Goal: Information Seeking & Learning: Find specific fact

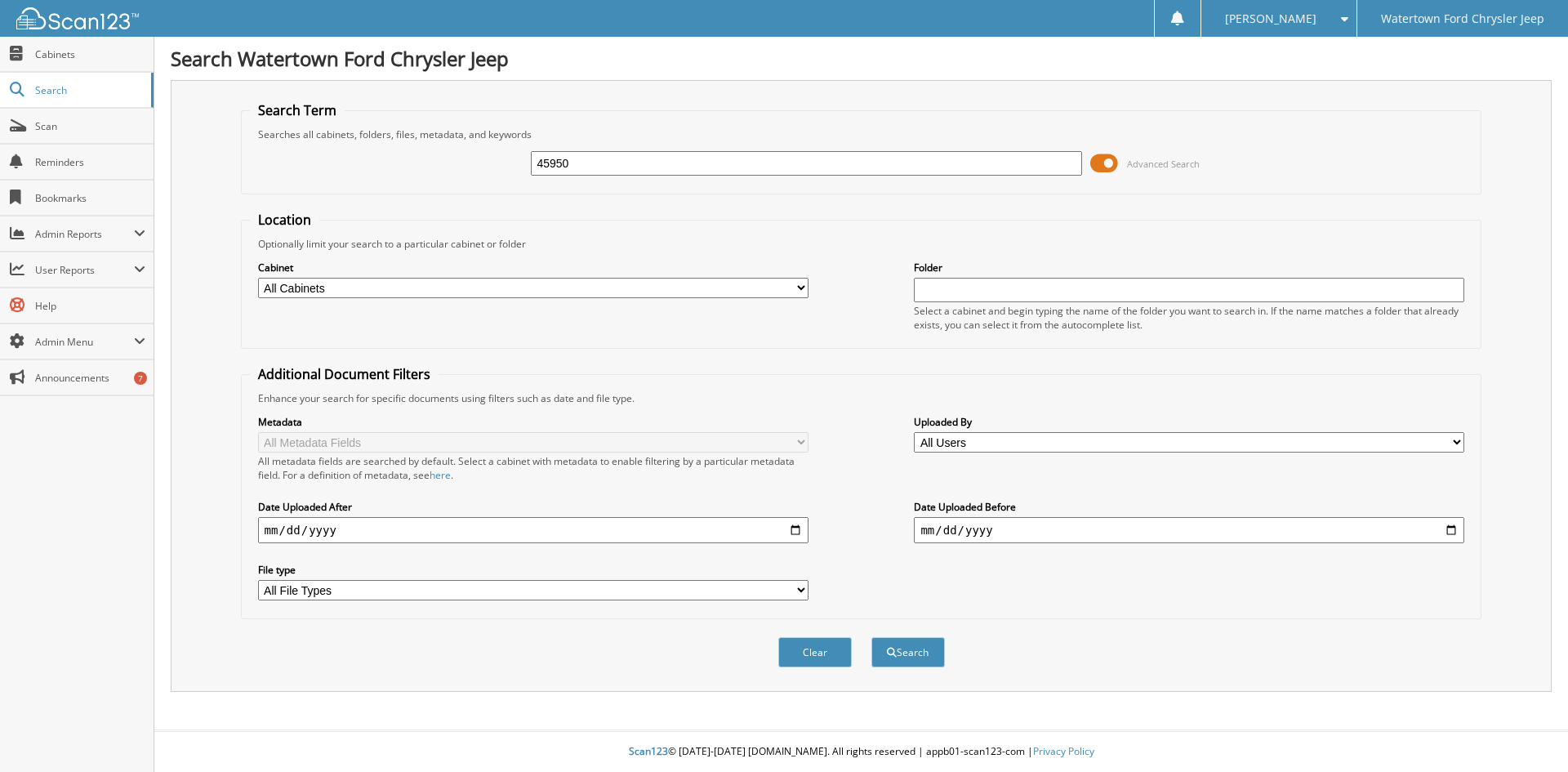
type input "45950"
click at [872, 637] on button "Search" at bounding box center [909, 652] width 73 height 31
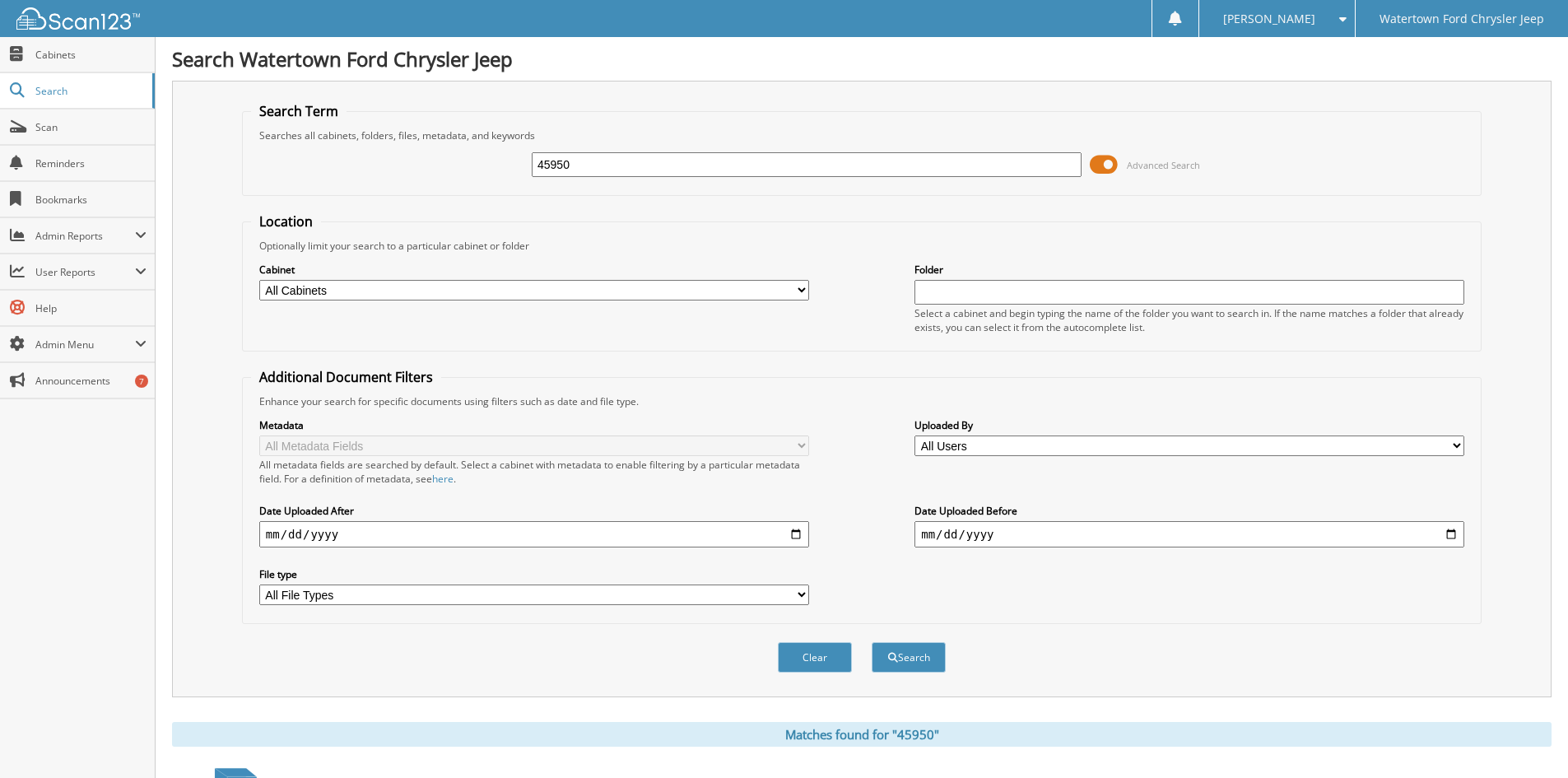
drag, startPoint x: 576, startPoint y: 173, endPoint x: 370, endPoint y: 177, distance: 206.0
click at [396, 181] on div "45950 Advanced Search" at bounding box center [862, 165] width 1222 height 44
type input "44705"
click at [872, 642] on button "Search" at bounding box center [909, 657] width 74 height 31
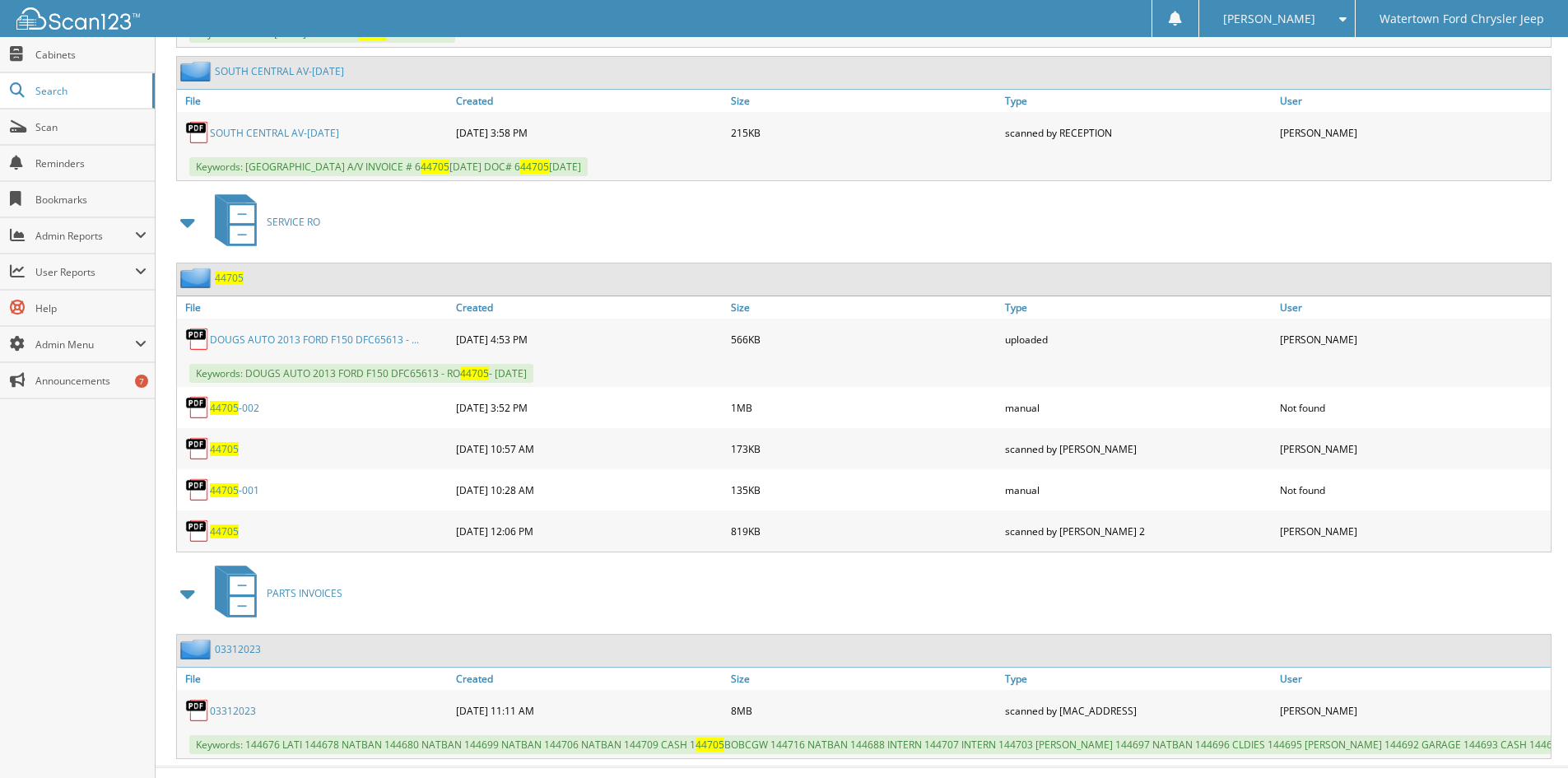
scroll to position [957, 0]
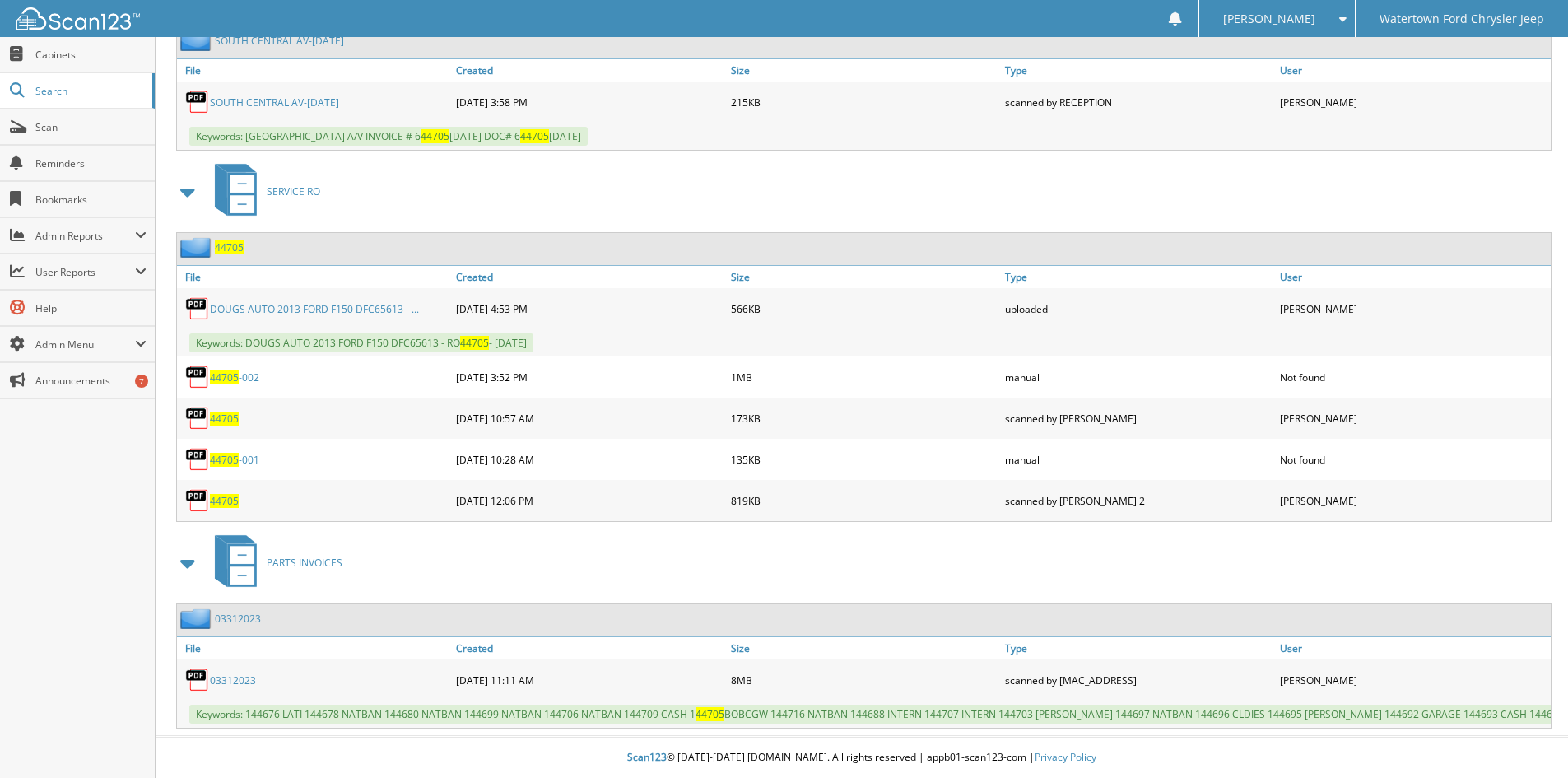
click at [256, 302] on link "DOUGS AUTO 2013 FORD F150 DFC65613 - ..." at bounding box center [314, 309] width 209 height 14
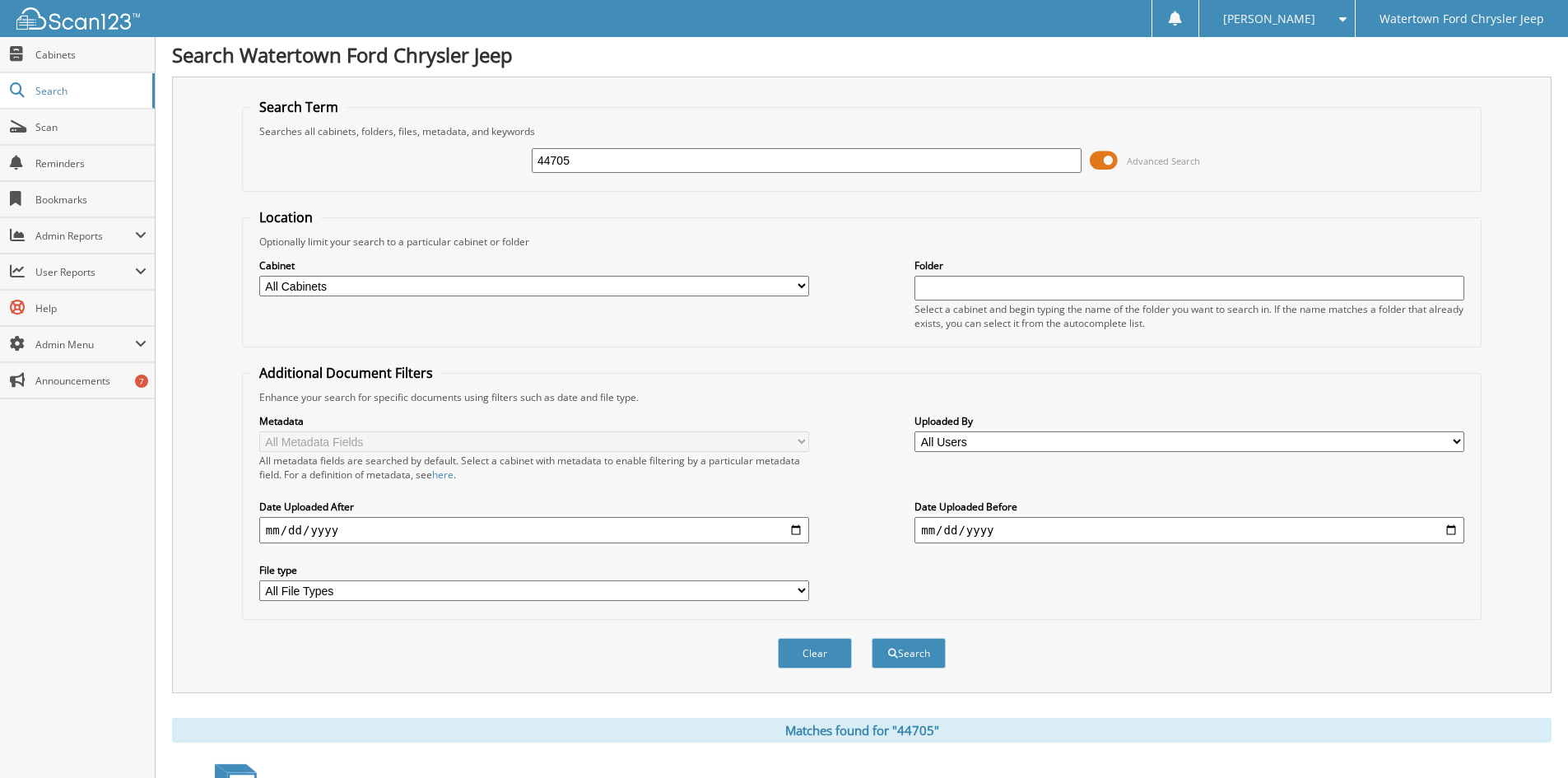
scroll to position [0, 0]
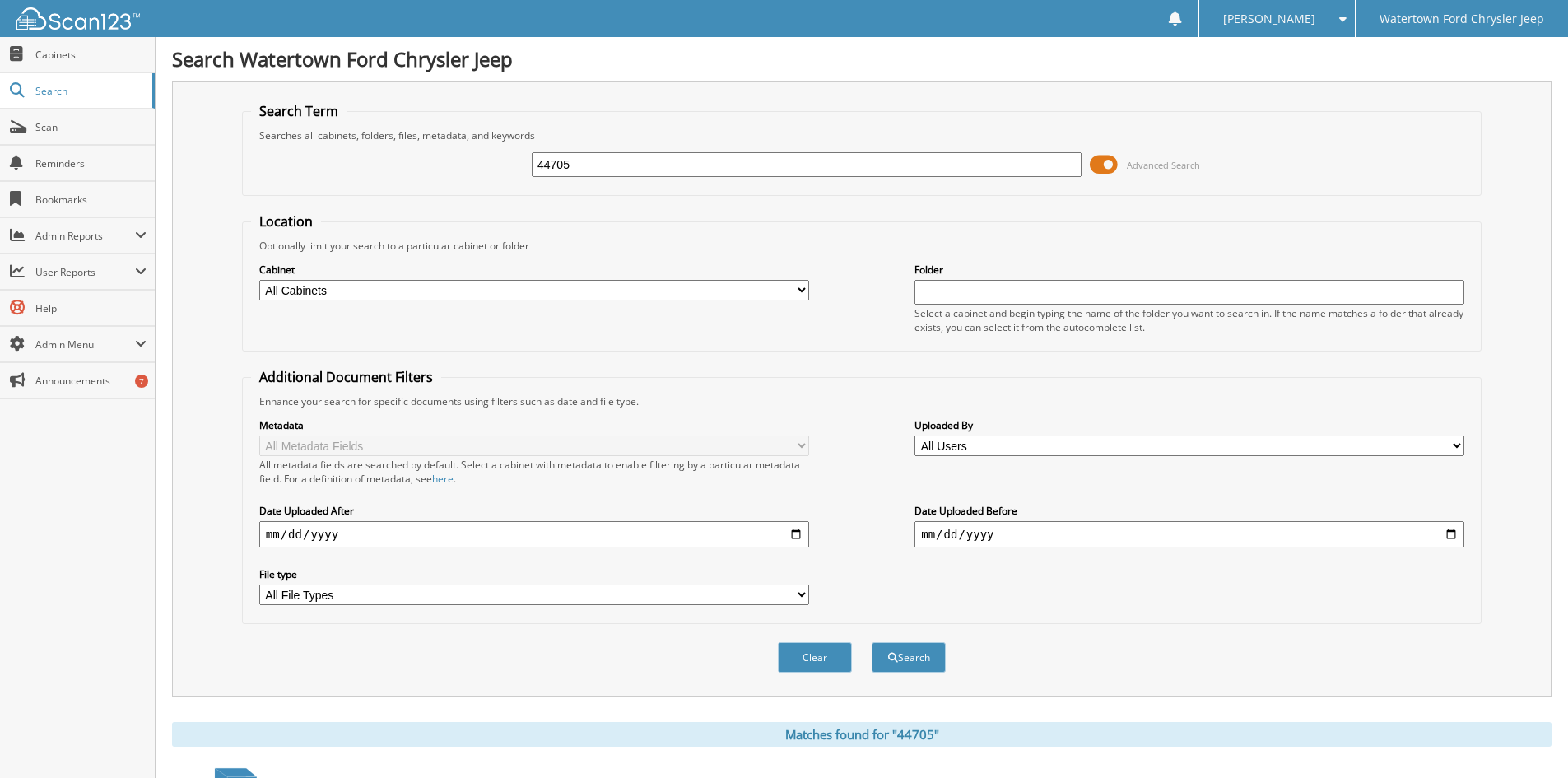
drag, startPoint x: 637, startPoint y: 164, endPoint x: 314, endPoint y: 196, distance: 324.6
click at [314, 196] on form "Search Term Searches all cabinets, folders, files, metadata, and keywords 44705…" at bounding box center [862, 396] width 1240 height 589
type input "153766"
click at [872, 642] on button "Search" at bounding box center [909, 657] width 74 height 31
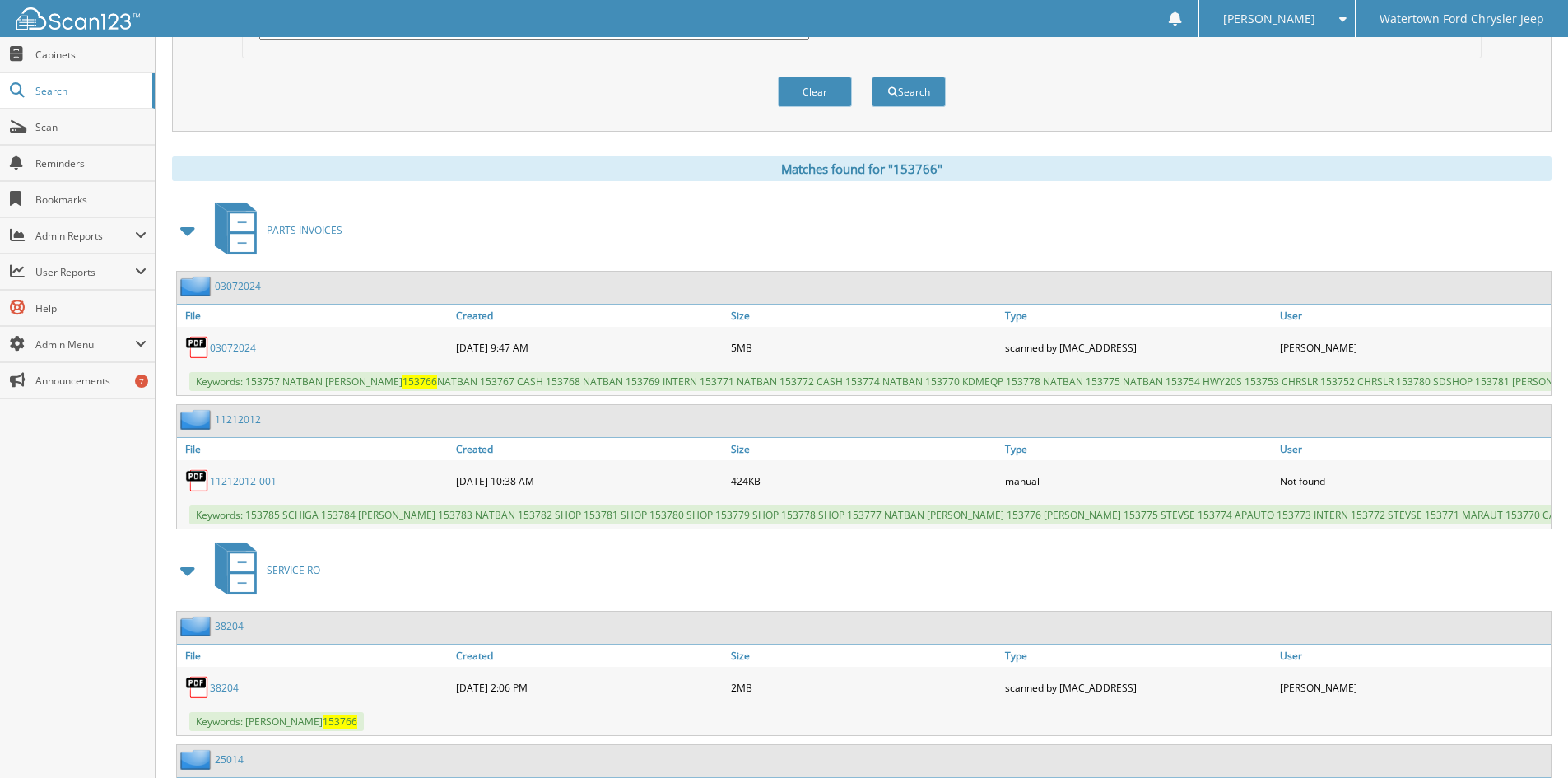
scroll to position [658, 0]
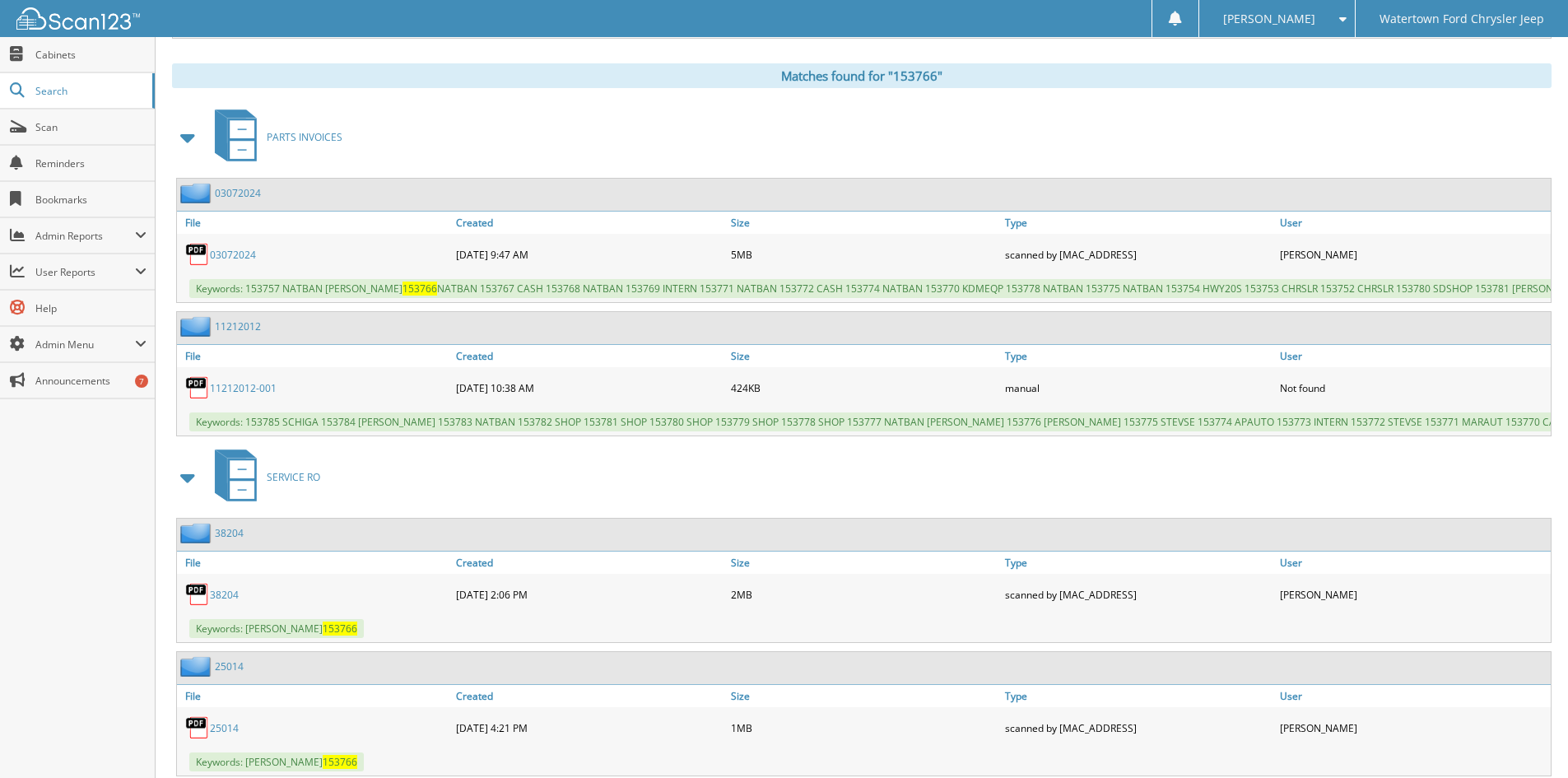
click at [231, 256] on link "03072024" at bounding box center [233, 255] width 46 height 14
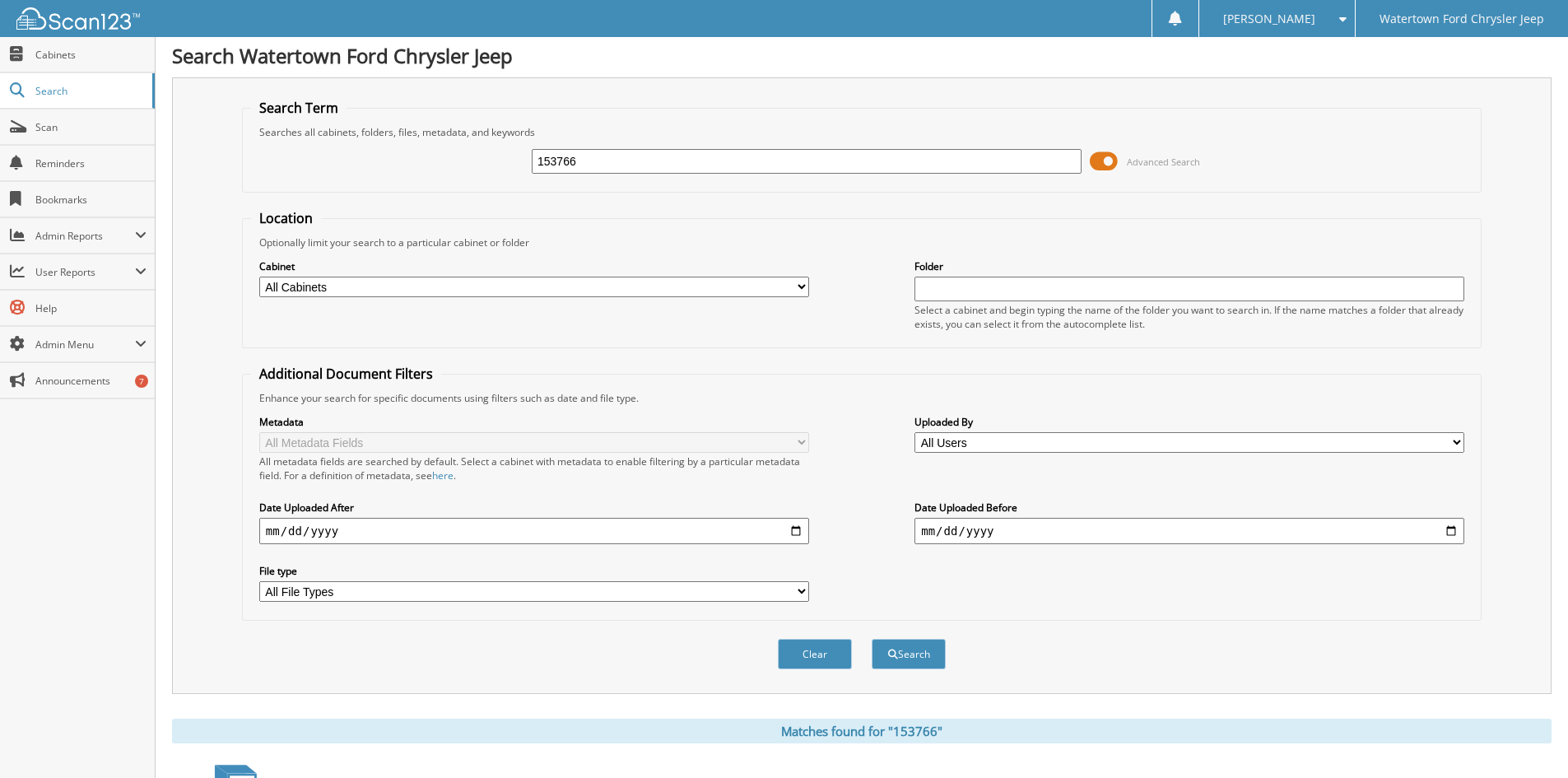
scroll to position [0, 0]
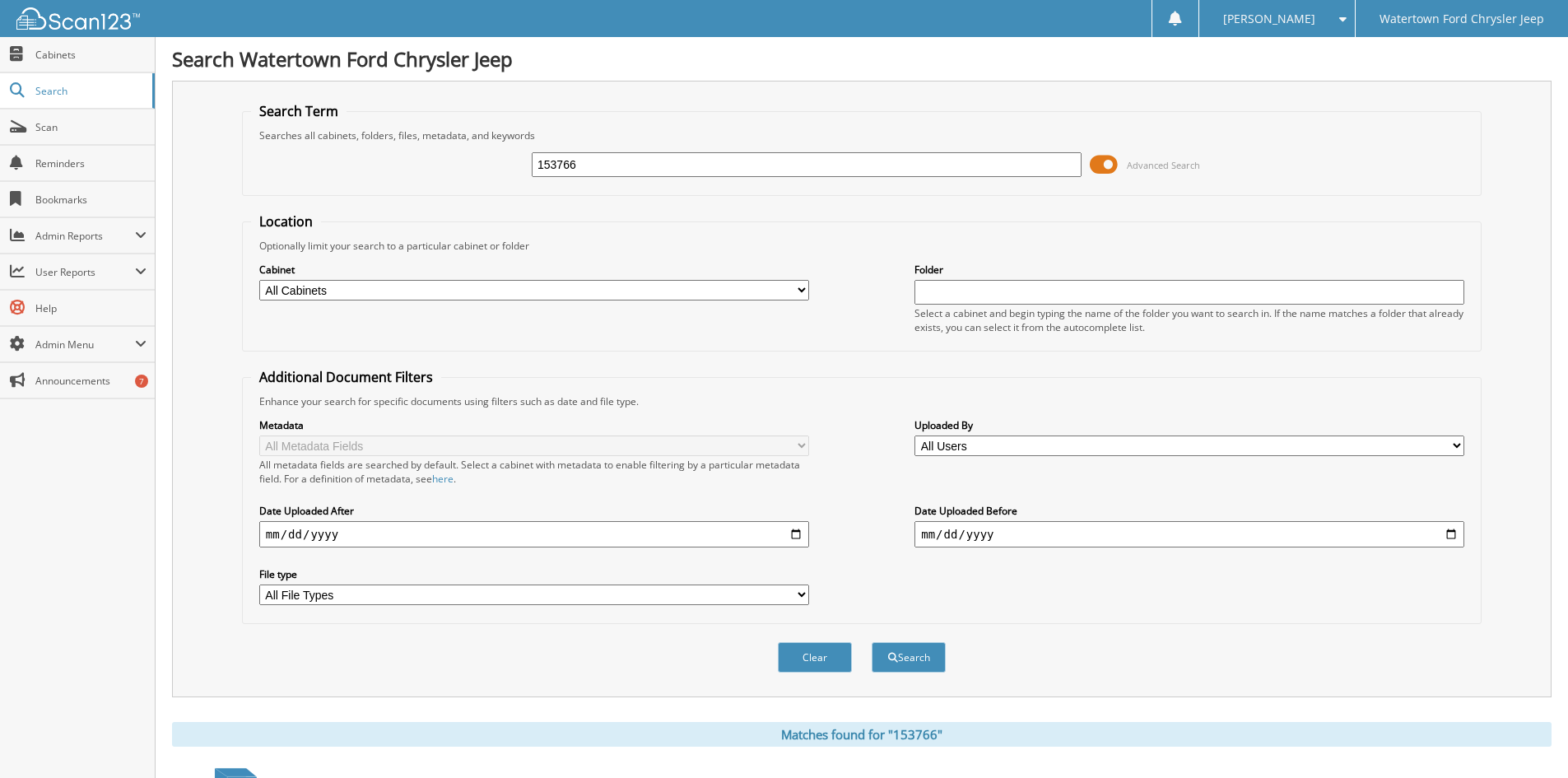
drag, startPoint x: 593, startPoint y: 166, endPoint x: 436, endPoint y: 200, distance: 160.6
click at [436, 200] on form "Search Term Searches all cabinets, folders, files, metadata, and keywords 15376…" at bounding box center [862, 396] width 1240 height 589
type input "139136"
click at [872, 642] on button "Search" at bounding box center [909, 657] width 74 height 31
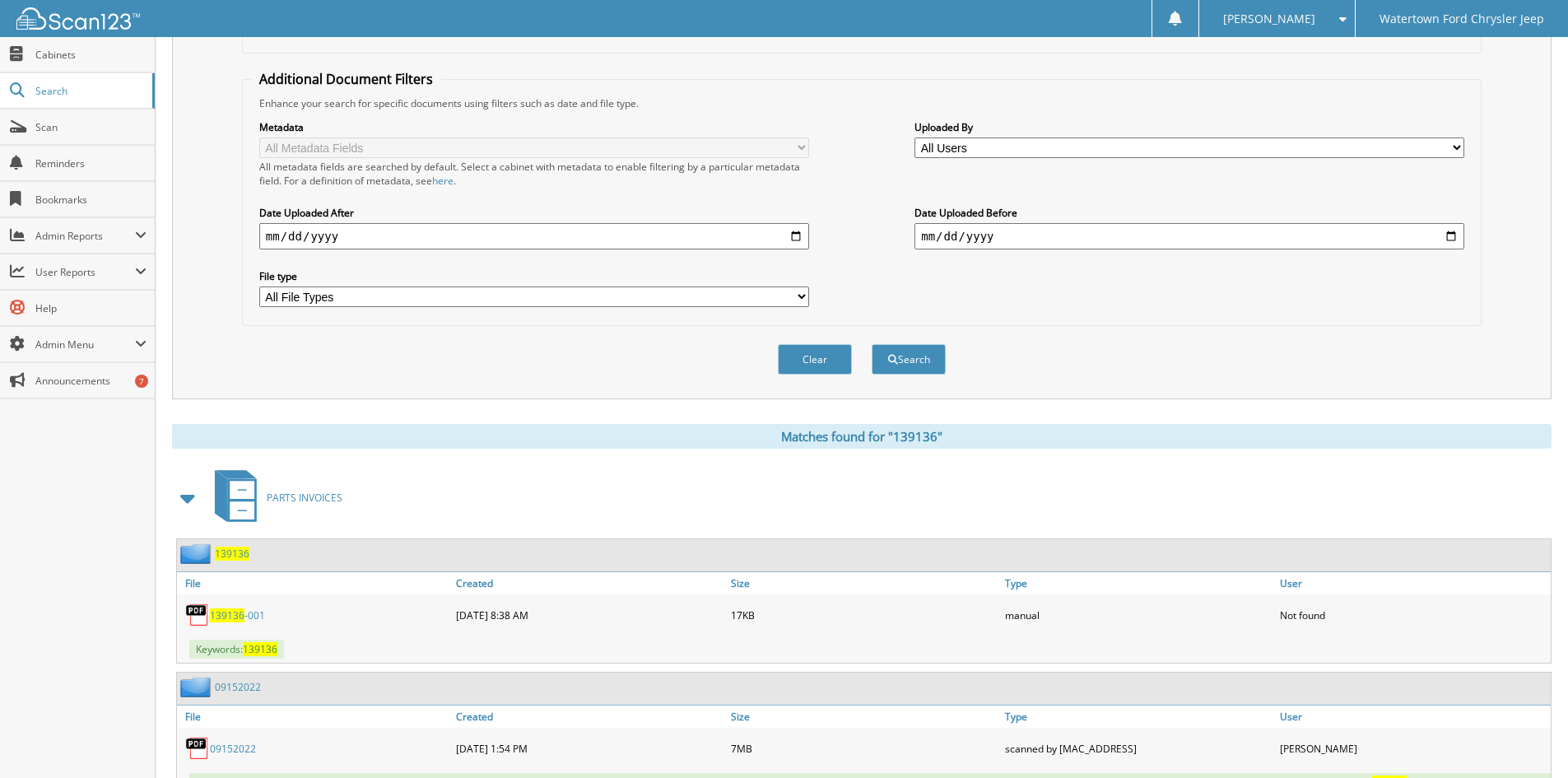
scroll to position [380, 0]
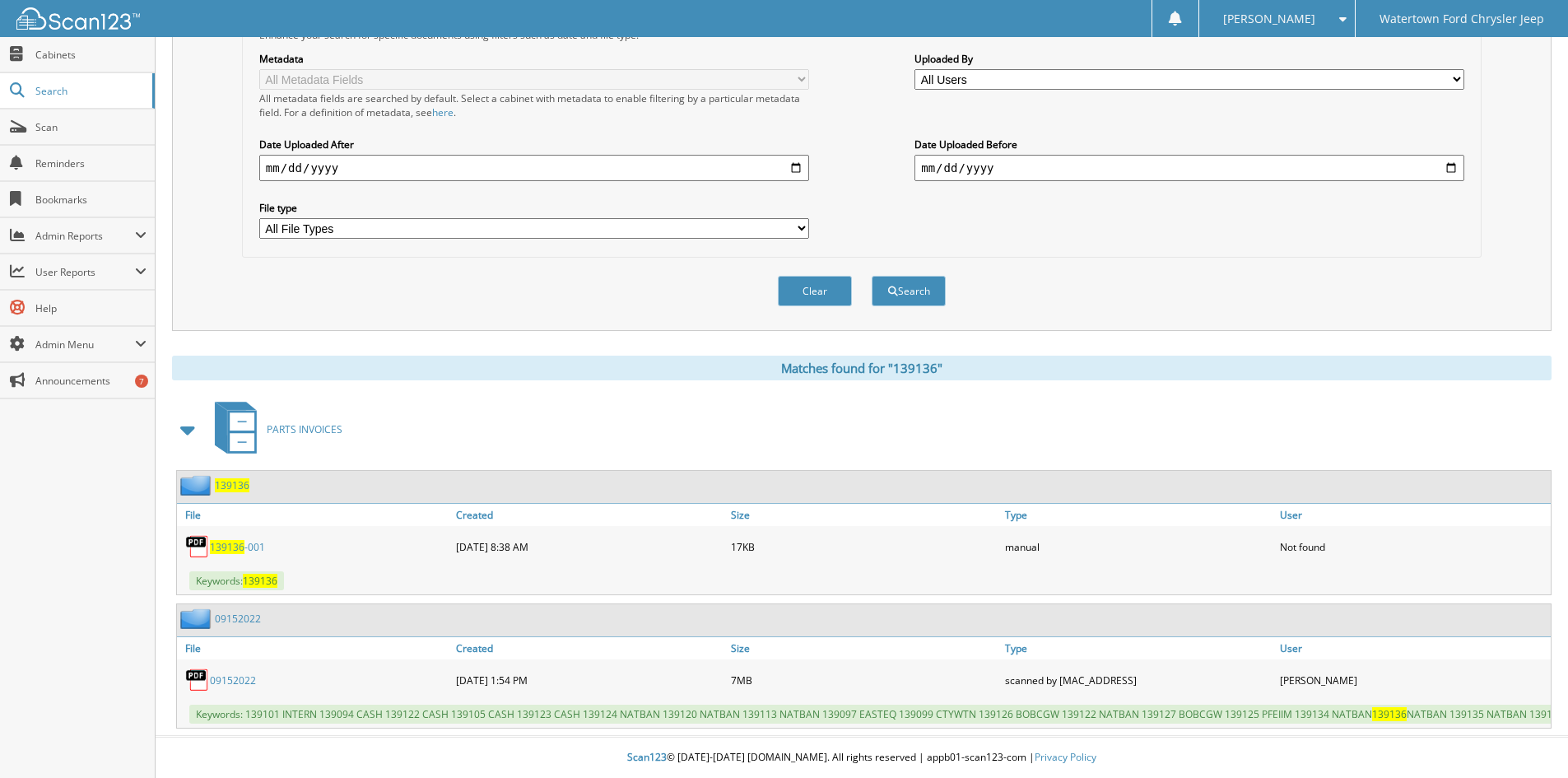
click at [219, 540] on span "139136" at bounding box center [227, 547] width 34 height 14
click at [221, 540] on span "139136" at bounding box center [227, 547] width 34 height 14
click at [1181, 25] on div "Tonya W. Settings Logout Watertown Ford Chrysler Jeep" at bounding box center [784, 19] width 1568 height 37
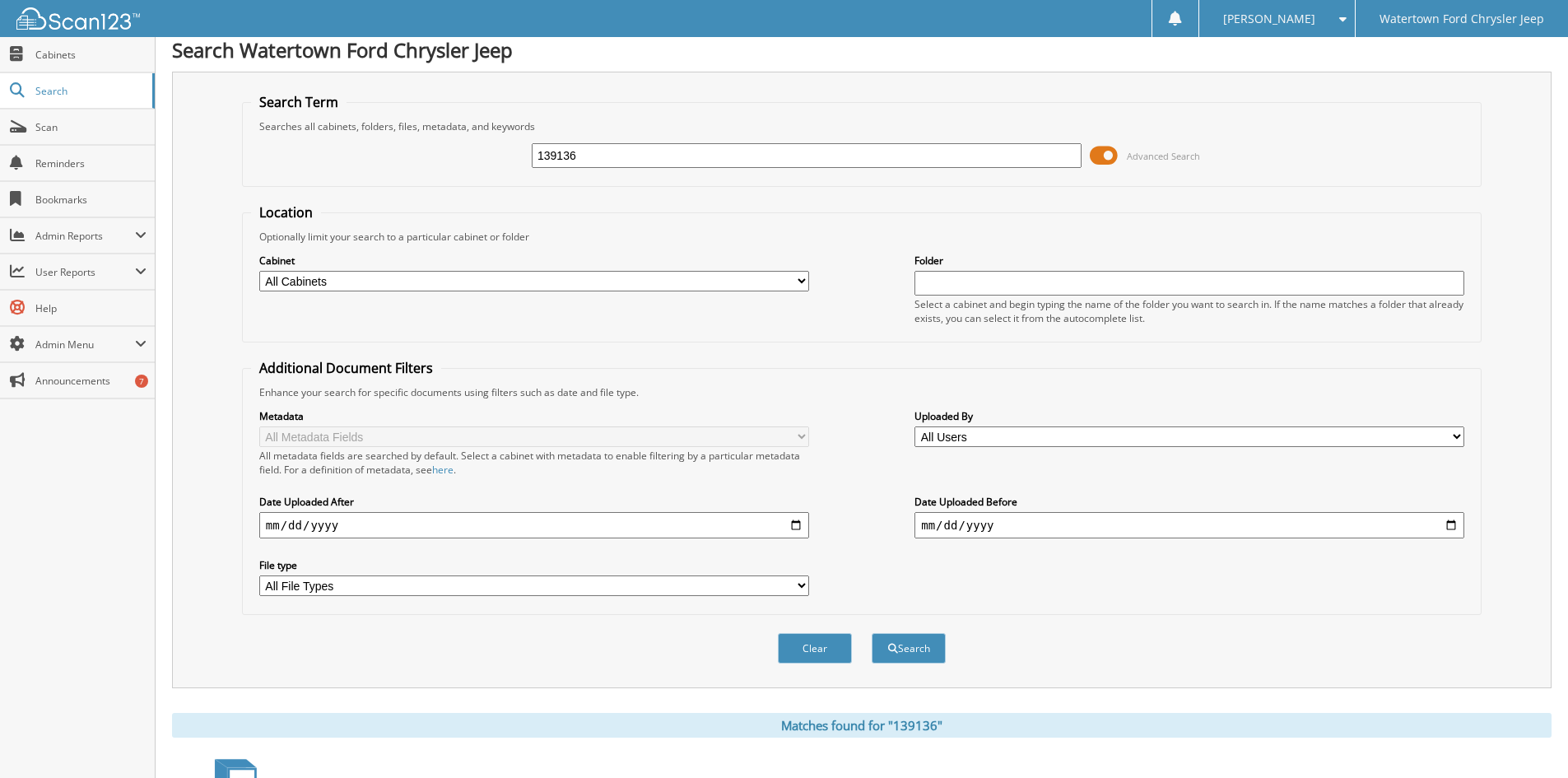
scroll to position [0, 0]
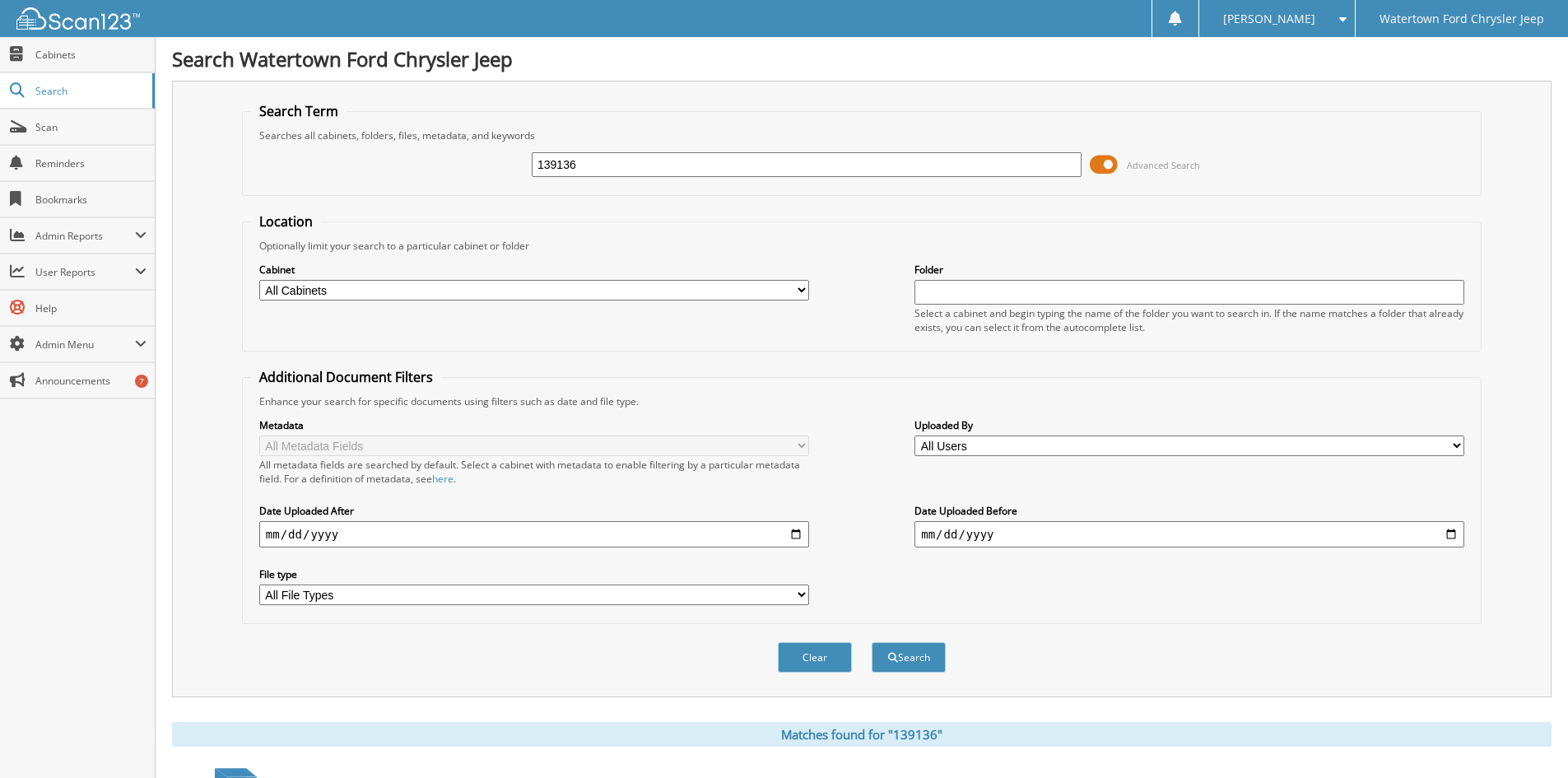
drag, startPoint x: 607, startPoint y: 163, endPoint x: 454, endPoint y: 182, distance: 154.2
click at [463, 184] on div "139136 Advanced Search" at bounding box center [862, 165] width 1222 height 44
type input "138893."
click at [872, 642] on button "Search" at bounding box center [909, 657] width 74 height 31
click at [617, 158] on input "138893." at bounding box center [806, 165] width 550 height 25
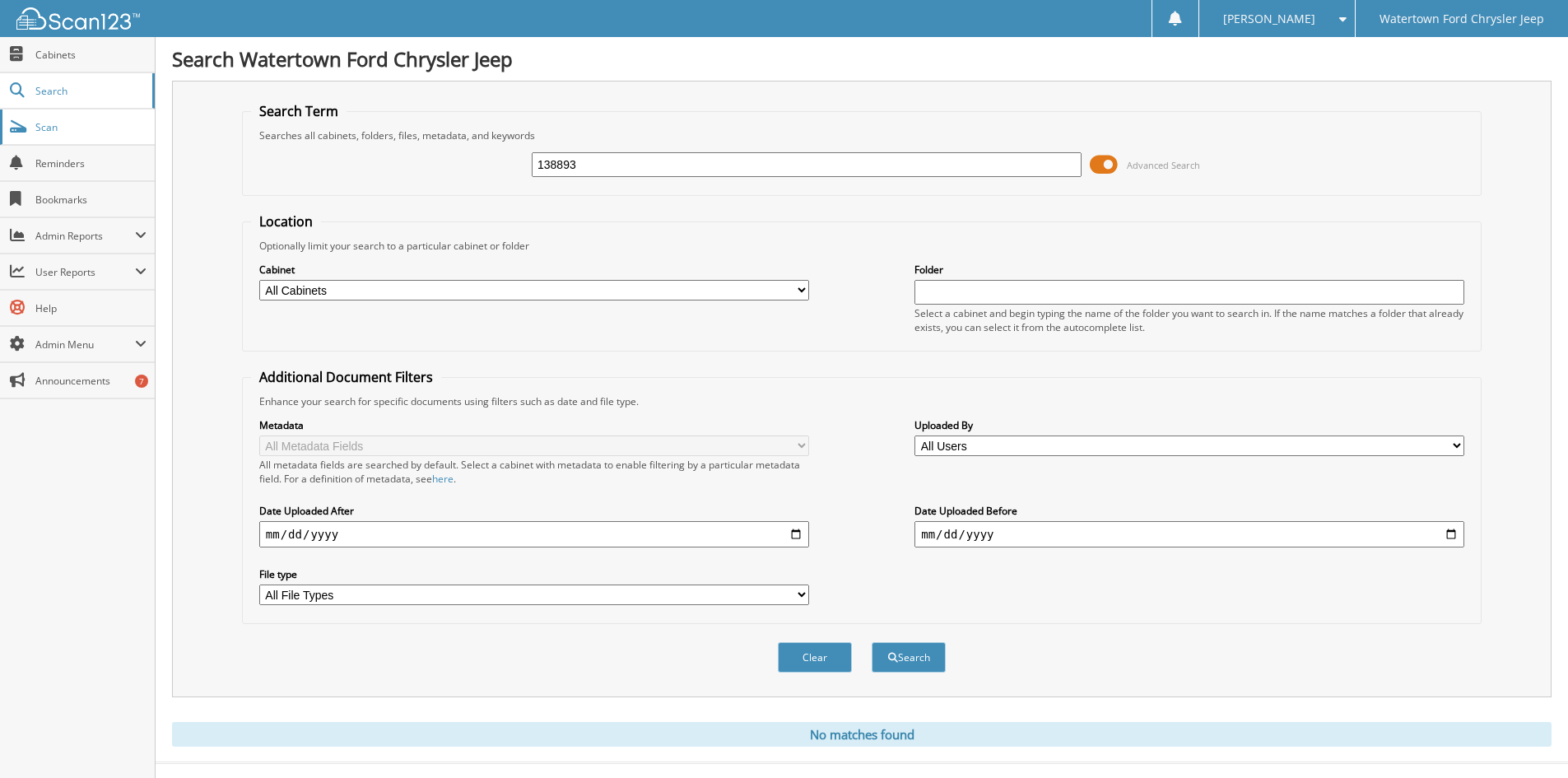
type input "138893"
click at [100, 134] on link "Scan" at bounding box center [78, 127] width 155 height 35
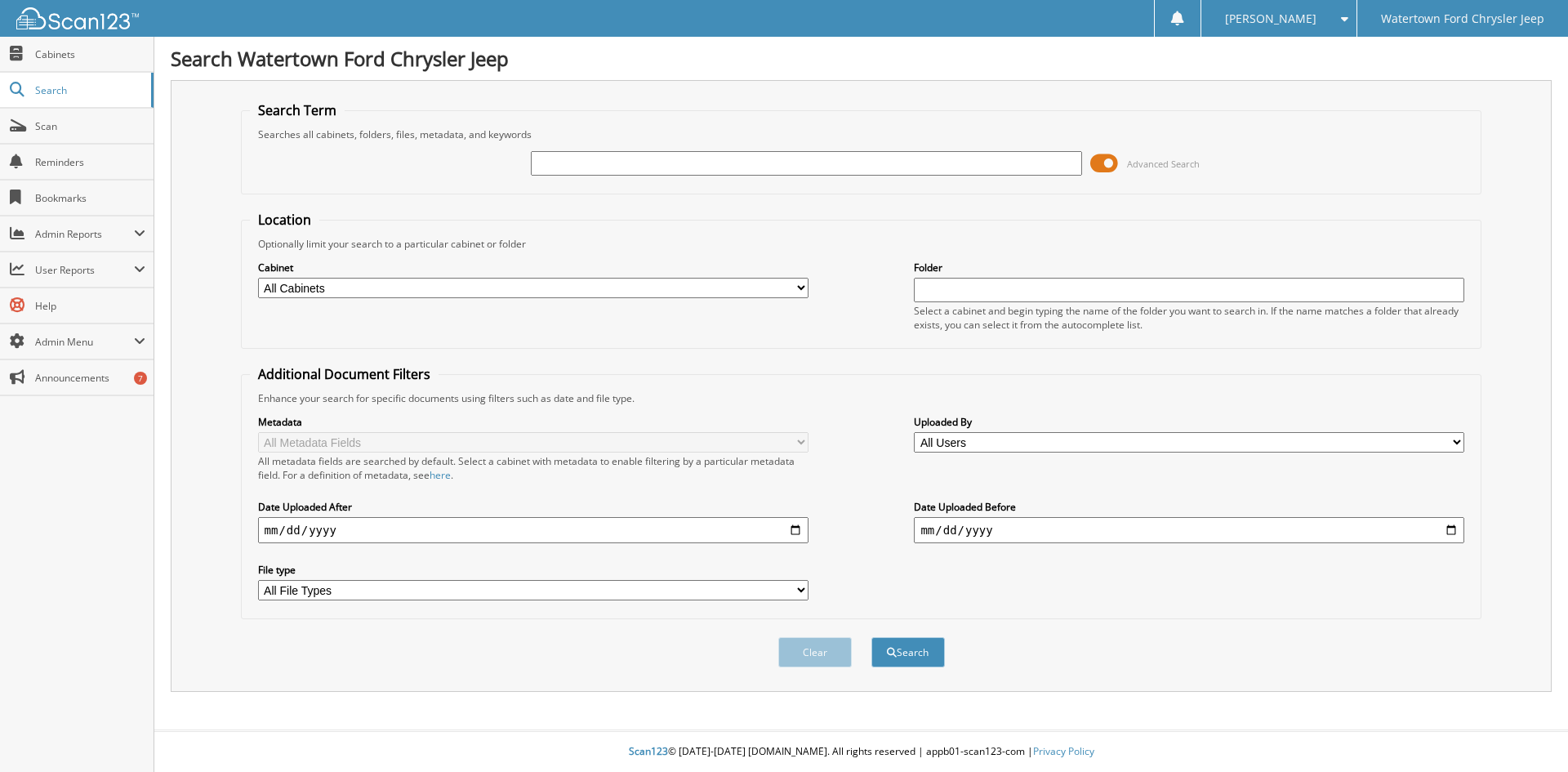
click at [618, 167] on input "text" at bounding box center [806, 163] width 551 height 24
type input "138893"
click at [872, 637] on button "Search" at bounding box center [909, 652] width 73 height 31
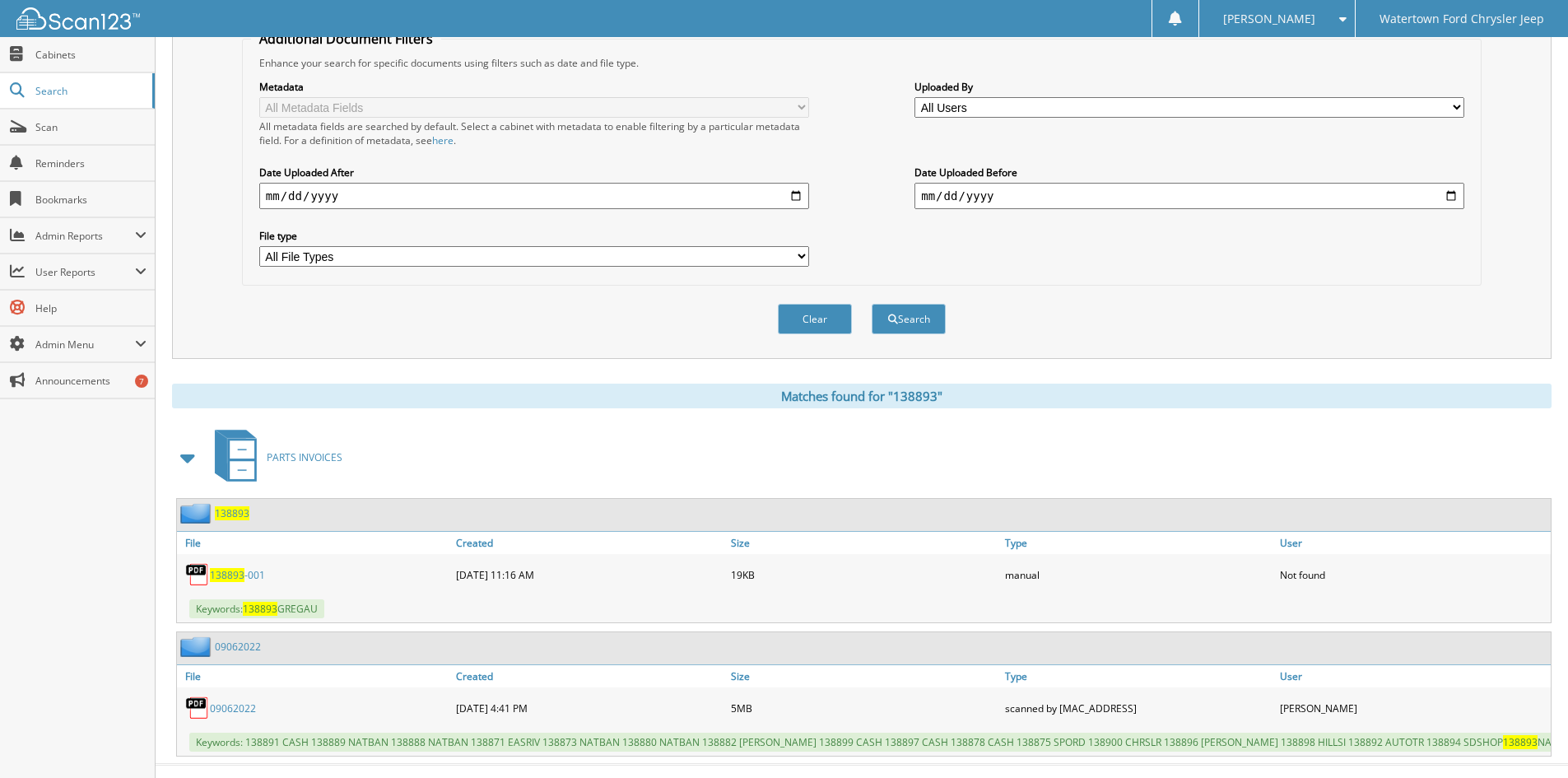
scroll to position [380, 0]
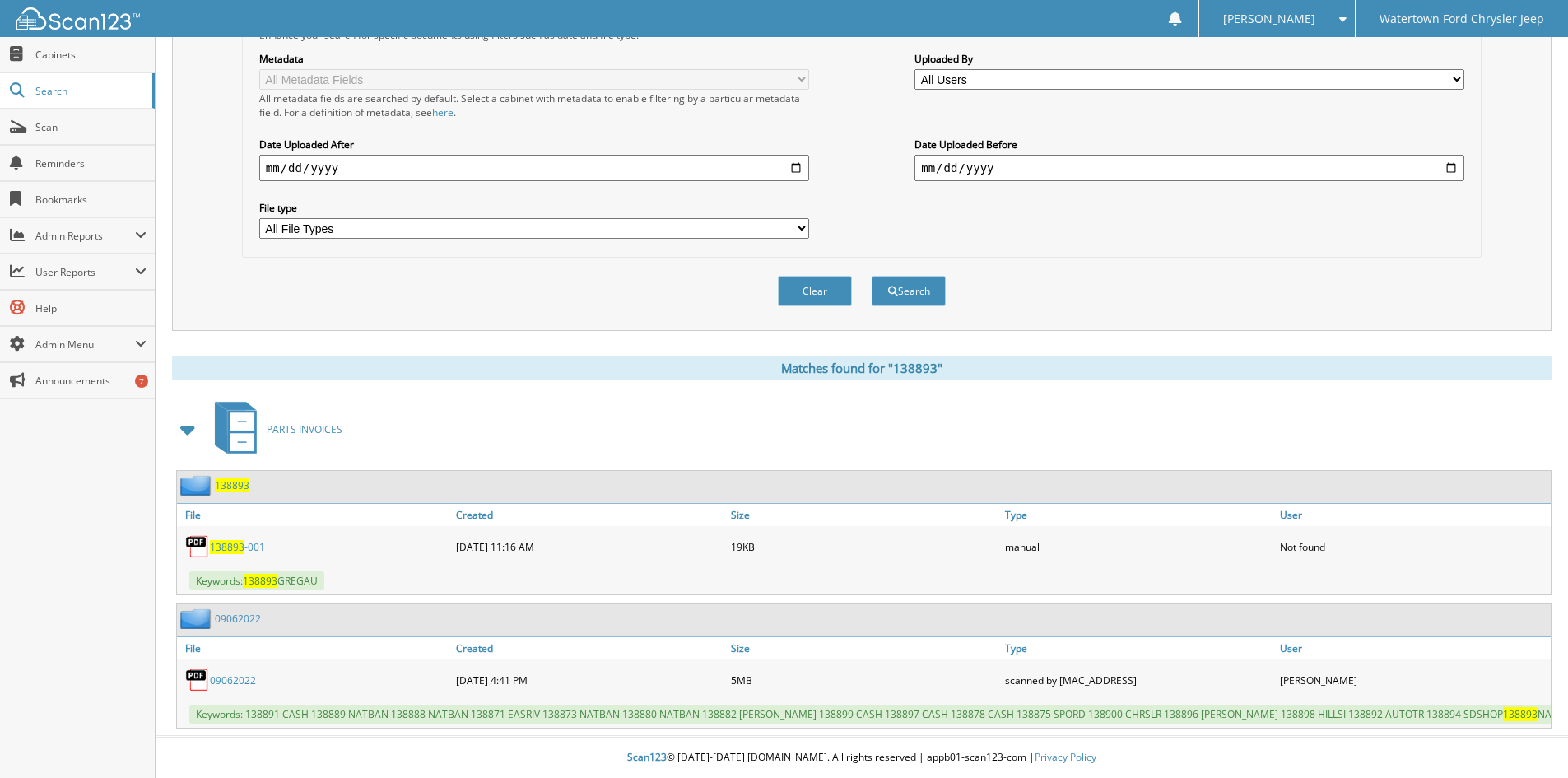
click at [227, 673] on link "09062022" at bounding box center [233, 680] width 46 height 14
click at [243, 540] on span "138893" at bounding box center [227, 547] width 34 height 14
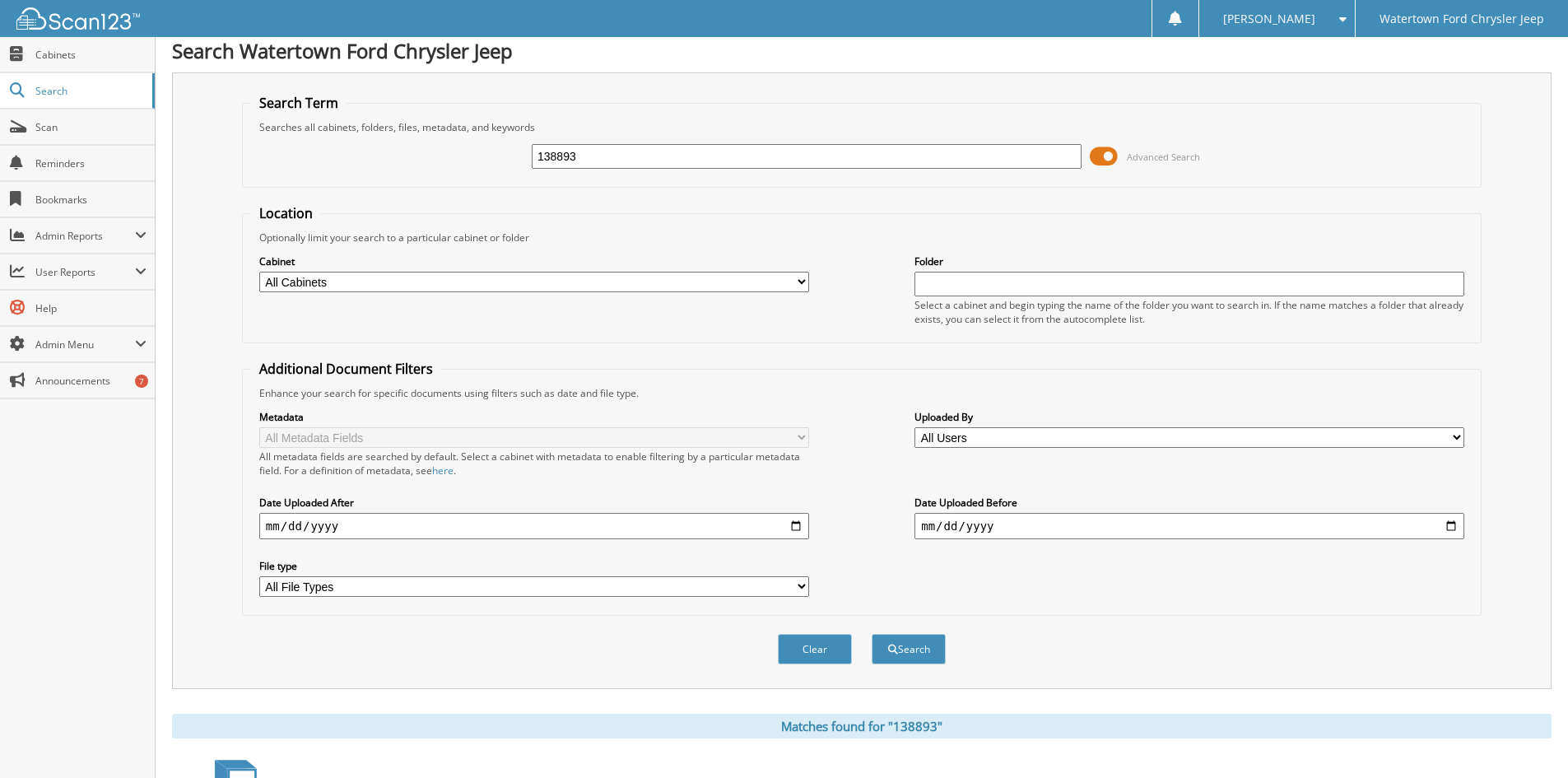
scroll to position [0, 0]
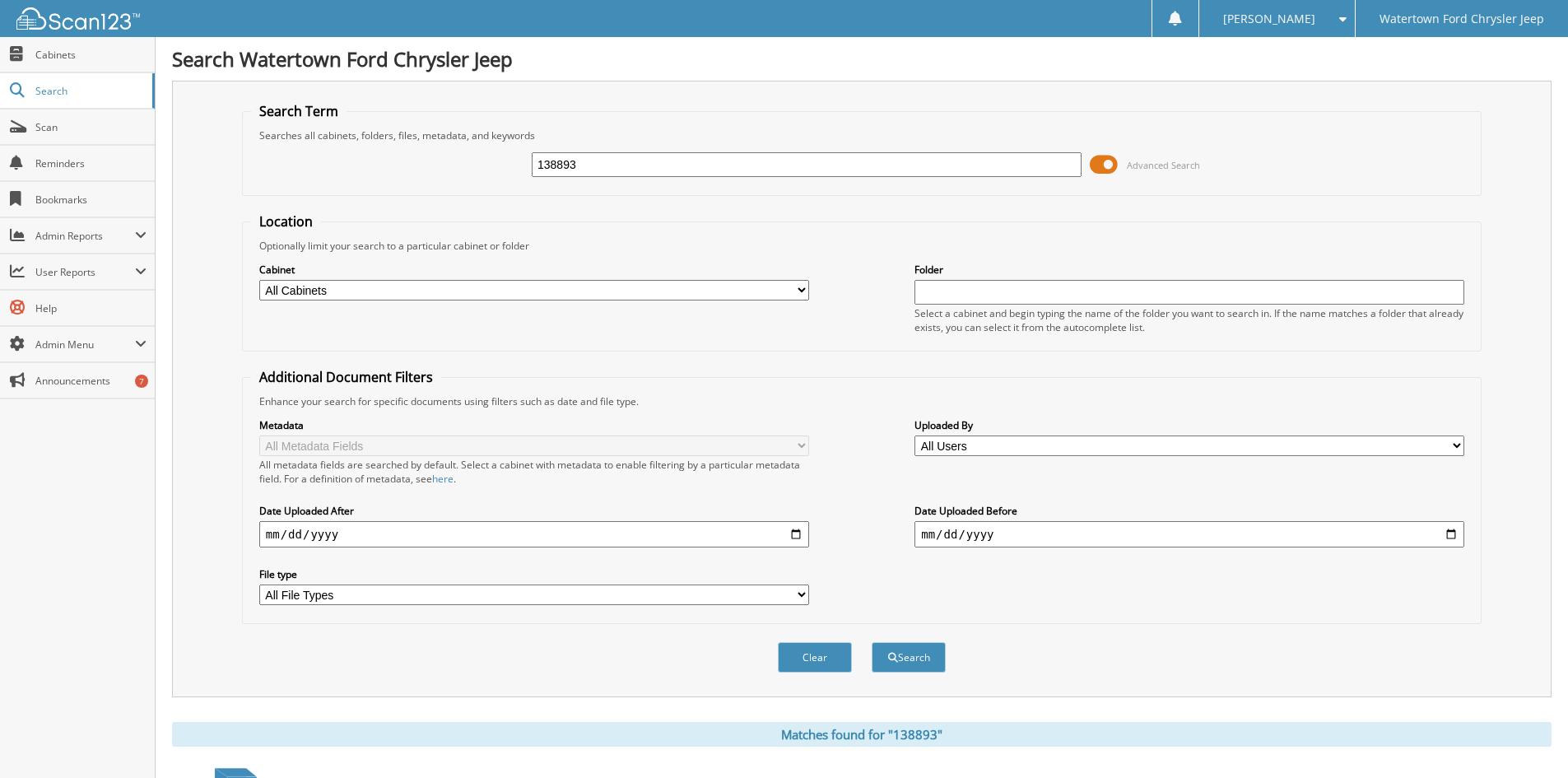
drag, startPoint x: 596, startPoint y: 170, endPoint x: 390, endPoint y: 189, distance: 206.9
click at [390, 189] on fieldset "Search Term Searches all cabinets, folders, files, metadata, and keywords 13889…" at bounding box center [862, 149] width 1240 height 93
type input "138893"
click at [872, 642] on button "Search" at bounding box center [909, 657] width 74 height 31
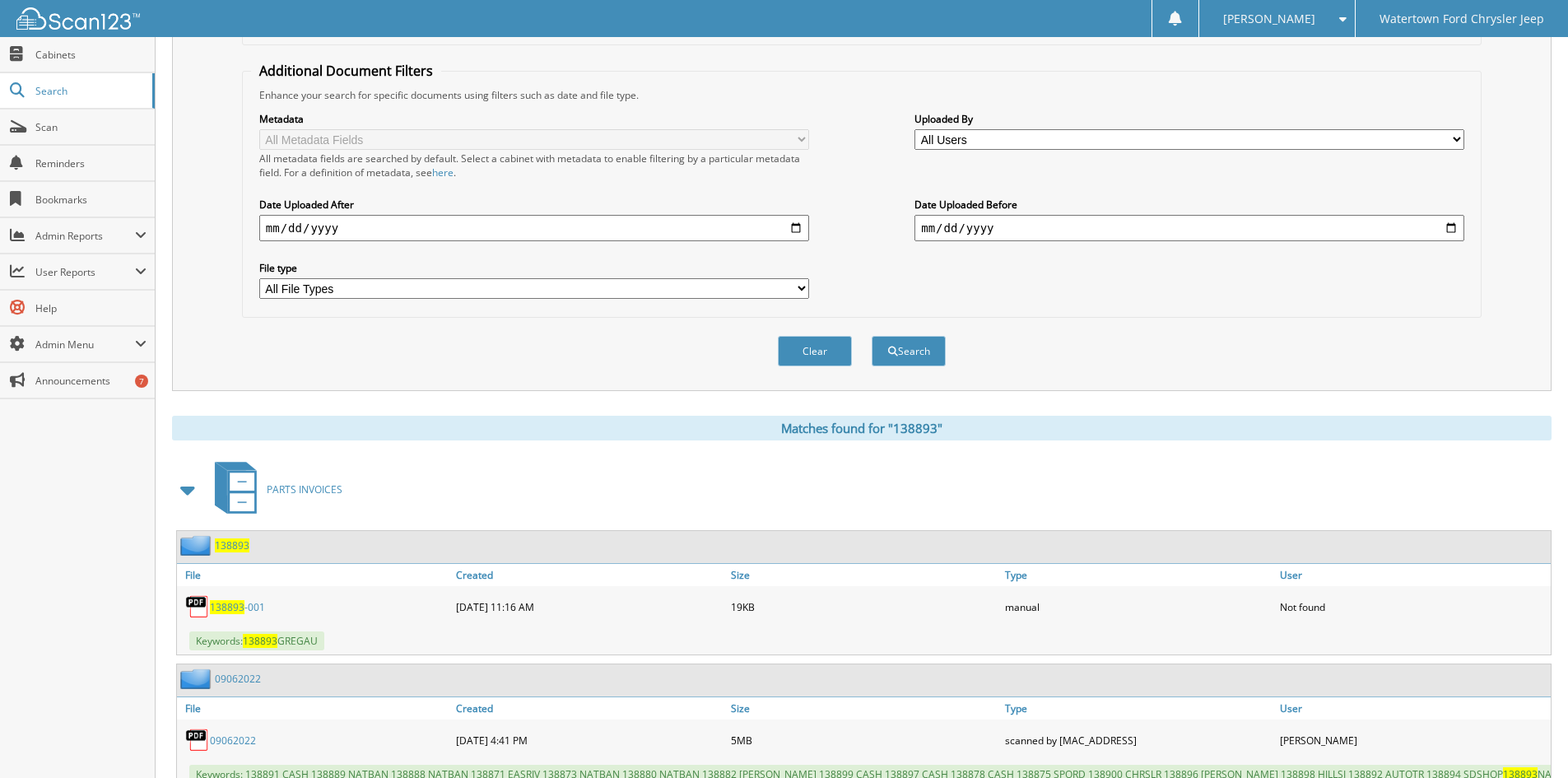
scroll to position [380, 0]
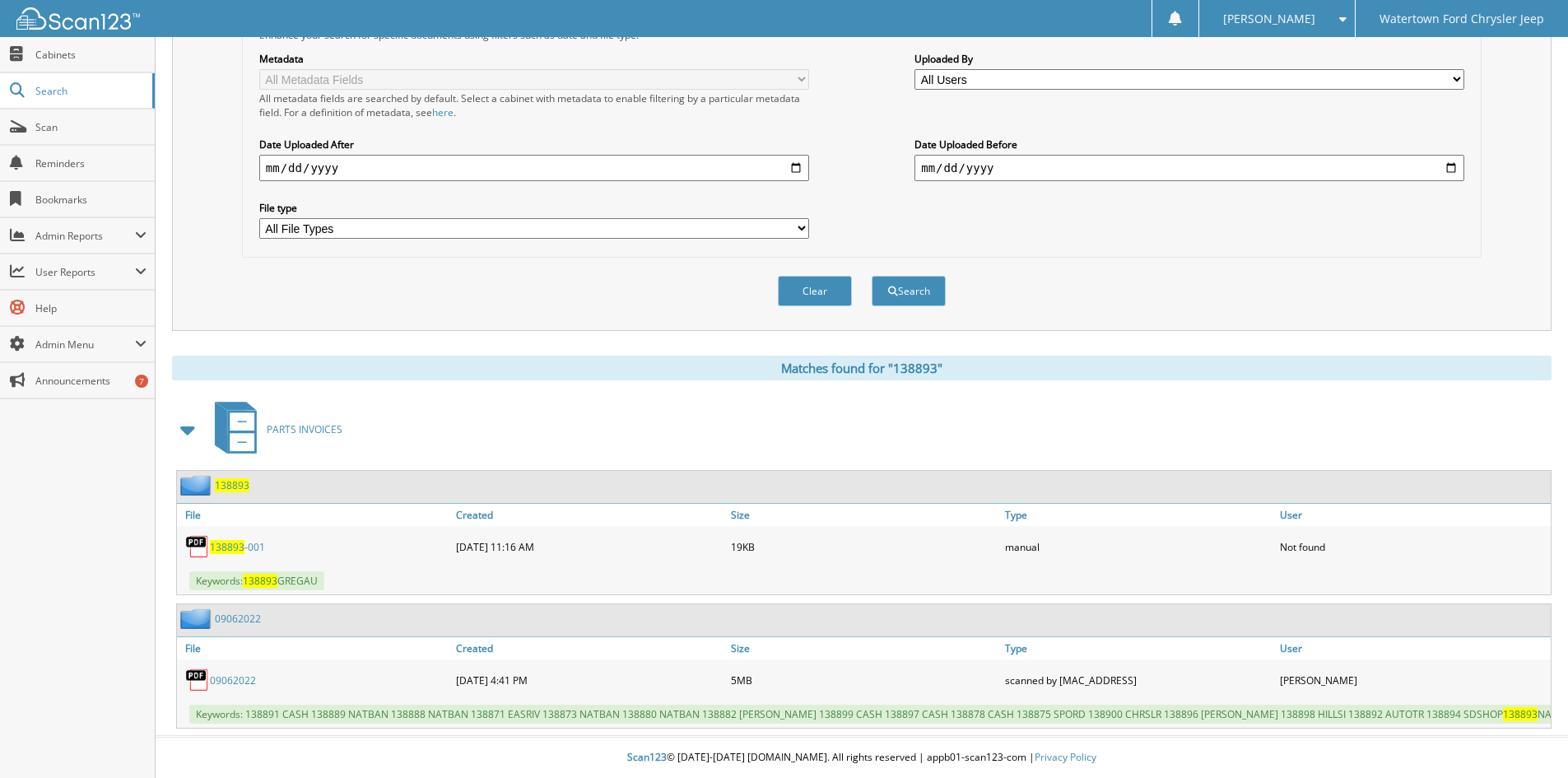
click at [236, 673] on link "09062022" at bounding box center [233, 680] width 46 height 14
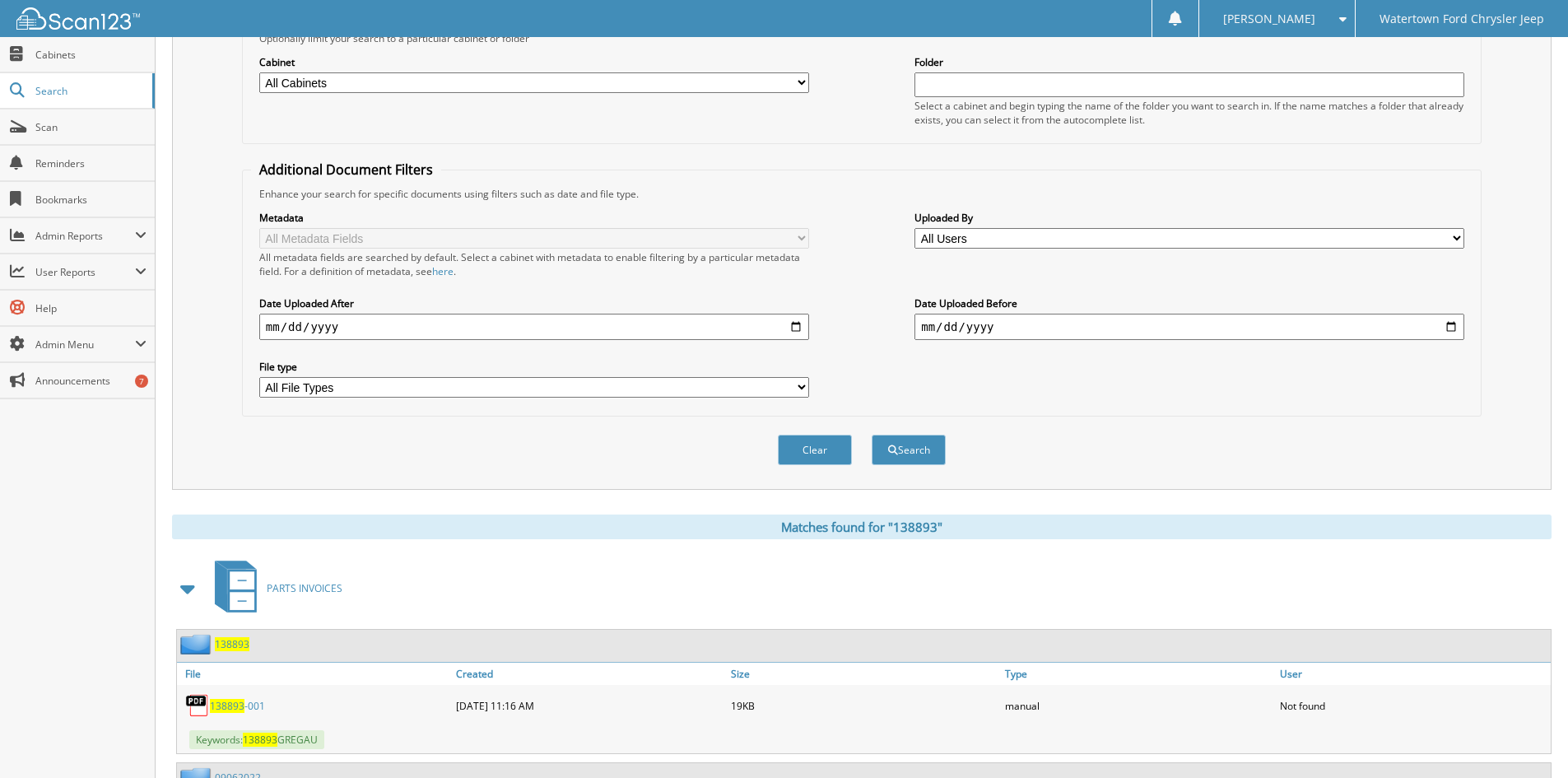
scroll to position [0, 0]
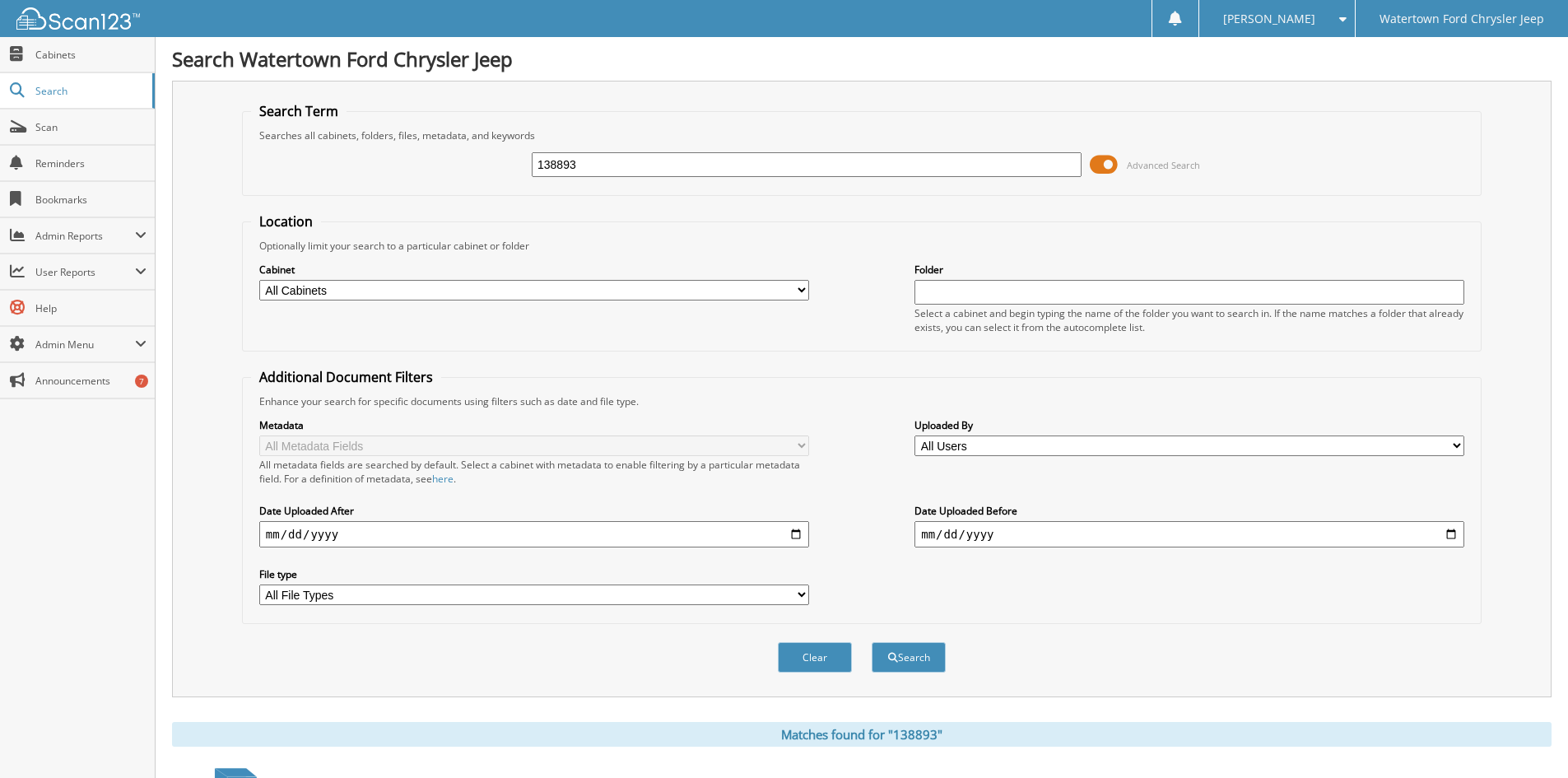
drag, startPoint x: 621, startPoint y: 157, endPoint x: 452, endPoint y: 182, distance: 170.8
click at [462, 186] on div "138893 Advanced Search" at bounding box center [862, 165] width 1222 height 44
type input "154130"
click at [872, 642] on button "Search" at bounding box center [909, 657] width 74 height 31
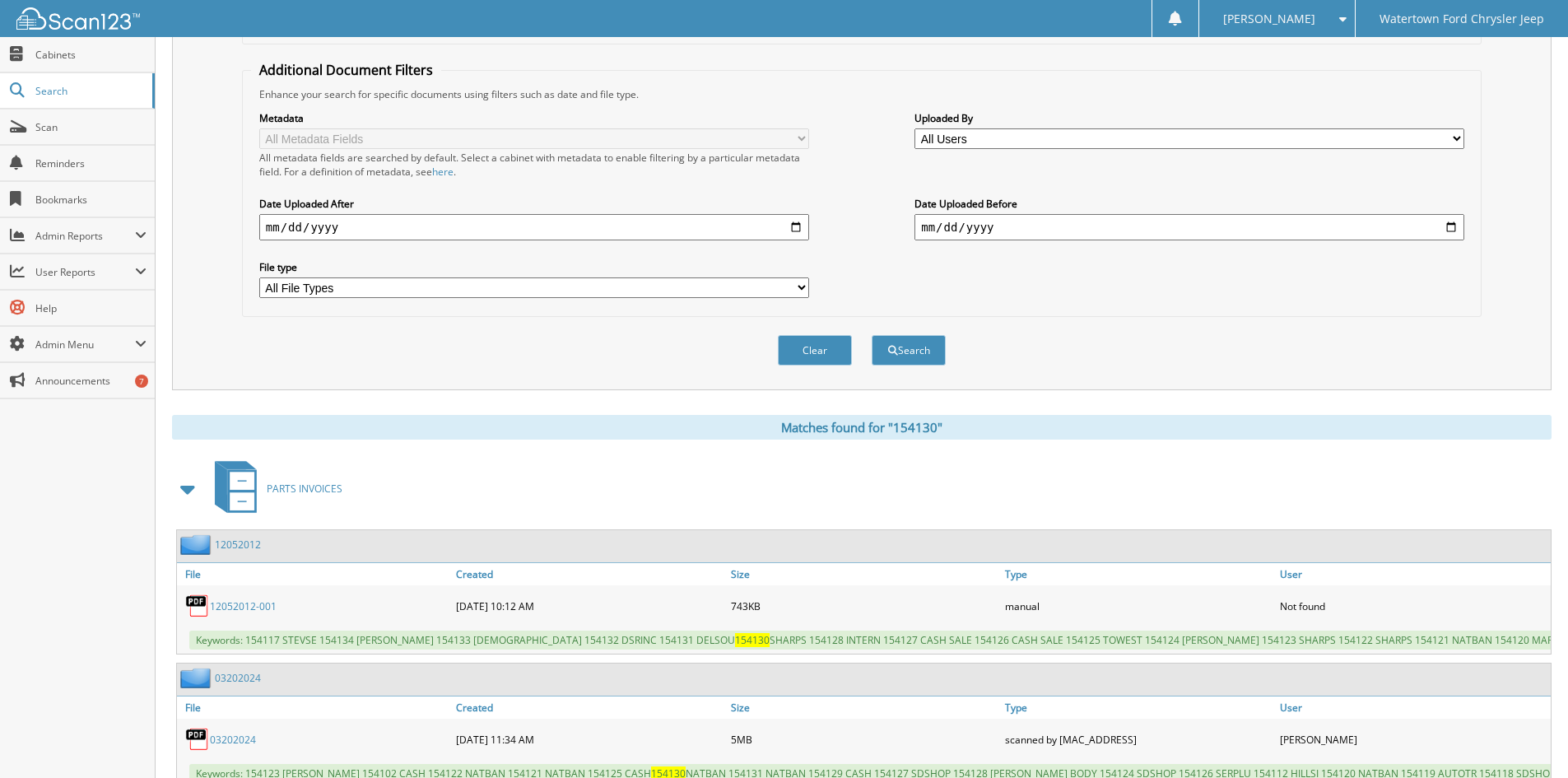
scroll to position [392, 0]
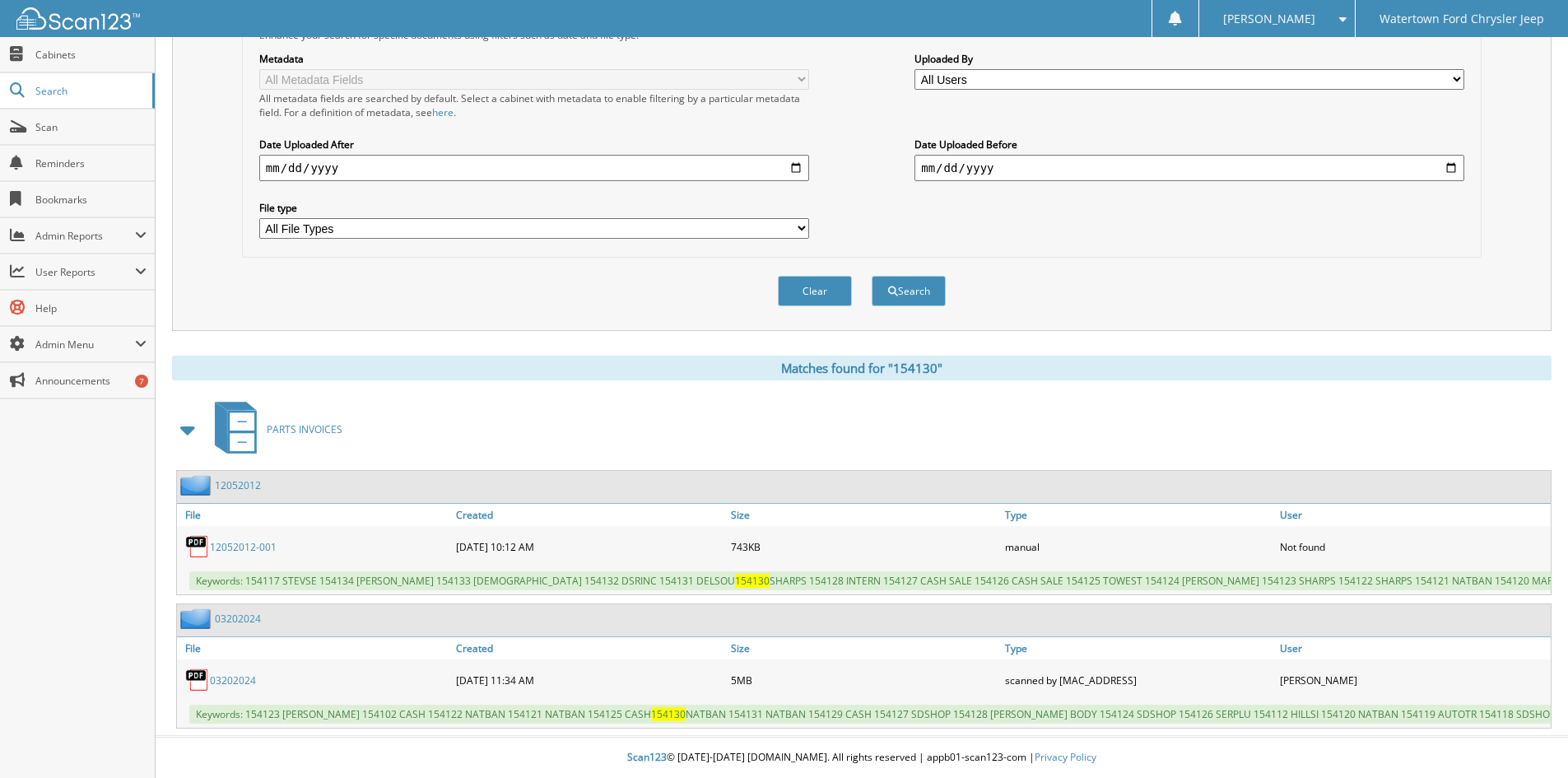
click at [233, 673] on link "03202024" at bounding box center [233, 680] width 46 height 14
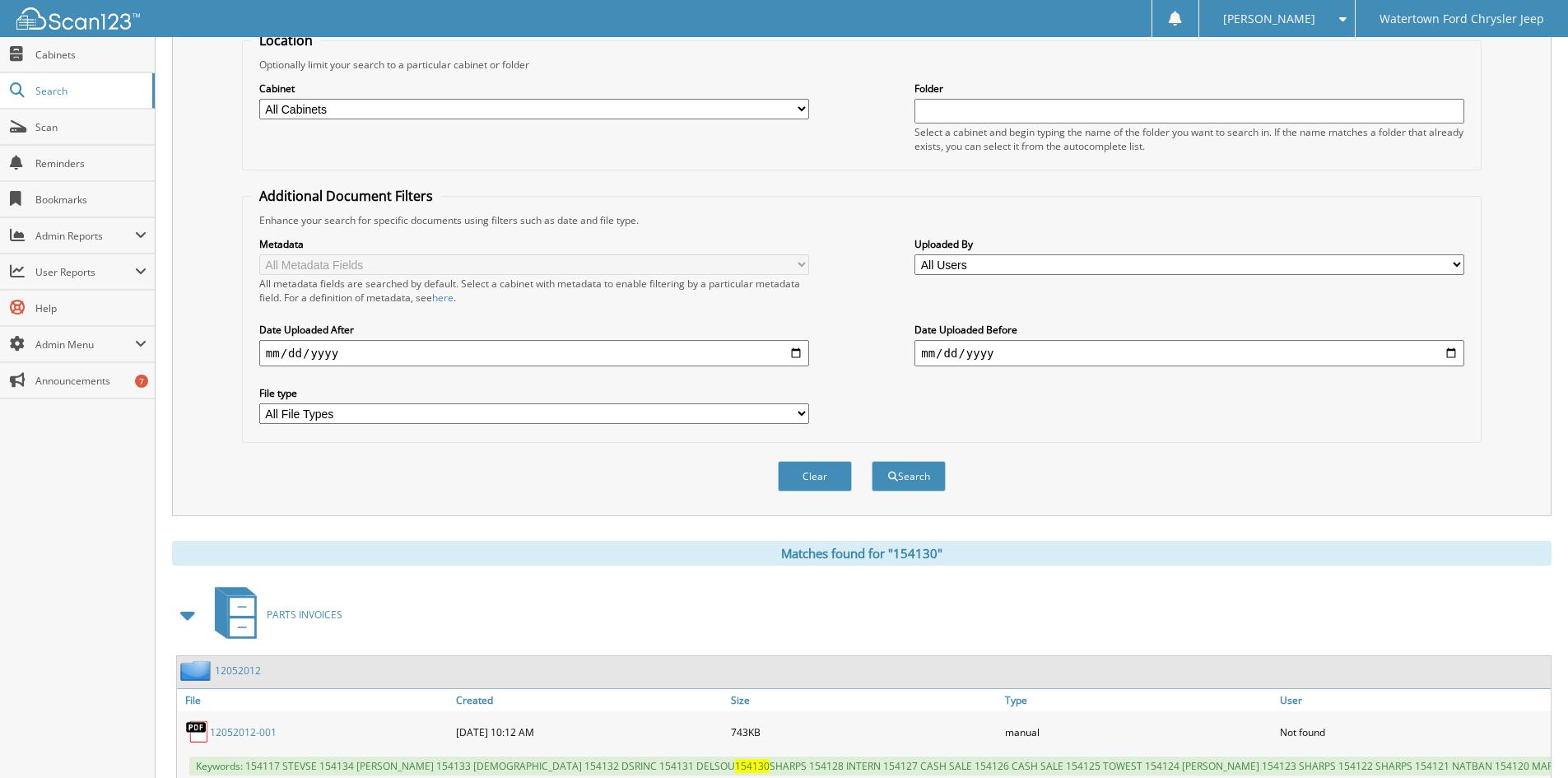
scroll to position [0, 0]
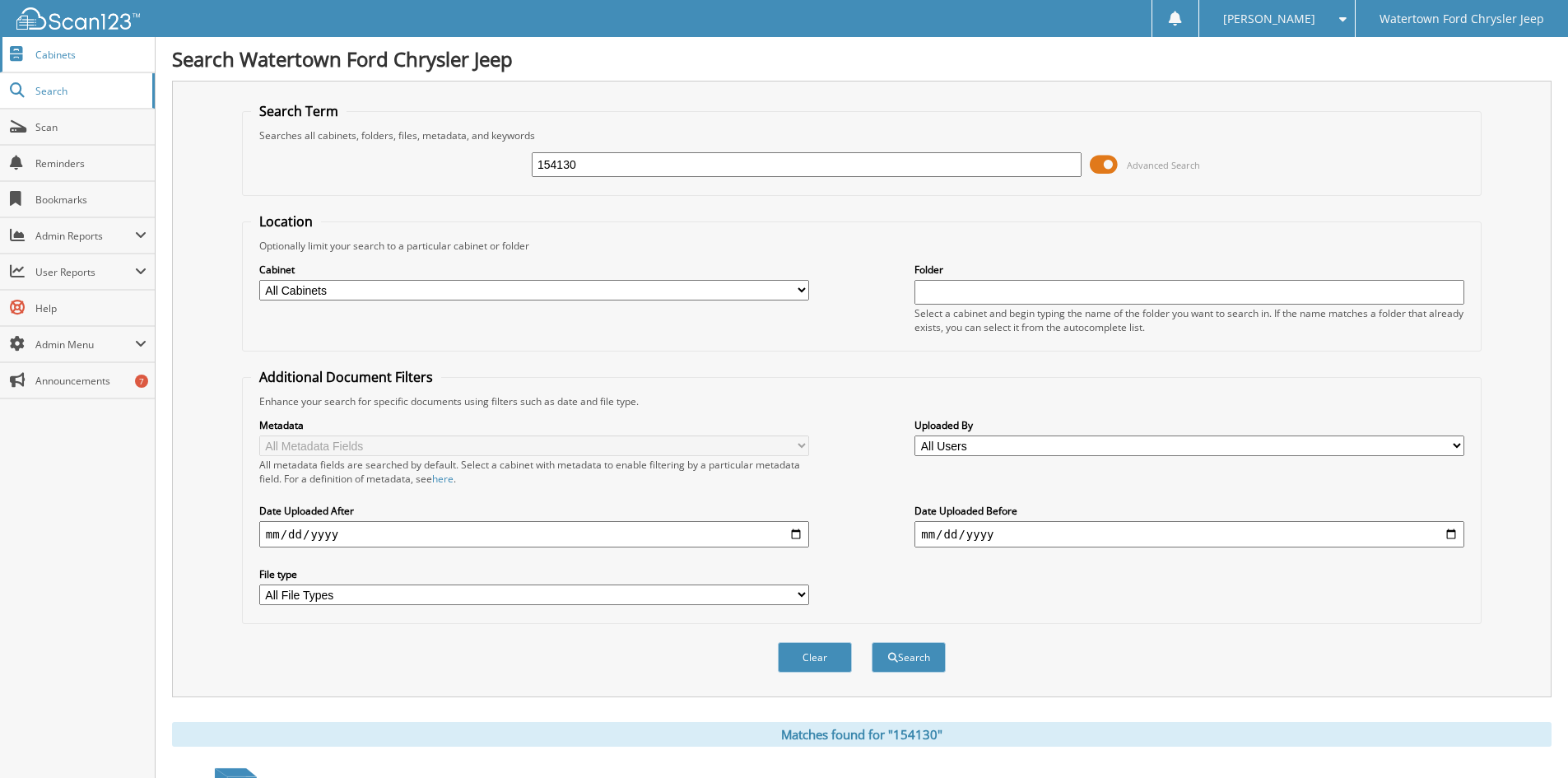
click at [41, 53] on span "Cabinets" at bounding box center [91, 55] width 111 height 14
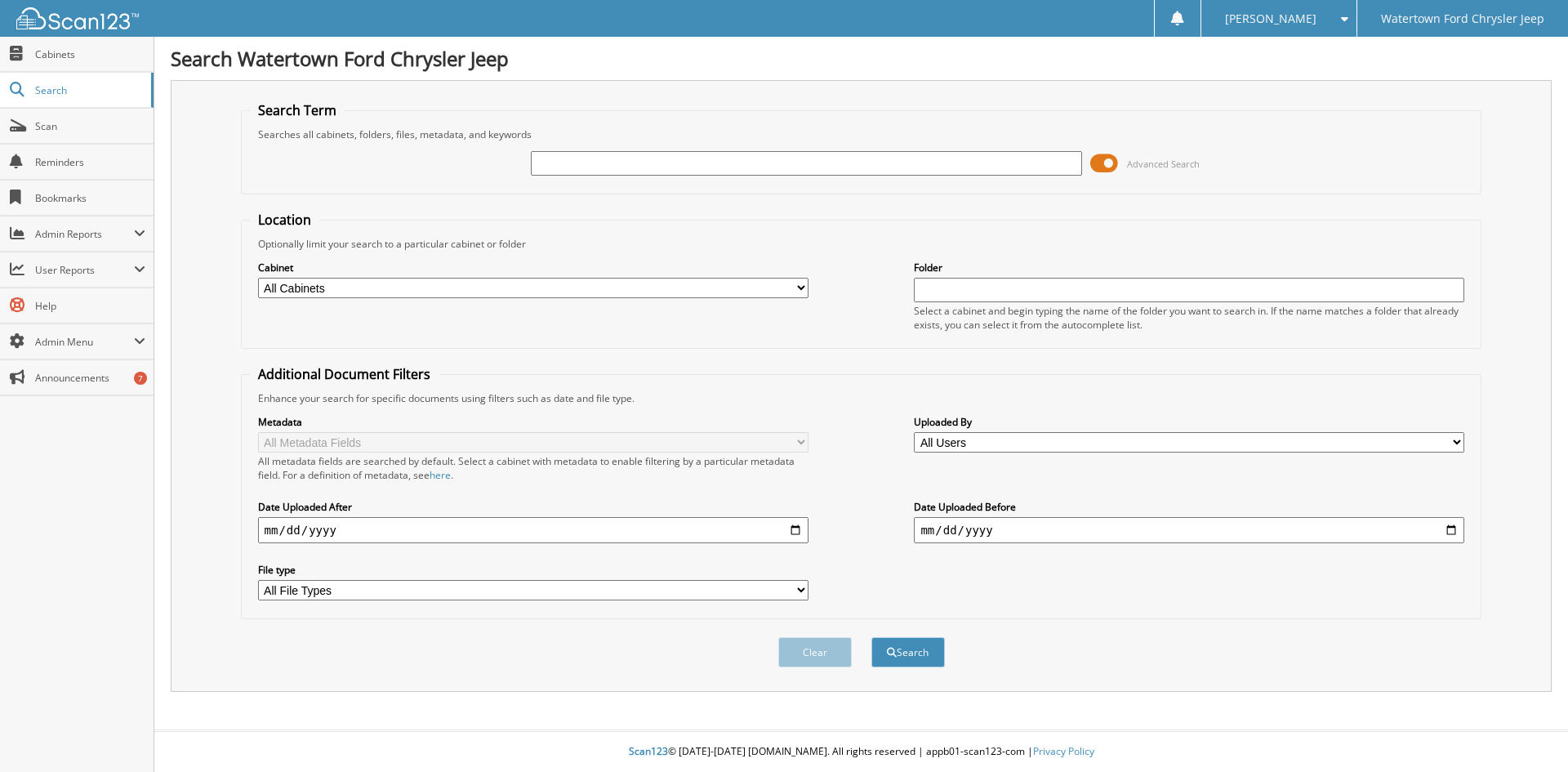
click at [589, 163] on input "text" at bounding box center [806, 163] width 551 height 24
type input "ups 2025"
click at [920, 664] on button "Search" at bounding box center [909, 652] width 73 height 31
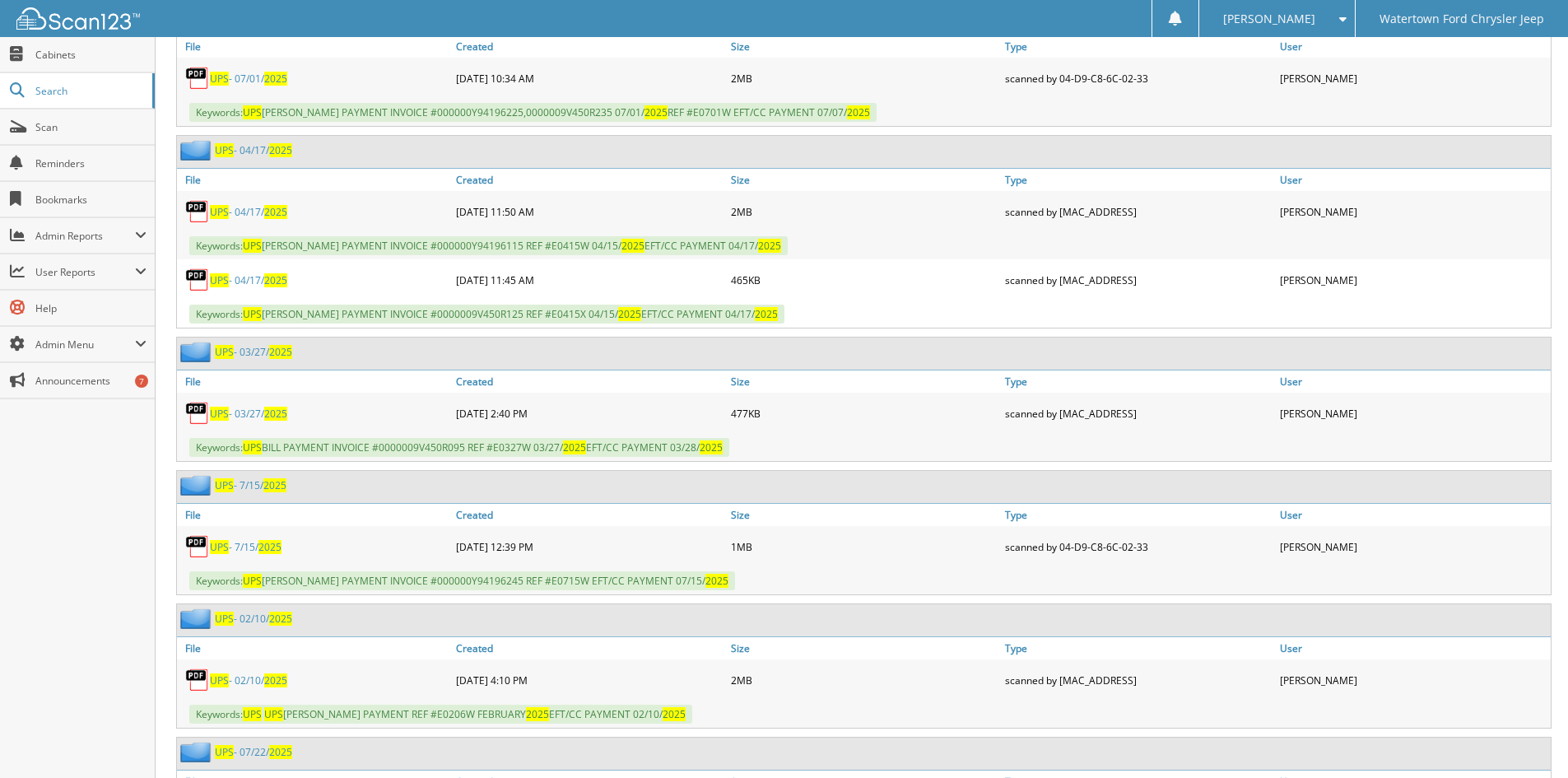
scroll to position [6008, 0]
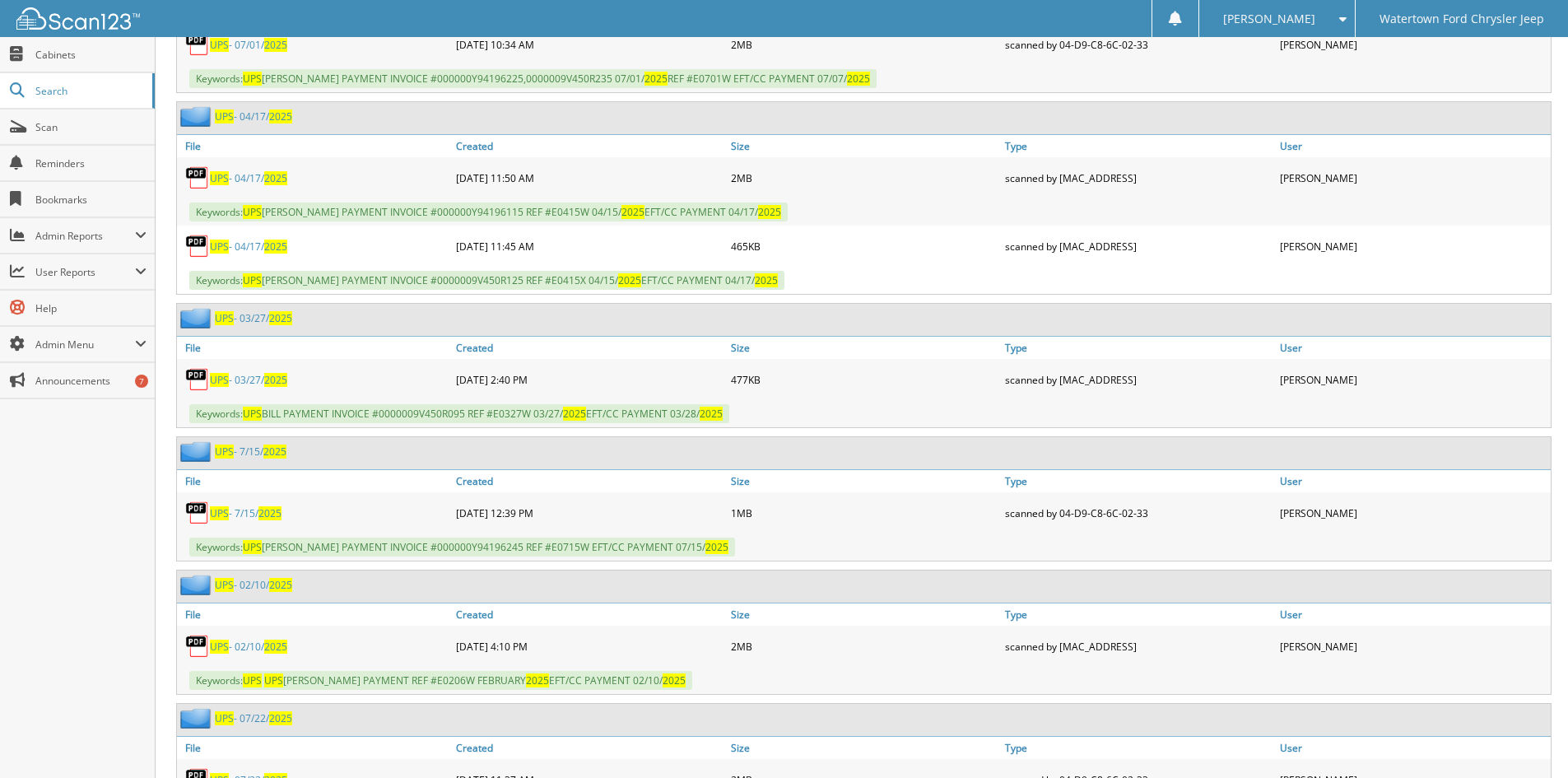
click at [240, 380] on link "UPS - [DATE]" at bounding box center [249, 380] width 78 height 14
click at [244, 643] on link "UPS - 02/10/ 2025" at bounding box center [249, 647] width 78 height 14
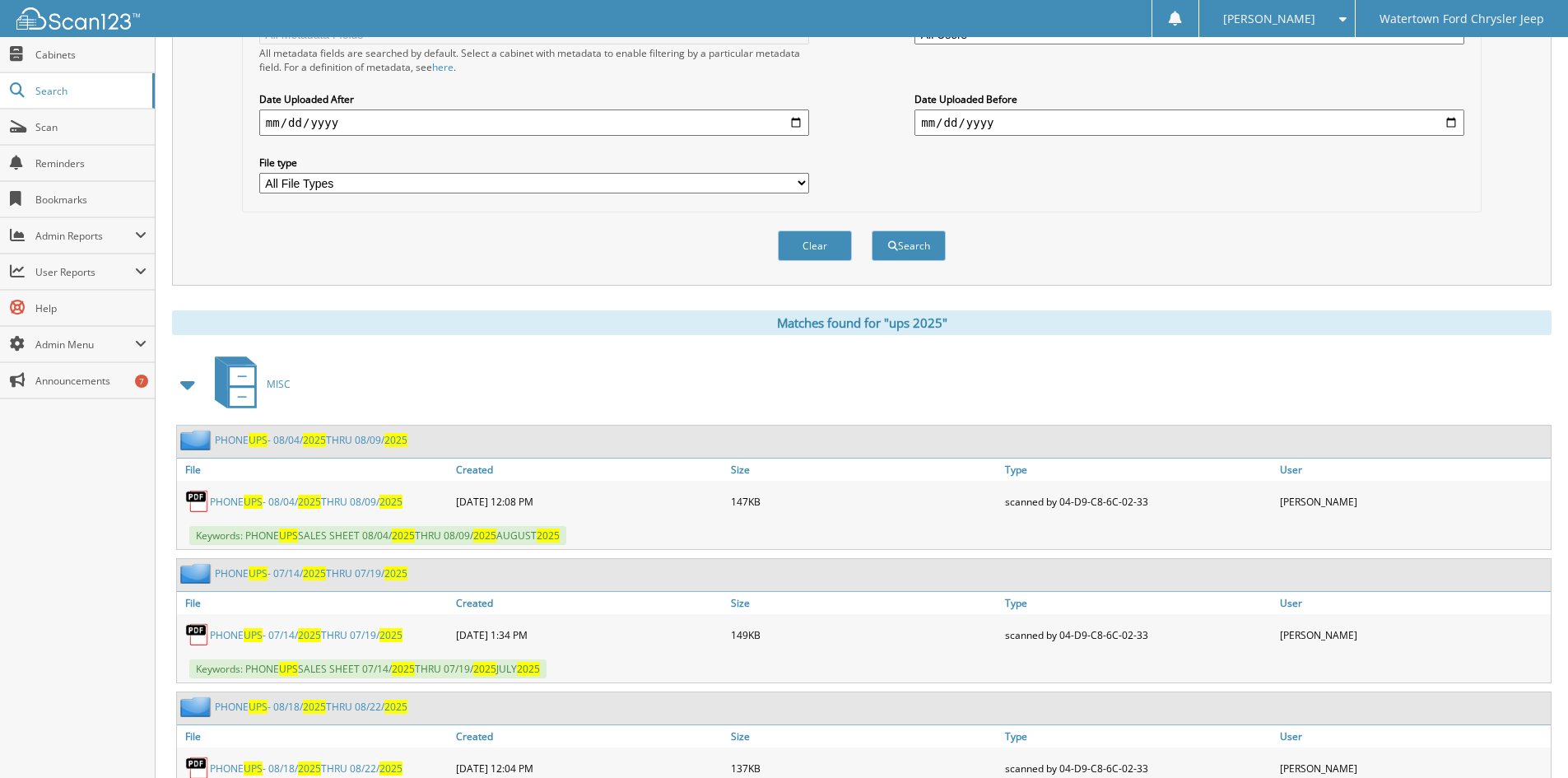
scroll to position [0, 0]
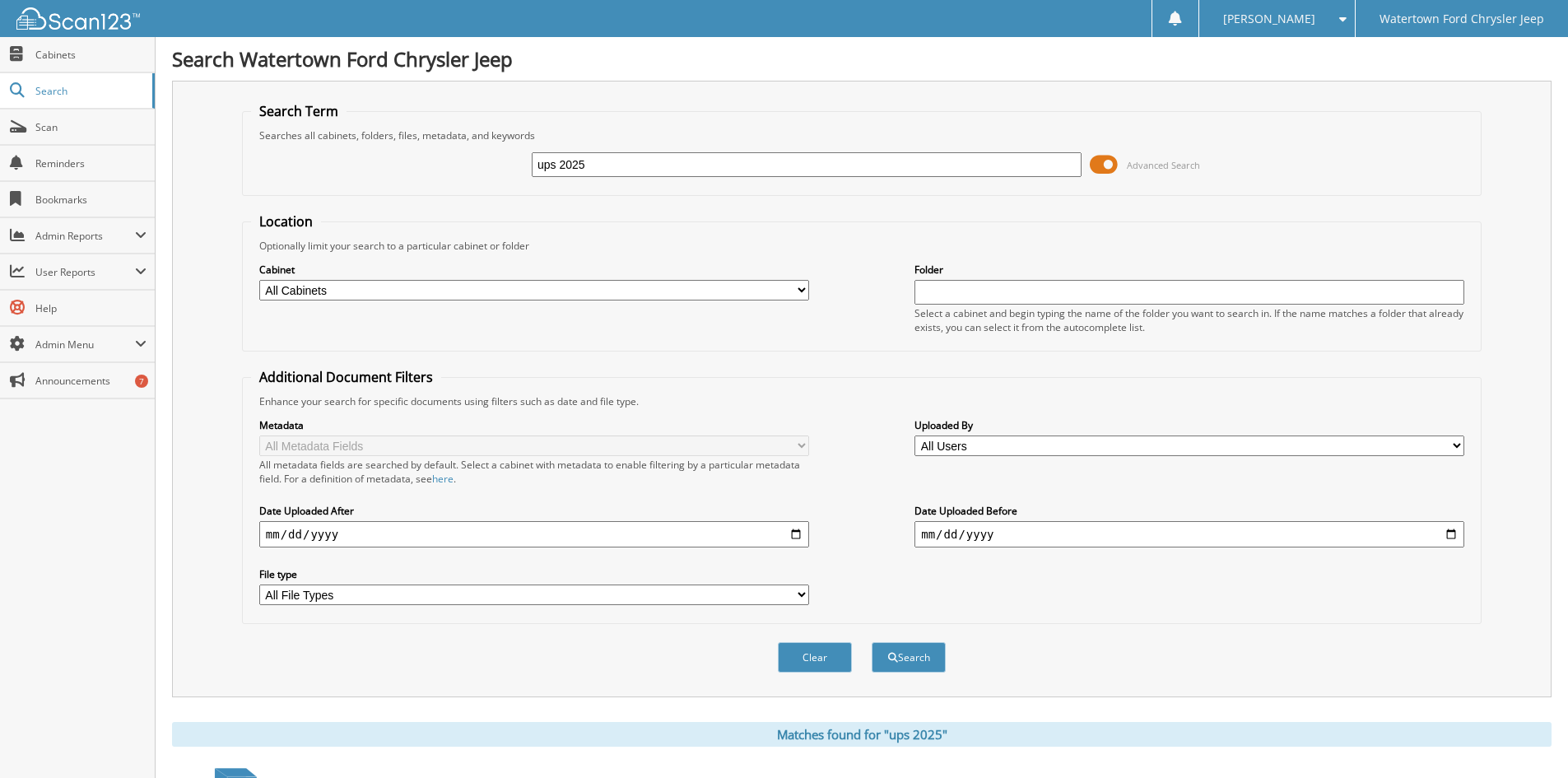
drag, startPoint x: 616, startPoint y: 160, endPoint x: 448, endPoint y: 194, distance: 171.4
click at [465, 194] on fieldset "Search Term Searches all cabinets, folders, files, metadata, and keywords ups 2…" at bounding box center [862, 149] width 1240 height 93
type input "154212"
click at [872, 642] on button "Search" at bounding box center [909, 657] width 74 height 31
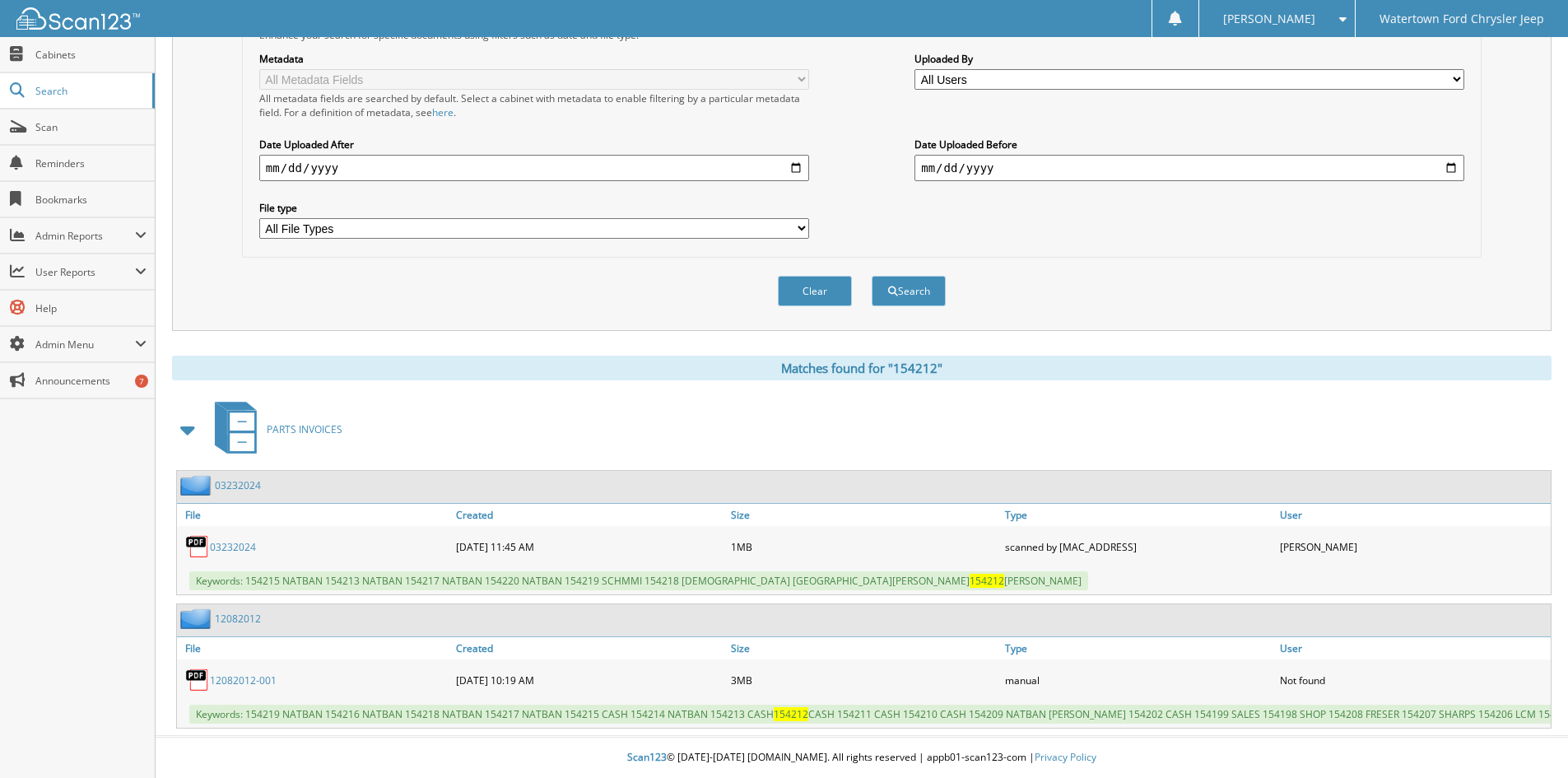
scroll to position [380, 0]
click at [223, 540] on link "03232024" at bounding box center [233, 547] width 46 height 14
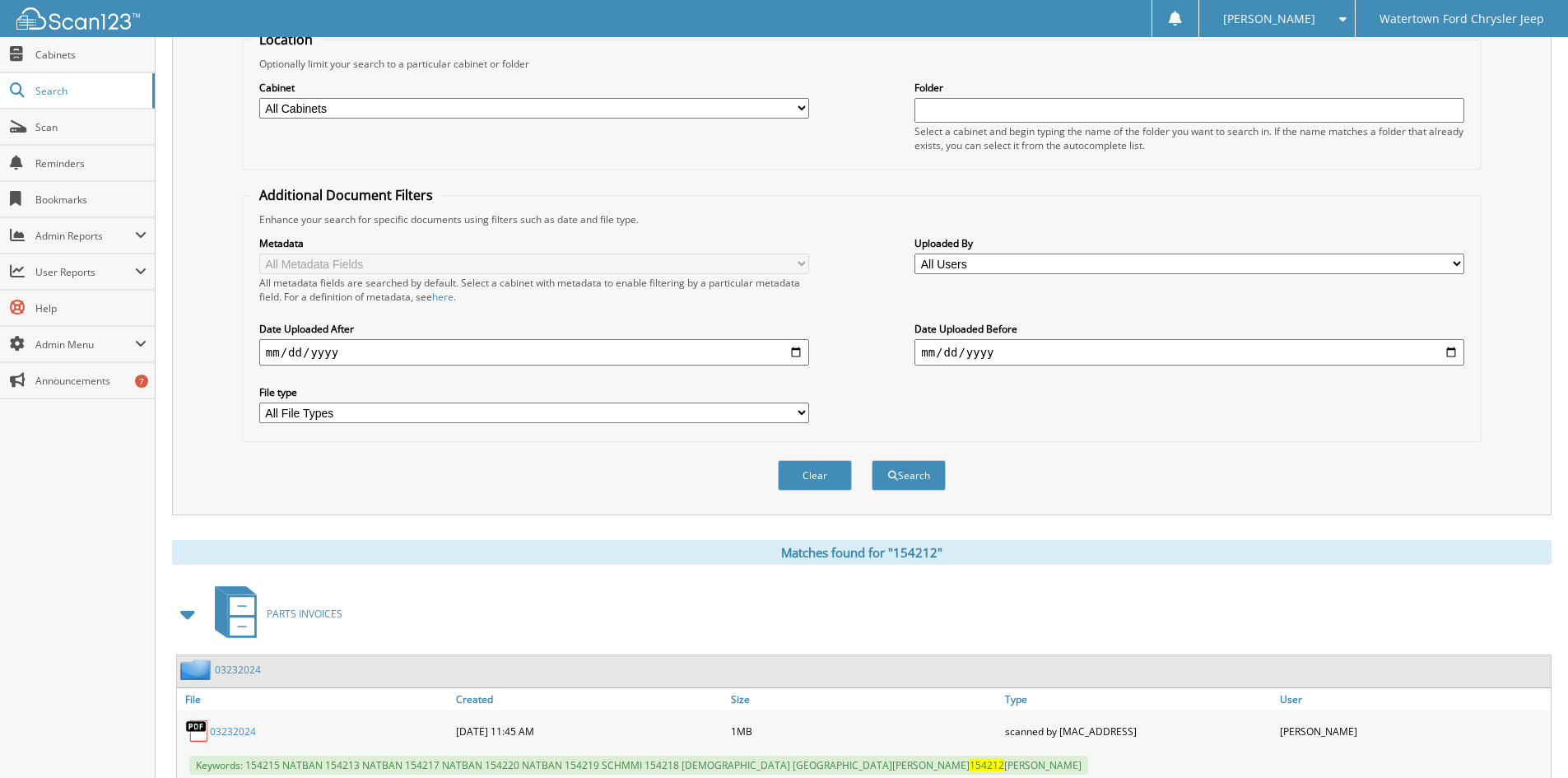
scroll to position [0, 0]
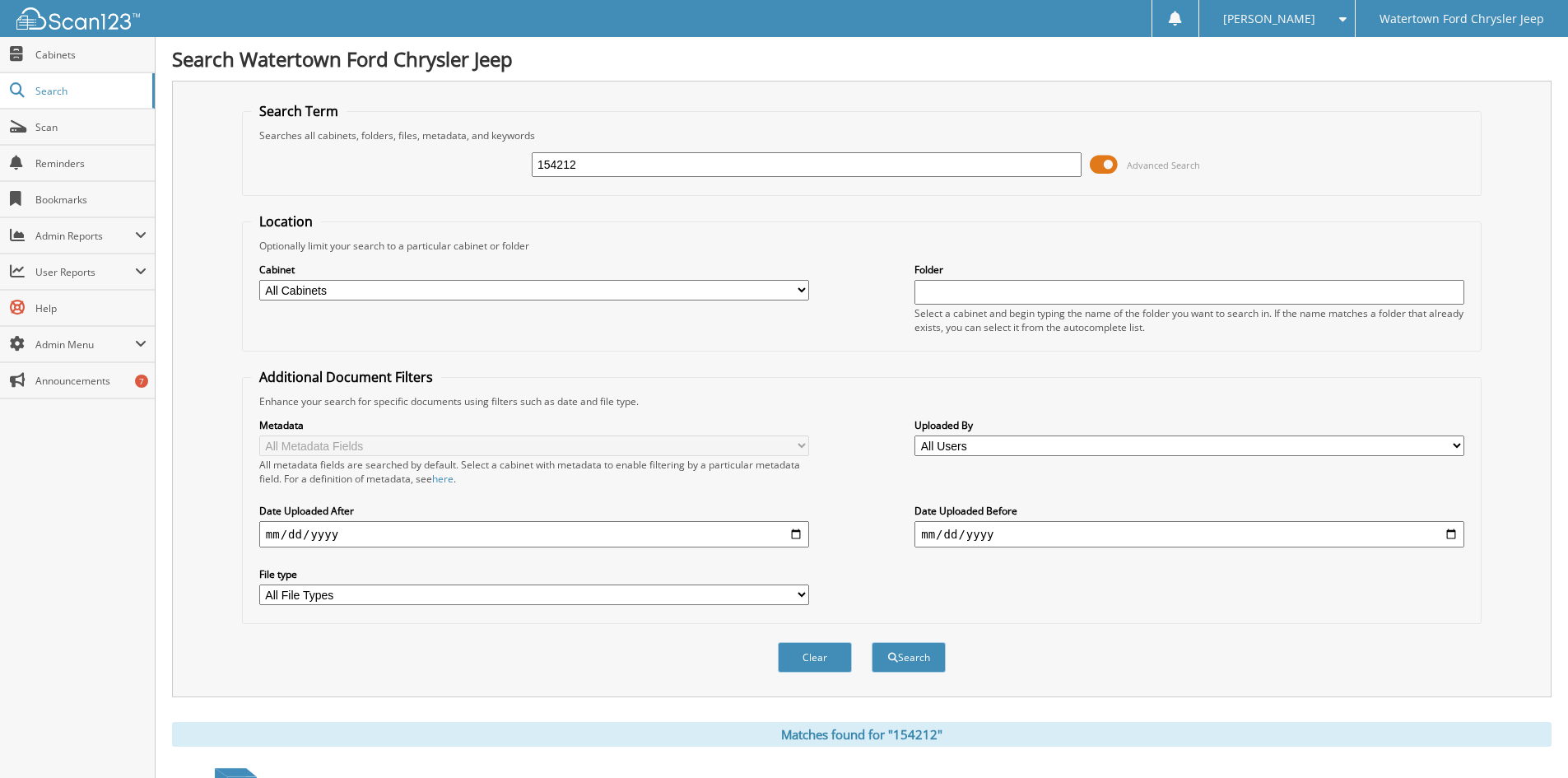
drag, startPoint x: 593, startPoint y: 175, endPoint x: 463, endPoint y: 173, distance: 130.0
click at [476, 174] on div "154212 Advanced Search" at bounding box center [862, 165] width 1222 height 44
type input "154130"
click at [872, 642] on button "Search" at bounding box center [909, 657] width 74 height 31
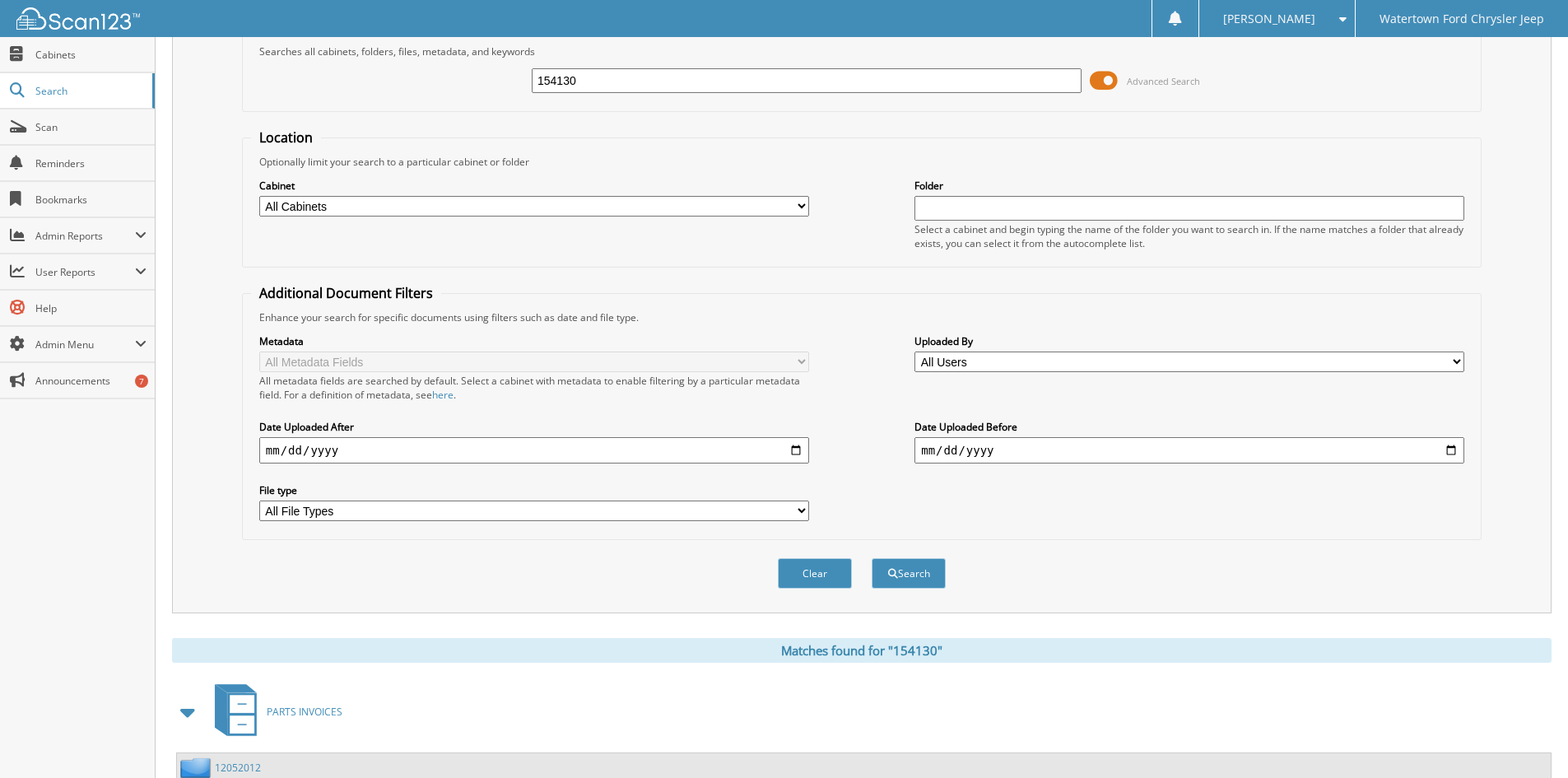
scroll to position [392, 0]
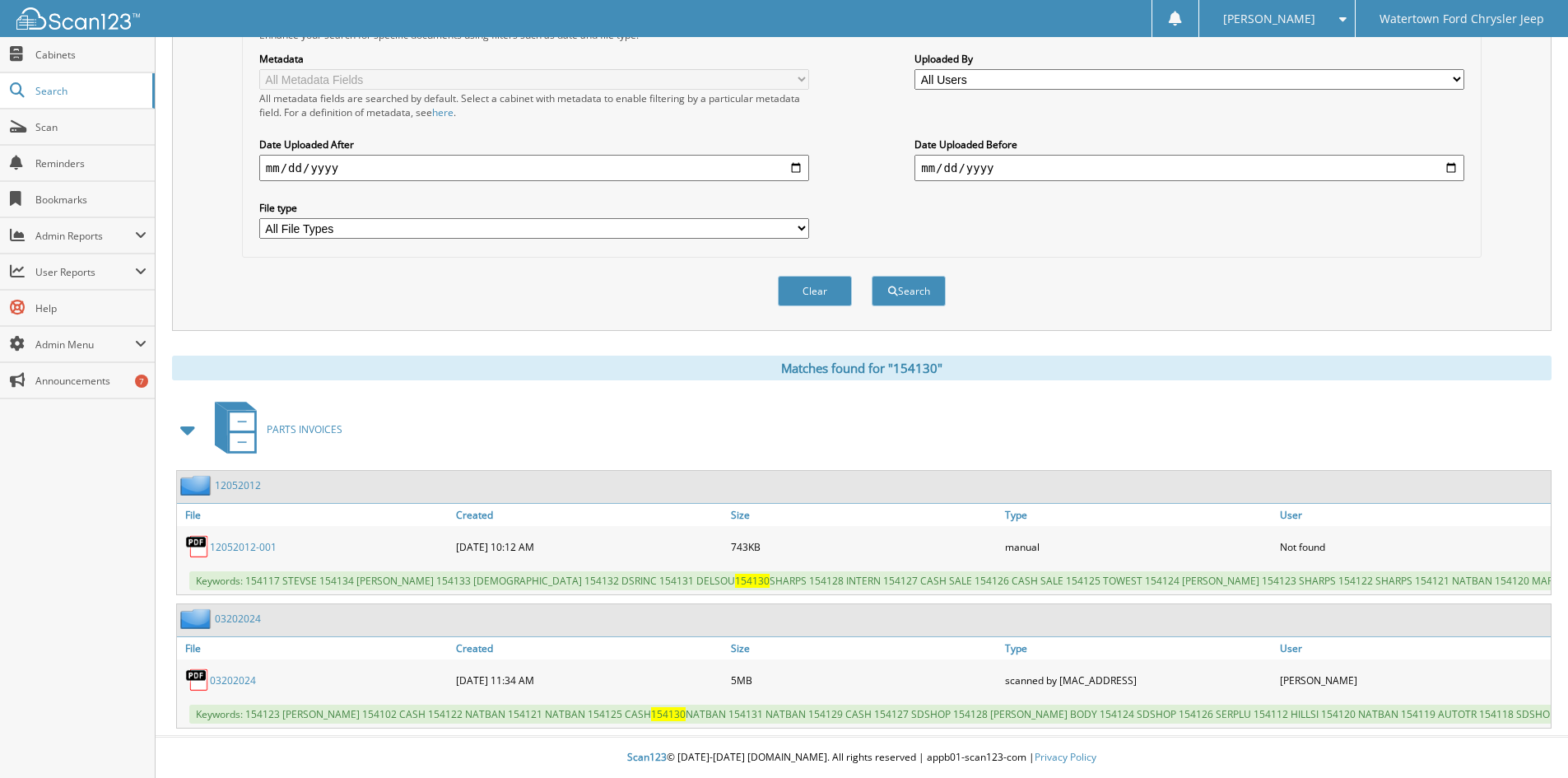
click at [243, 673] on link "03202024" at bounding box center [233, 680] width 46 height 14
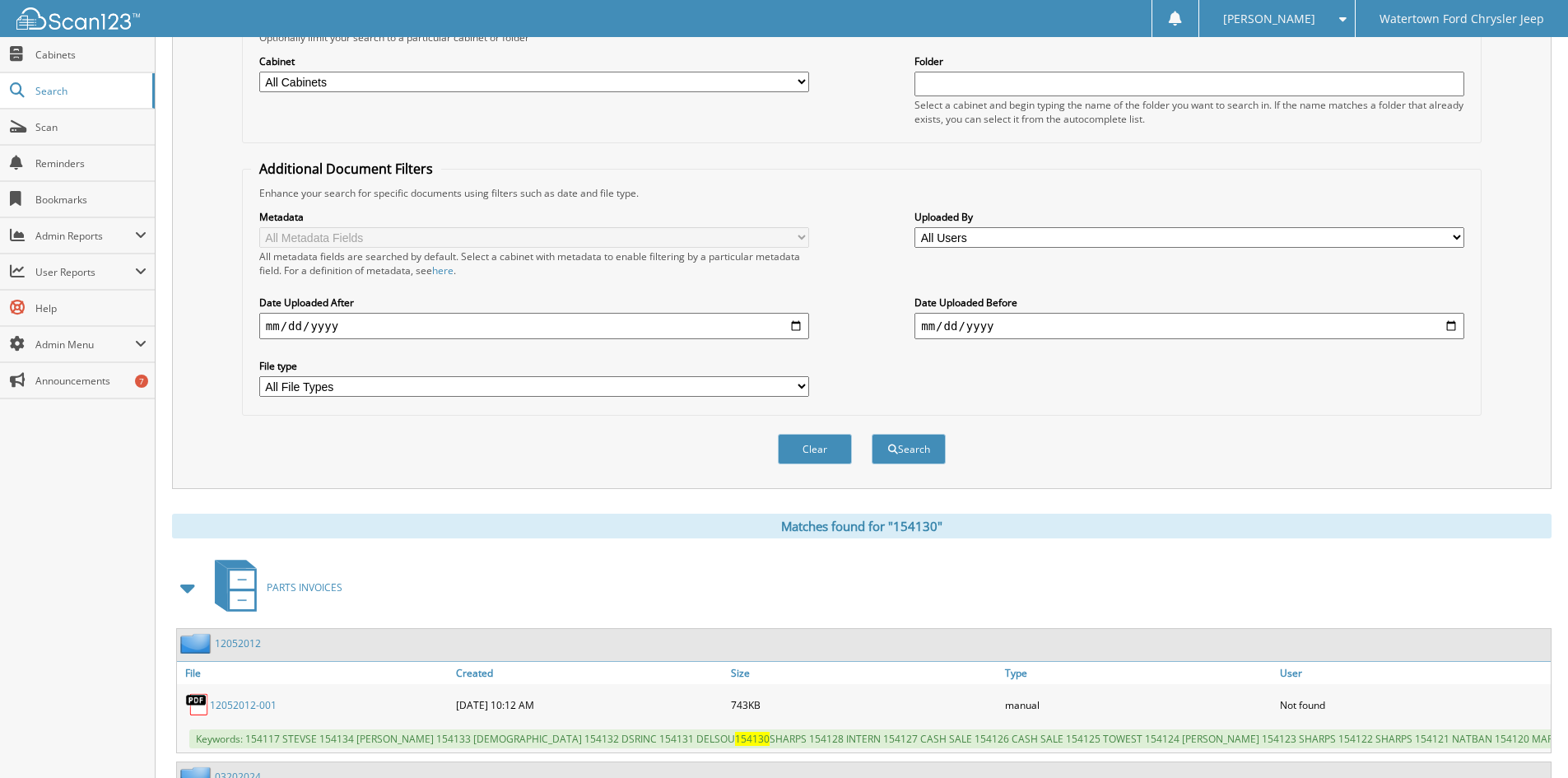
scroll to position [0, 0]
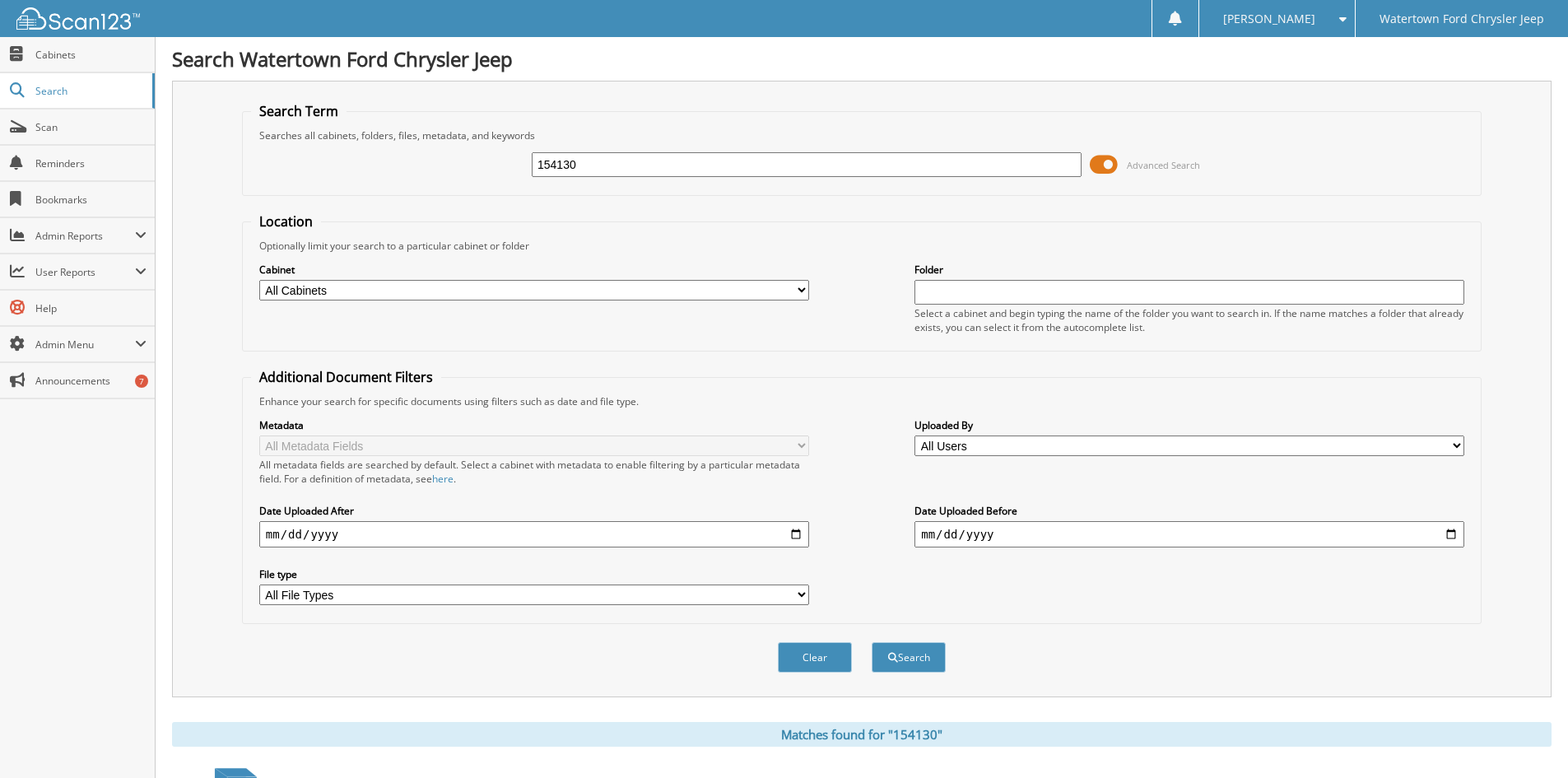
drag, startPoint x: 567, startPoint y: 175, endPoint x: 553, endPoint y: 169, distance: 15.2
click at [555, 171] on input "154130" at bounding box center [806, 165] width 550 height 25
drag, startPoint x: 600, startPoint y: 173, endPoint x: 375, endPoint y: 178, distance: 225.1
click at [375, 178] on div "154130 Advanced Search" at bounding box center [862, 165] width 1222 height 44
type input "153967"
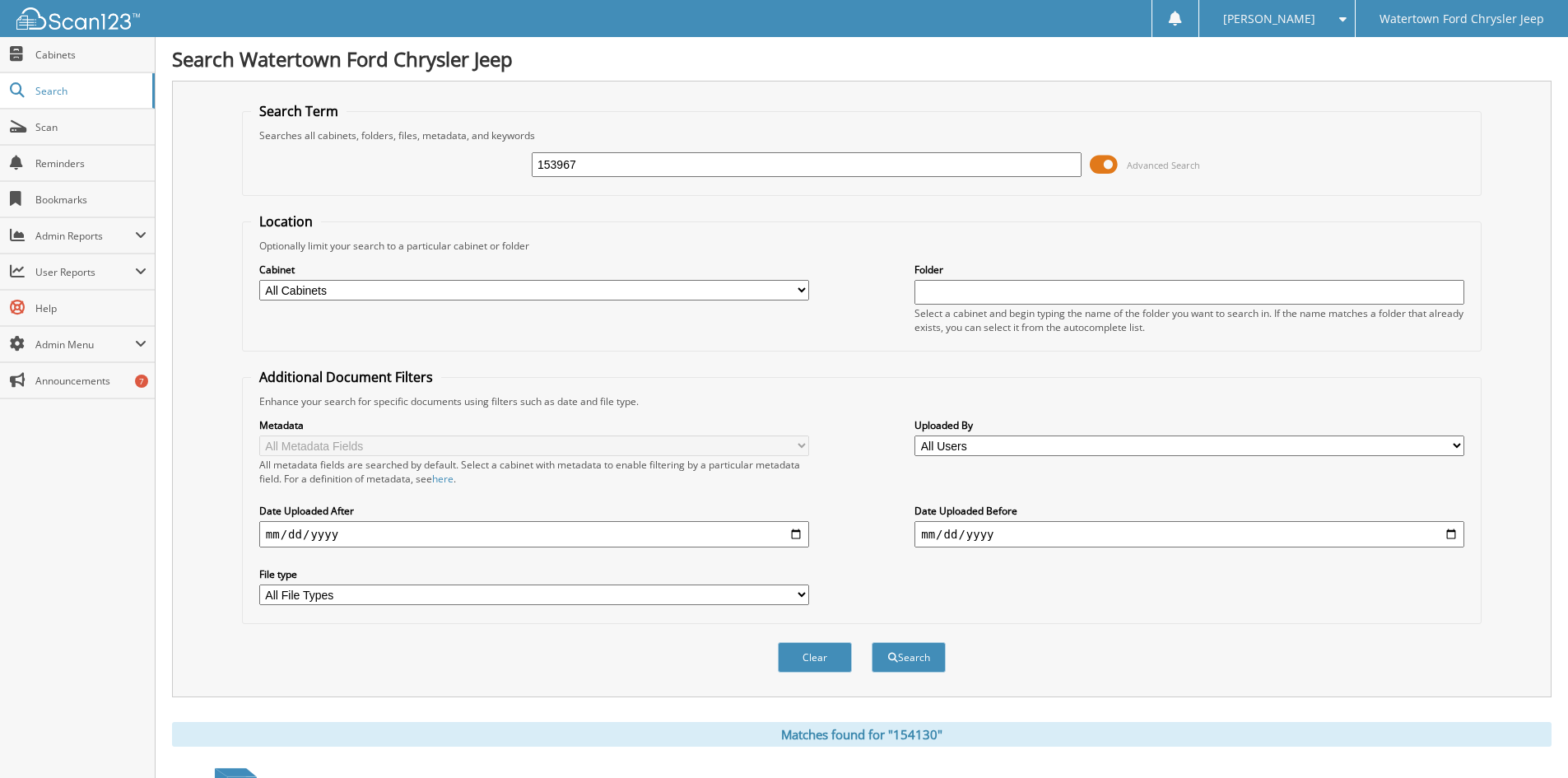
click at [872, 642] on button "Search" at bounding box center [909, 657] width 74 height 31
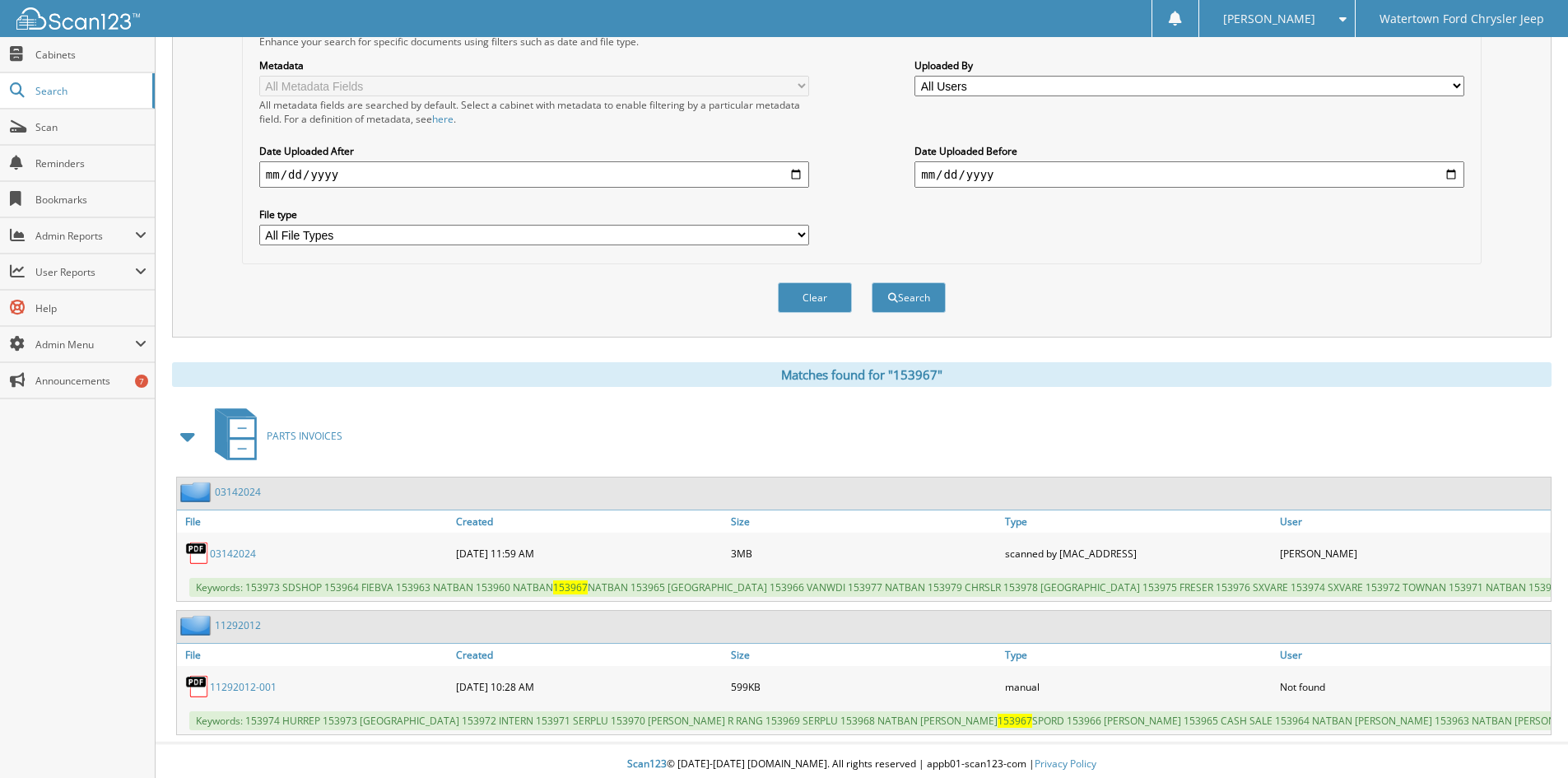
scroll to position [392, 0]
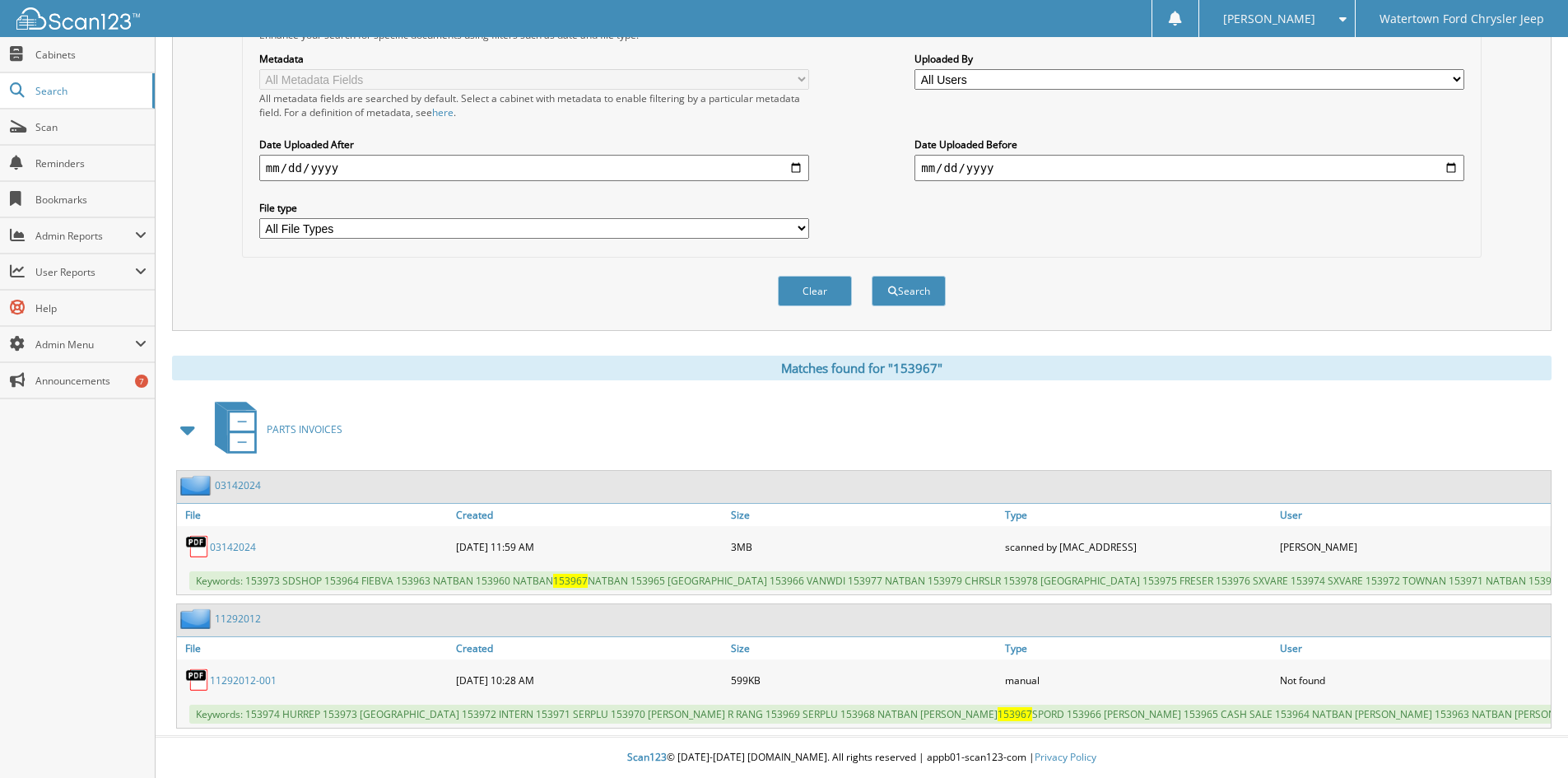
click at [226, 531] on div "03142024" at bounding box center [315, 546] width 275 height 33
click at [226, 540] on link "03142024" at bounding box center [233, 547] width 46 height 14
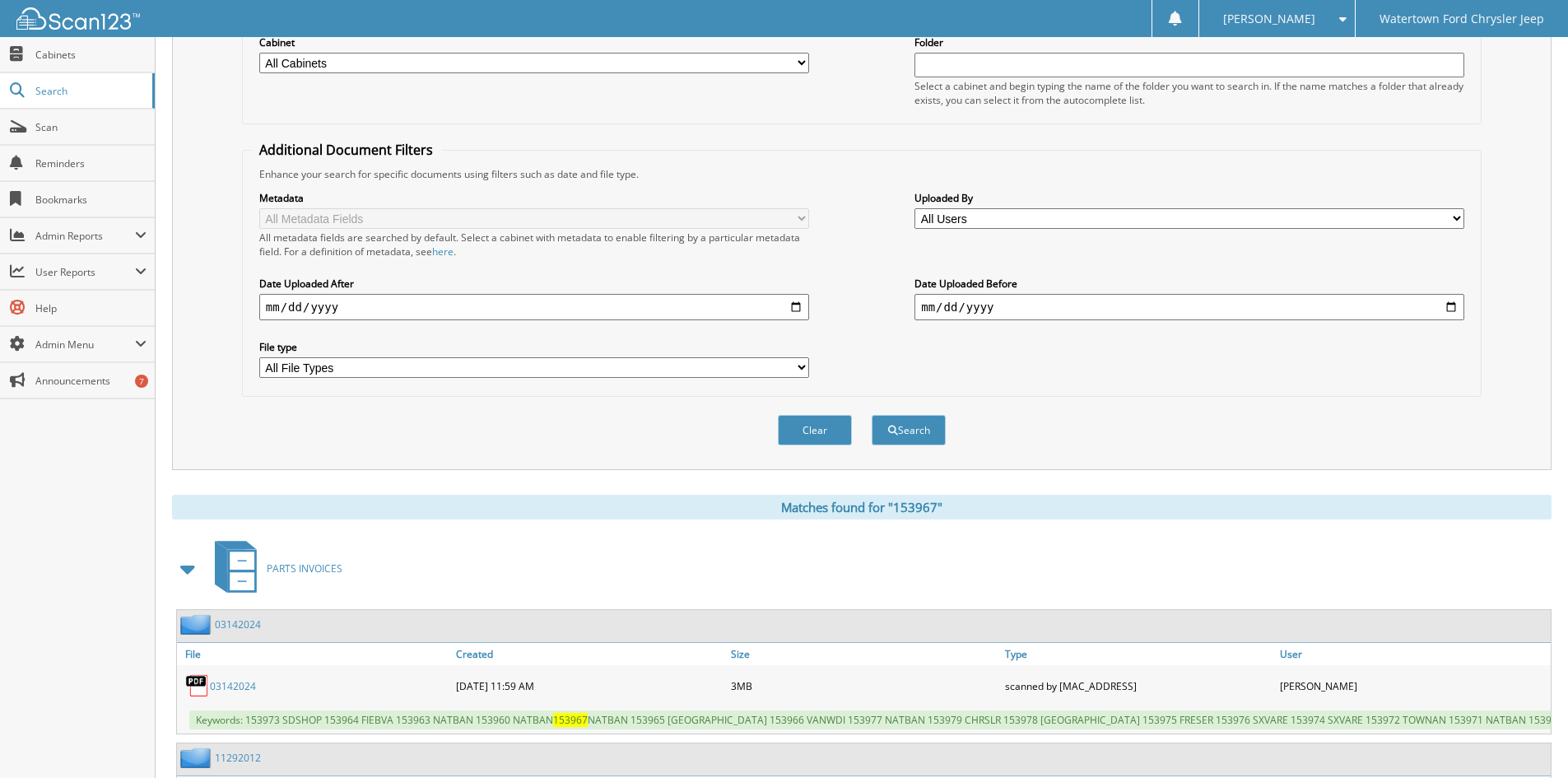
scroll to position [0, 0]
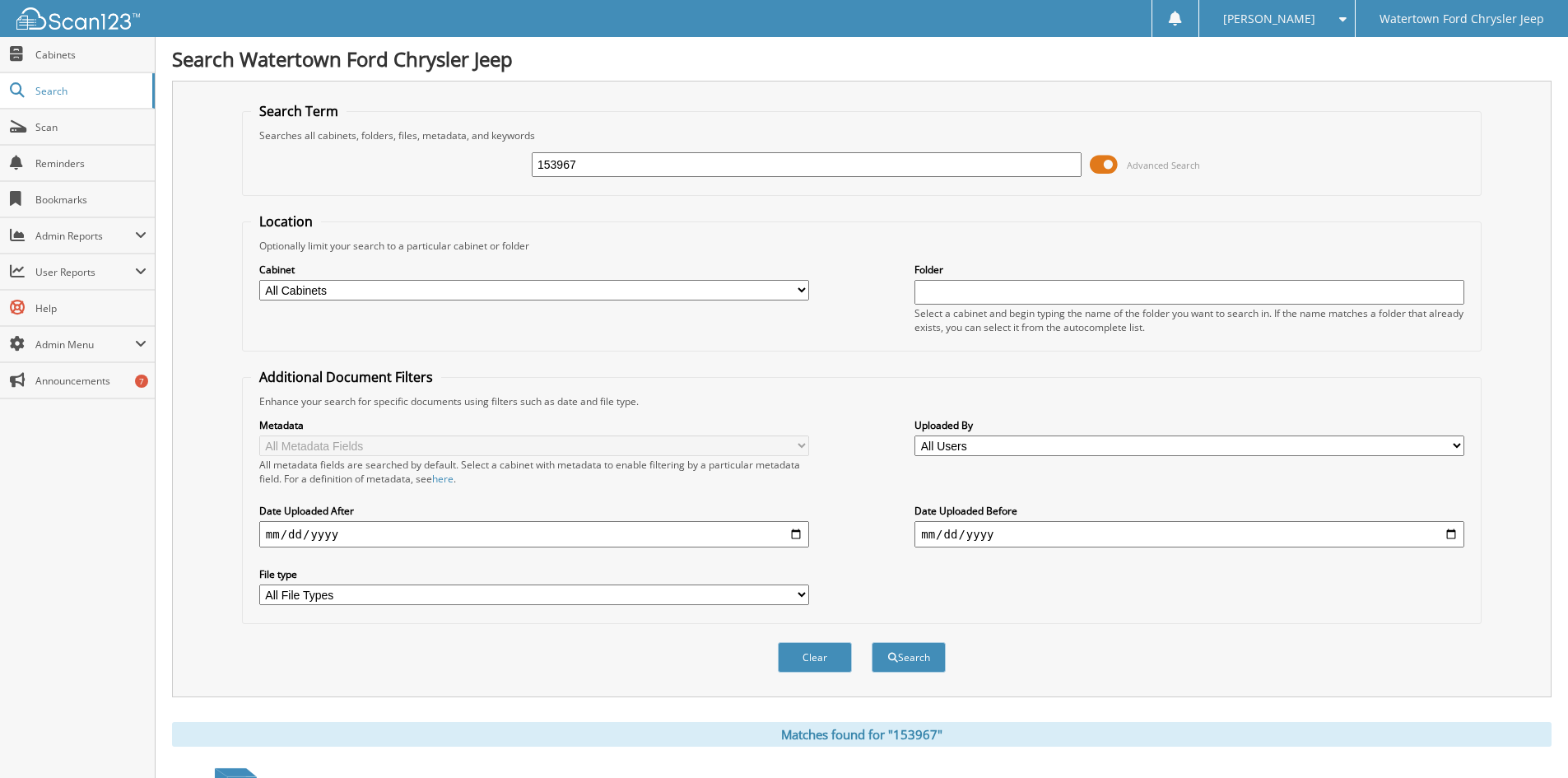
drag, startPoint x: 628, startPoint y: 166, endPoint x: 373, endPoint y: 178, distance: 255.3
click at [376, 178] on div "153967 Advanced Search" at bounding box center [862, 165] width 1222 height 44
type input "139251"
click at [872, 642] on button "Search" at bounding box center [909, 657] width 74 height 31
drag, startPoint x: 588, startPoint y: 170, endPoint x: 339, endPoint y: 183, distance: 249.3
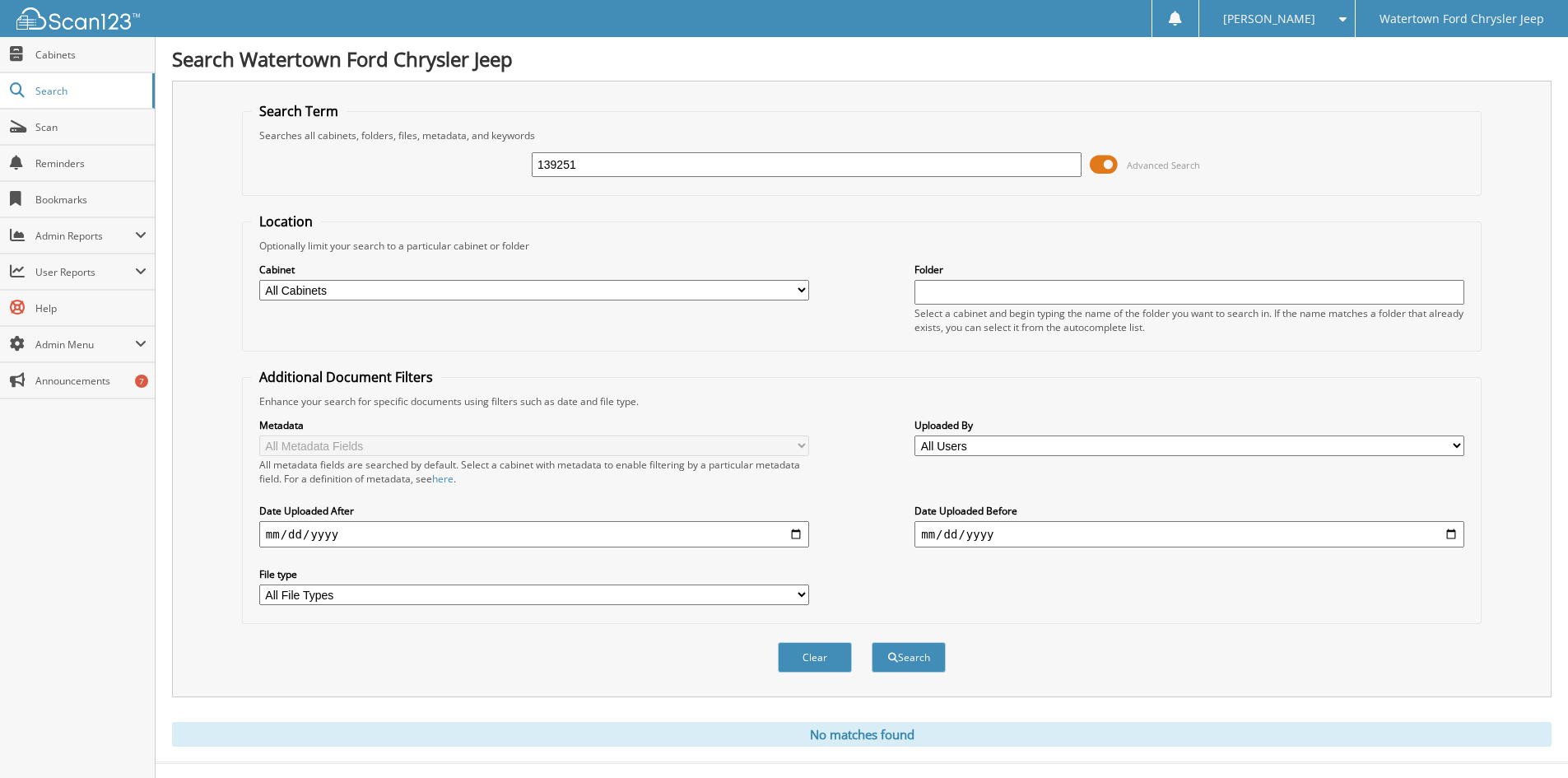
click at [339, 183] on div "139251 Advanced Search" at bounding box center [862, 165] width 1222 height 44
type input "139187"
click at [872, 642] on button "Search" at bounding box center [909, 657] width 74 height 31
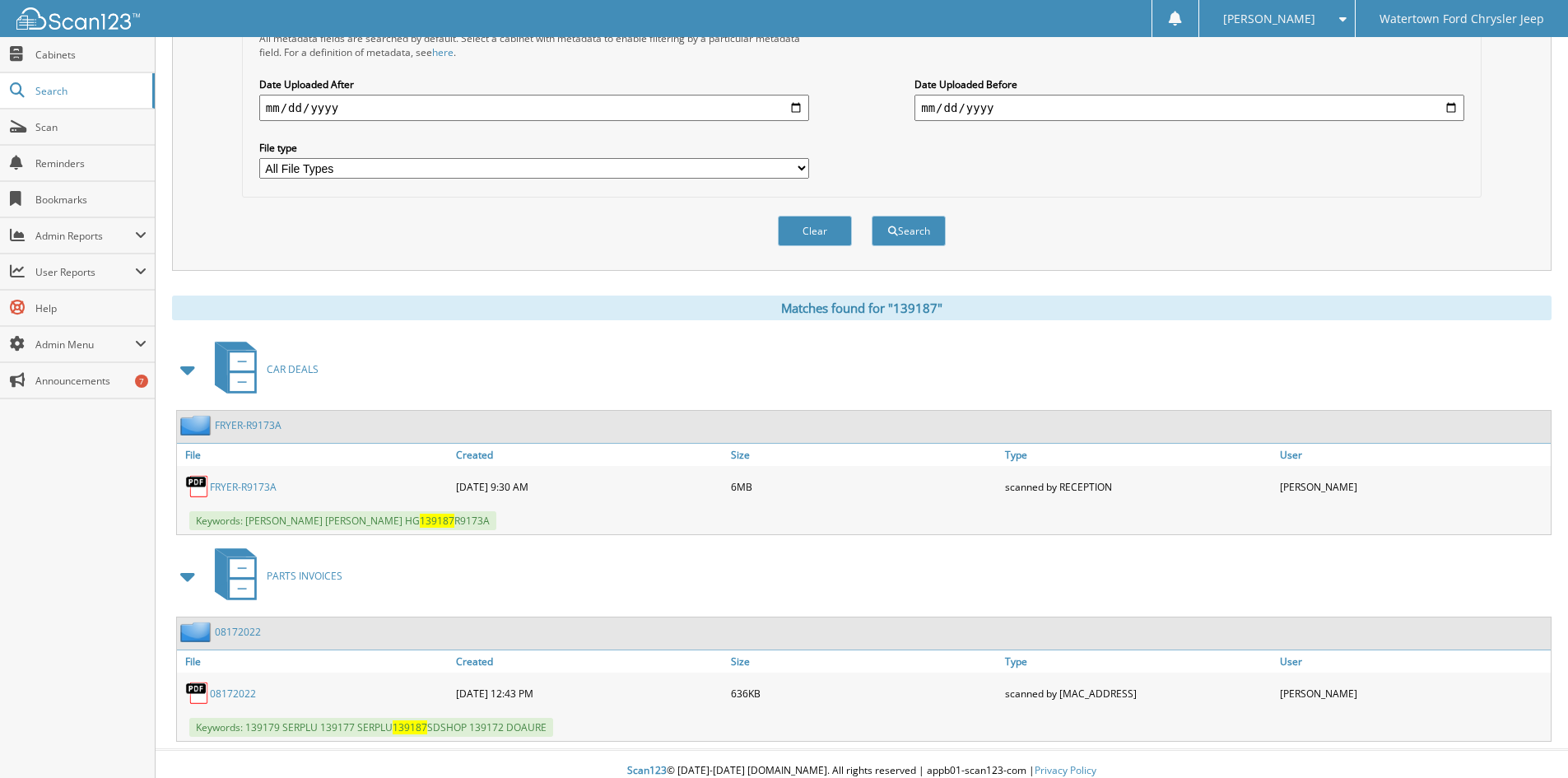
scroll to position [441, 0]
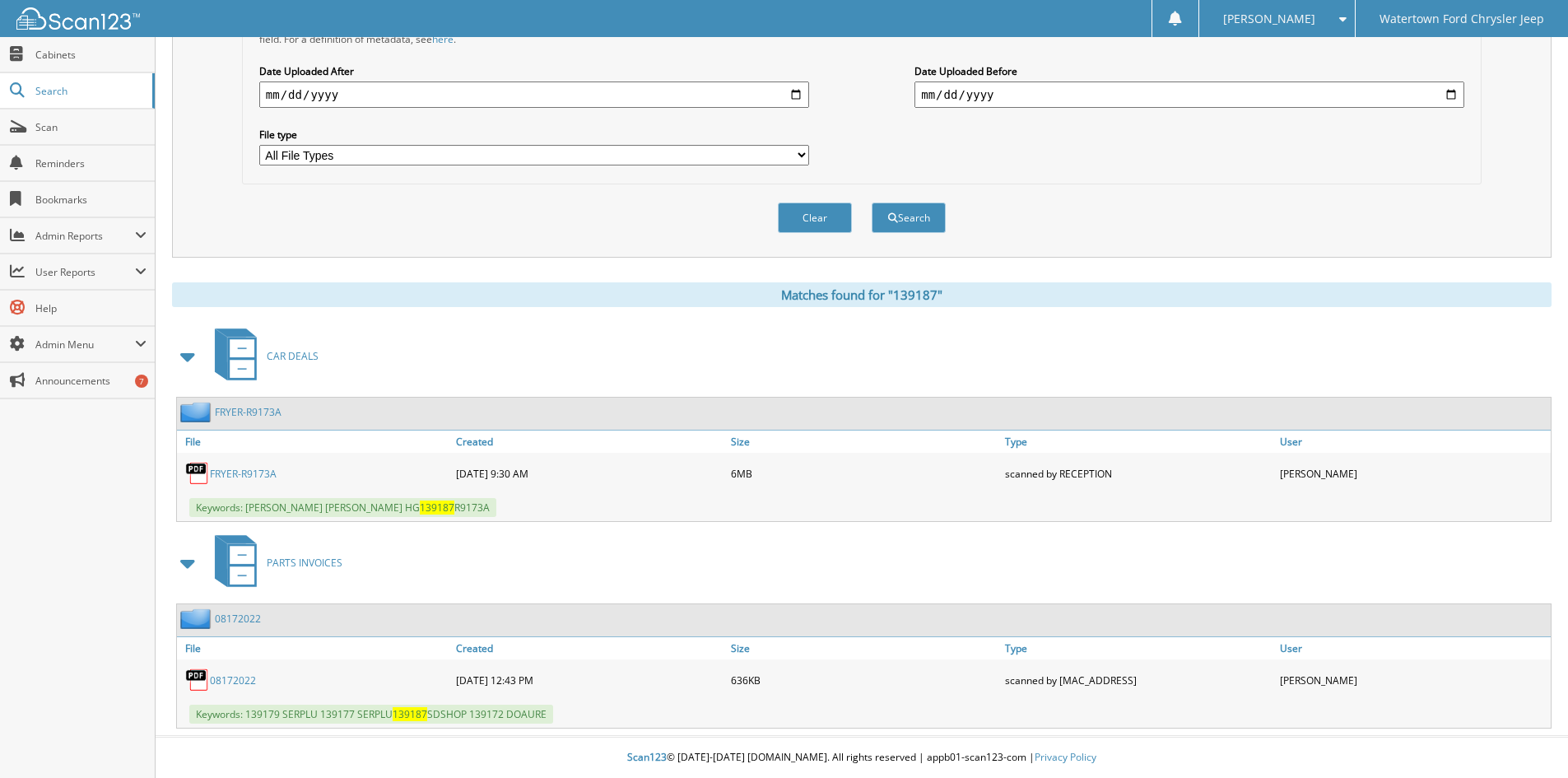
click at [223, 674] on link "08172022" at bounding box center [233, 680] width 46 height 14
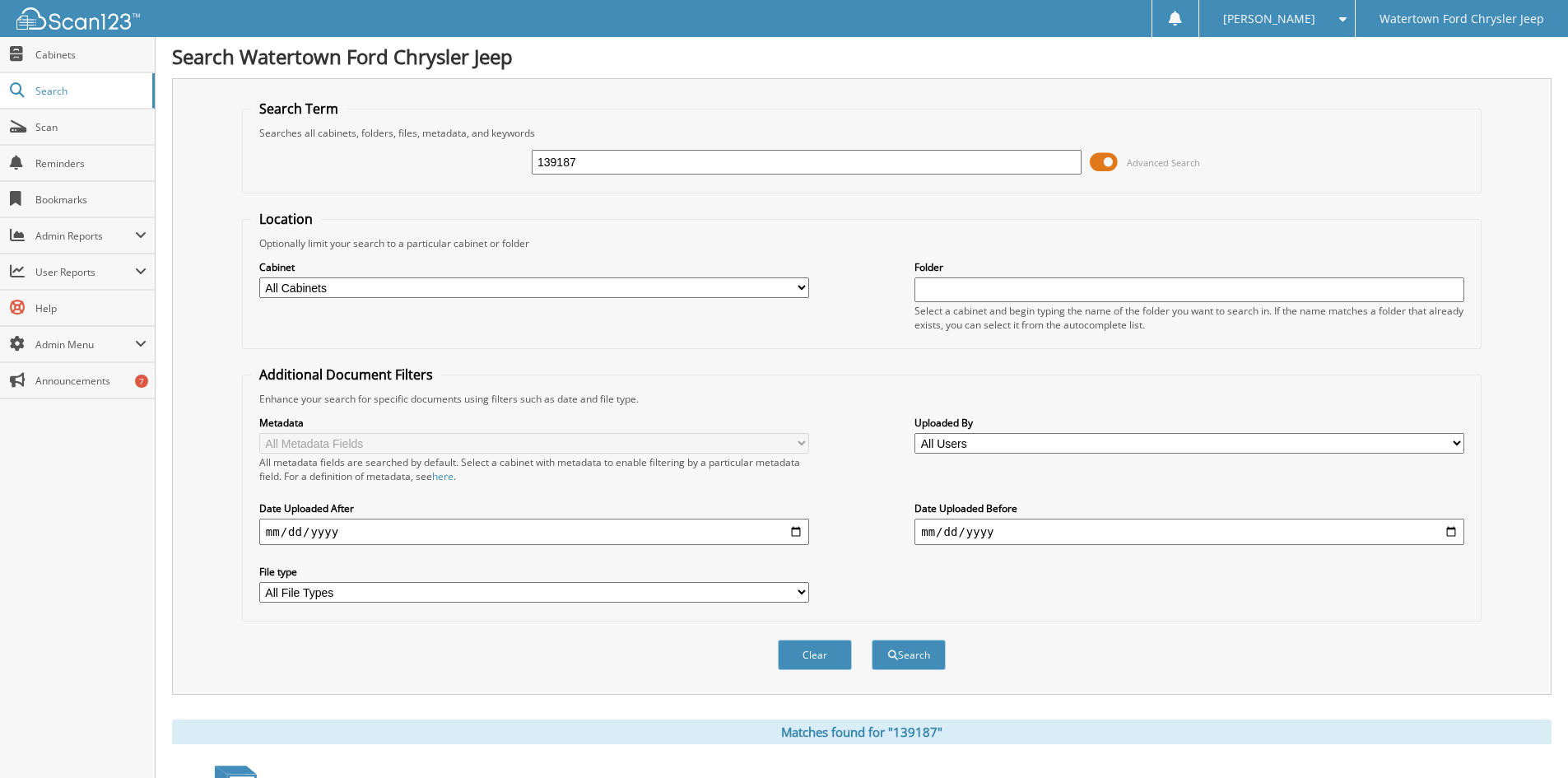
scroll to position [0, 0]
drag, startPoint x: 640, startPoint y: 168, endPoint x: 383, endPoint y: 211, distance: 260.6
click at [390, 214] on form "Search Term Searches all cabinets, folders, files, metadata, and keywords 13918…" at bounding box center [862, 396] width 1240 height 589
type input "139179"
click at [872, 642] on button "Search" at bounding box center [909, 657] width 74 height 31
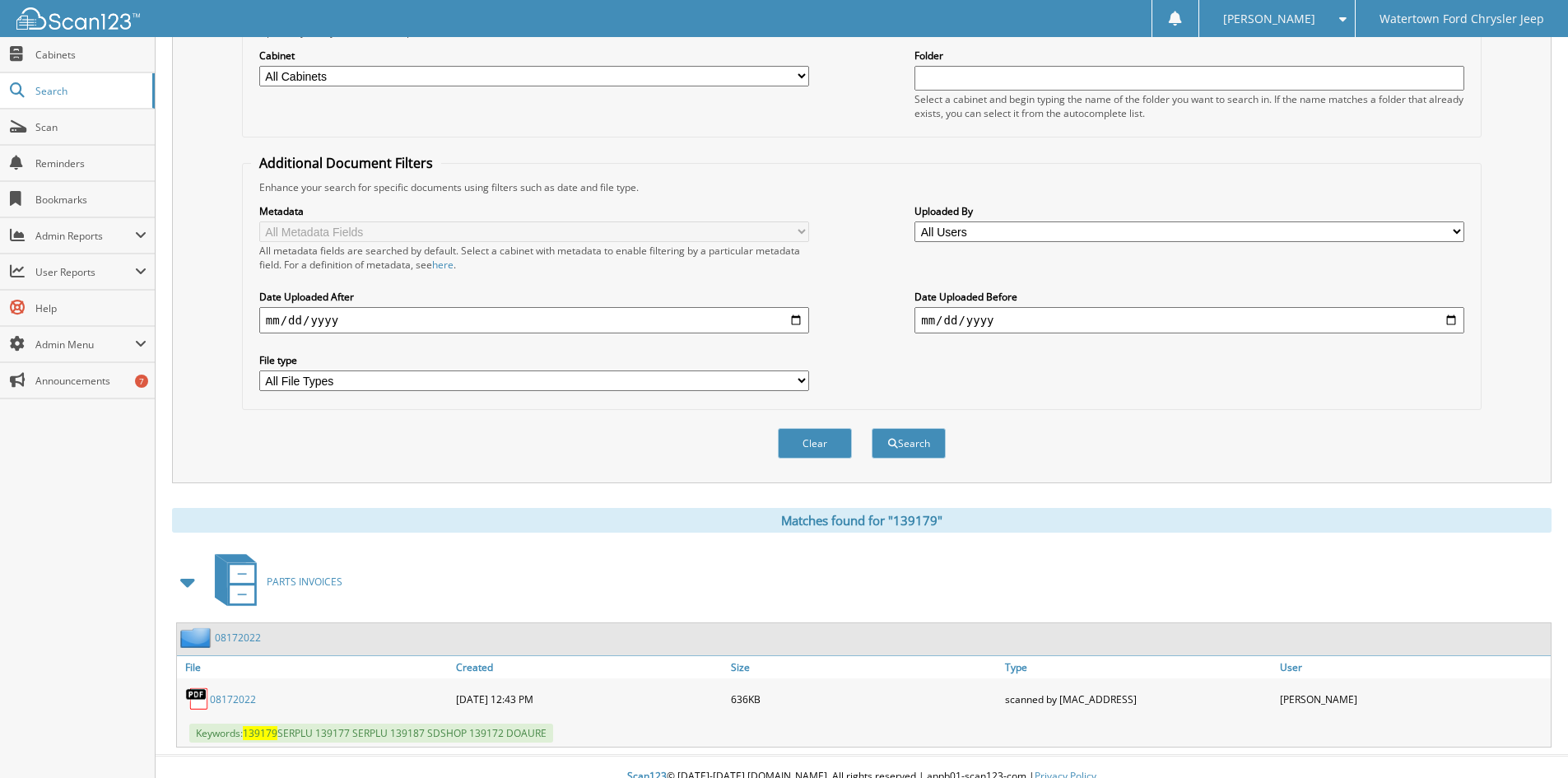
scroll to position [233, 0]
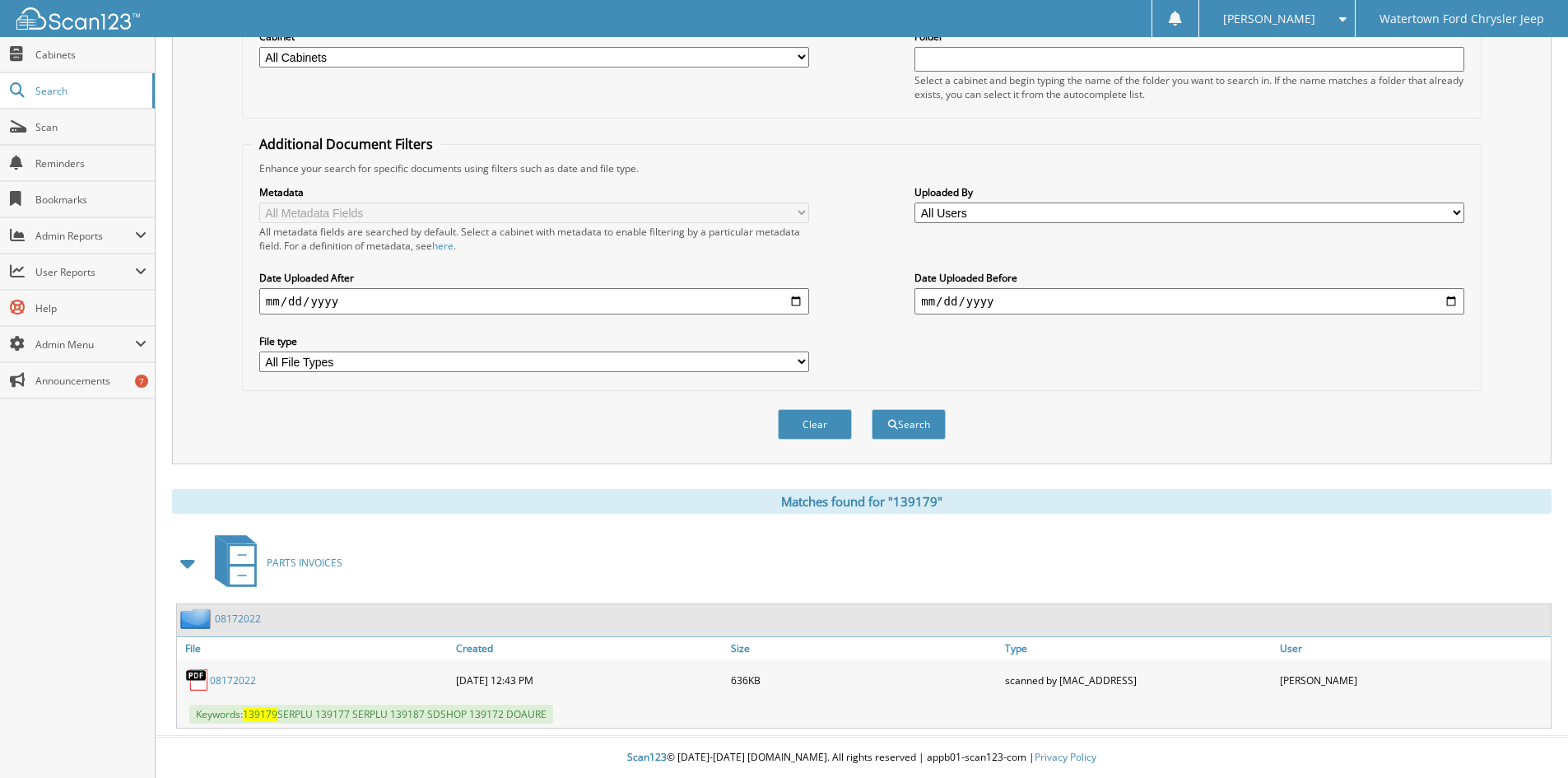
click at [231, 682] on link "08172022" at bounding box center [233, 680] width 46 height 14
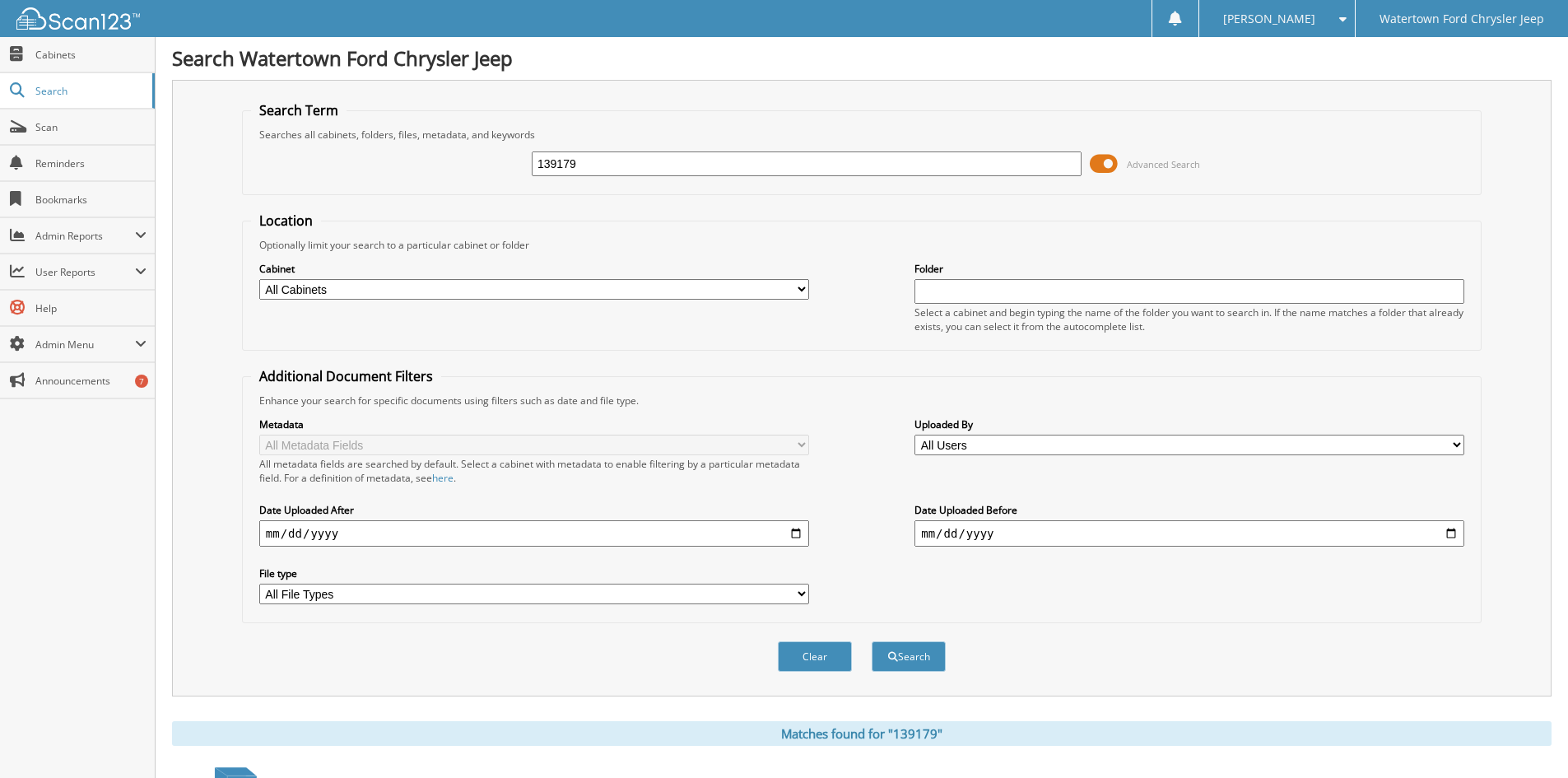
scroll to position [0, 0]
drag, startPoint x: 788, startPoint y: 159, endPoint x: 405, endPoint y: 203, distance: 385.5
click at [405, 203] on form "Search Term Searches all cabinets, folders, files, metadata, and keywords 13917…" at bounding box center [862, 396] width 1240 height 589
type input "139132"
click at [872, 642] on button "Search" at bounding box center [909, 657] width 74 height 31
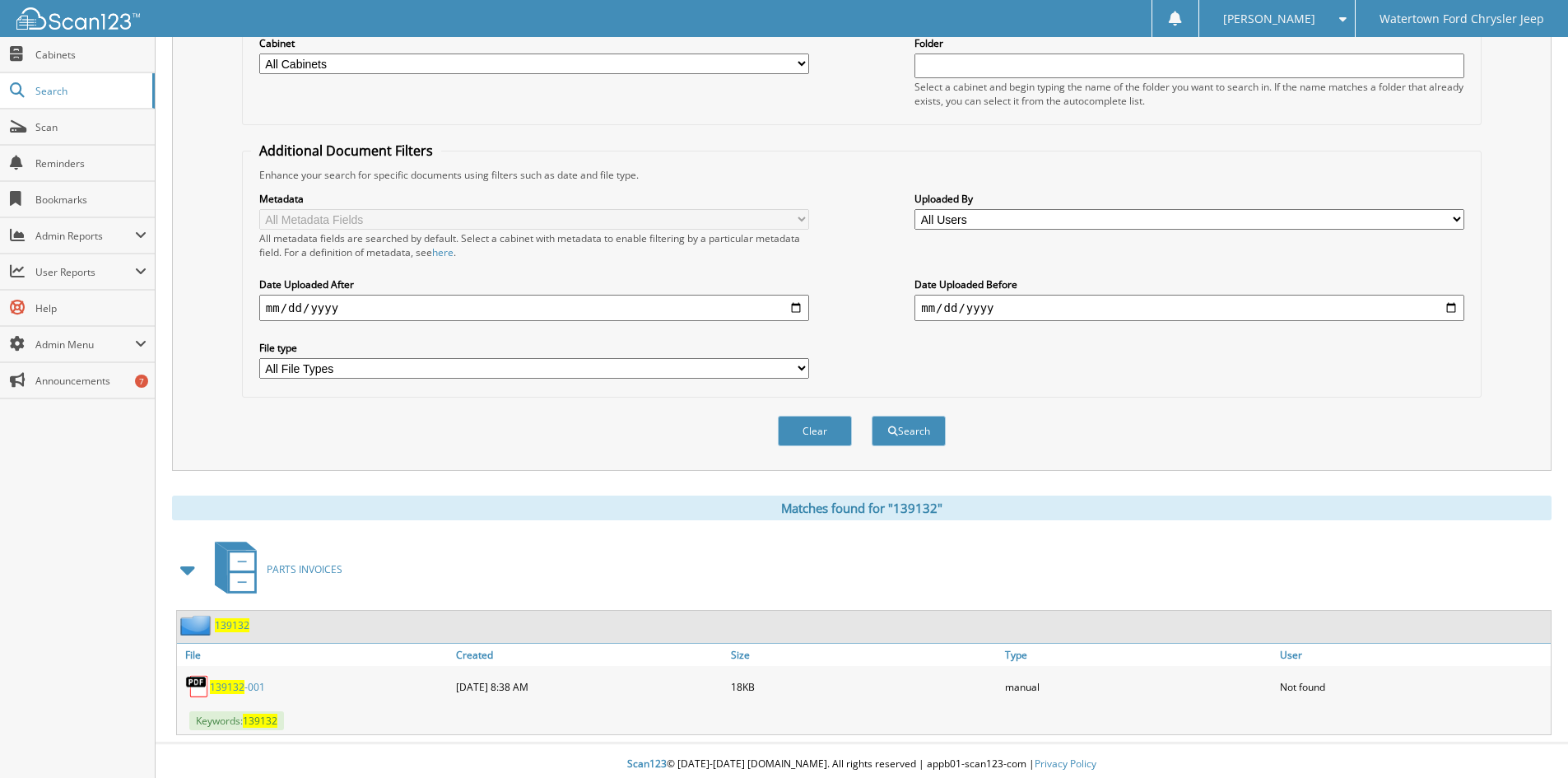
scroll to position [233, 0]
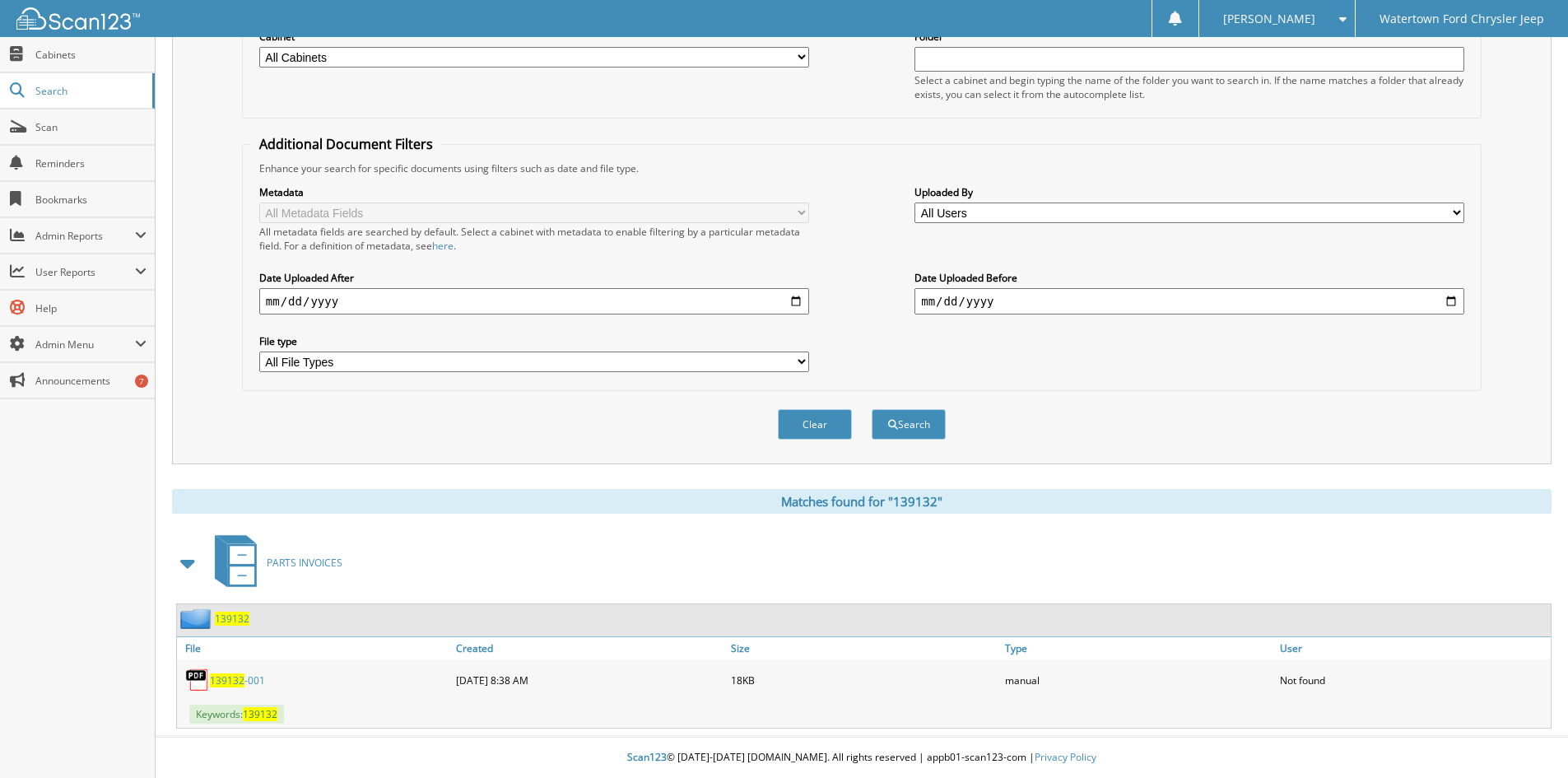
click at [225, 674] on span "139132" at bounding box center [227, 680] width 34 height 14
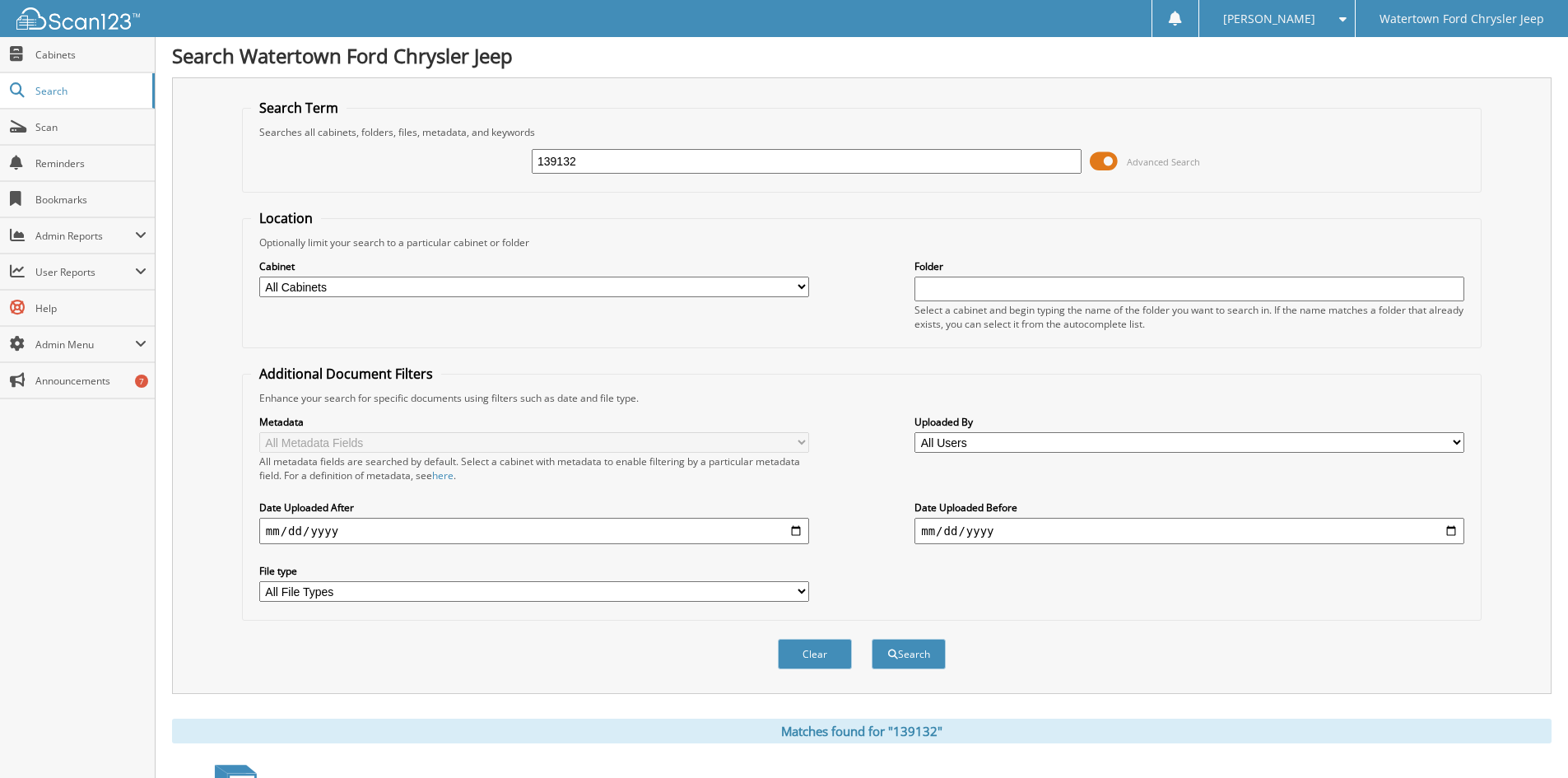
scroll to position [0, 0]
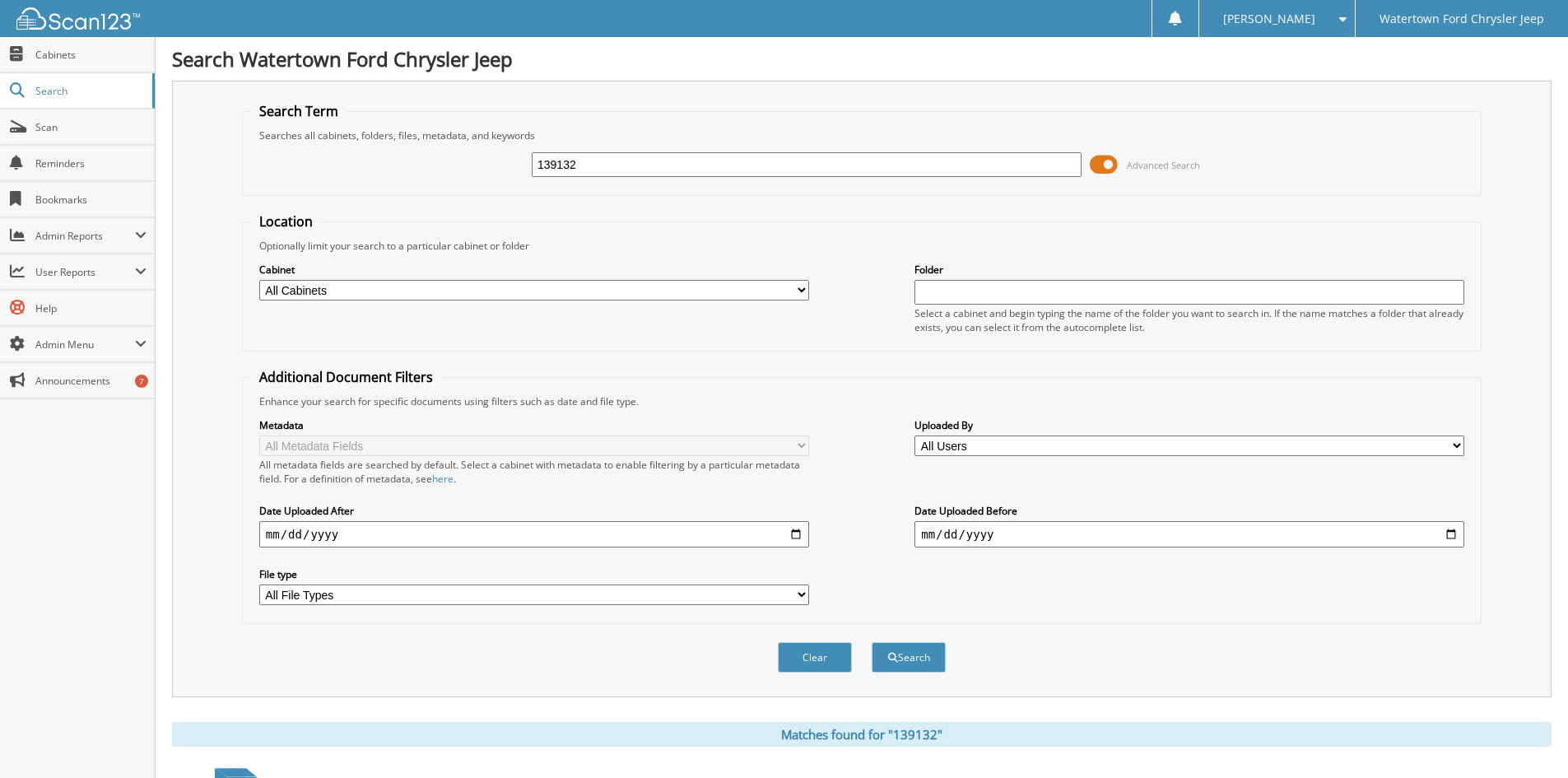
drag, startPoint x: 601, startPoint y: 159, endPoint x: 393, endPoint y: 241, distance: 223.6
click at [398, 247] on form "Search Term Searches all cabinets, folders, files, metadata, and keywords 13913…" at bounding box center [862, 396] width 1240 height 589
type input "139132"
click at [872, 642] on button "Search" at bounding box center [909, 657] width 74 height 31
drag, startPoint x: 582, startPoint y: 157, endPoint x: 368, endPoint y: 173, distance: 214.6
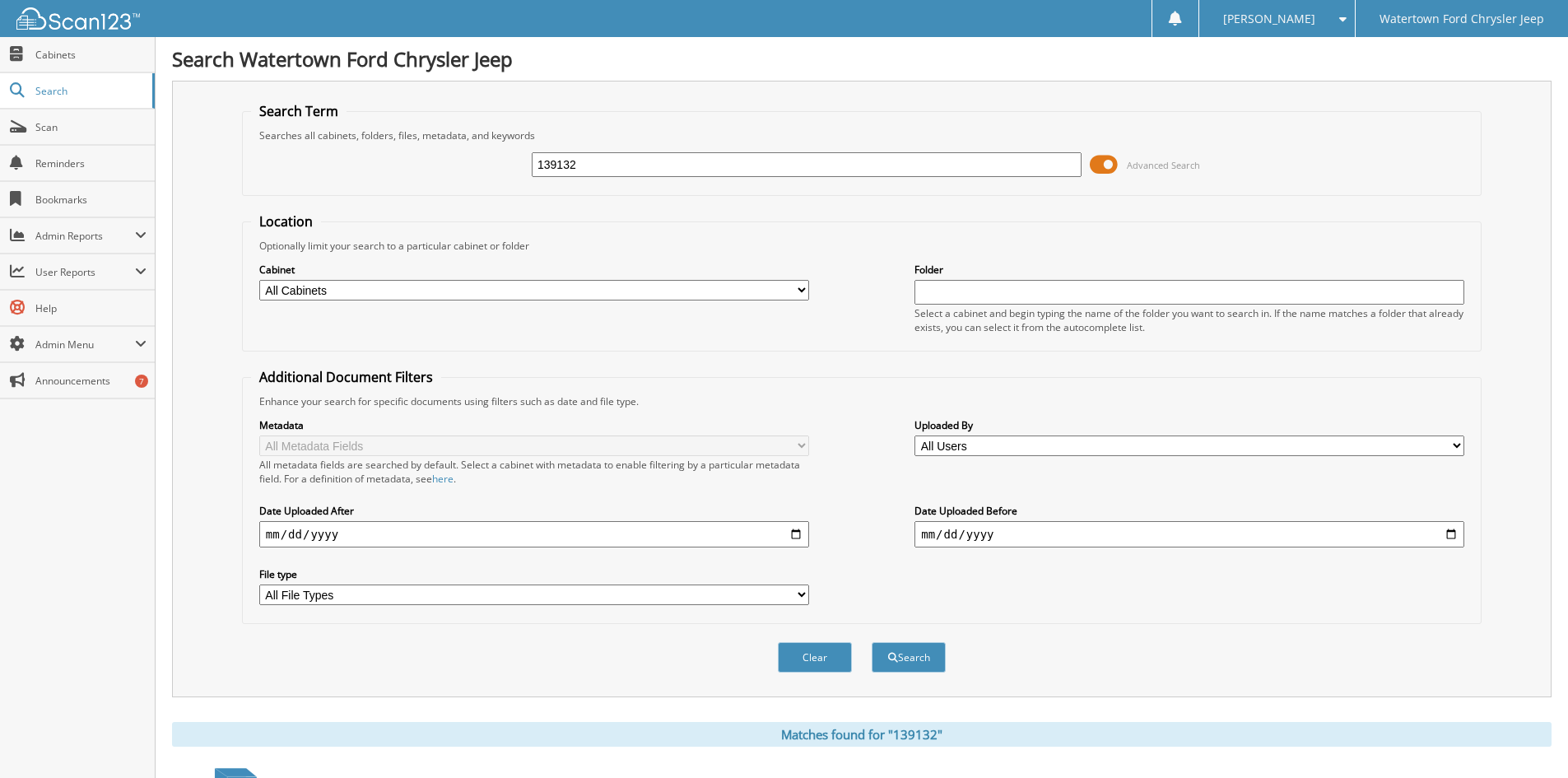
click at [375, 172] on div "139132 Advanced Search" at bounding box center [862, 165] width 1222 height 44
type input "154357"
click at [872, 642] on button "Search" at bounding box center [909, 657] width 74 height 31
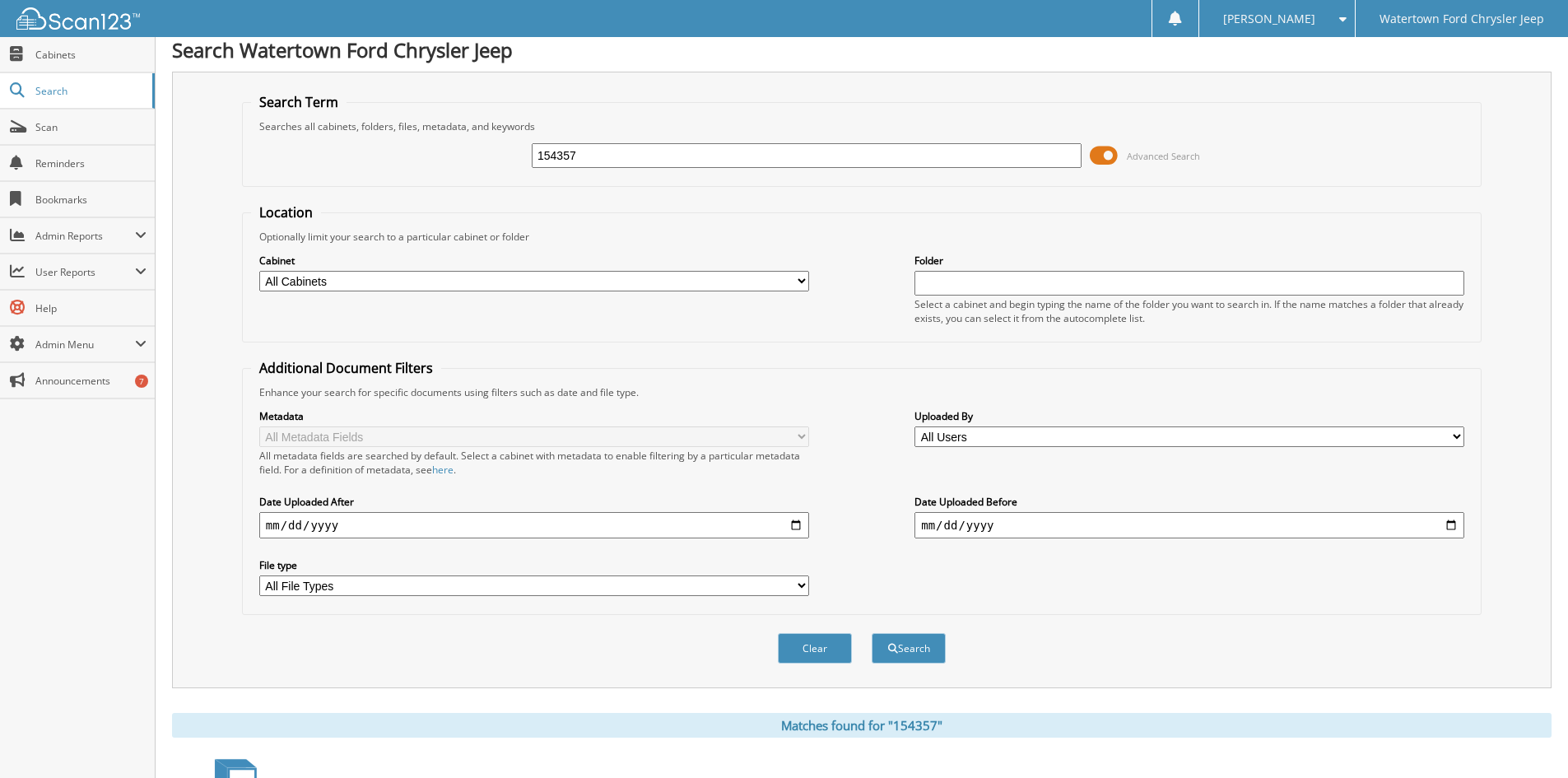
scroll to position [246, 0]
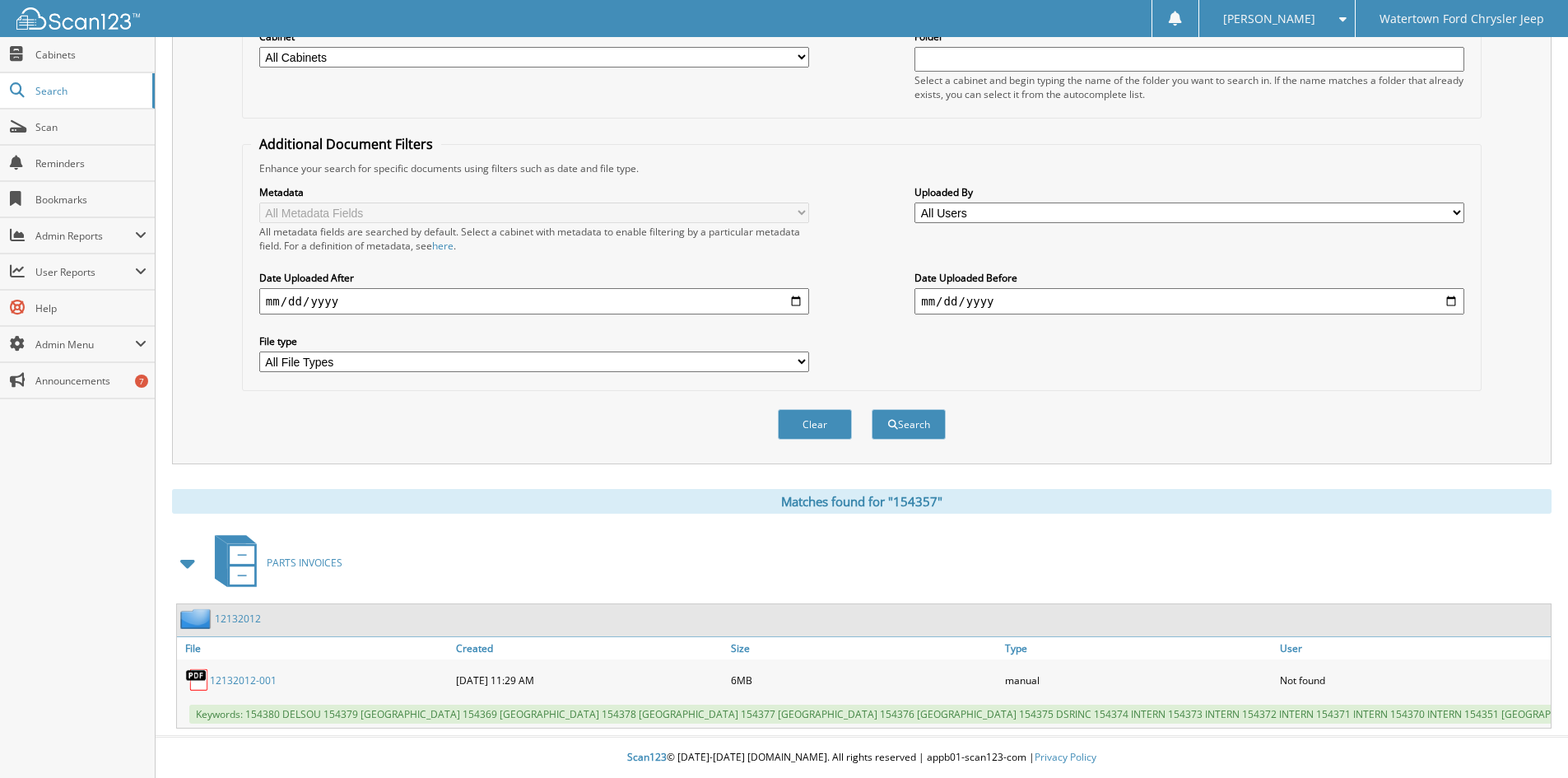
click at [225, 673] on link "12132012-001" at bounding box center [243, 680] width 67 height 14
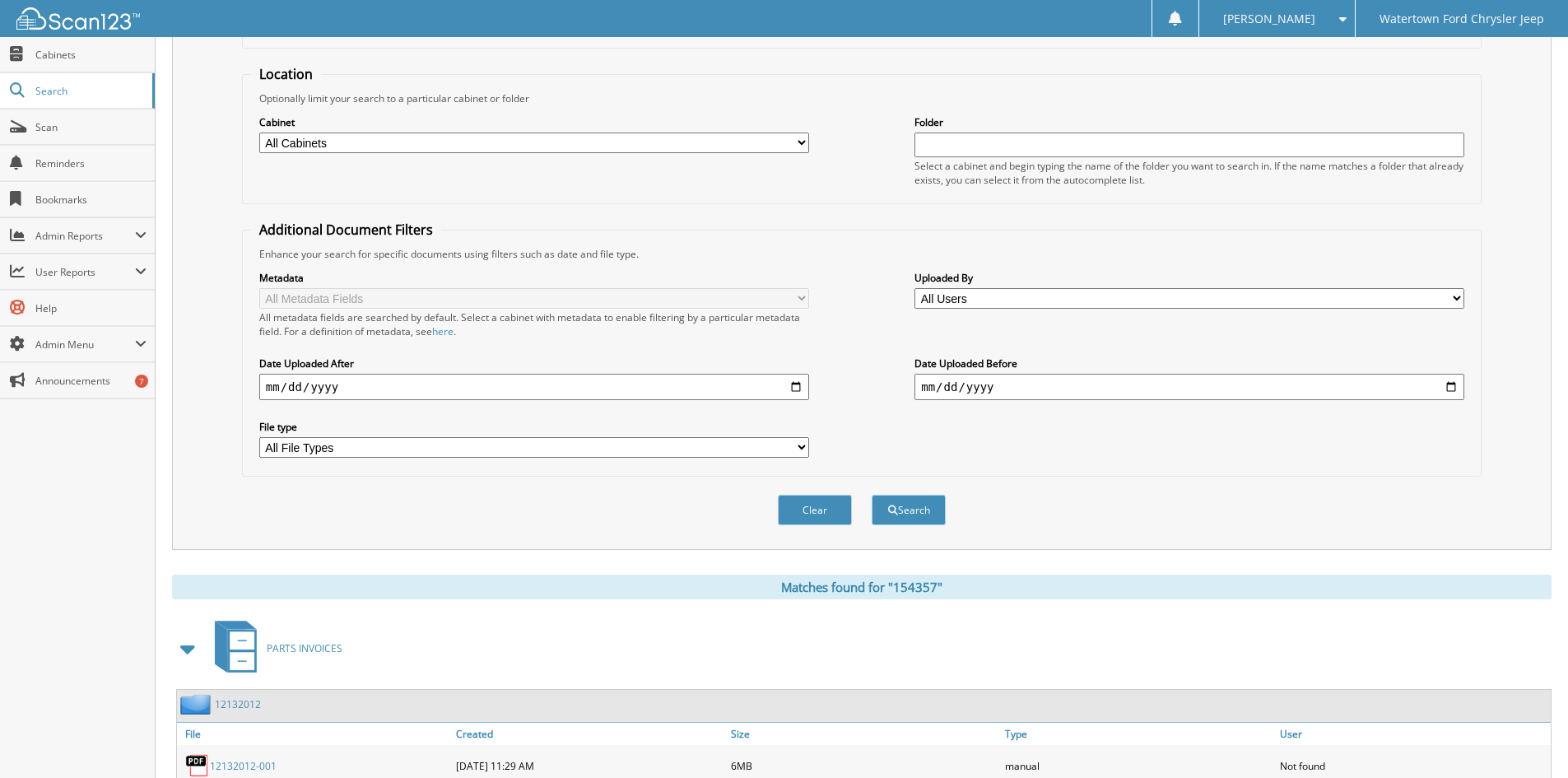
scroll to position [0, 0]
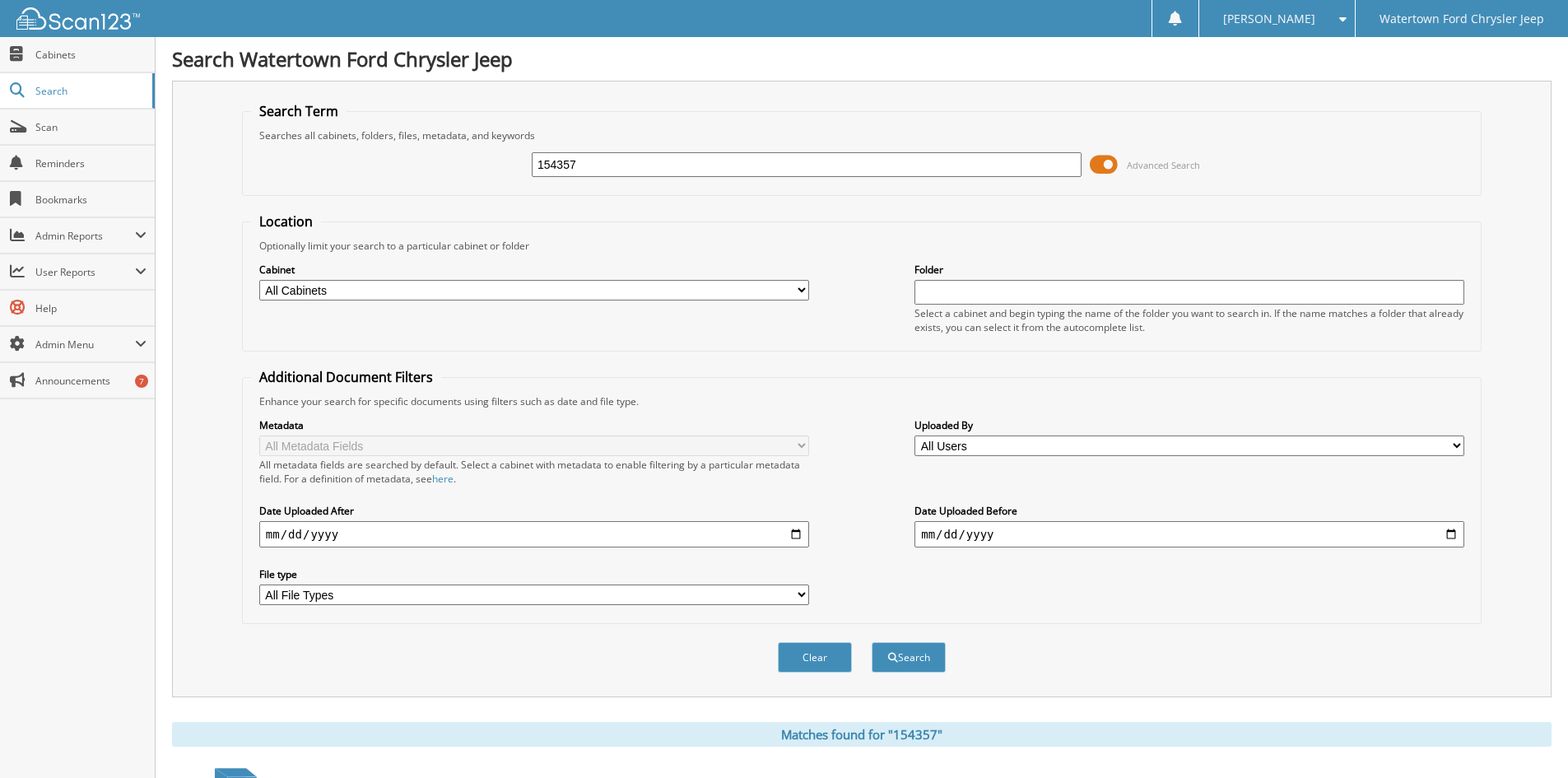
drag, startPoint x: 645, startPoint y: 162, endPoint x: 300, endPoint y: 186, distance: 345.8
click at [300, 186] on div "154357 Advanced Search" at bounding box center [862, 165] width 1222 height 44
type input "139132"
click at [872, 642] on button "Search" at bounding box center [909, 657] width 74 height 31
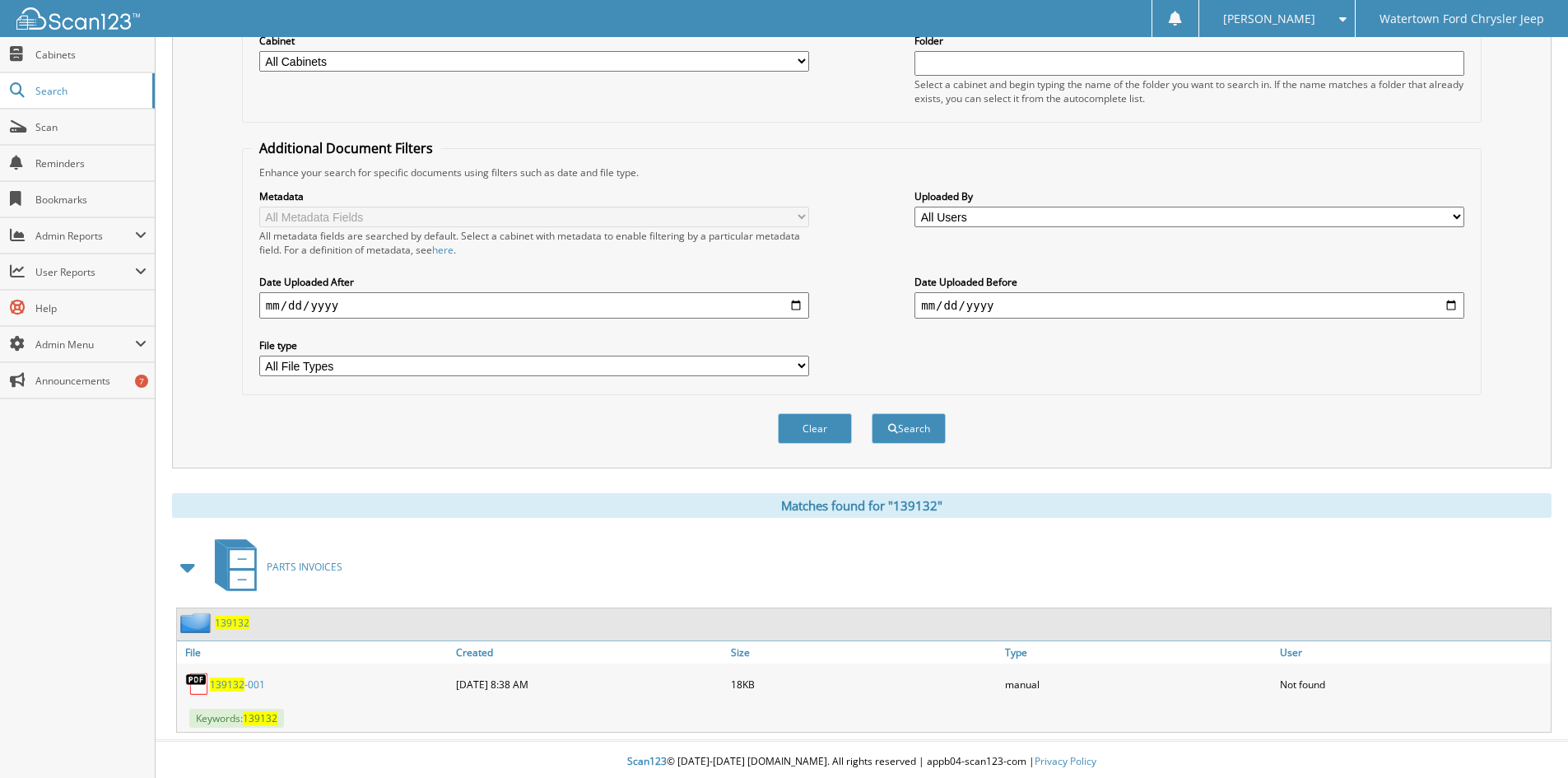
scroll to position [233, 0]
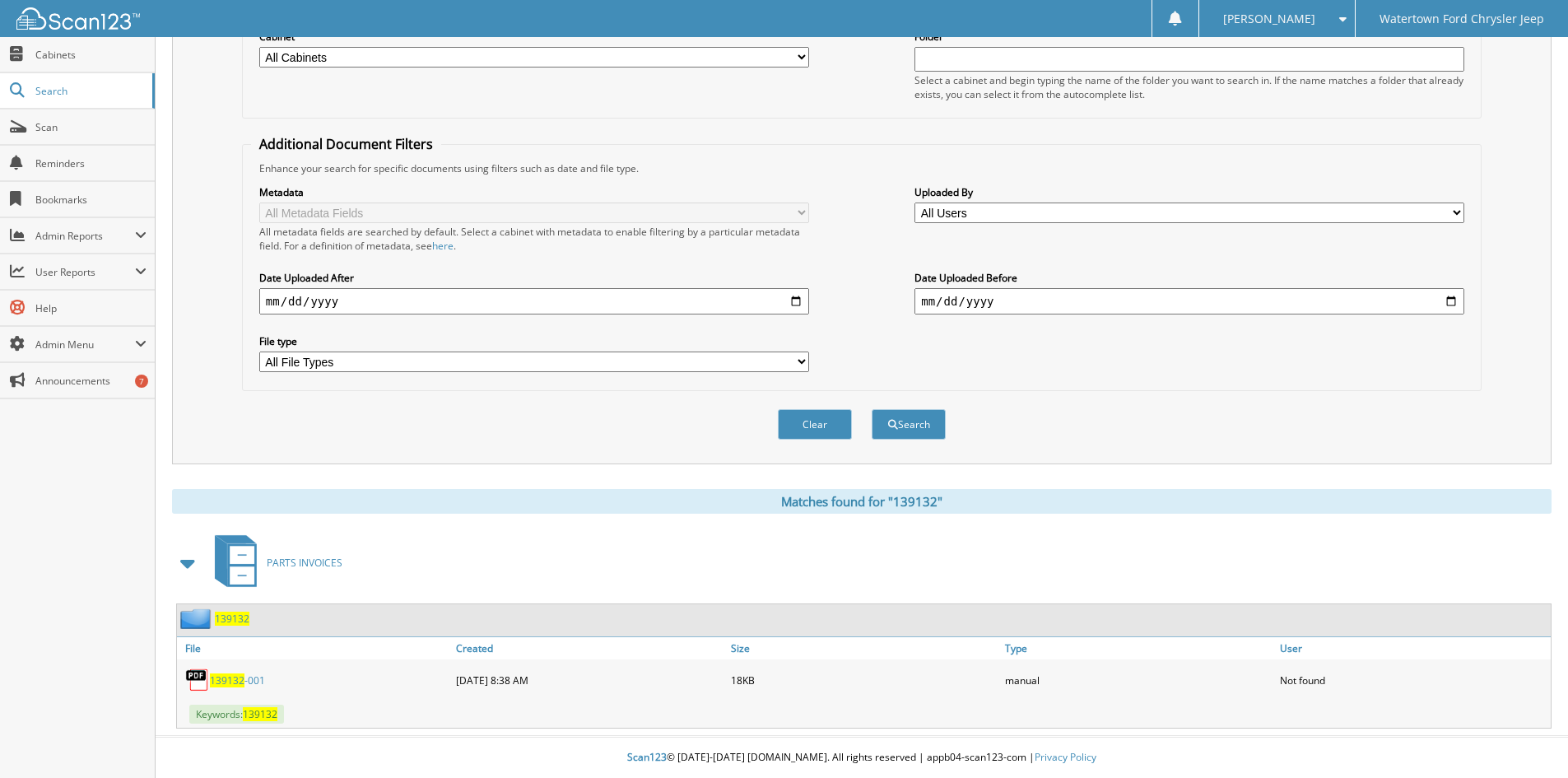
click at [227, 680] on span "139132" at bounding box center [227, 680] width 34 height 14
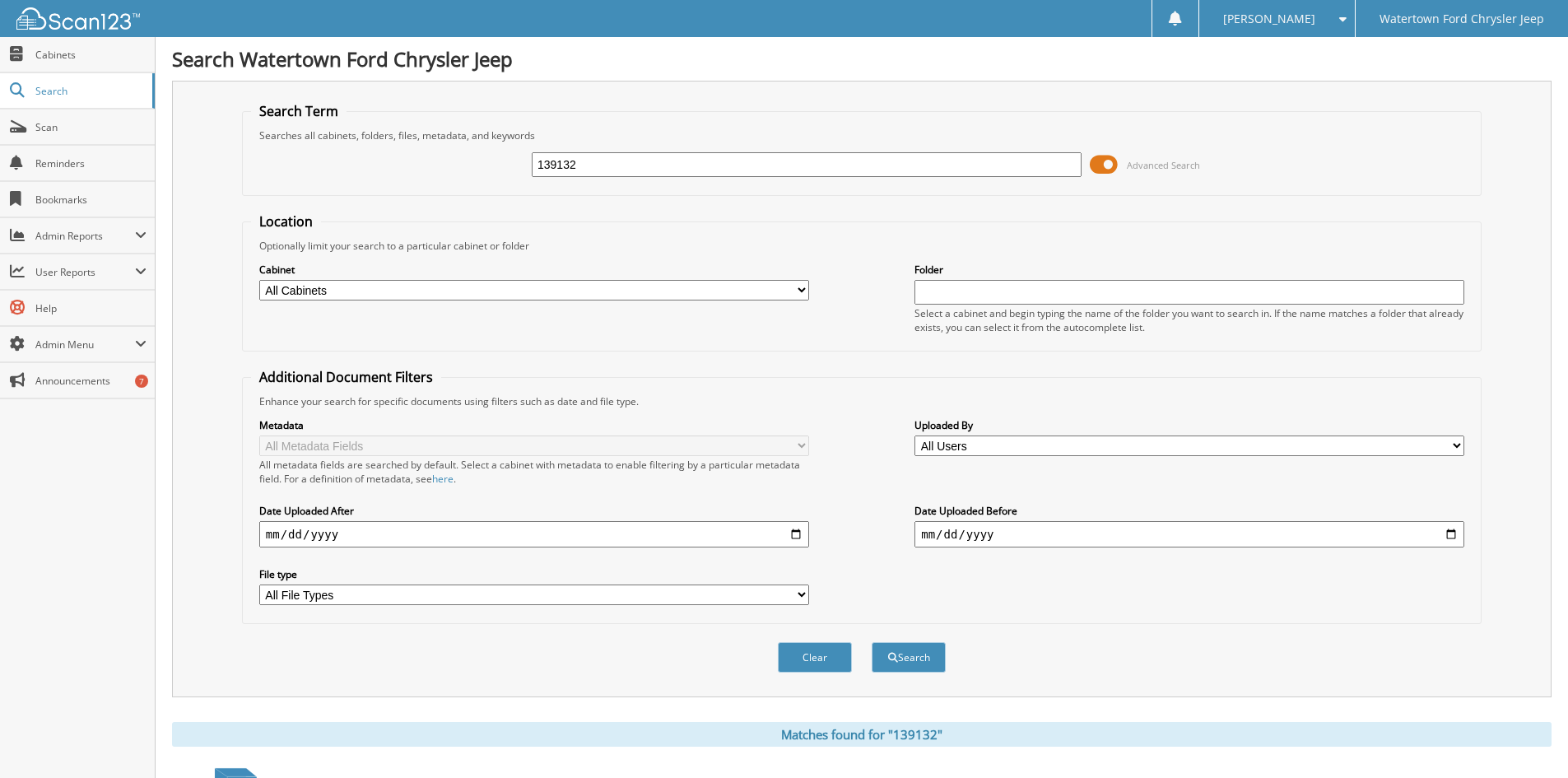
drag, startPoint x: 637, startPoint y: 152, endPoint x: 432, endPoint y: 185, distance: 207.6
click at [434, 188] on fieldset "Search Term Searches all cabinets, folders, files, metadata, and keywords 13913…" at bounding box center [862, 149] width 1240 height 93
type input "45950"
click at [872, 642] on button "Search" at bounding box center [909, 657] width 74 height 31
drag, startPoint x: 592, startPoint y: 168, endPoint x: 482, endPoint y: 154, distance: 110.9
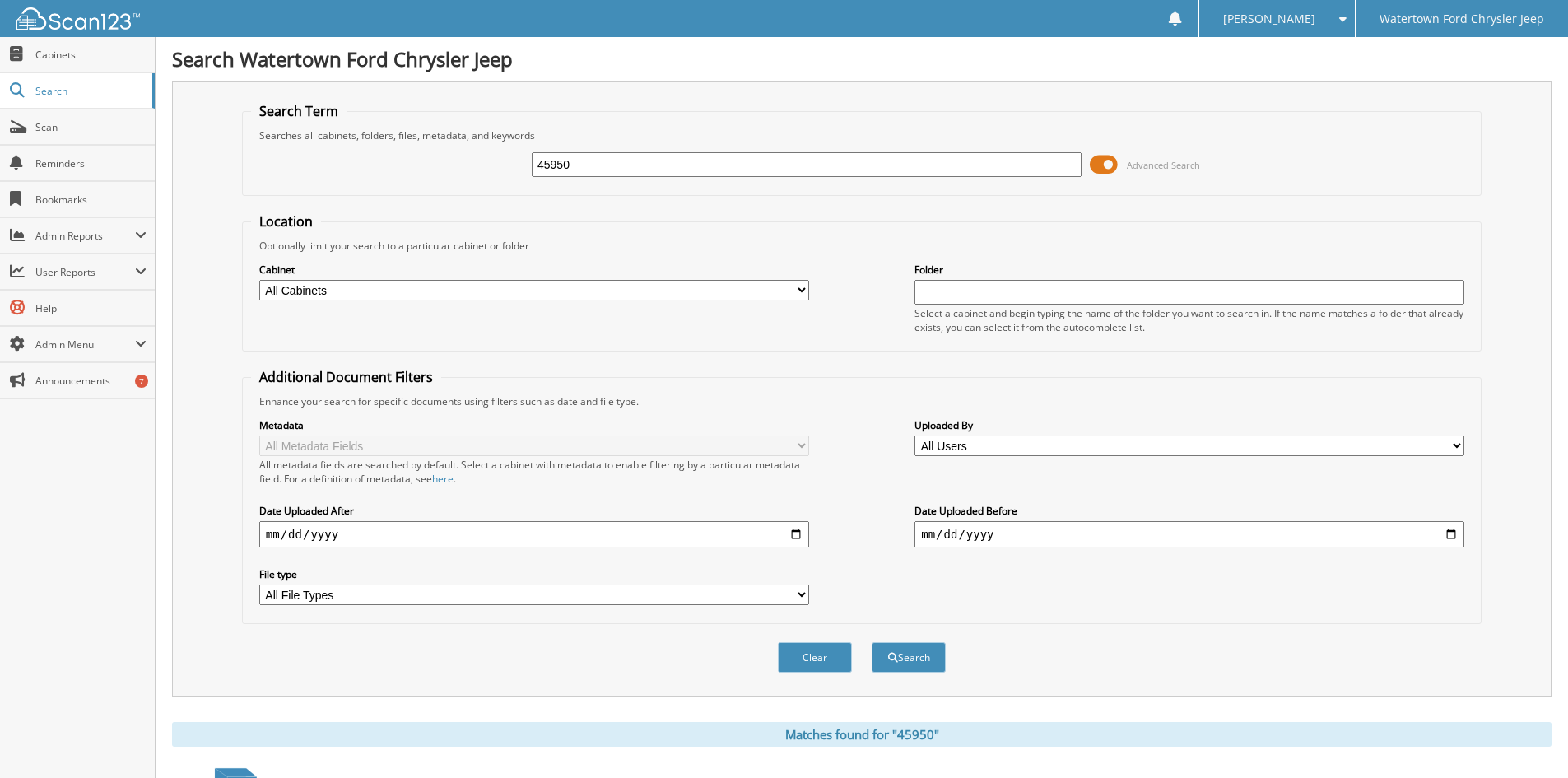
click at [490, 156] on div "45950 Advanced Search" at bounding box center [862, 165] width 1222 height 44
type input "44864"
click at [872, 642] on button "Search" at bounding box center [909, 657] width 74 height 31
click at [638, 211] on form "Search Term Searches all cabinets, folders, files, metadata, and keywords 44864…" at bounding box center [862, 396] width 1240 height 589
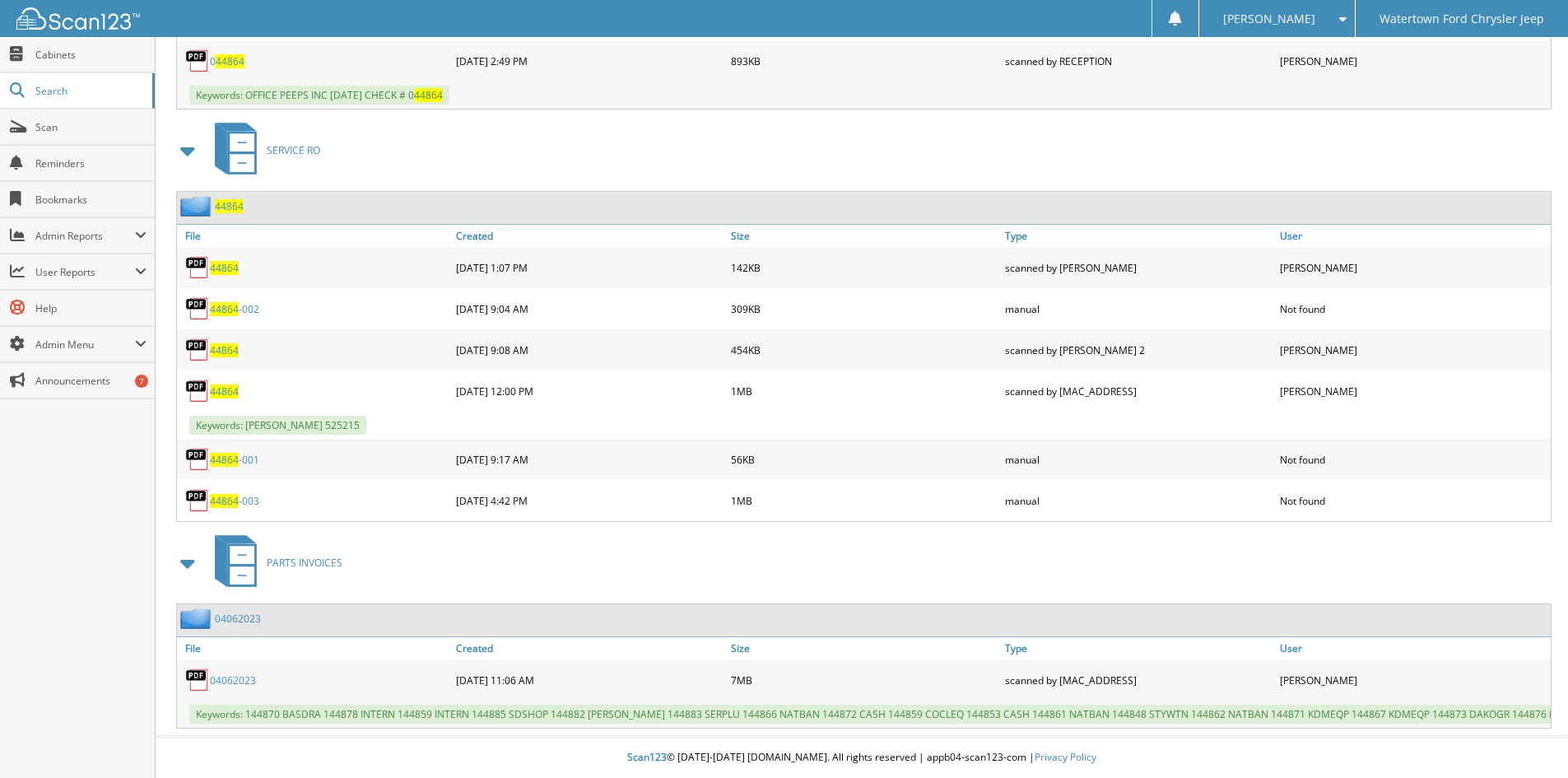
scroll to position [865, 0]
click at [215, 384] on span "44864" at bounding box center [224, 391] width 29 height 14
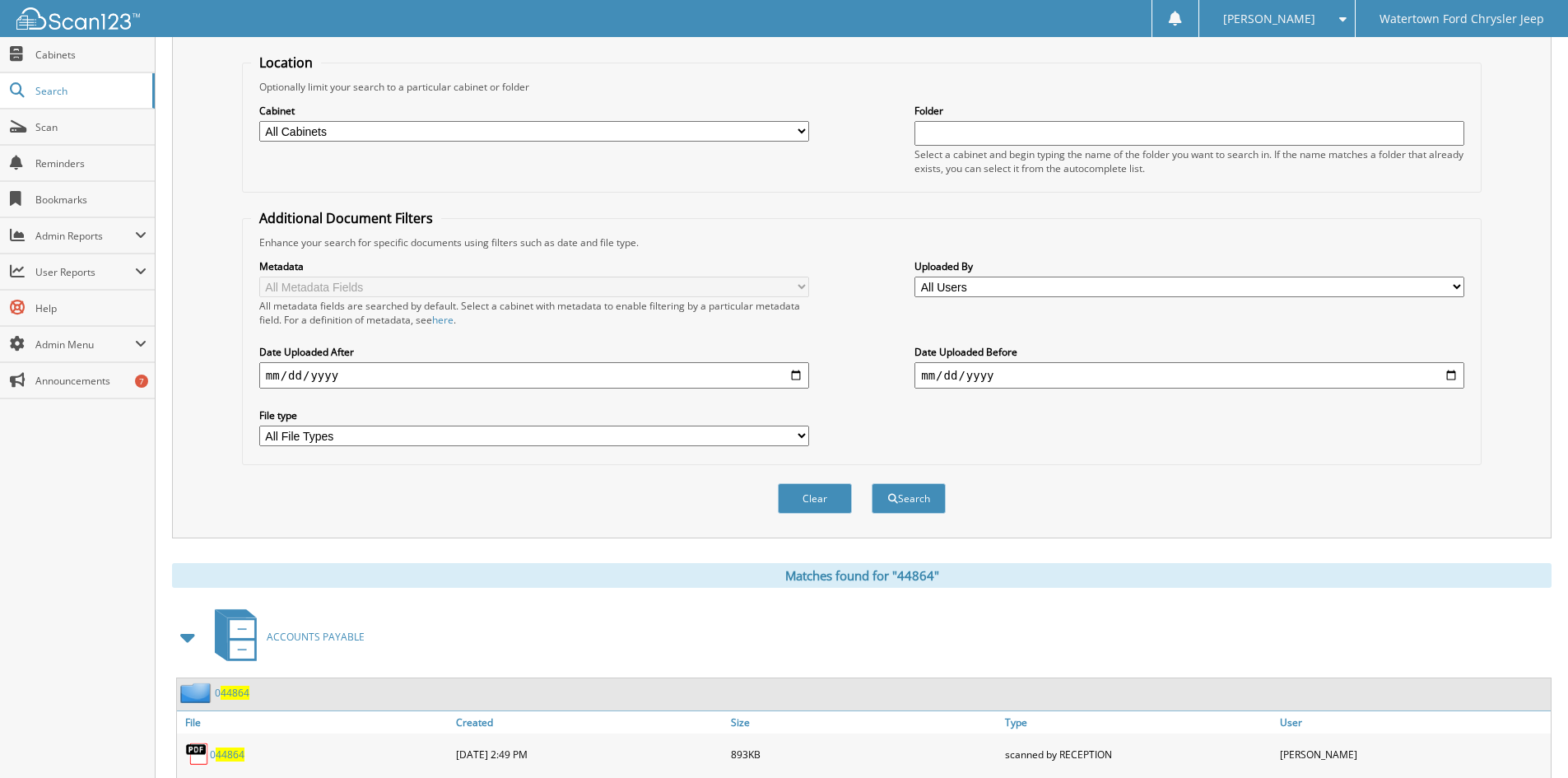
scroll to position [0, 0]
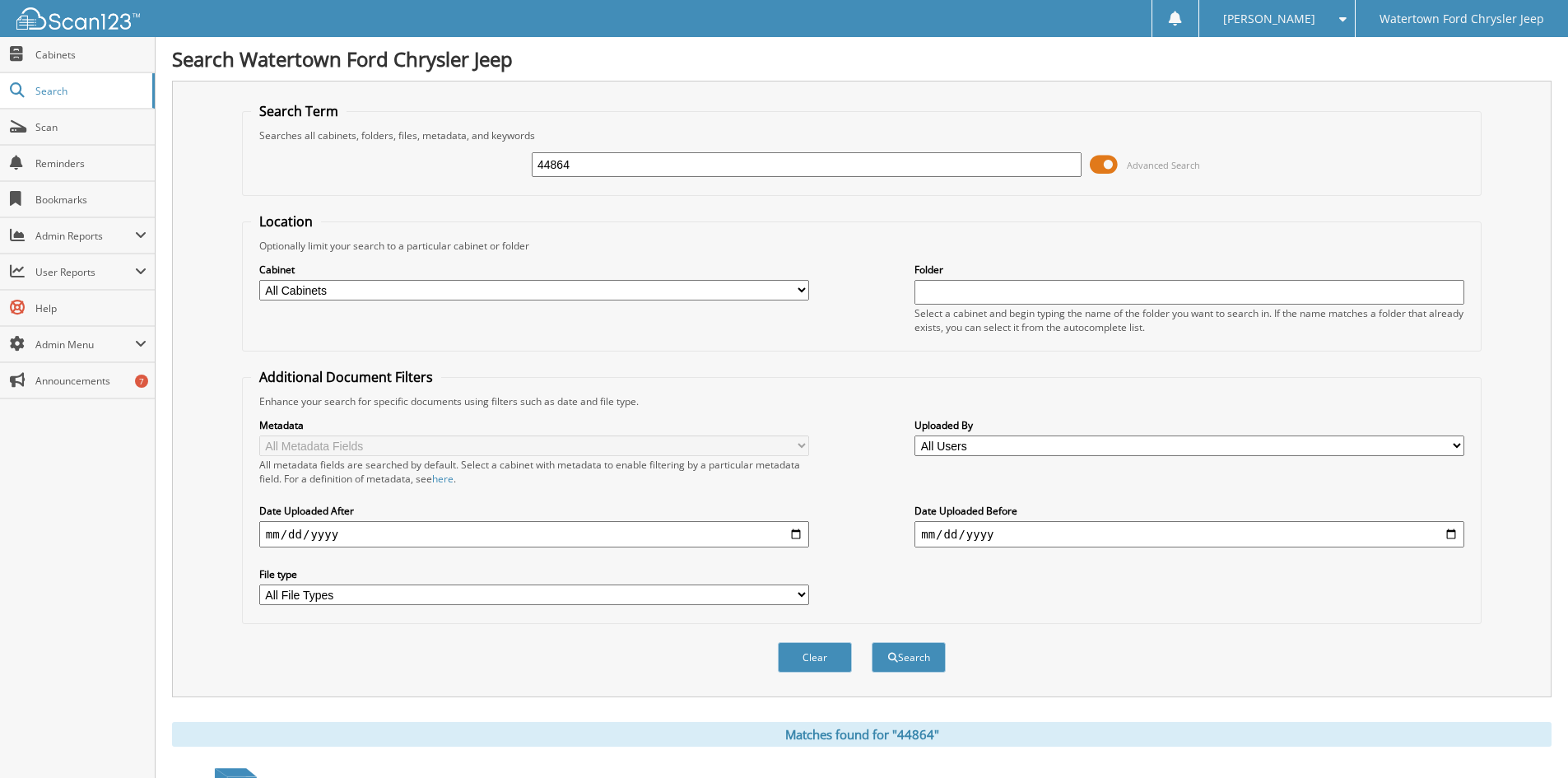
drag, startPoint x: 592, startPoint y: 159, endPoint x: 299, endPoint y: 239, distance: 303.7
click at [301, 239] on form "Search Term Searches all cabinets, folders, files, metadata, and keywords 44864…" at bounding box center [862, 396] width 1240 height 589
type input "44598"
click at [872, 642] on button "Search" at bounding box center [909, 657] width 74 height 31
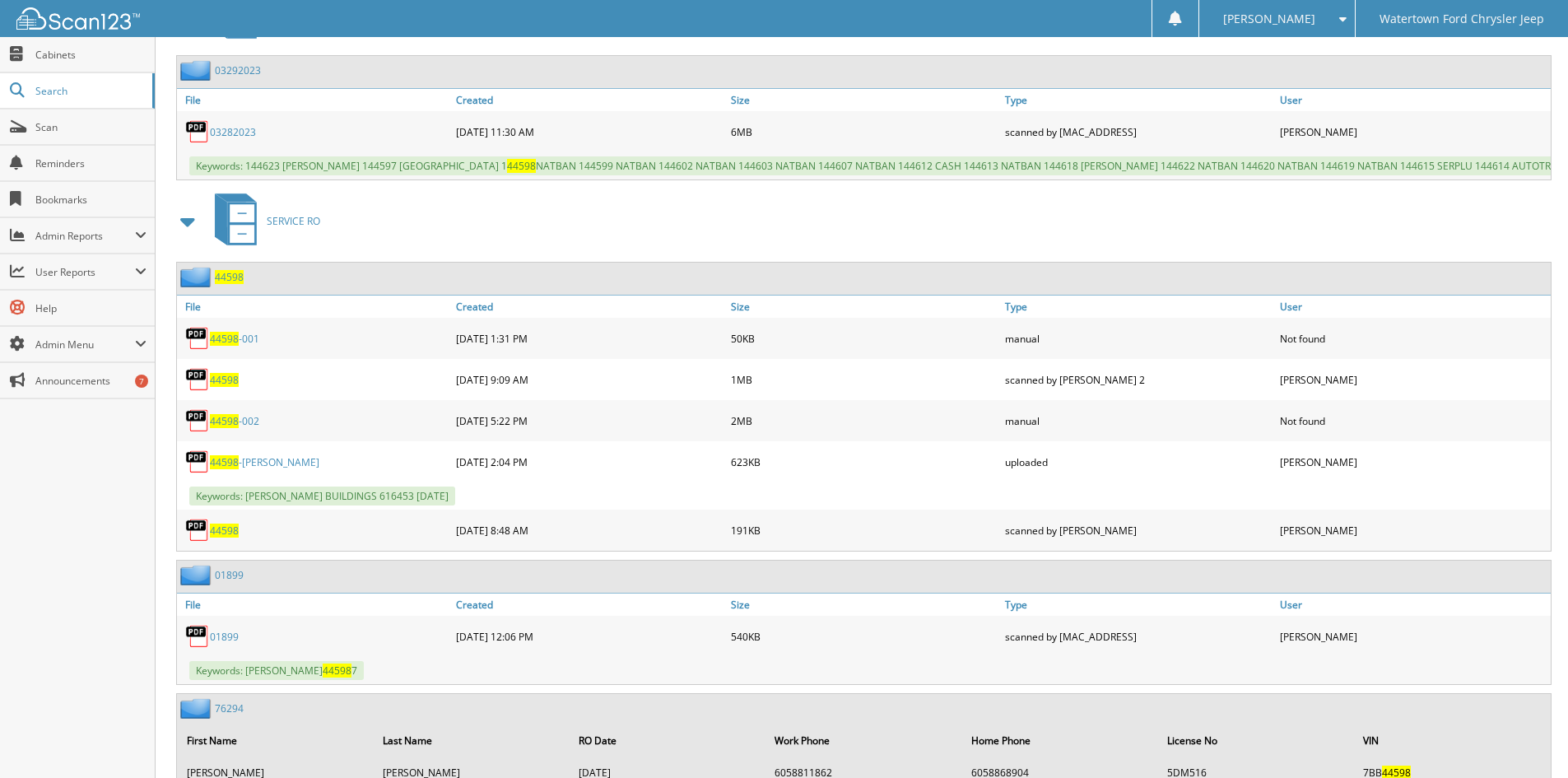
scroll to position [1070, 0]
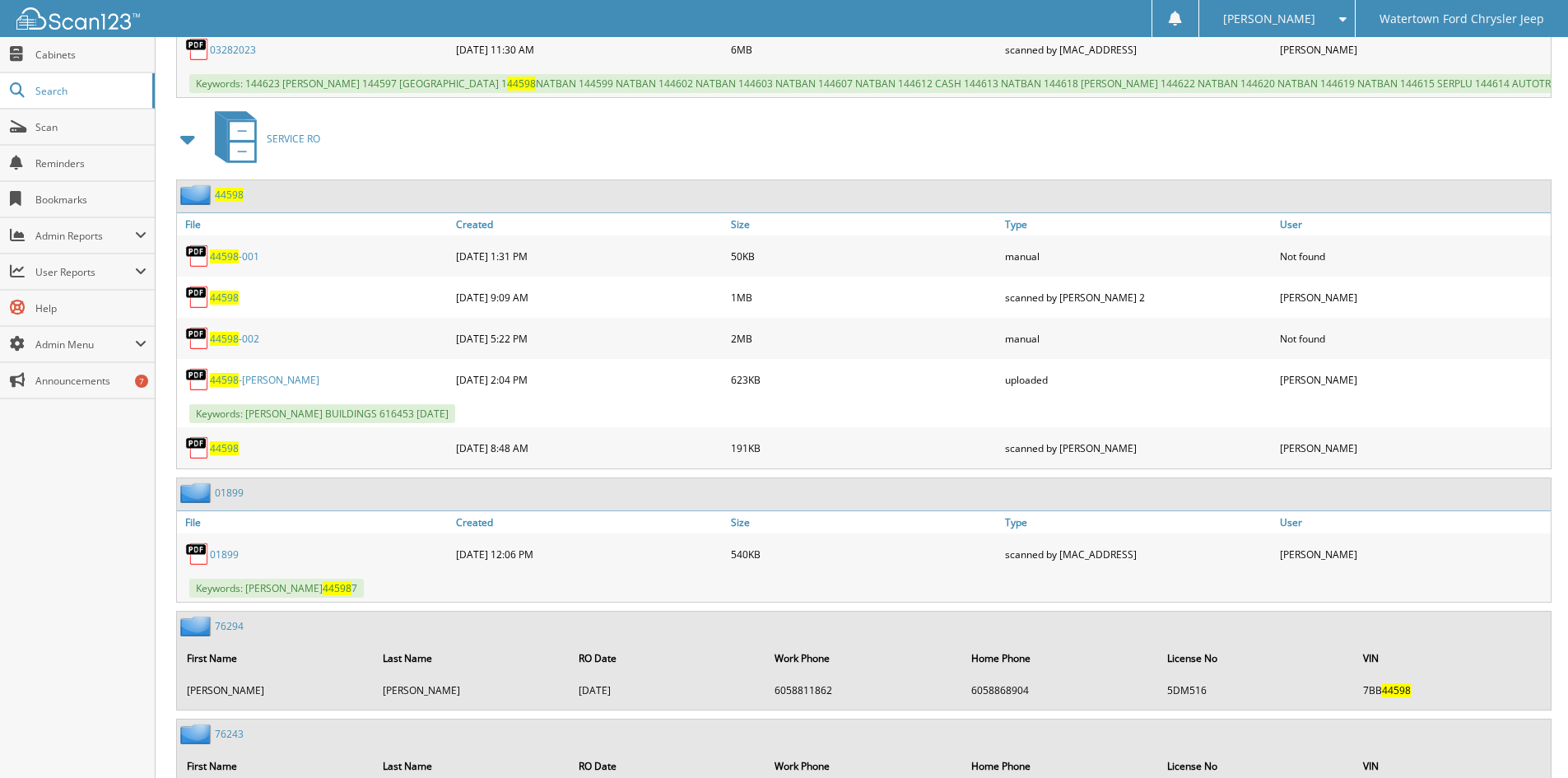
click at [239, 387] on link "44598 -[PERSON_NAME]" at bounding box center [264, 380] width 109 height 14
click at [254, 387] on link "44598 -MORTON" at bounding box center [264, 380] width 109 height 14
click at [234, 387] on span "44598" at bounding box center [224, 380] width 29 height 14
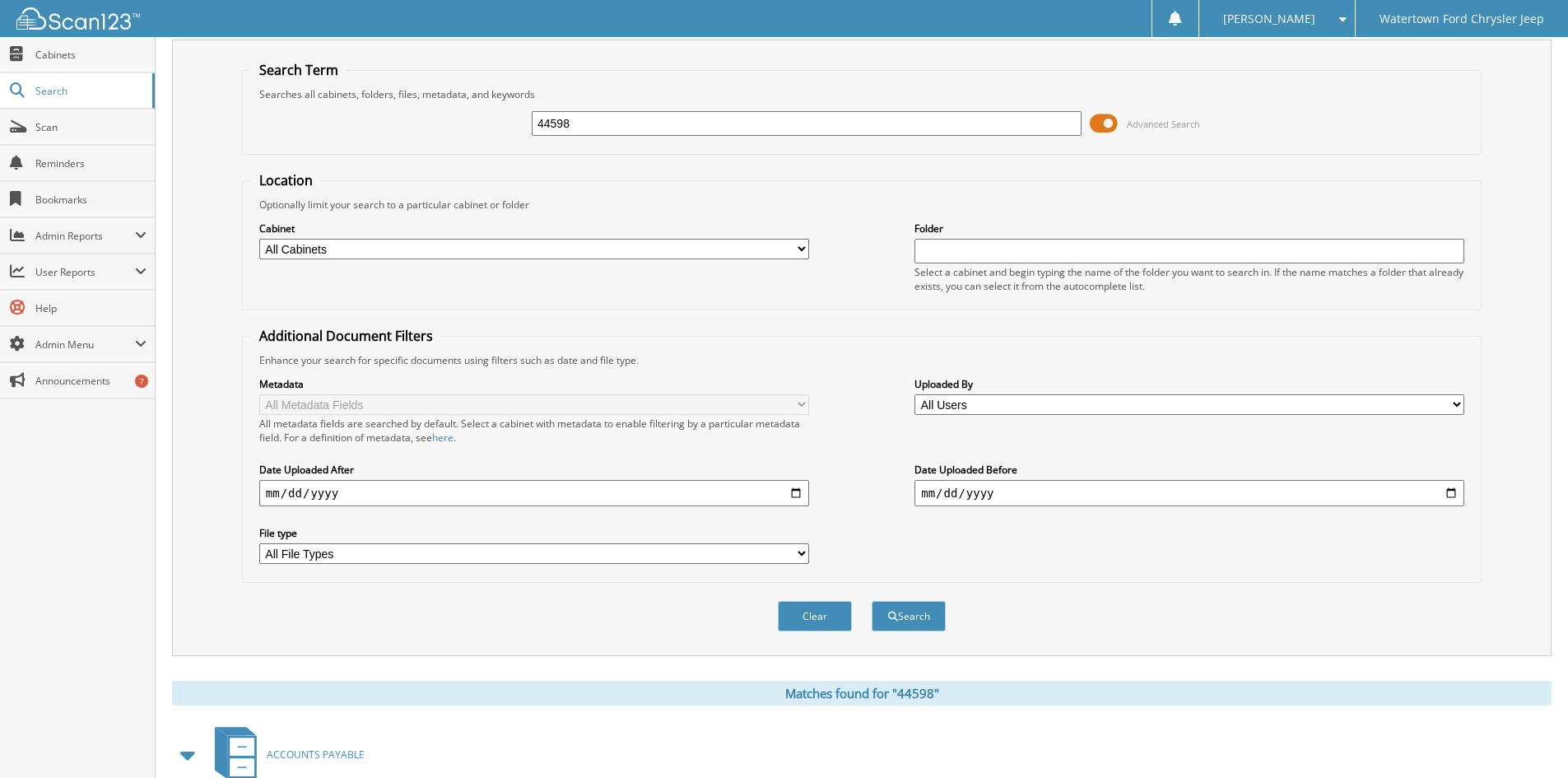
scroll to position [0, 0]
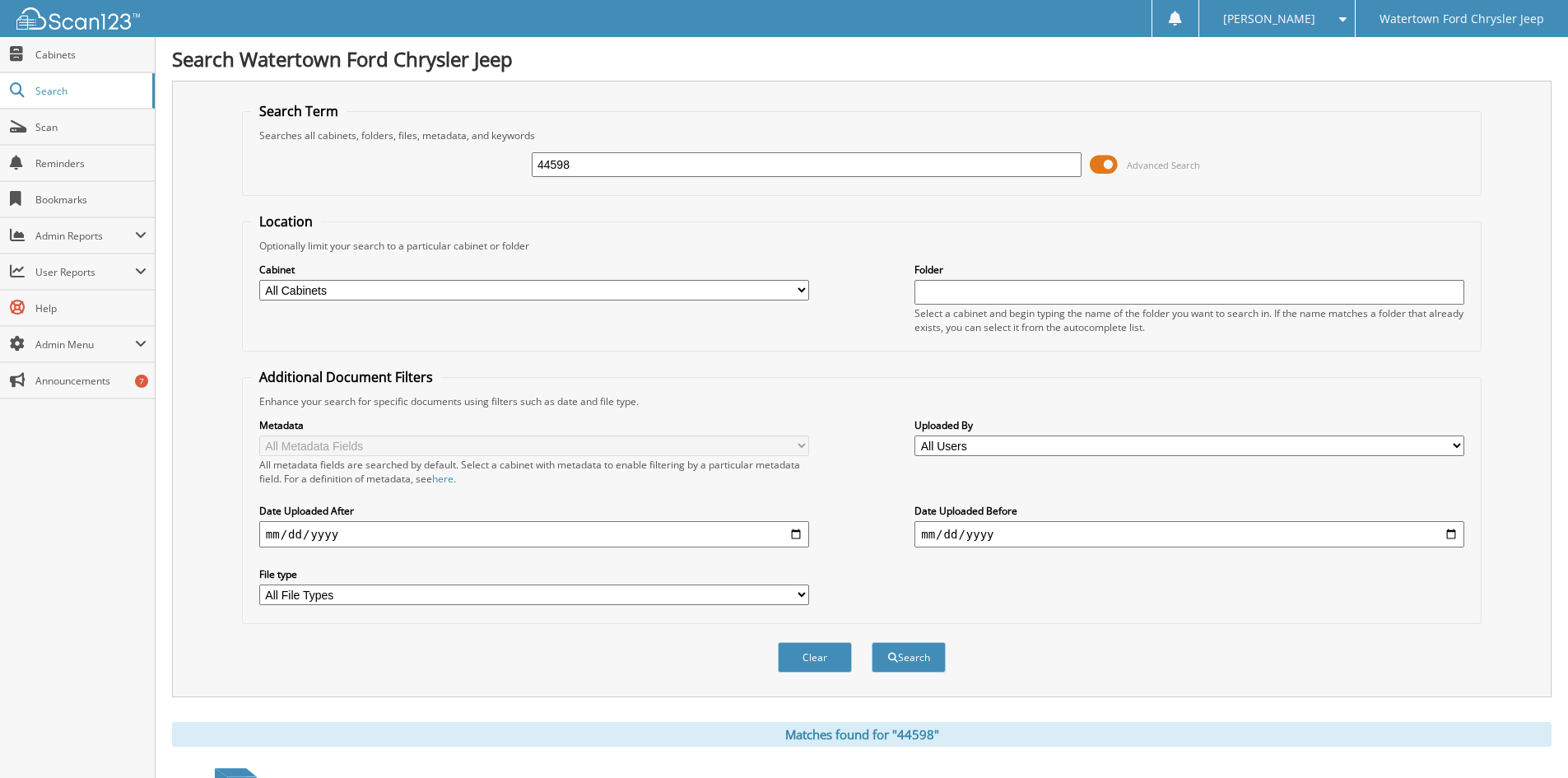
drag, startPoint x: 693, startPoint y: 155, endPoint x: 183, endPoint y: 281, distance: 525.3
click at [183, 281] on div "Search Term Searches all cabinets, folders, files, metadata, and keywords 44598…" at bounding box center [861, 389] width 1379 height 617
type input "45395"
click at [872, 642] on button "Search" at bounding box center [909, 657] width 74 height 31
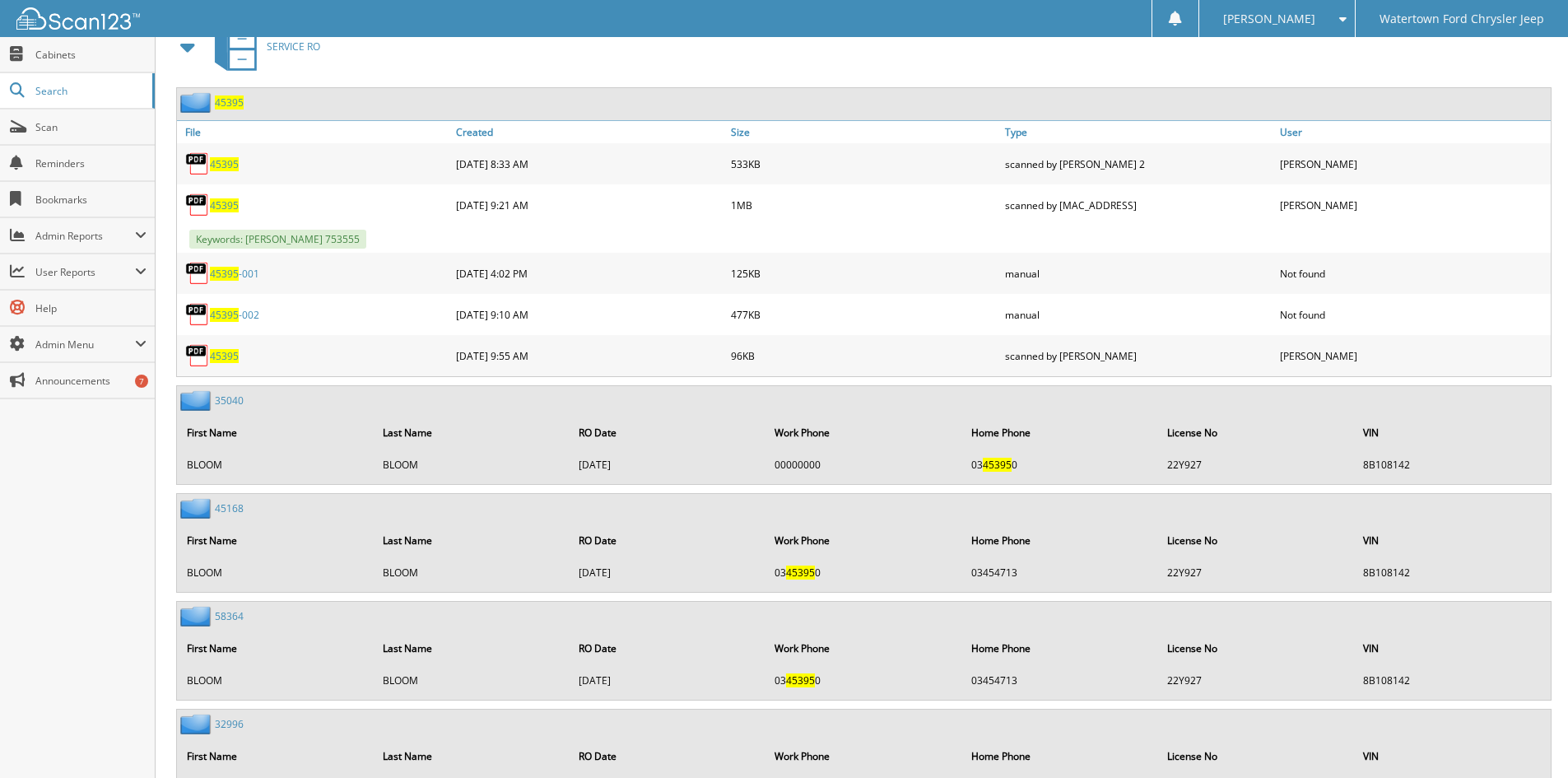
scroll to position [1399, 0]
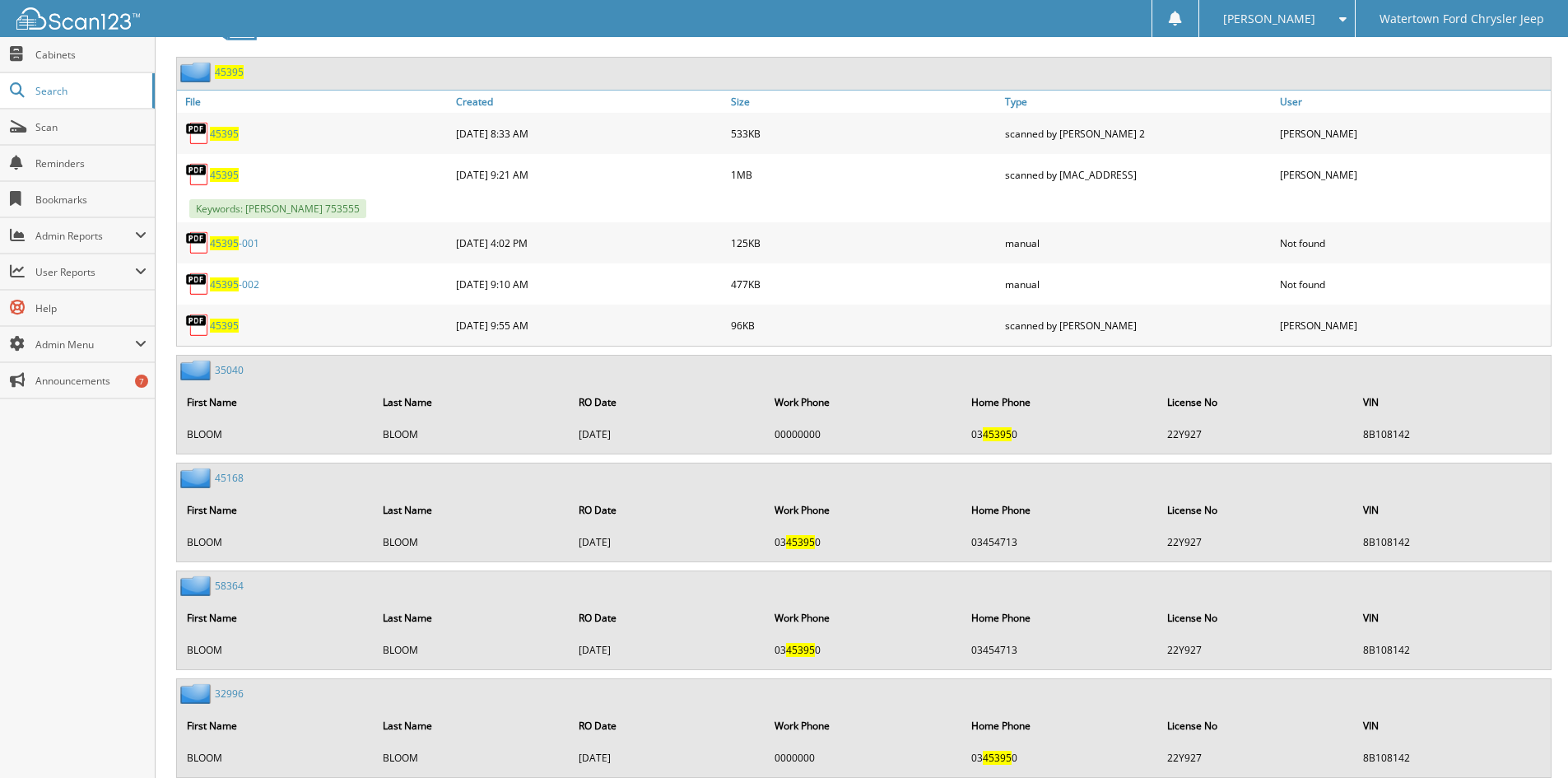
click at [220, 182] on span "45395" at bounding box center [224, 175] width 29 height 14
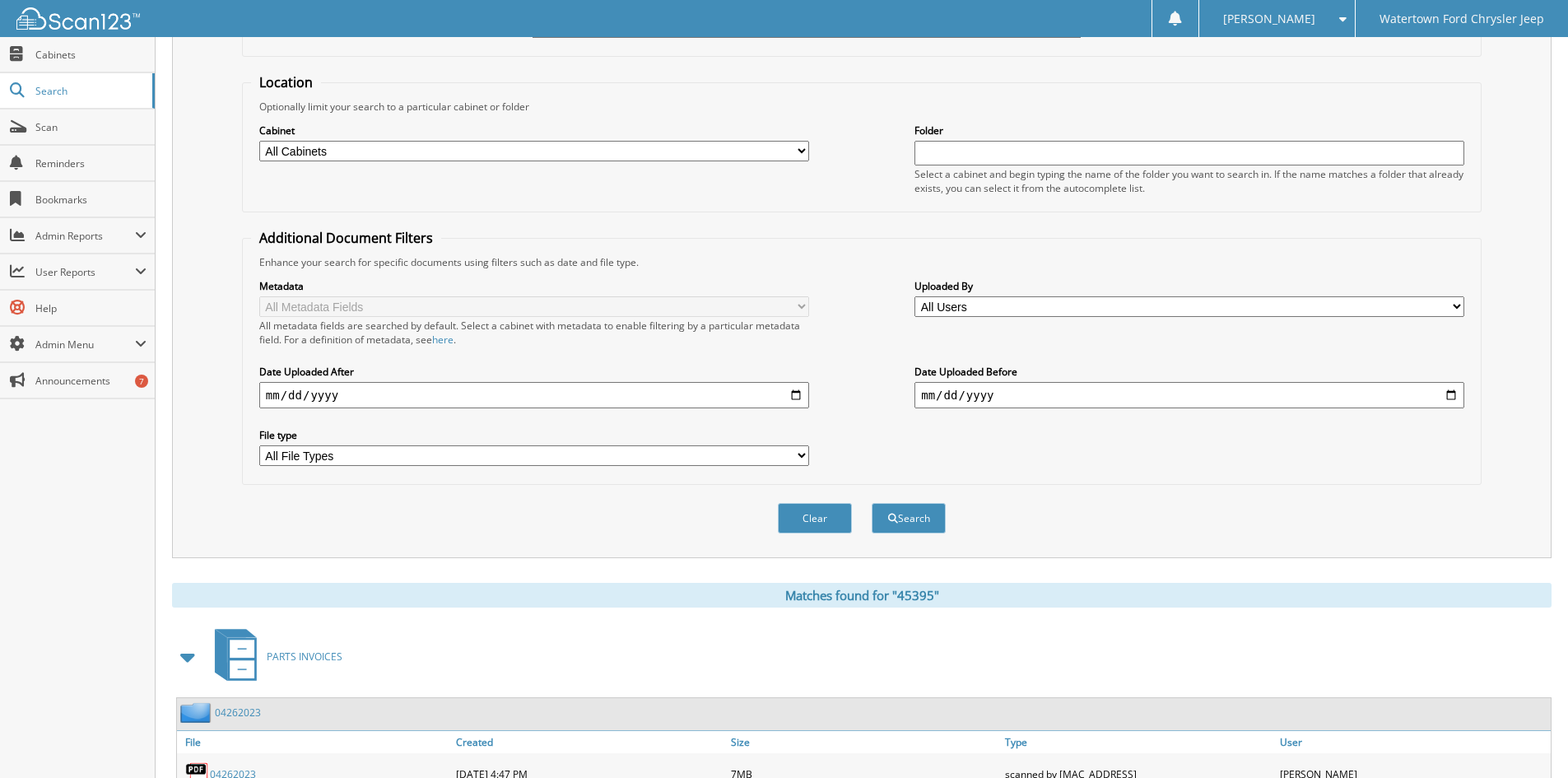
scroll to position [0, 0]
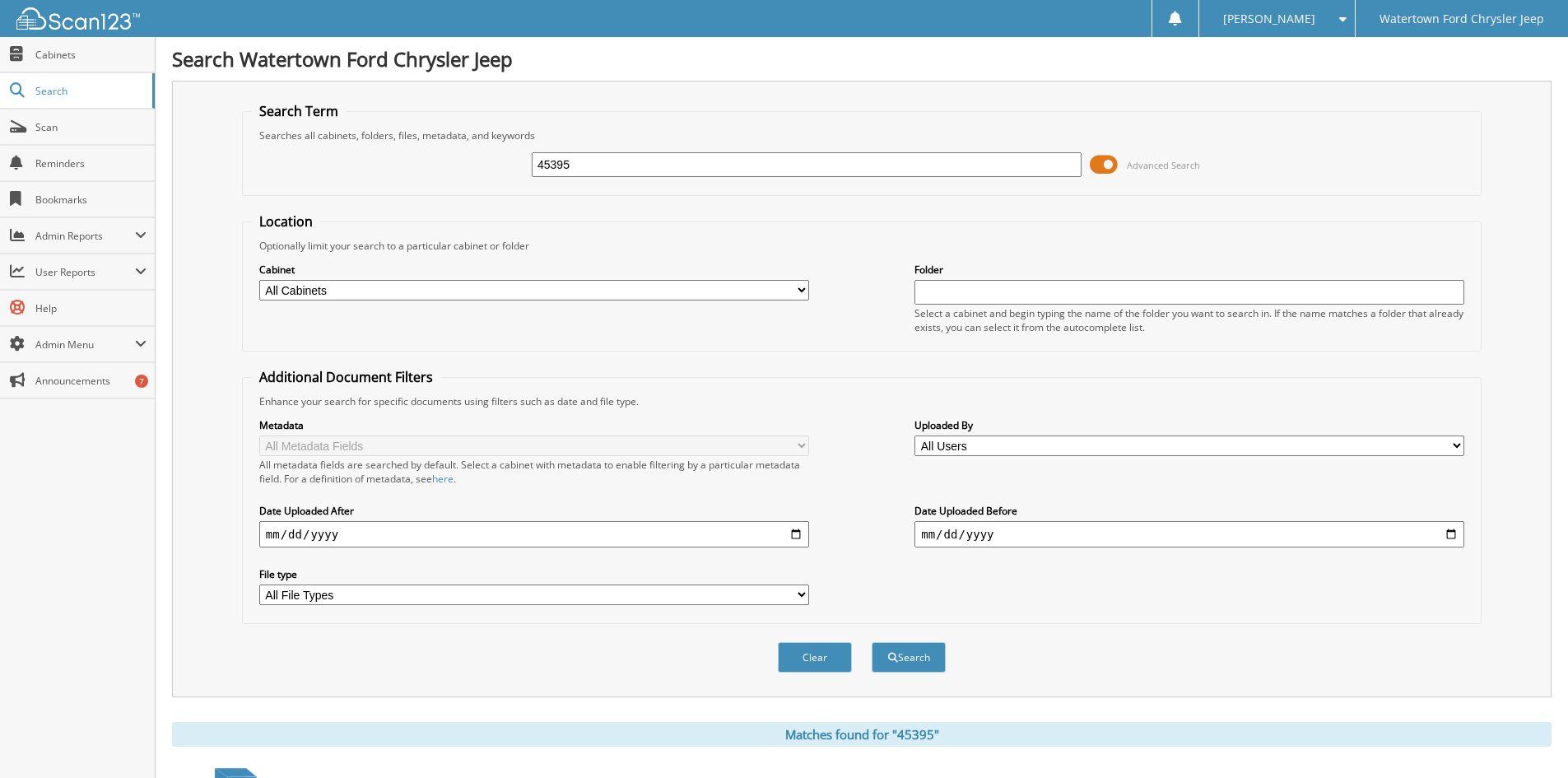
drag, startPoint x: 610, startPoint y: 161, endPoint x: 418, endPoint y: 180, distance: 192.9
click at [421, 181] on div "45395 Advanced Search" at bounding box center [862, 165] width 1222 height 44
type input "FED EX"
click at [872, 642] on button "Search" at bounding box center [909, 657] width 74 height 31
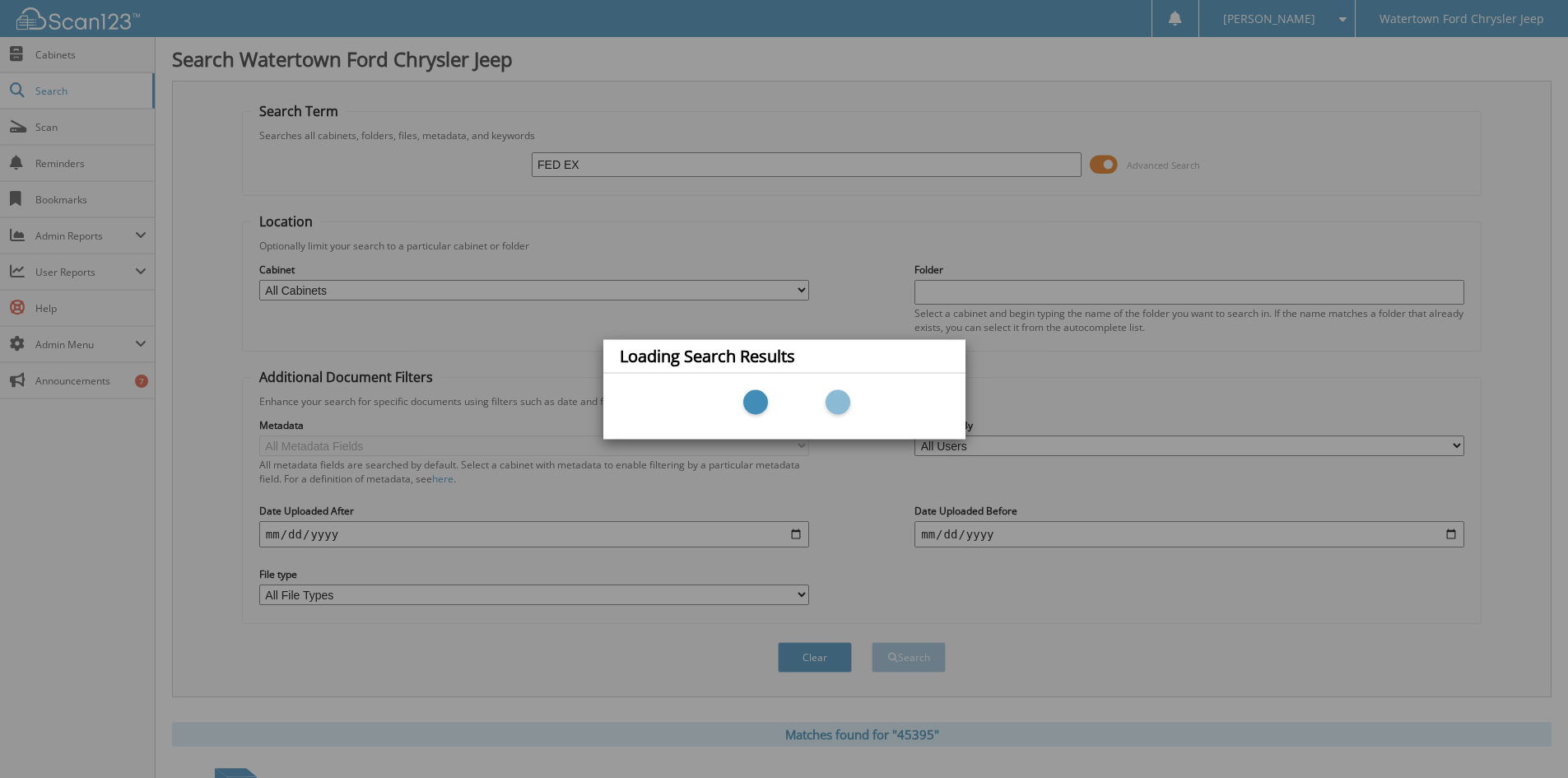
click at [592, 157] on div "Loading Search Results" at bounding box center [784, 389] width 1568 height 778
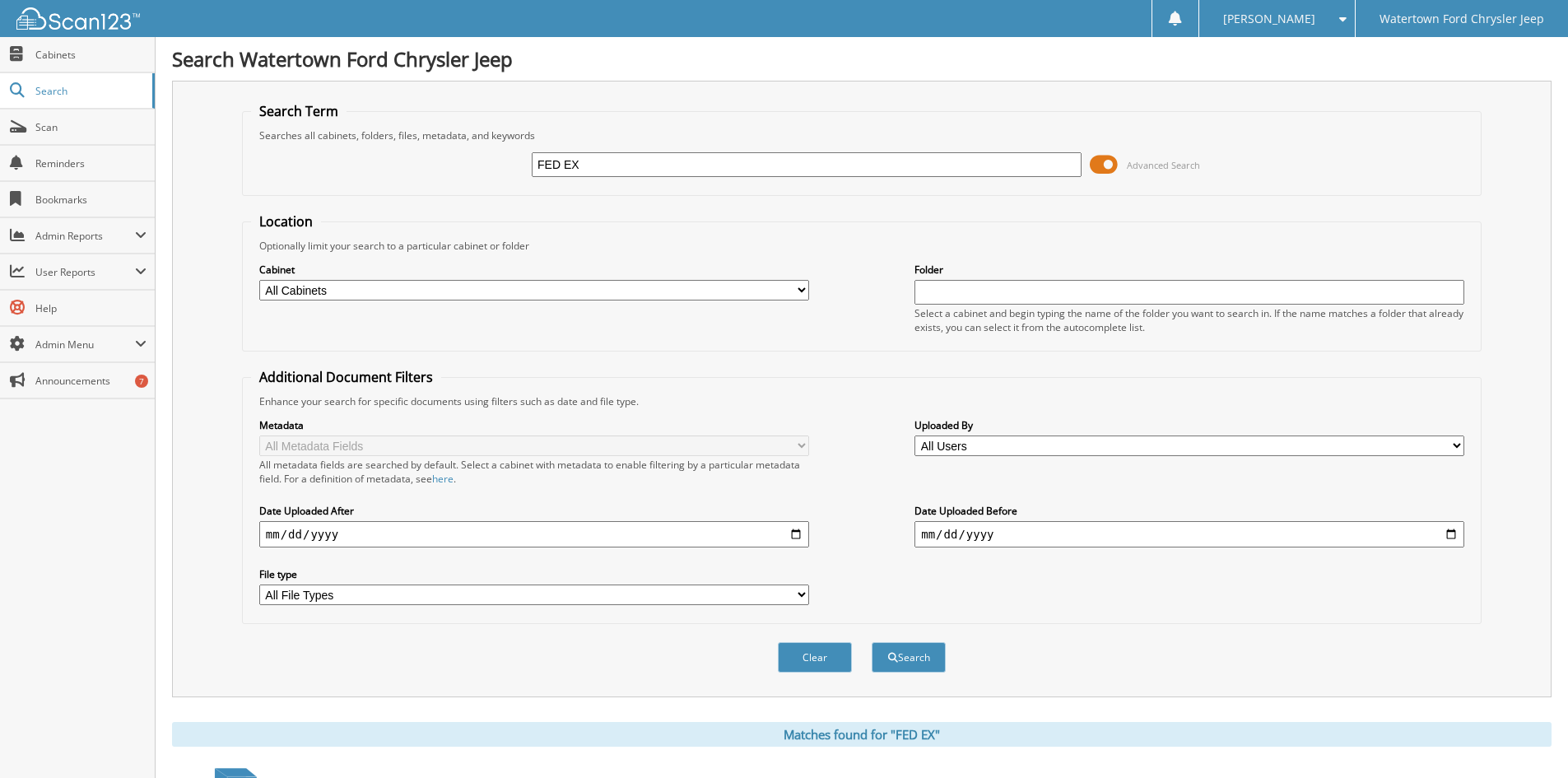
click at [627, 170] on input "FED EX" at bounding box center [806, 165] width 550 height 25
type input "FED EX 2025"
click at [872, 642] on button "Search" at bounding box center [909, 657] width 74 height 31
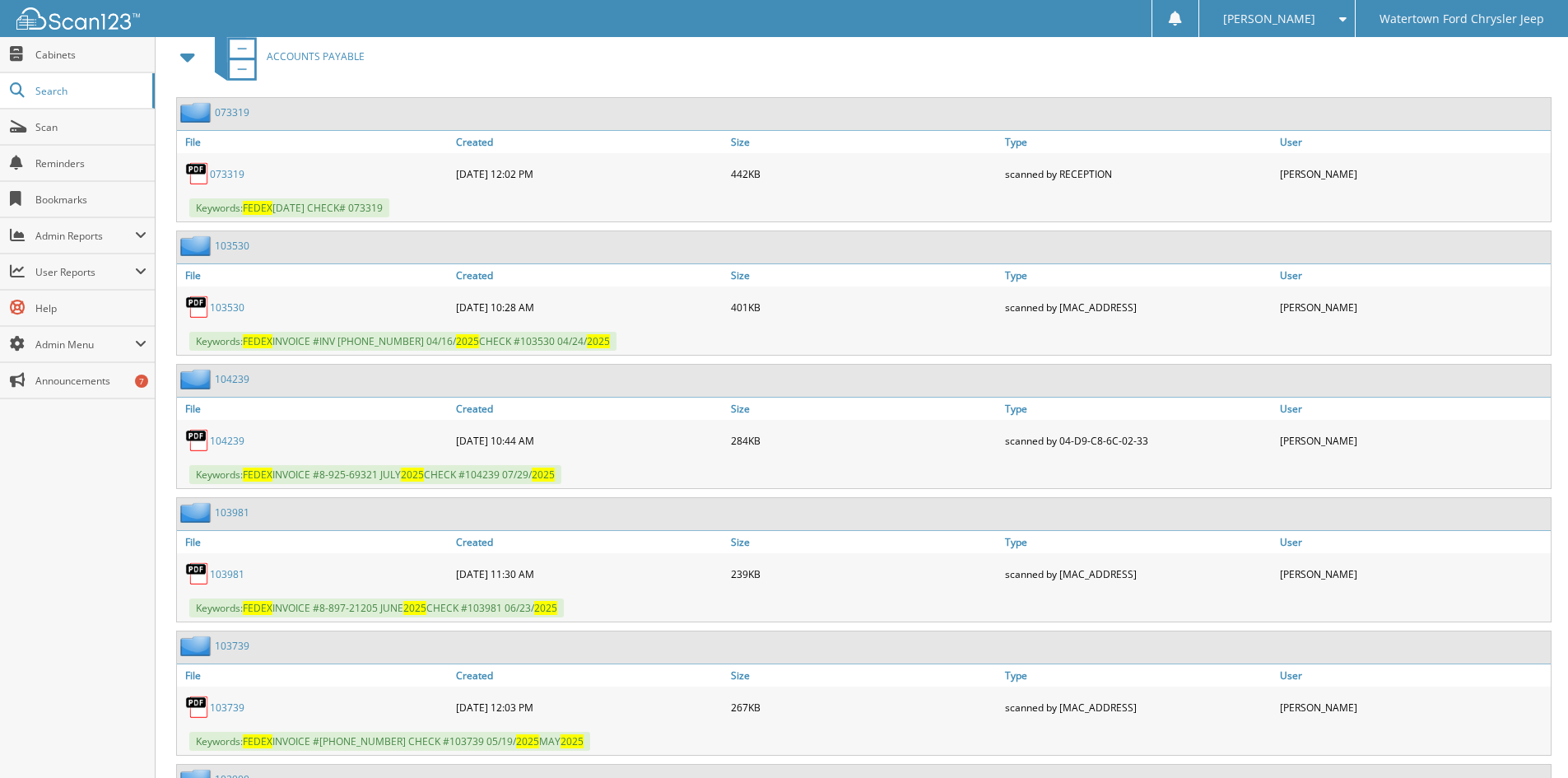
scroll to position [1646, 0]
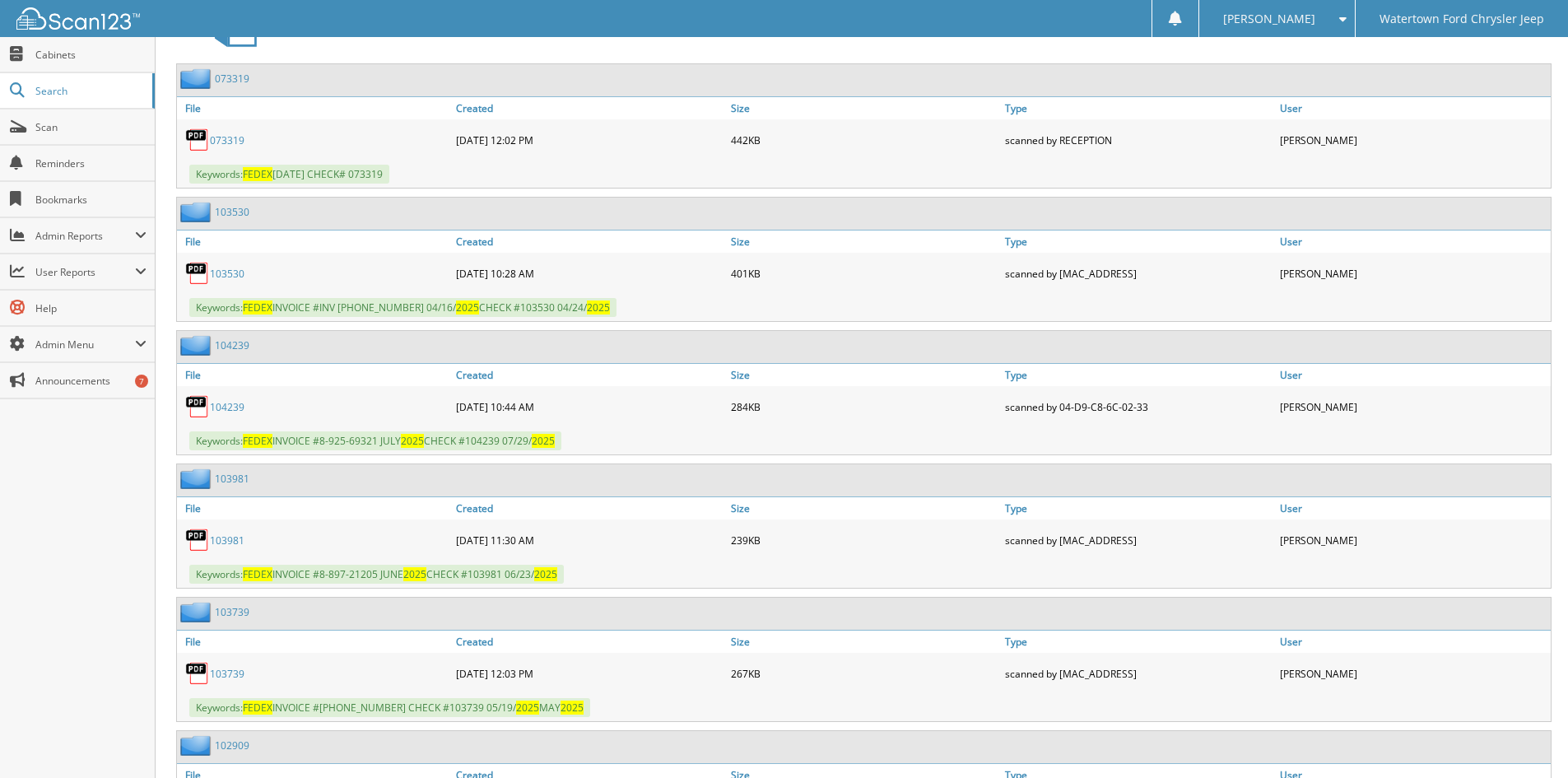
click at [221, 281] on link "103530" at bounding box center [227, 274] width 34 height 14
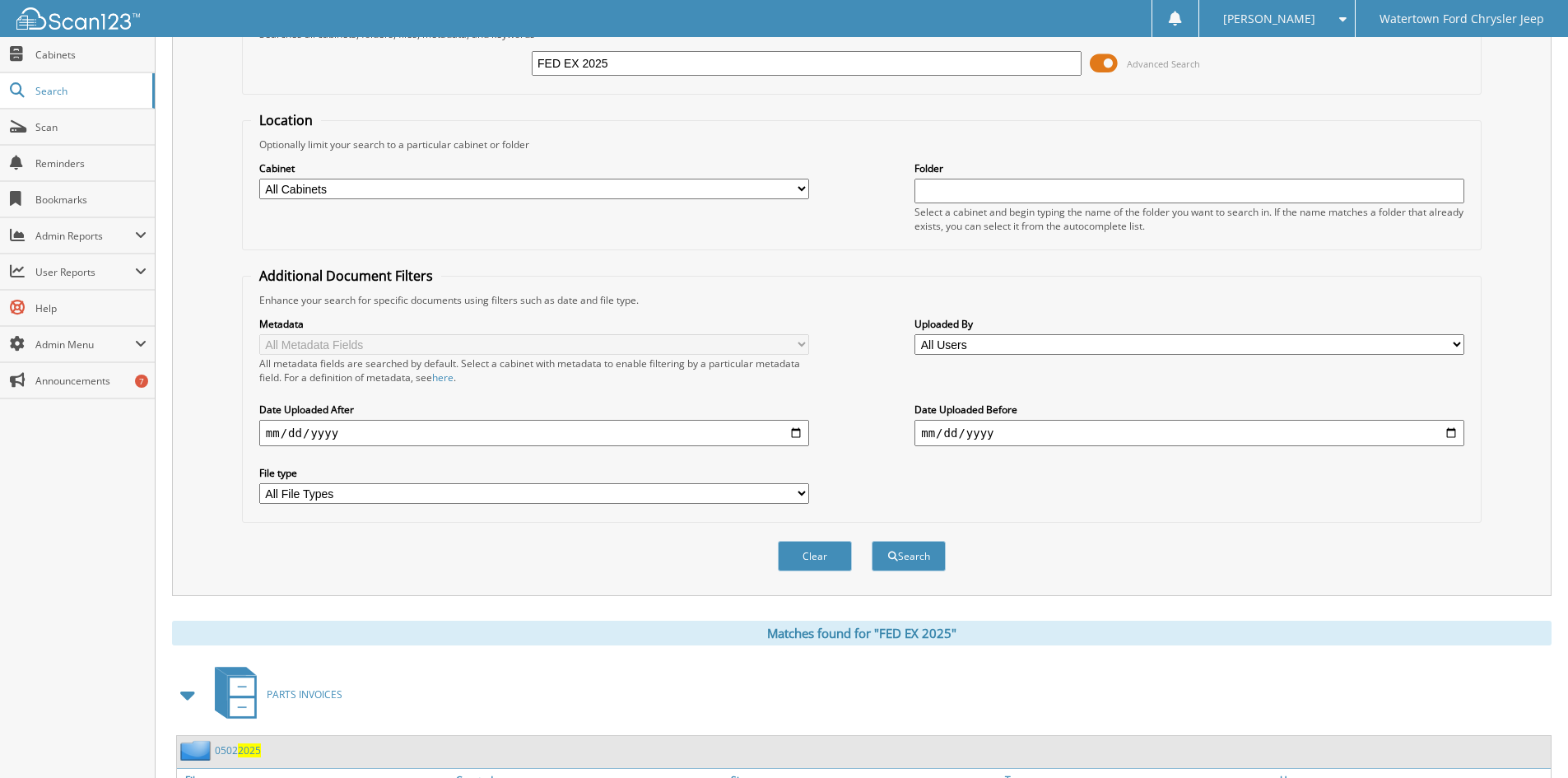
scroll to position [0, 0]
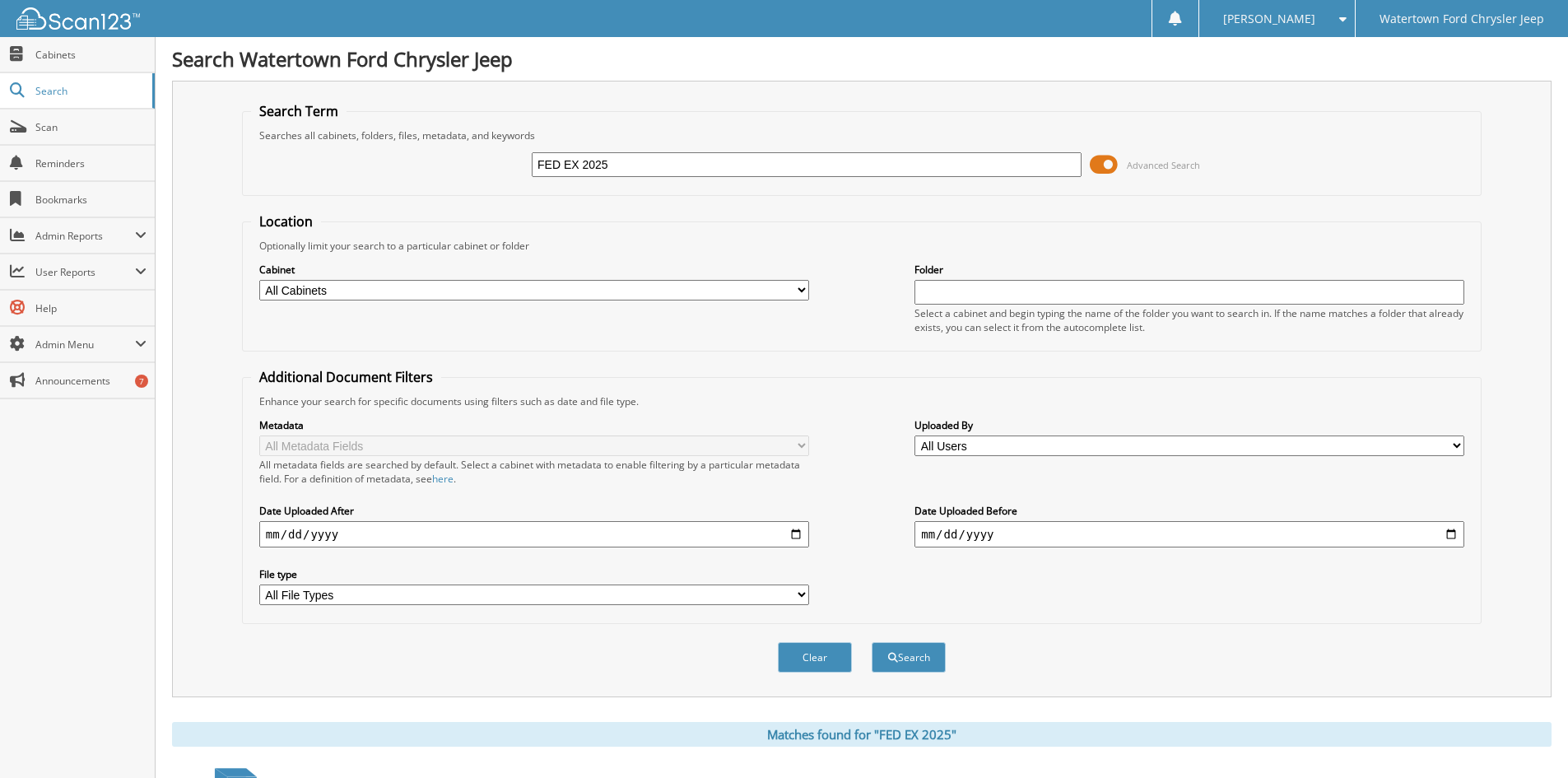
drag, startPoint x: 628, startPoint y: 176, endPoint x: 395, endPoint y: 194, distance: 233.7
click at [396, 194] on fieldset "Search Term Searches all cabinets, folders, files, metadata, and keywords FED E…" at bounding box center [862, 149] width 1240 height 93
type input "41802"
click at [872, 642] on button "Search" at bounding box center [909, 657] width 74 height 31
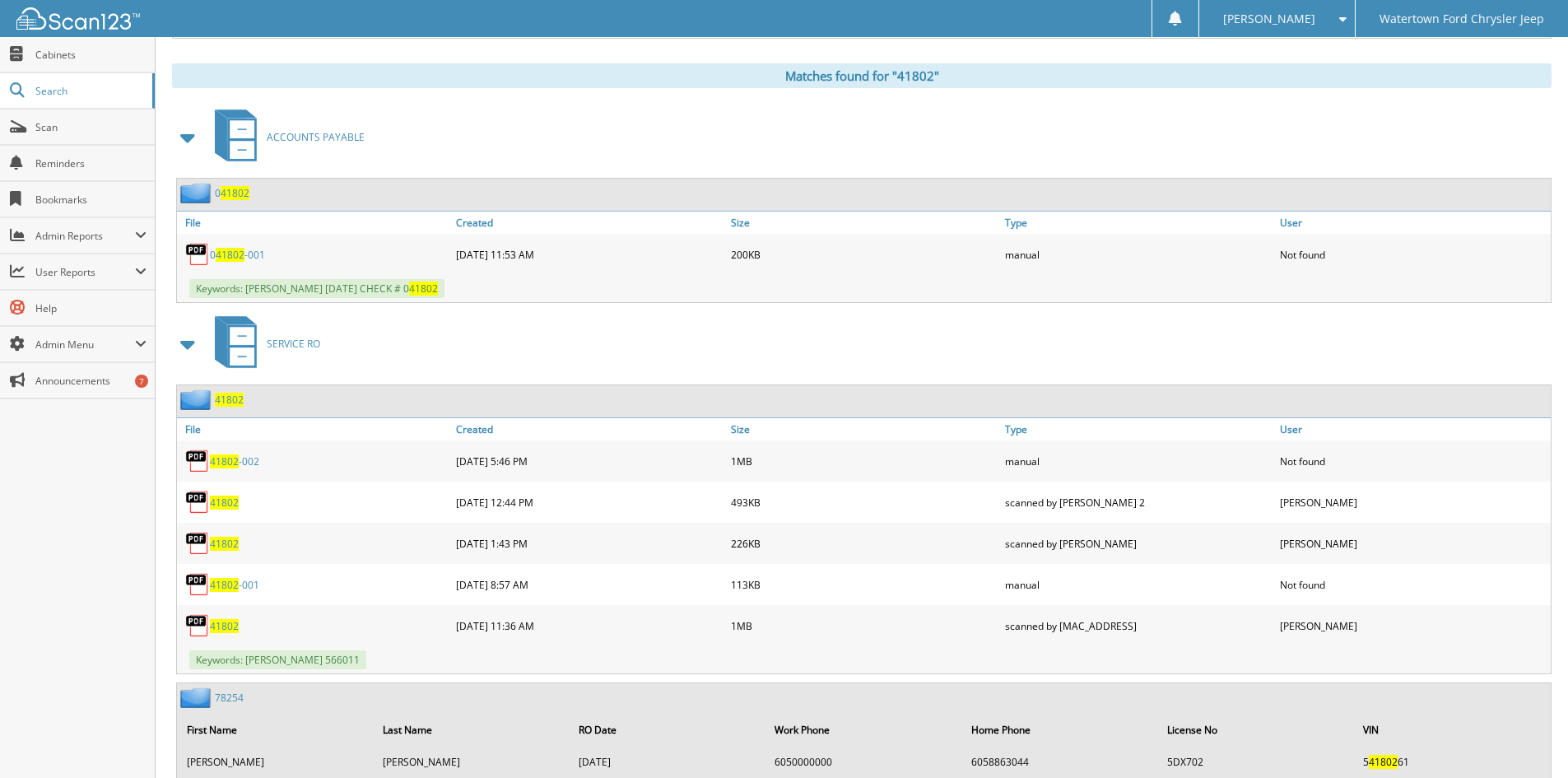
scroll to position [741, 0]
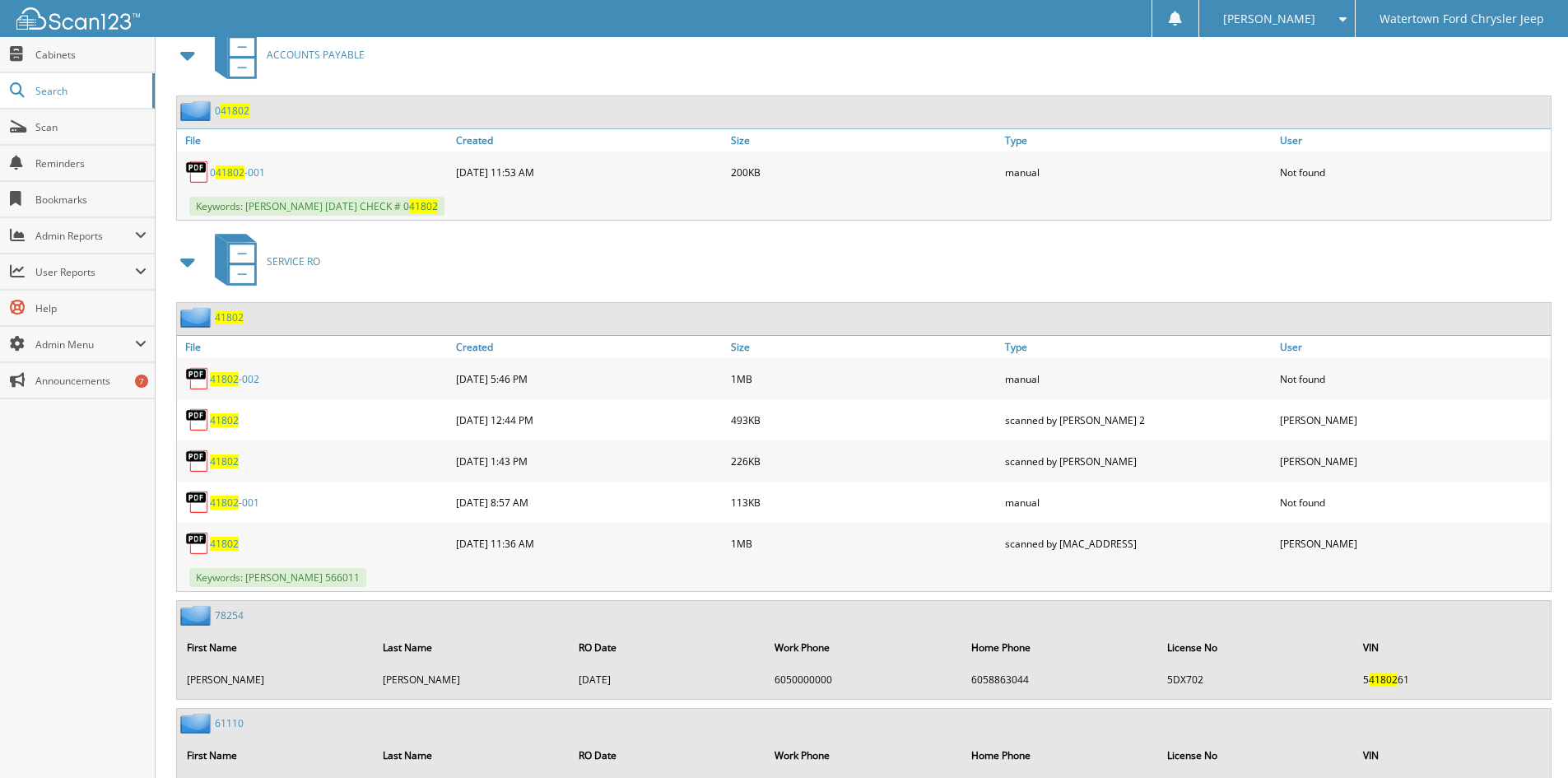
click at [228, 543] on span "41802" at bounding box center [224, 544] width 29 height 14
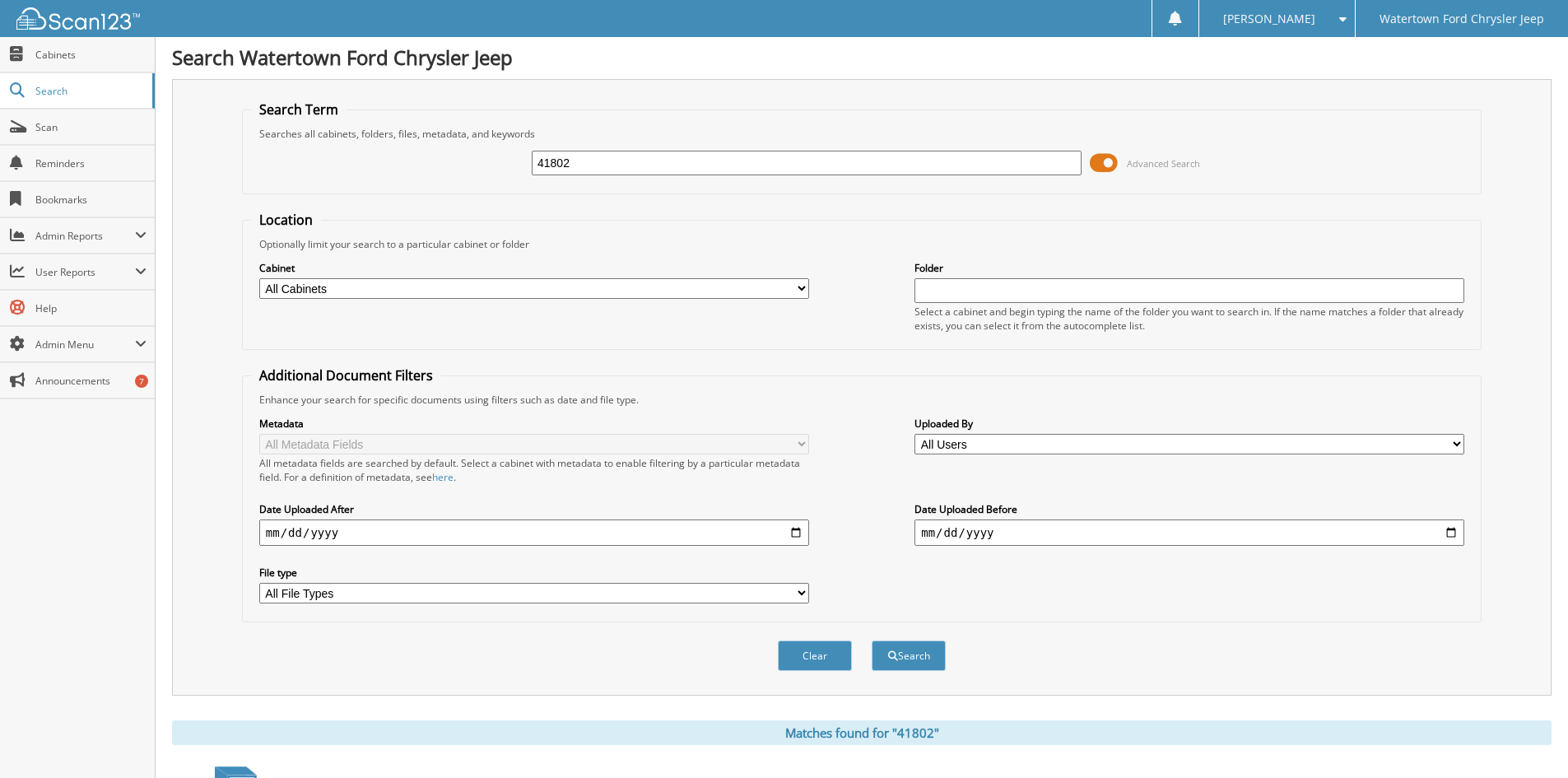
scroll to position [0, 0]
drag, startPoint x: 606, startPoint y: 160, endPoint x: 444, endPoint y: 197, distance: 166.2
click at [457, 196] on form "Search Term Searches all cabinets, folders, files, metadata, and keywords 41802…" at bounding box center [862, 396] width 1240 height 589
type input "154019"
click at [872, 642] on button "Search" at bounding box center [909, 657] width 74 height 31
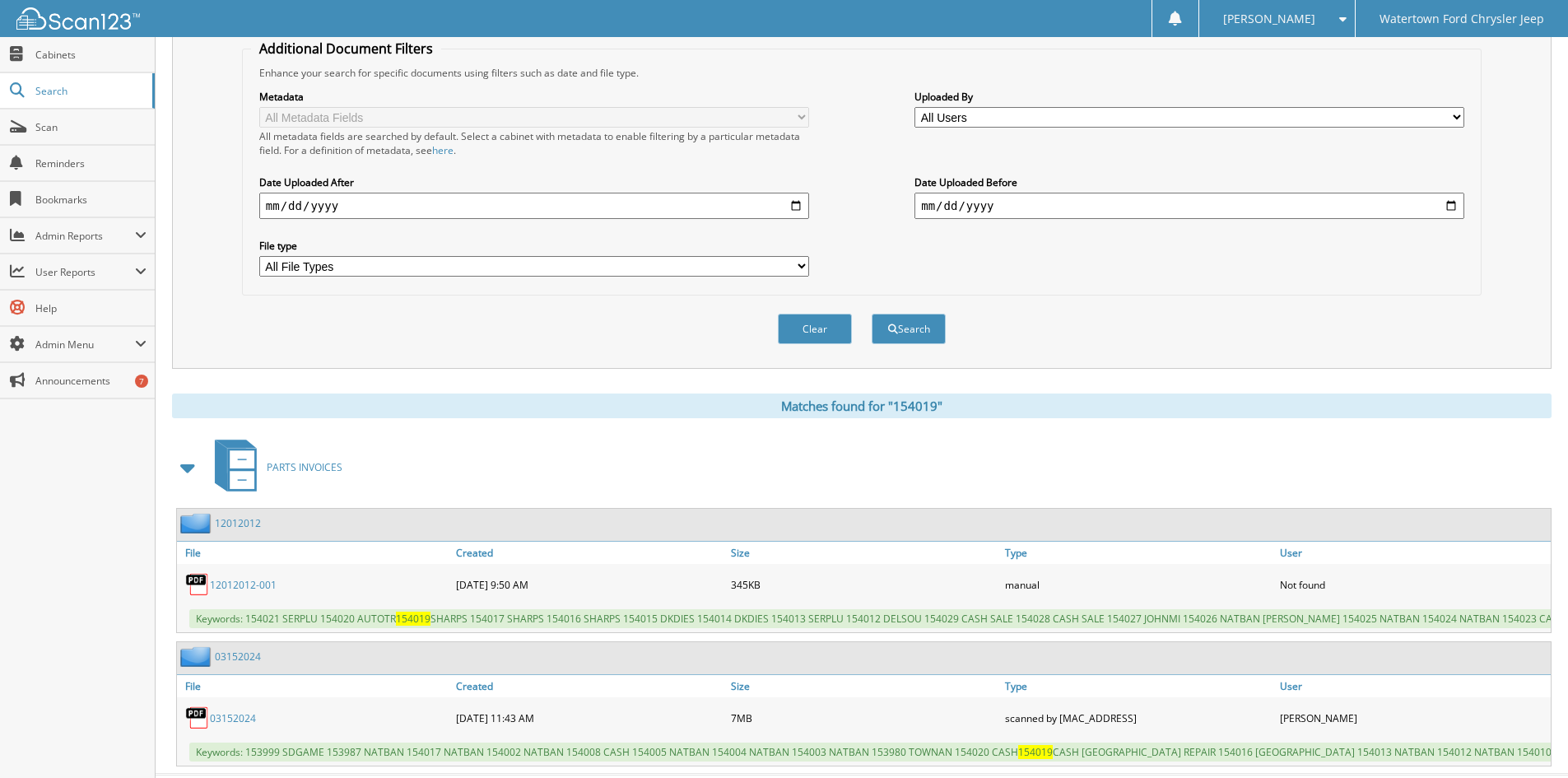
scroll to position [392, 0]
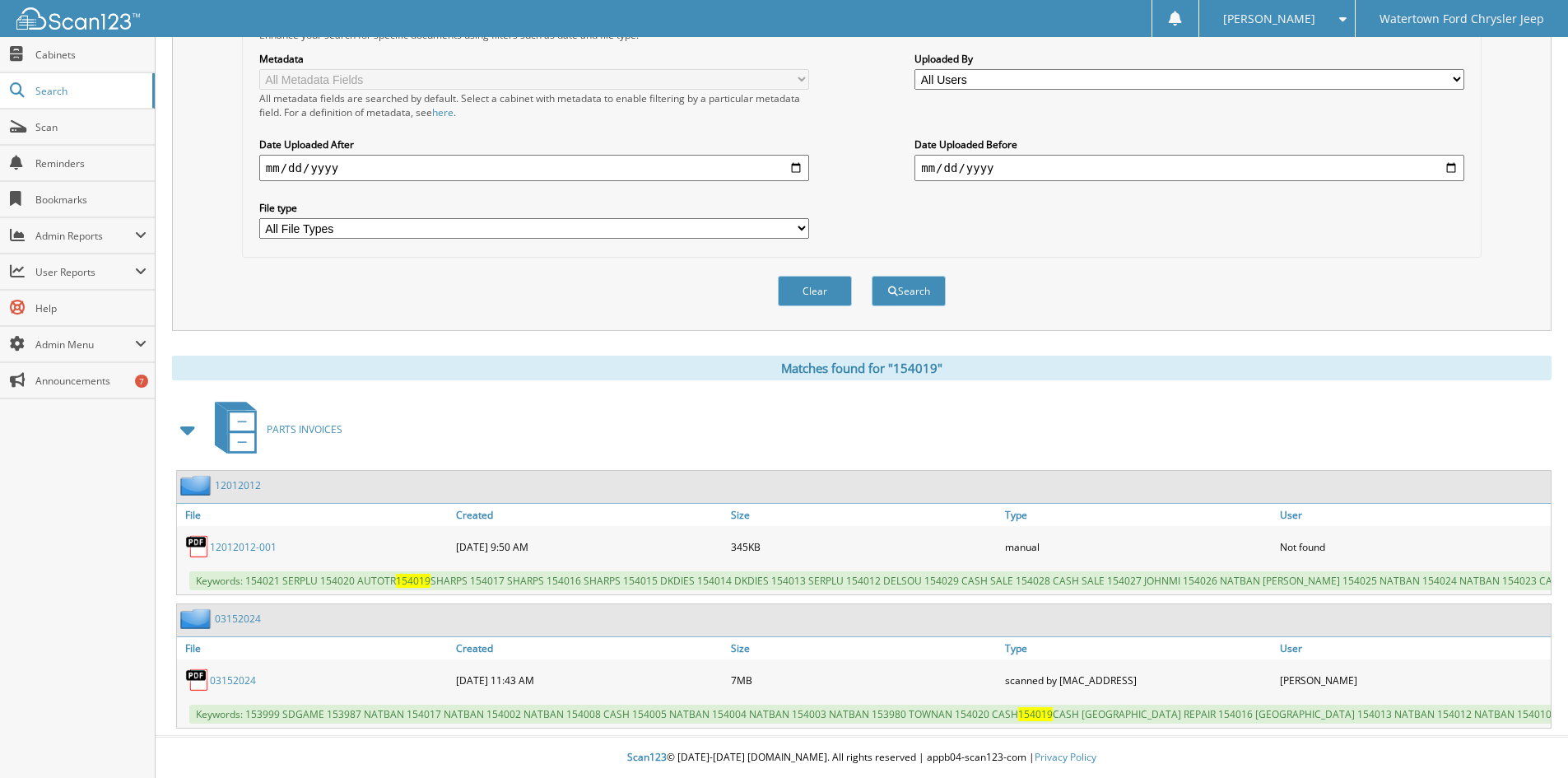
click at [266, 540] on link "12012012-001" at bounding box center [243, 547] width 67 height 14
click at [226, 673] on link "03152024" at bounding box center [233, 680] width 46 height 14
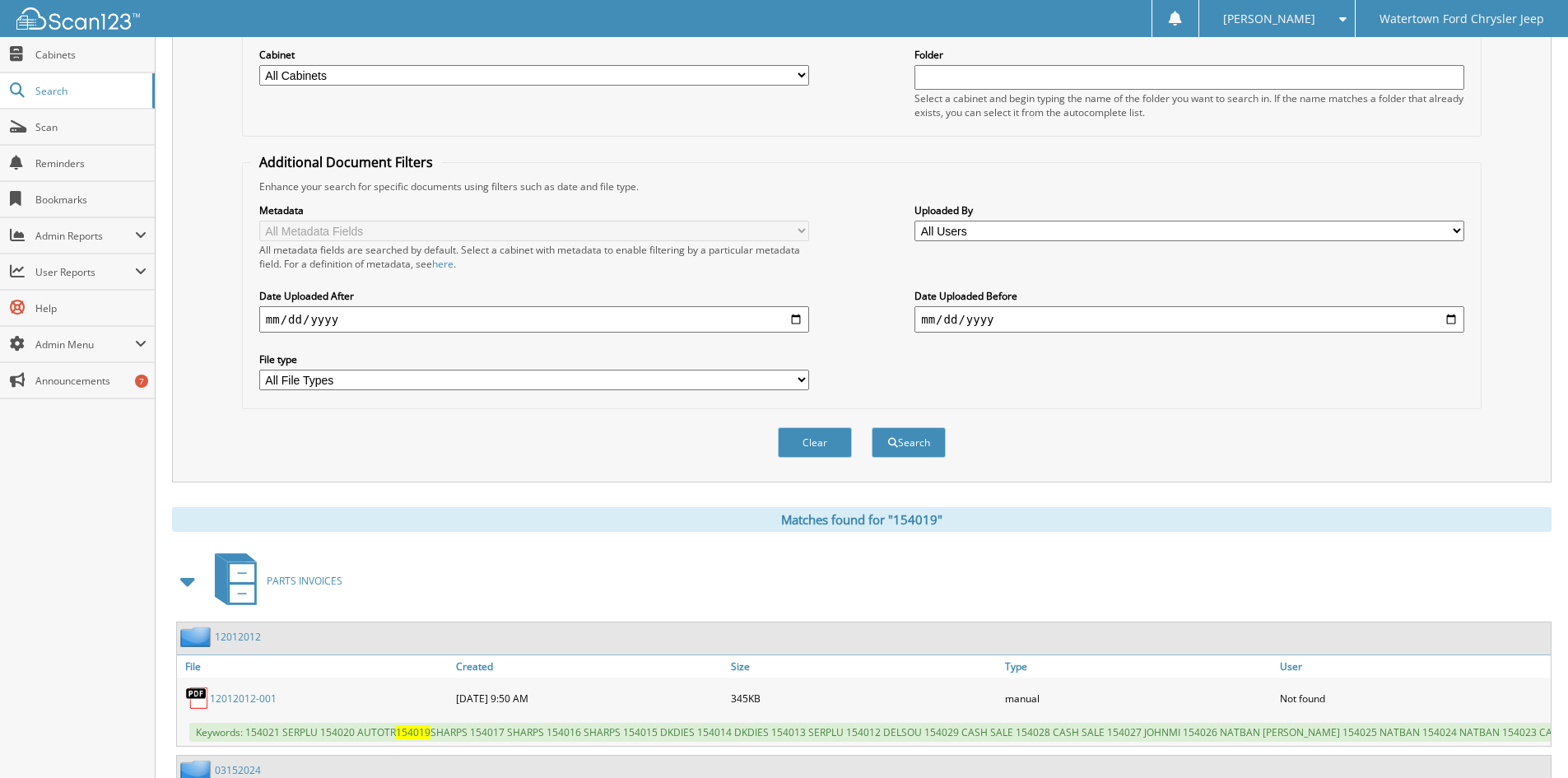
scroll to position [0, 0]
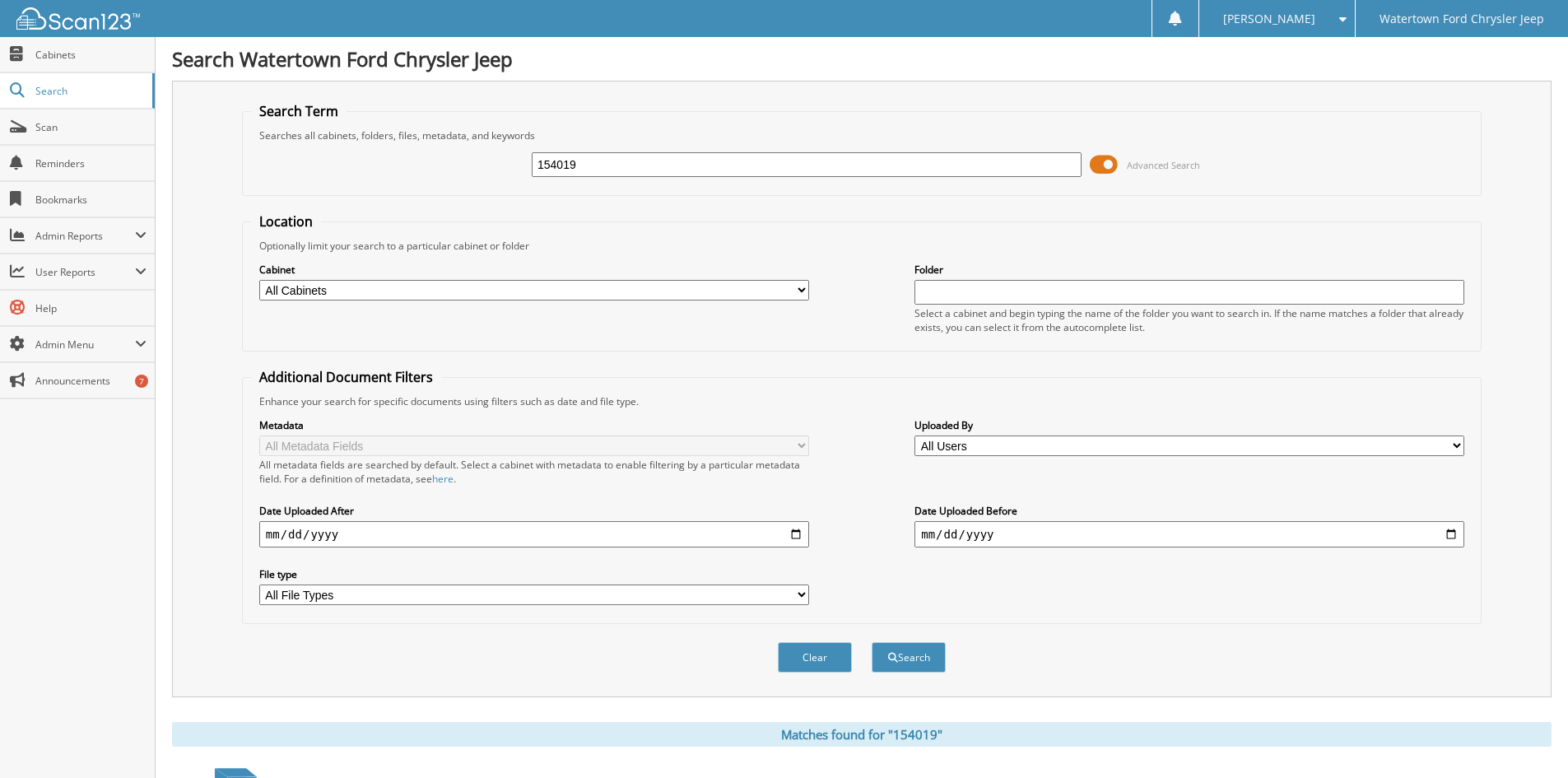
drag, startPoint x: 592, startPoint y: 165, endPoint x: 429, endPoint y: 185, distance: 164.2
click at [429, 185] on div "154019 Advanced Search" at bounding box center [862, 165] width 1222 height 44
type input "139031"
click at [872, 642] on button "Search" at bounding box center [909, 657] width 74 height 31
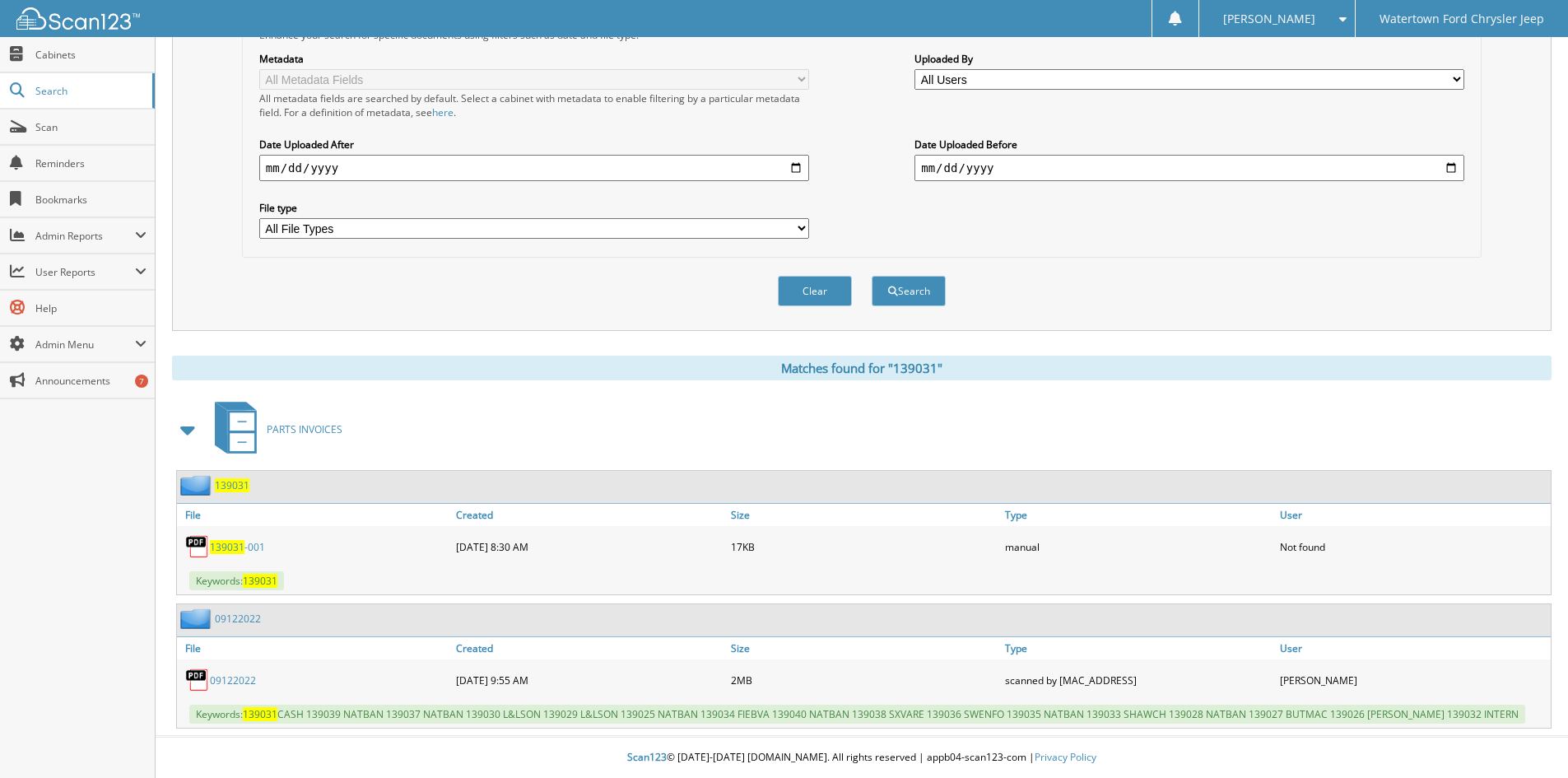
scroll to position [367, 0]
click at [227, 680] on link "09122022" at bounding box center [233, 680] width 46 height 14
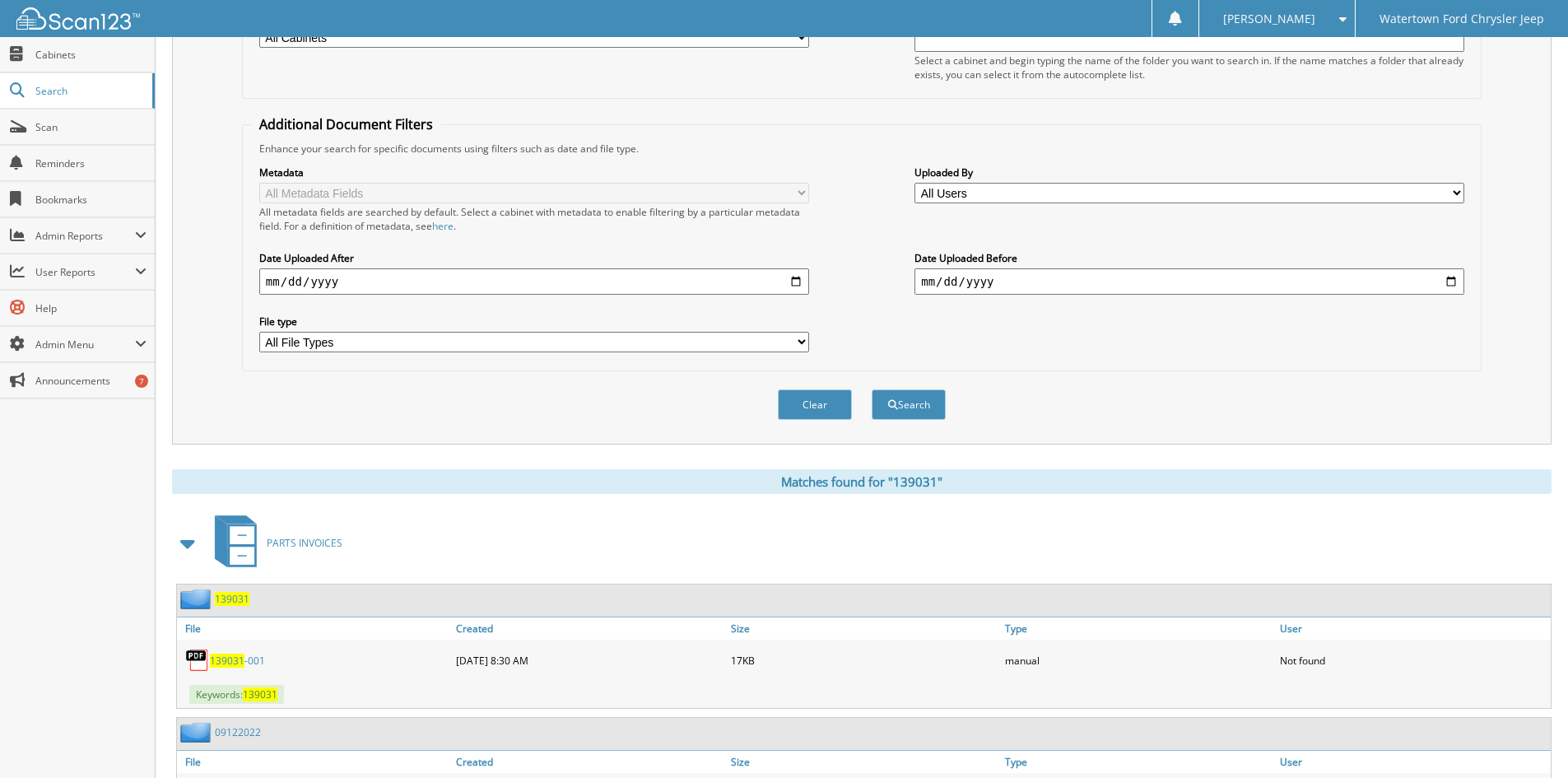
scroll to position [0, 0]
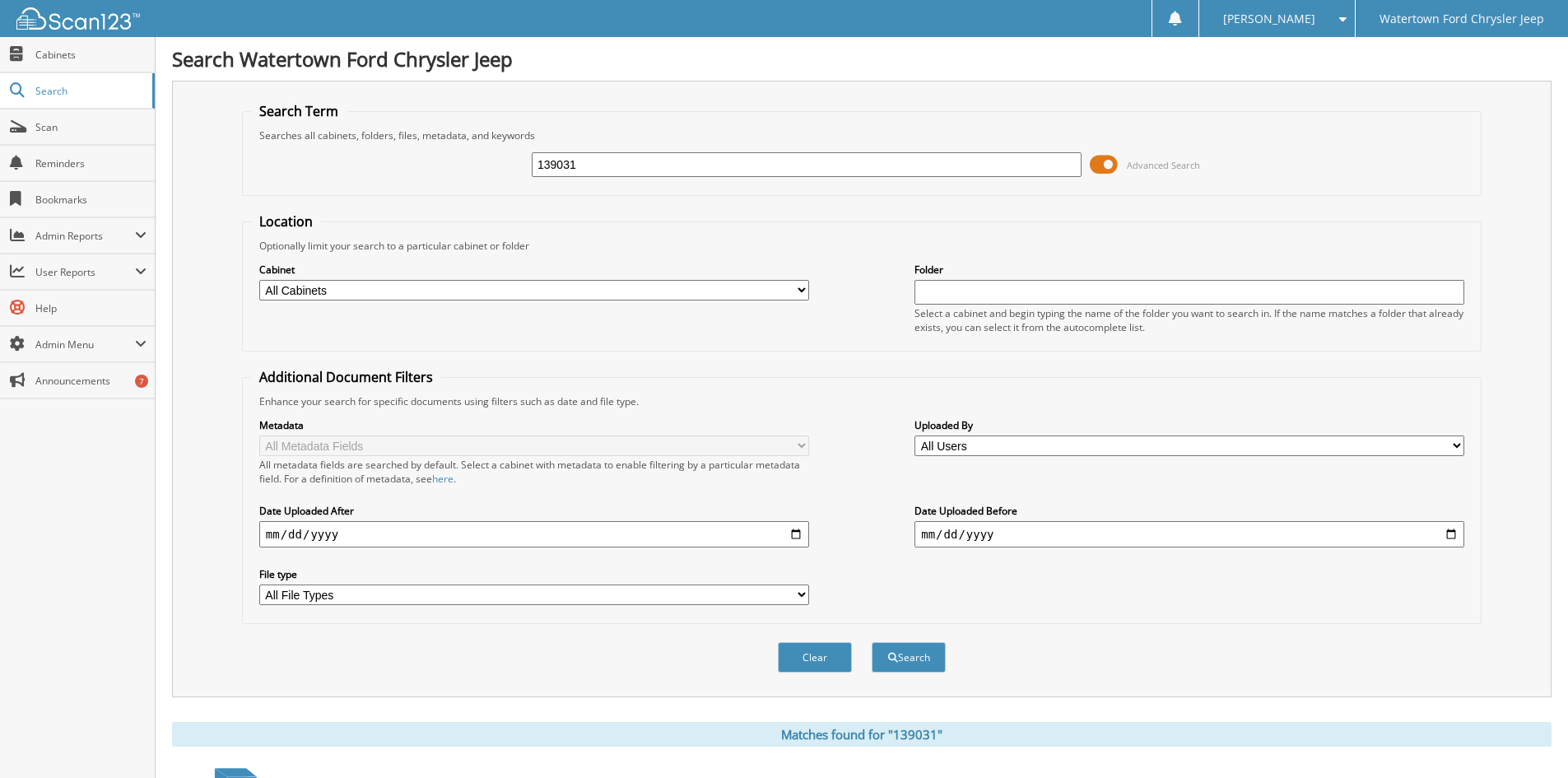
drag, startPoint x: 626, startPoint y: 163, endPoint x: 381, endPoint y: 188, distance: 246.3
click at [398, 188] on fieldset "Search Term Searches all cabinets, folders, files, metadata, and keywords 13903…" at bounding box center [862, 149] width 1240 height 93
type input "138934"
click at [872, 642] on button "Search" at bounding box center [909, 657] width 74 height 31
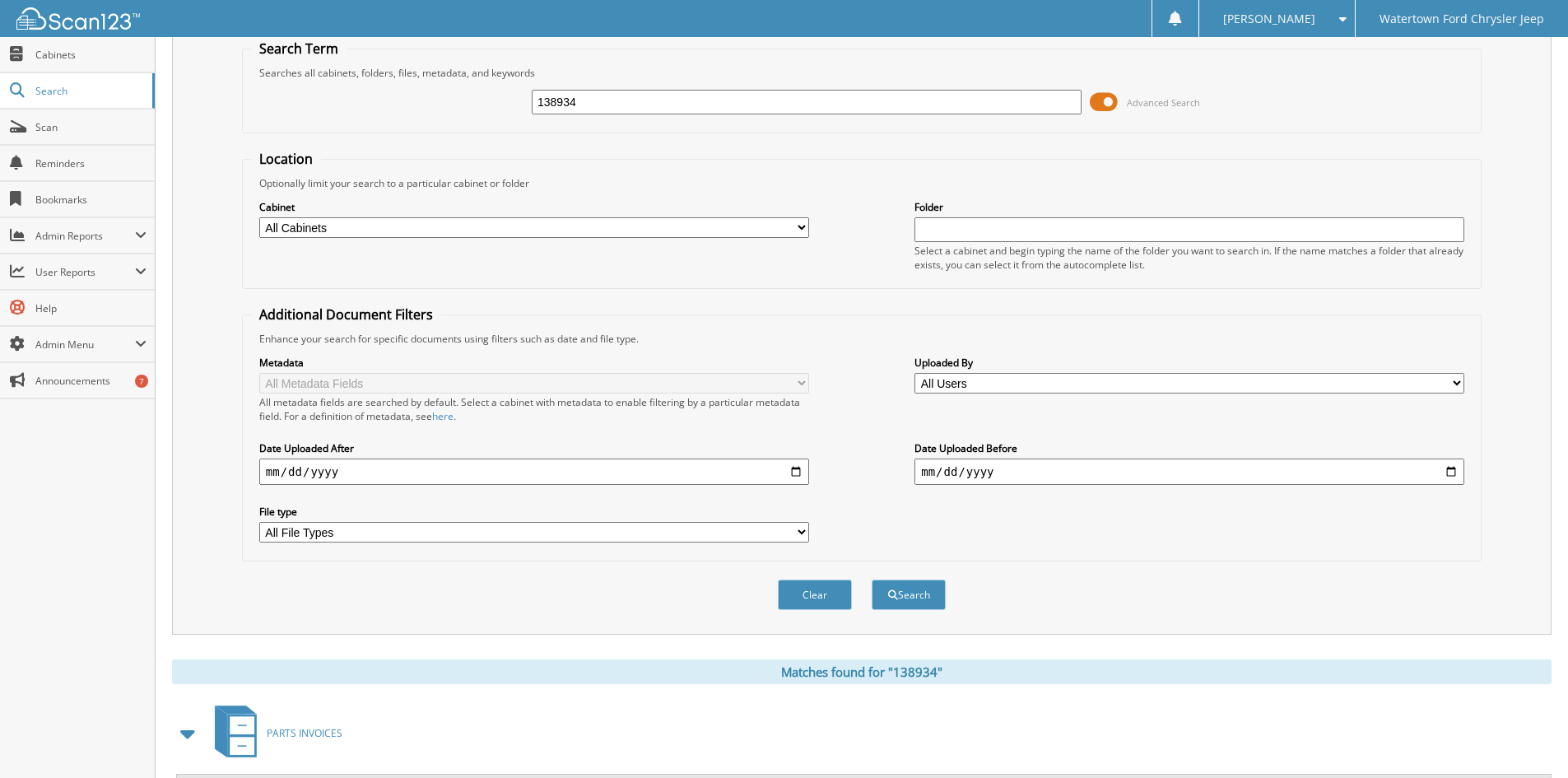
scroll to position [380, 0]
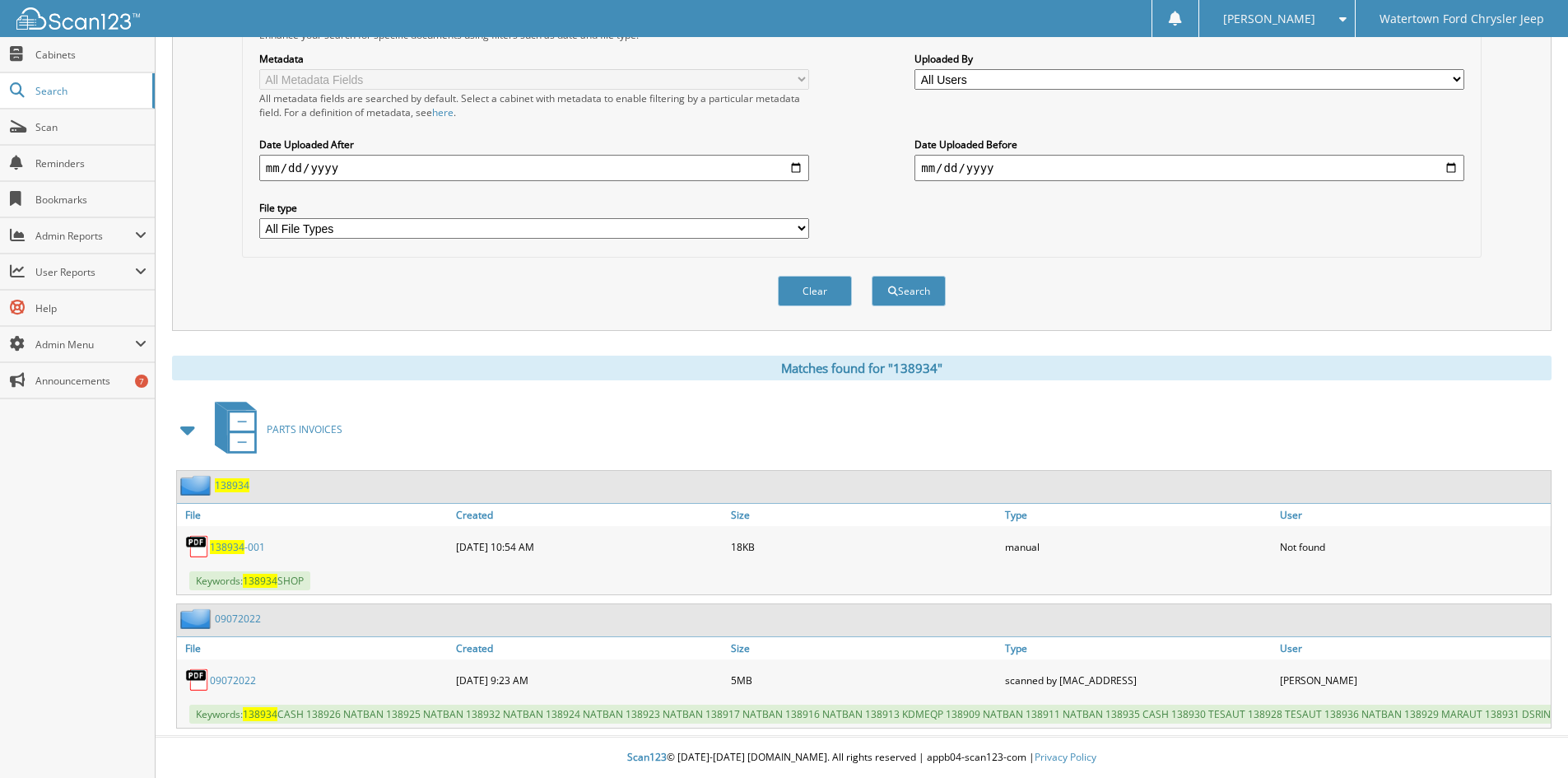
click at [227, 673] on link "09072022" at bounding box center [233, 680] width 46 height 14
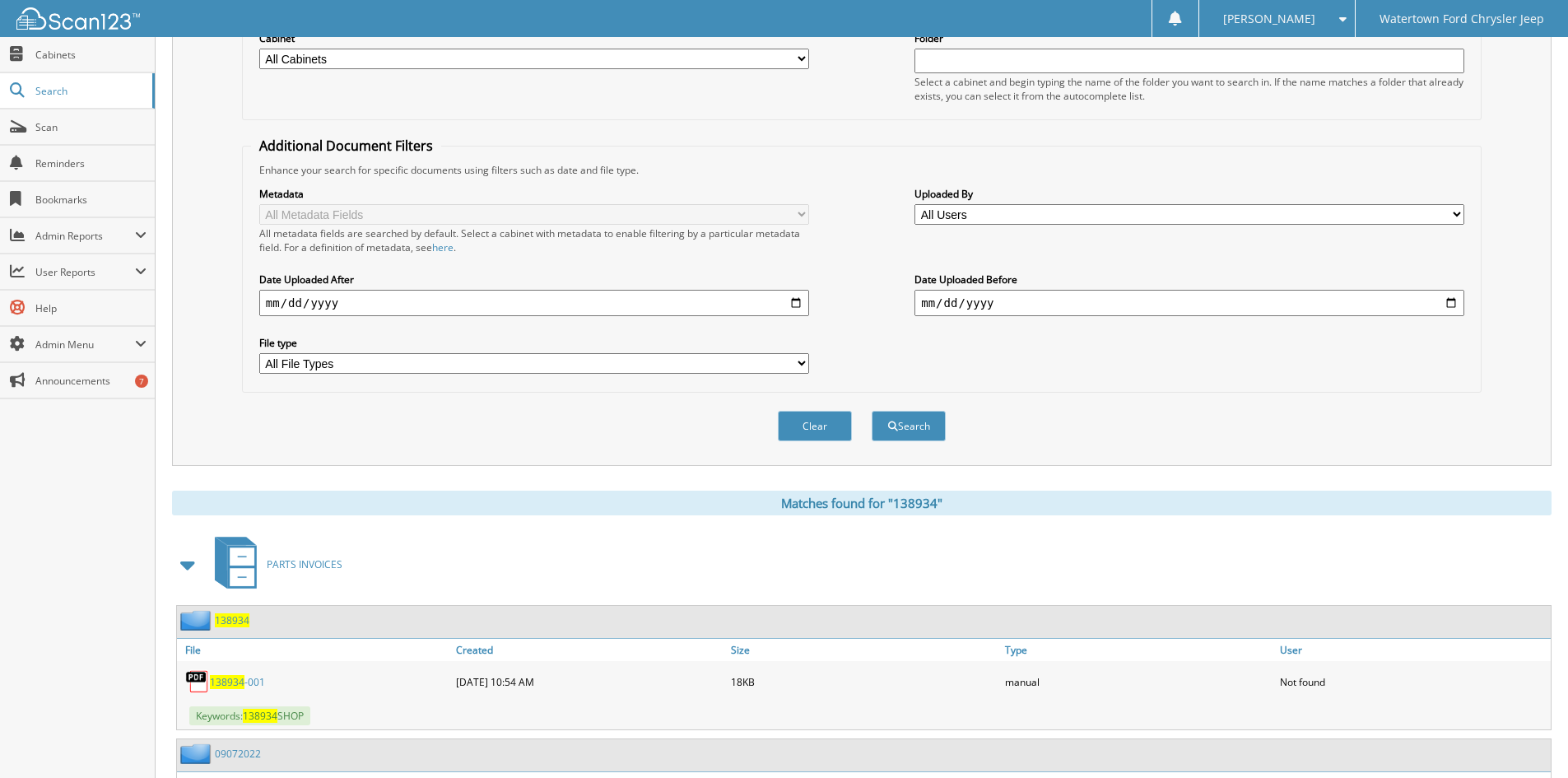
scroll to position [0, 0]
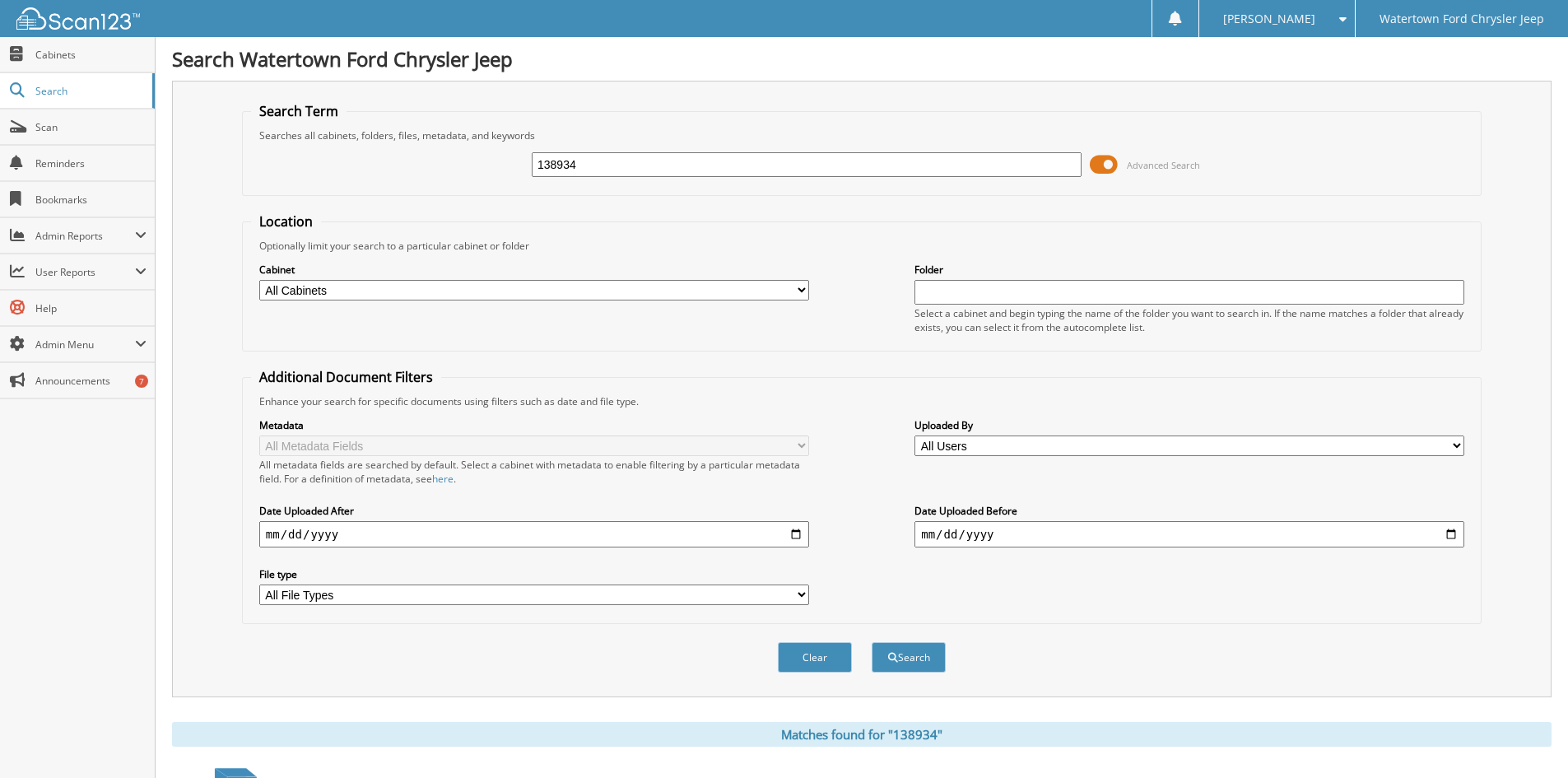
drag, startPoint x: 576, startPoint y: 166, endPoint x: 416, endPoint y: 189, distance: 161.6
click at [416, 189] on fieldset "Search Term Searches all cabinets, folders, files, metadata, and keywords 13893…" at bounding box center [862, 149] width 1240 height 93
type input "12748"
click at [872, 642] on button "Search" at bounding box center [909, 657] width 74 height 31
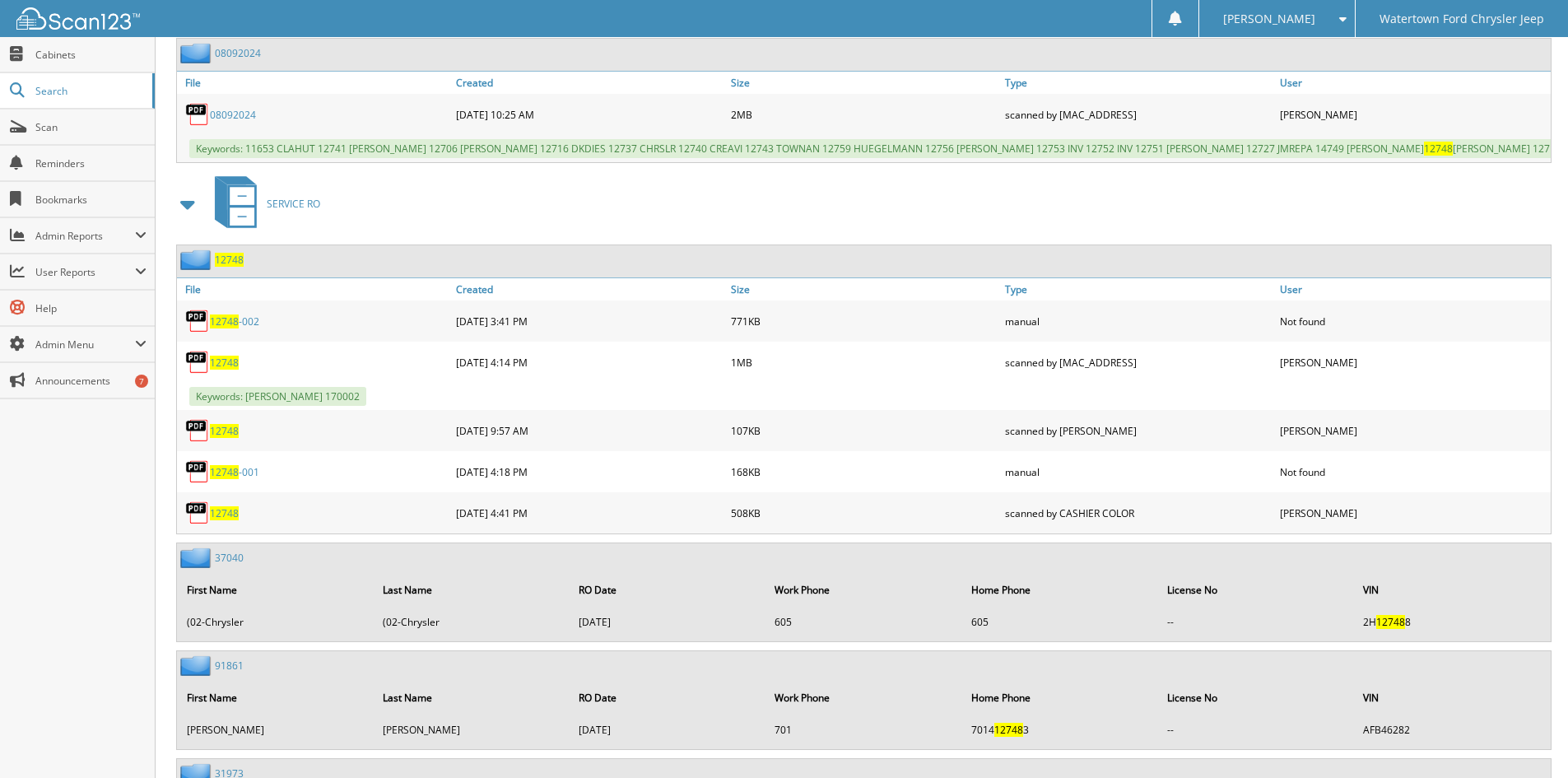
scroll to position [1070, 0]
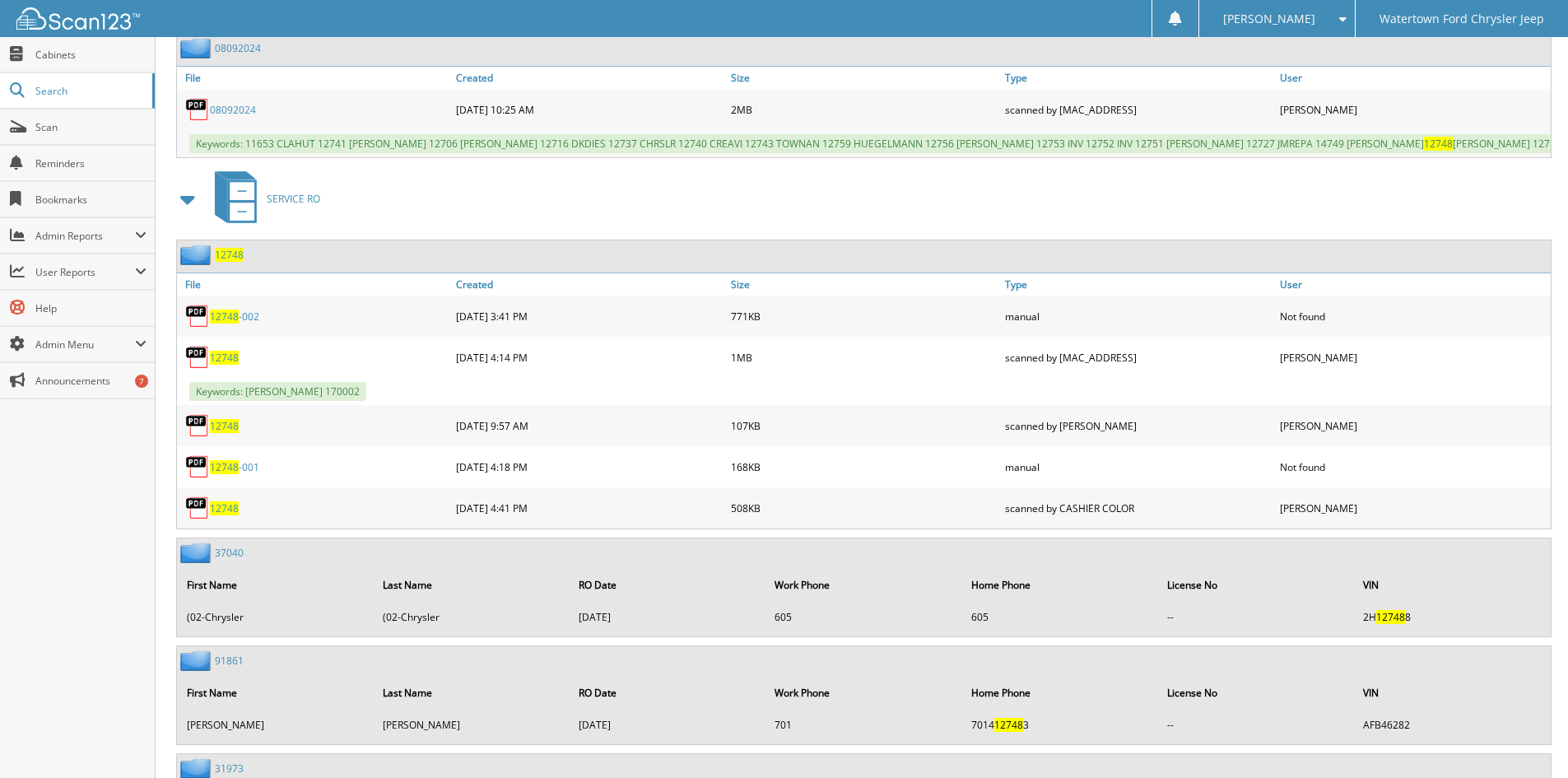
click at [218, 365] on span "12748" at bounding box center [224, 358] width 29 height 14
click at [226, 365] on span "12748" at bounding box center [224, 358] width 29 height 14
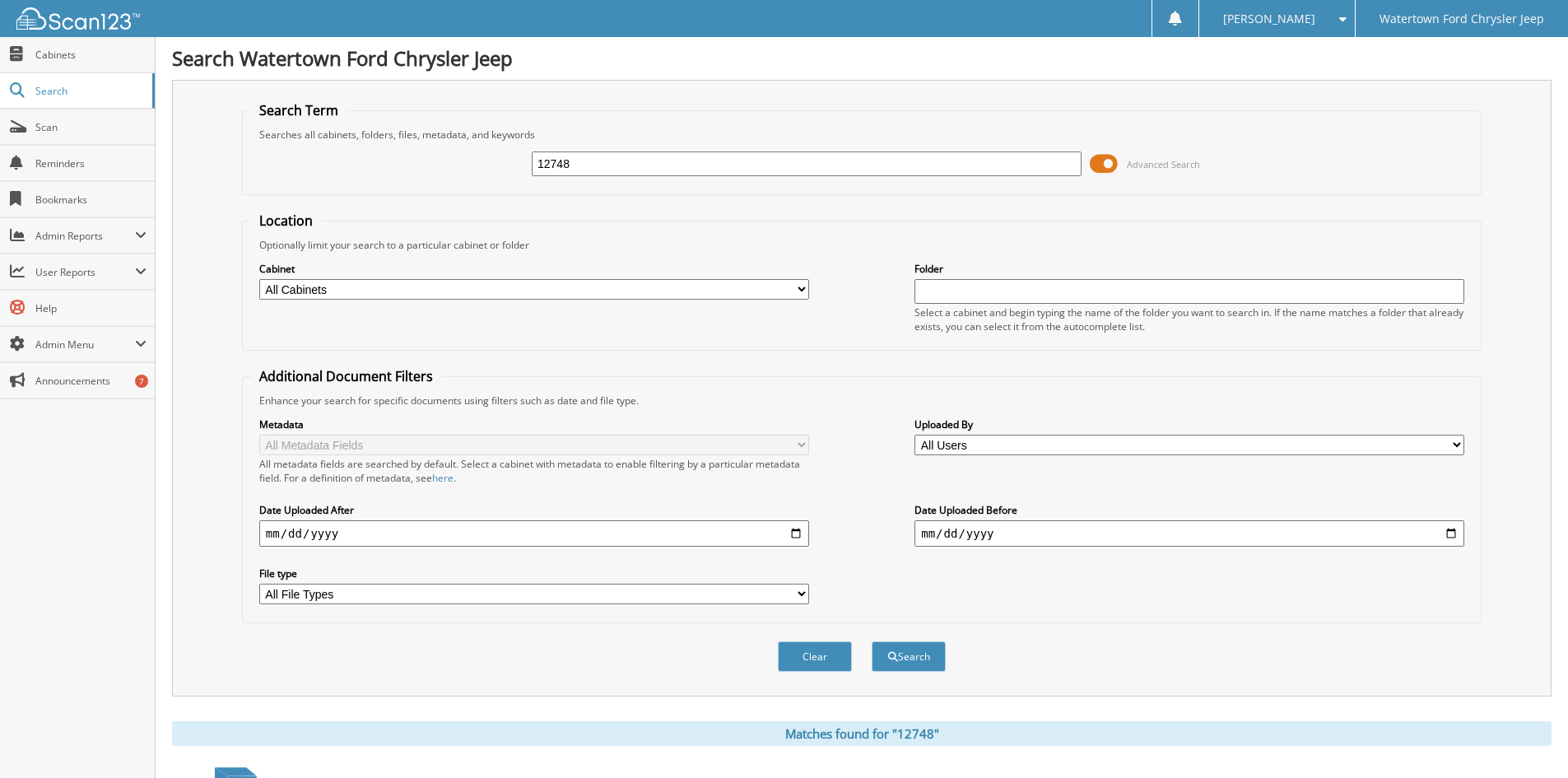
scroll to position [0, 0]
drag, startPoint x: 439, startPoint y: 174, endPoint x: 344, endPoint y: 176, distance: 95.0
click at [353, 181] on div "12748 Advanced Search" at bounding box center [862, 165] width 1222 height 44
type input "153917"
click at [872, 642] on button "Search" at bounding box center [909, 657] width 74 height 31
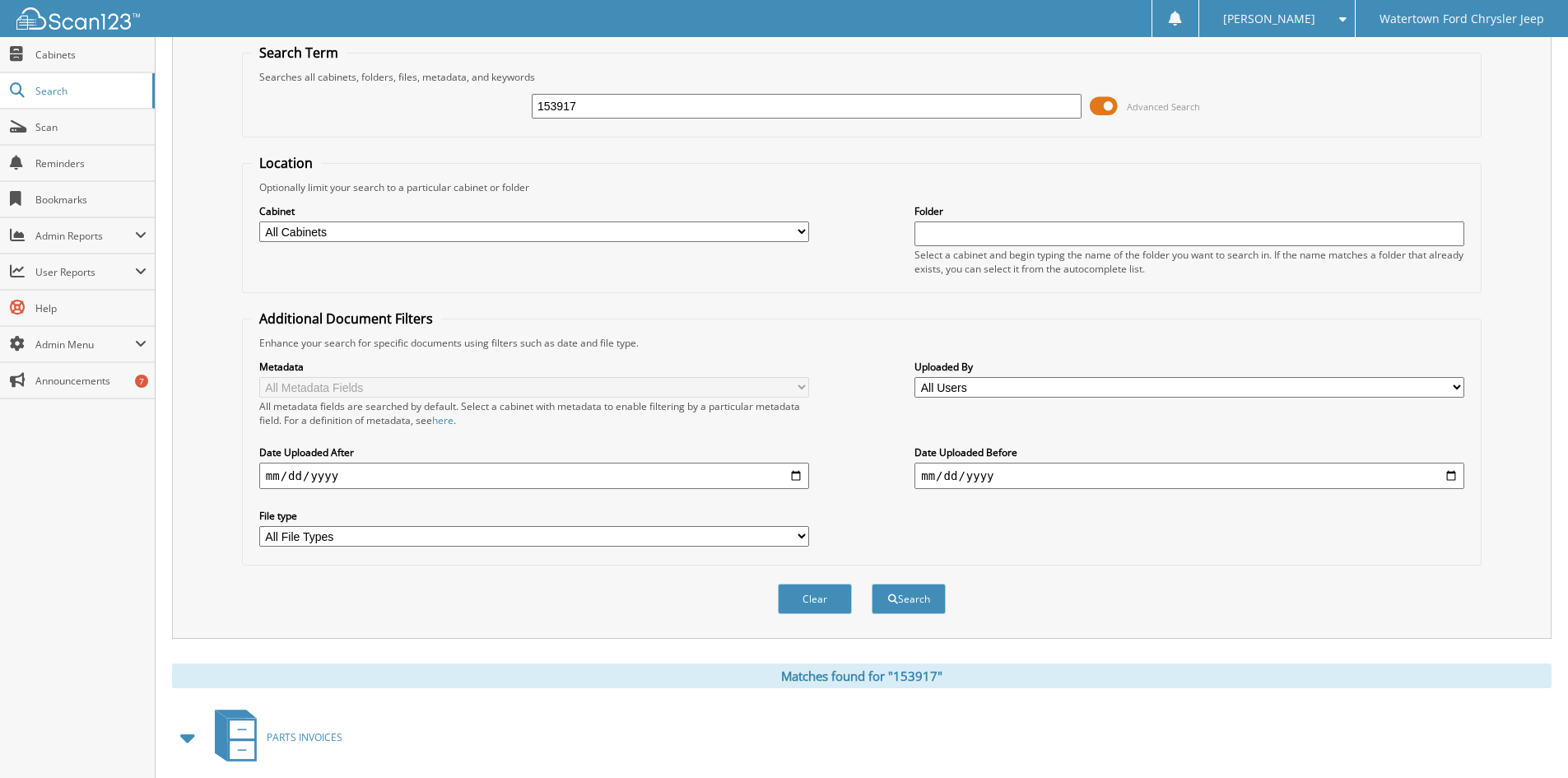
scroll to position [392, 0]
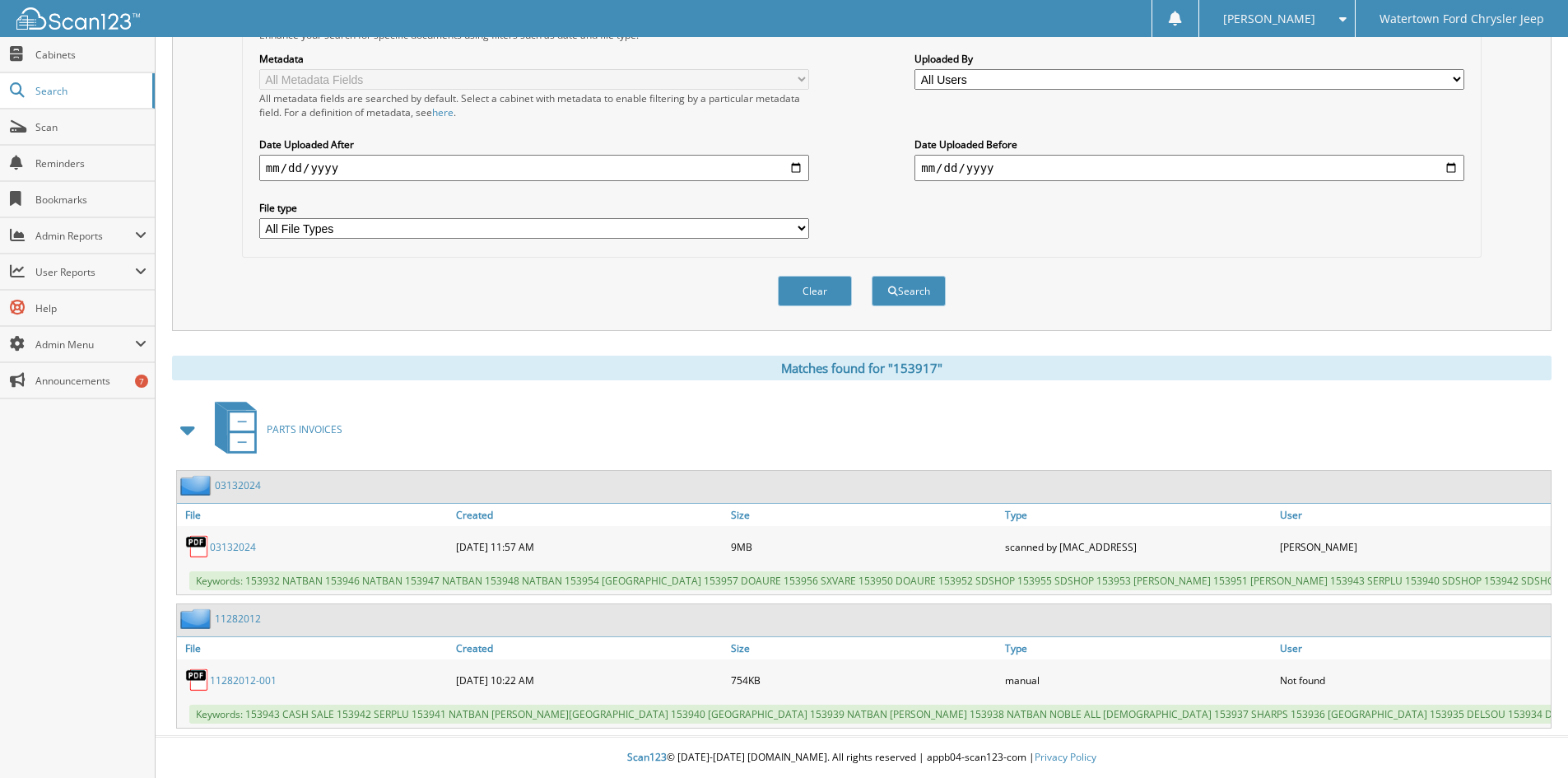
click at [246, 540] on link "03132024" at bounding box center [233, 547] width 46 height 14
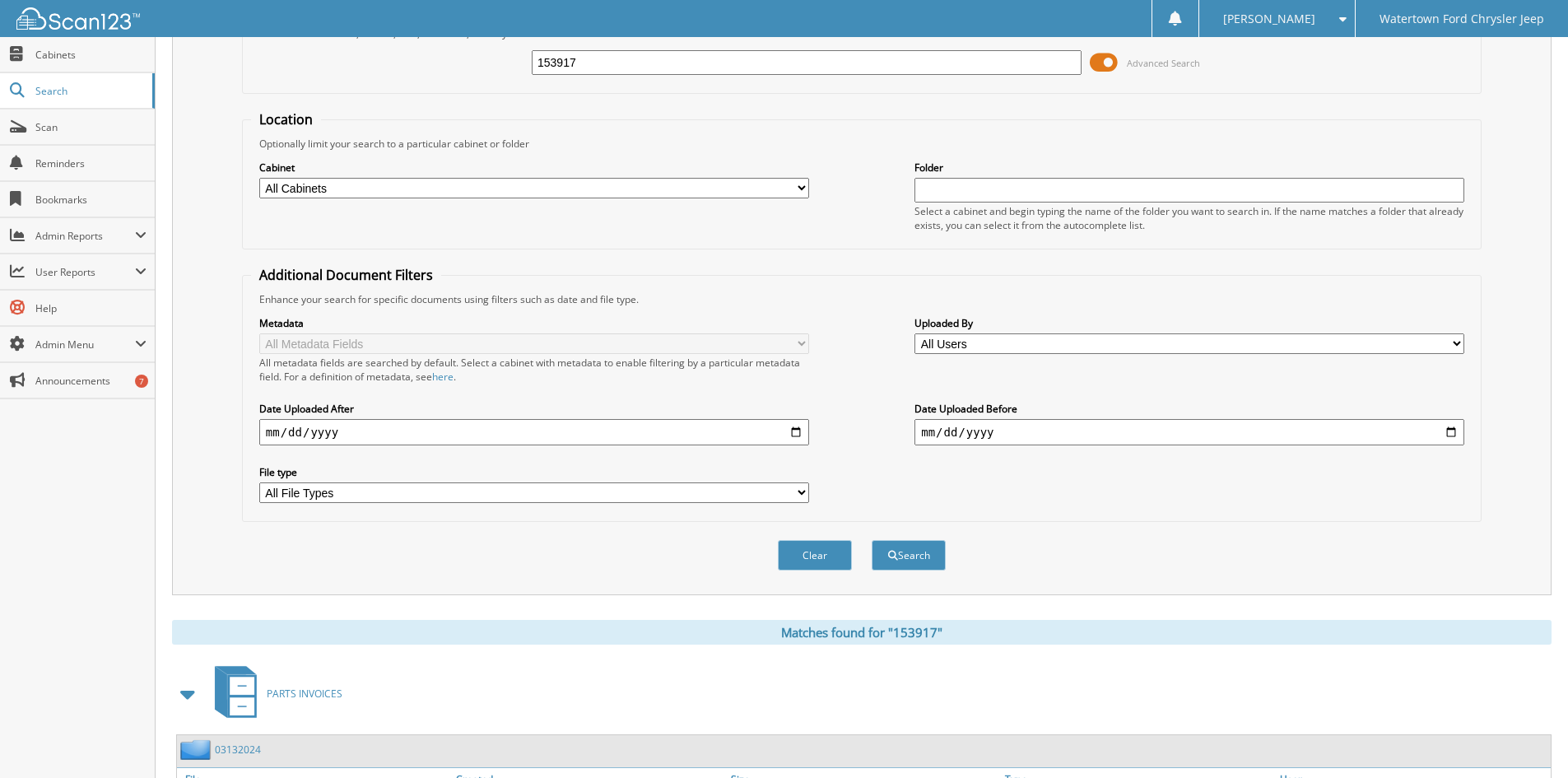
scroll to position [0, 0]
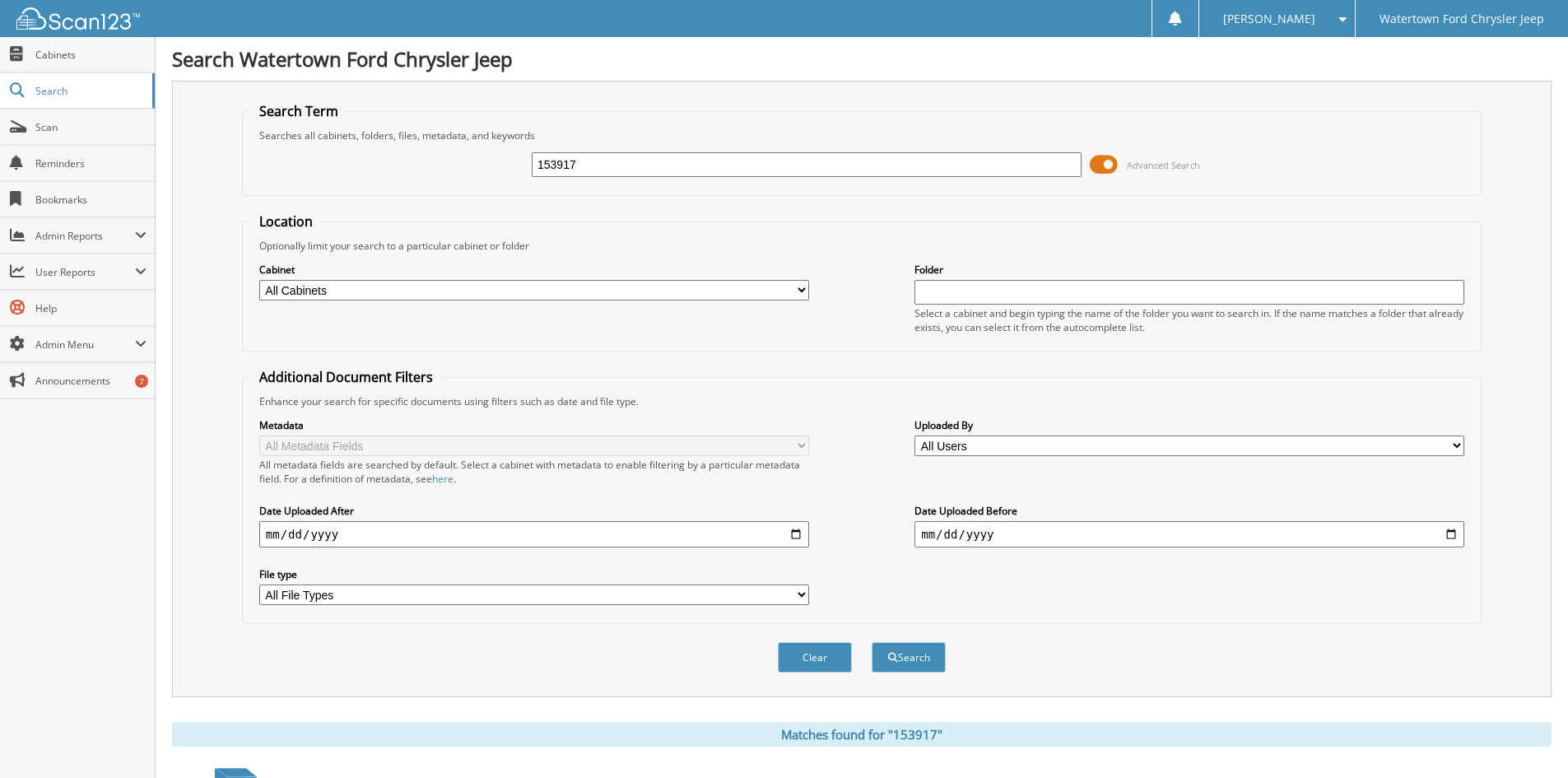
drag, startPoint x: 565, startPoint y: 160, endPoint x: 493, endPoint y: 170, distance: 72.7
click at [493, 170] on div "153917 Advanced Search" at bounding box center [862, 165] width 1222 height 44
type input "153766"
click at [872, 642] on button "Search" at bounding box center [909, 657] width 74 height 31
click at [609, 169] on input "153766" at bounding box center [806, 165] width 550 height 25
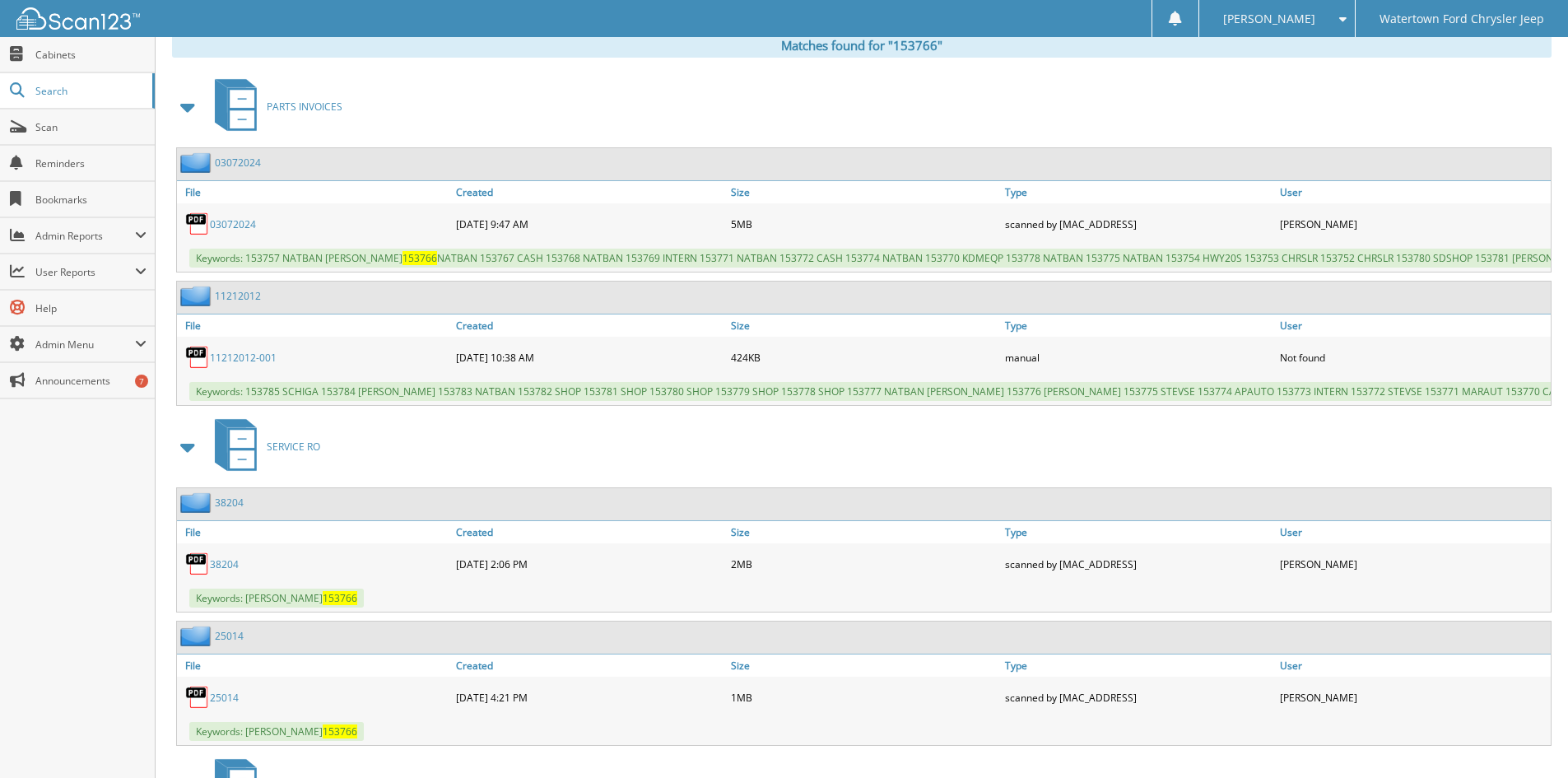
scroll to position [576, 0]
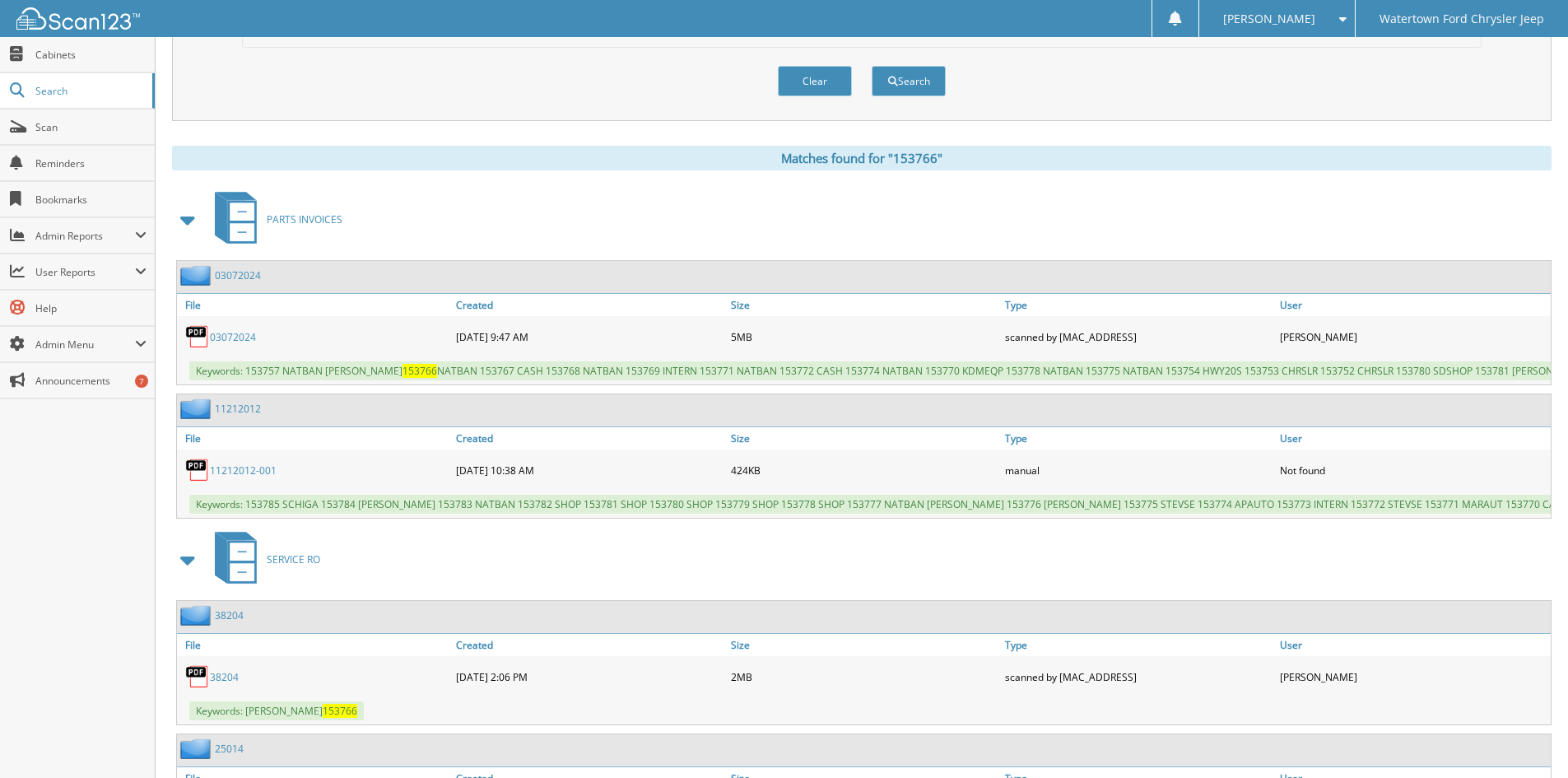
click at [228, 335] on link "03072024" at bounding box center [233, 337] width 46 height 14
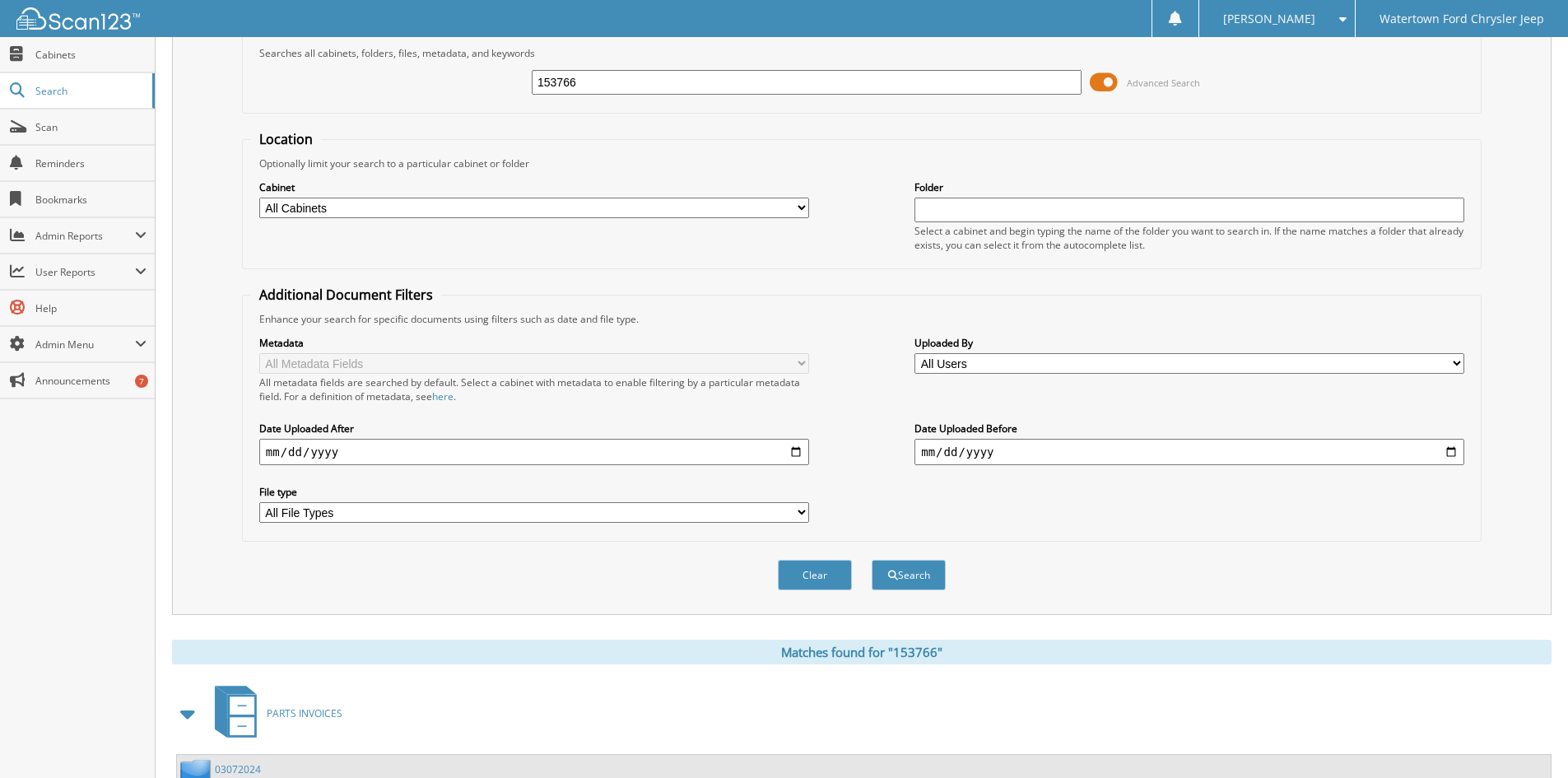
scroll to position [0, 0]
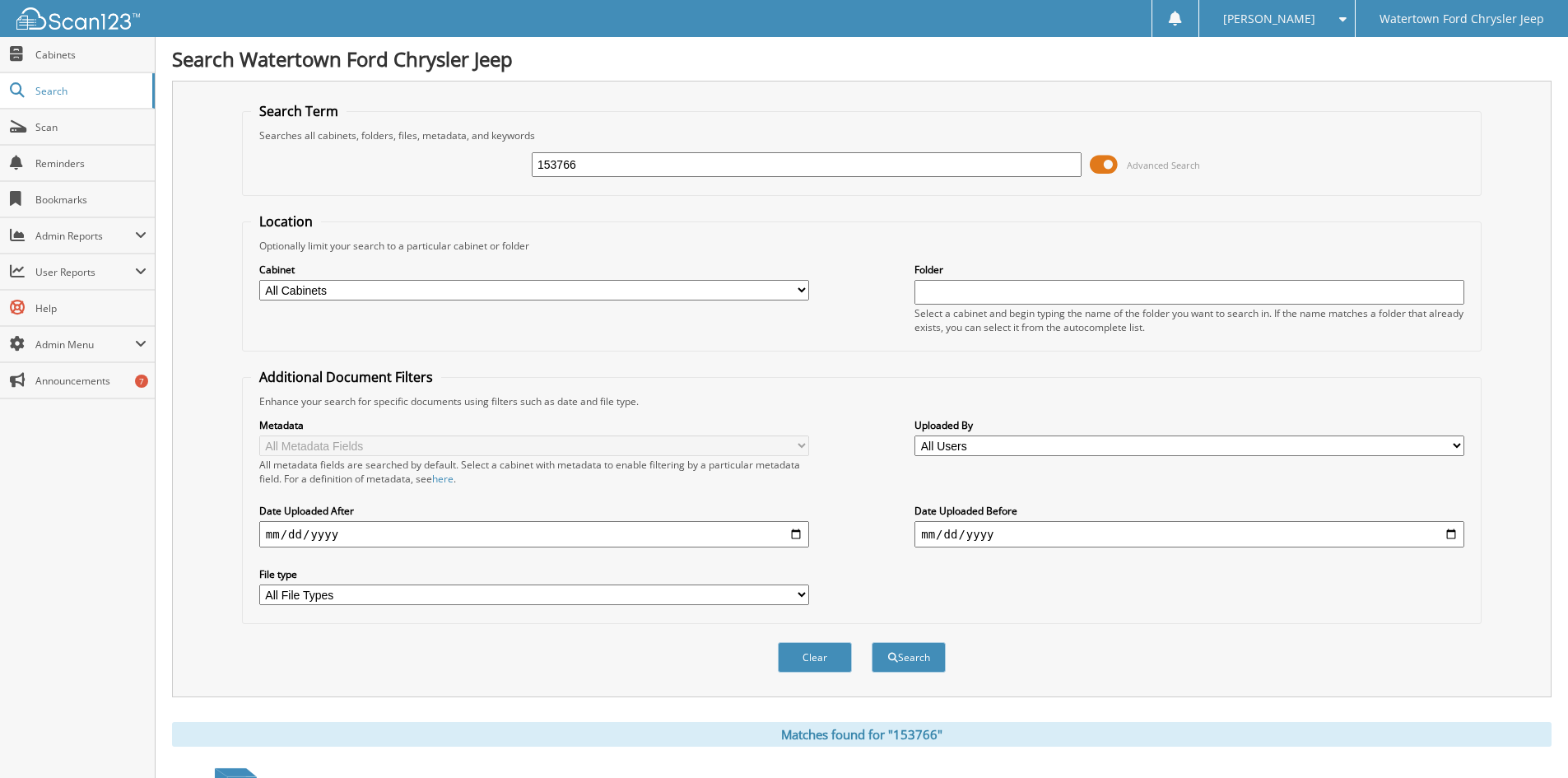
drag, startPoint x: 589, startPoint y: 157, endPoint x: 423, endPoint y: 181, distance: 167.7
click at [432, 182] on div "153766 Advanced Search" at bounding box center [862, 165] width 1222 height 44
type input "139136"
click at [872, 642] on button "Search" at bounding box center [909, 657] width 74 height 31
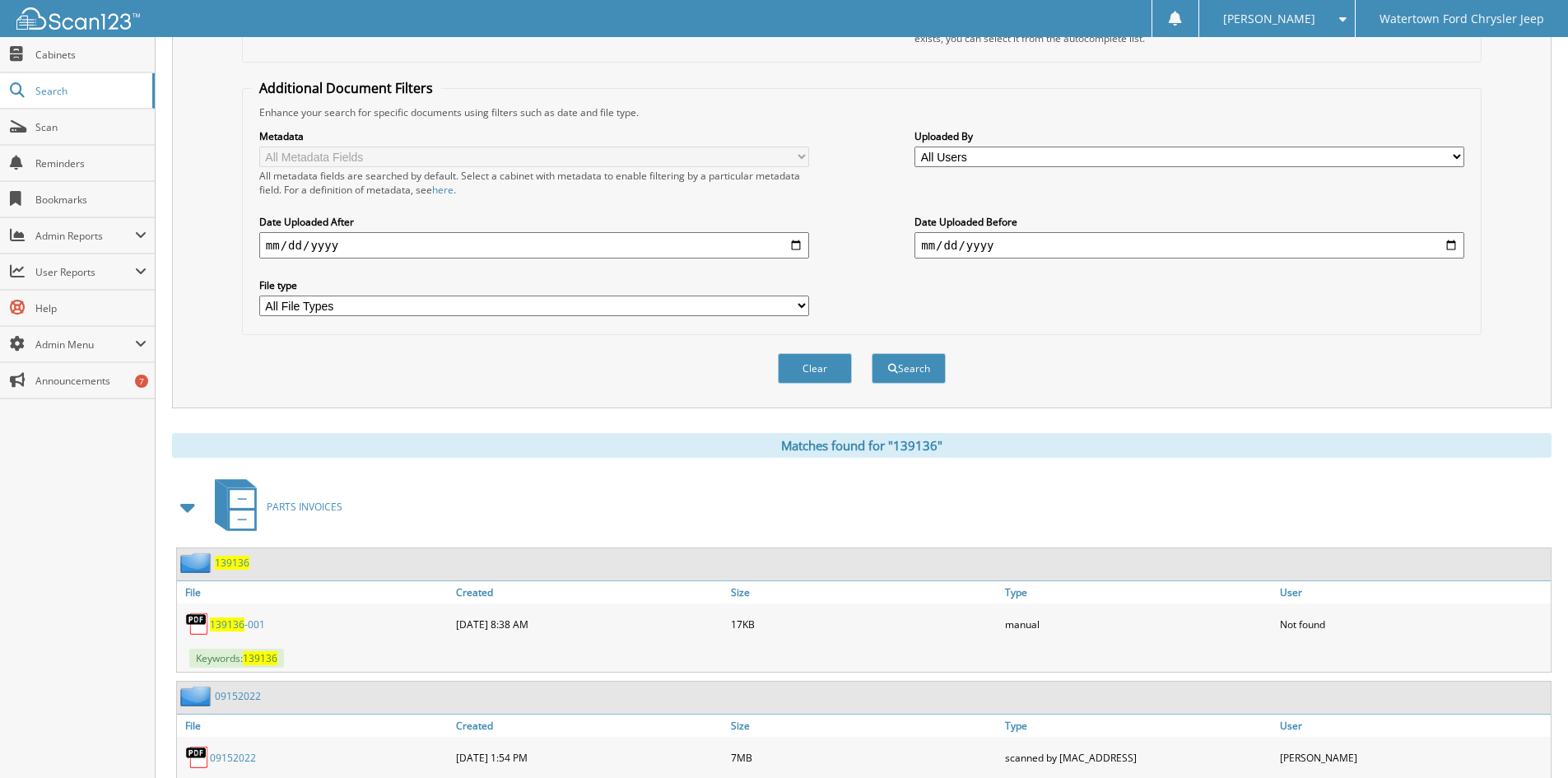
scroll to position [380, 0]
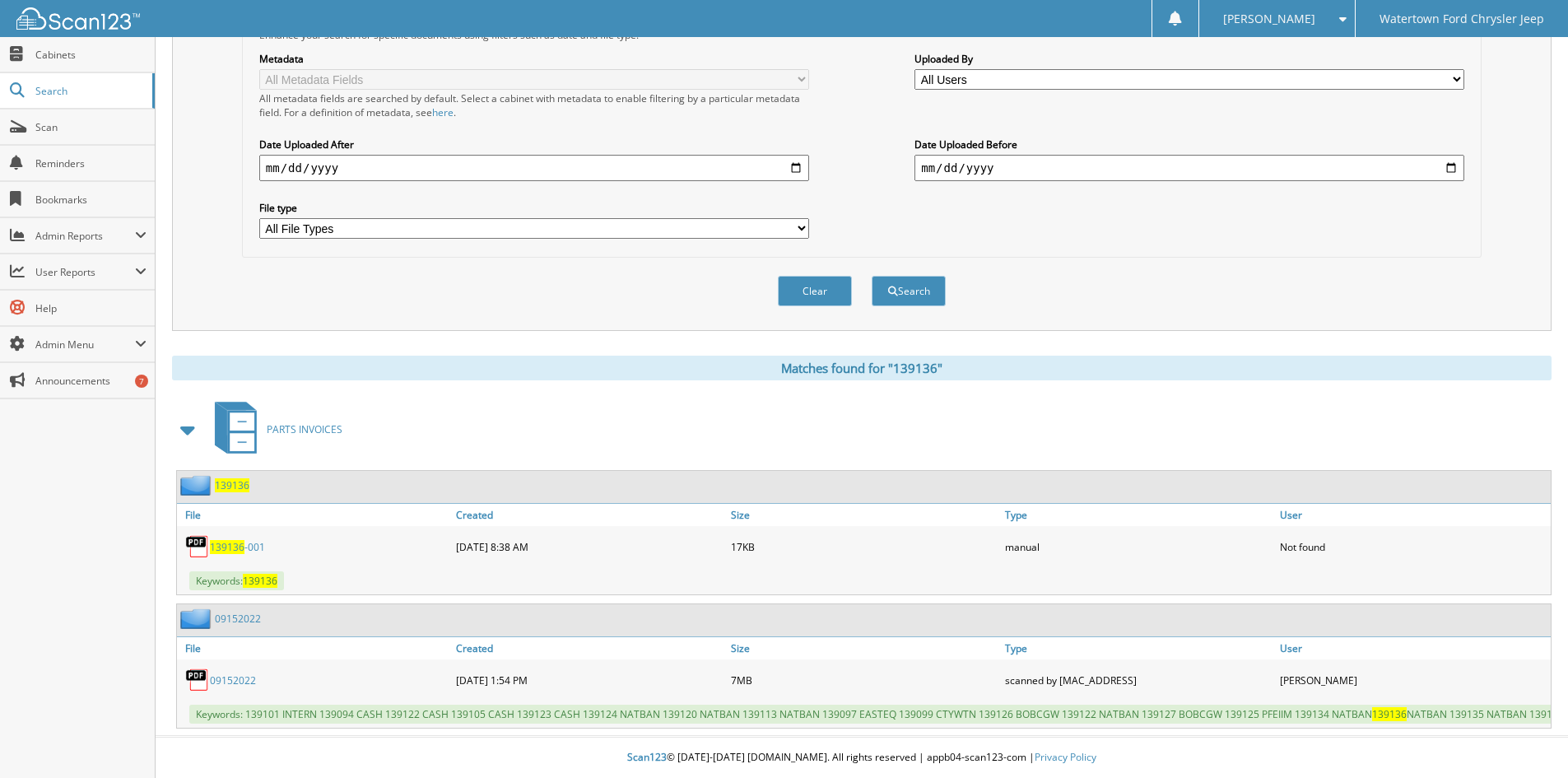
click at [242, 673] on link "09152022" at bounding box center [233, 680] width 46 height 14
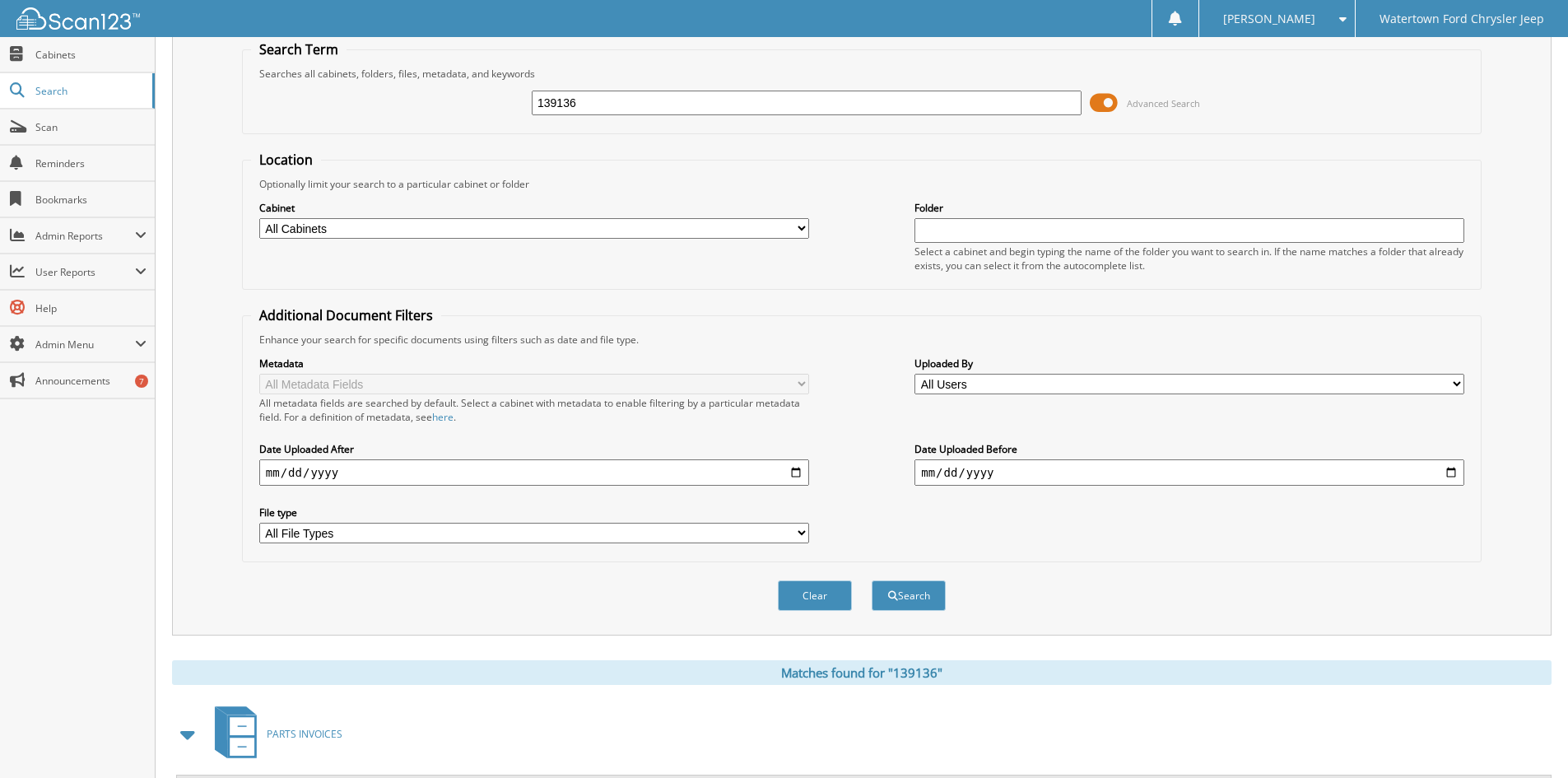
scroll to position [0, 0]
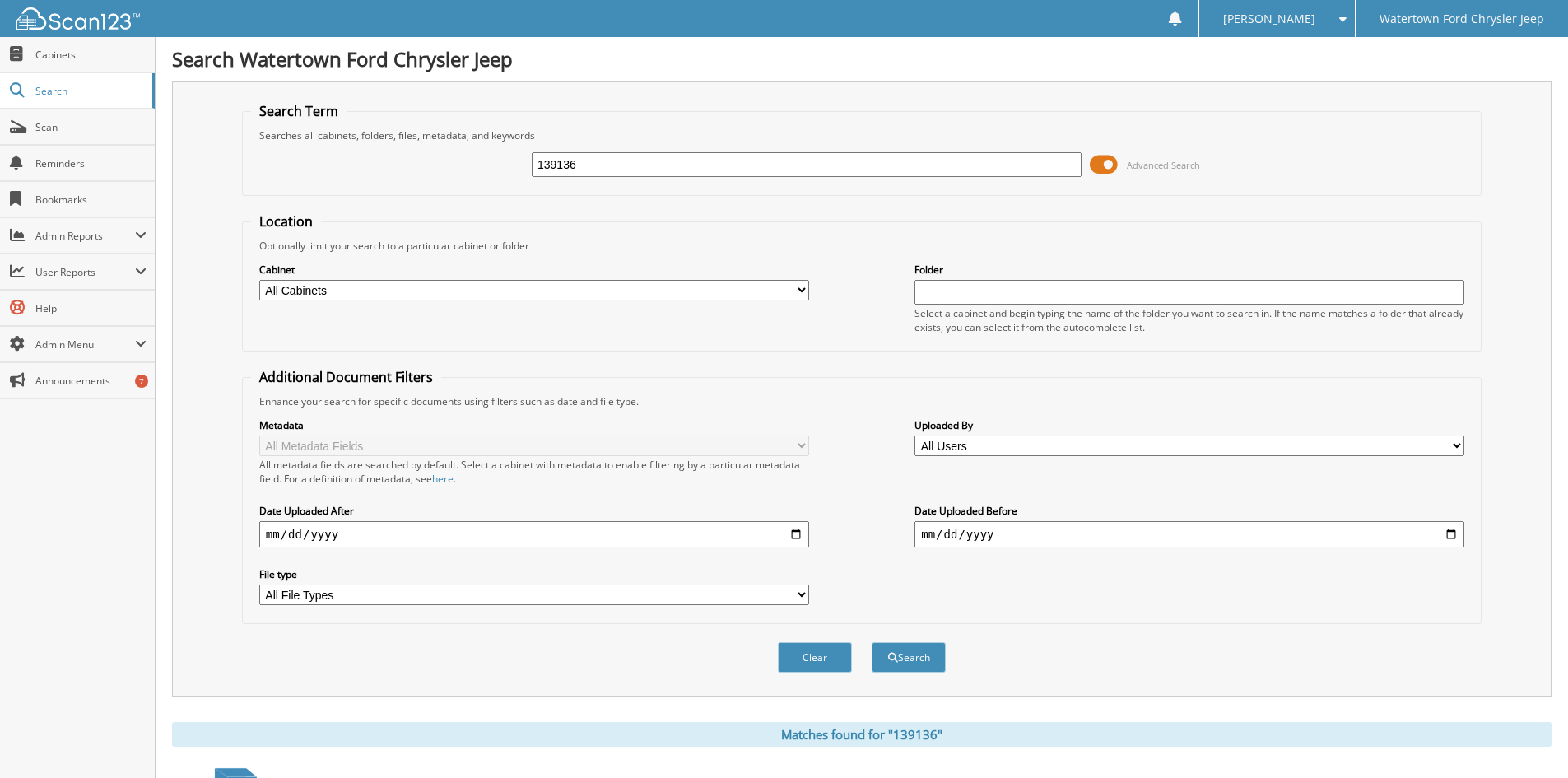
drag, startPoint x: 599, startPoint y: 170, endPoint x: 404, endPoint y: 151, distance: 195.9
click at [432, 154] on div "139136 Advanced Search" at bounding box center [862, 165] width 1222 height 44
type input "138893"
click at [872, 642] on button "Search" at bounding box center [909, 657] width 74 height 31
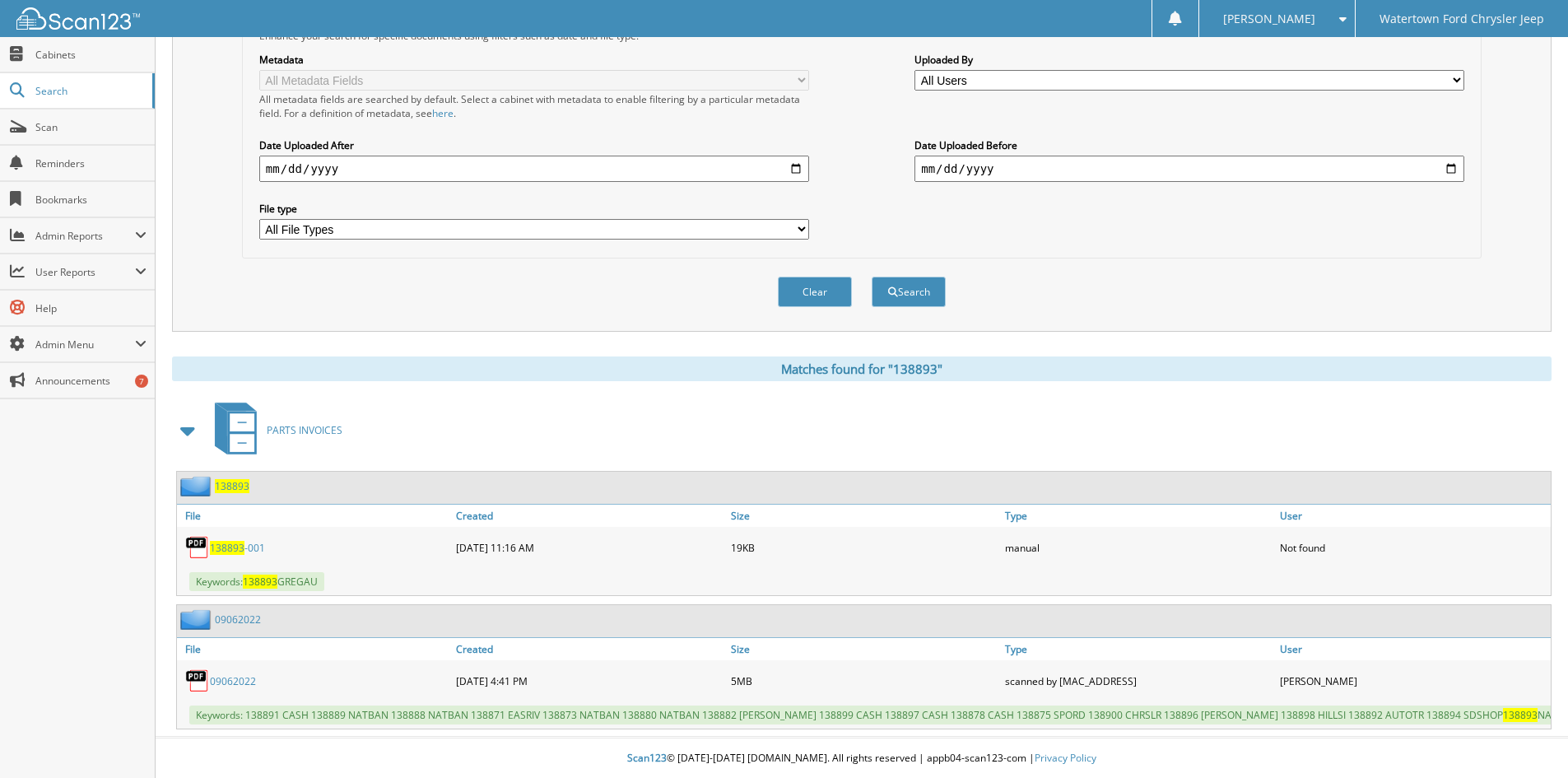
scroll to position [380, 0]
click at [223, 674] on link "09062022" at bounding box center [233, 680] width 46 height 14
click at [228, 673] on link "09062022" at bounding box center [233, 680] width 46 height 14
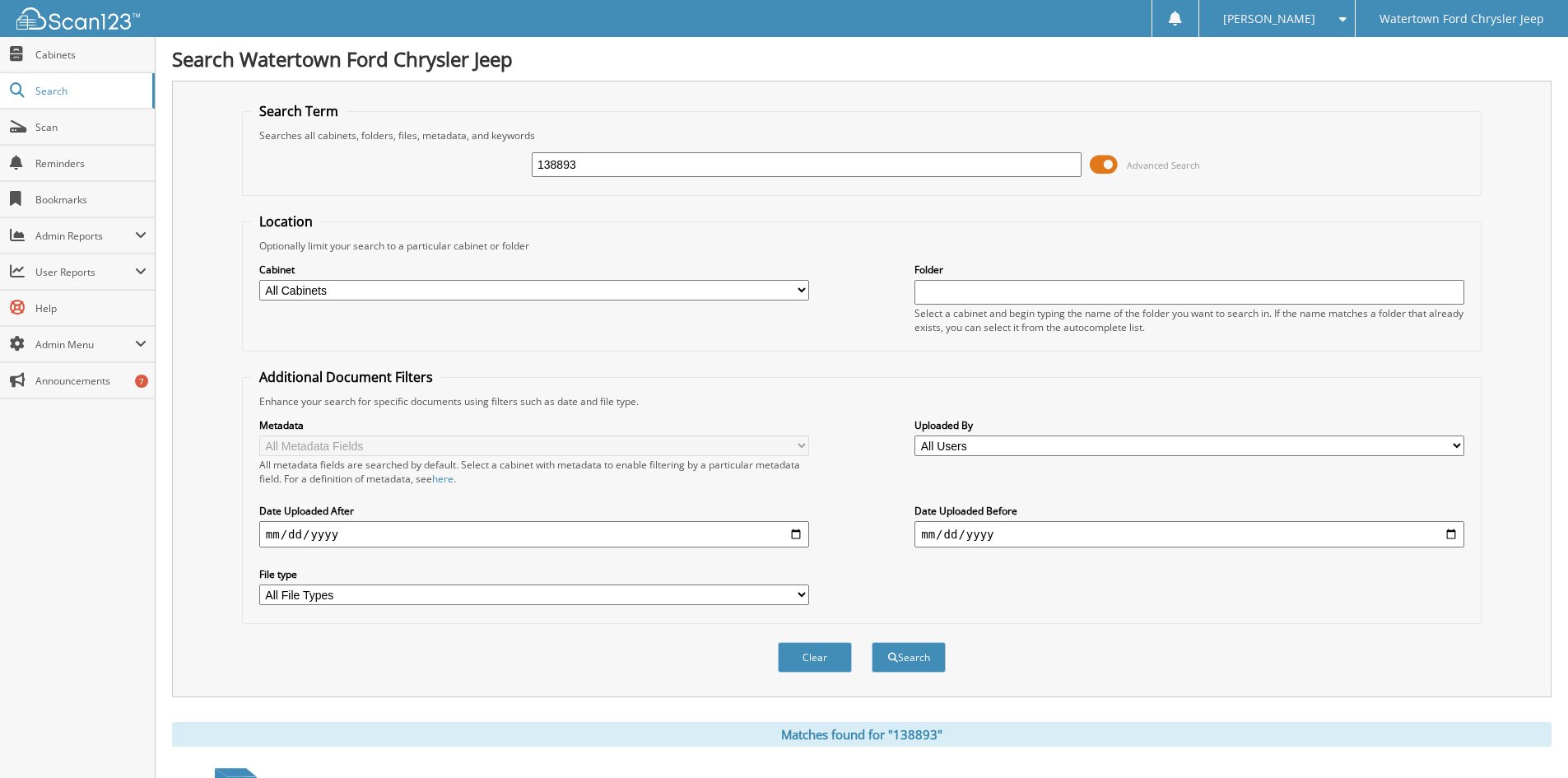
drag, startPoint x: 665, startPoint y: 167, endPoint x: 369, endPoint y: 226, distance: 301.8
click at [398, 224] on form "Search Term Searches all cabinets, folders, files, metadata, and keywords 13889…" at bounding box center [862, 396] width 1240 height 589
type input "139251"
click at [872, 642] on button "Search" at bounding box center [909, 657] width 74 height 31
drag, startPoint x: 577, startPoint y: 168, endPoint x: 425, endPoint y: 179, distance: 152.4
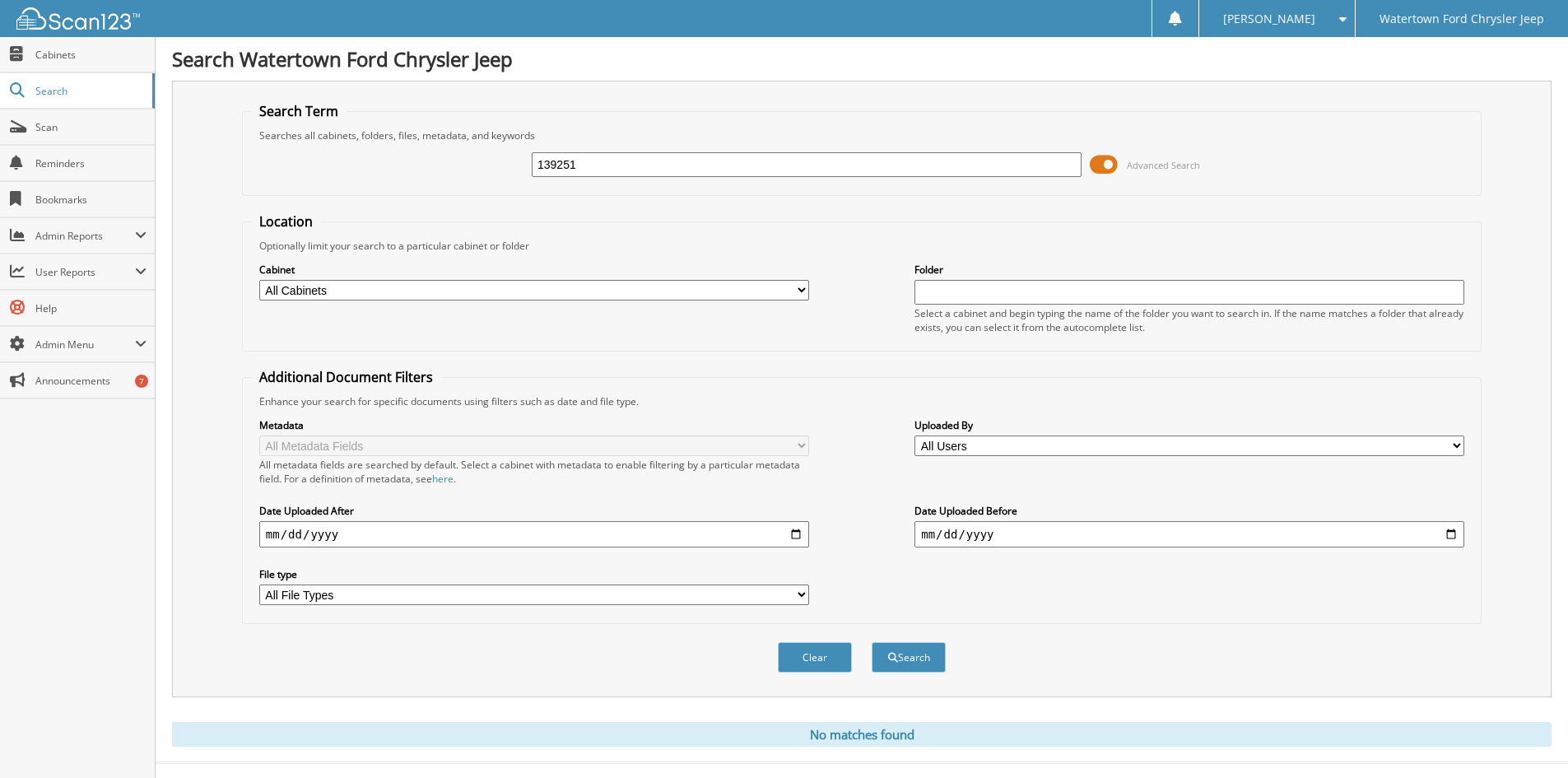
click at [426, 178] on div "139251 Advanced Search" at bounding box center [862, 165] width 1222 height 44
type input "09202022"
click at [872, 642] on button "Search" at bounding box center [909, 657] width 74 height 31
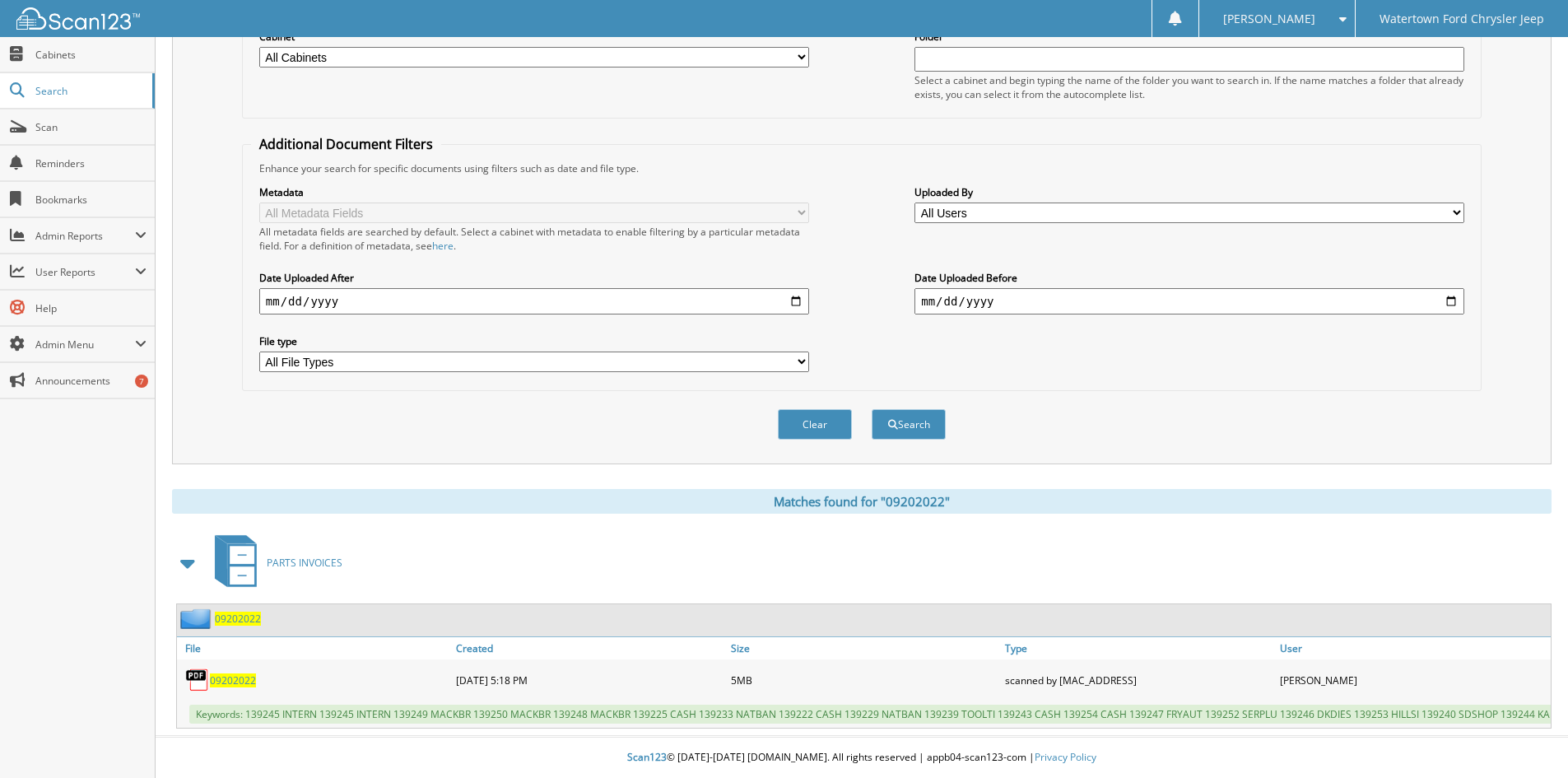
scroll to position [246, 0]
click at [231, 673] on span "09202022" at bounding box center [233, 680] width 46 height 14
click at [232, 673] on span "09202022" at bounding box center [233, 680] width 46 height 14
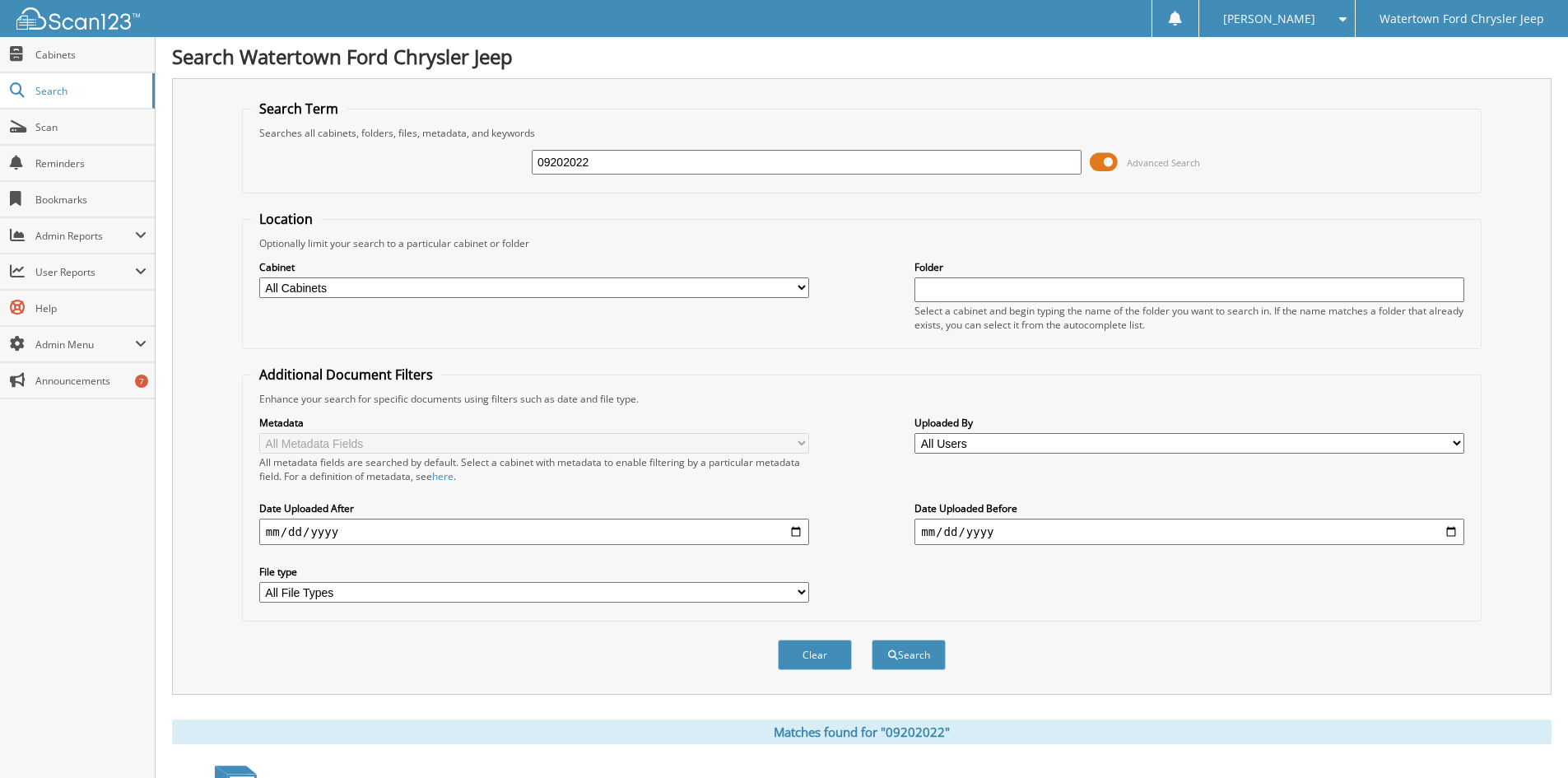
scroll to position [0, 0]
drag, startPoint x: 613, startPoint y: 168, endPoint x: 327, endPoint y: 158, distance: 286.2
click at [356, 164] on div "09202022 Advanced Search" at bounding box center [862, 165] width 1222 height 44
type input "13226"
click at [872, 642] on button "Search" at bounding box center [909, 657] width 74 height 31
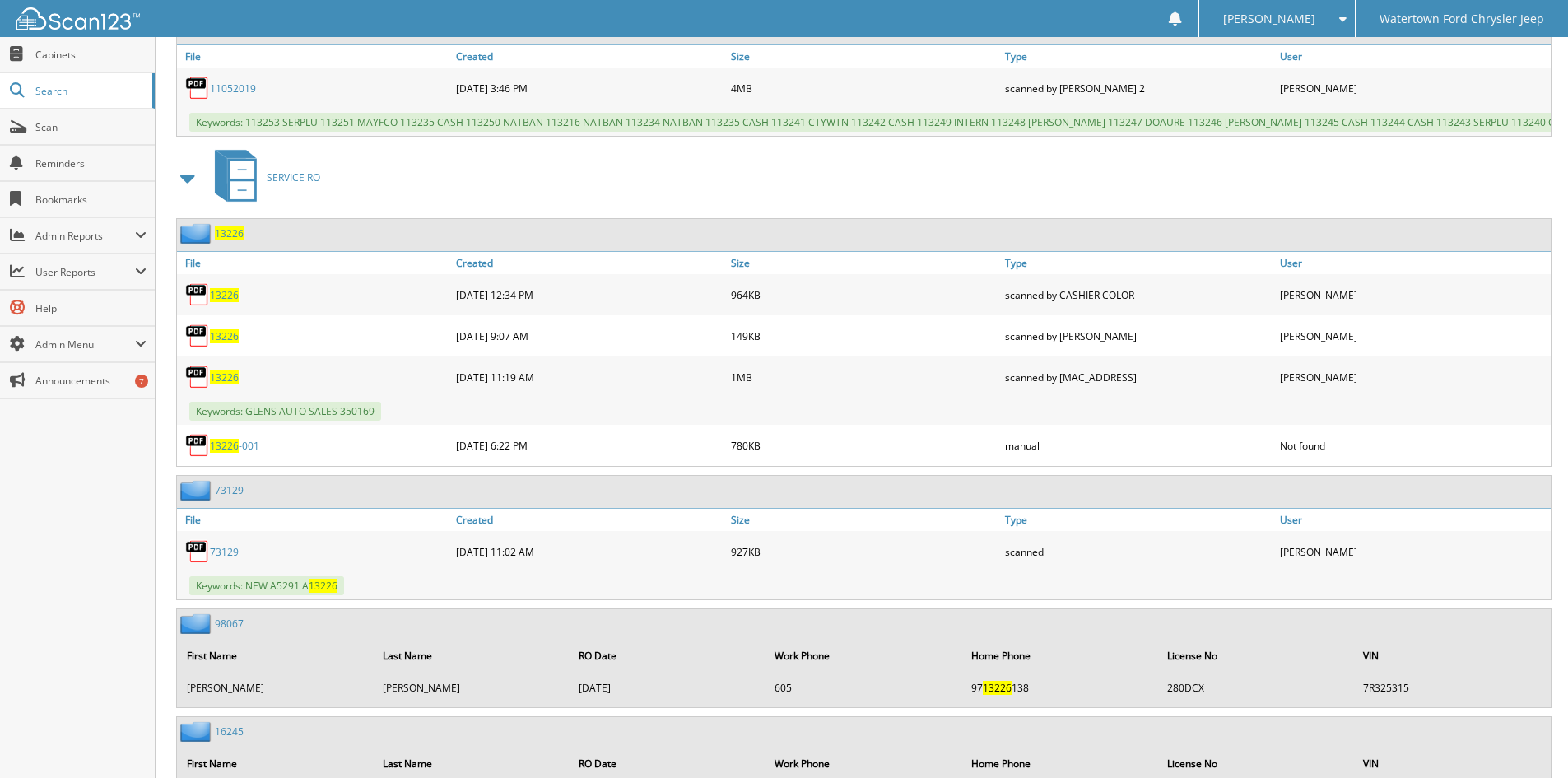
scroll to position [1399, 0]
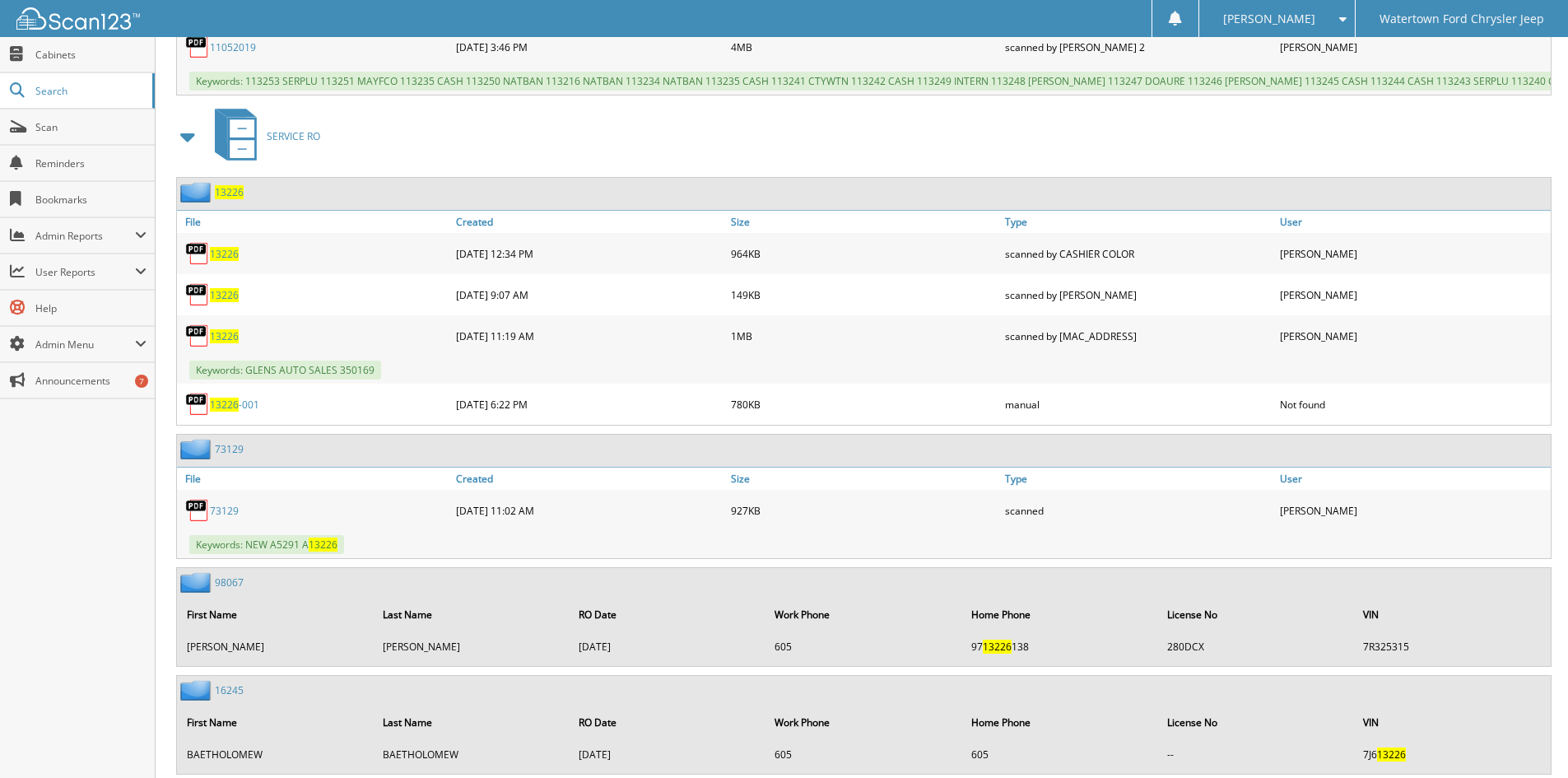
click at [222, 344] on span "13226" at bounding box center [224, 337] width 29 height 14
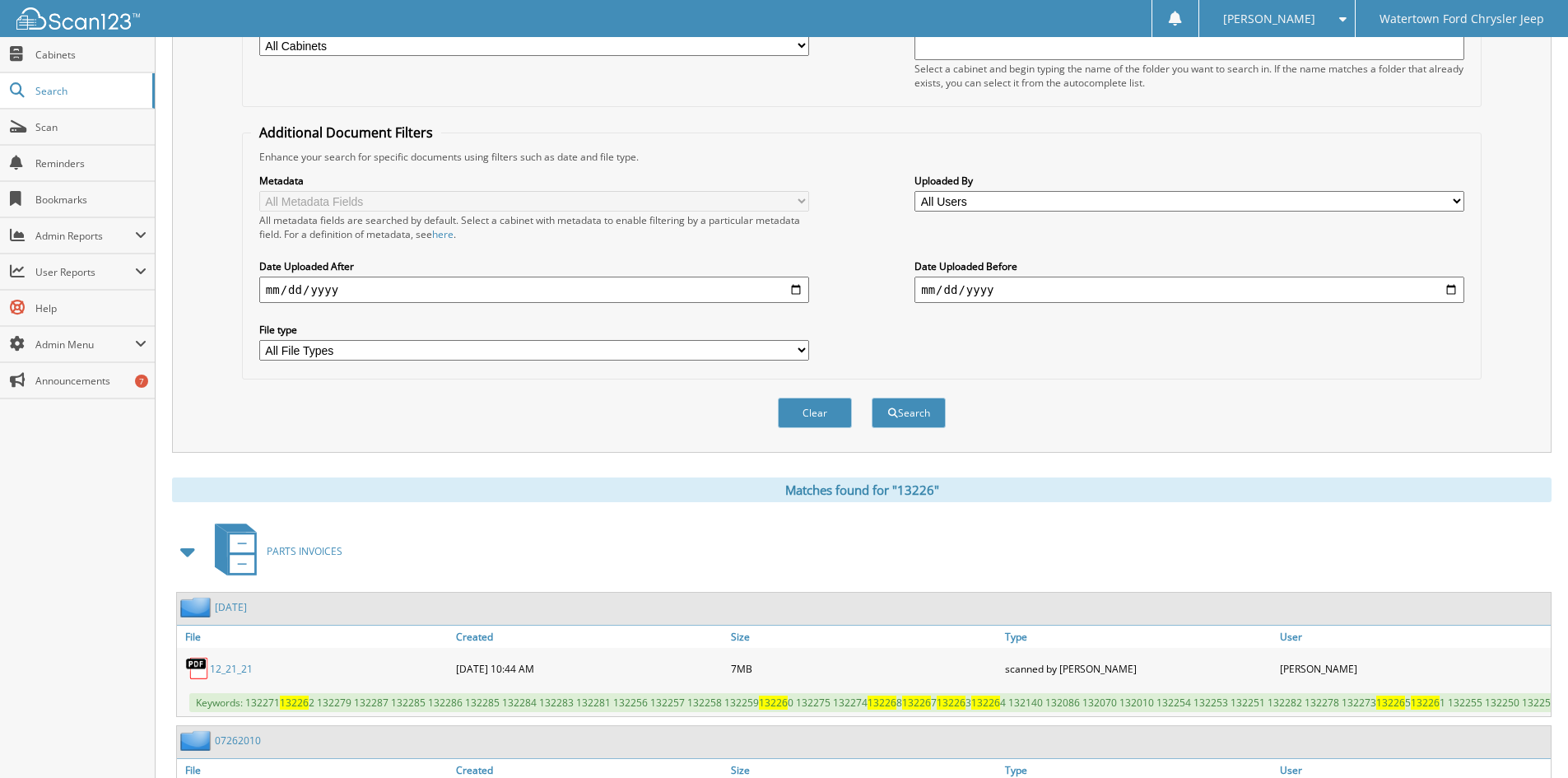
scroll to position [0, 0]
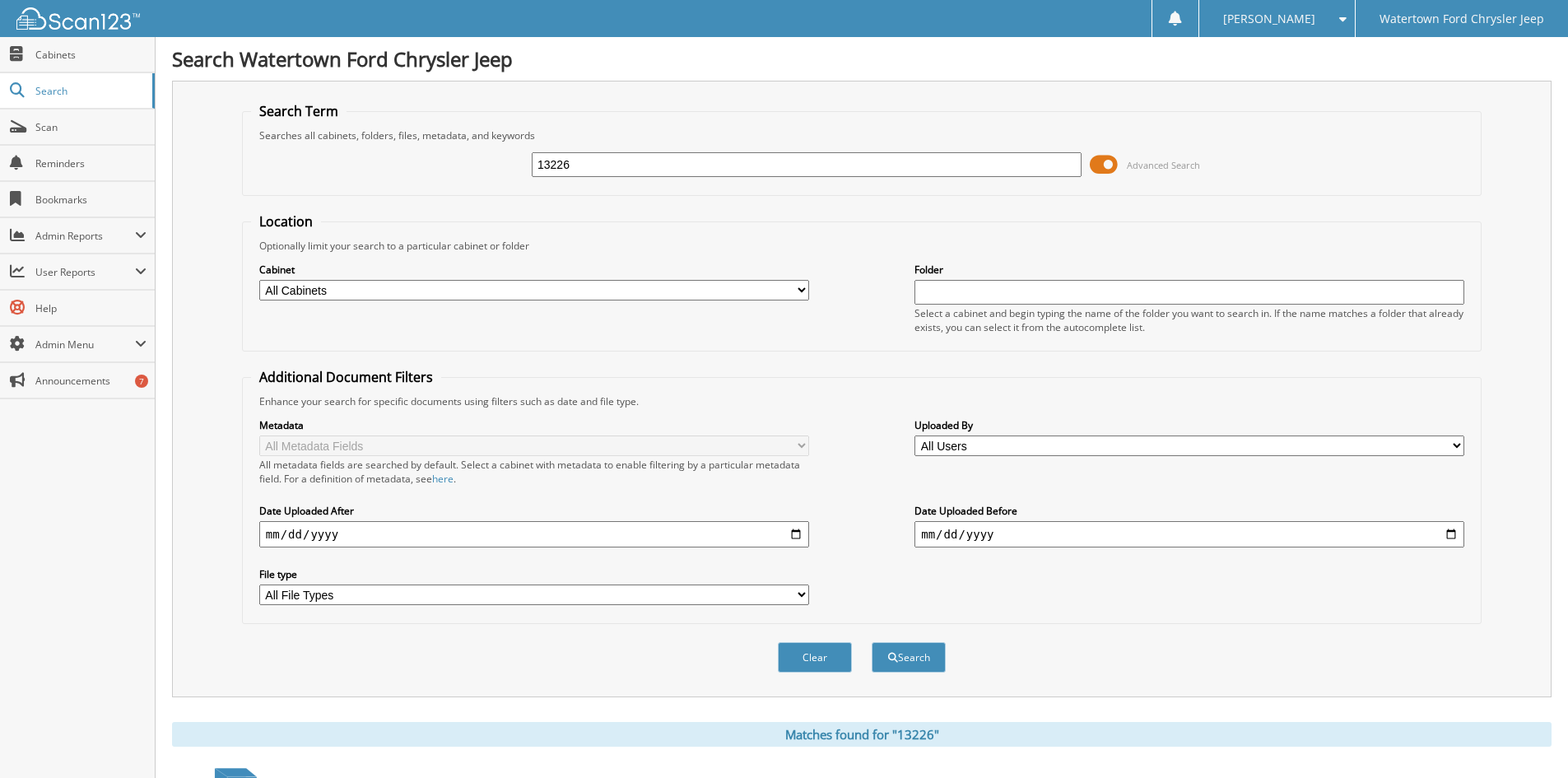
drag, startPoint x: 576, startPoint y: 156, endPoint x: 475, endPoint y: 158, distance: 101.0
click at [528, 156] on div "13226 Advanced Search" at bounding box center [862, 165] width 1222 height 44
type input "154357"
click at [872, 642] on button "Search" at bounding box center [909, 657] width 74 height 31
drag, startPoint x: 606, startPoint y: 168, endPoint x: 307, endPoint y: 209, distance: 301.8
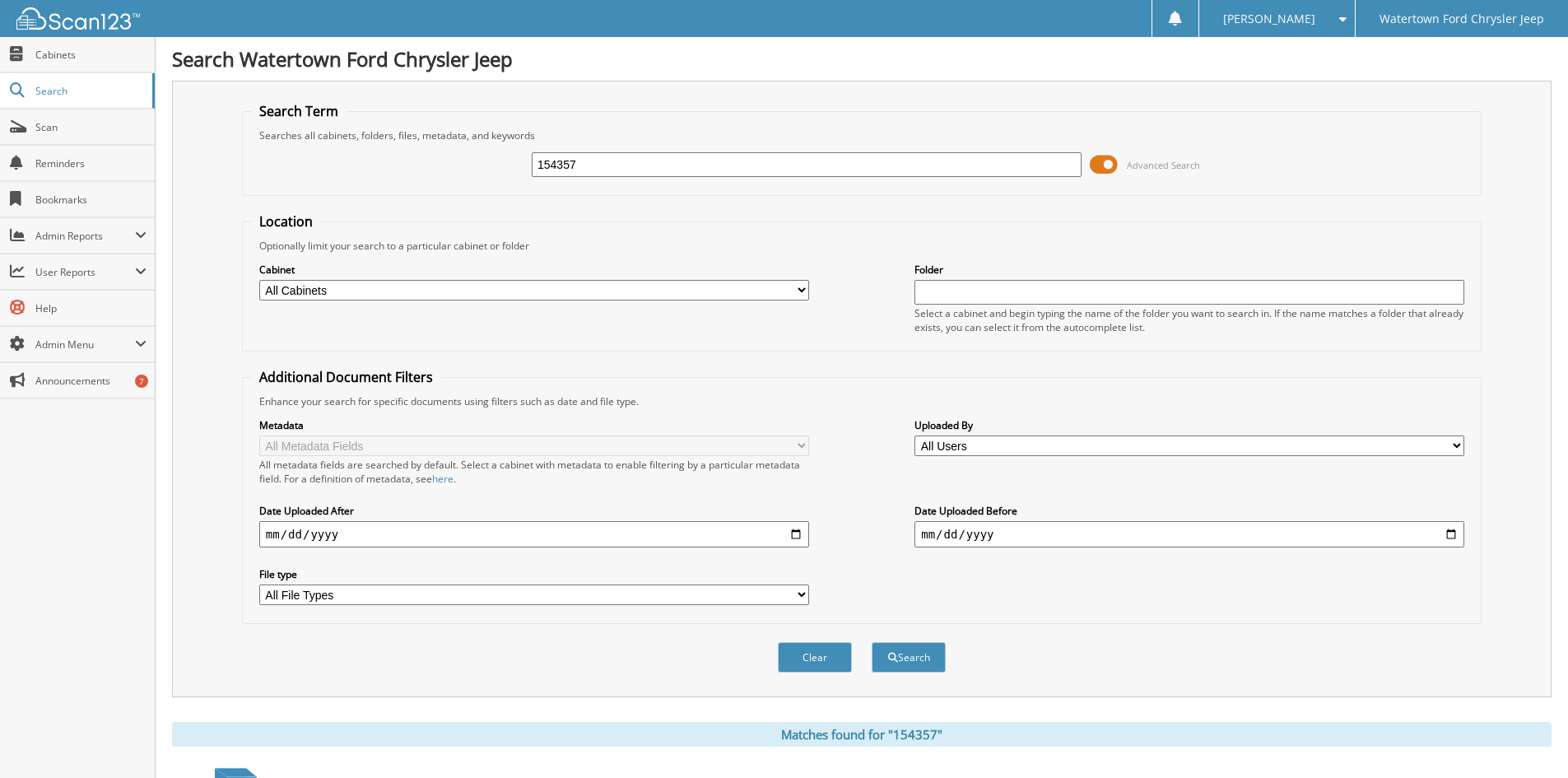
click at [307, 209] on form "Search Term Searches all cabinets, folders, files, metadata, and keywords 15435…" at bounding box center [862, 396] width 1240 height 589
type input "03282024"
click at [872, 642] on button "Search" at bounding box center [909, 657] width 74 height 31
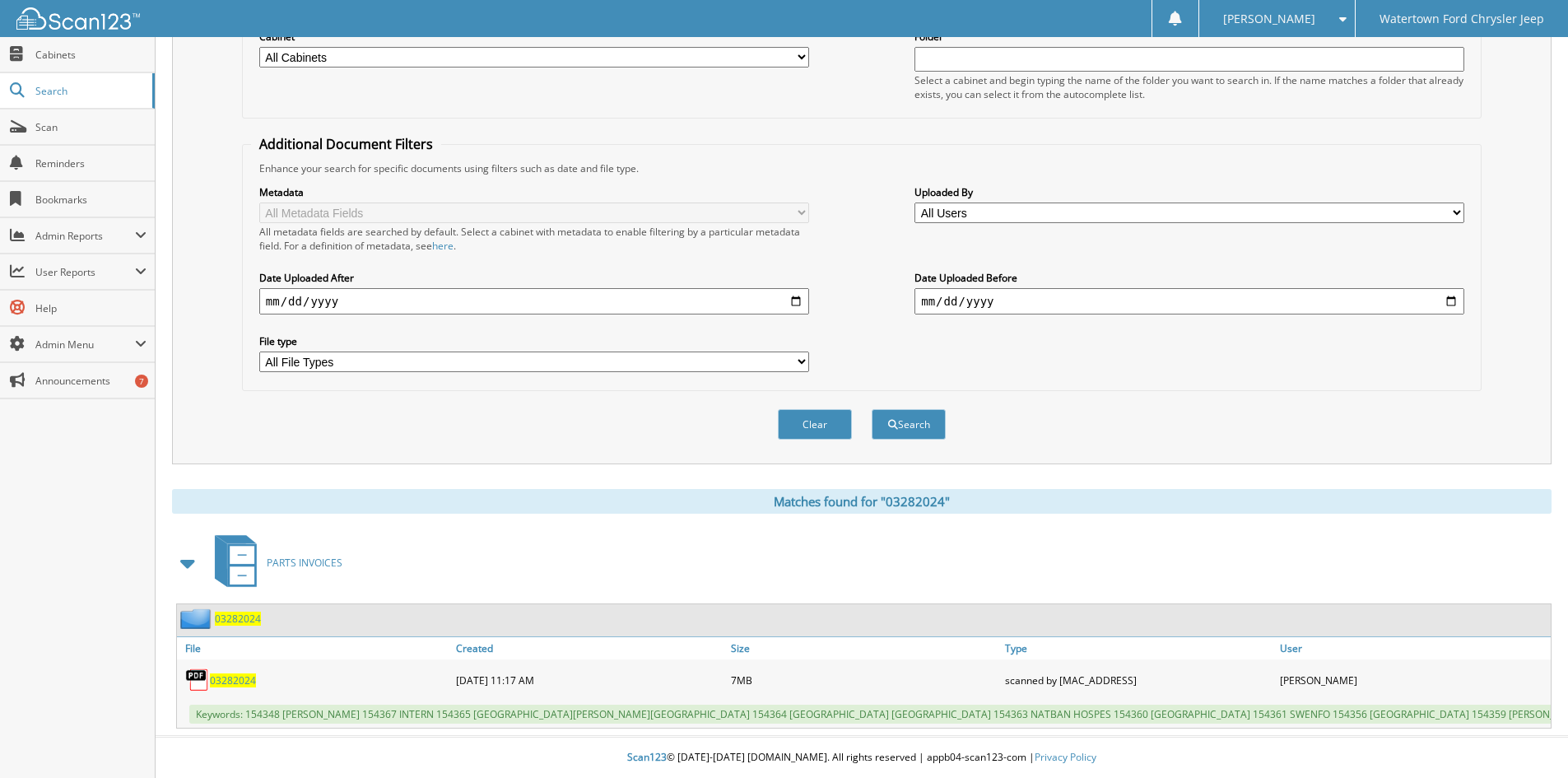
scroll to position [246, 0]
click at [236, 673] on span "03282024" at bounding box center [233, 680] width 46 height 14
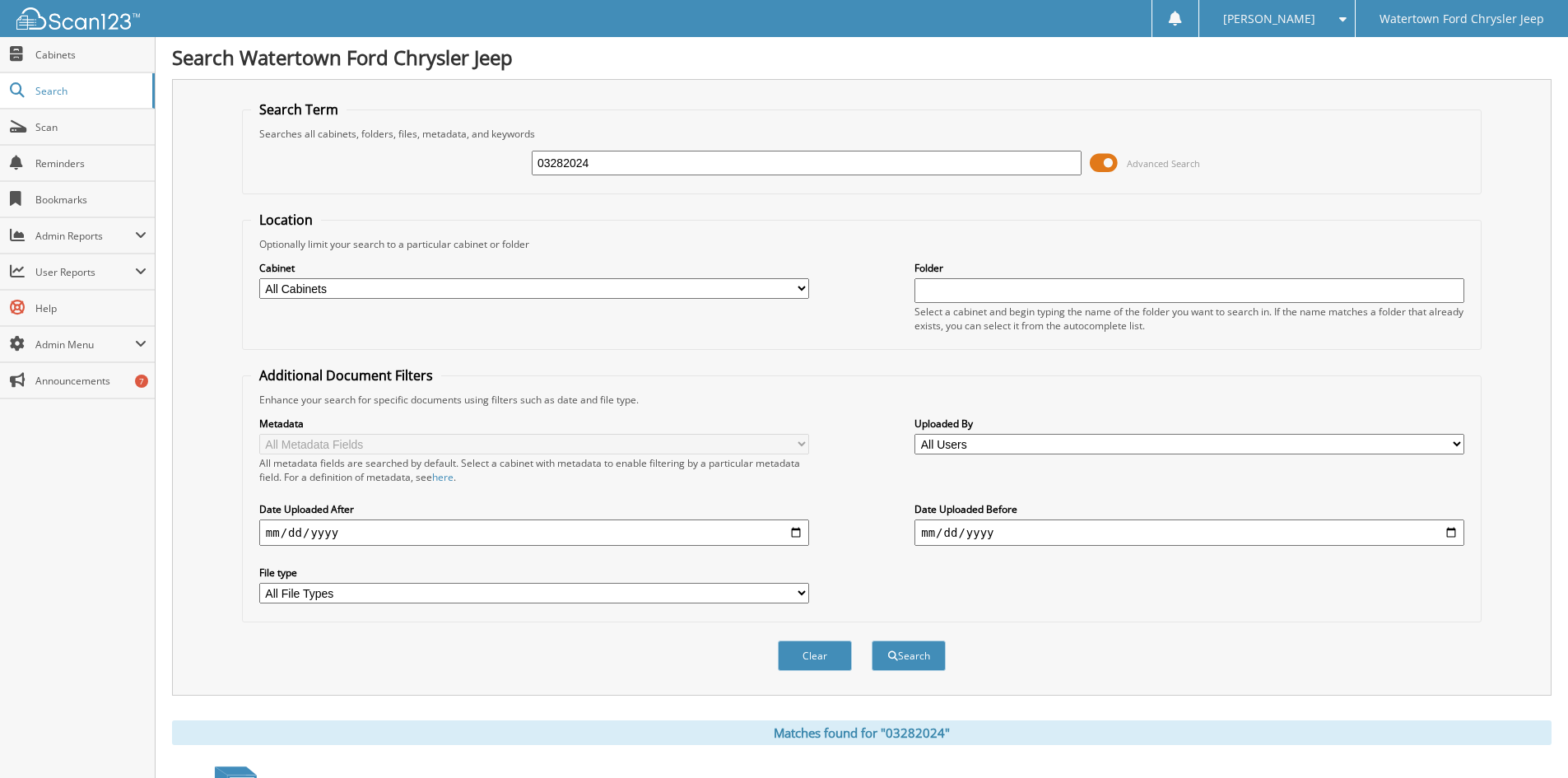
scroll to position [0, 0]
drag, startPoint x: 578, startPoint y: 161, endPoint x: 262, endPoint y: 170, distance: 316.1
click at [332, 171] on div "03282024 Advanced Search" at bounding box center [862, 165] width 1222 height 44
type input "03272024"
click at [872, 642] on button "Search" at bounding box center [909, 657] width 74 height 31
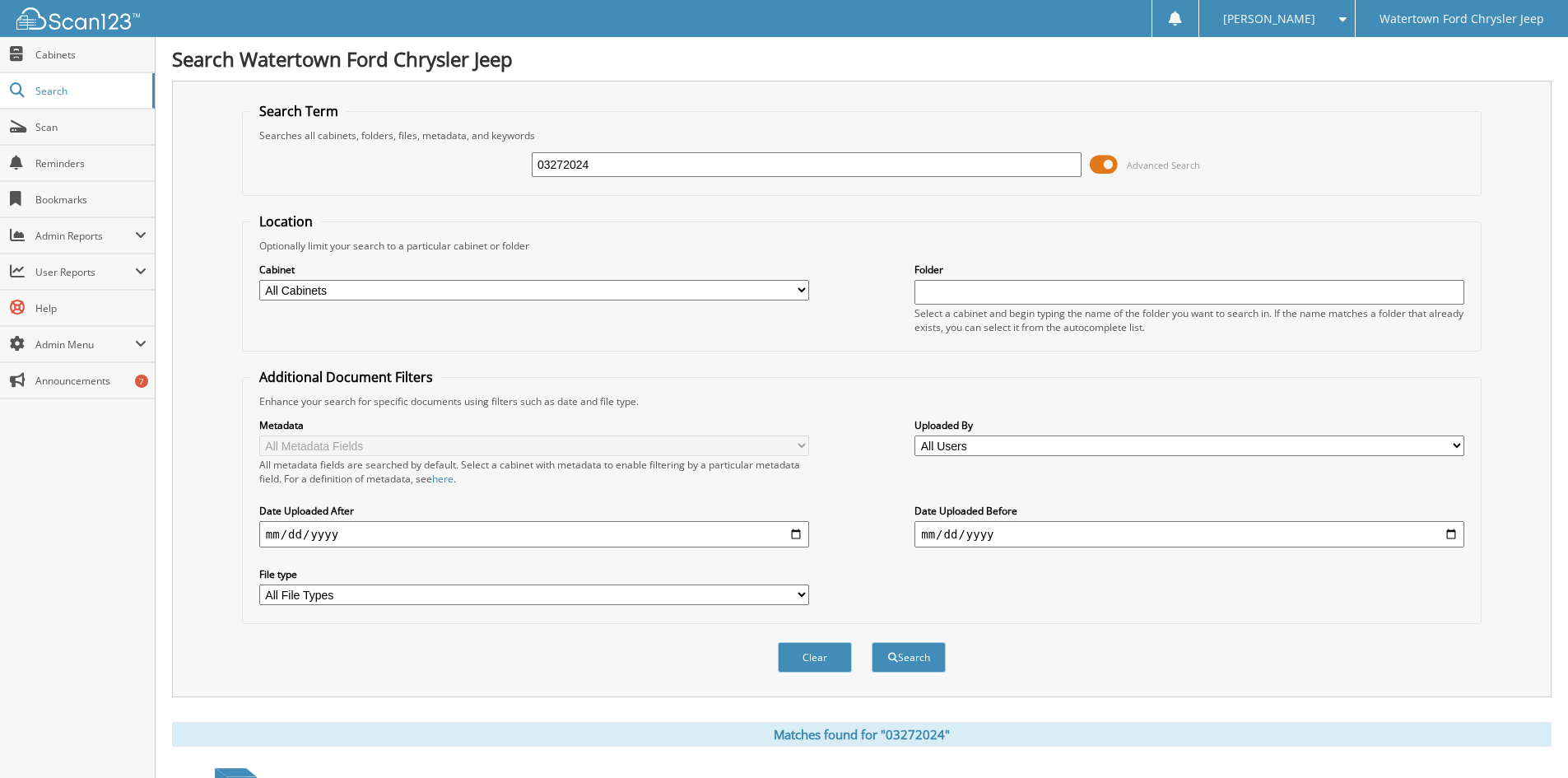
drag, startPoint x: 593, startPoint y: 167, endPoint x: 249, endPoint y: 178, distance: 344.2
click at [368, 174] on div "03272024 Advanced Search" at bounding box center [862, 165] width 1222 height 44
type input "03292024"
click at [872, 642] on button "Search" at bounding box center [909, 657] width 74 height 31
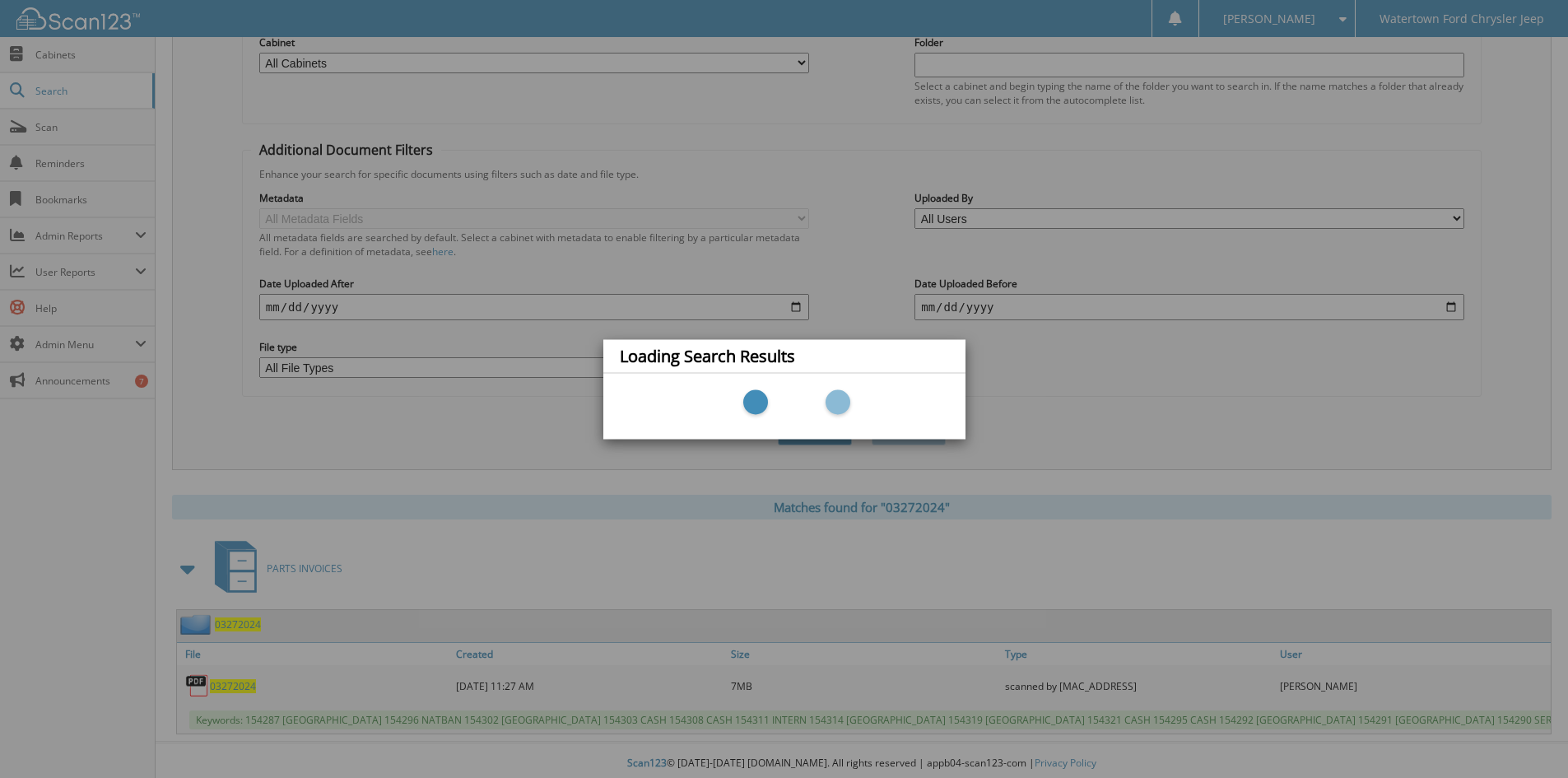
scroll to position [246, 0]
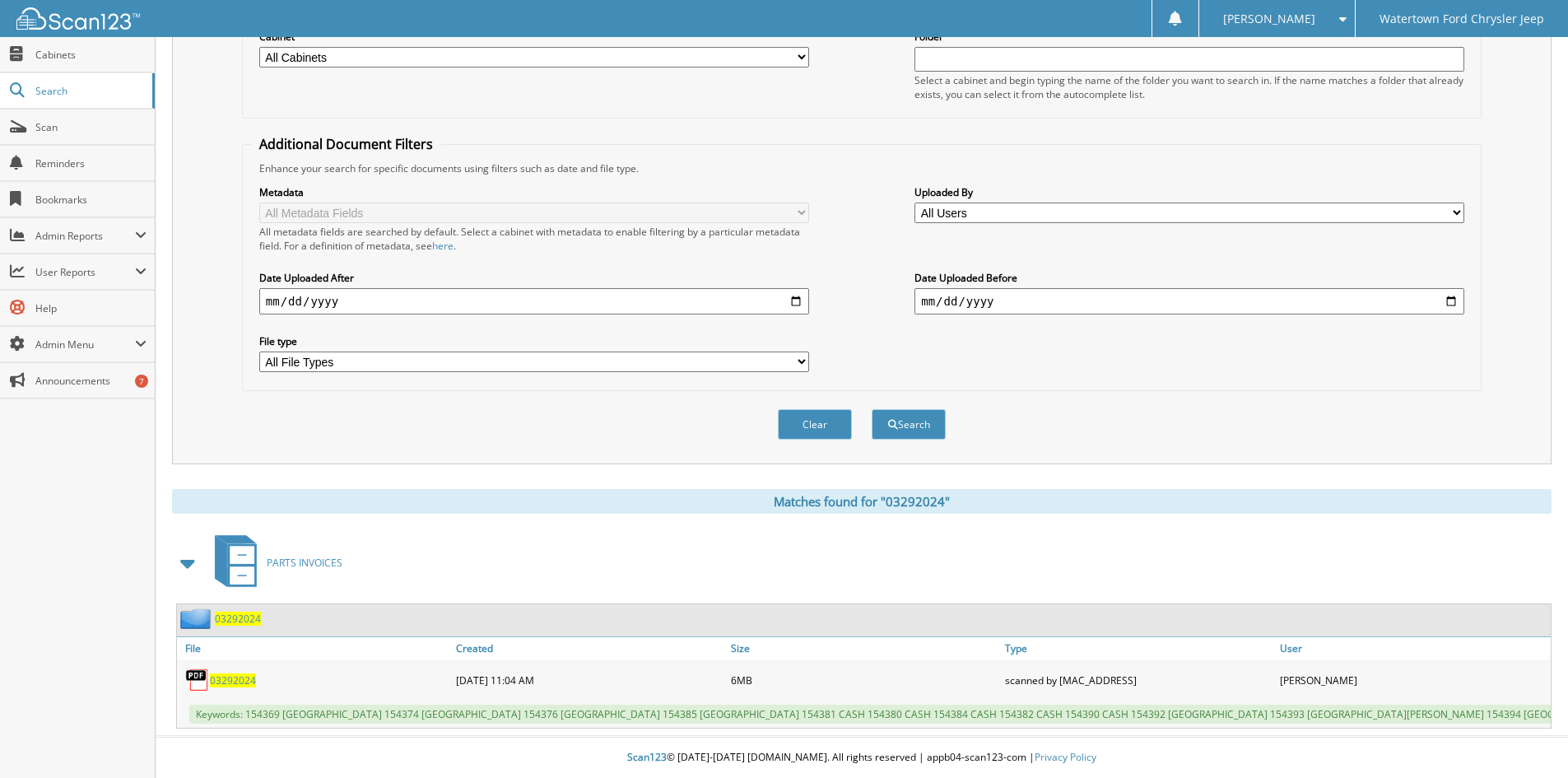
scroll to position [246, 0]
click at [226, 673] on span "03292024" at bounding box center [233, 680] width 46 height 14
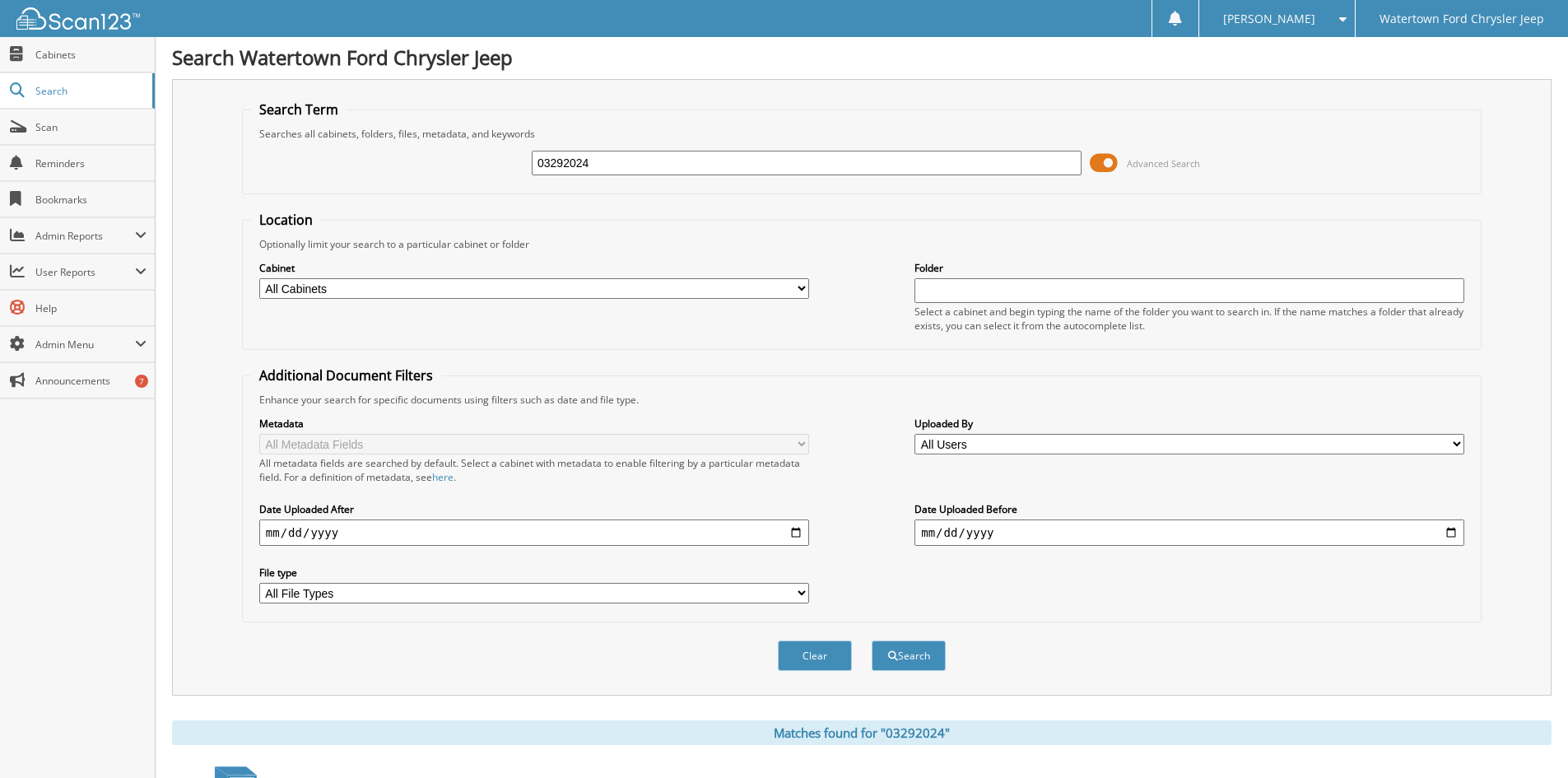
scroll to position [0, 0]
drag, startPoint x: 617, startPoint y: 161, endPoint x: 424, endPoint y: 181, distance: 194.0
click at [424, 181] on div "03292024 Advanced Search" at bounding box center [862, 165] width 1222 height 44
type input "45950"
click at [872, 642] on button "Search" at bounding box center [909, 657] width 74 height 31
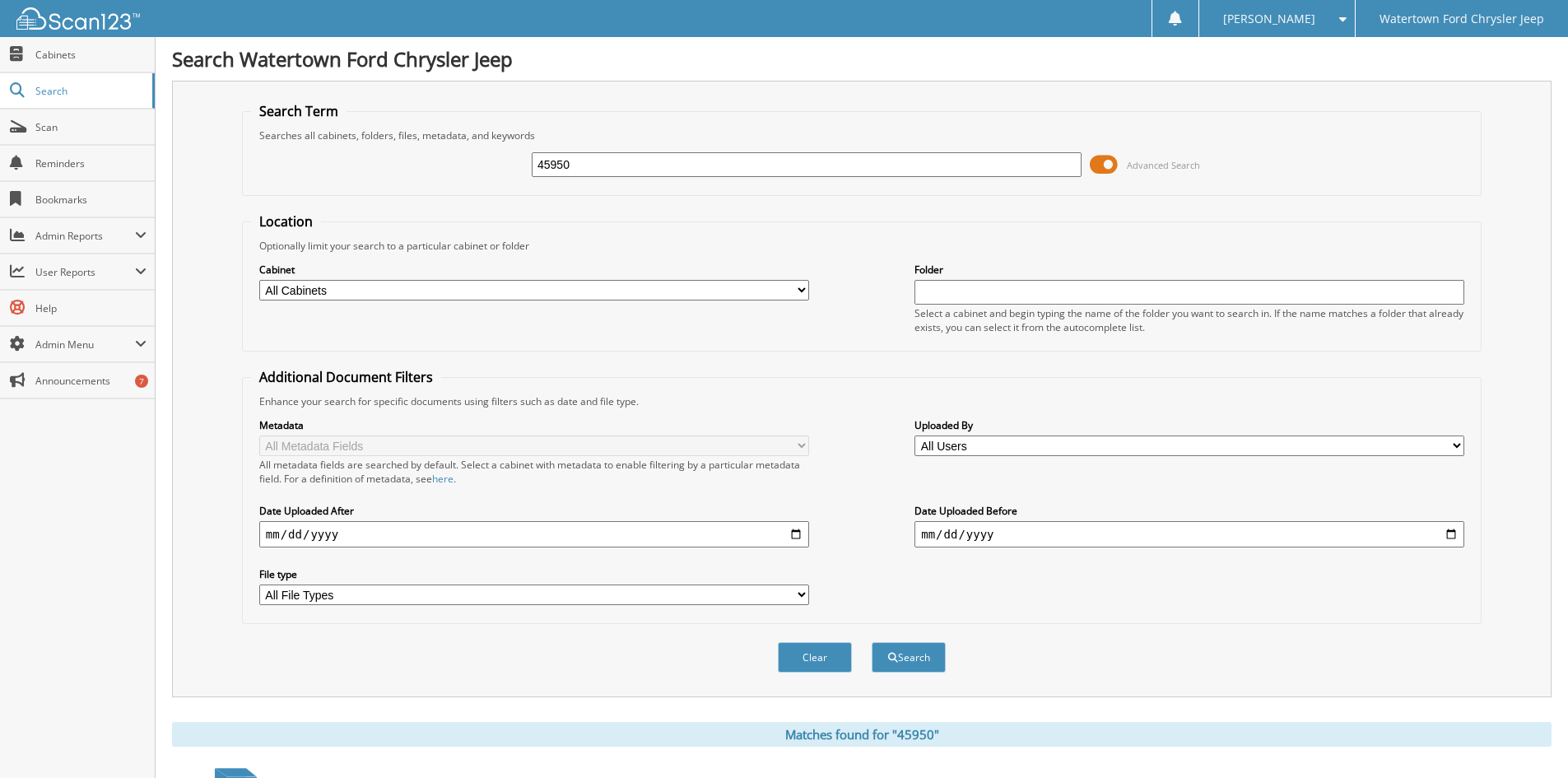
drag, startPoint x: 596, startPoint y: 169, endPoint x: 432, endPoint y: 191, distance: 165.5
click at [448, 196] on form "Search Term Searches all cabinets, folders, files, metadata, and keywords 45950…" at bounding box center [862, 396] width 1240 height 589
type input "139409"
click at [872, 642] on button "Search" at bounding box center [909, 657] width 74 height 31
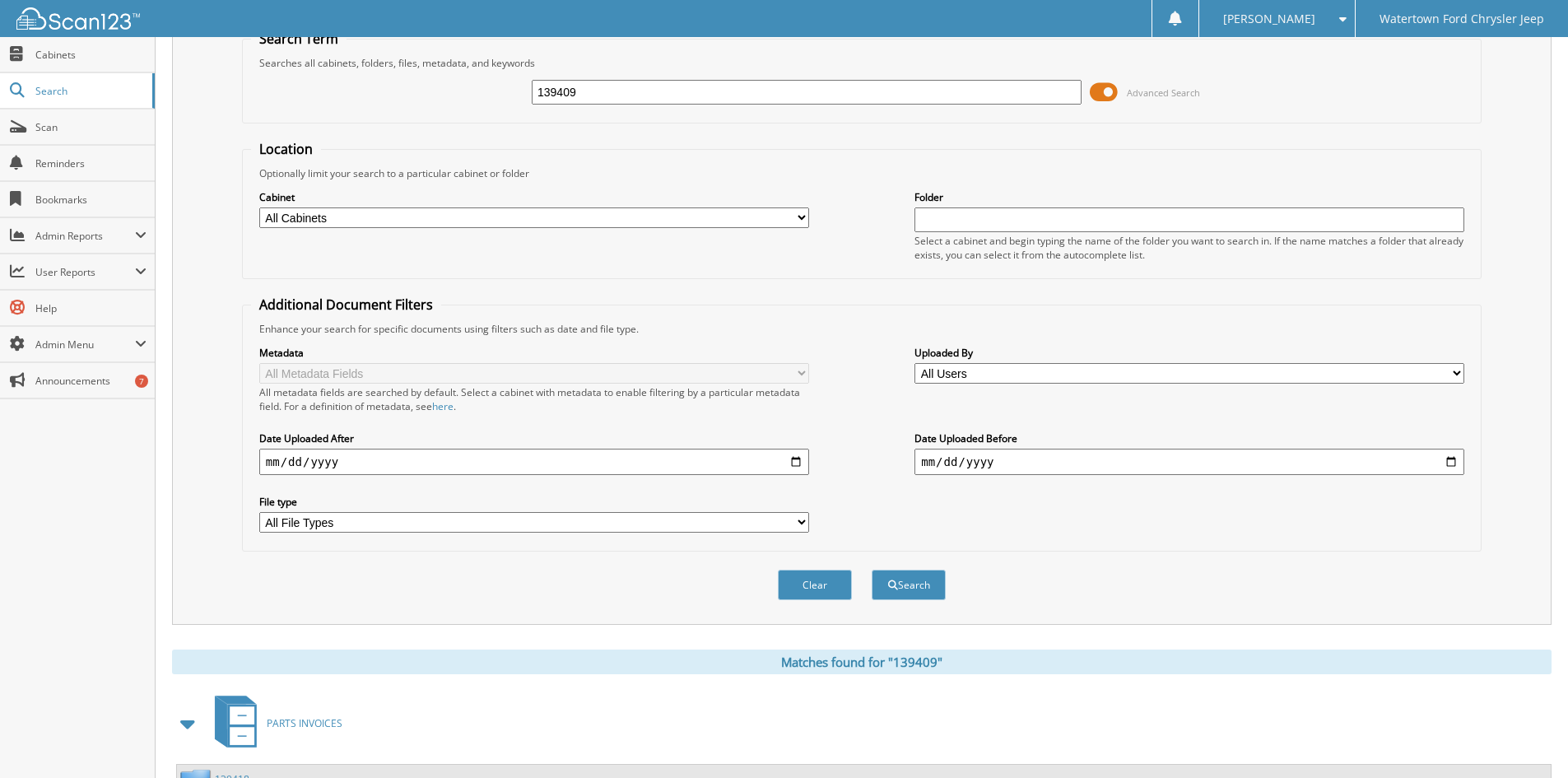
scroll to position [246, 0]
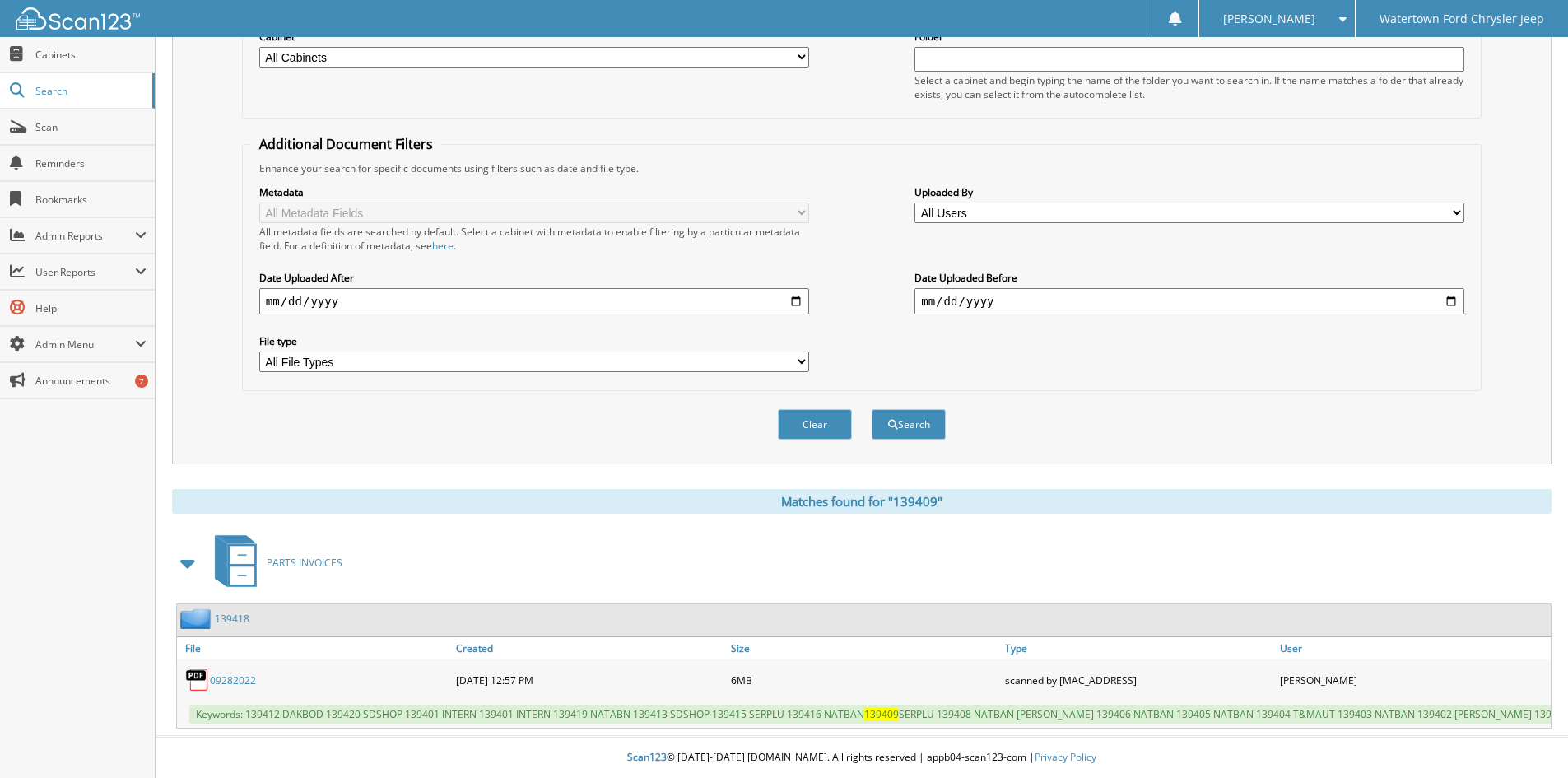
click at [243, 673] on link "09282022" at bounding box center [233, 680] width 46 height 14
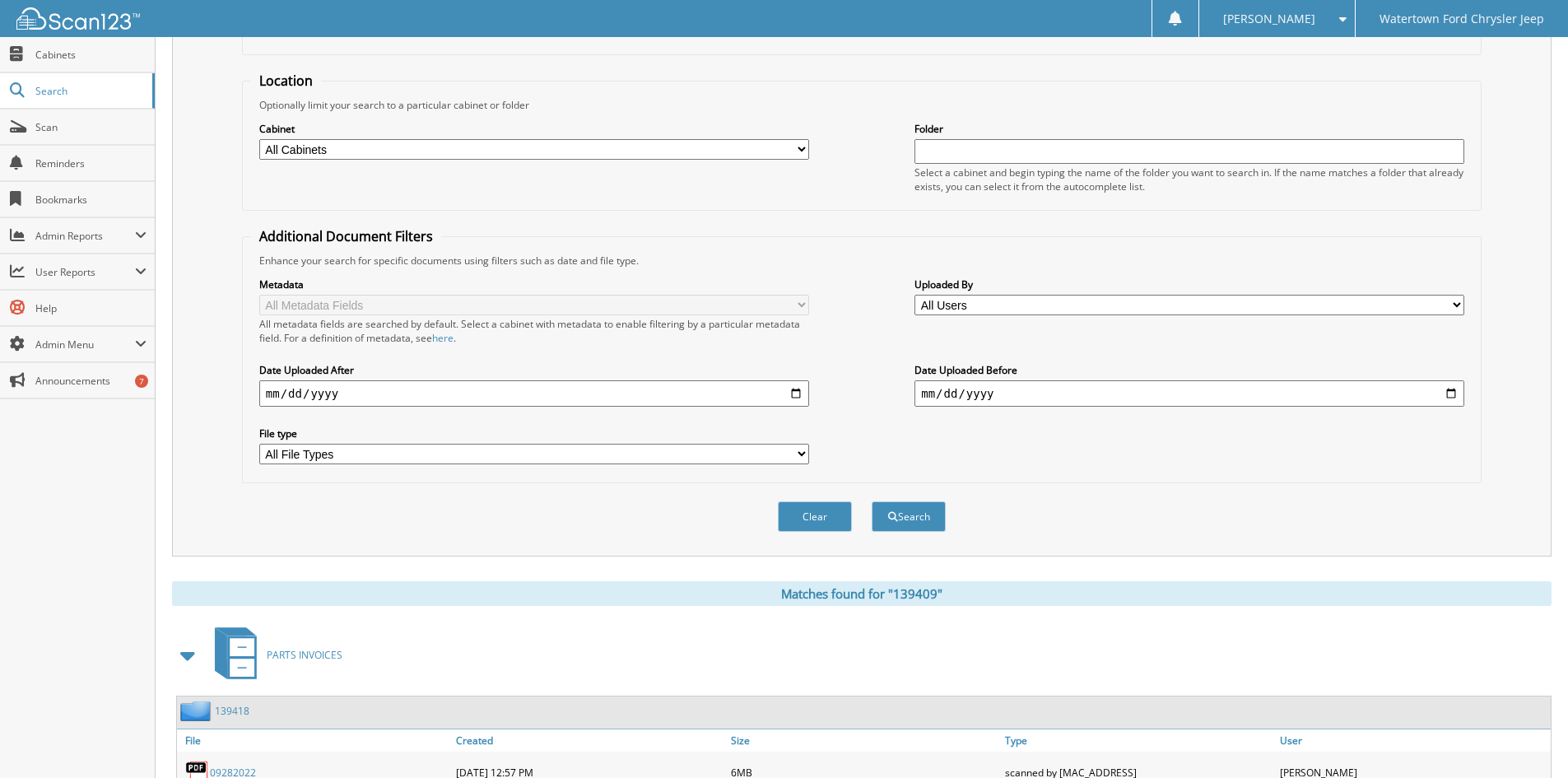
scroll to position [0, 0]
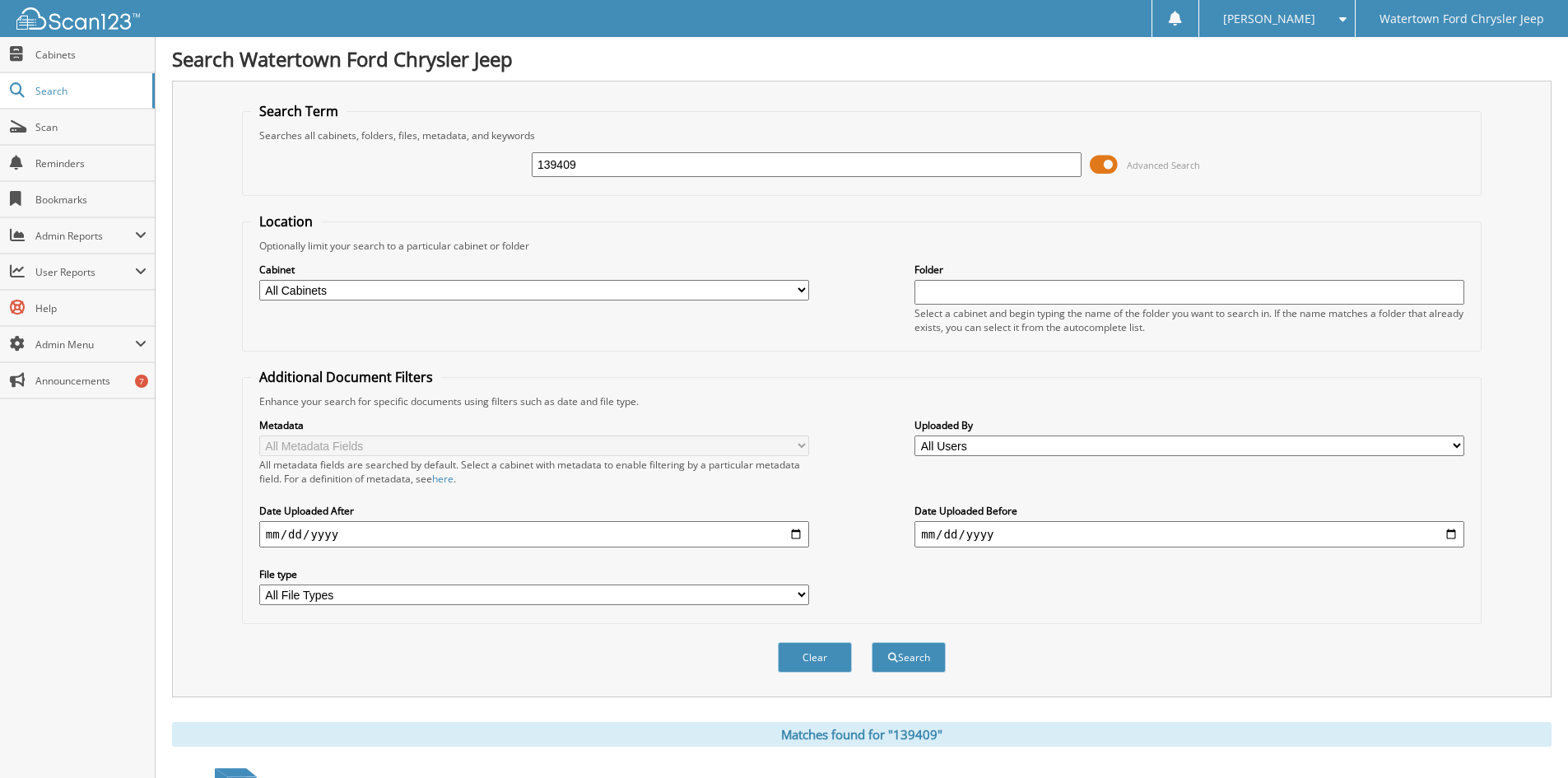
drag, startPoint x: 524, startPoint y: 169, endPoint x: 476, endPoint y: 169, distance: 48.0
click at [476, 169] on div "139409 Advanced Search" at bounding box center [862, 165] width 1222 height 44
drag, startPoint x: 603, startPoint y: 167, endPoint x: 344, endPoint y: 164, distance: 259.0
click at [347, 165] on div "139409 Advanced Search" at bounding box center [862, 165] width 1222 height 44
type input "09272022"
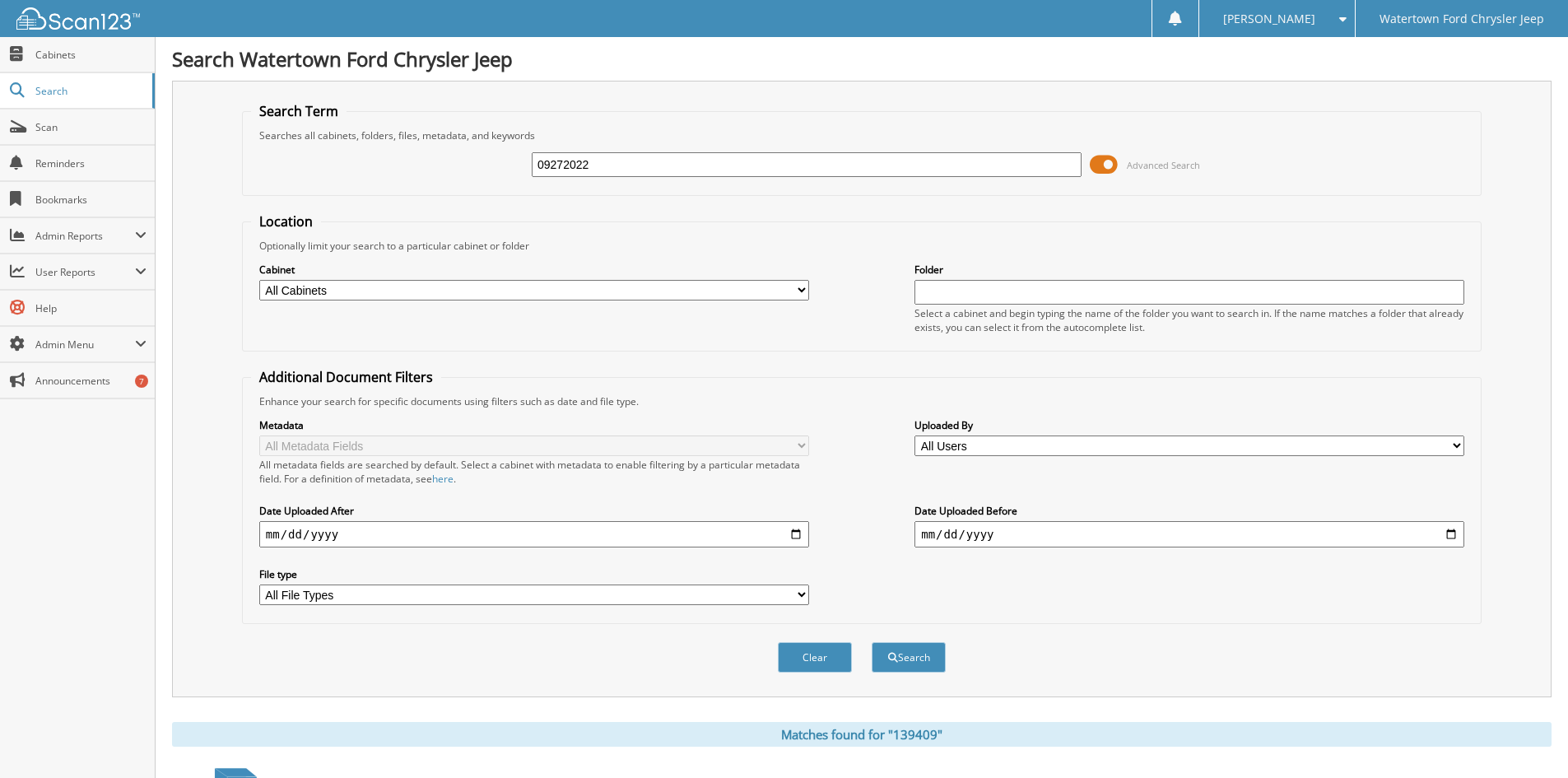
click at [872, 642] on button "Search" at bounding box center [909, 657] width 74 height 31
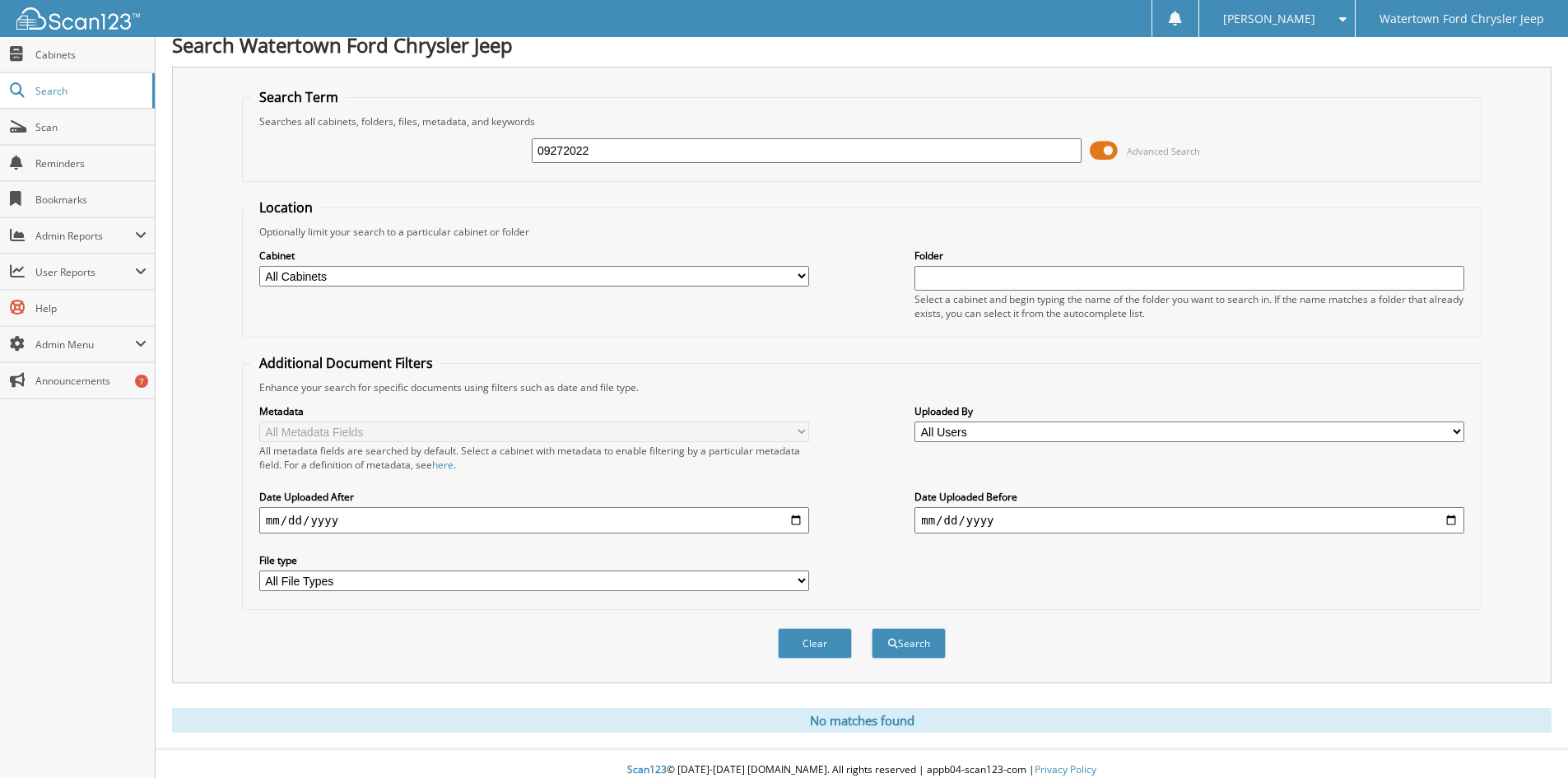
scroll to position [27, 0]
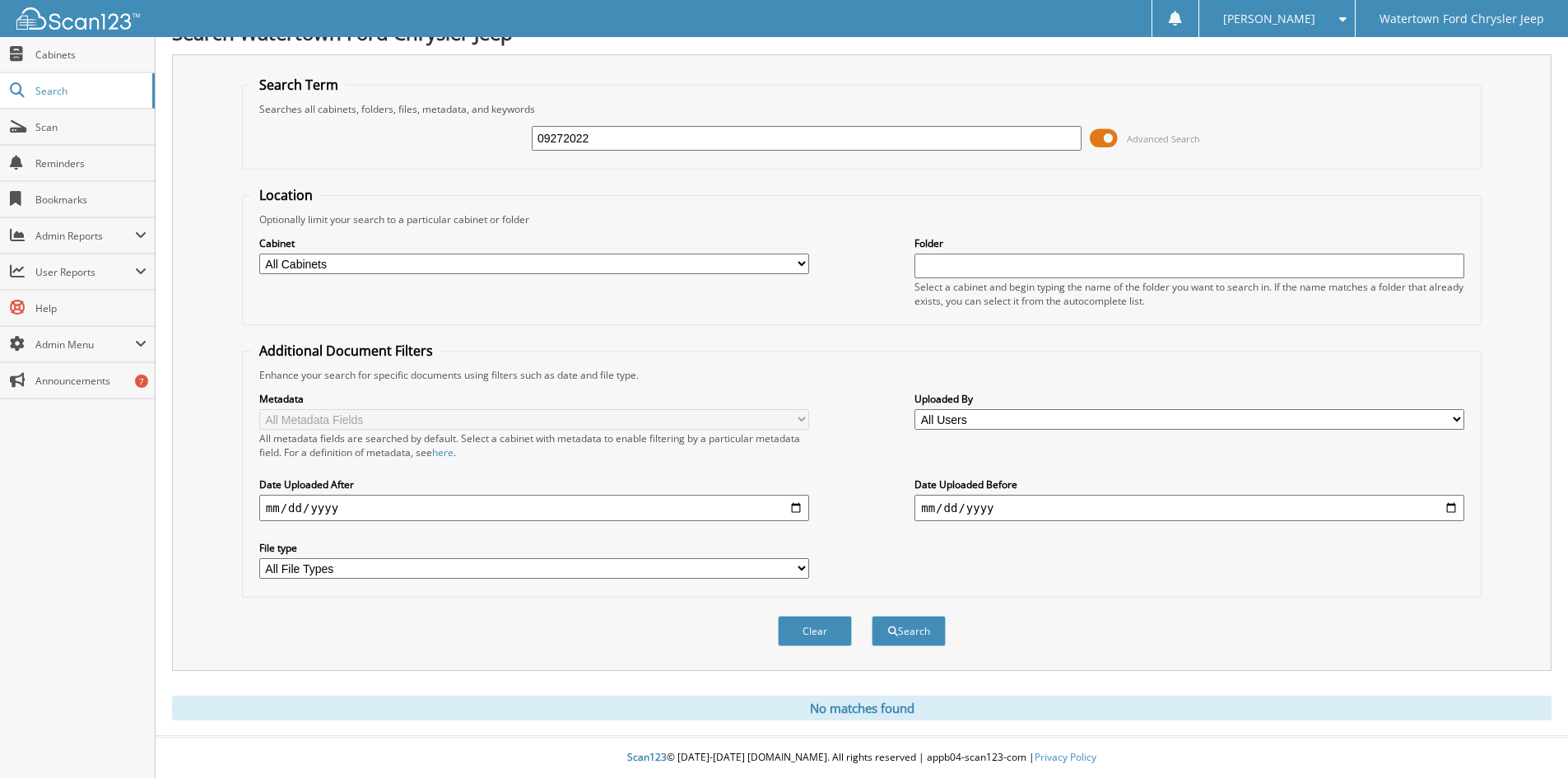
drag, startPoint x: 604, startPoint y: 132, endPoint x: 300, endPoint y: 177, distance: 307.3
click at [300, 177] on form "Search Term Searches all cabinets, folders, files, metadata, and keywords 09272…" at bounding box center [862, 370] width 1240 height 589
type input "139392"
click at [872, 616] on button "Search" at bounding box center [909, 631] width 74 height 31
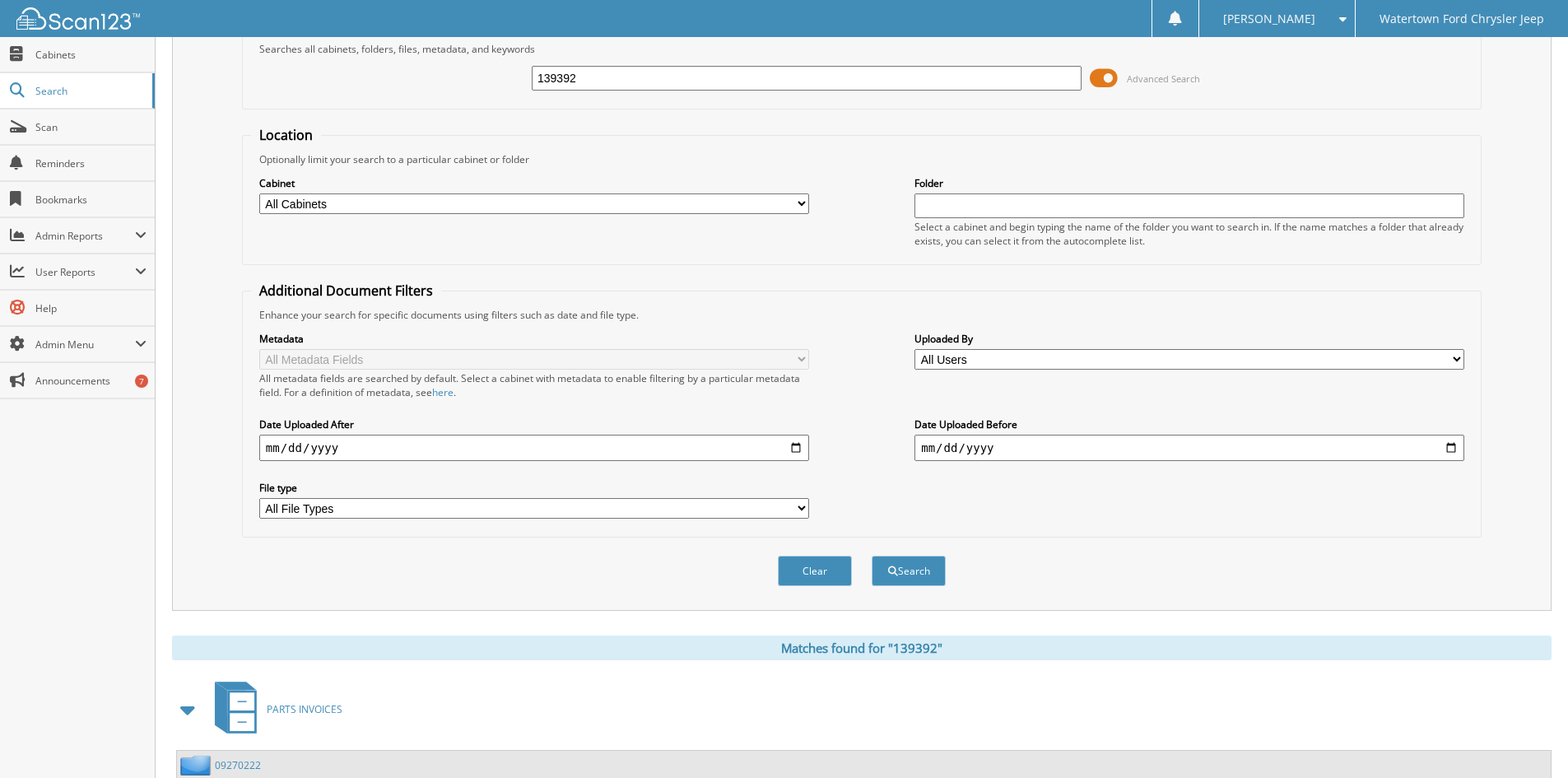
scroll to position [246, 0]
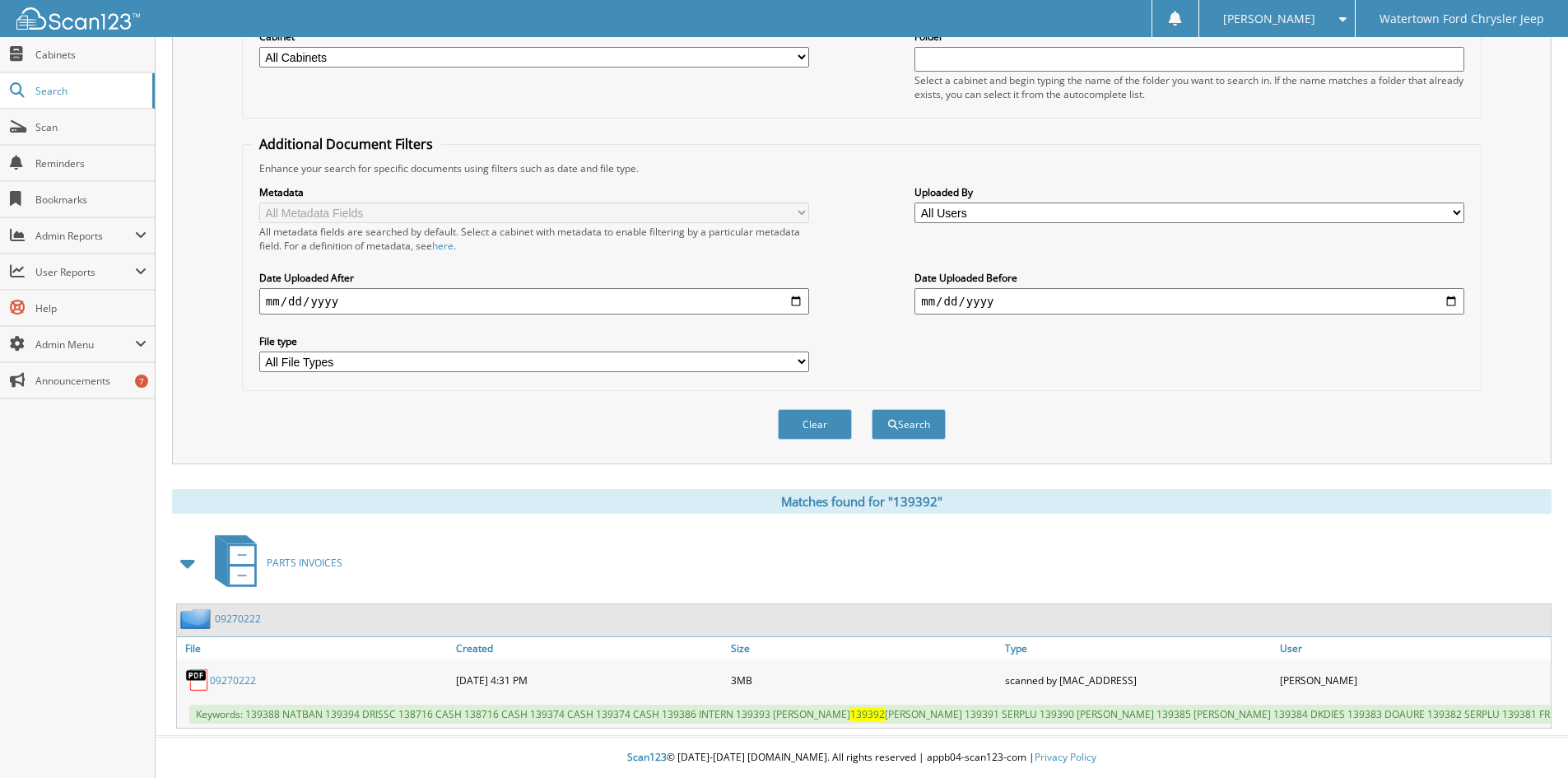
click at [227, 673] on link "09270222" at bounding box center [233, 680] width 46 height 14
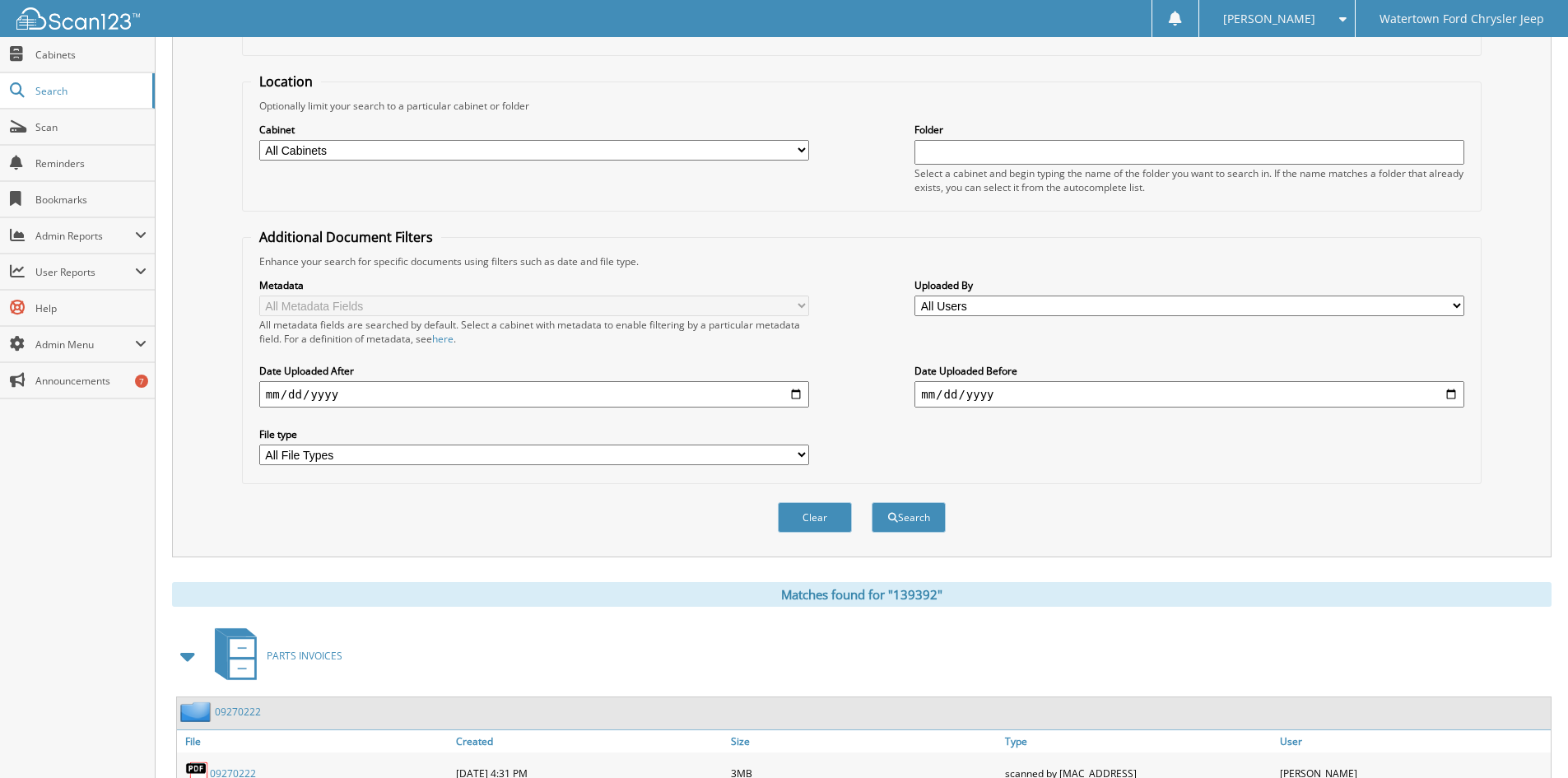
scroll to position [0, 0]
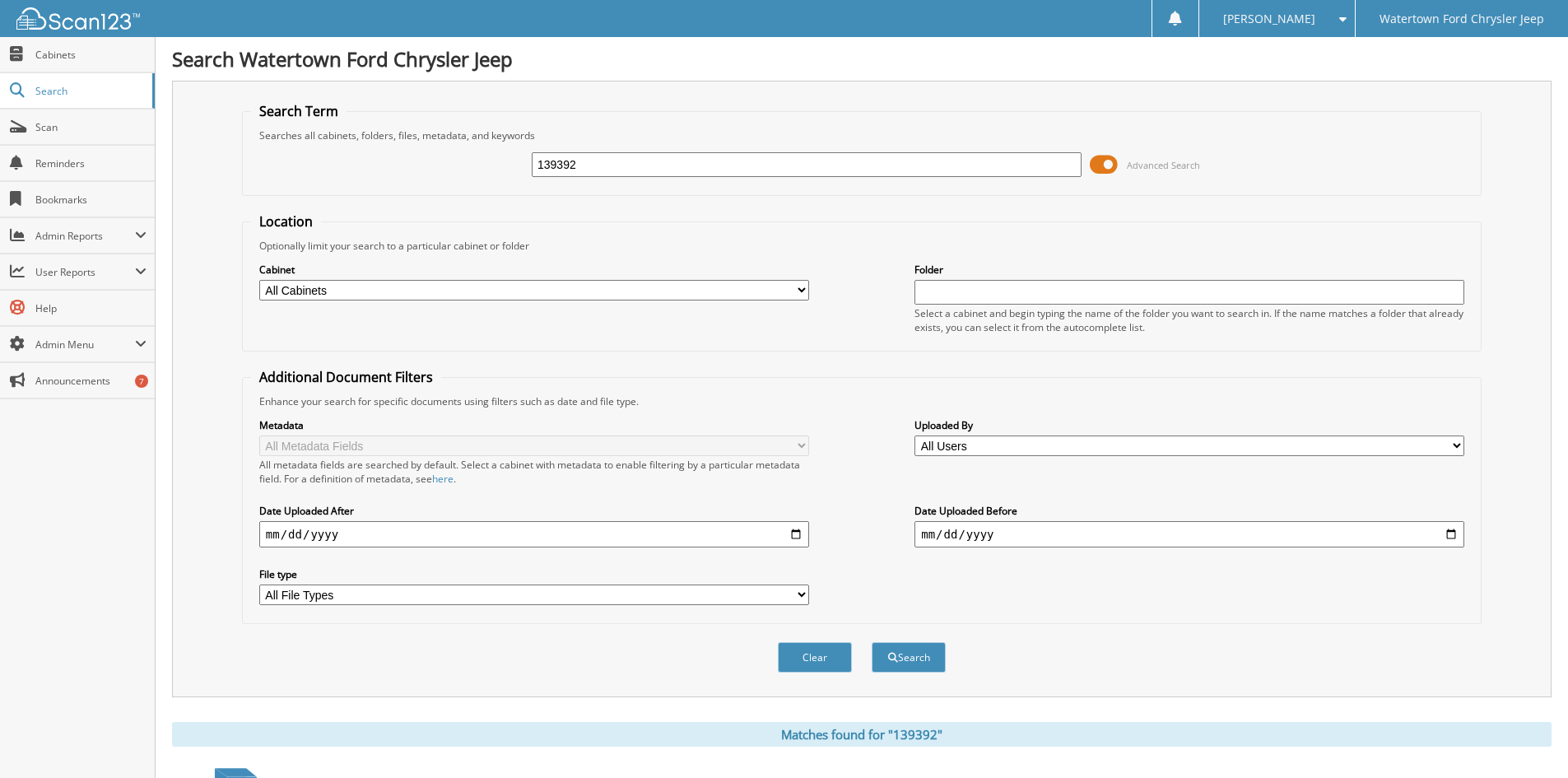
drag, startPoint x: 617, startPoint y: 159, endPoint x: 346, endPoint y: 173, distance: 271.4
click at [346, 176] on div "139392 Advanced Search" at bounding box center [862, 165] width 1222 height 44
type input "1"
type input "139400"
click at [872, 642] on button "Search" at bounding box center [909, 657] width 74 height 31
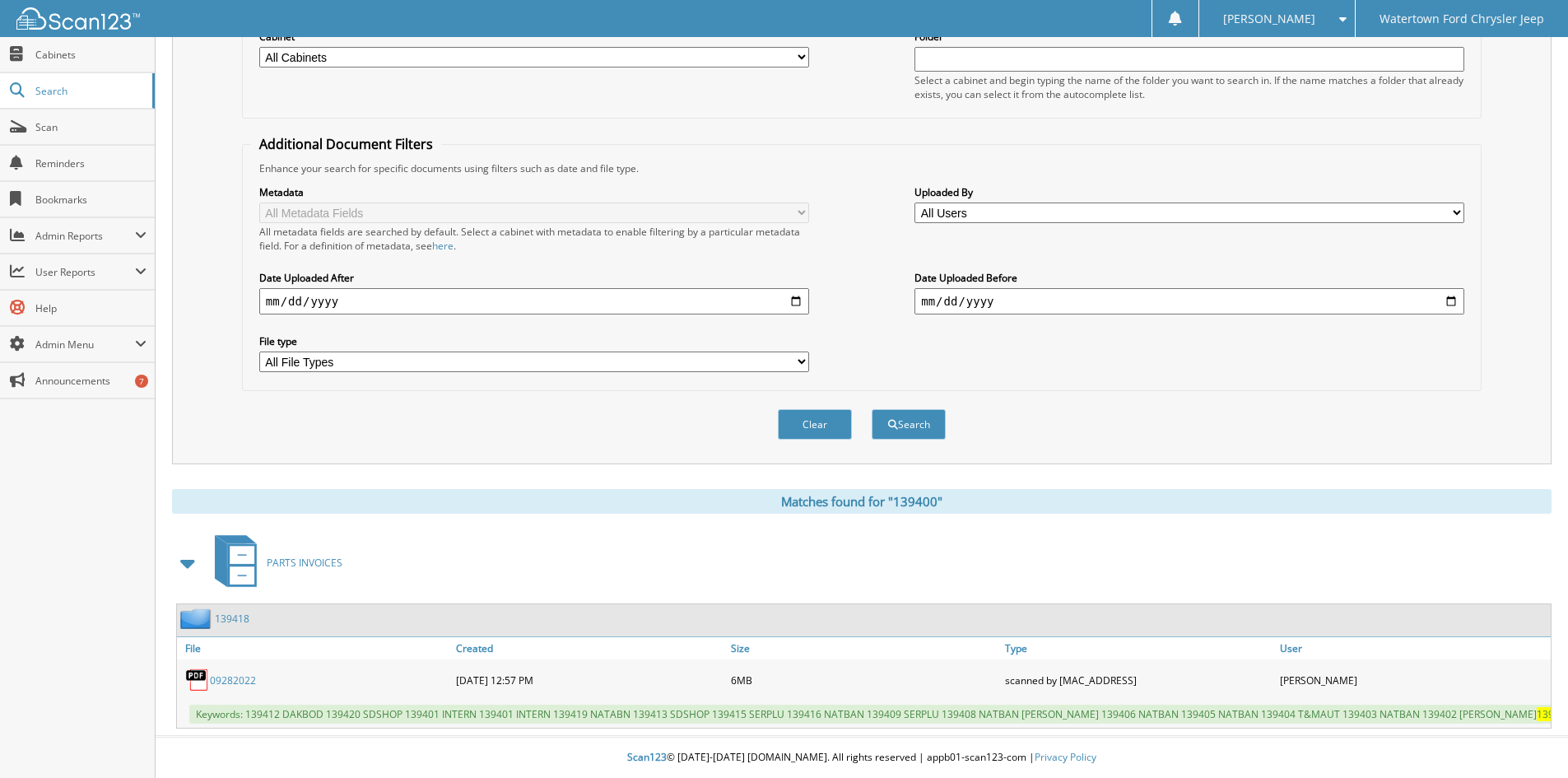
scroll to position [246, 0]
click at [244, 673] on link "09282022" at bounding box center [233, 680] width 46 height 14
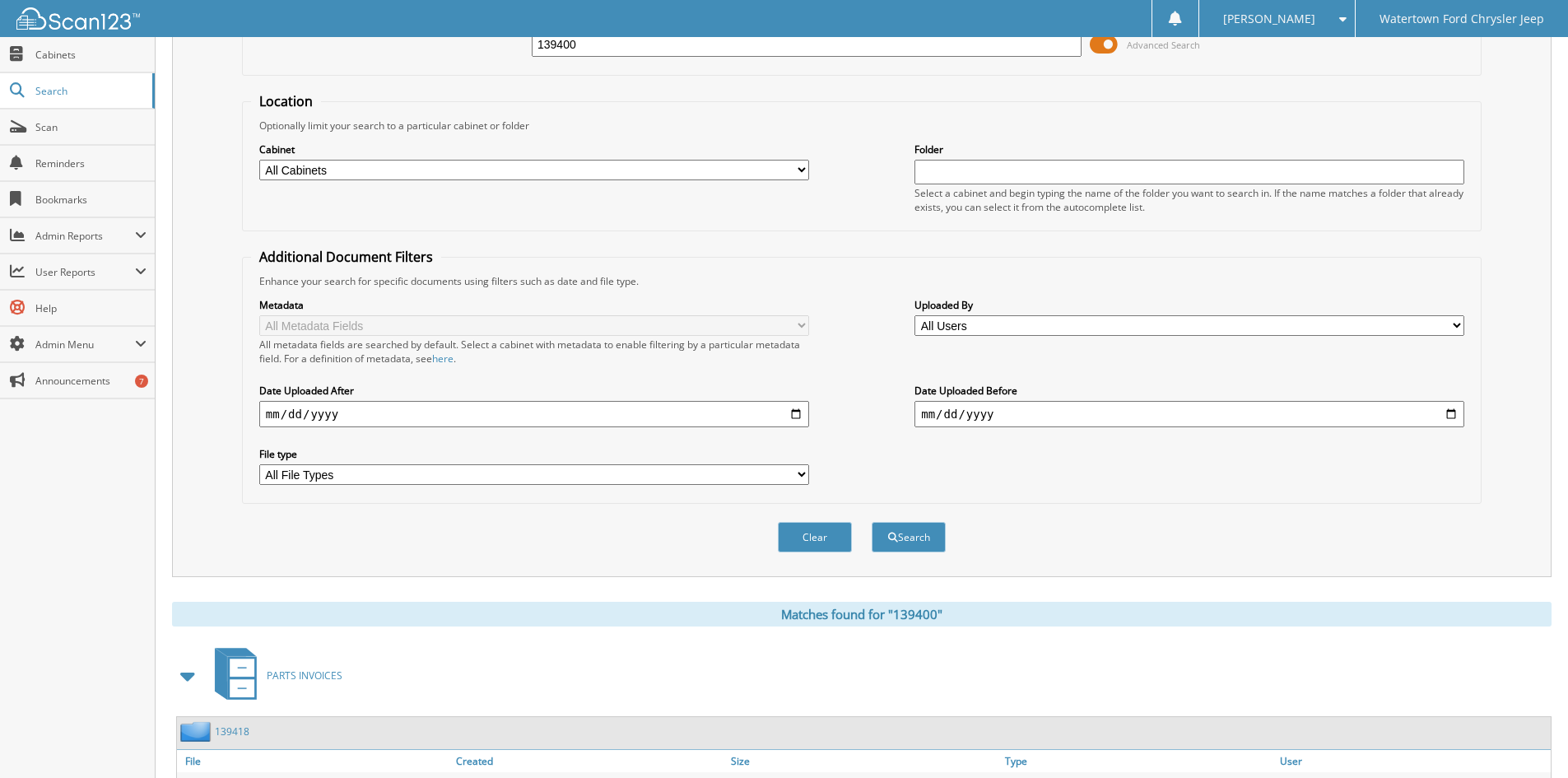
scroll to position [0, 0]
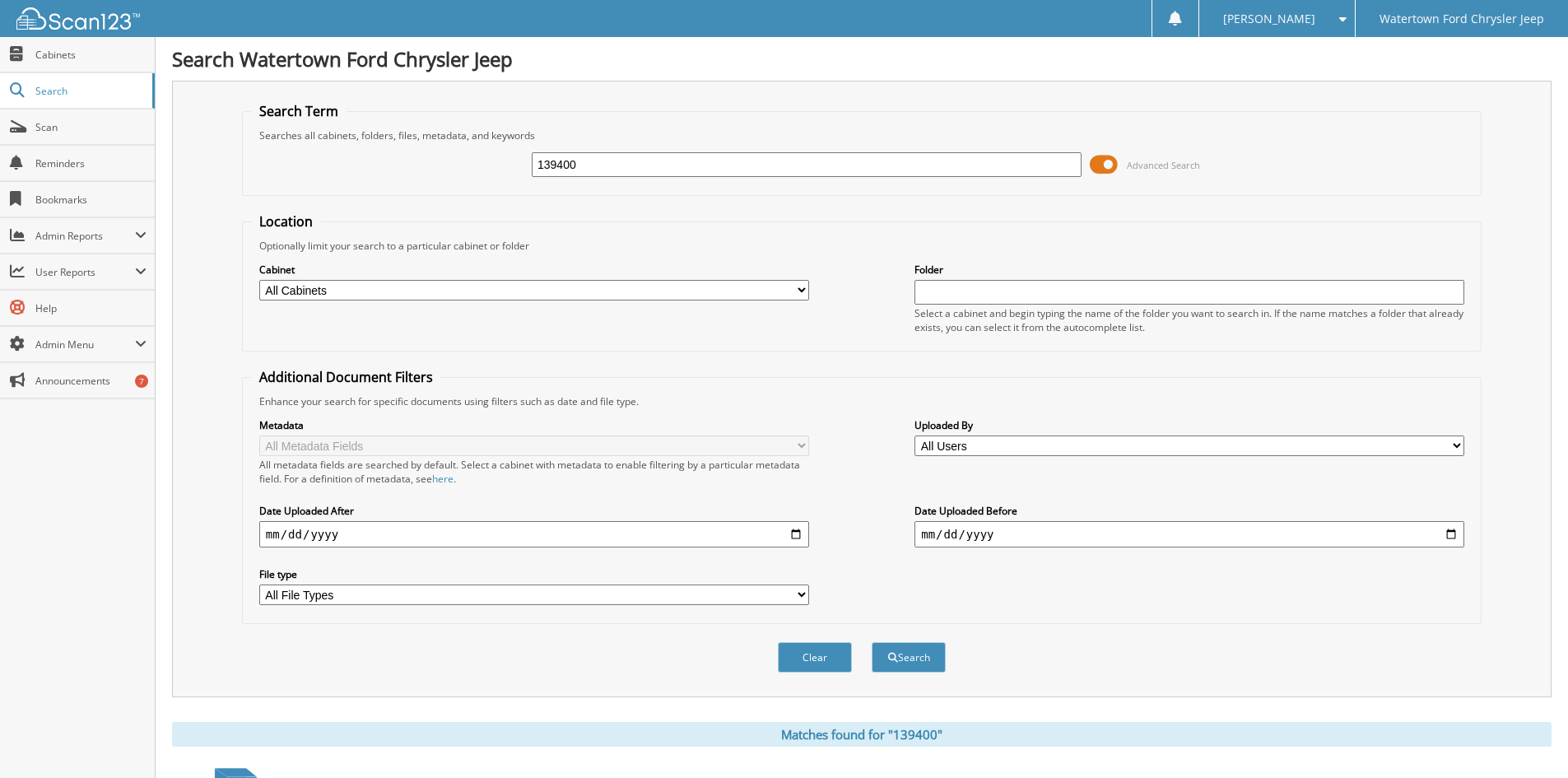
drag, startPoint x: 643, startPoint y: 163, endPoint x: 393, endPoint y: 185, distance: 251.0
click at [393, 185] on div "139400 Advanced Search" at bounding box center [862, 165] width 1222 height 44
type input "139251"
click at [872, 642] on button "Search" at bounding box center [909, 657] width 74 height 31
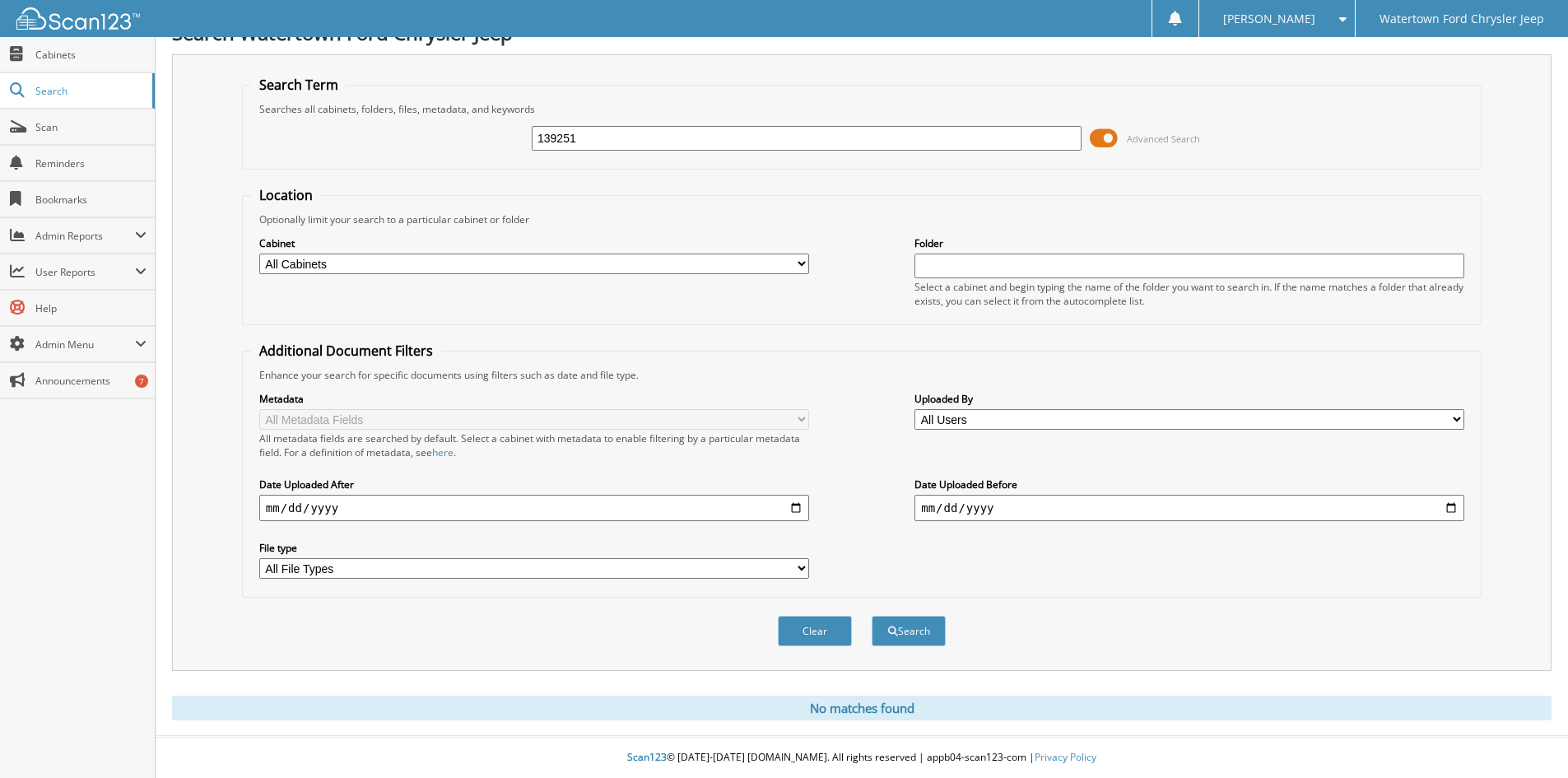
drag, startPoint x: 572, startPoint y: 131, endPoint x: 449, endPoint y: 160, distance: 126.4
click at [449, 160] on fieldset "Search Term Searches all cabinets, folders, files, metadata, and keywords 13925…" at bounding box center [862, 122] width 1240 height 93
type input "154357"
click at [872, 616] on button "Search" at bounding box center [909, 631] width 74 height 31
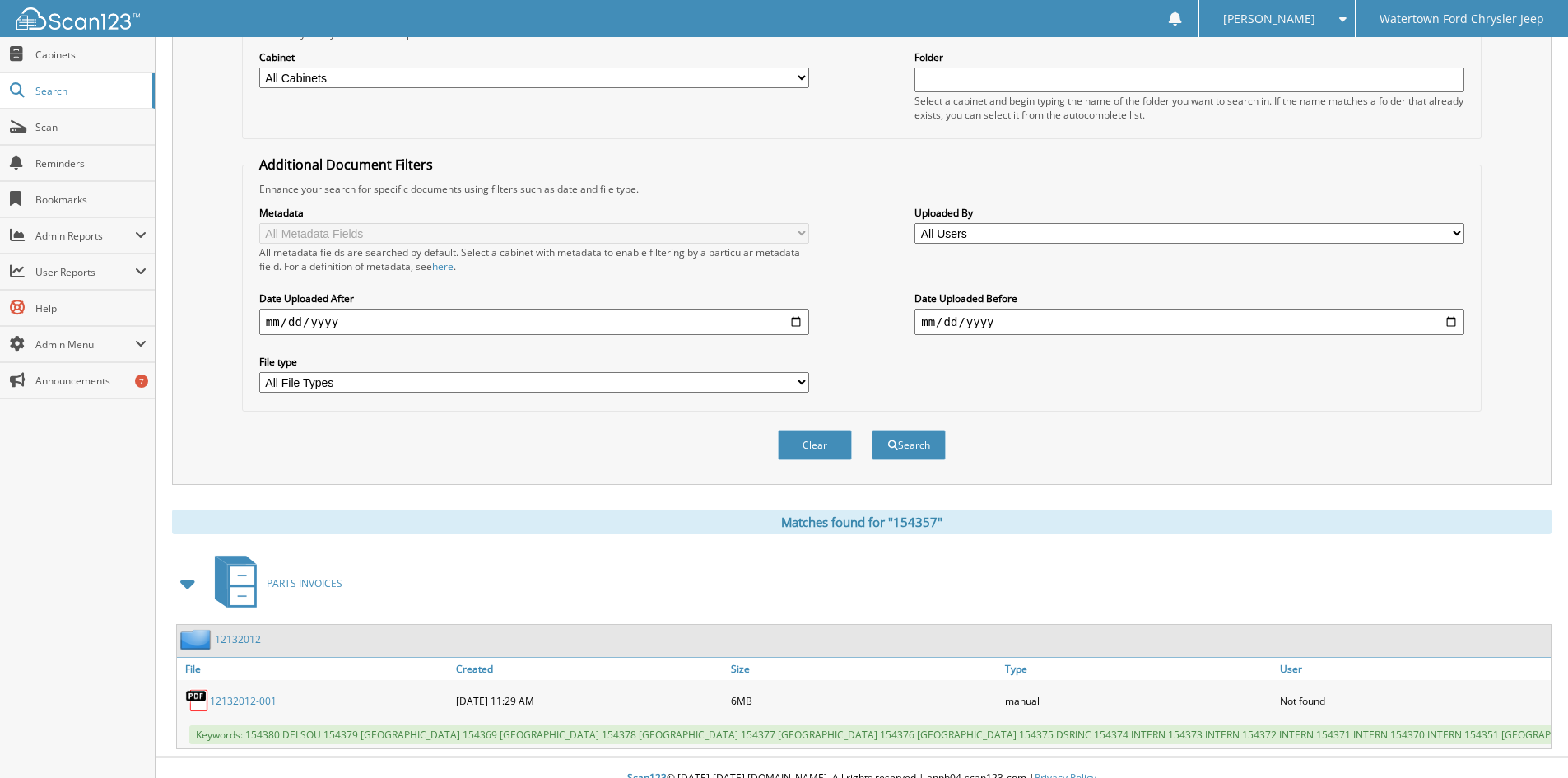
scroll to position [246, 0]
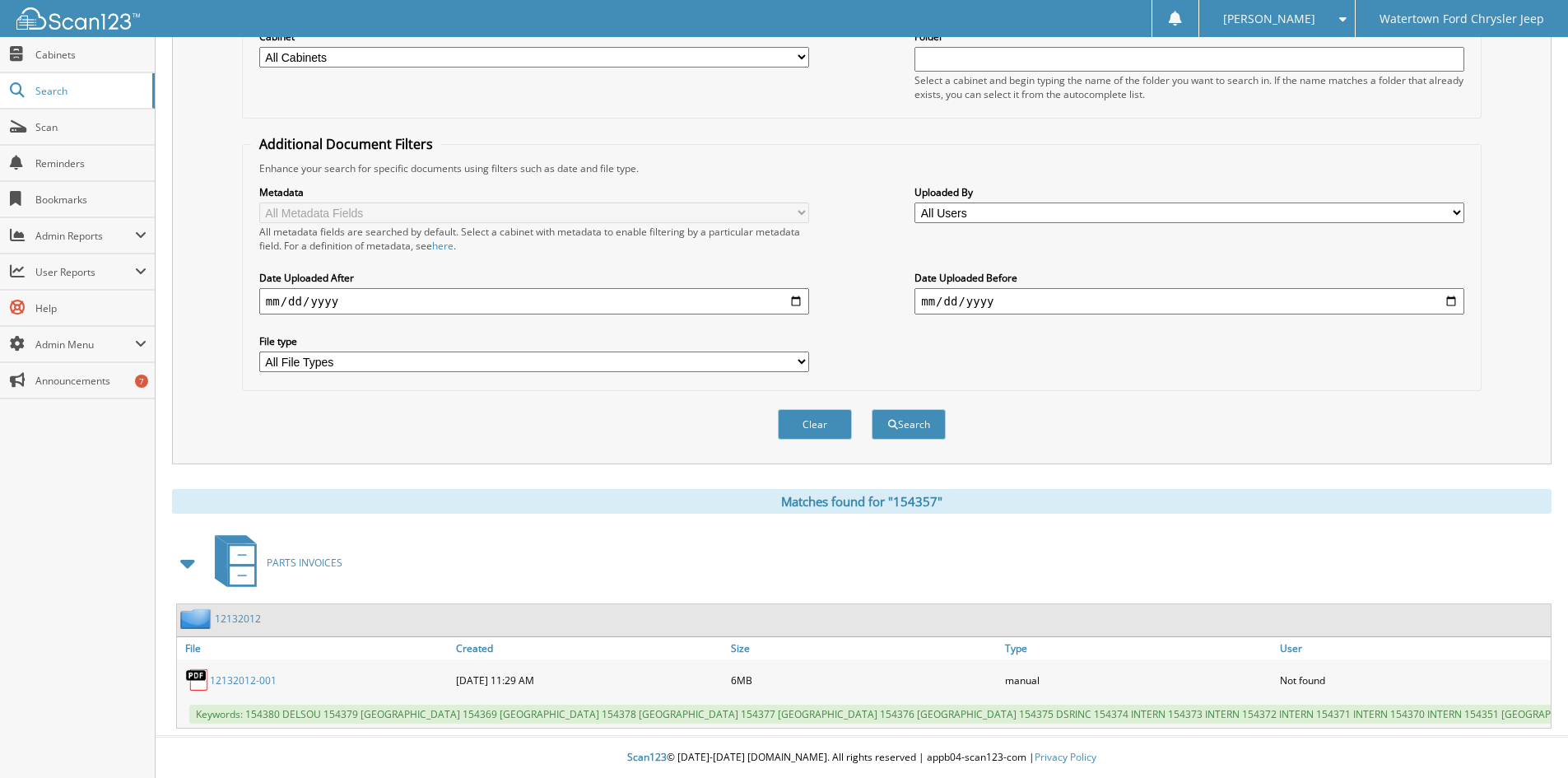
click at [240, 674] on link "12132012-001" at bounding box center [243, 680] width 67 height 14
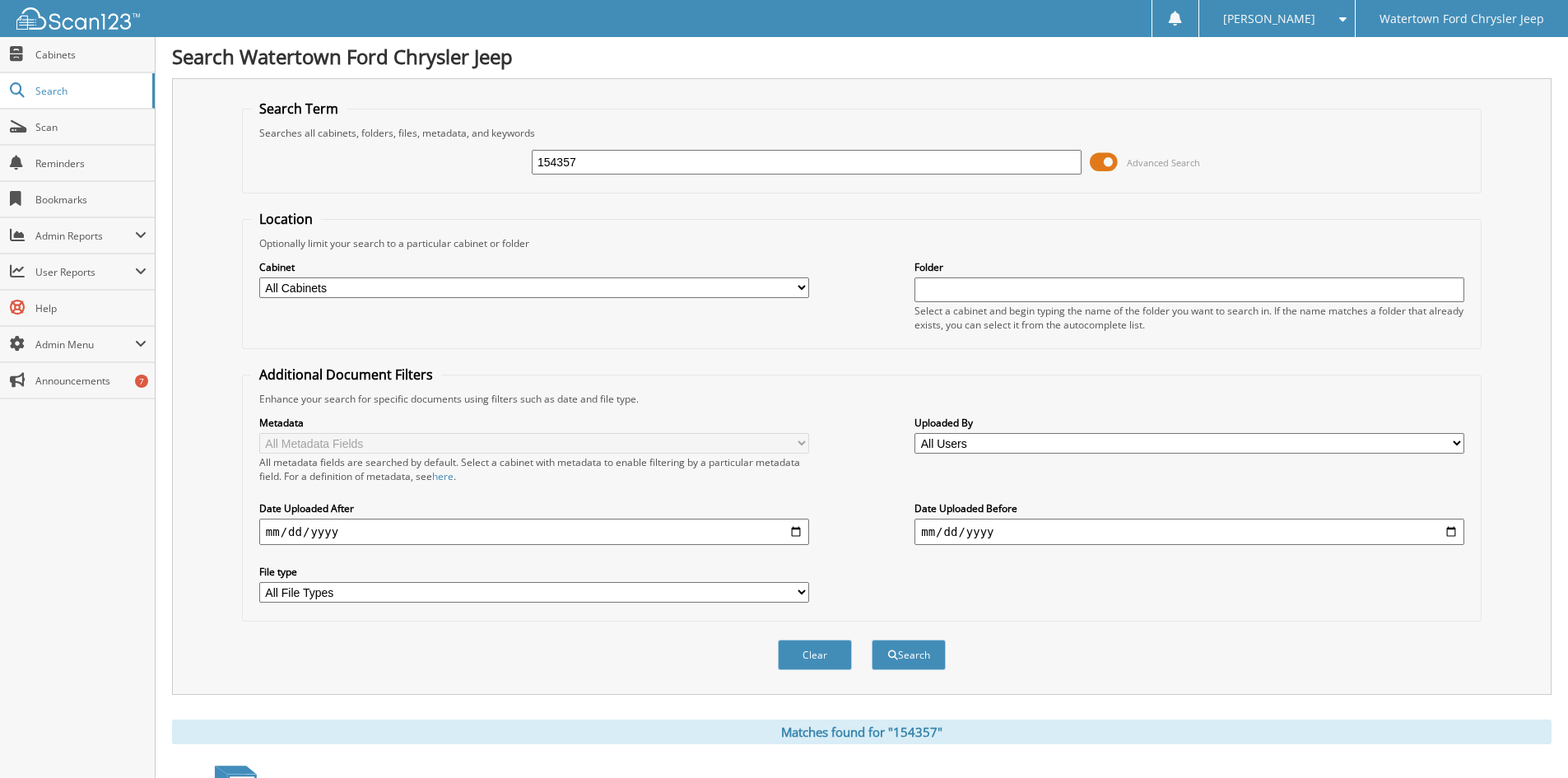
scroll to position [0, 0]
drag, startPoint x: 603, startPoint y: 163, endPoint x: 383, endPoint y: 186, distance: 221.2
click at [383, 185] on div "154357 Advanced Search" at bounding box center [862, 165] width 1222 height 44
click at [609, 167] on input "154357" at bounding box center [806, 165] width 550 height 25
click at [608, 167] on input "154357" at bounding box center [806, 165] width 550 height 25
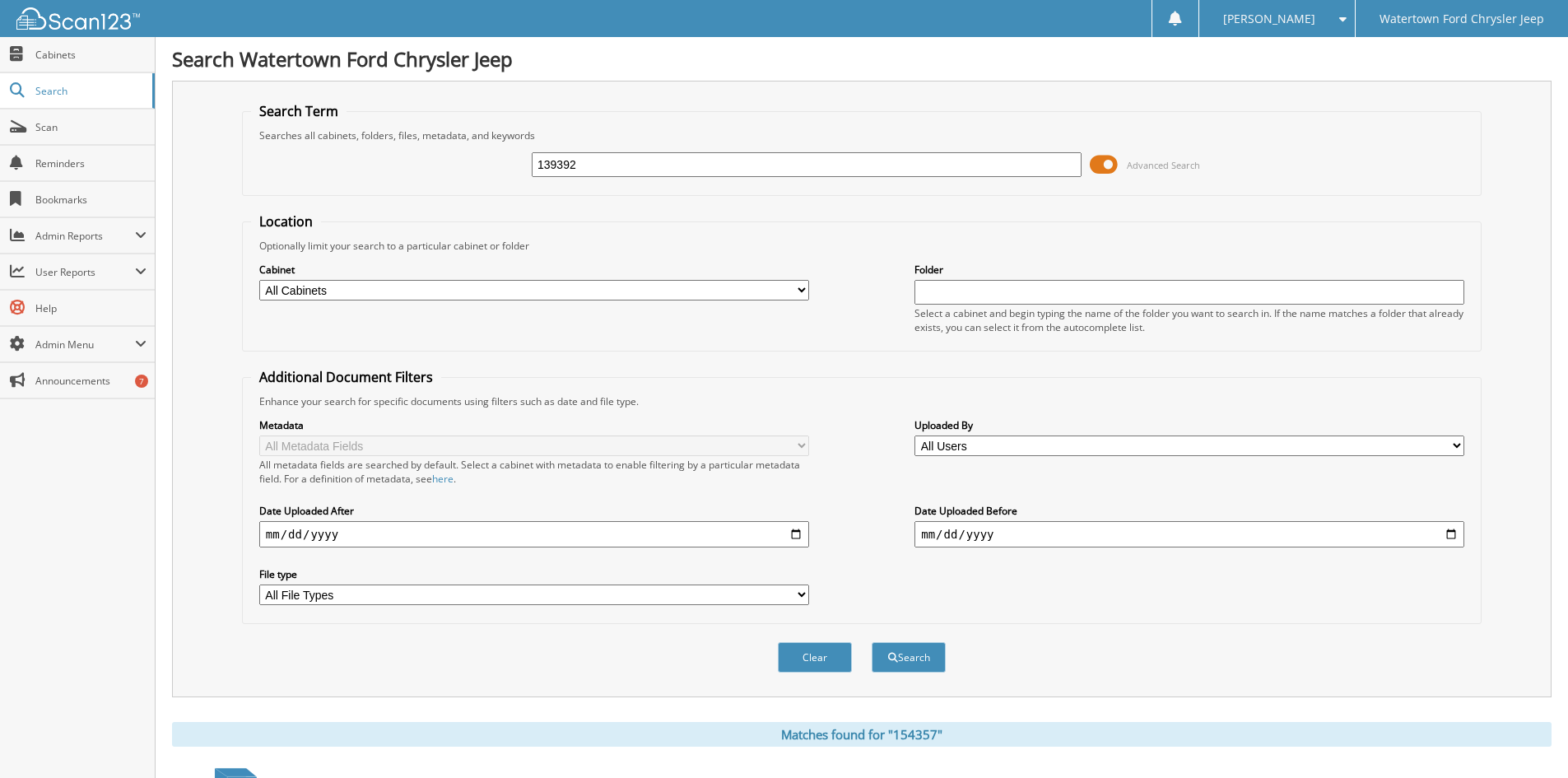
type input "139392"
click at [872, 642] on button "Search" at bounding box center [909, 657] width 74 height 31
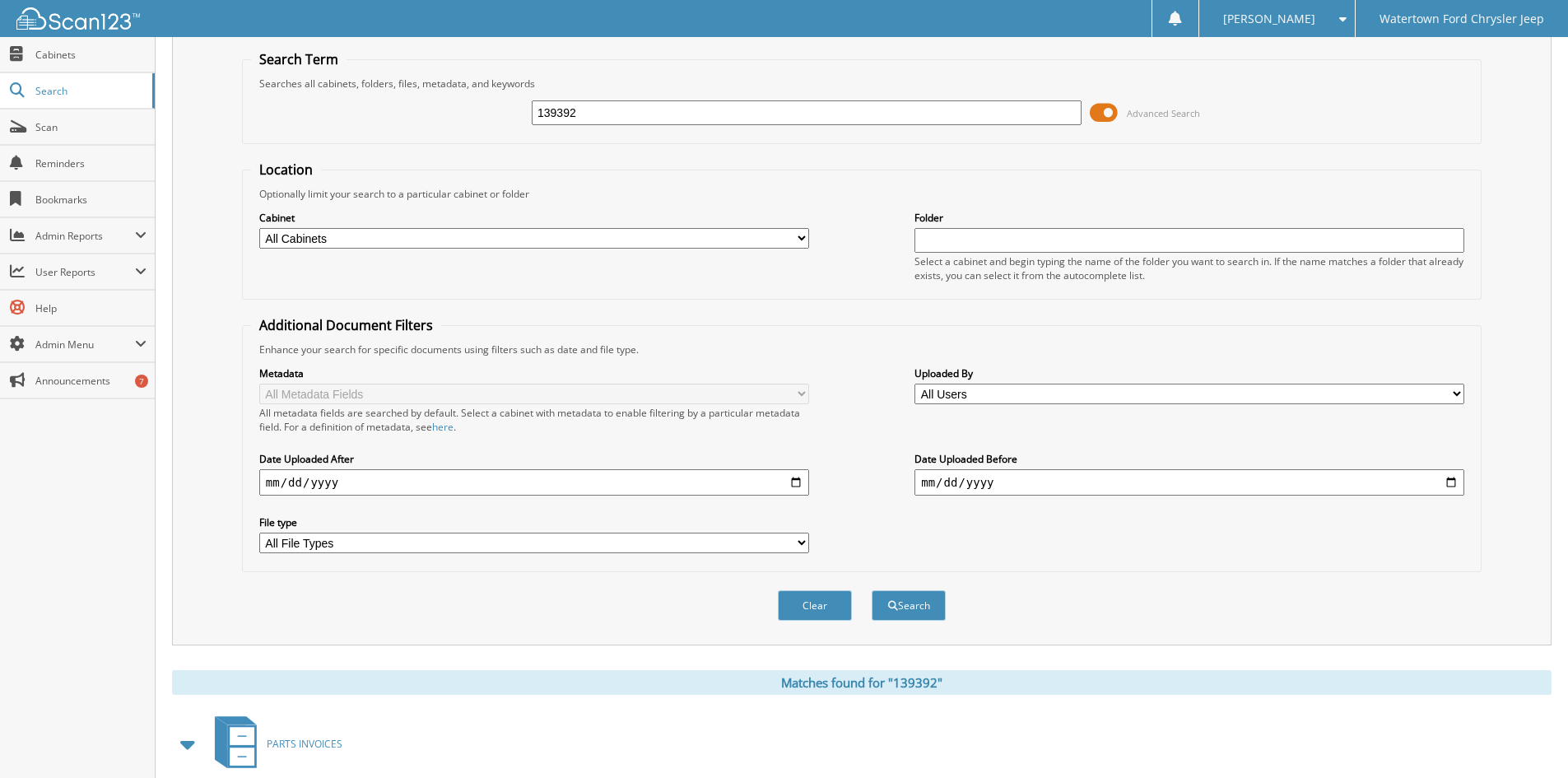
scroll to position [246, 0]
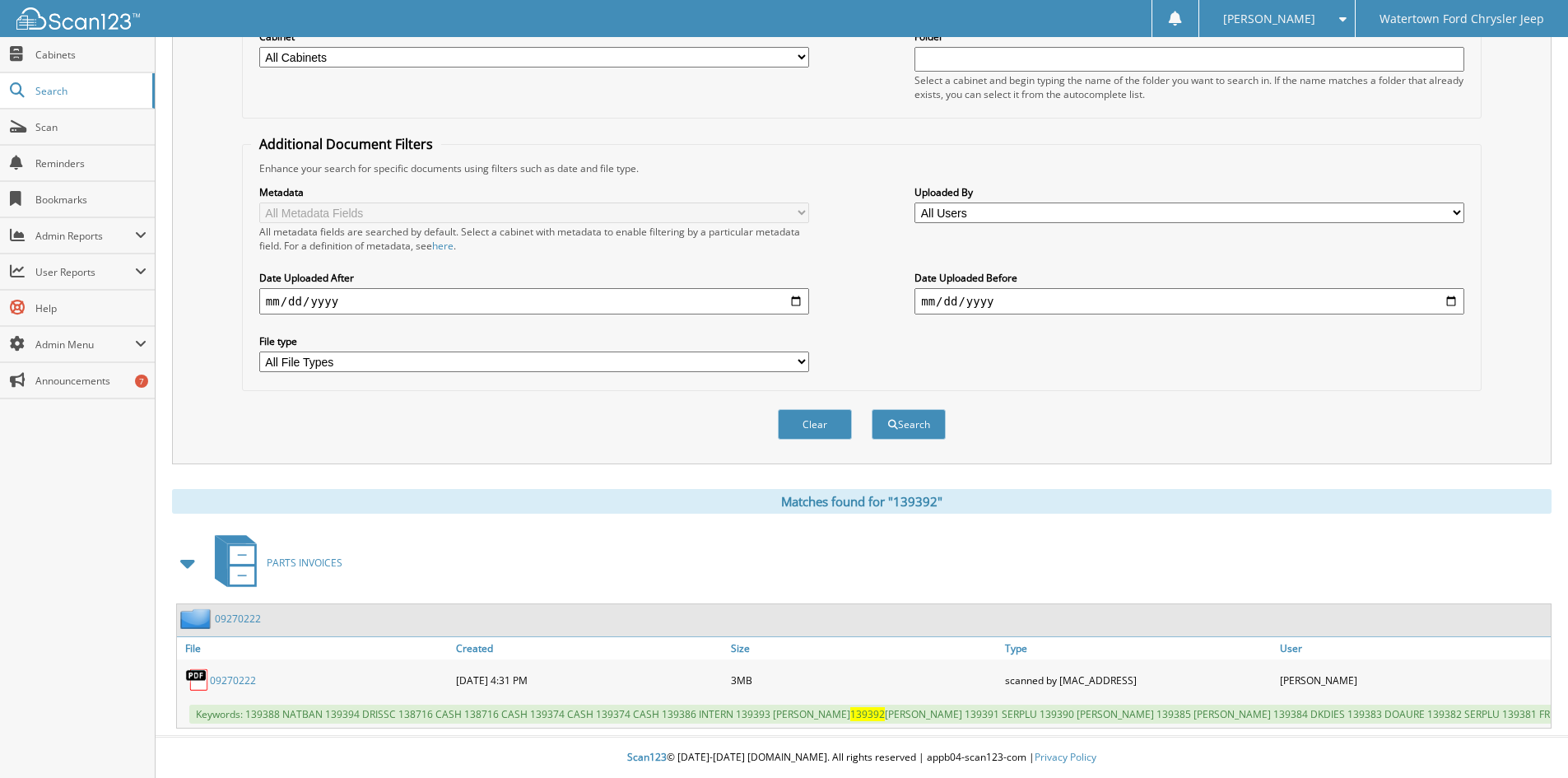
click at [227, 673] on link "09270222" at bounding box center [233, 680] width 46 height 14
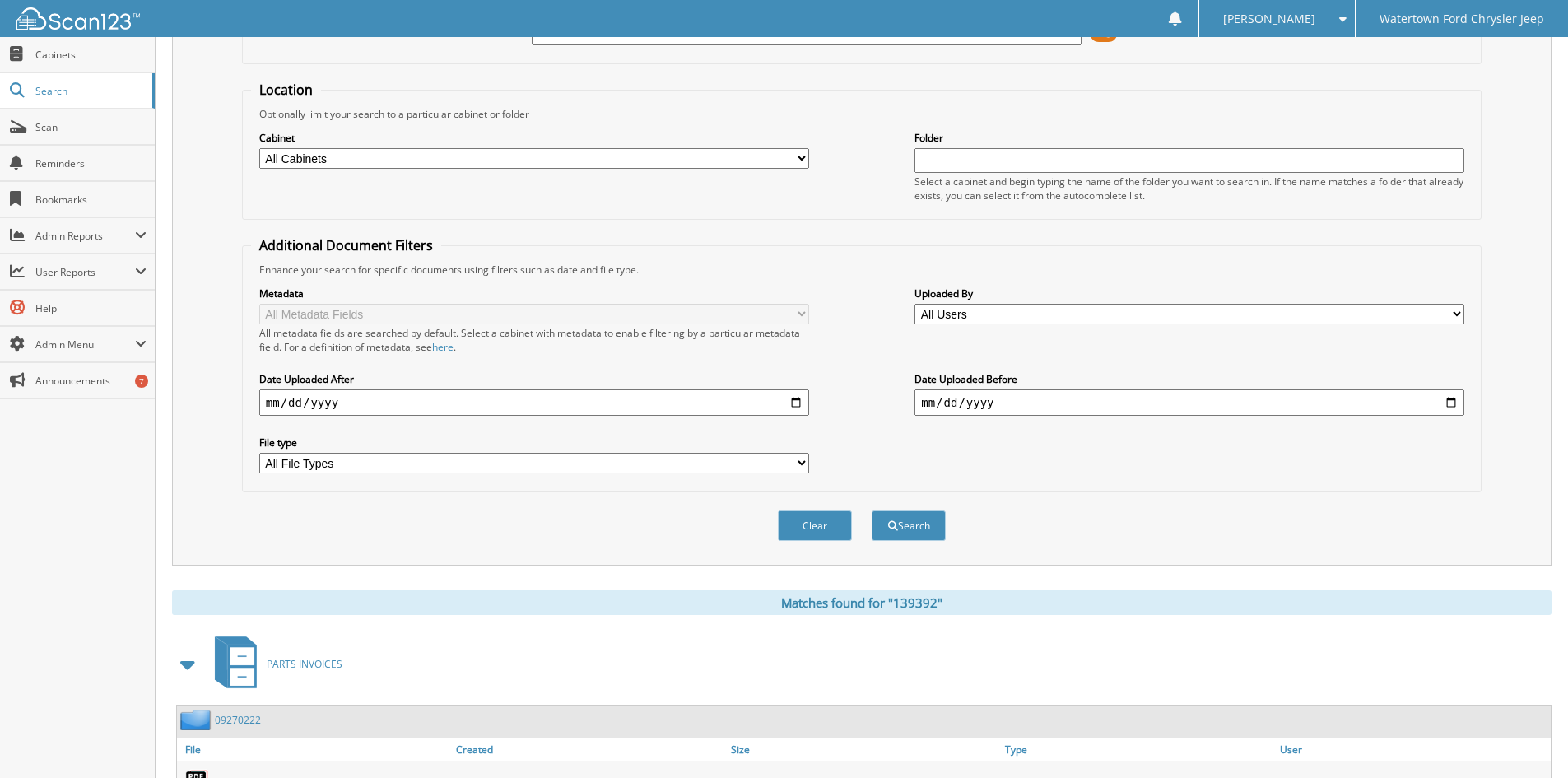
scroll to position [0, 0]
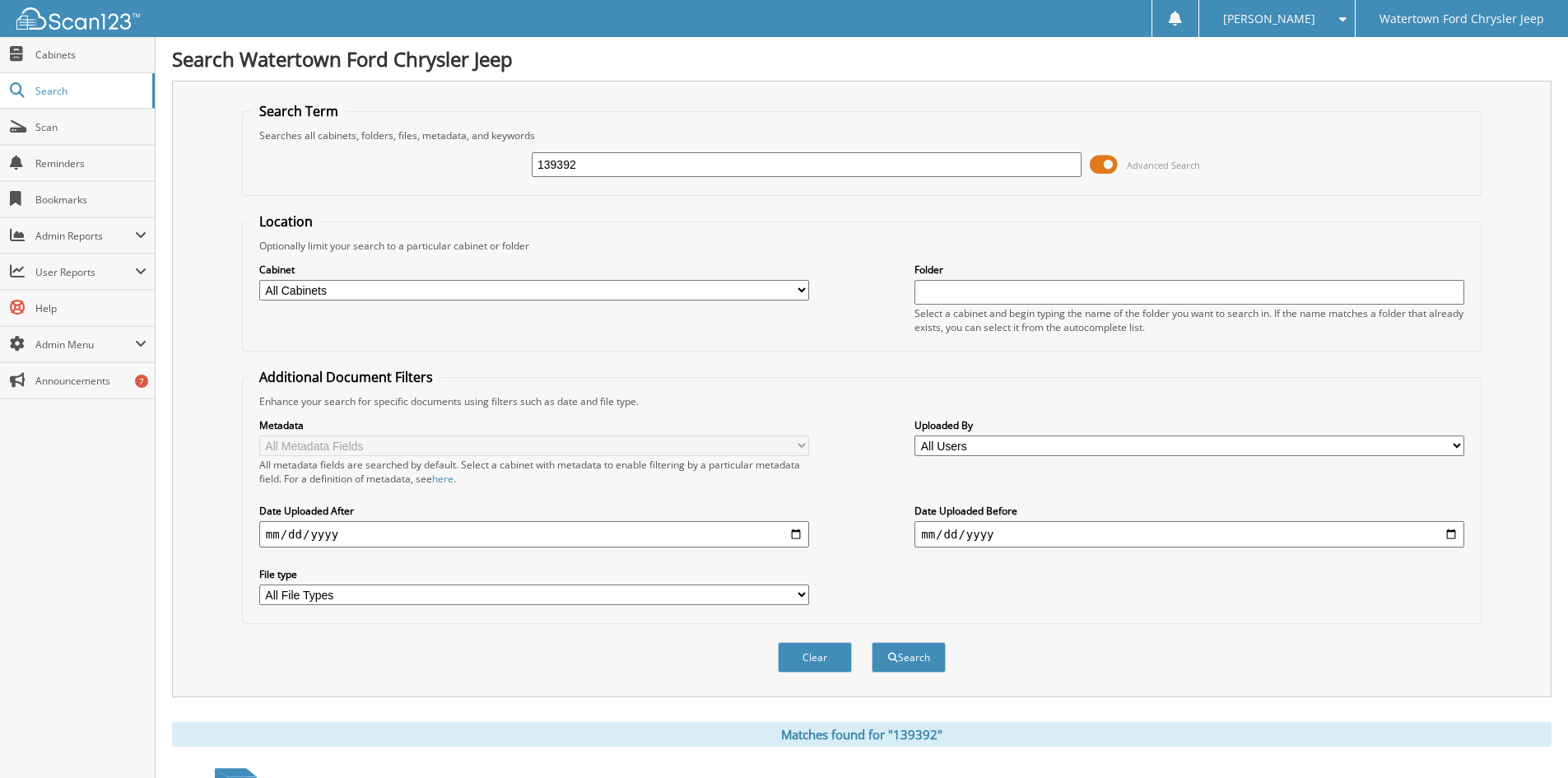
click at [584, 165] on input "139392" at bounding box center [806, 165] width 550 height 25
drag, startPoint x: 587, startPoint y: 165, endPoint x: 256, endPoint y: 165, distance: 331.0
click at [457, 172] on div "139392 Advanced Search" at bounding box center [862, 165] width 1222 height 44
type input "13184"
click at [872, 642] on button "Search" at bounding box center [909, 657] width 74 height 31
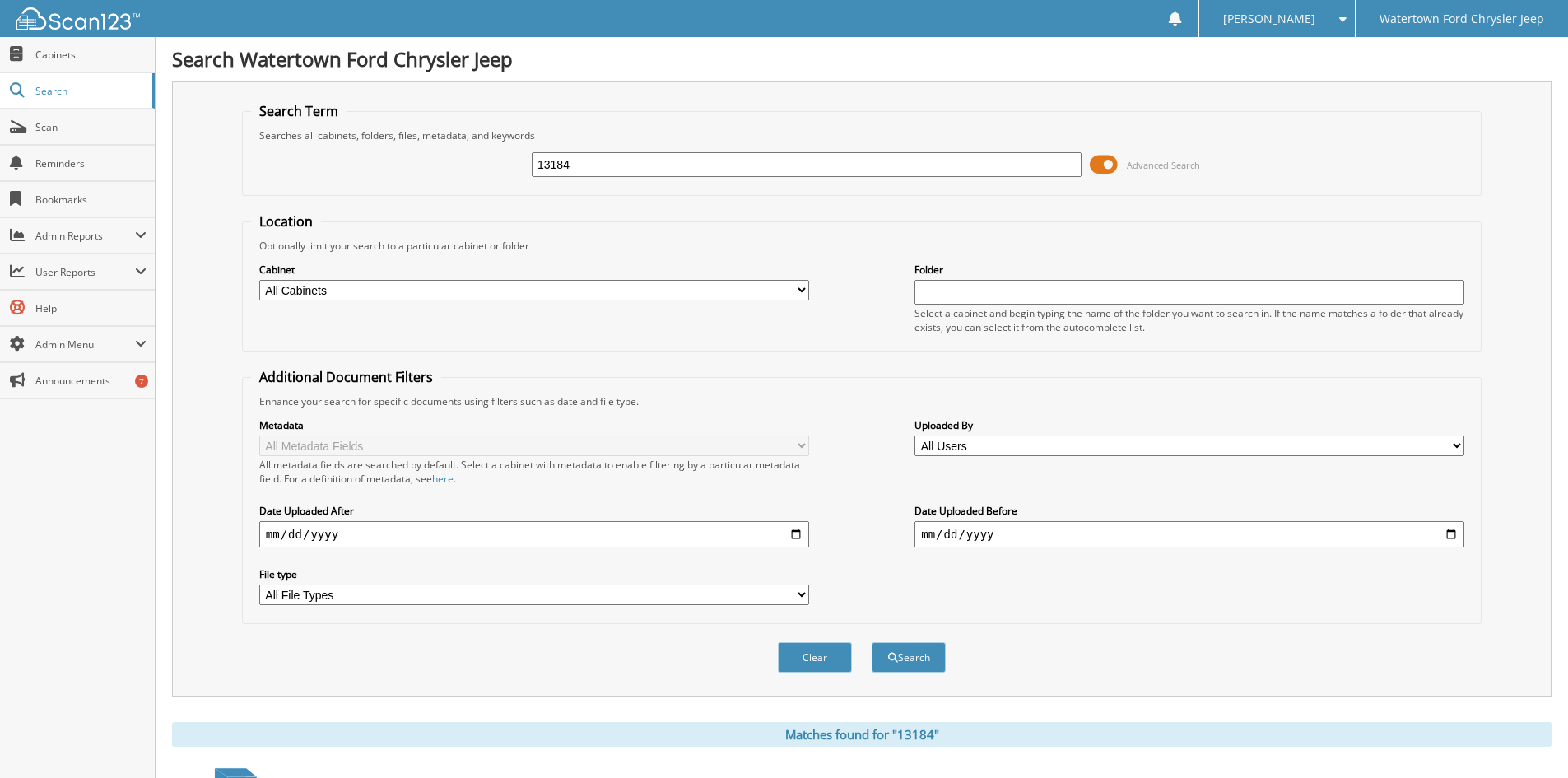
drag, startPoint x: 637, startPoint y: 167, endPoint x: 459, endPoint y: 181, distance: 178.5
click at [459, 181] on div "13184 Advanced Search" at bounding box center [862, 165] width 1222 height 44
type input "12184"
click at [872, 642] on button "Search" at bounding box center [909, 657] width 74 height 31
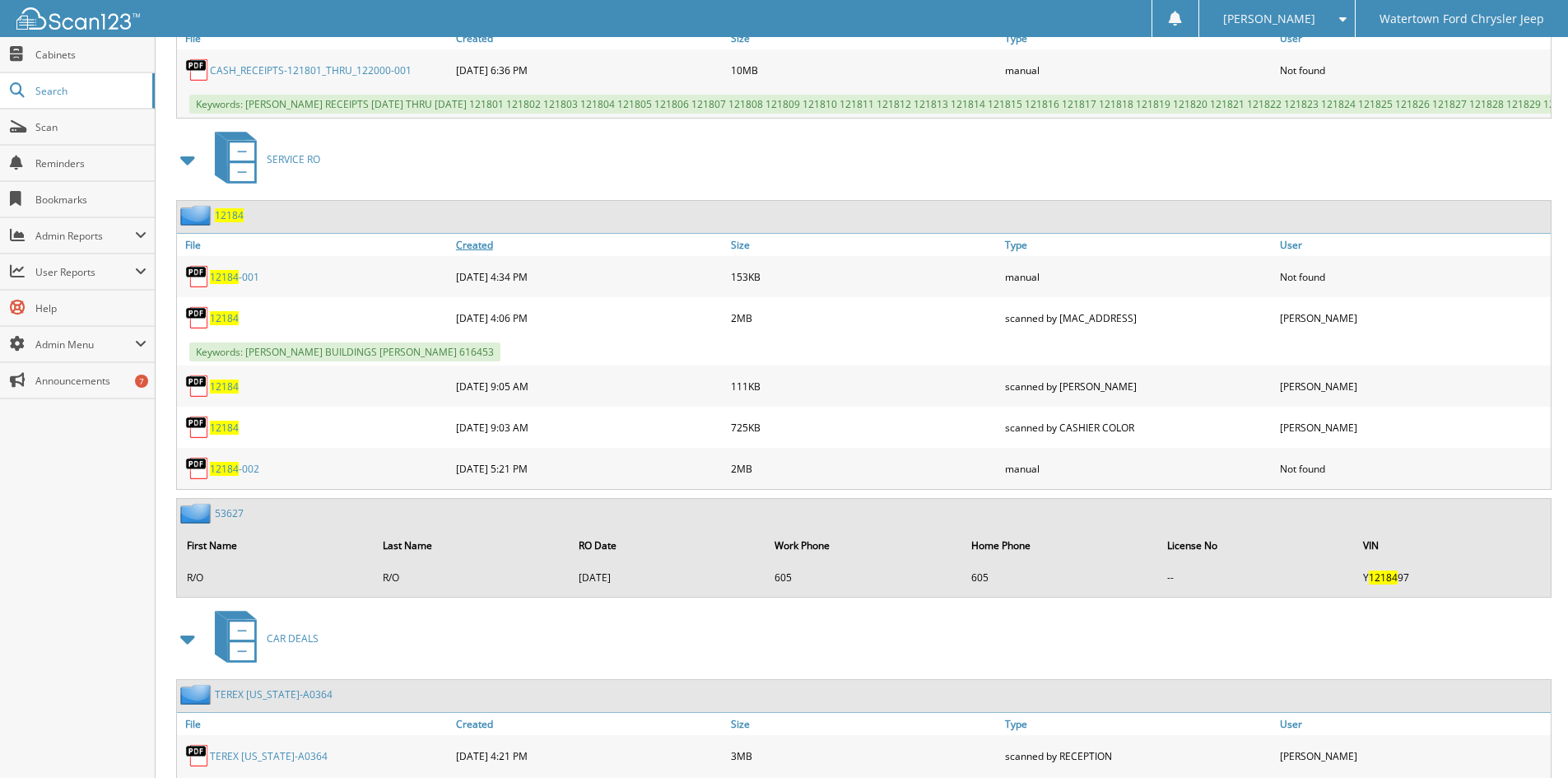
scroll to position [1317, 0]
click at [219, 324] on span "12184" at bounding box center [224, 317] width 29 height 14
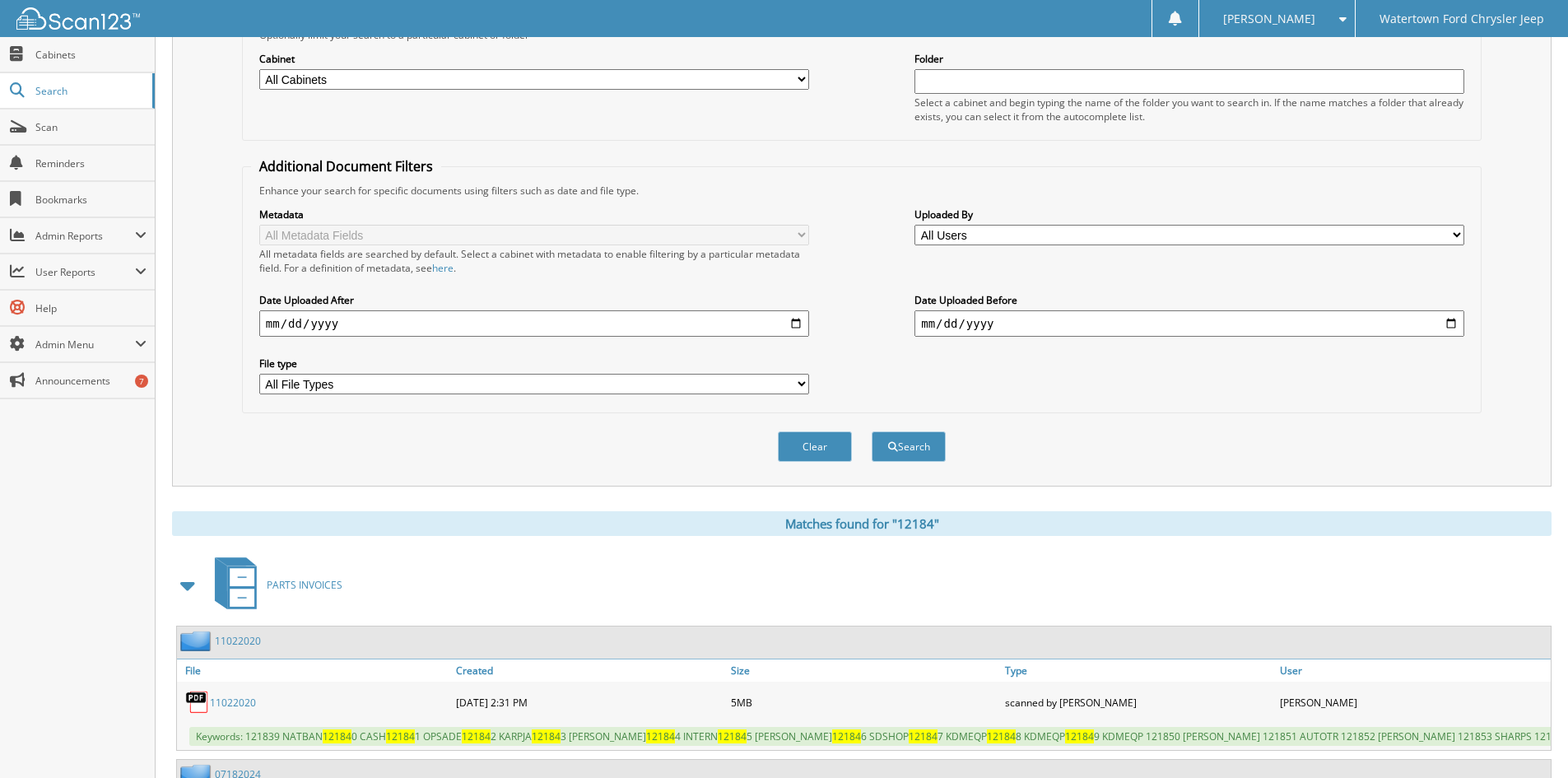
scroll to position [0, 0]
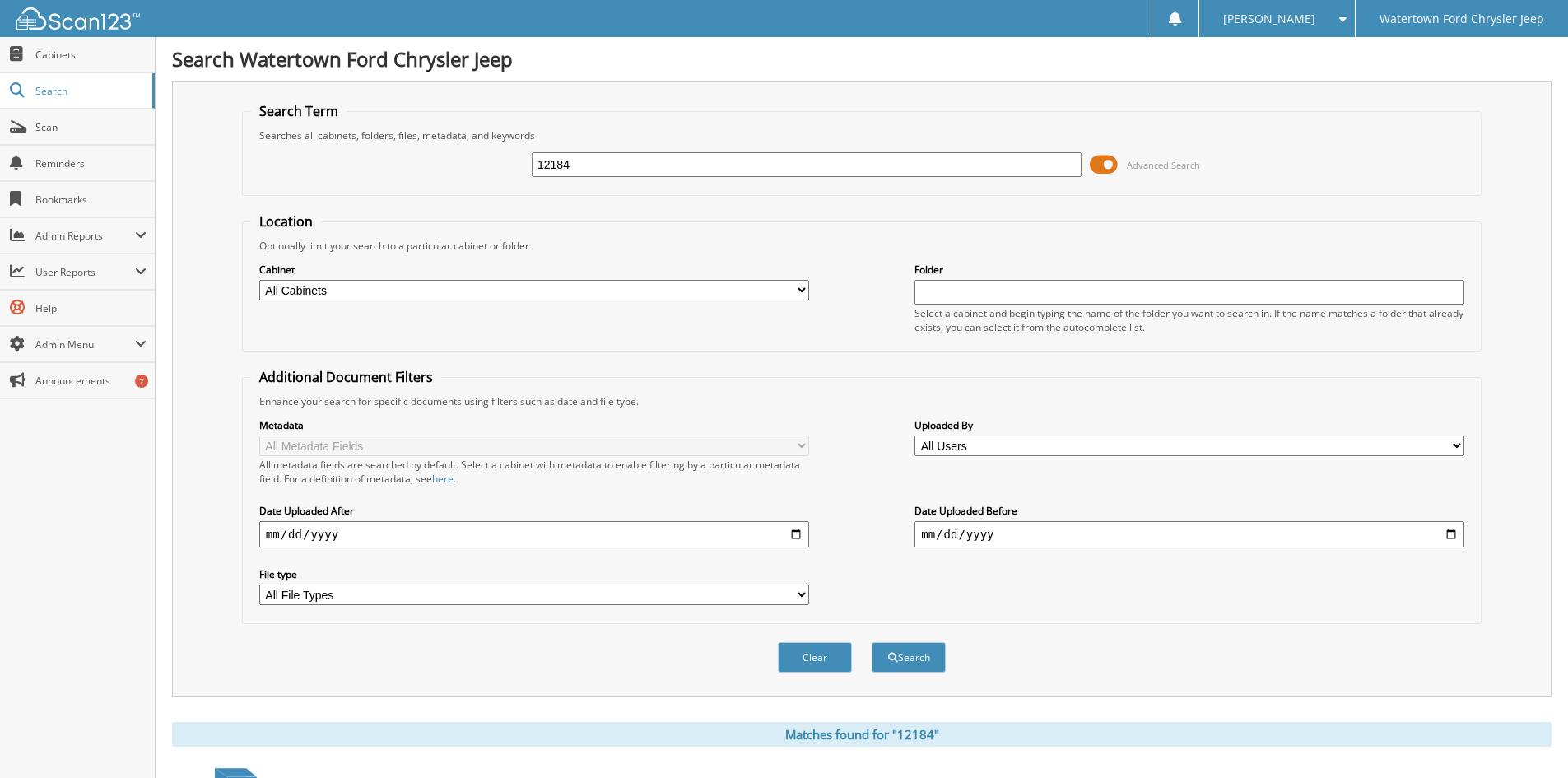
drag, startPoint x: 588, startPoint y: 168, endPoint x: 394, endPoint y: 188, distance: 195.0
click at [396, 188] on fieldset "Search Term Searches all cabinets, folders, files, metadata, and keywords 12184…" at bounding box center [862, 149] width 1240 height 93
type input "139394"
click at [872, 642] on button "Search" at bounding box center [909, 657] width 74 height 31
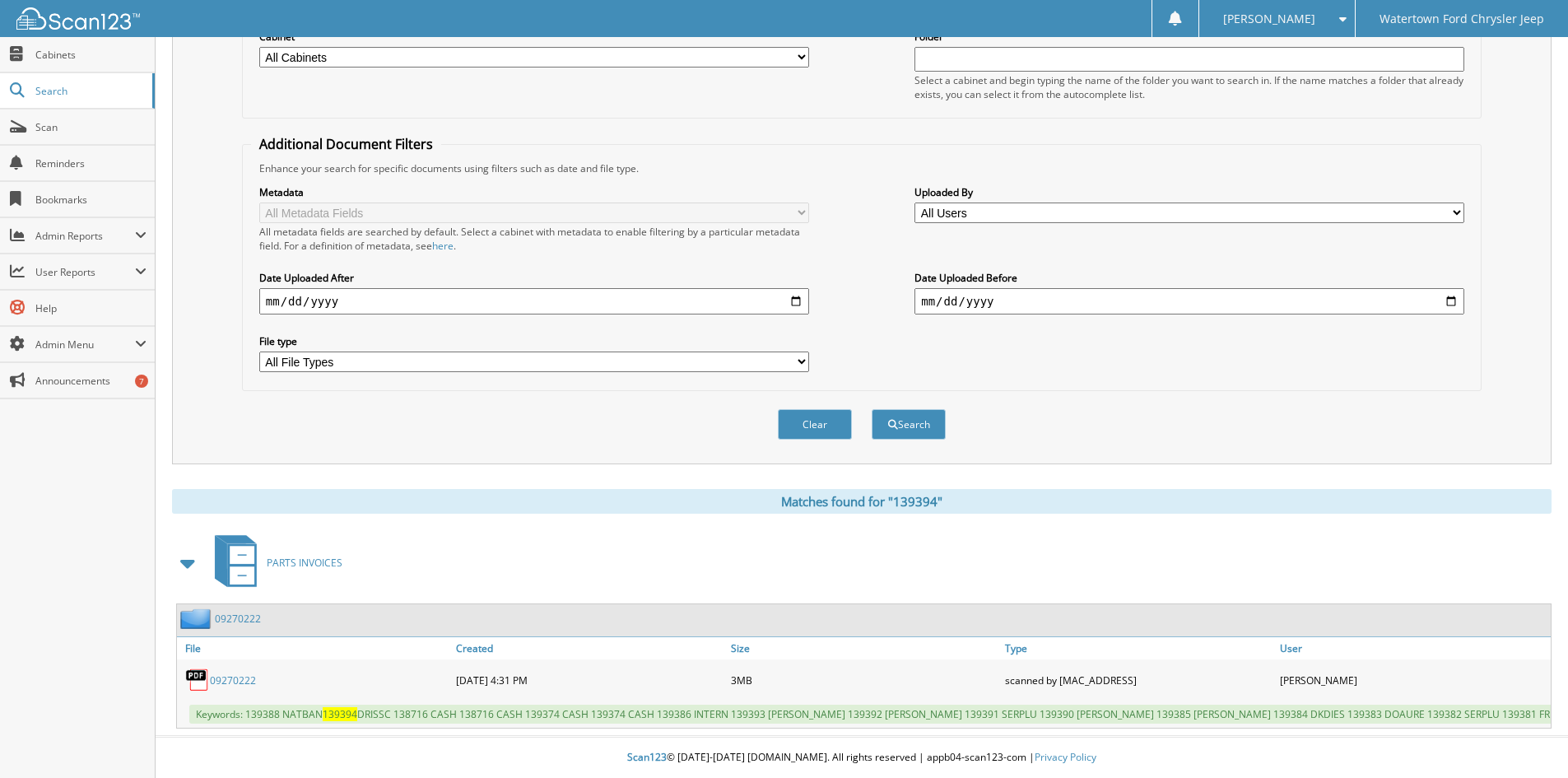
scroll to position [246, 0]
click at [223, 673] on link "09270222" at bounding box center [233, 680] width 46 height 14
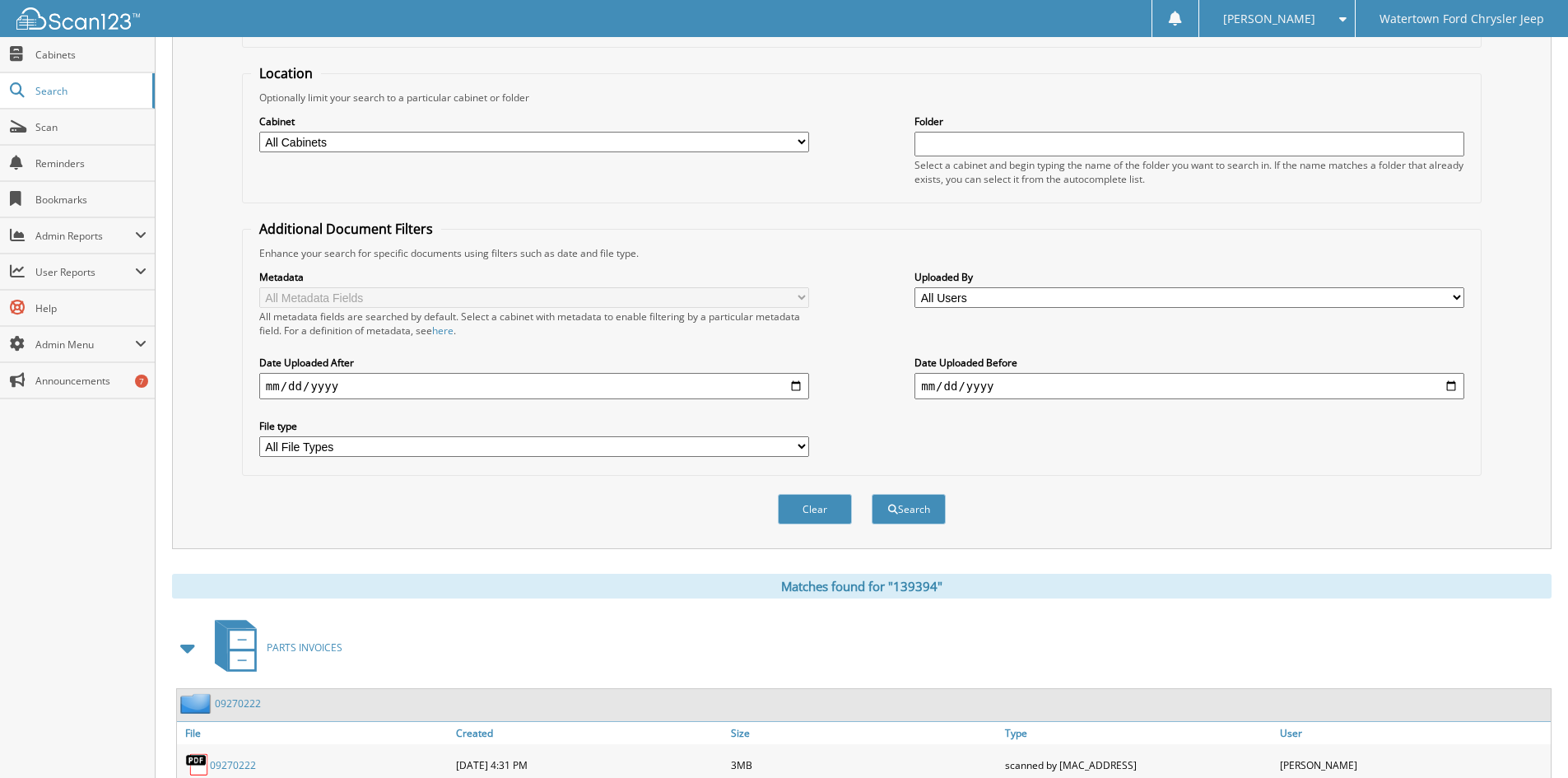
scroll to position [0, 0]
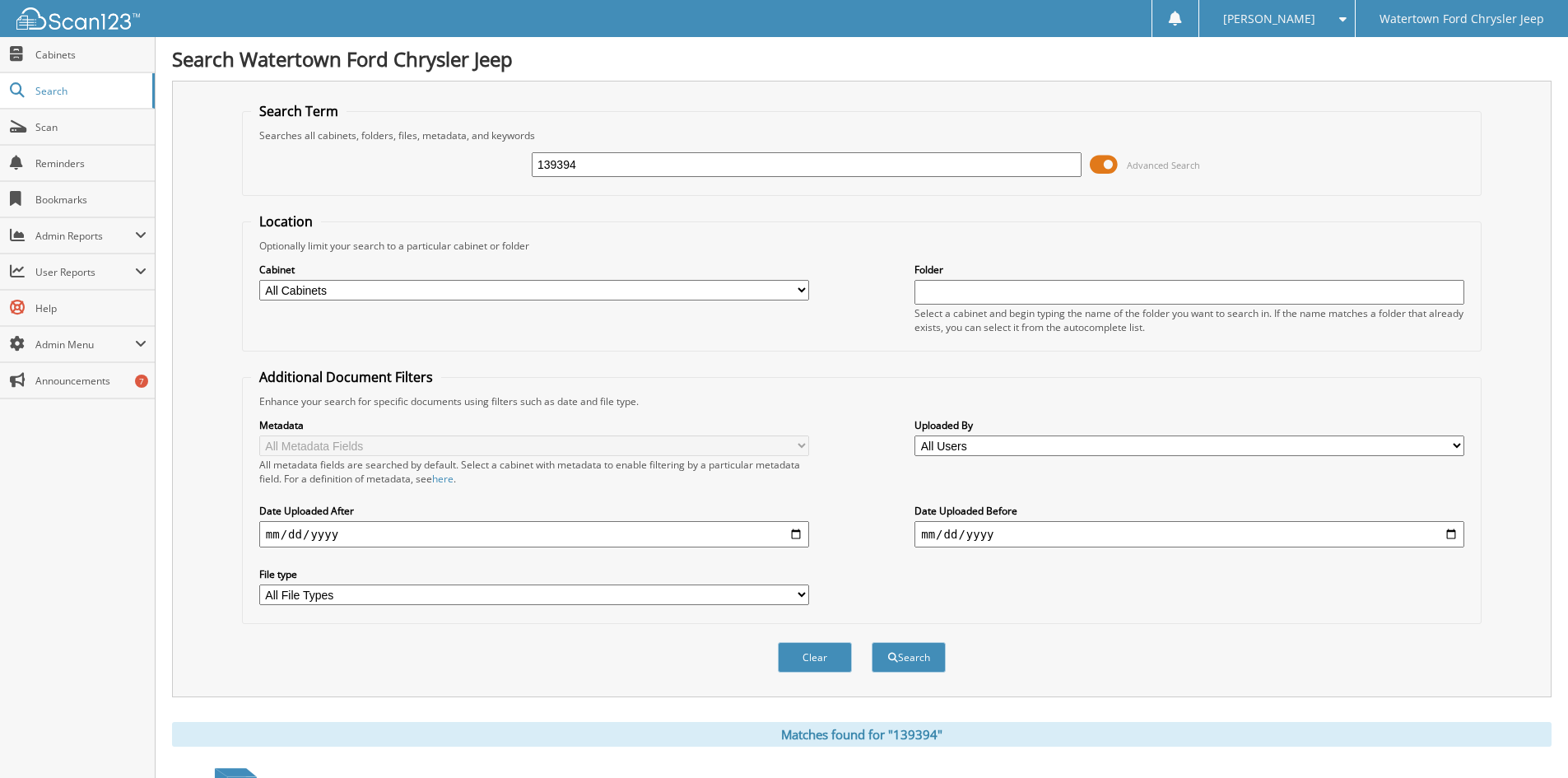
drag, startPoint x: 614, startPoint y: 161, endPoint x: 427, endPoint y: 180, distance: 188.0
click at [436, 176] on div "139394 Advanced Search" at bounding box center [862, 165] width 1222 height 44
type input "154357"
click at [872, 642] on button "Search" at bounding box center [909, 657] width 74 height 31
drag, startPoint x: 582, startPoint y: 169, endPoint x: 431, endPoint y: 186, distance: 152.0
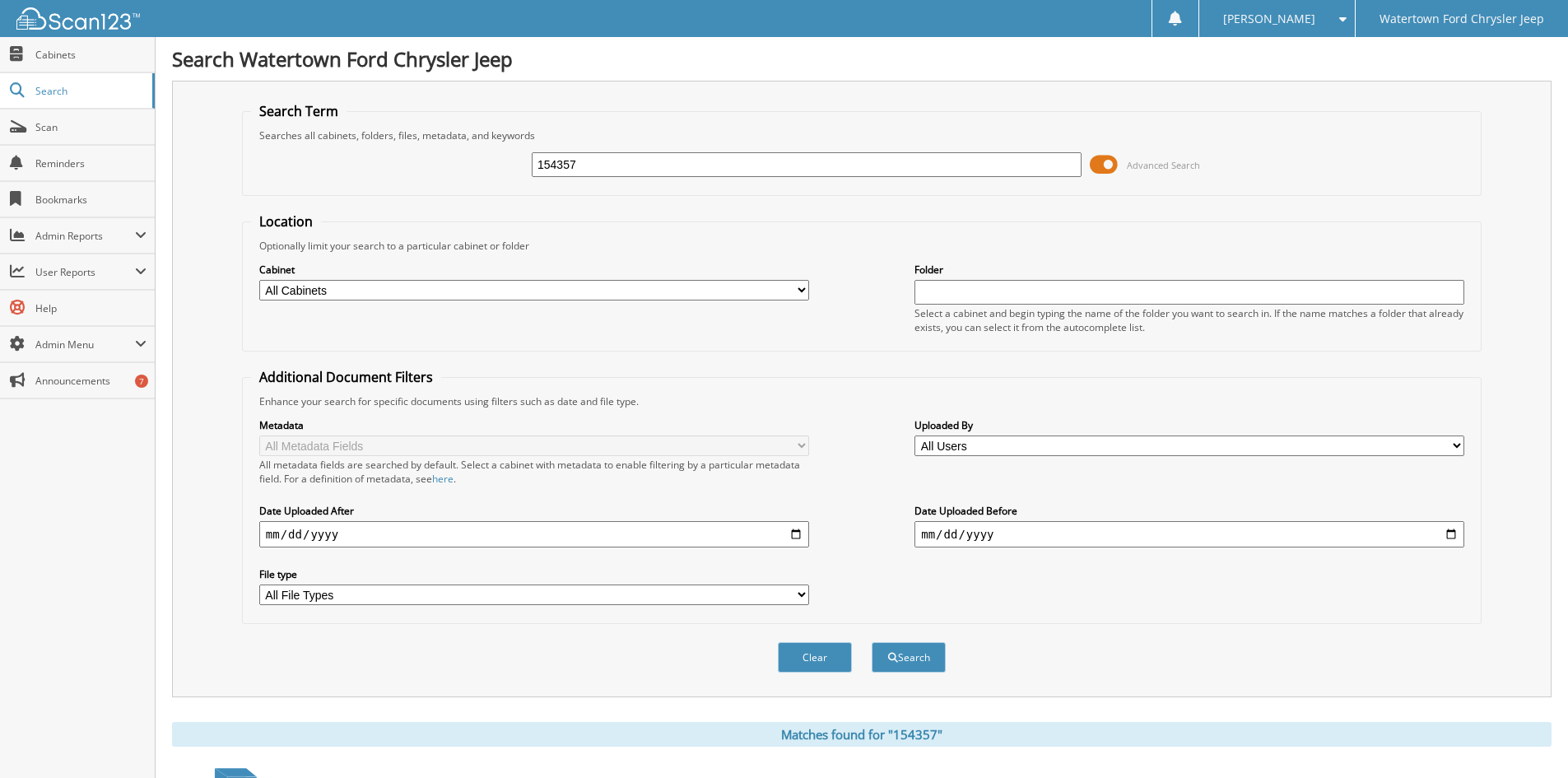
click at [431, 186] on div "154357 Advanced Search" at bounding box center [862, 165] width 1222 height 44
type input "03282024"
click at [872, 642] on button "Search" at bounding box center [909, 657] width 74 height 31
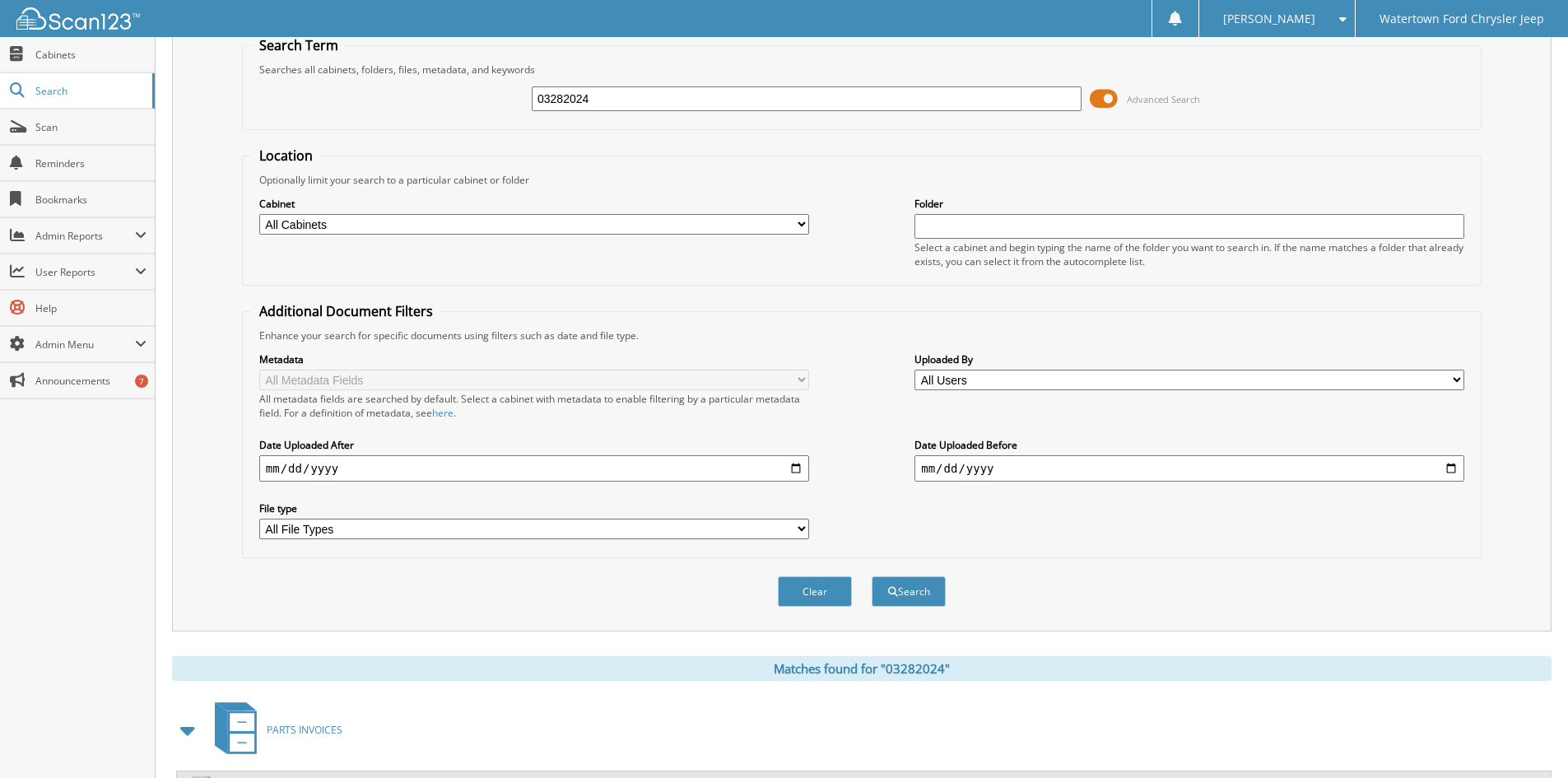
scroll to position [246, 0]
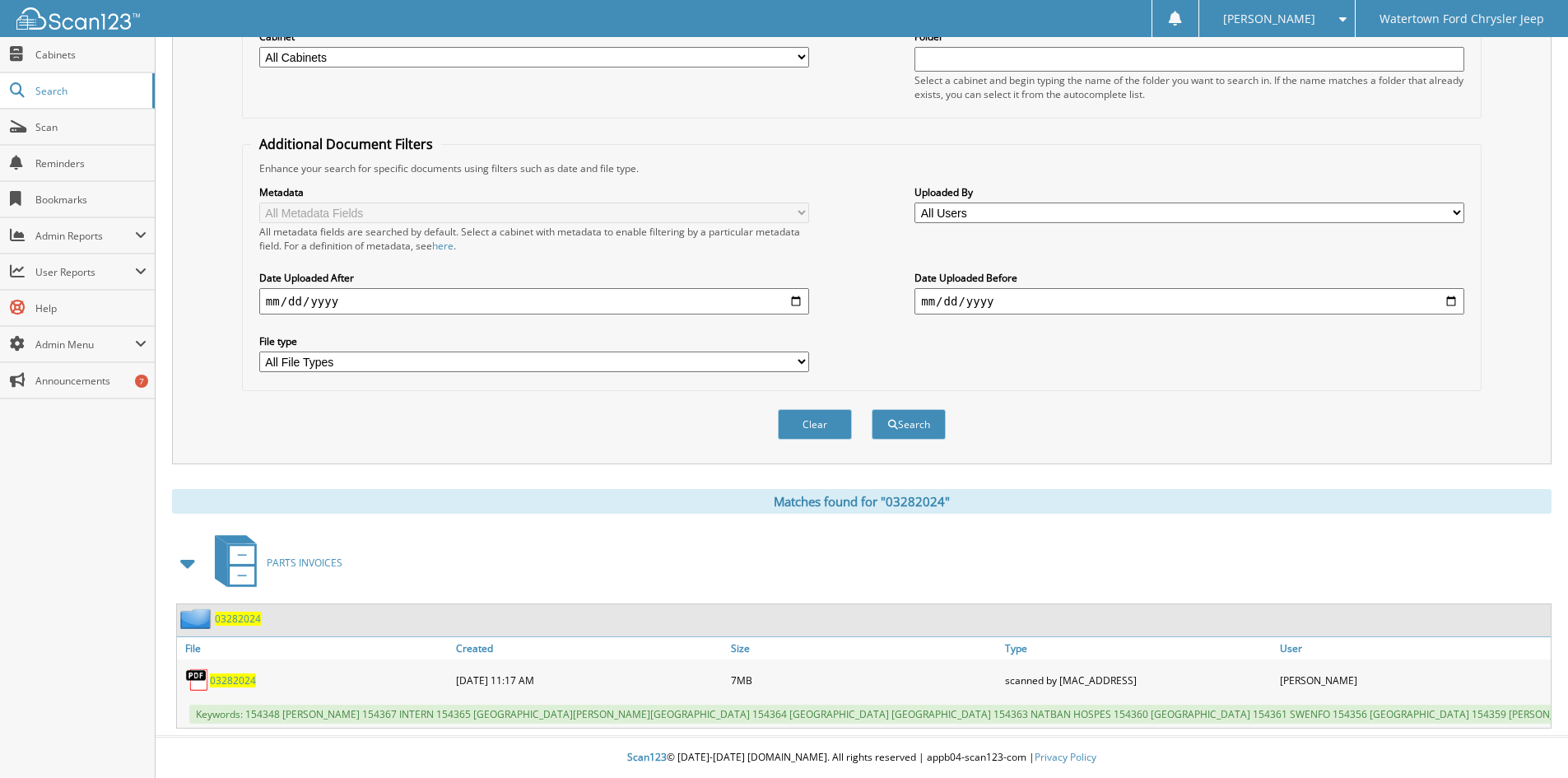
click at [219, 673] on span "03282024" at bounding box center [233, 680] width 46 height 14
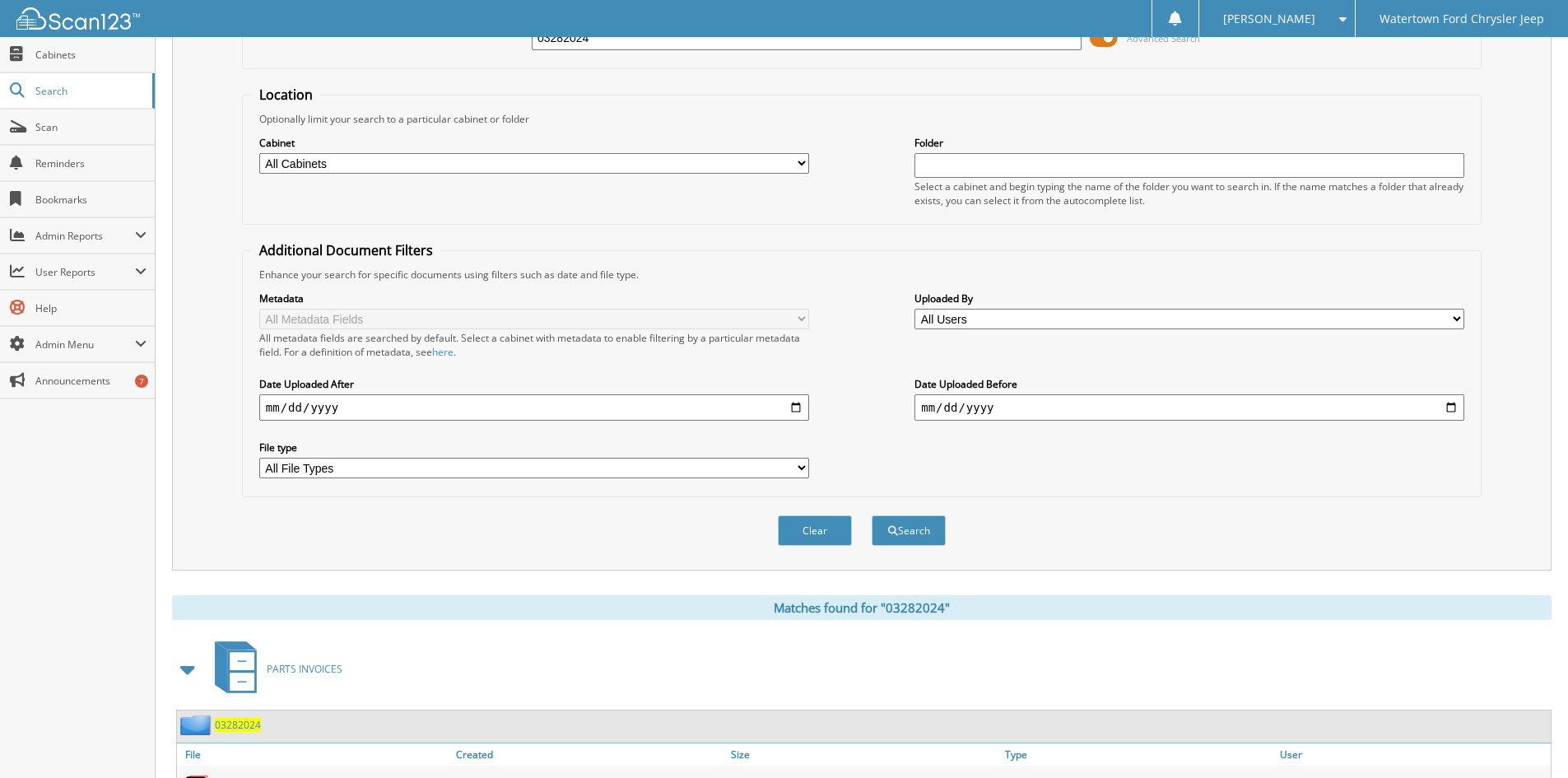
scroll to position [0, 0]
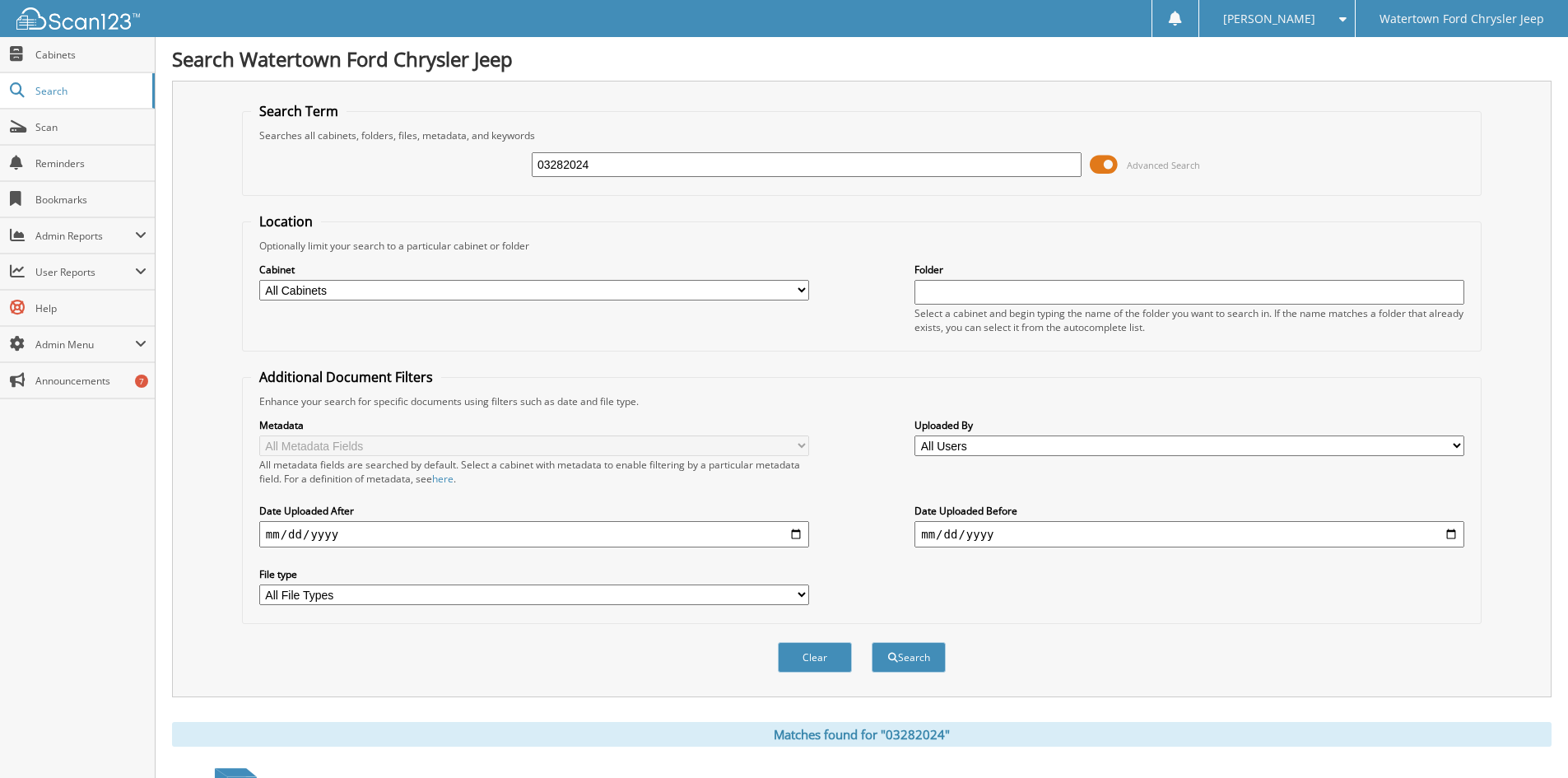
drag, startPoint x: 609, startPoint y: 160, endPoint x: 480, endPoint y: 169, distance: 129.3
click at [480, 169] on div "03282024 Advanced Search" at bounding box center [862, 165] width 1222 height 44
type input "45950"
click at [872, 642] on button "Search" at bounding box center [909, 657] width 74 height 31
click at [303, 293] on select "All Cabinets ACCOUNTS PAYABLE ARCHIVE R&R RO BOBCAT SALES CANCELLATIONS CAR DEA…" at bounding box center [534, 290] width 550 height 20
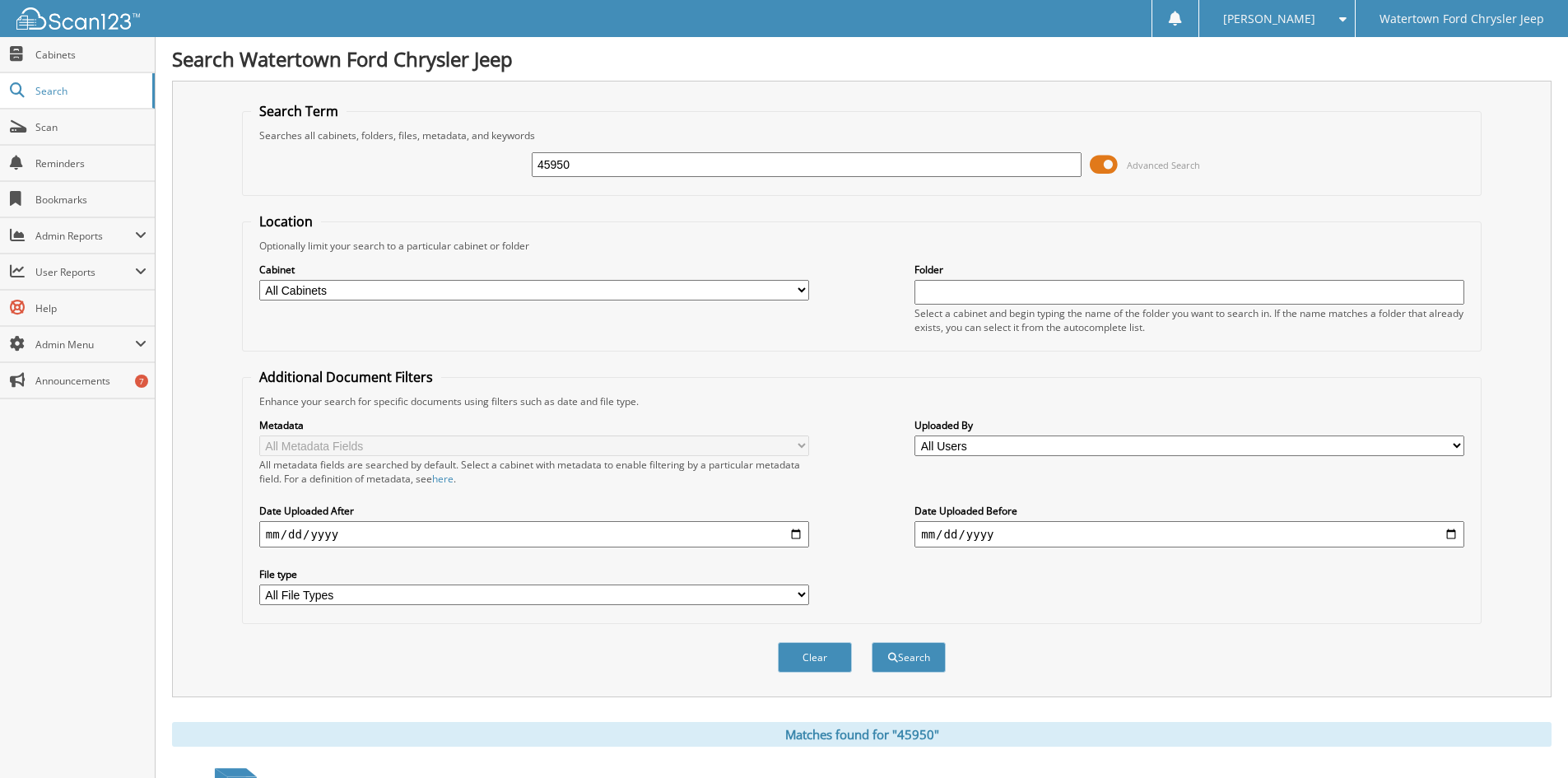
select select "6397"
click at [259, 280] on select "All Cabinets ACCOUNTS PAYABLE ARCHIVE R&R RO BOBCAT SALES CANCELLATIONS CAR DEA…" at bounding box center [534, 290] width 550 height 20
click at [909, 654] on button "Search" at bounding box center [909, 657] width 74 height 31
click at [395, 289] on select "All Cabinets ACCOUNTS PAYABLE ARCHIVE R&R RO BOBCAT SALES CANCELLATIONS CAR DEA…" at bounding box center [534, 290] width 550 height 20
select select
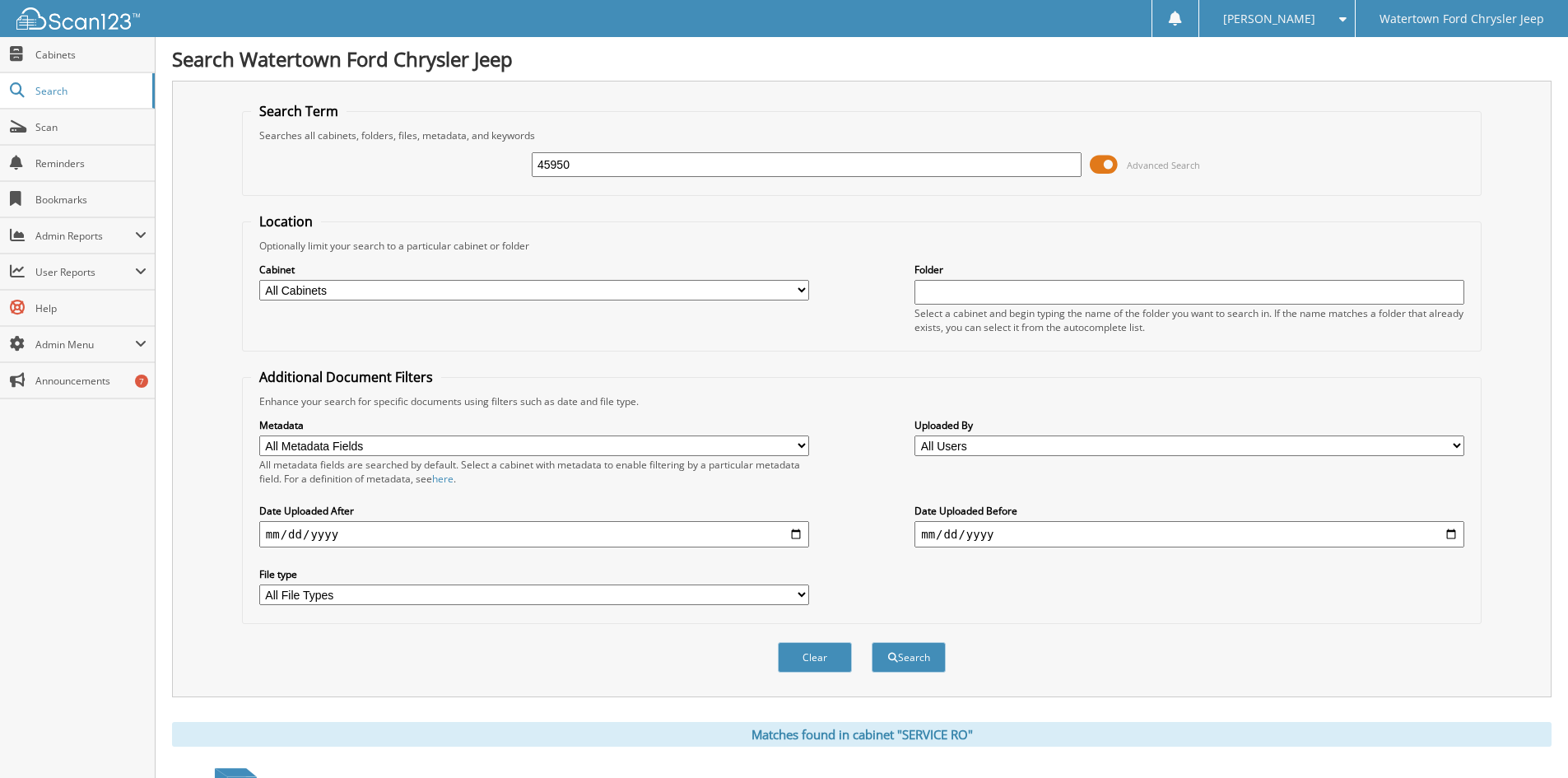
click at [259, 280] on select "All Cabinets ACCOUNTS PAYABLE ARCHIVE R&R RO BOBCAT SALES CANCELLATIONS CAR DEA…" at bounding box center [534, 290] width 550 height 20
click at [922, 644] on button "Search" at bounding box center [909, 657] width 74 height 31
click at [1111, 159] on span at bounding box center [1104, 165] width 28 height 25
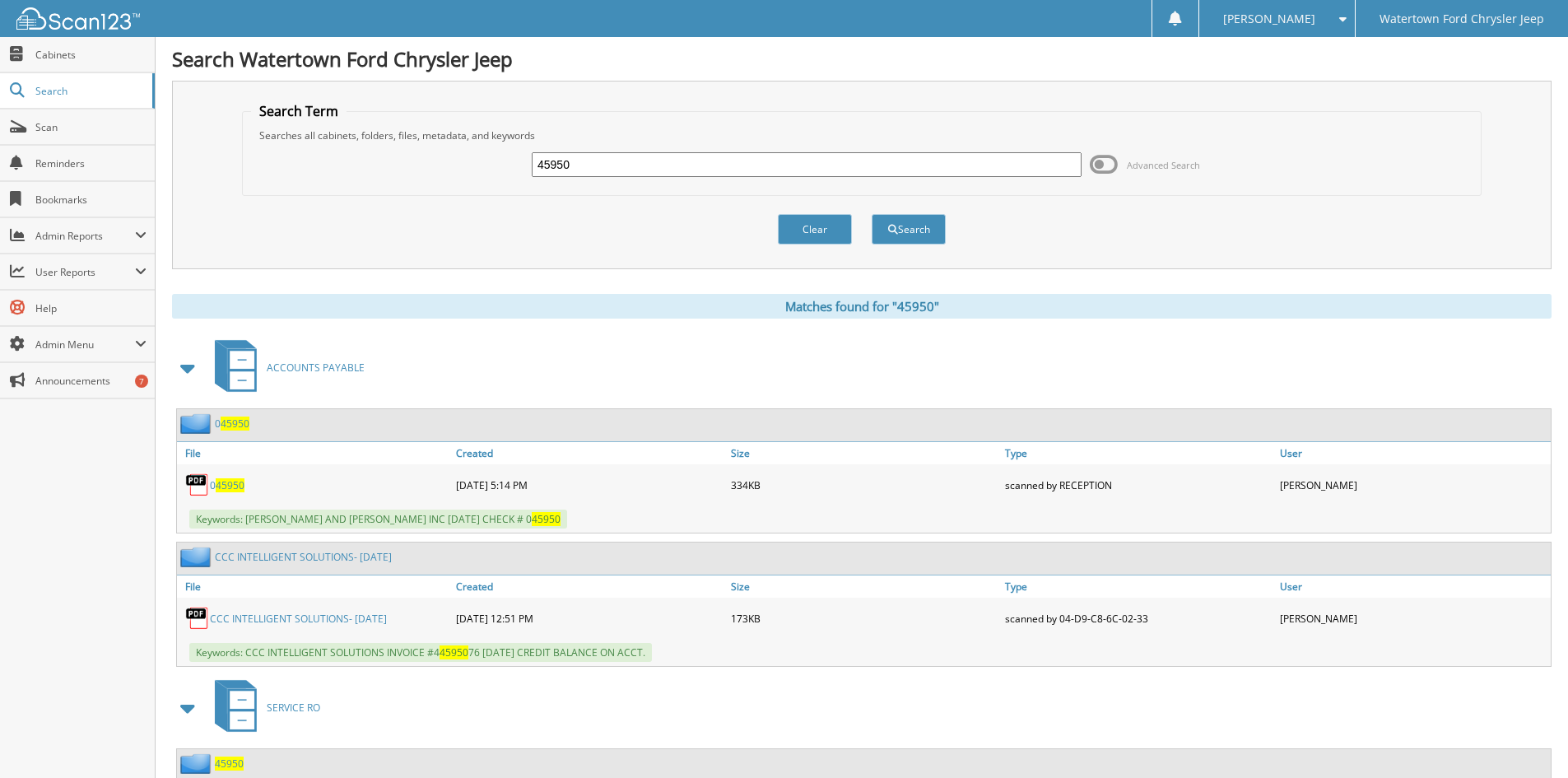
drag, startPoint x: 624, startPoint y: 162, endPoint x: 336, endPoint y: 180, distance: 288.6
click at [339, 181] on div "45950 Advanced Search" at bounding box center [862, 165] width 1222 height 44
type input "45912"
click at [872, 214] on button "Search" at bounding box center [909, 229] width 74 height 31
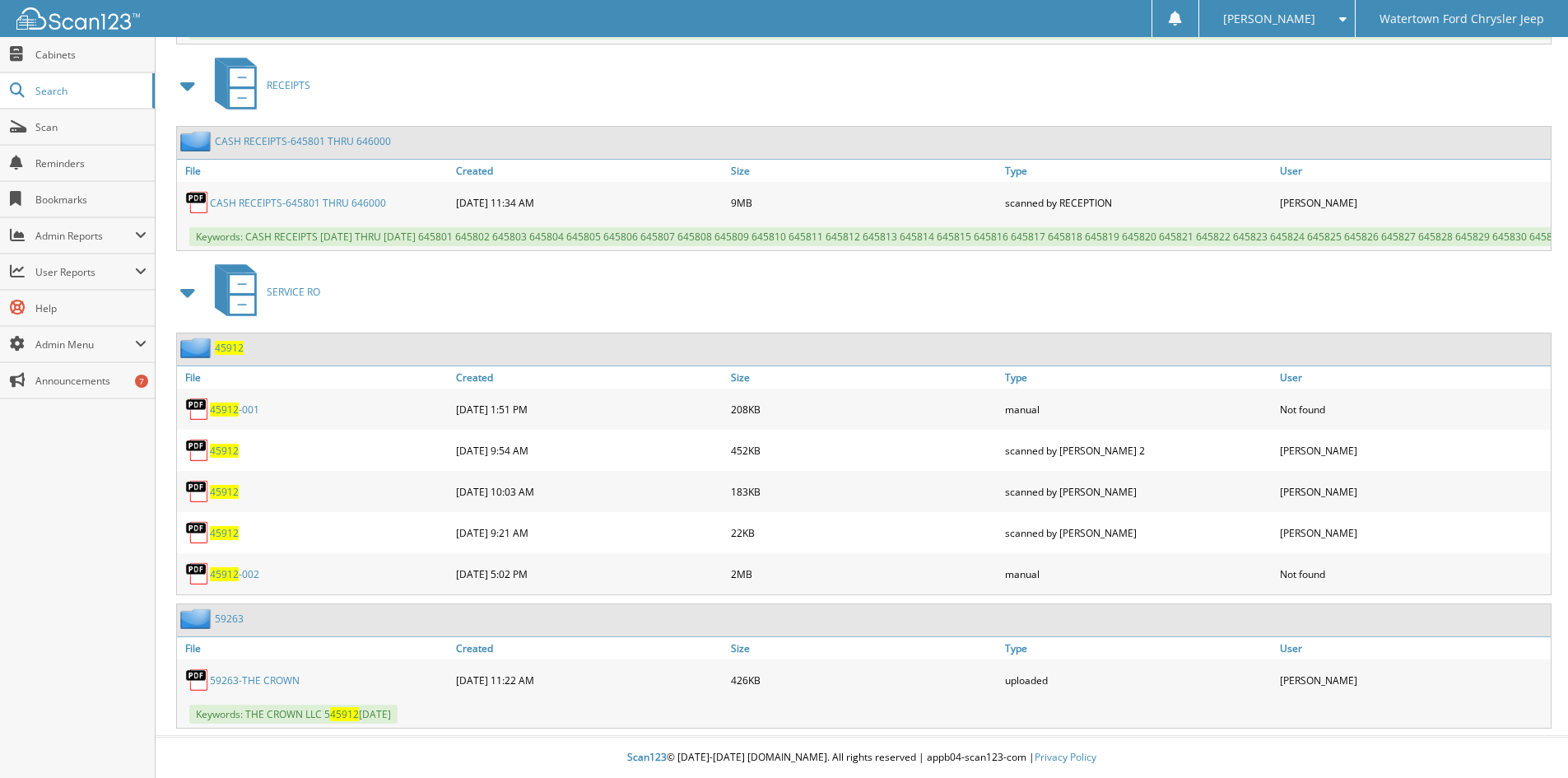
scroll to position [1076, 0]
click at [259, 678] on link "59263-THE CROWN" at bounding box center [255, 680] width 90 height 14
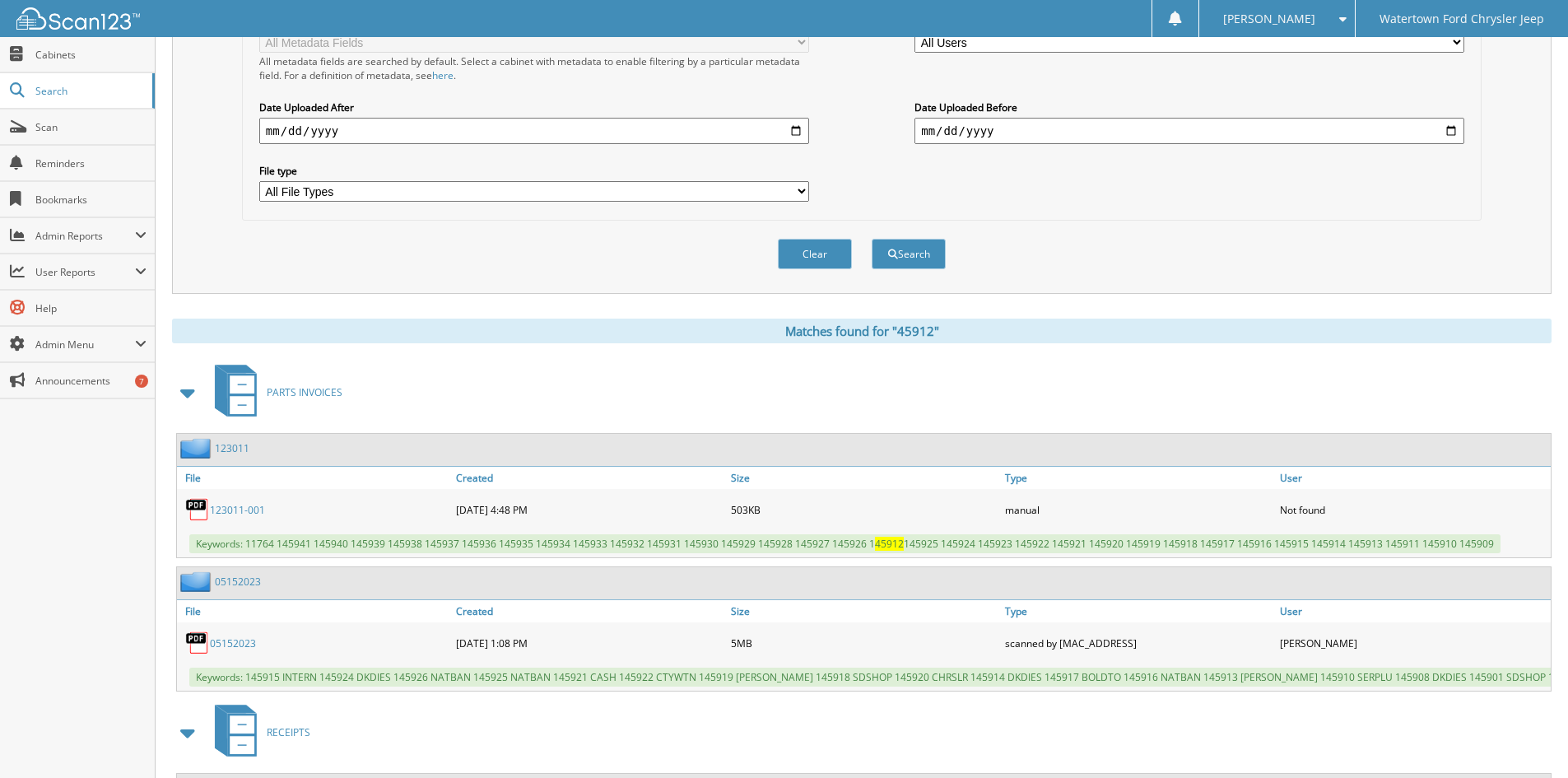
scroll to position [88, 0]
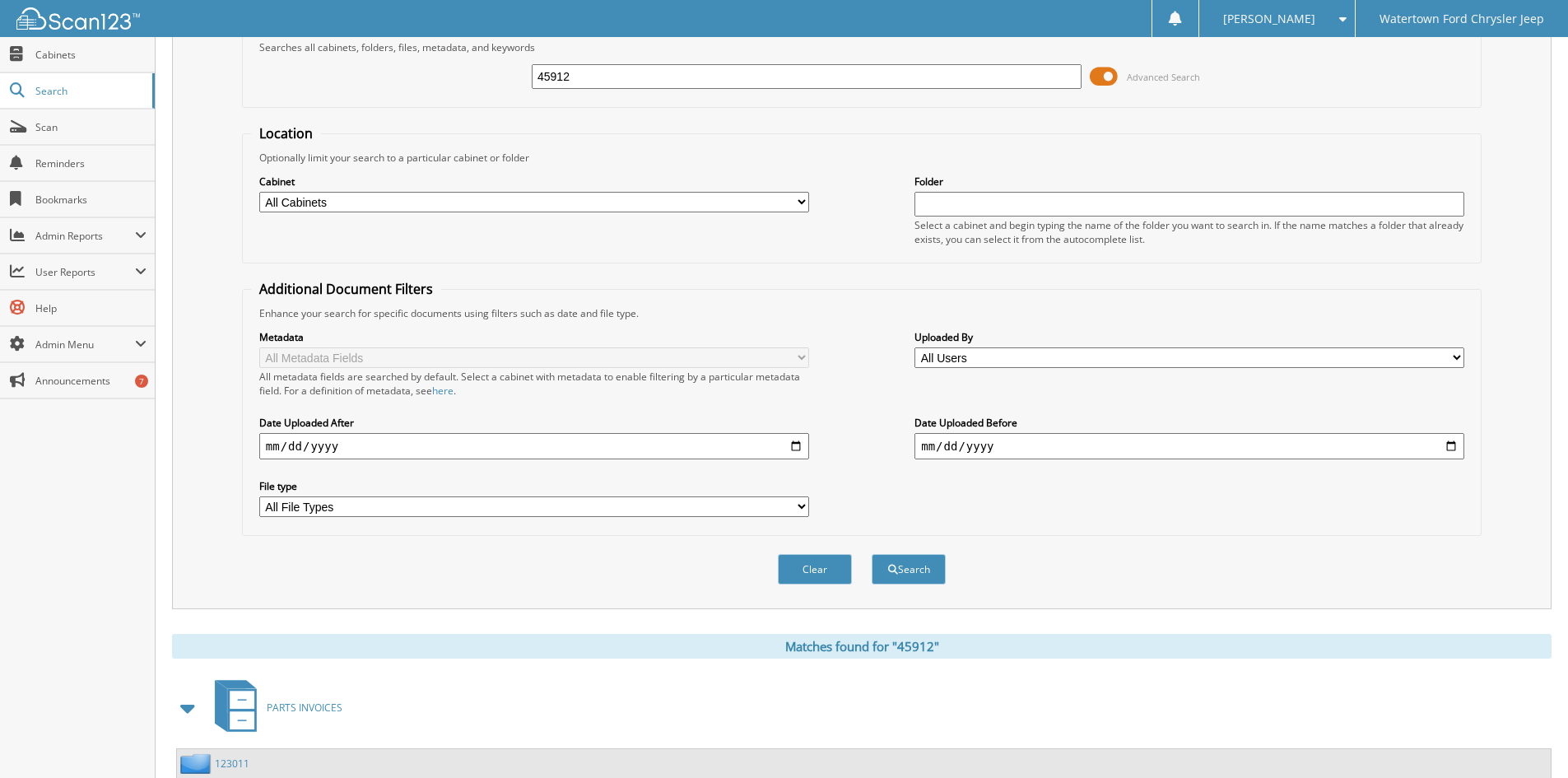
click at [498, 208] on select "All Cabinets ACCOUNTS PAYABLE ARCHIVE R&R RO BOBCAT SALES CANCELLATIONS CAR DEA…" at bounding box center [534, 202] width 550 height 20
select select "6397"
click at [259, 192] on select "All Cabinets ACCOUNTS PAYABLE ARCHIVE R&R RO BOBCAT SALES CANCELLATIONS CAR DEA…" at bounding box center [534, 202] width 550 height 20
click at [903, 574] on button "Search" at bounding box center [909, 569] width 74 height 31
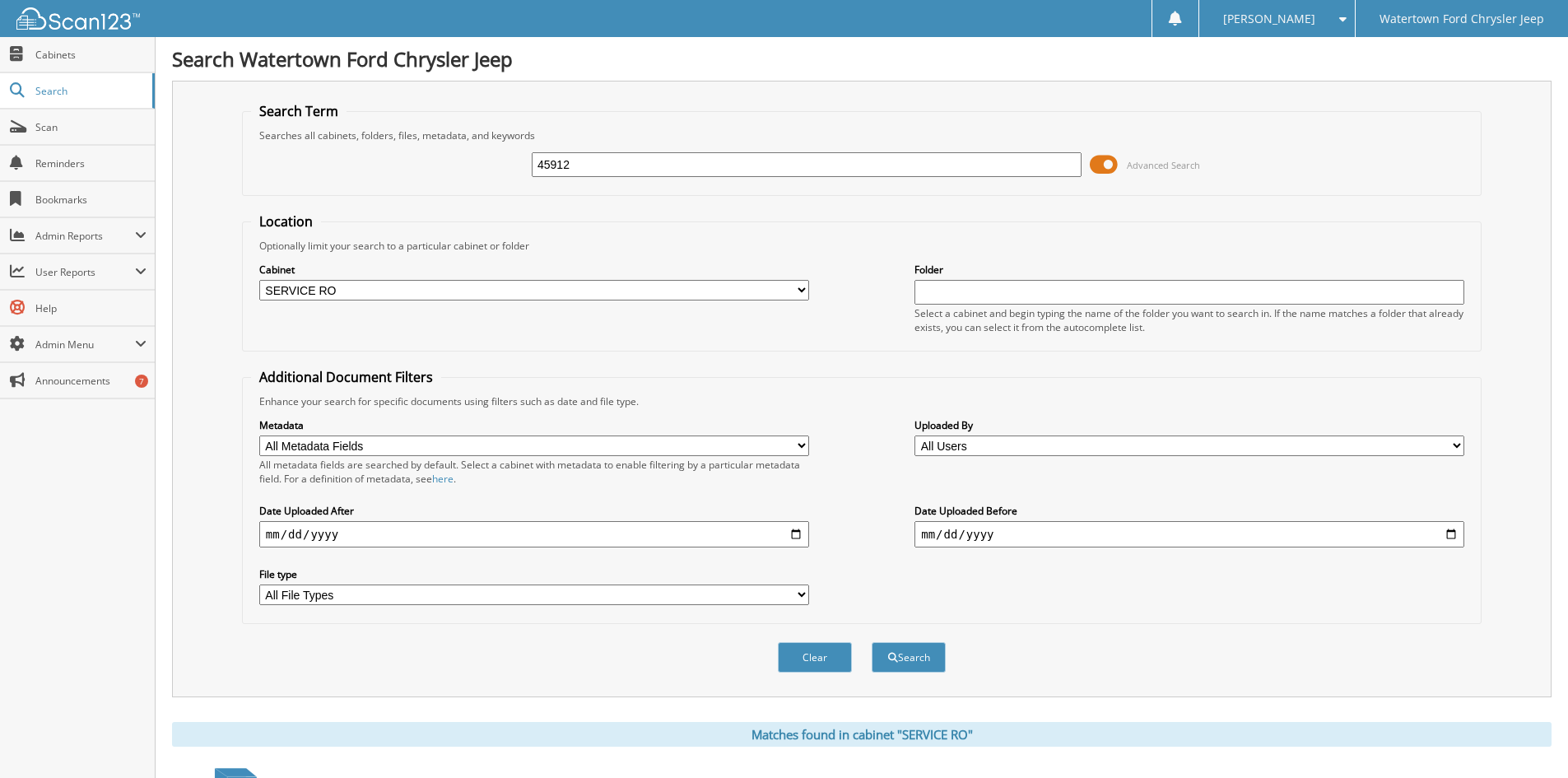
drag, startPoint x: 606, startPoint y: 169, endPoint x: 438, endPoint y: 182, distance: 168.5
click at [438, 182] on div "45912 Advanced Search" at bounding box center [862, 165] width 1222 height 44
click at [872, 642] on button "Search" at bounding box center [909, 657] width 74 height 31
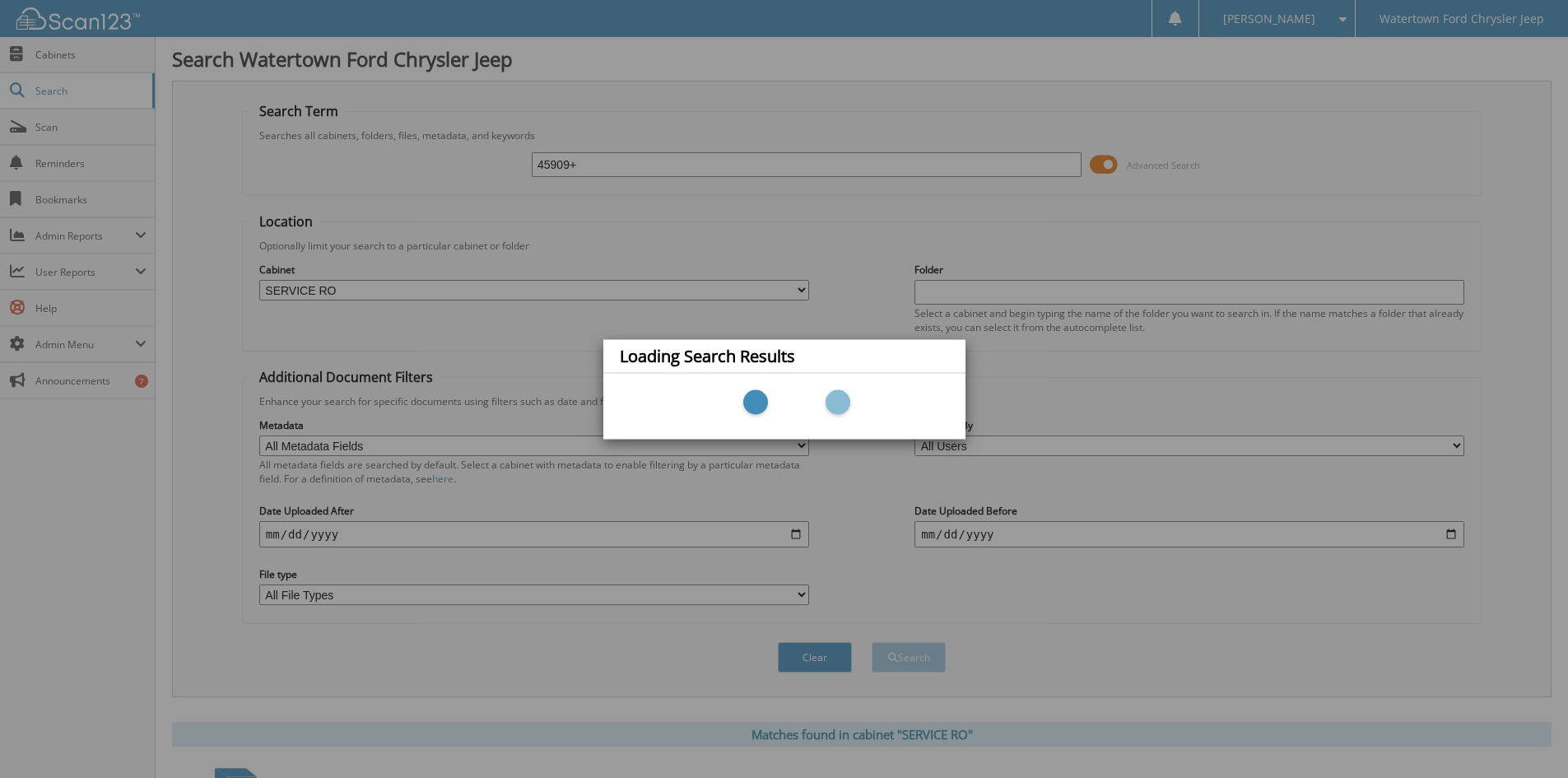
type input "45909"
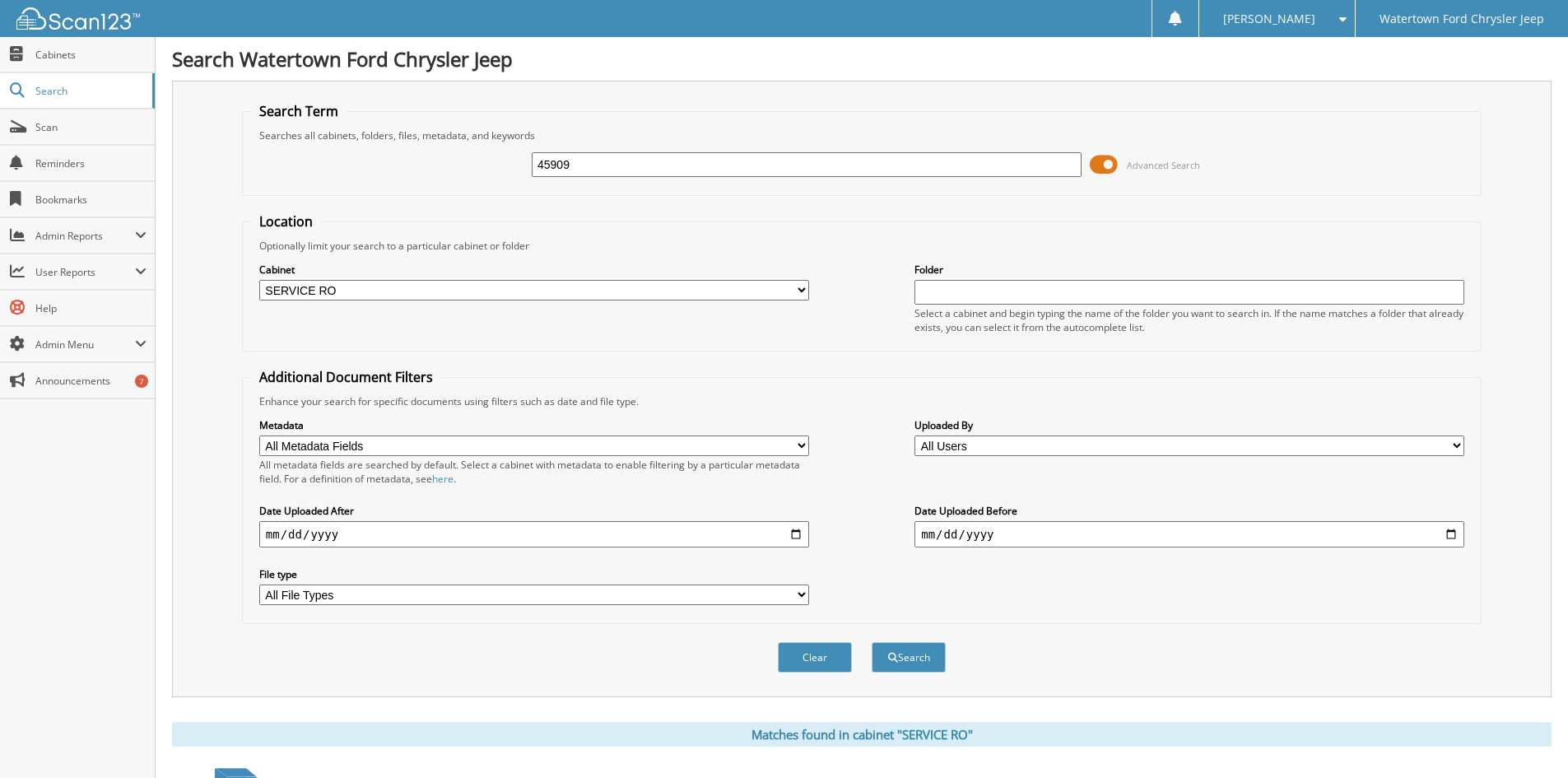
click at [644, 157] on input "45909" at bounding box center [806, 165] width 550 height 25
click at [872, 642] on button "Search" at bounding box center [909, 657] width 74 height 31
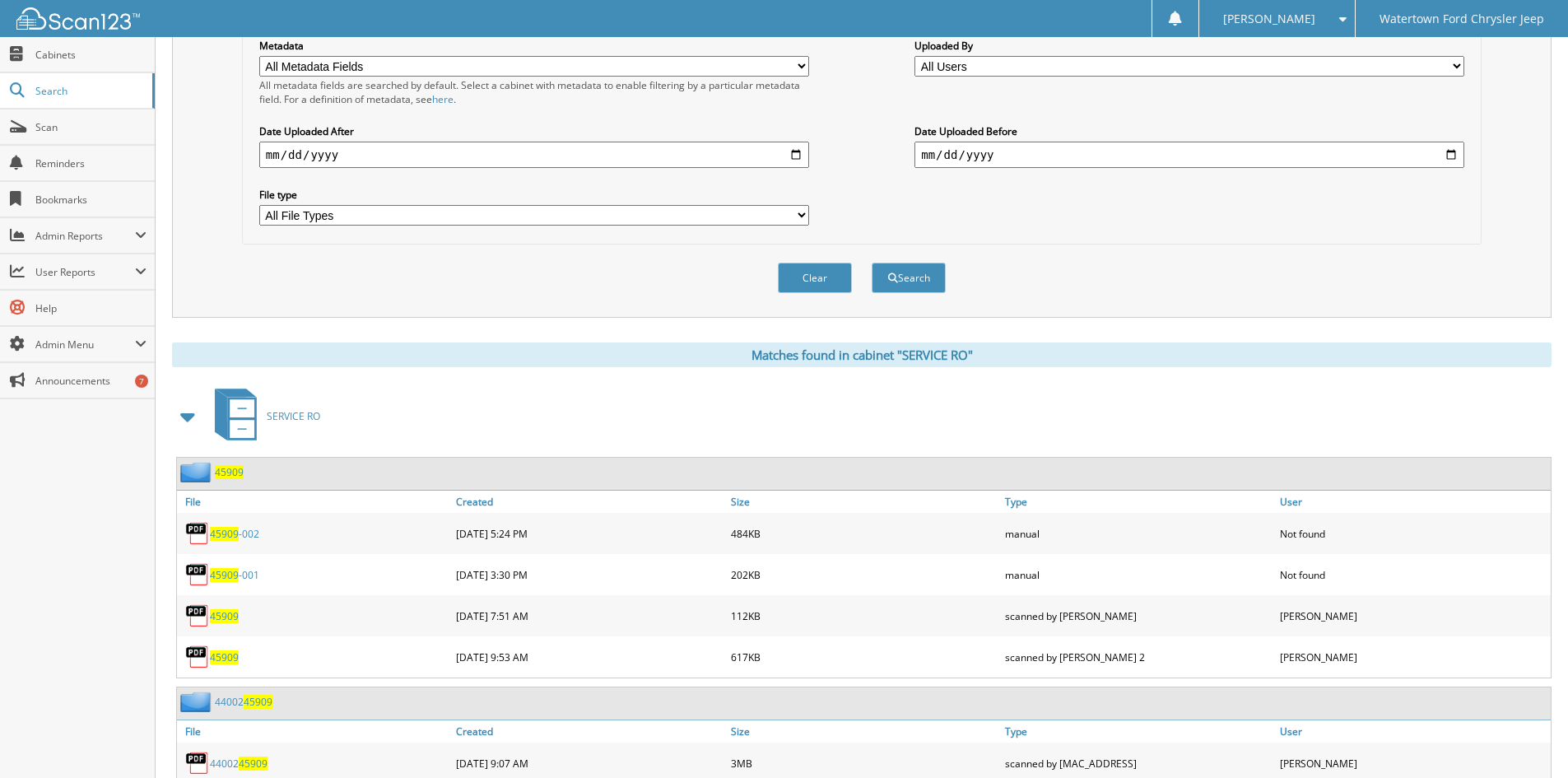
scroll to position [463, 0]
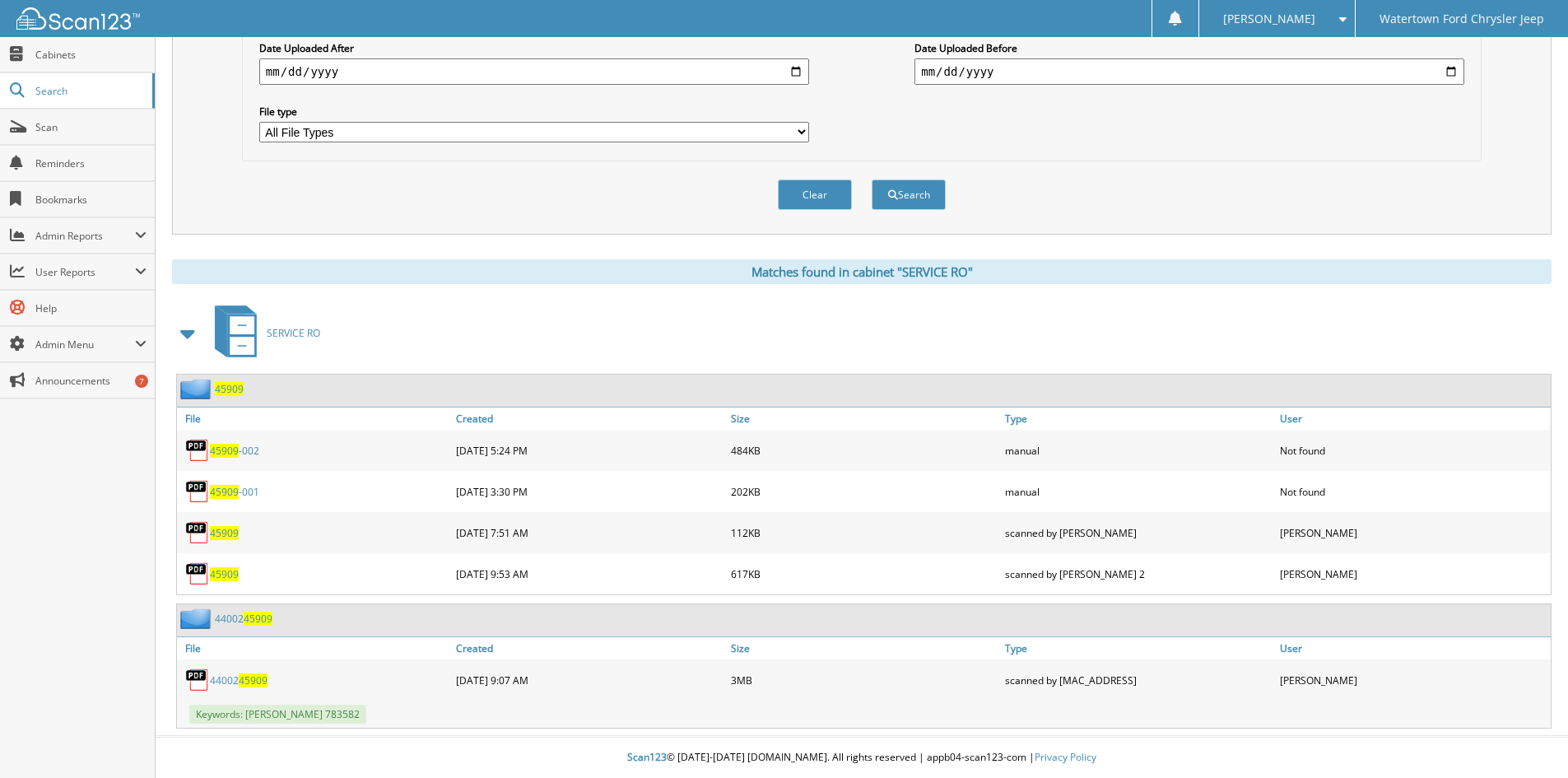
click at [235, 679] on link "44002 45909" at bounding box center [238, 680] width 57 height 14
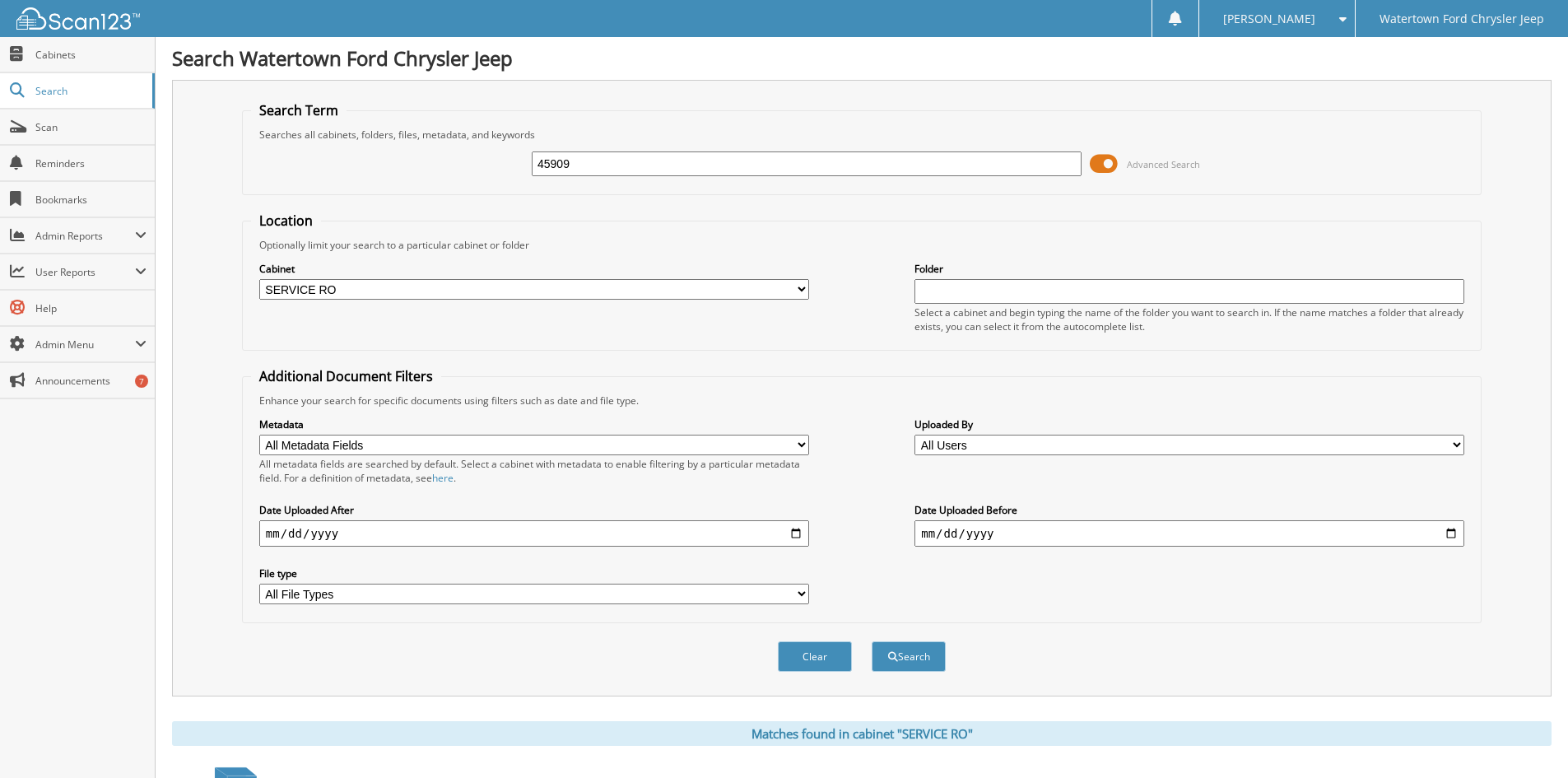
scroll to position [0, 0]
drag, startPoint x: 753, startPoint y: 158, endPoint x: 393, endPoint y: 211, distance: 363.9
click at [406, 210] on form "Search Term Searches all cabinets, folders, files, metadata, and keywords 45909…" at bounding box center [862, 396] width 1240 height 589
type input "45807"
click at [872, 642] on button "Search" at bounding box center [909, 657] width 74 height 31
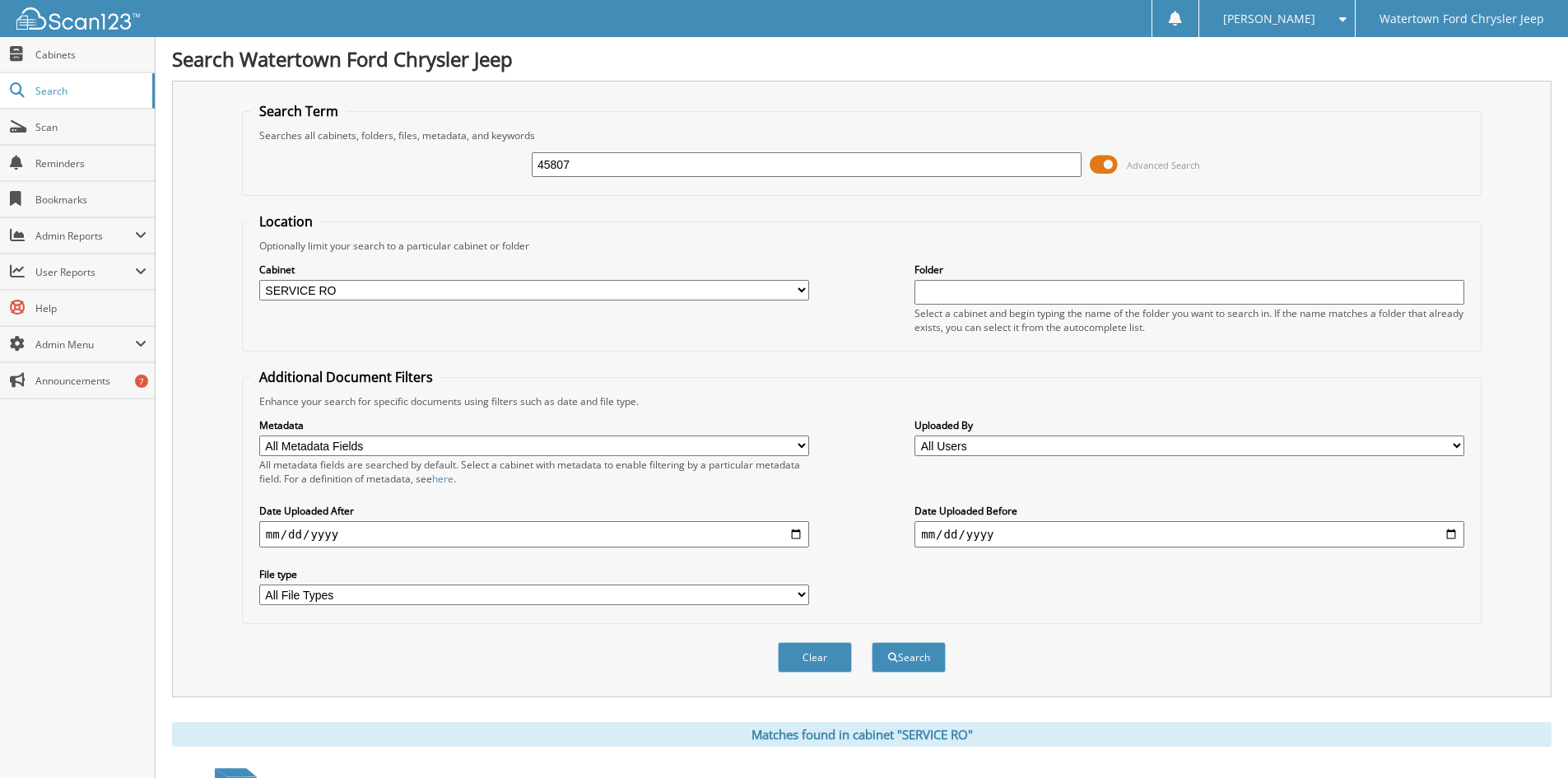
drag, startPoint x: 676, startPoint y: 162, endPoint x: 341, endPoint y: 181, distance: 335.5
click at [343, 181] on div "45807 Advanced Search" at bounding box center [862, 165] width 1222 height 44
type input "45782"
click at [872, 642] on button "Search" at bounding box center [909, 657] width 74 height 31
drag, startPoint x: 708, startPoint y: 160, endPoint x: 323, endPoint y: 201, distance: 387.2
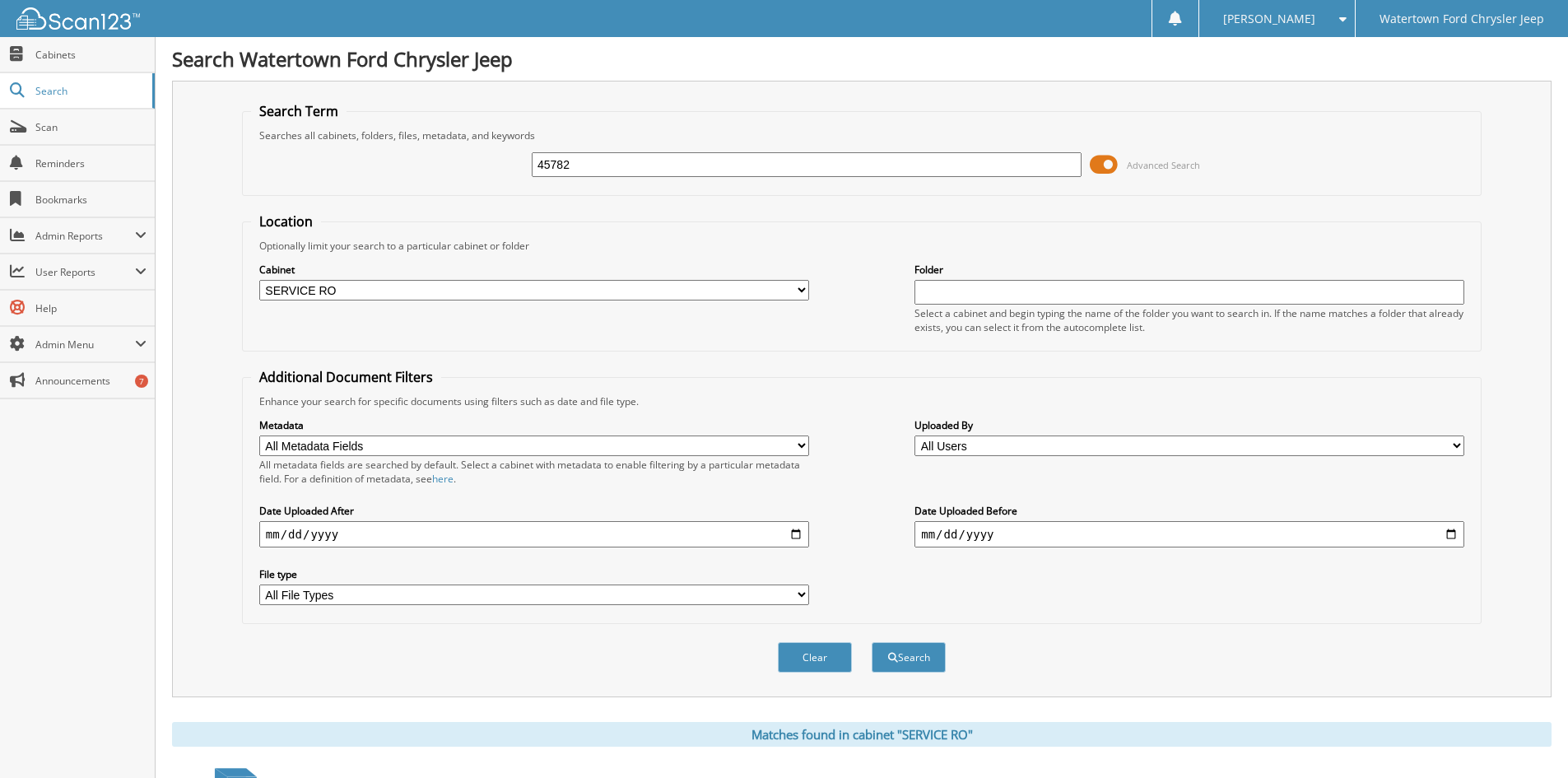
click at [344, 191] on fieldset "Search Term Searches all cabinets, folders, files, metadata, and keywords 45782…" at bounding box center [862, 149] width 1240 height 93
type input "45459"
click at [872, 642] on button "Search" at bounding box center [909, 657] width 74 height 31
drag, startPoint x: 637, startPoint y: 161, endPoint x: 420, endPoint y: 170, distance: 217.2
click at [422, 170] on div "45459 Advanced Search" at bounding box center [862, 165] width 1222 height 44
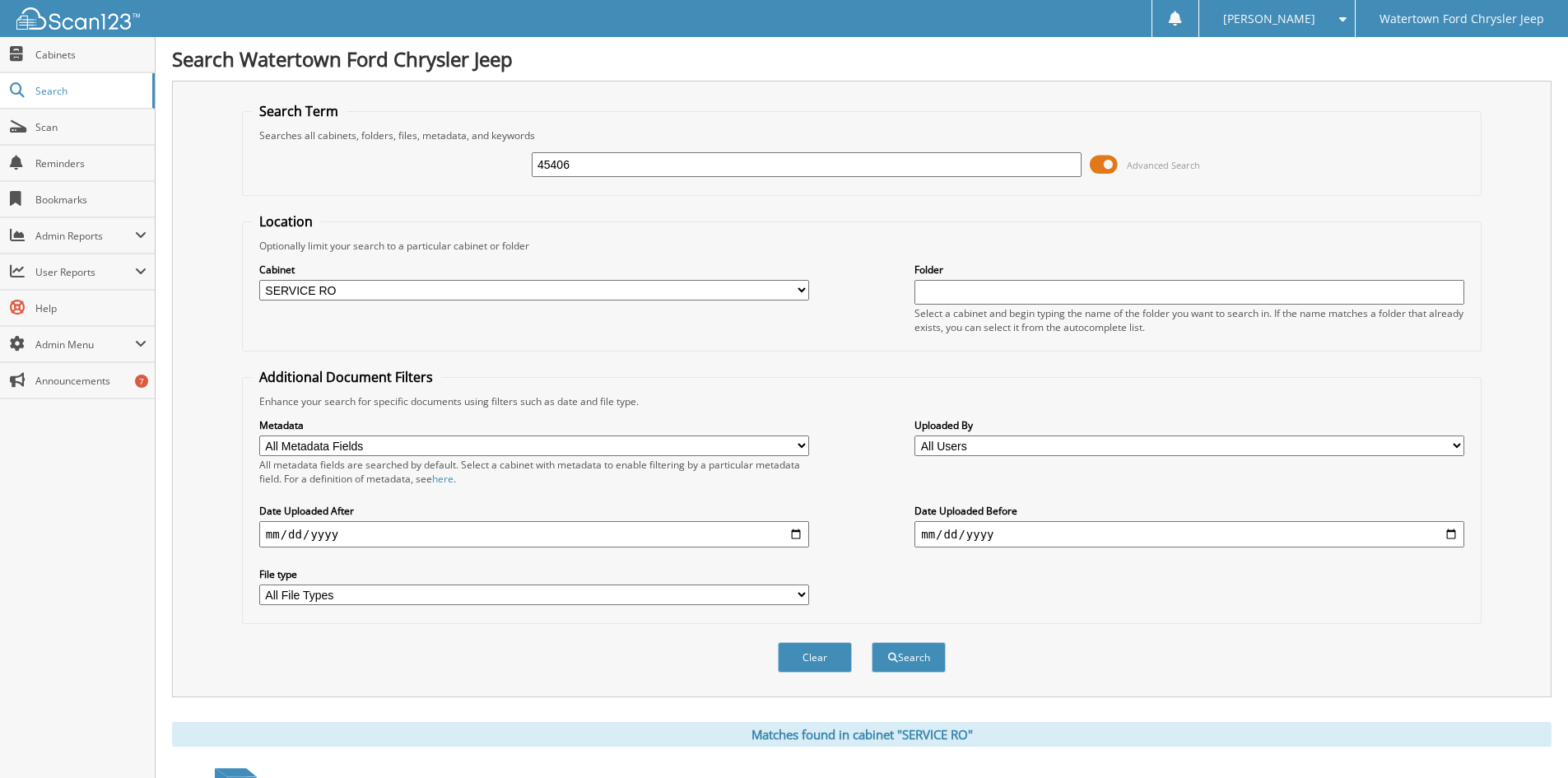
type input "45406"
click at [872, 642] on button "Search" at bounding box center [909, 657] width 74 height 31
drag, startPoint x: 361, startPoint y: 204, endPoint x: 279, endPoint y: 212, distance: 82.4
click at [294, 213] on form "Search Term Searches all cabinets, folders, files, metadata, and keywords 45406…" at bounding box center [862, 396] width 1240 height 589
type input "45397"
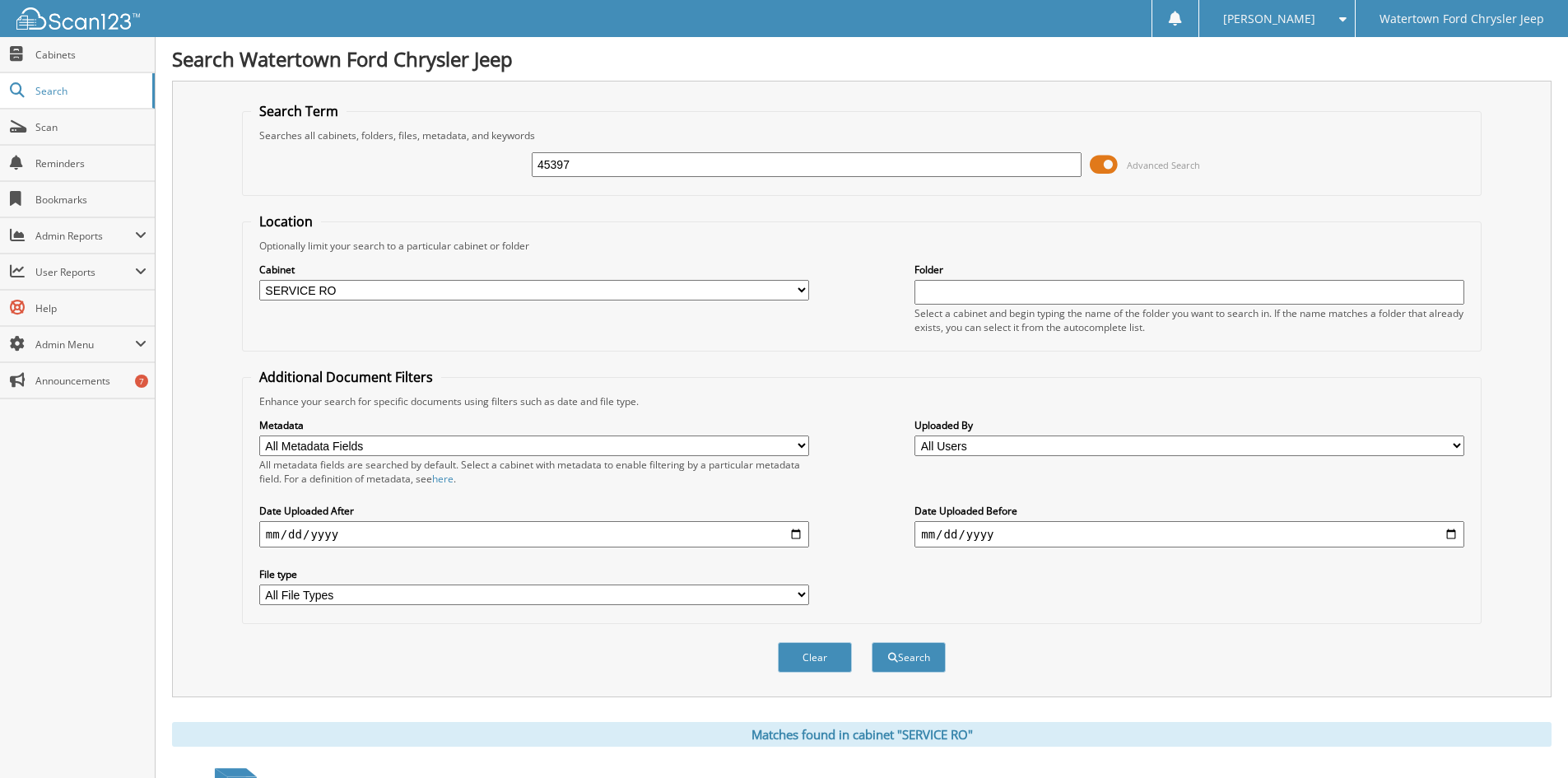
click at [872, 642] on button "Search" at bounding box center [909, 657] width 74 height 31
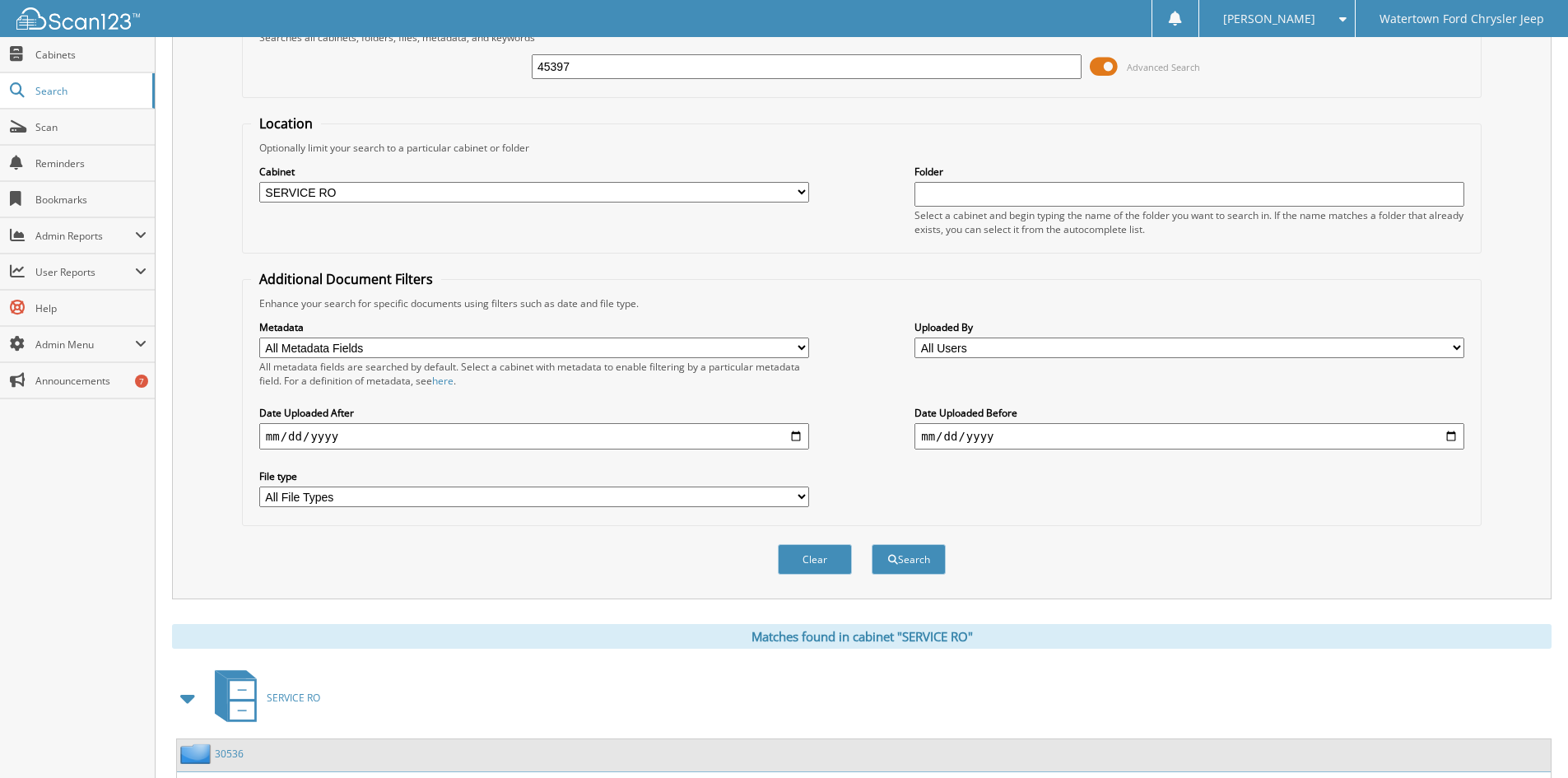
scroll to position [89, 0]
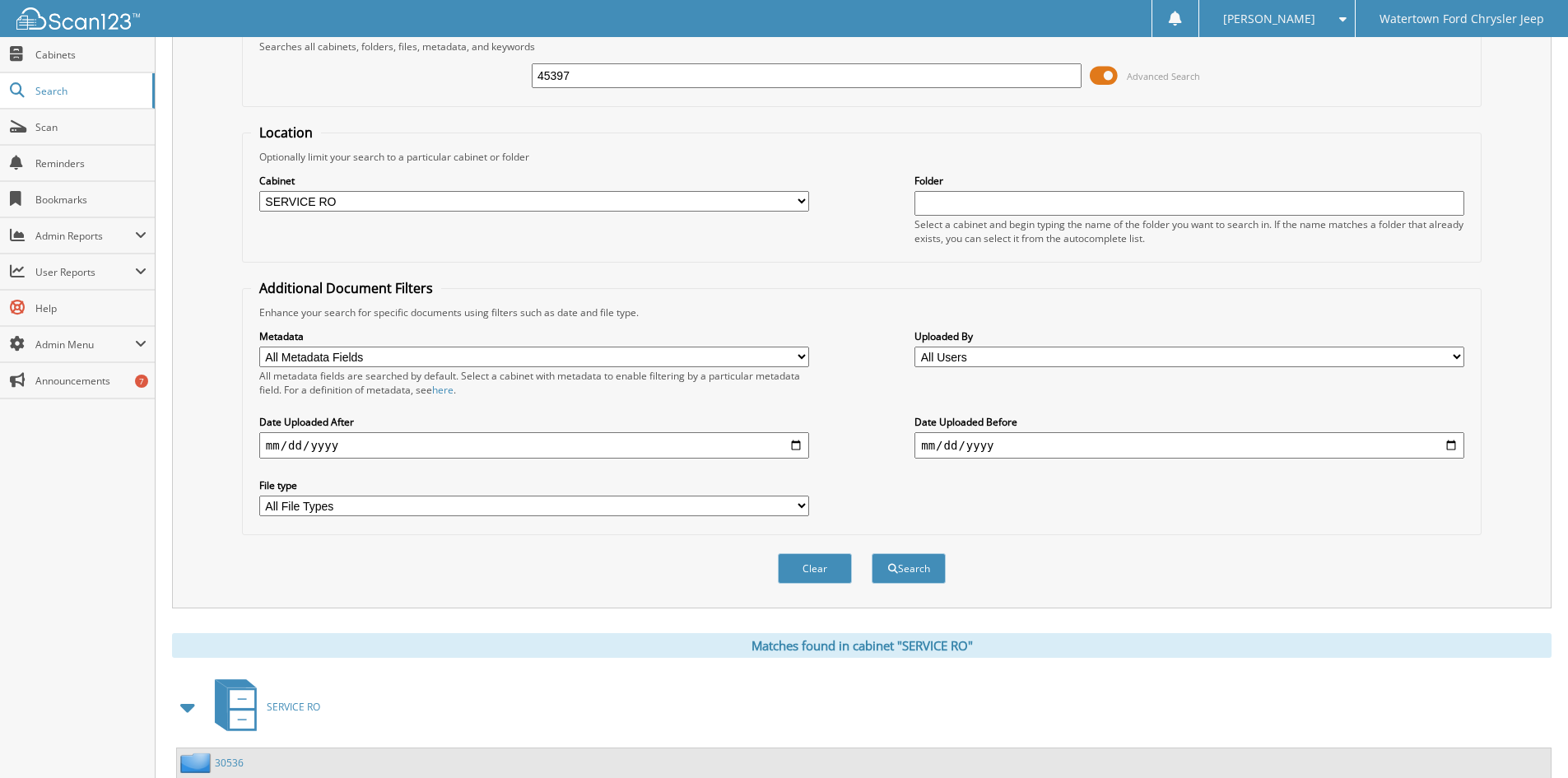
drag, startPoint x: 659, startPoint y: 67, endPoint x: 392, endPoint y: 118, distance: 271.8
click at [397, 119] on form "Search Term Searches all cabinets, folders, files, metadata, and keywords 45397…" at bounding box center [862, 307] width 1240 height 589
type input "45385"
click at [872, 553] on button "Search" at bounding box center [909, 568] width 74 height 31
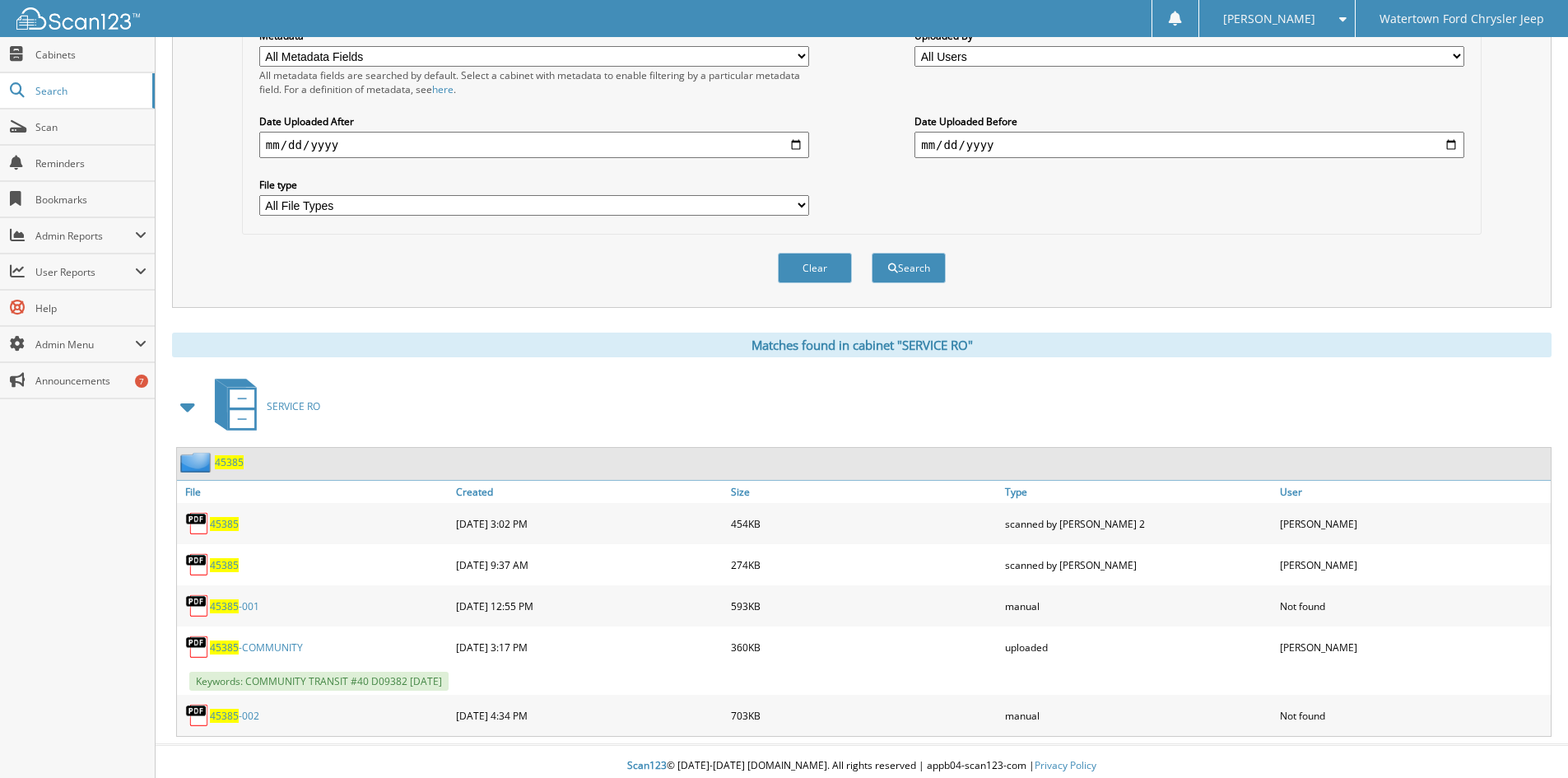
scroll to position [398, 0]
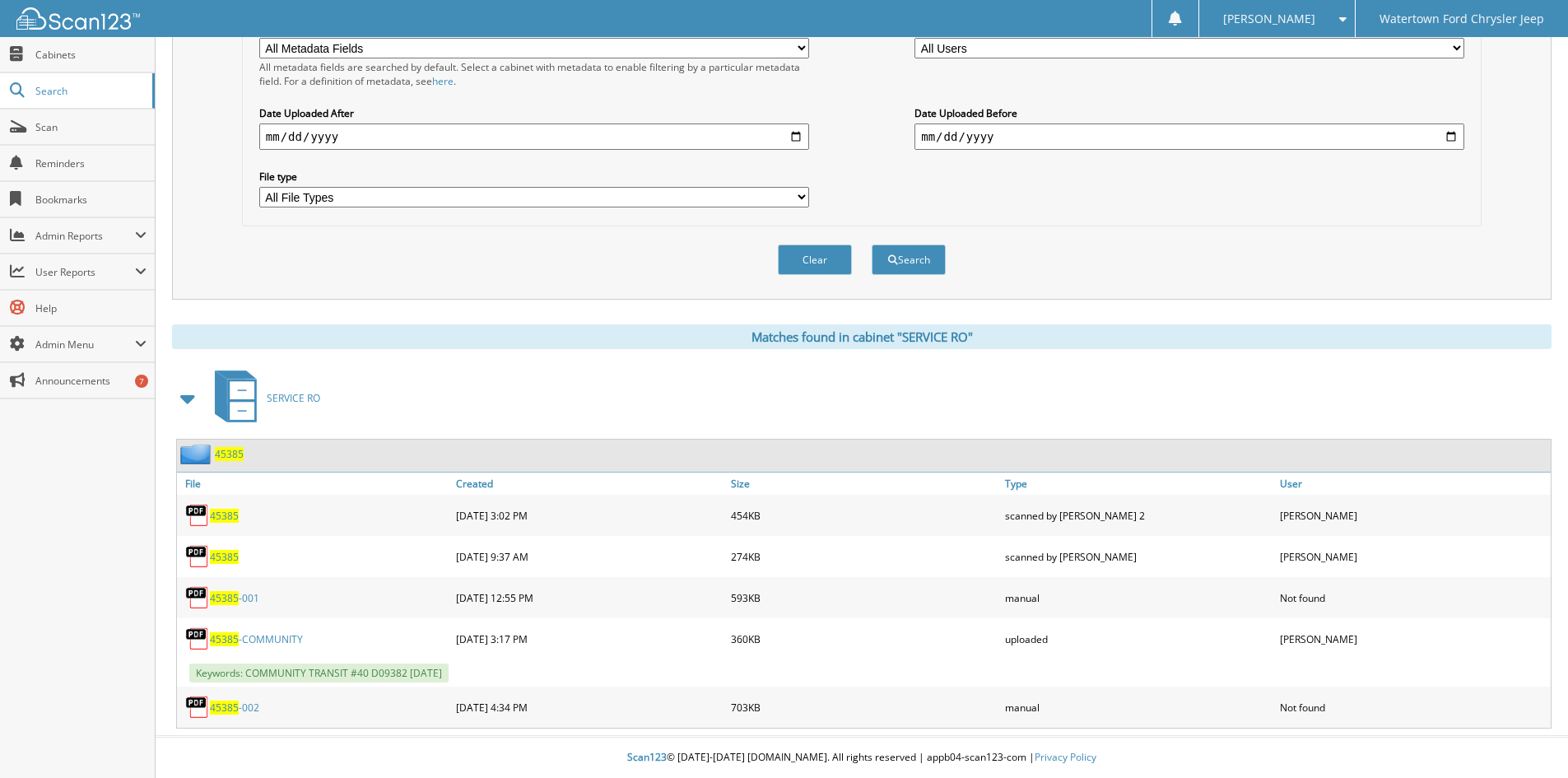
click at [255, 642] on link "45385 -COMMUNITY" at bounding box center [256, 639] width 93 height 14
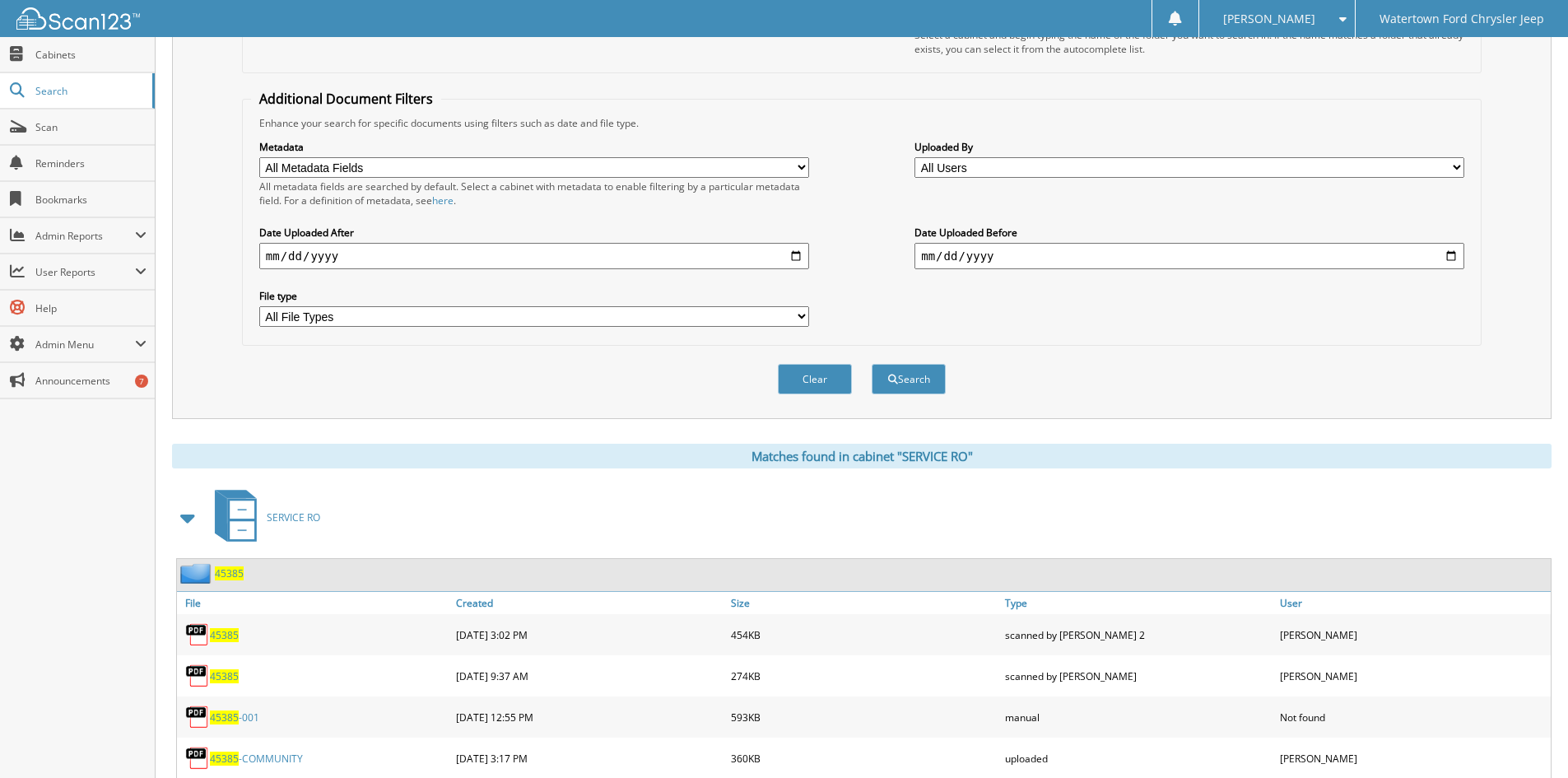
scroll to position [0, 0]
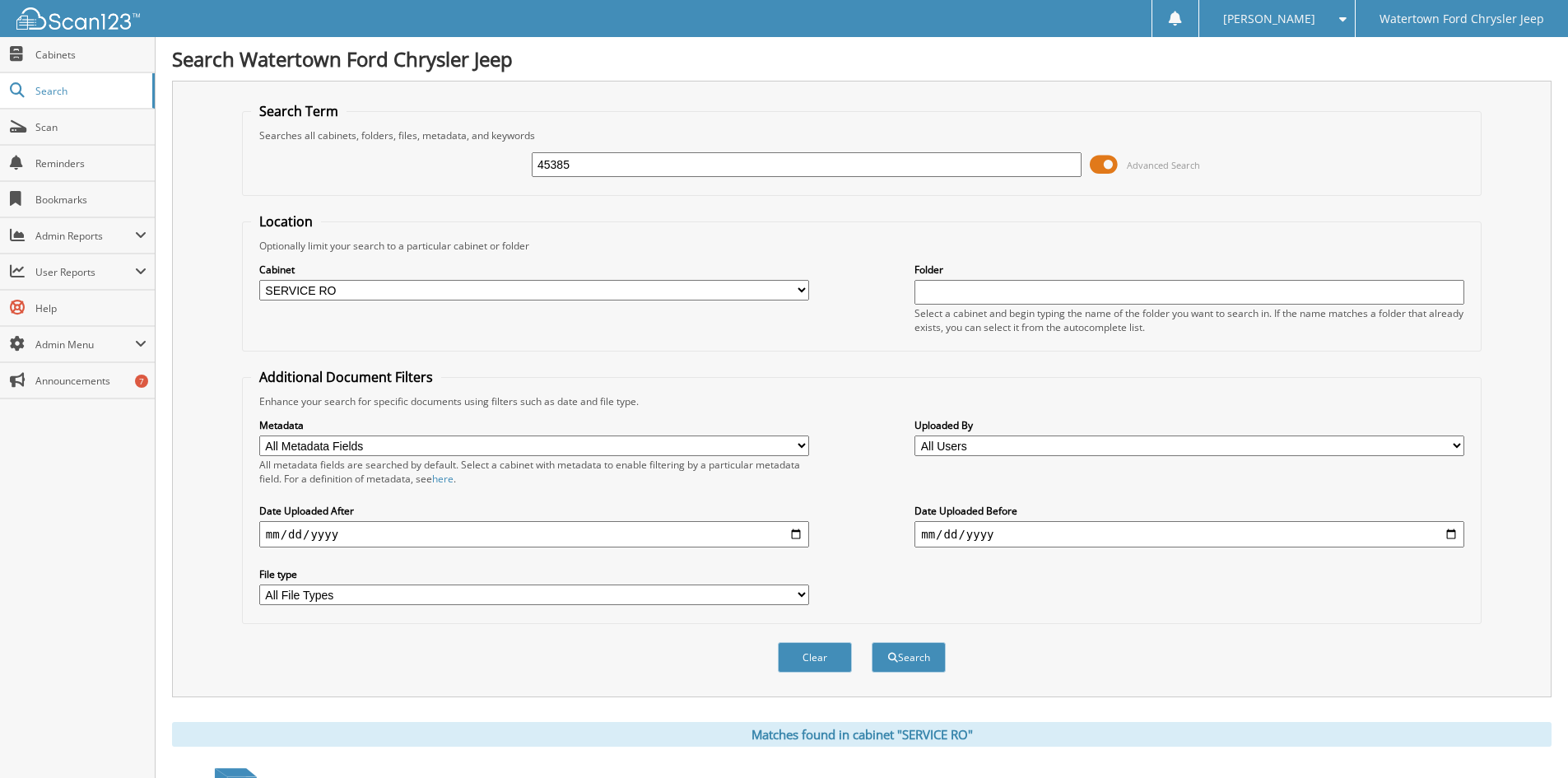
drag, startPoint x: 602, startPoint y: 151, endPoint x: 467, endPoint y: 158, distance: 135.2
click at [477, 156] on div "45385 Advanced Search" at bounding box center [862, 165] width 1222 height 44
drag, startPoint x: 622, startPoint y: 156, endPoint x: 495, endPoint y: 190, distance: 131.5
click at [495, 190] on fieldset "Search Term Searches all cabinets, folders, files, metadata, and keywords 45385…" at bounding box center [862, 149] width 1240 height 93
type input "45311"
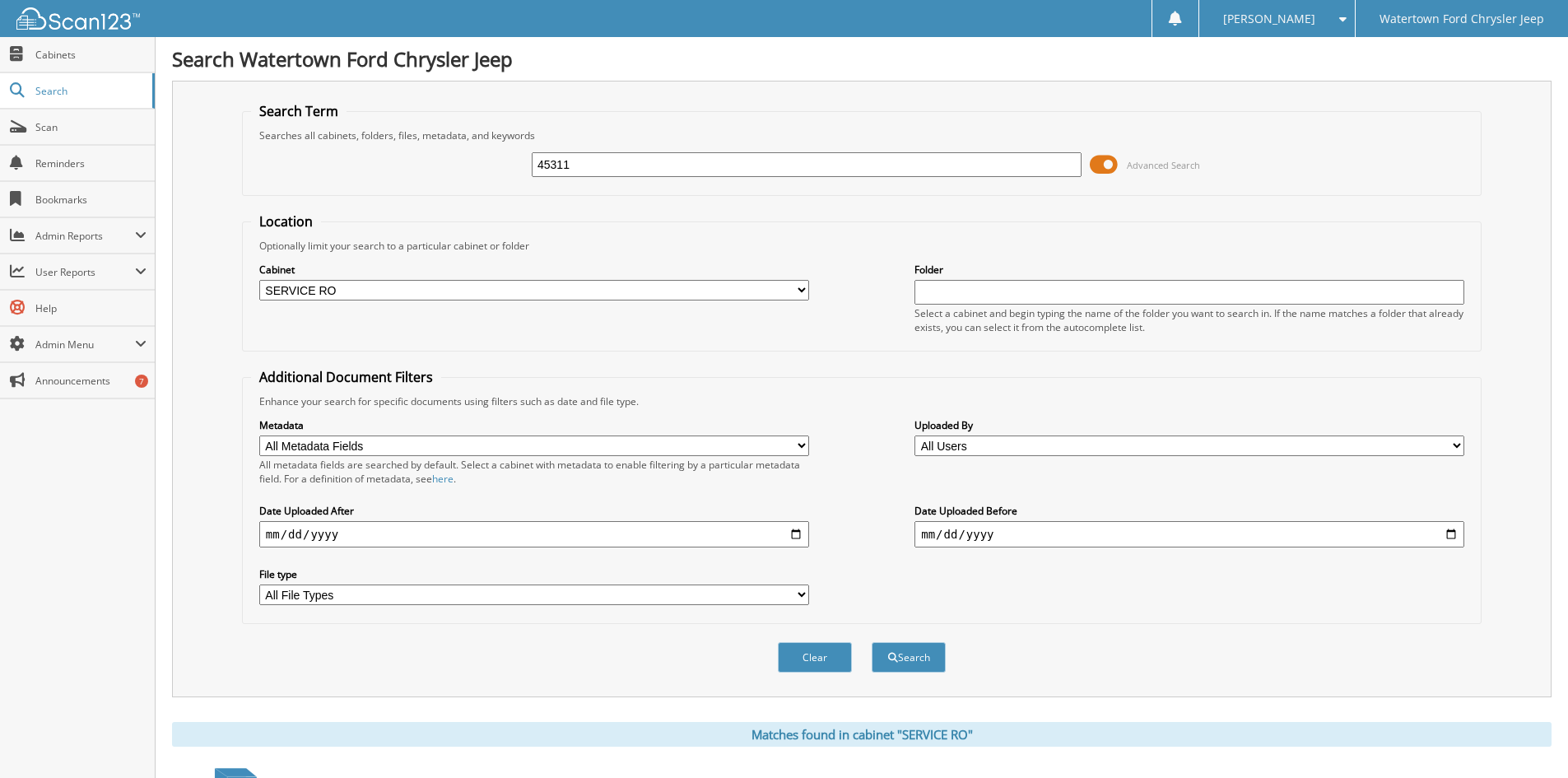
click at [872, 642] on button "Search" at bounding box center [909, 657] width 74 height 31
click at [1105, 168] on span at bounding box center [1104, 165] width 28 height 25
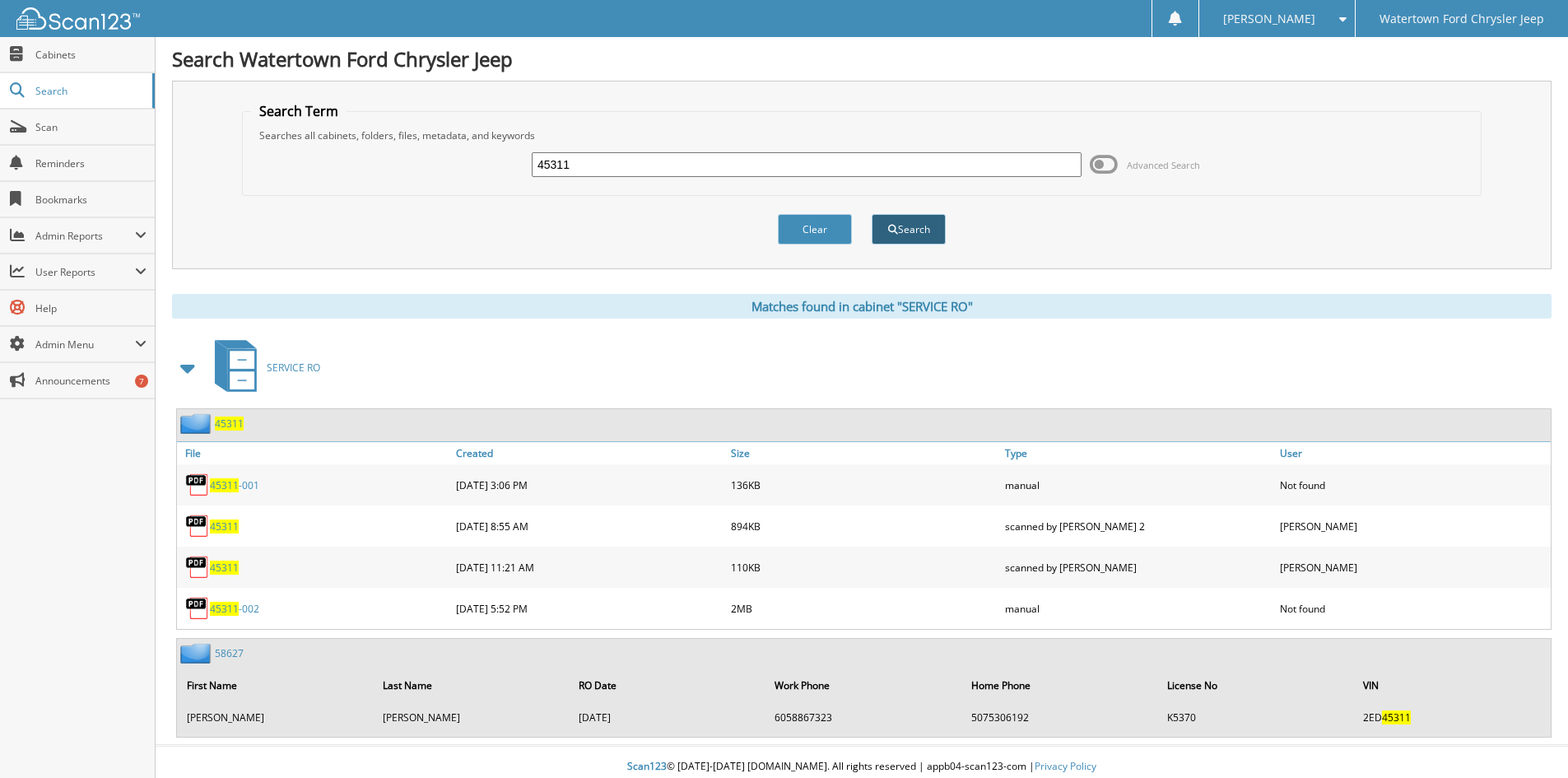
click at [888, 233] on span "submit" at bounding box center [893, 229] width 10 height 10
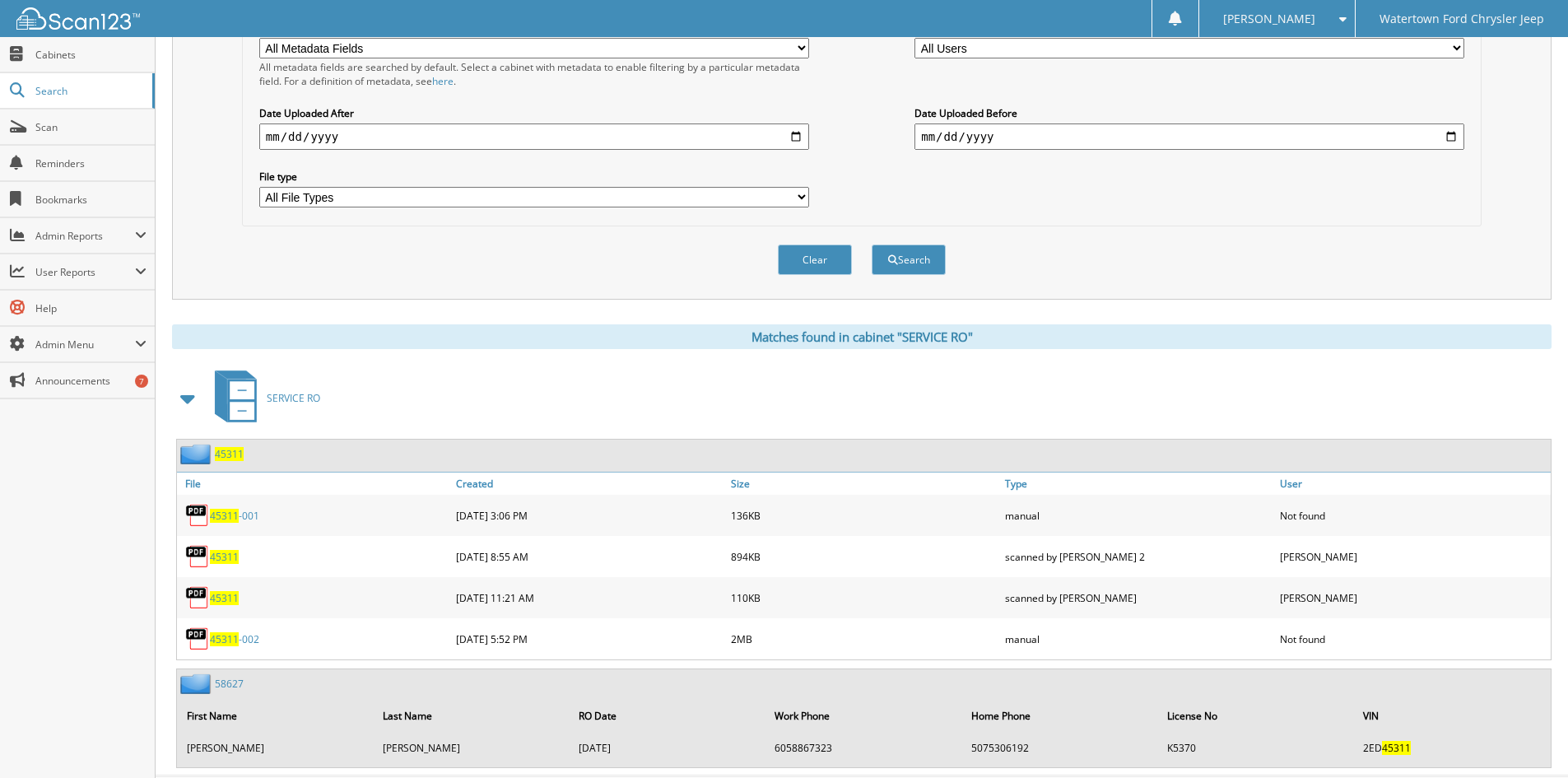
scroll to position [438, 0]
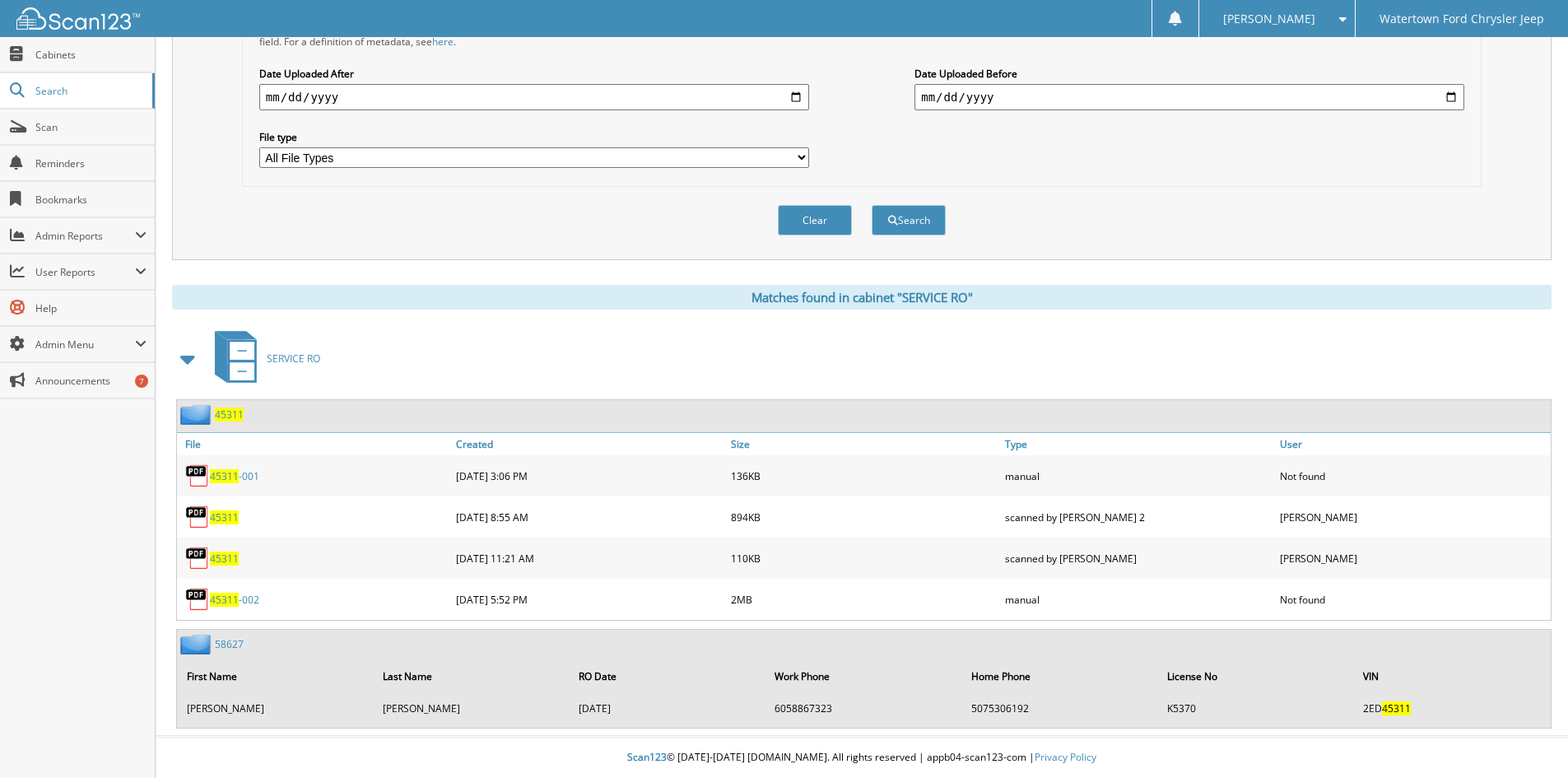
click at [227, 641] on link "58627" at bounding box center [229, 644] width 29 height 14
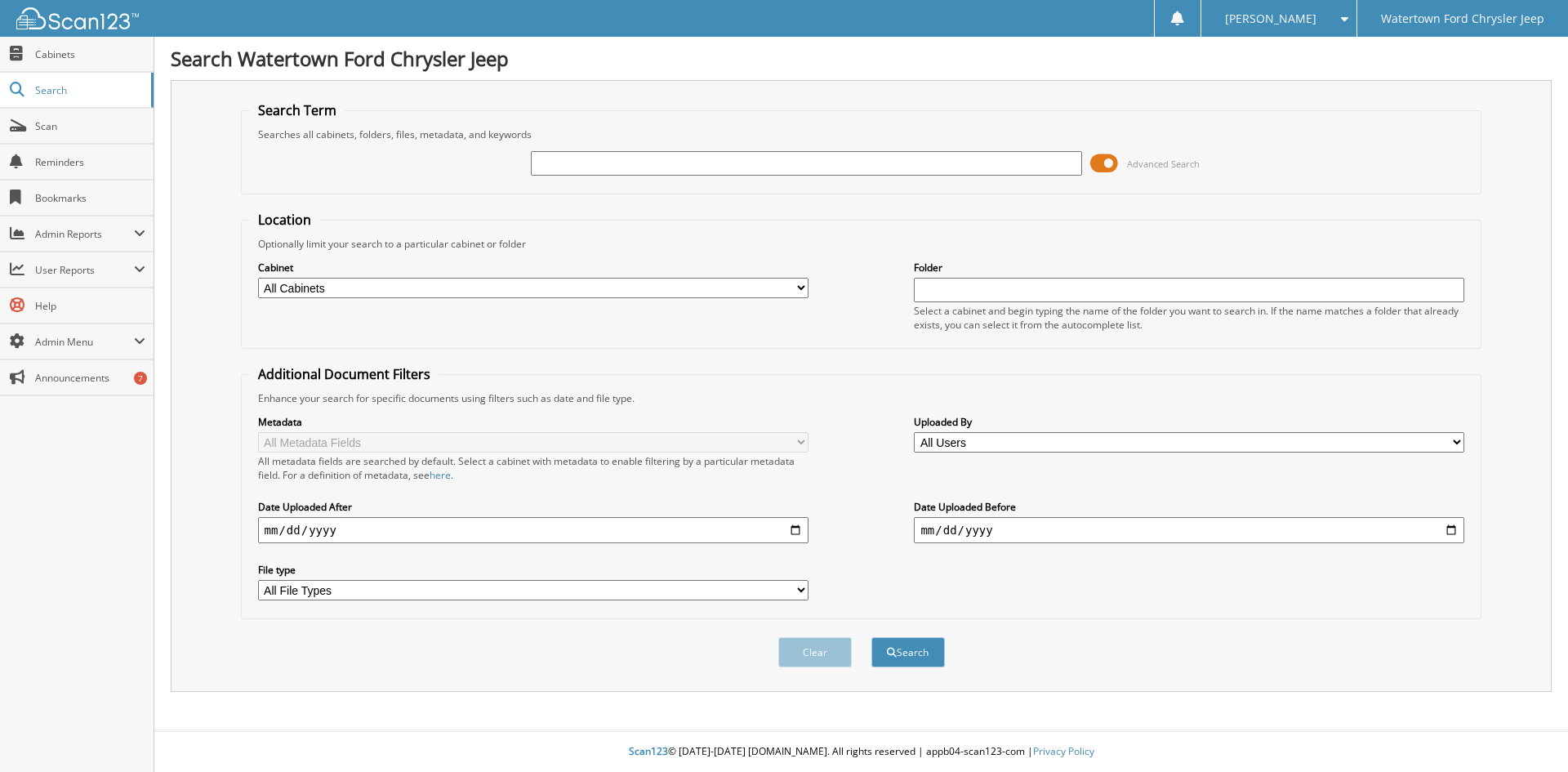
click at [660, 150] on div at bounding box center [806, 163] width 551 height 28
click at [660, 163] on input "text" at bounding box center [806, 163] width 551 height 24
type input "5"
type input "45311"
click at [872, 637] on button "Search" at bounding box center [909, 652] width 73 height 31
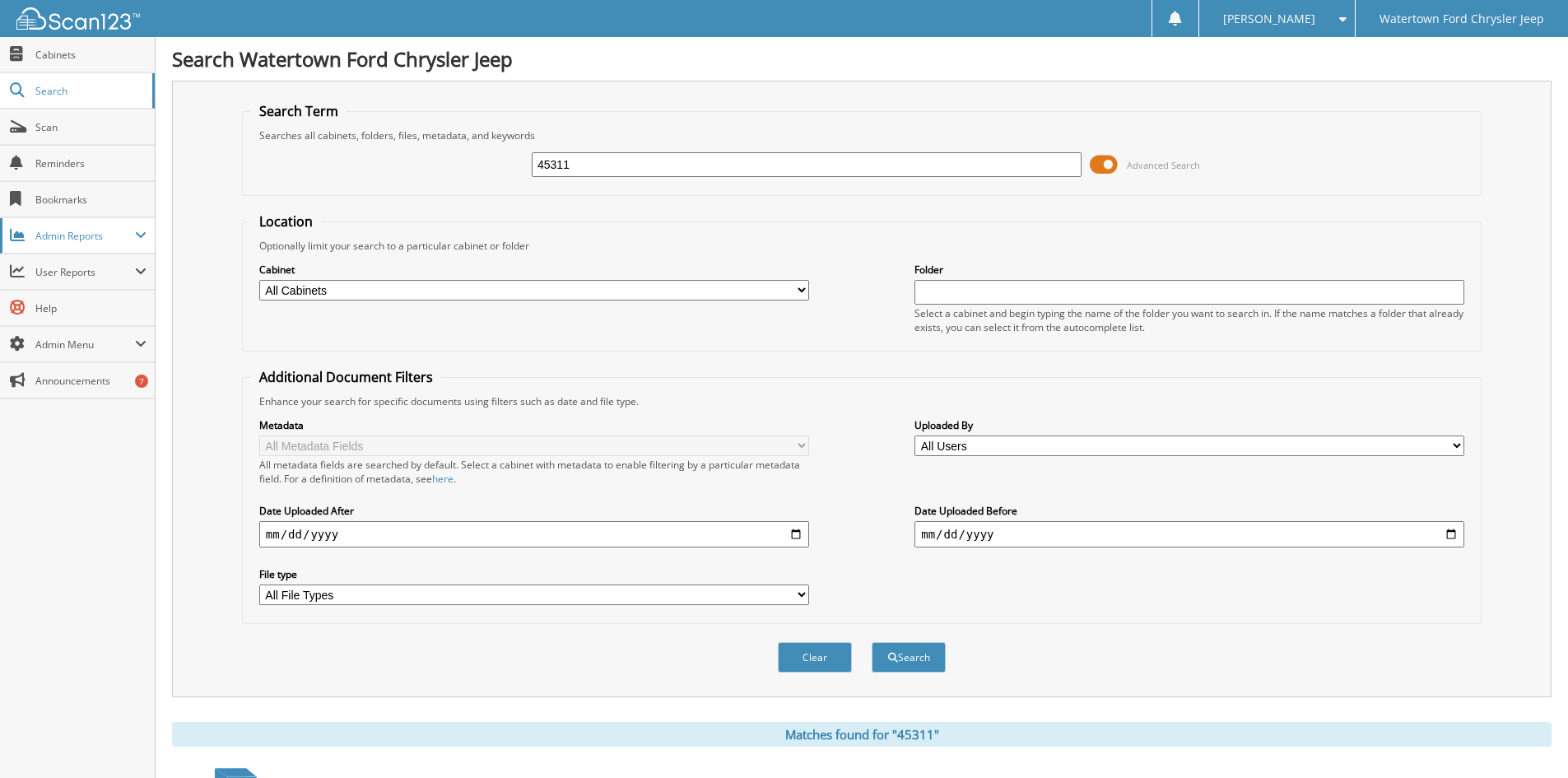
drag, startPoint x: 308, startPoint y: 204, endPoint x: 151, endPoint y: 224, distance: 158.3
click at [181, 222] on div "Search Term Searches all cabinets, folders, files, metadata, and keywords 45311…" at bounding box center [861, 389] width 1379 height 617
type input "45253"
click at [872, 642] on button "Search" at bounding box center [909, 657] width 74 height 31
drag, startPoint x: 618, startPoint y: 176, endPoint x: 389, endPoint y: 212, distance: 231.8
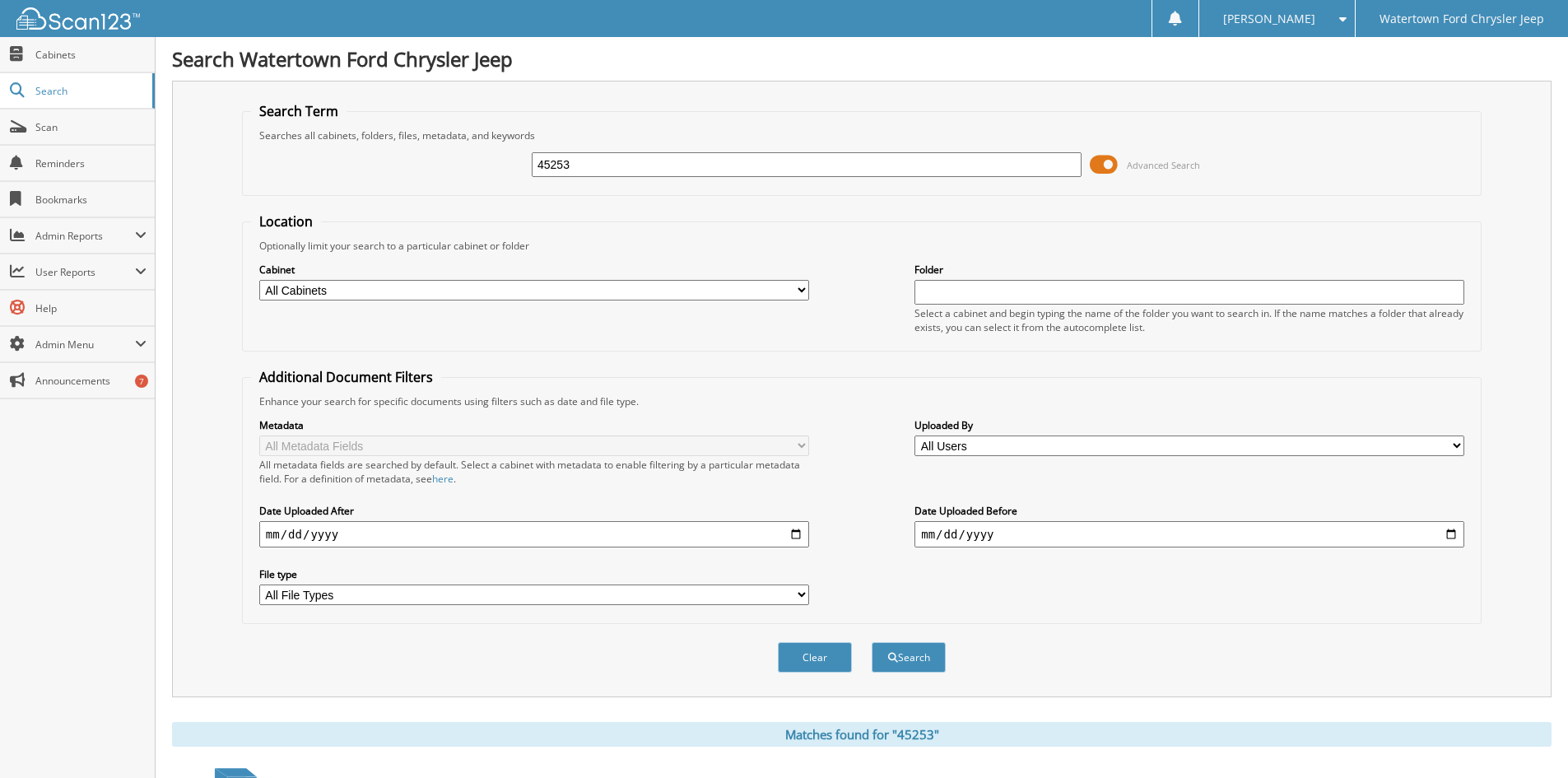
click at [468, 200] on form "Search Term Searches all cabinets, folders, files, metadata, and keywords 45253…" at bounding box center [862, 396] width 1240 height 589
type input "45174"
click at [872, 642] on button "Search" at bounding box center [909, 657] width 74 height 31
drag, startPoint x: 583, startPoint y: 168, endPoint x: 457, endPoint y: 166, distance: 126.0
click at [463, 166] on div "45174 Advanced Search" at bounding box center [862, 165] width 1222 height 44
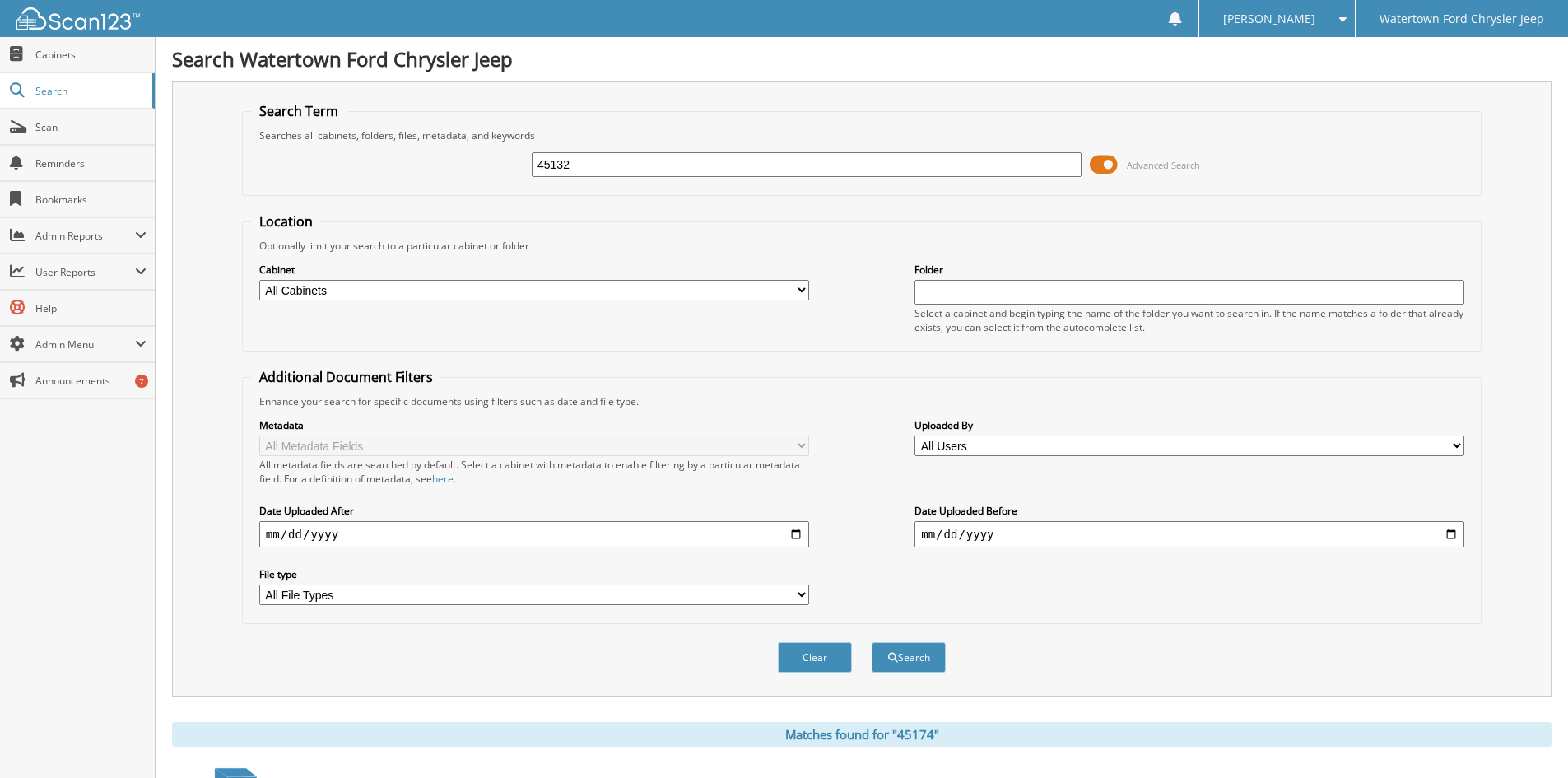
type input "45132"
click at [872, 642] on button "Search" at bounding box center [909, 657] width 74 height 31
drag, startPoint x: 635, startPoint y: 180, endPoint x: 442, endPoint y: 195, distance: 193.6
click at [443, 195] on fieldset "Search Term Searches all cabinets, folders, files, metadata, and keywords 45132…" at bounding box center [862, 149] width 1240 height 93
drag, startPoint x: 573, startPoint y: 161, endPoint x: 390, endPoint y: 194, distance: 186.0
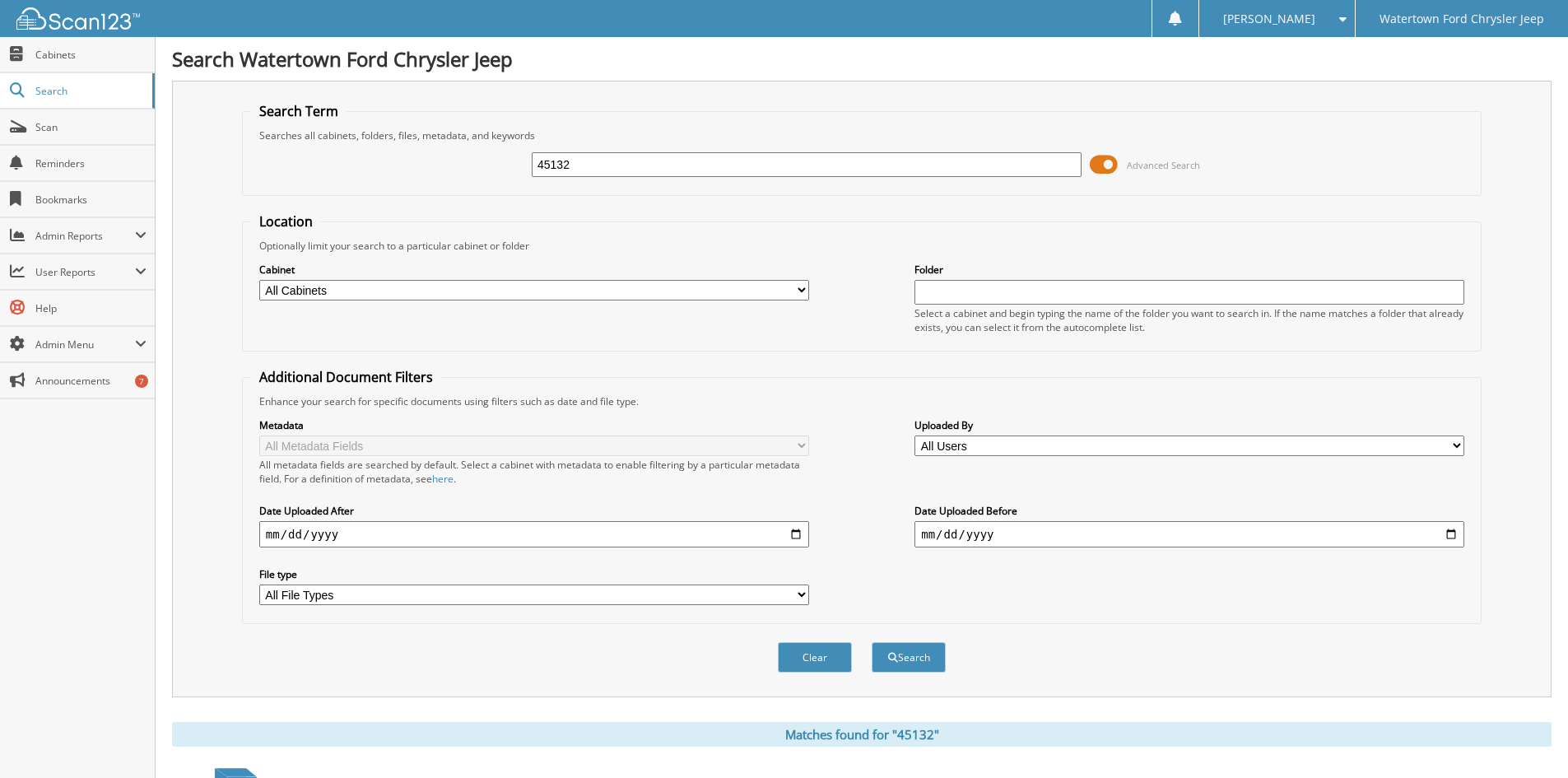
click at [390, 194] on fieldset "Search Term Searches all cabinets, folders, files, metadata, and keywords 45132…" at bounding box center [862, 149] width 1240 height 93
type input "45109"
click at [872, 642] on button "Search" at bounding box center [909, 657] width 74 height 31
click at [635, 157] on input "45109" at bounding box center [806, 165] width 550 height 25
type input "45073"
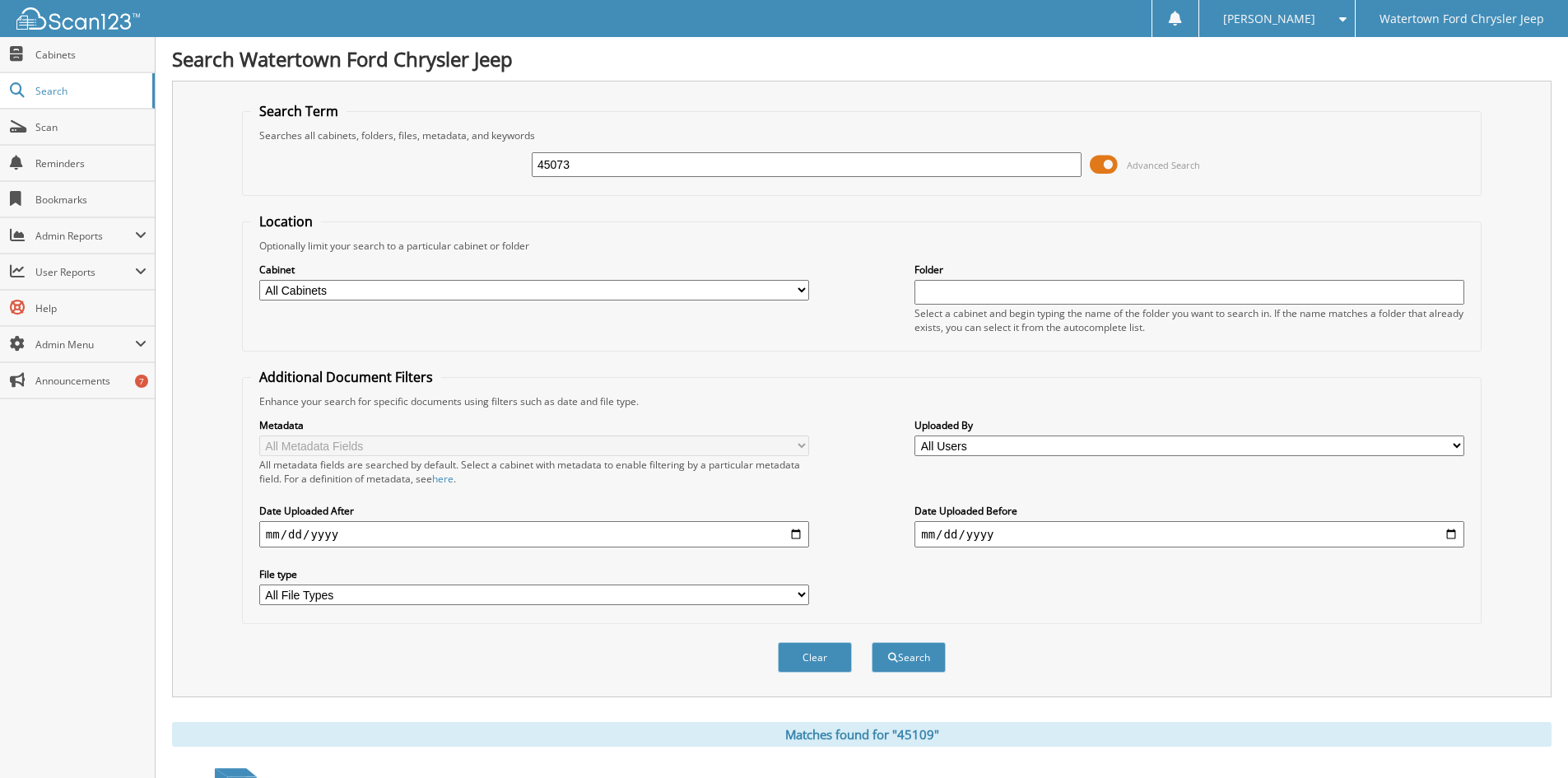
click at [872, 642] on button "Search" at bounding box center [909, 657] width 74 height 31
drag, startPoint x: 612, startPoint y: 165, endPoint x: 283, endPoint y: 211, distance: 332.2
click at [283, 211] on form "Search Term Searches all cabinets, folders, files, metadata, and keywords 45073…" at bounding box center [862, 396] width 1240 height 589
click at [328, 285] on select "All Cabinets ACCOUNTS PAYABLE ARCHIVE R&R RO BOBCAT SALES CANCELLATIONS CAR DEA…" at bounding box center [534, 290] width 550 height 20
select select "6397"
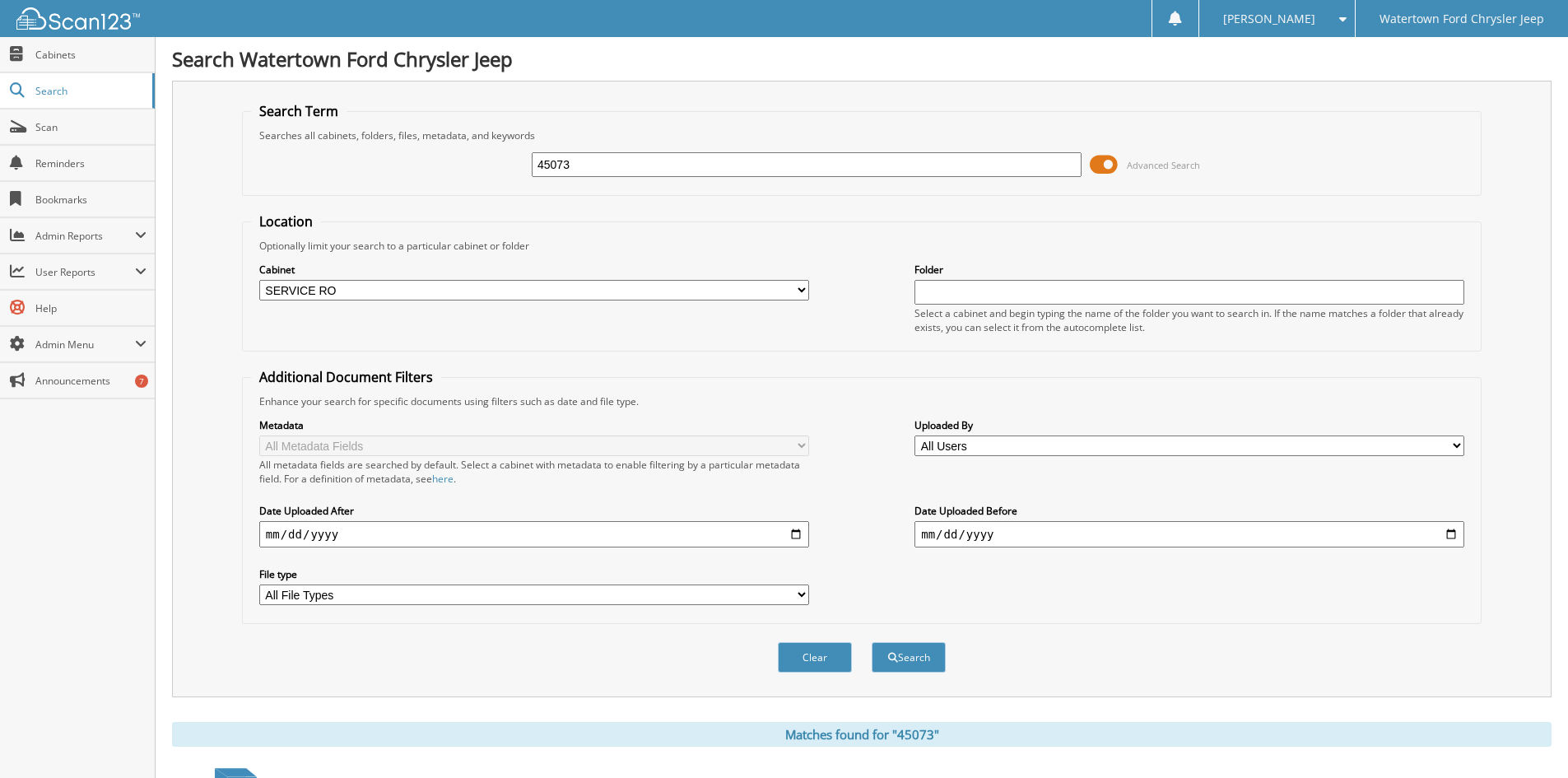
click at [259, 280] on select "All Cabinets ACCOUNTS PAYABLE ARCHIVE R&R RO BOBCAT SALES CANCELLATIONS CAR DEA…" at bounding box center [534, 290] width 550 height 20
type input "03/2024"
click at [872, 642] on button "Search" at bounding box center [909, 657] width 74 height 31
click at [554, 168] on input "03/2024" at bounding box center [806, 165] width 550 height 25
type input "03/ /2024"
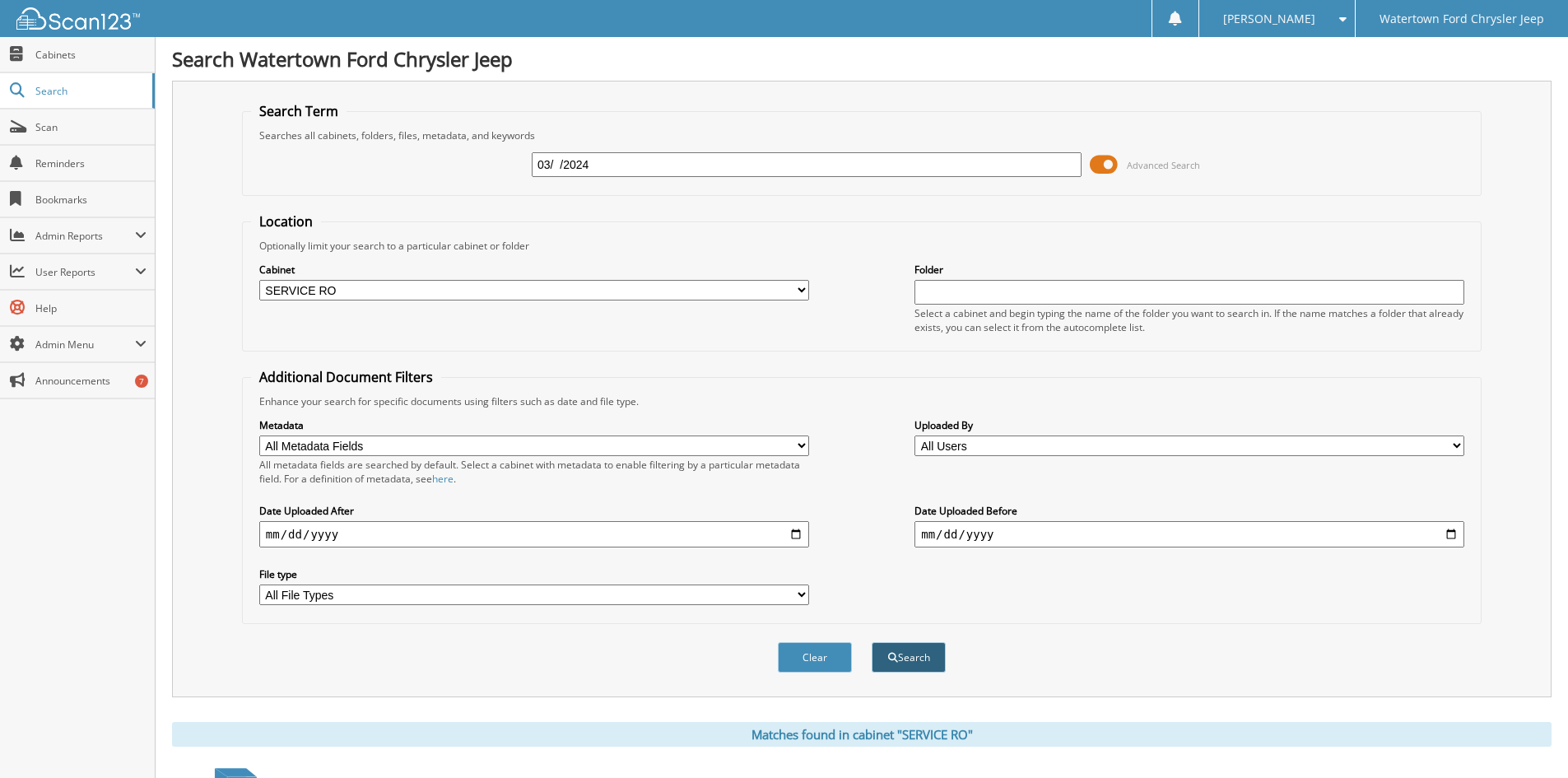
click at [891, 646] on button "Search" at bounding box center [909, 657] width 74 height 31
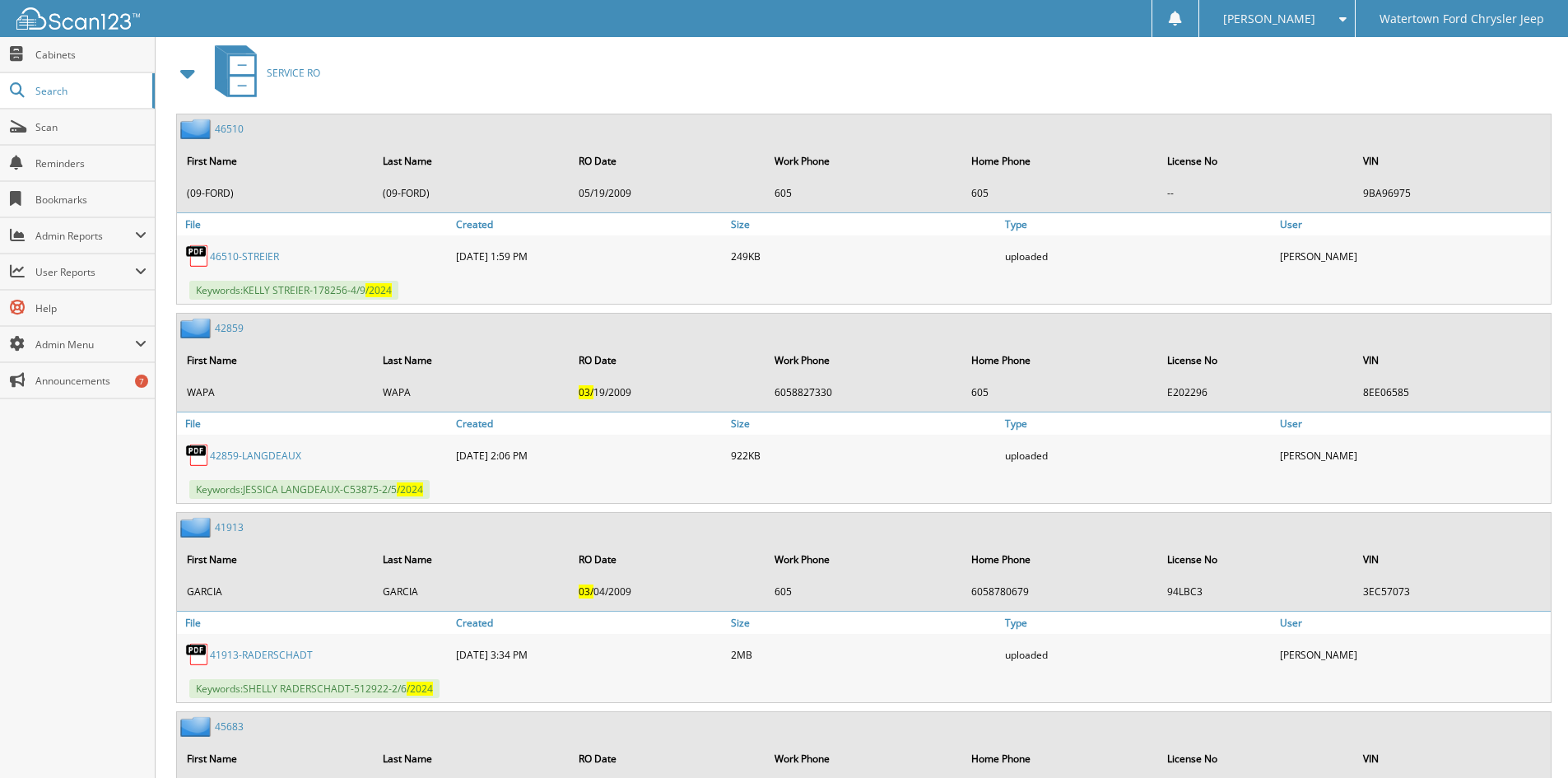
scroll to position [411, 0]
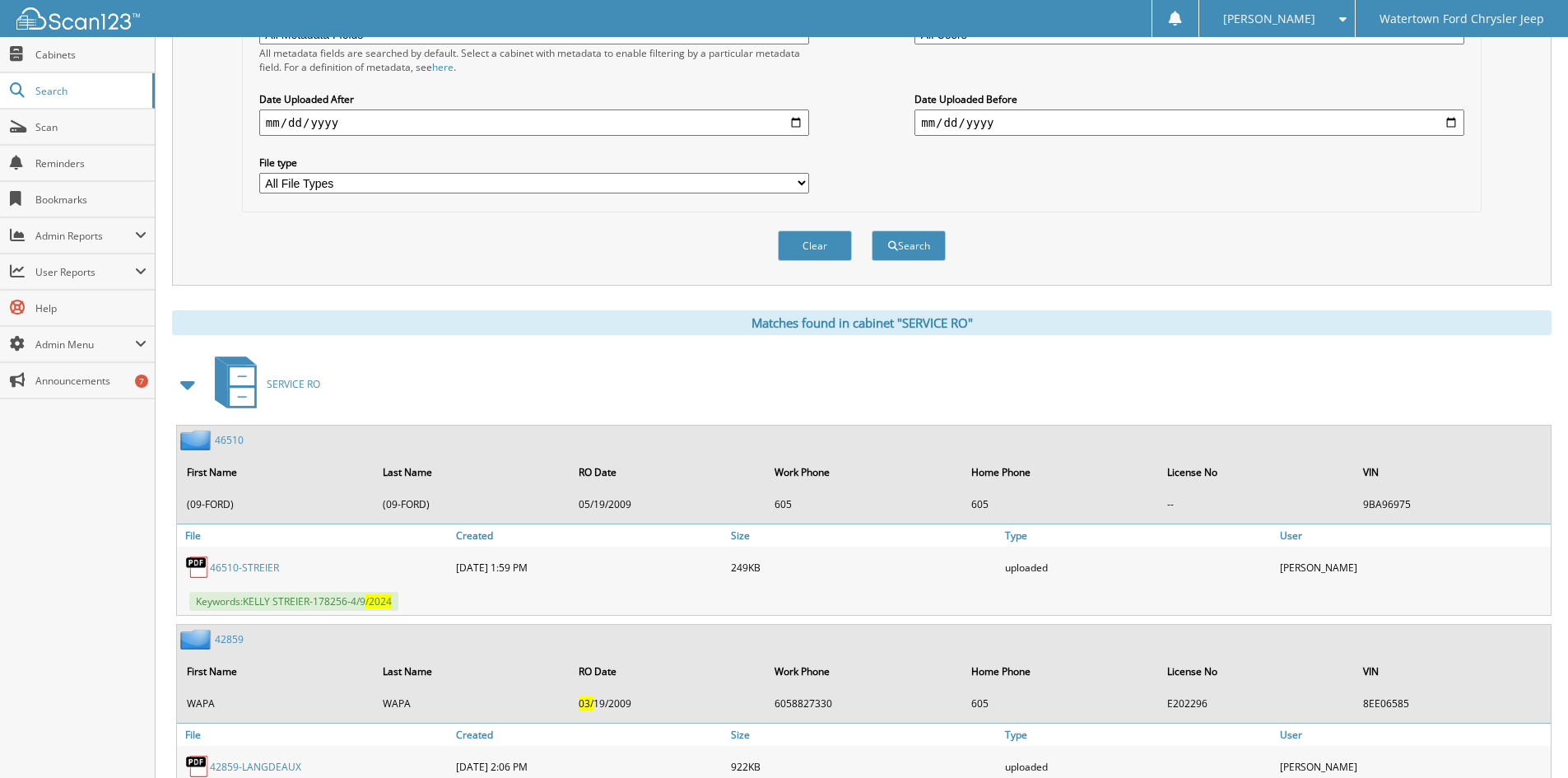
click at [301, 383] on span "S E R V I C E R O" at bounding box center [294, 384] width 54 height 14
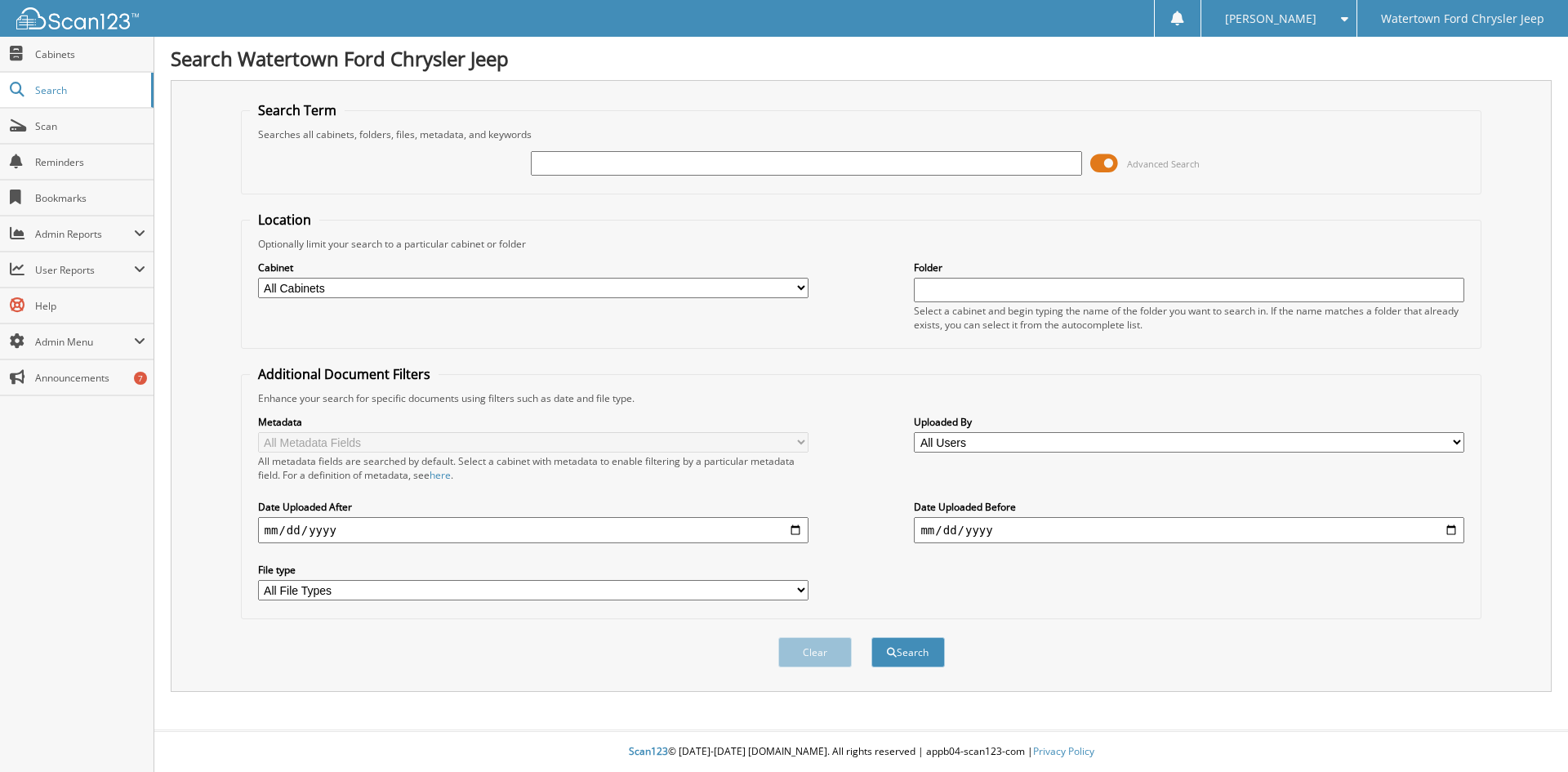
click at [554, 166] on input "text" at bounding box center [806, 163] width 551 height 24
type input "44670"
click at [916, 629] on div "Clear Search" at bounding box center [862, 652] width 1242 height 66
click at [911, 644] on button "Search" at bounding box center [909, 652] width 73 height 31
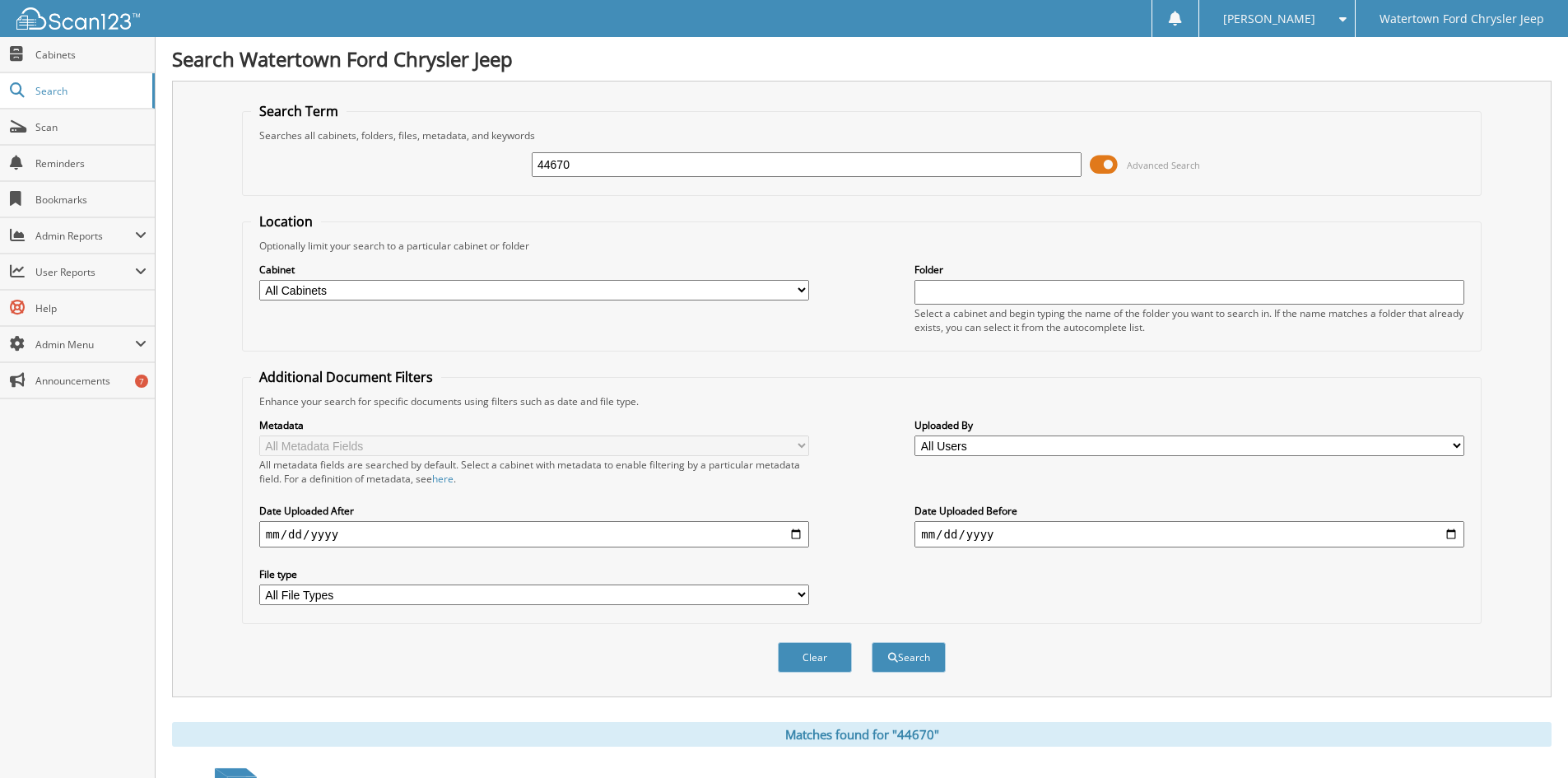
drag, startPoint x: 693, startPoint y: 152, endPoint x: 367, endPoint y: 180, distance: 327.2
click at [375, 181] on div "44670 Advanced Search" at bounding box center [862, 165] width 1222 height 44
type input "44618"
click at [872, 642] on button "Search" at bounding box center [909, 657] width 74 height 31
drag, startPoint x: 703, startPoint y: 168, endPoint x: 401, endPoint y: 144, distance: 303.0
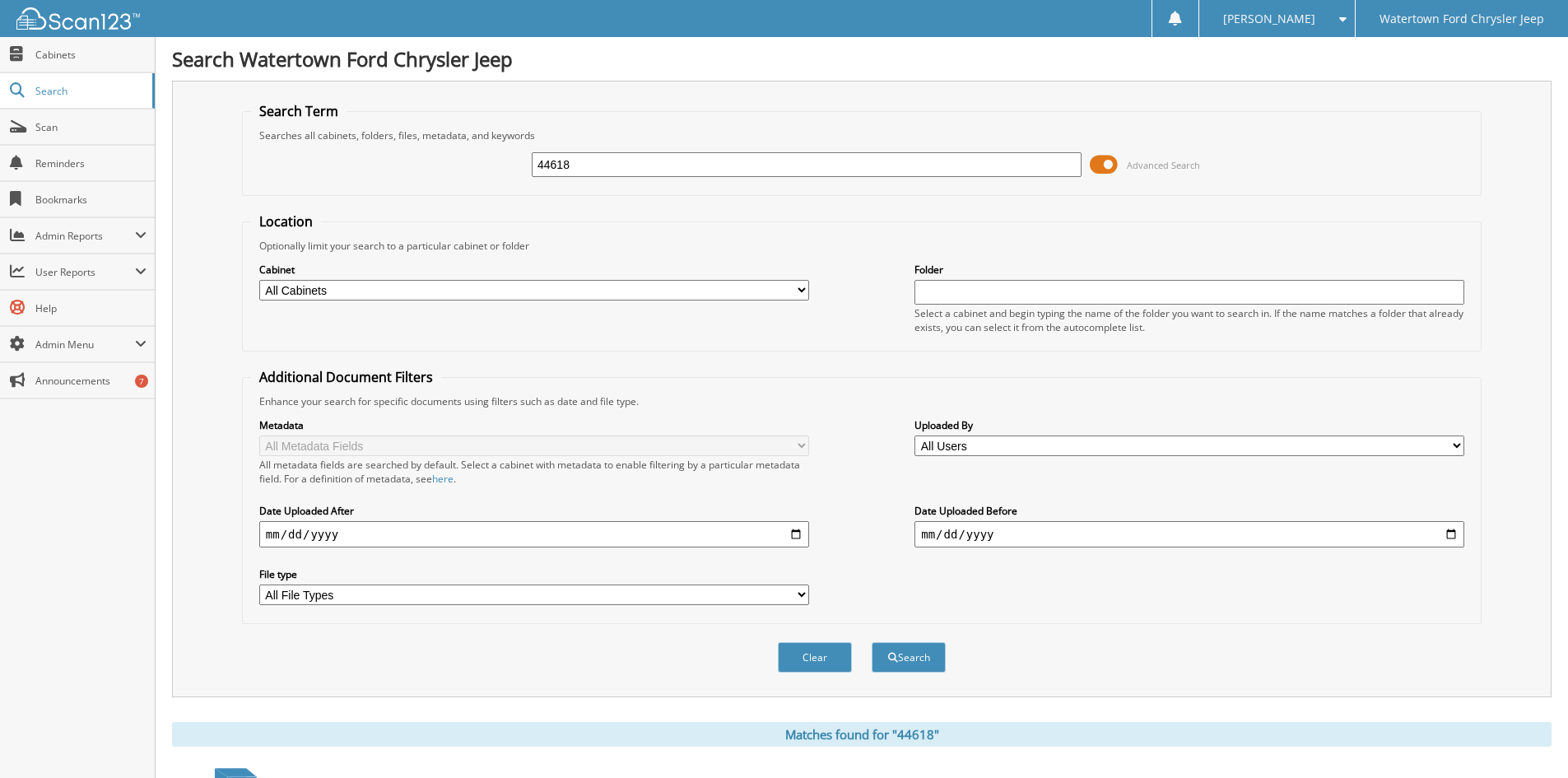
click at [401, 144] on div "44618 Advanced Search" at bounding box center [862, 165] width 1222 height 44
type input "44590"
click at [872, 642] on button "Search" at bounding box center [909, 657] width 74 height 31
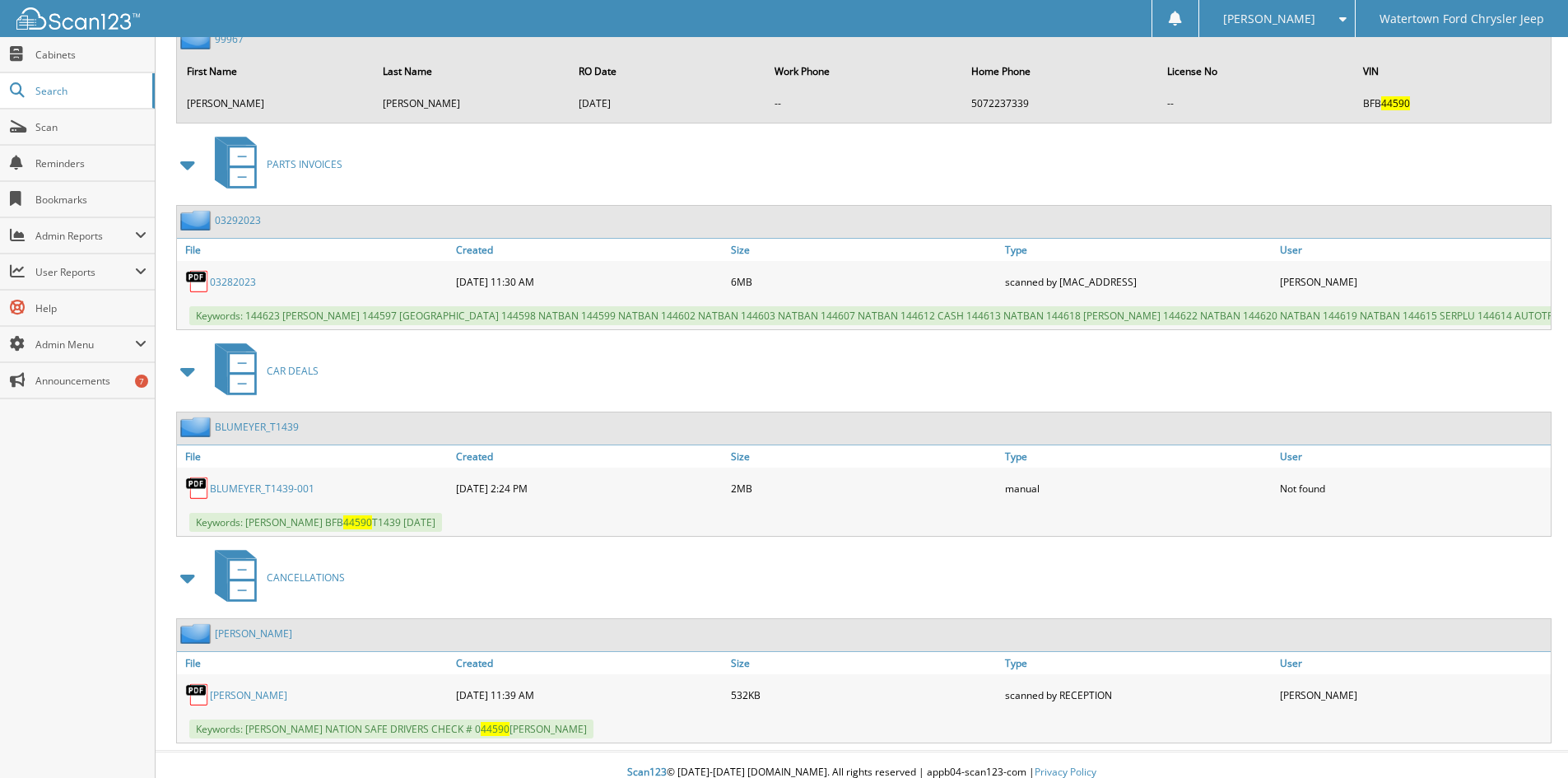
scroll to position [1178, 0]
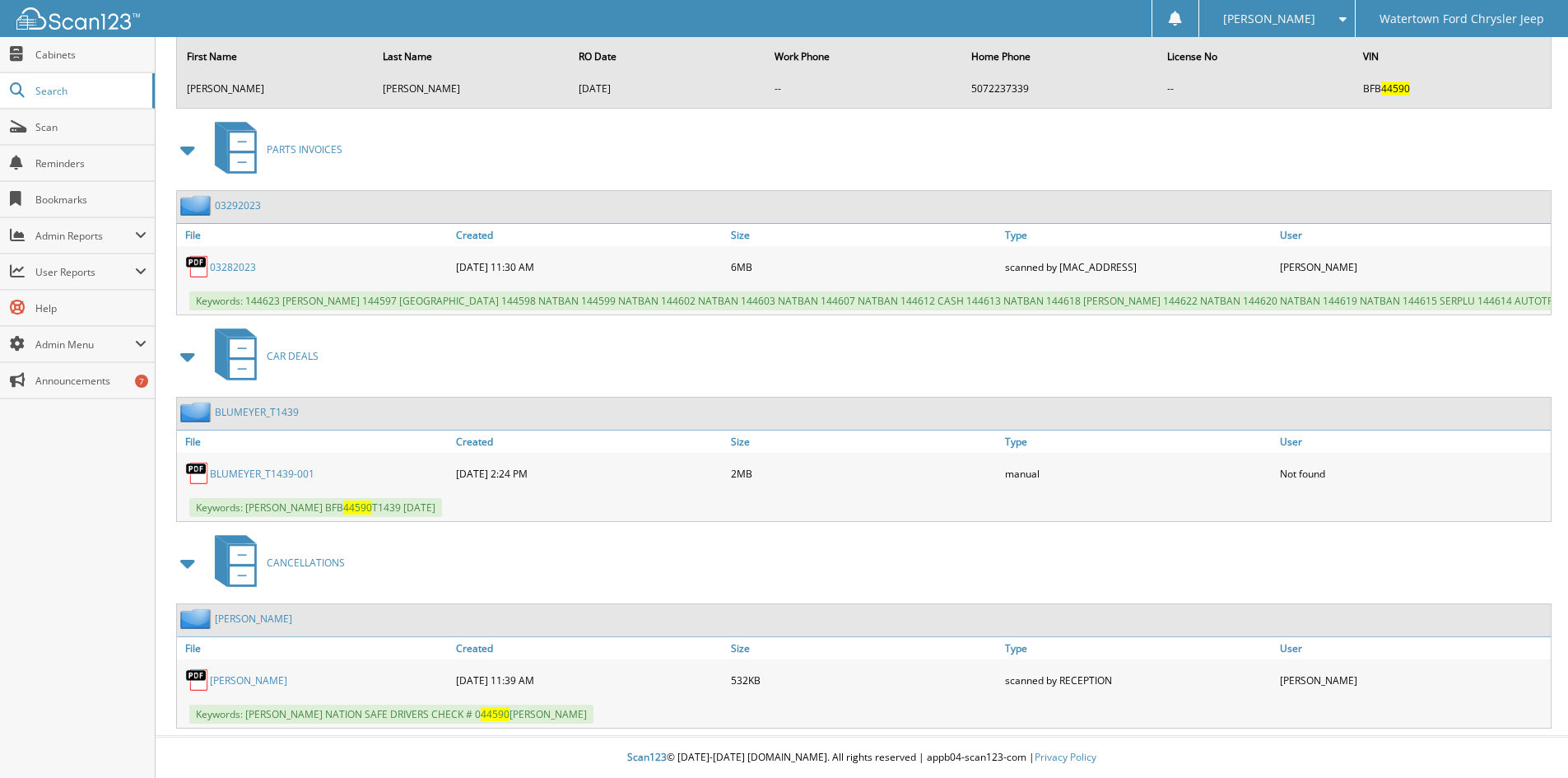
click at [1510, 543] on div "CANCELLATIONS" at bounding box center [861, 563] width 1379 height 65
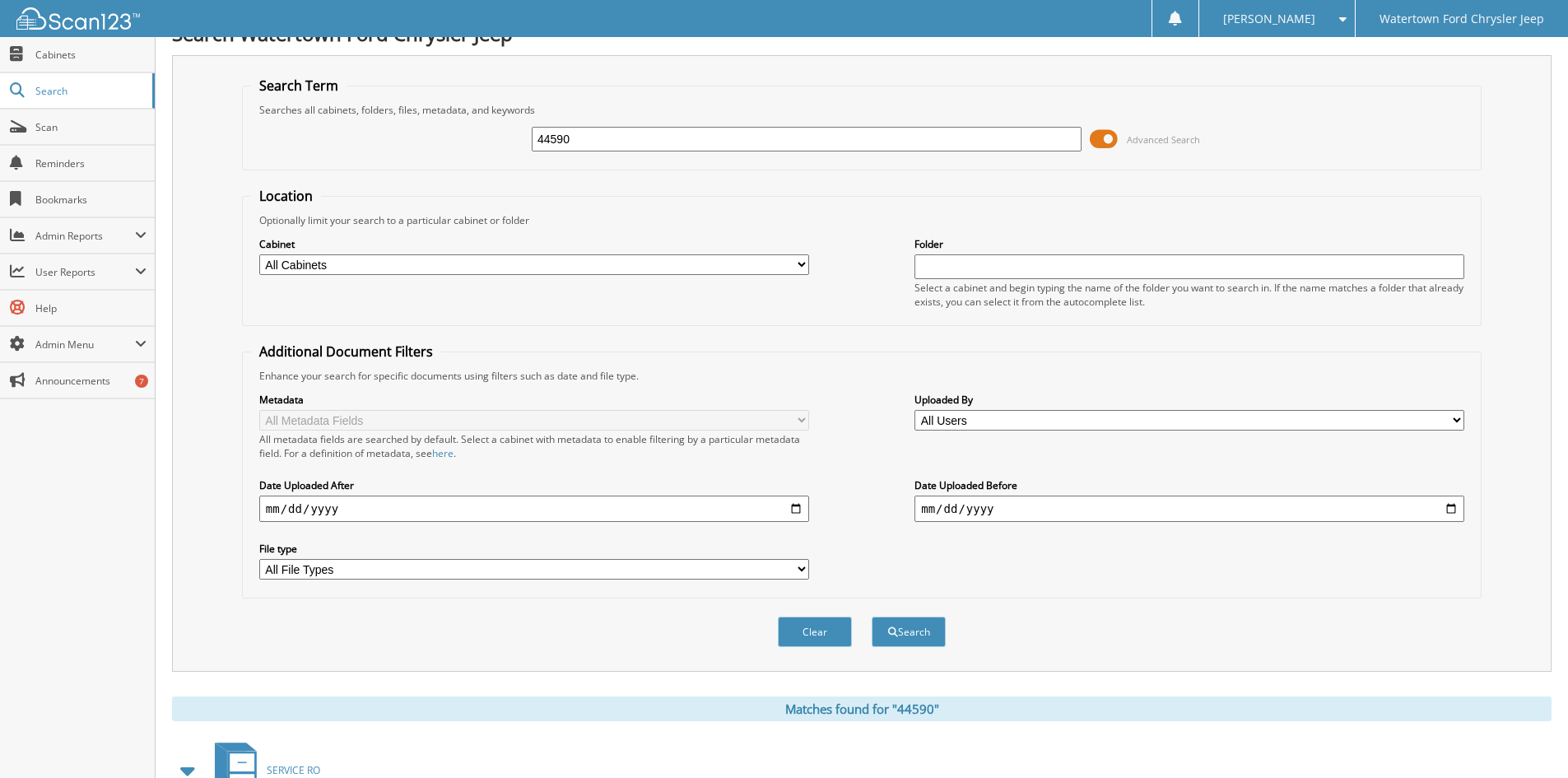
scroll to position [0, 0]
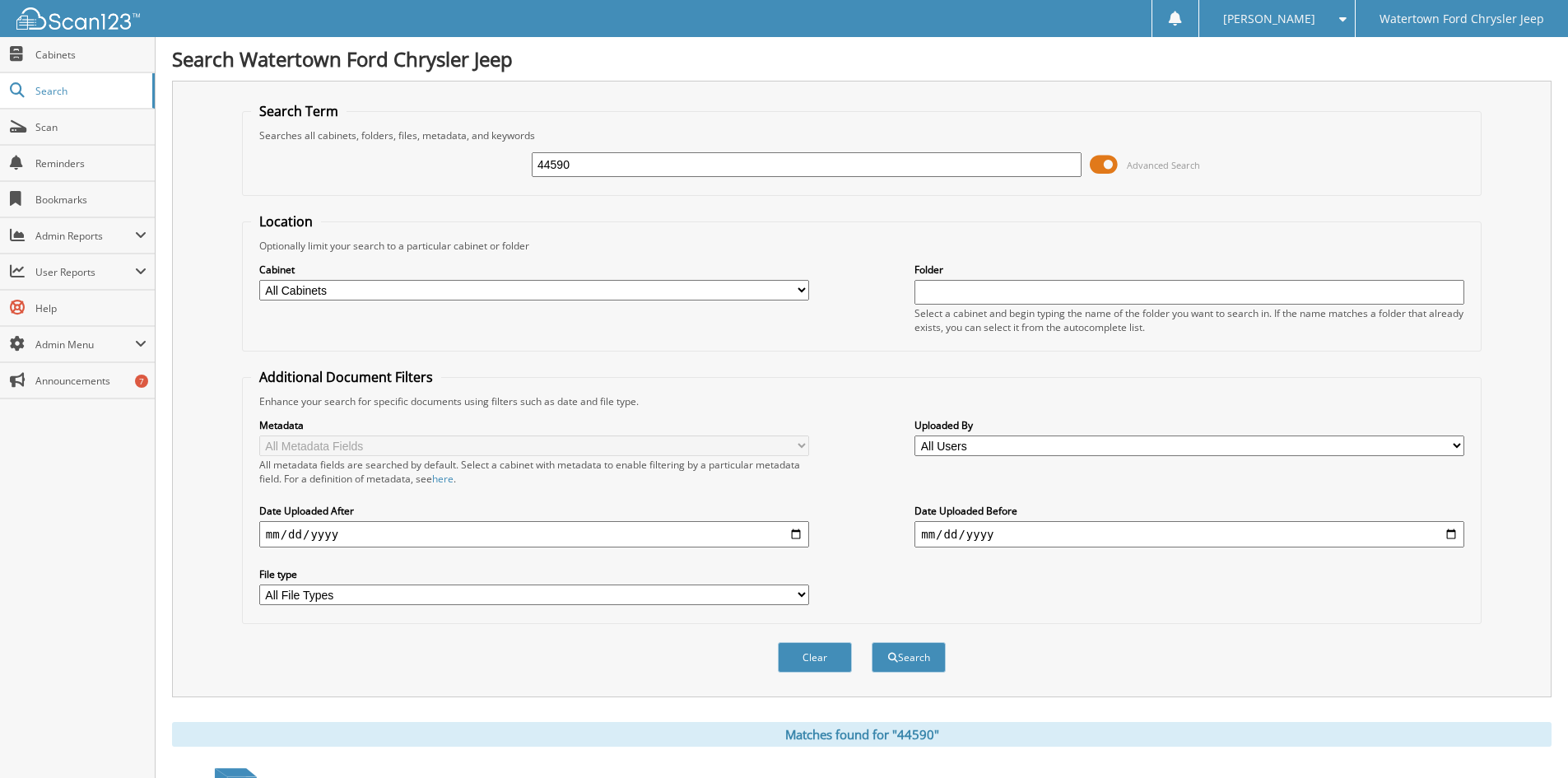
drag, startPoint x: 576, startPoint y: 167, endPoint x: 442, endPoint y: 176, distance: 134.3
click at [454, 176] on div "44590 Advanced Search" at bounding box center [862, 165] width 1222 height 44
type input "44588"
click at [872, 642] on button "Search" at bounding box center [909, 657] width 74 height 31
drag, startPoint x: 587, startPoint y: 165, endPoint x: 420, endPoint y: 176, distance: 167.4
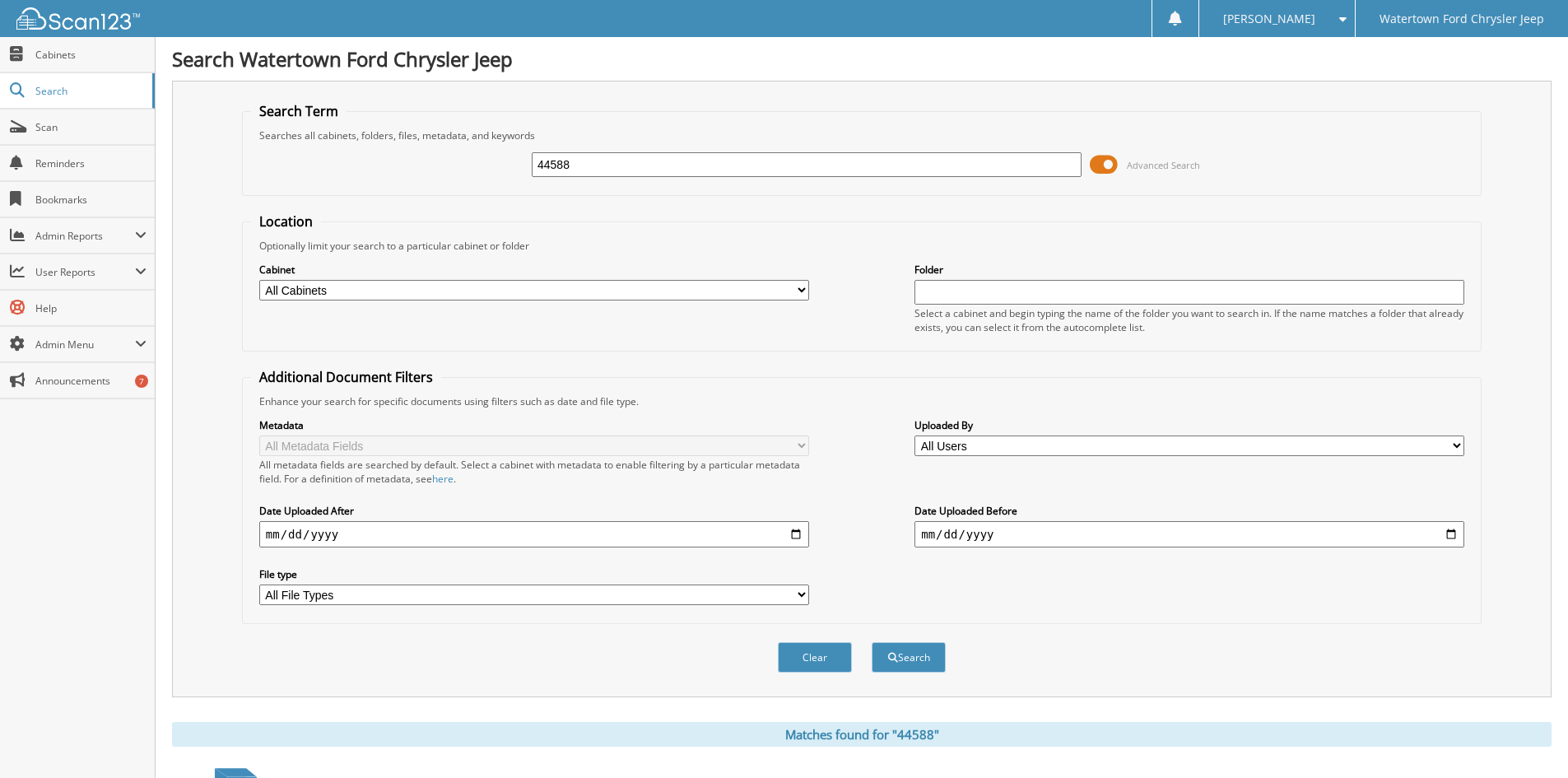
click at [427, 174] on div "44588 Advanced Search" at bounding box center [862, 165] width 1222 height 44
type input "44581"
click at [872, 642] on button "Search" at bounding box center [909, 657] width 74 height 31
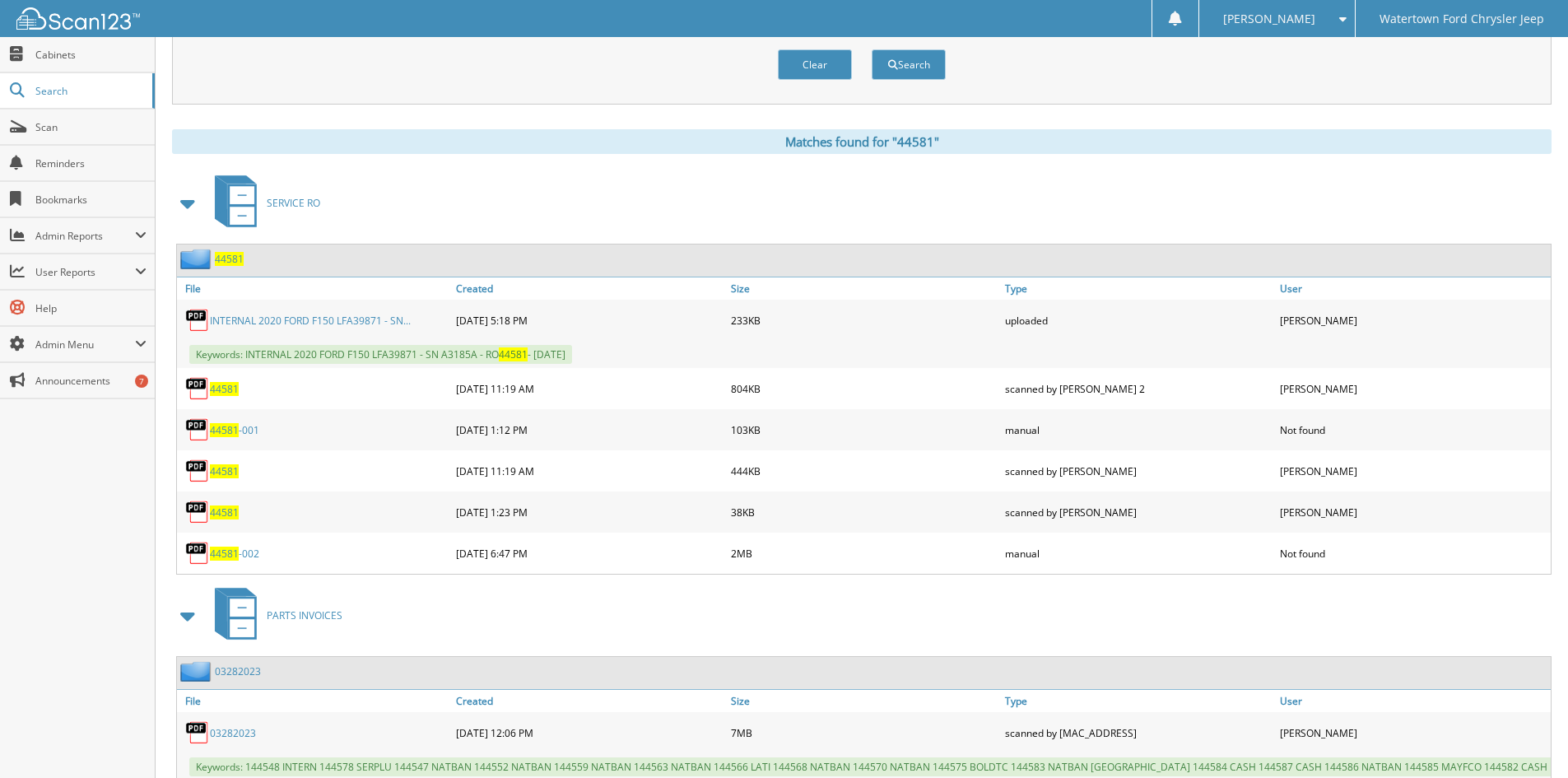
scroll to position [658, 0]
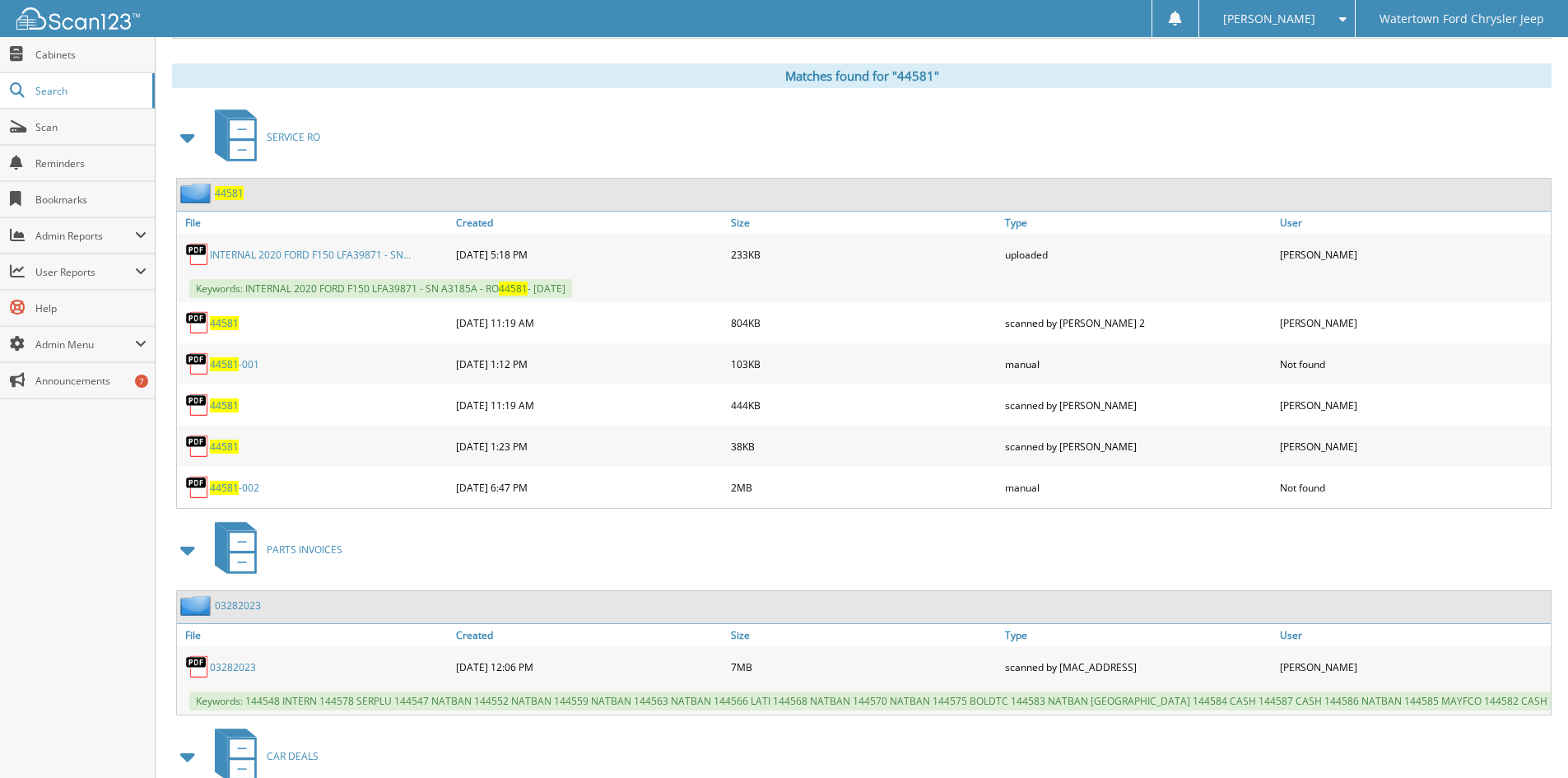
click at [274, 256] on link "INTERNAL 2020 FORD F150 LFA39871 - SN..." at bounding box center [310, 255] width 201 height 14
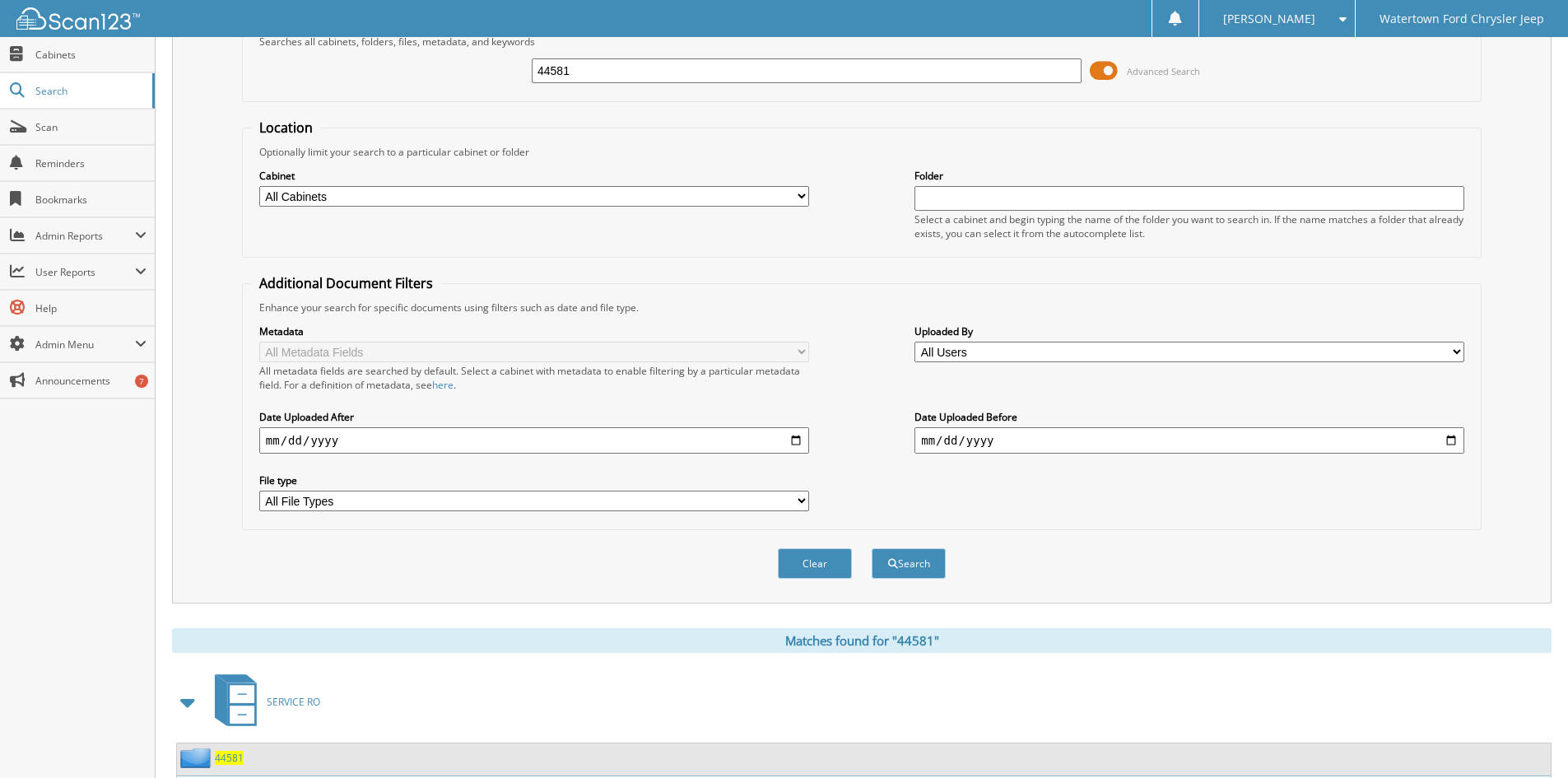
scroll to position [0, 0]
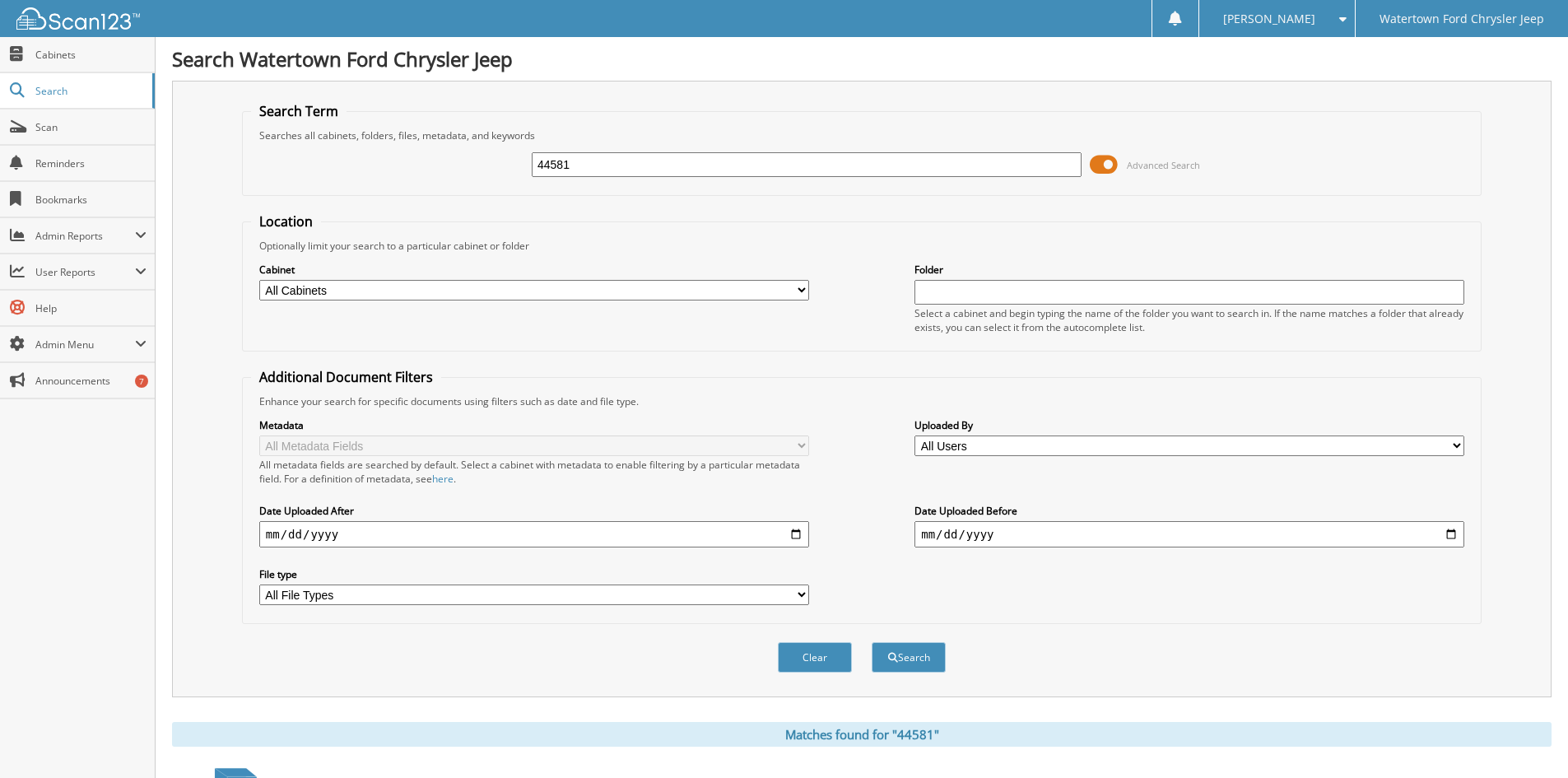
drag, startPoint x: 780, startPoint y: 161, endPoint x: 366, endPoint y: 196, distance: 415.5
click at [472, 201] on form "Search Term Searches all cabinets, folders, files, metadata, and keywords 44581…" at bounding box center [862, 396] width 1240 height 589
type input "44558"
click at [872, 642] on button "Search" at bounding box center [909, 657] width 74 height 31
drag, startPoint x: 777, startPoint y: 167, endPoint x: 264, endPoint y: 183, distance: 513.2
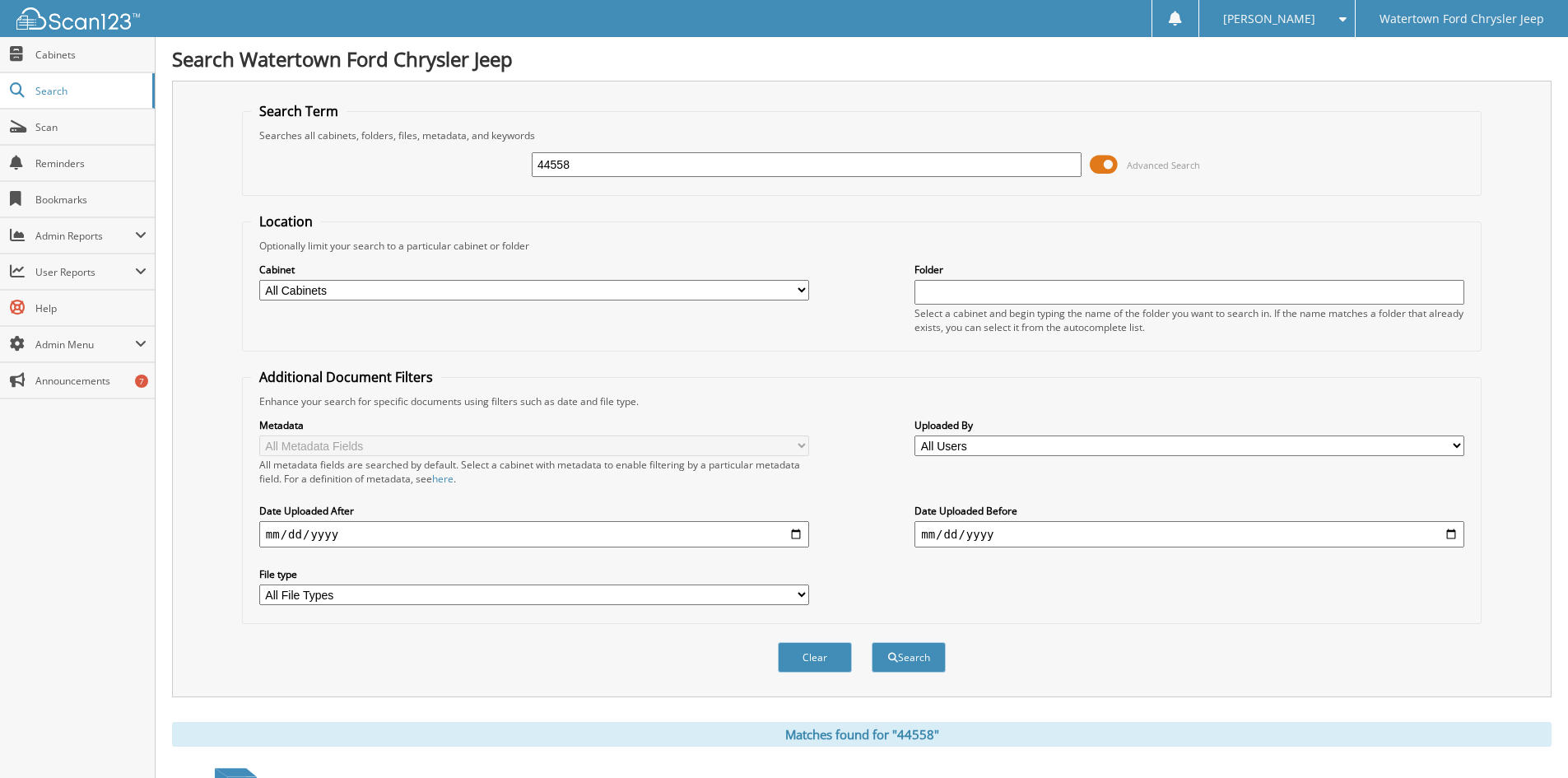
click at [391, 183] on div "44558 Advanced Search" at bounding box center [862, 165] width 1222 height 44
type input "44544"
click at [872, 642] on button "Search" at bounding box center [909, 657] width 74 height 31
drag, startPoint x: 643, startPoint y: 153, endPoint x: 405, endPoint y: 213, distance: 245.4
click at [406, 213] on form "Search Term Searches all cabinets, folders, files, metadata, and keywords 44544…" at bounding box center [862, 396] width 1240 height 589
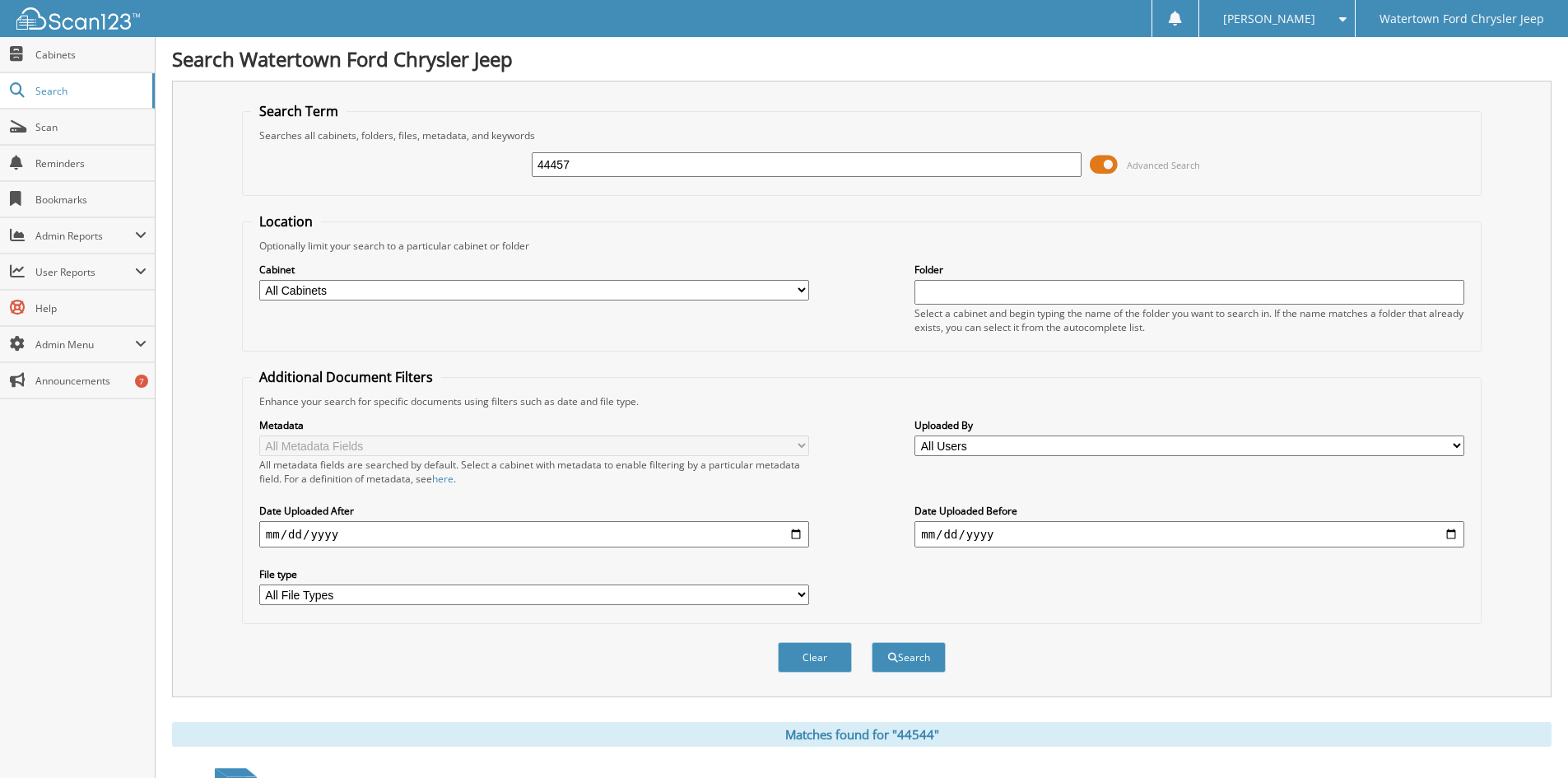
type input "44457"
click at [872, 642] on button "Search" at bounding box center [909, 657] width 74 height 31
drag, startPoint x: 595, startPoint y: 160, endPoint x: 390, endPoint y: 192, distance: 207.5
click at [448, 182] on div "44457 Advanced Search" at bounding box center [862, 165] width 1222 height 44
type input "44414"
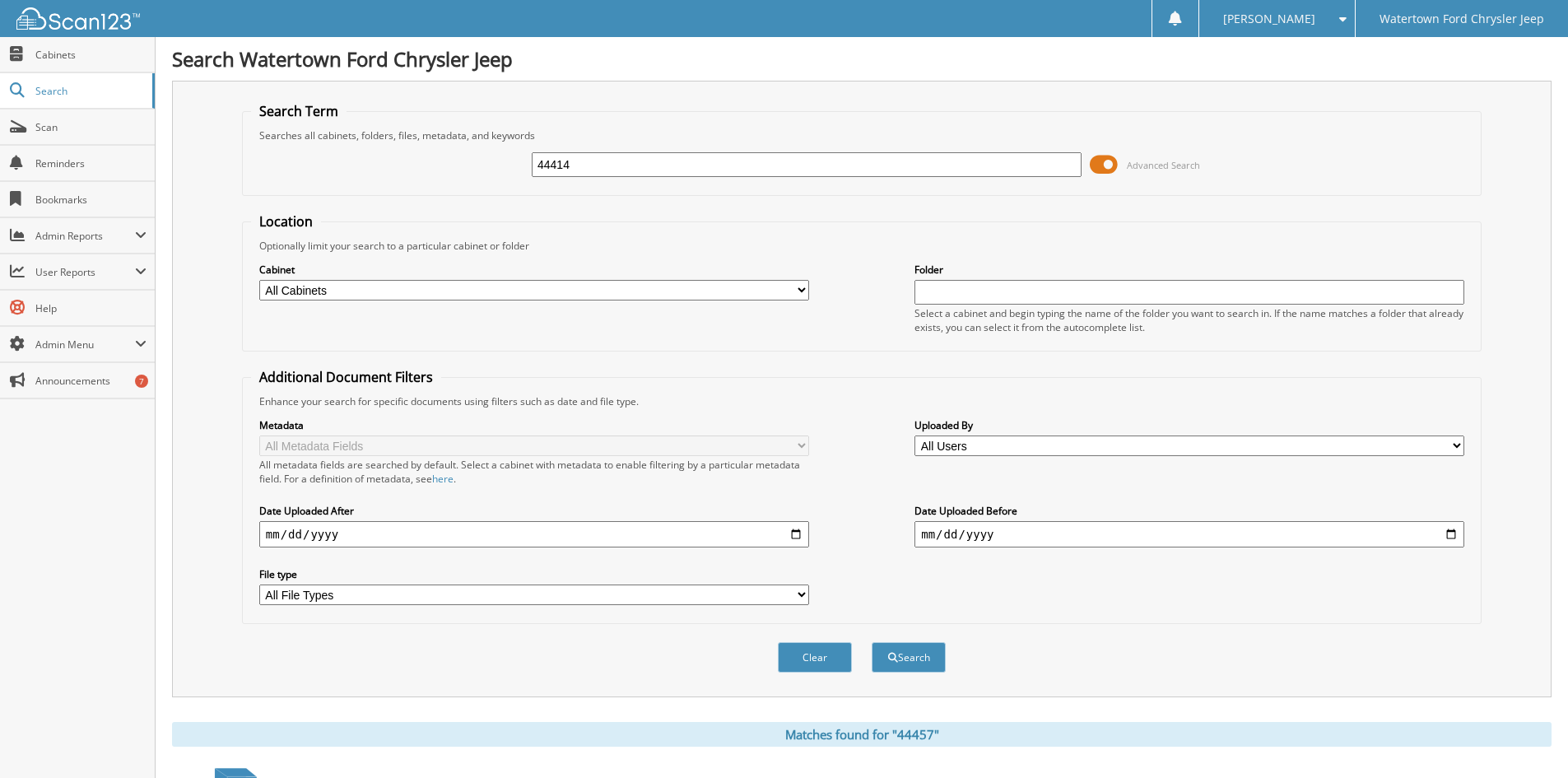
click at [872, 642] on button "Search" at bounding box center [909, 657] width 74 height 31
drag, startPoint x: 594, startPoint y: 180, endPoint x: 300, endPoint y: 213, distance: 295.8
click at [301, 212] on form "Search Term Searches all cabinets, folders, files, metadata, and keywords 44414…" at bounding box center [862, 396] width 1240 height 589
type input "44237"
click at [872, 642] on button "Search" at bounding box center [909, 657] width 74 height 31
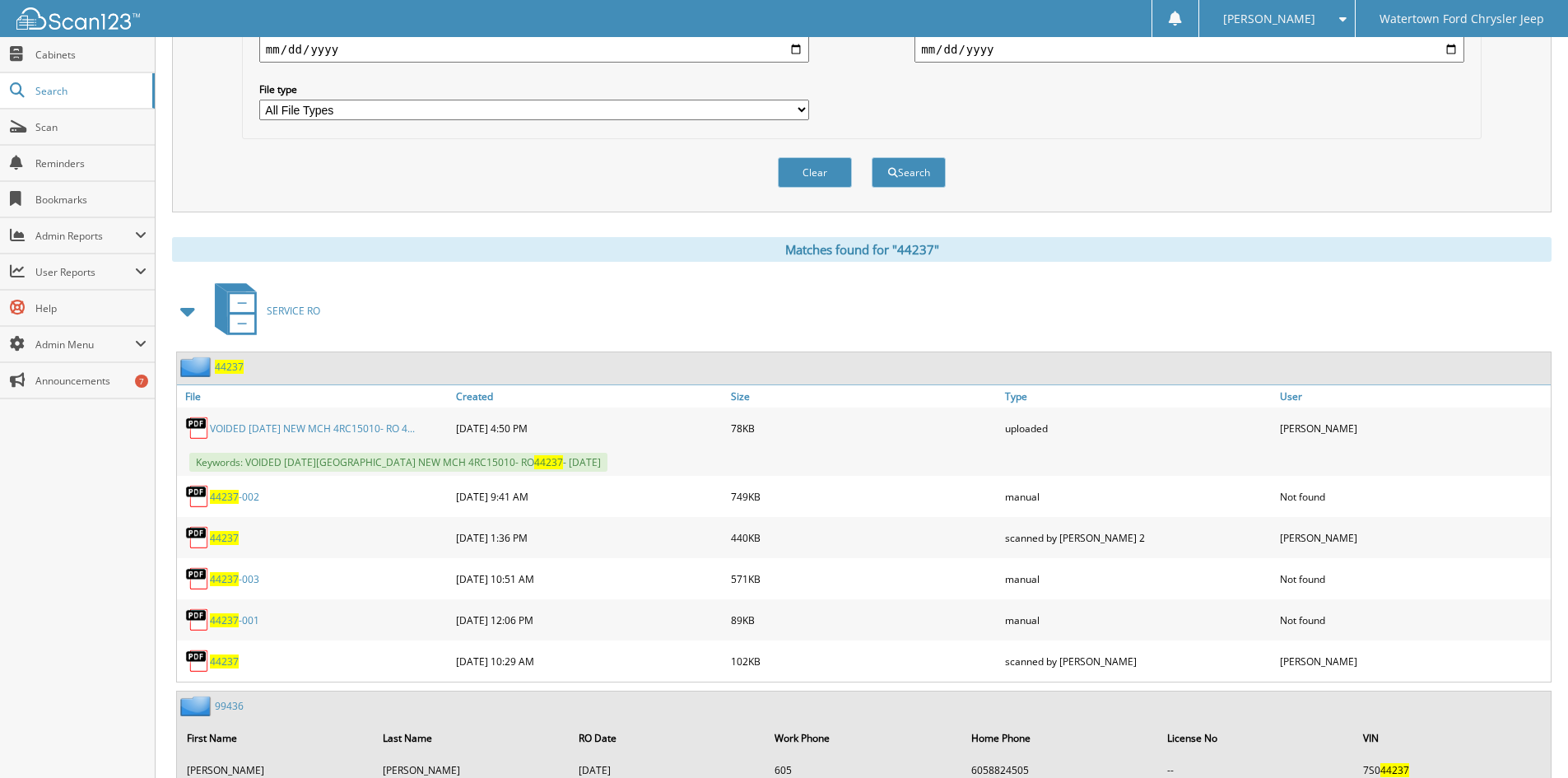
scroll to position [493, 0]
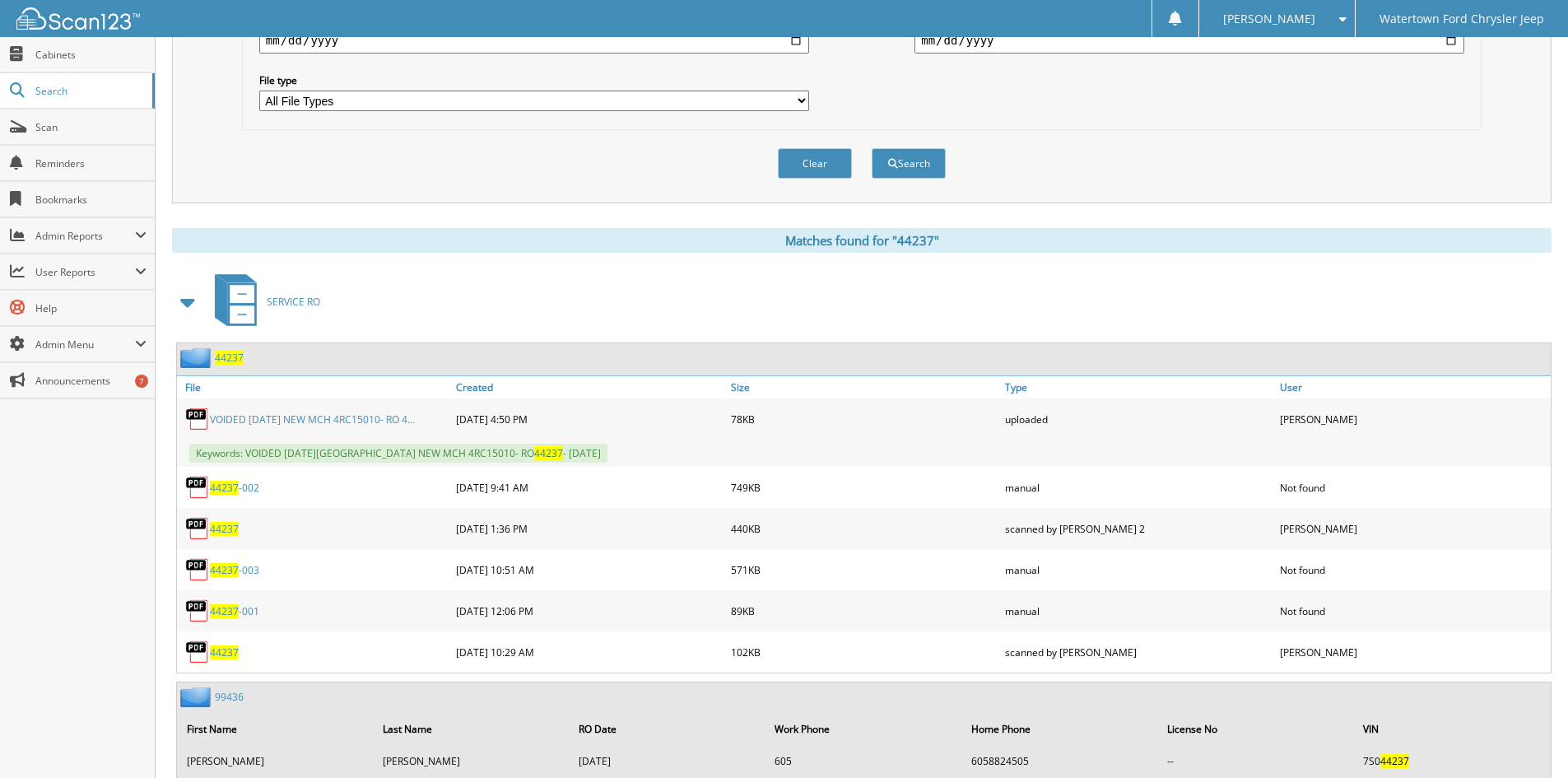
click at [305, 419] on link "VOIDED 2024 BC NEW MCH 4RC15010- RO 4..." at bounding box center [312, 419] width 205 height 14
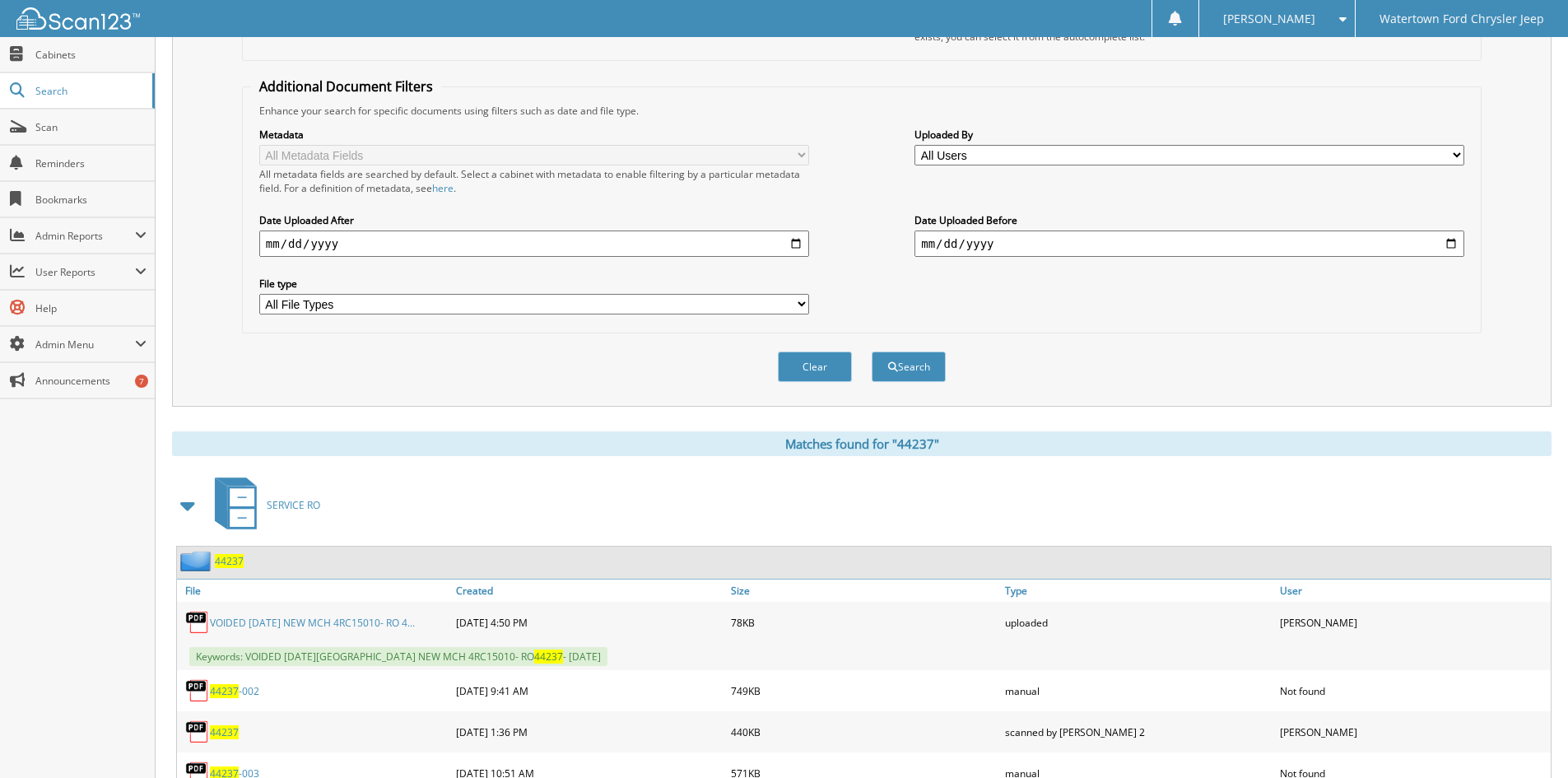
scroll to position [0, 0]
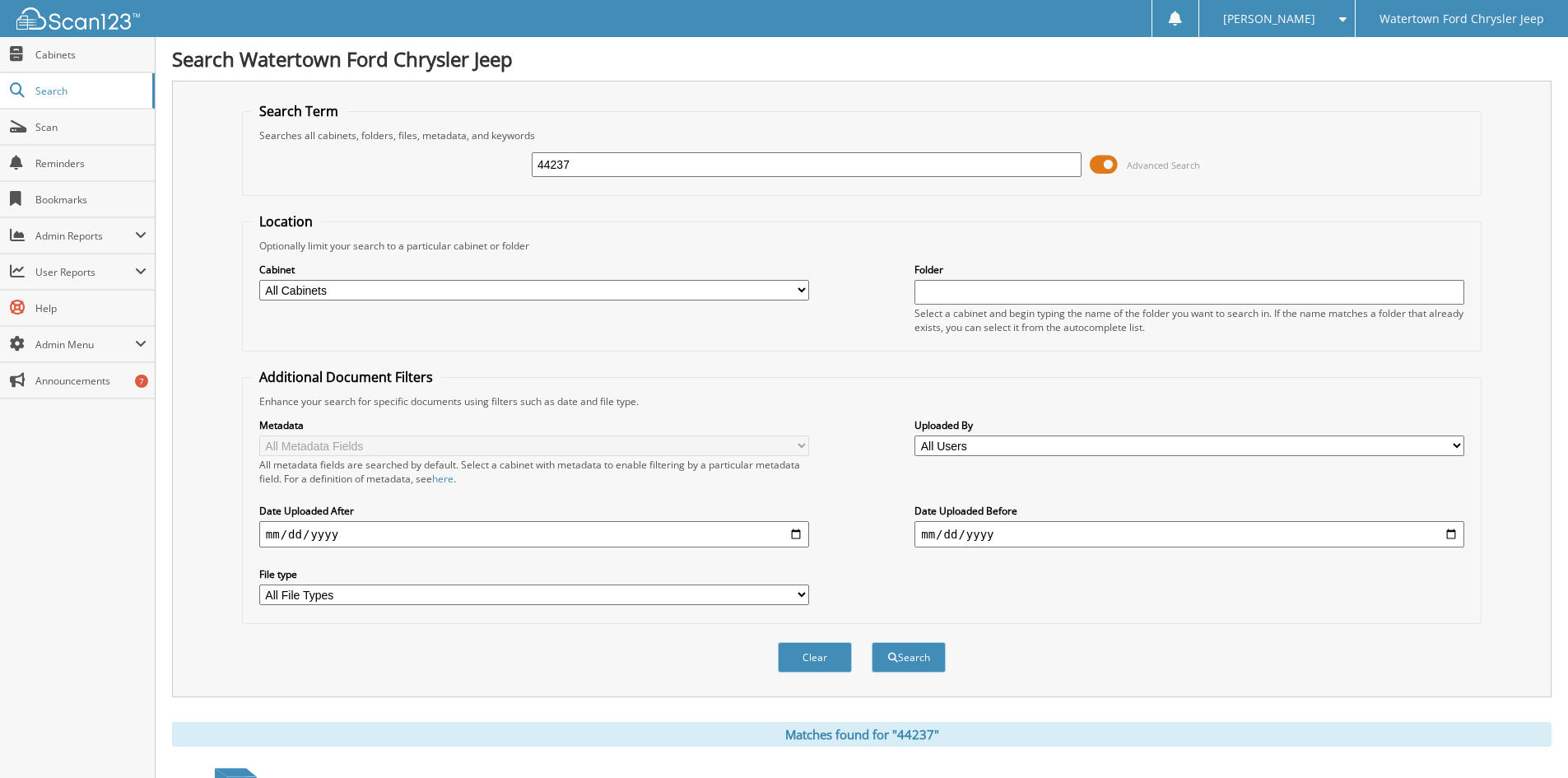
drag, startPoint x: 607, startPoint y: 167, endPoint x: 441, endPoint y: 170, distance: 166.0
click at [450, 170] on div "44237 Advanced Search" at bounding box center [862, 165] width 1222 height 44
type input "440936"
click at [872, 642] on button "Search" at bounding box center [909, 657] width 74 height 31
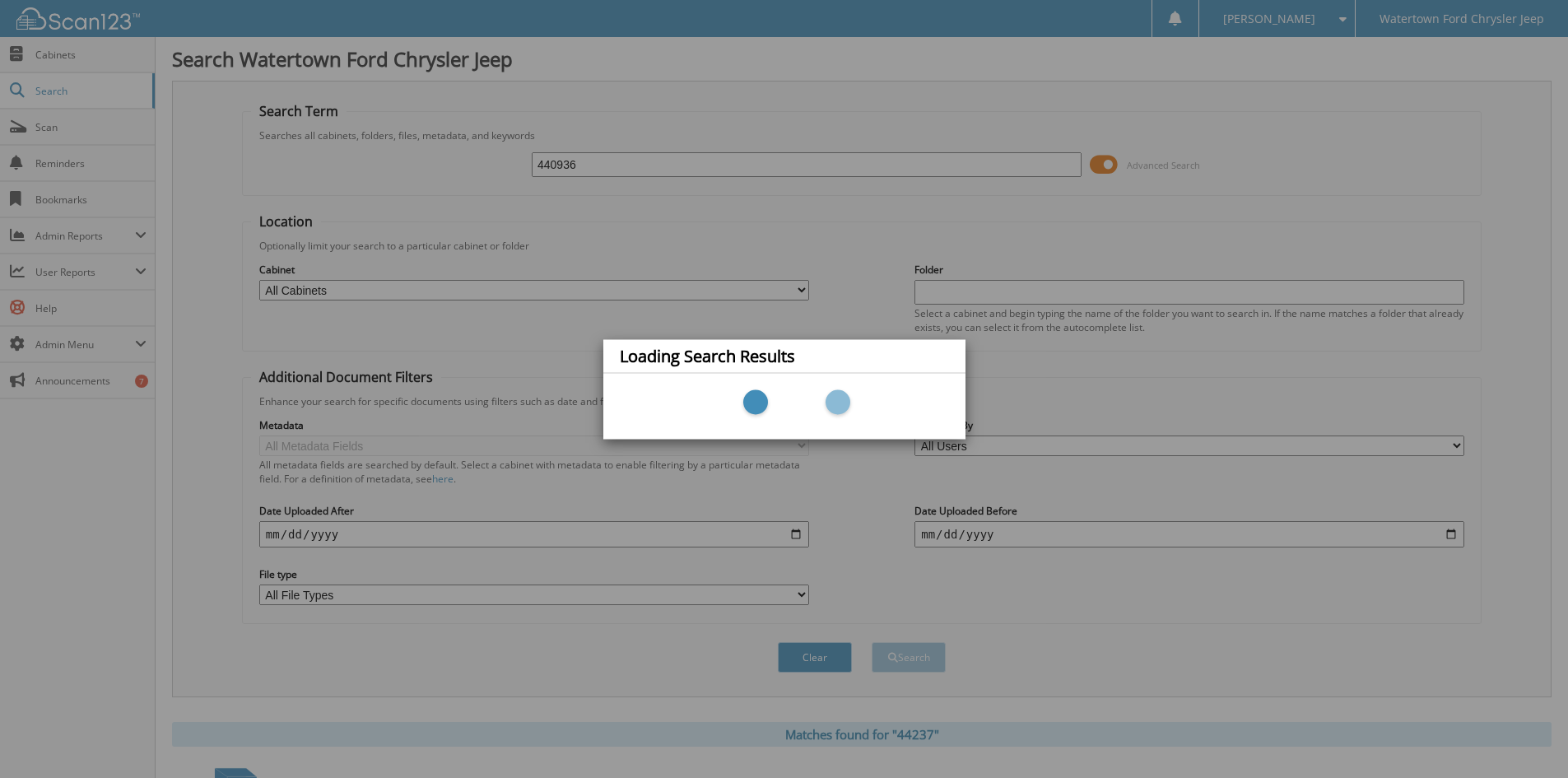
click at [630, 166] on div "Loading Search Results" at bounding box center [784, 389] width 1568 height 778
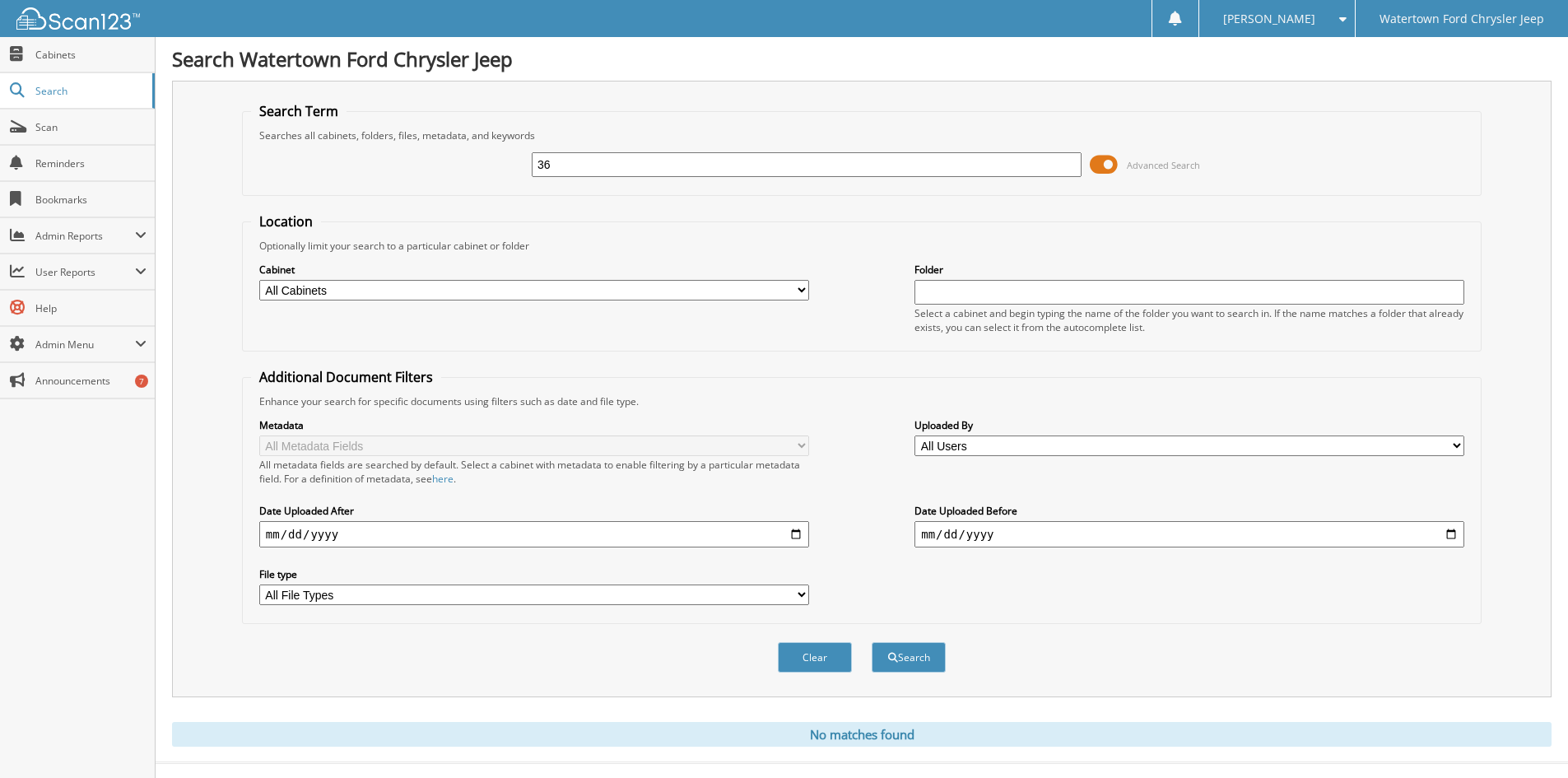
type input "6"
type input "44093"
click at [872, 642] on button "Search" at bounding box center [909, 657] width 74 height 31
drag, startPoint x: 689, startPoint y: 165, endPoint x: 276, endPoint y: 204, distance: 414.8
click at [305, 206] on form "Search Term Searches all cabinets, folders, files, metadata, and keywords 44093…" at bounding box center [862, 396] width 1240 height 589
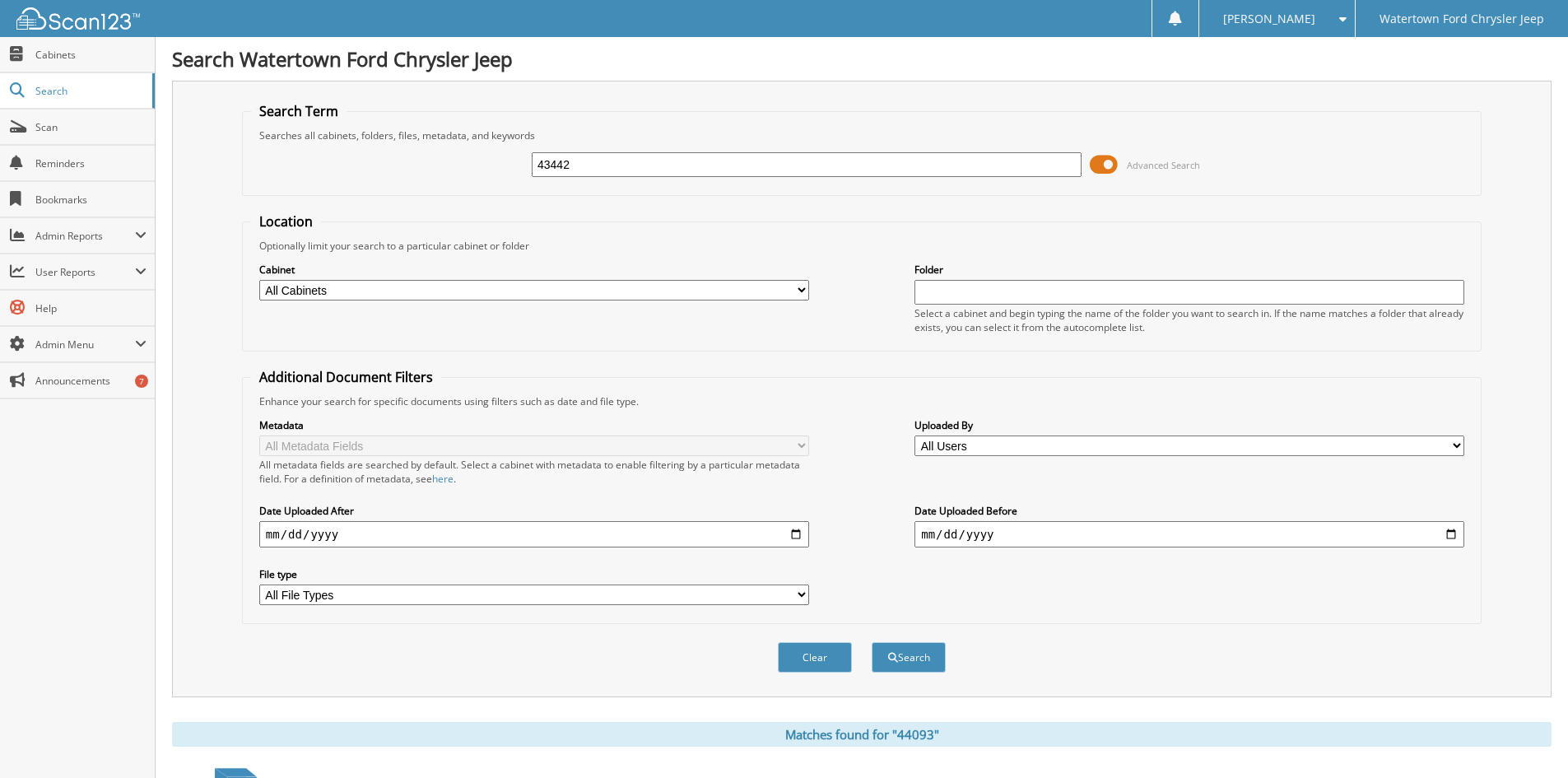
type input "43442"
click at [872, 642] on button "Search" at bounding box center [909, 657] width 74 height 31
drag, startPoint x: 643, startPoint y: 156, endPoint x: 458, endPoint y: 178, distance: 186.3
click at [458, 176] on div "43442 Advanced Search" at bounding box center [862, 165] width 1222 height 44
type input "41146"
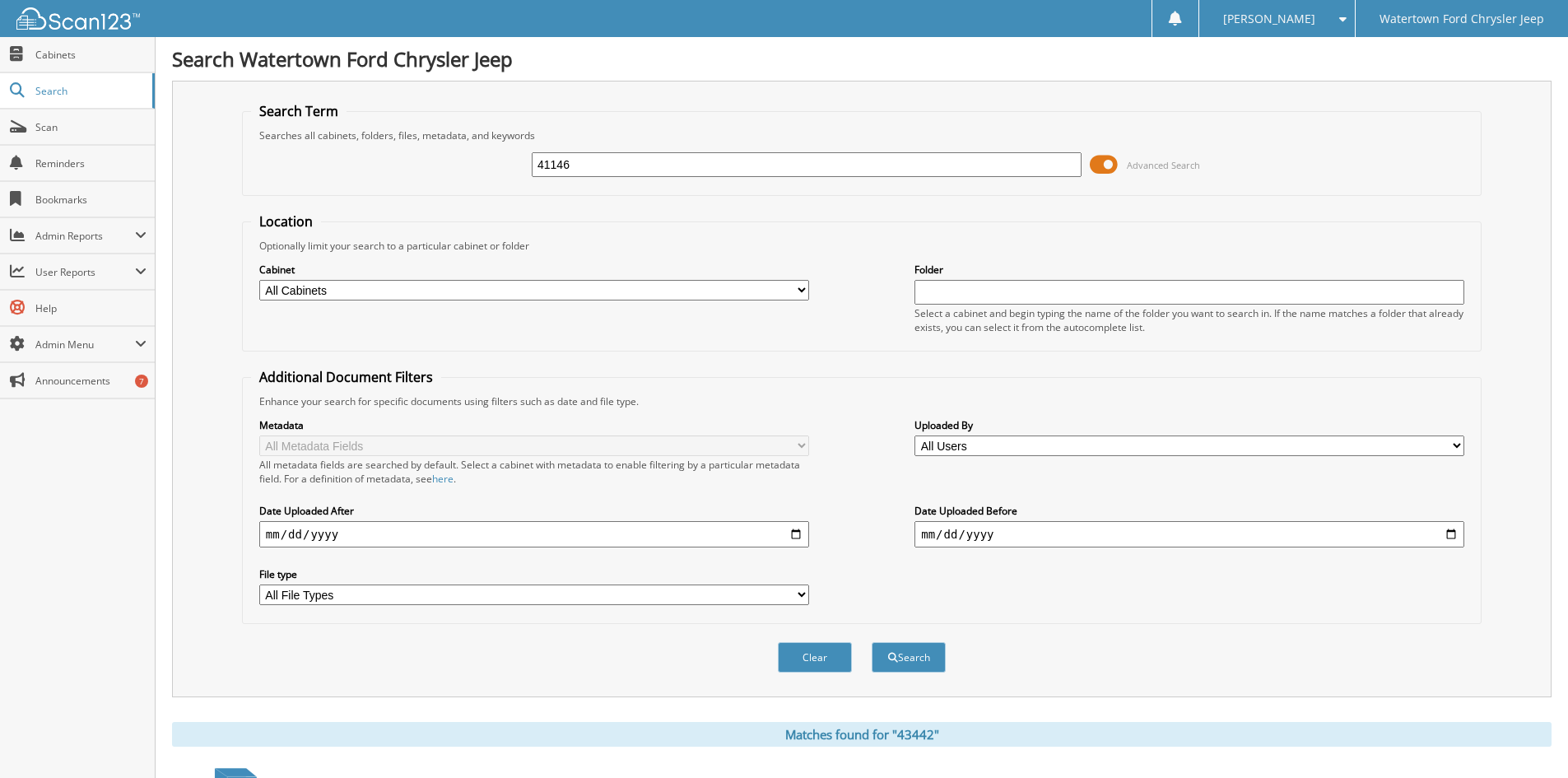
click at [872, 642] on button "Search" at bounding box center [909, 657] width 74 height 31
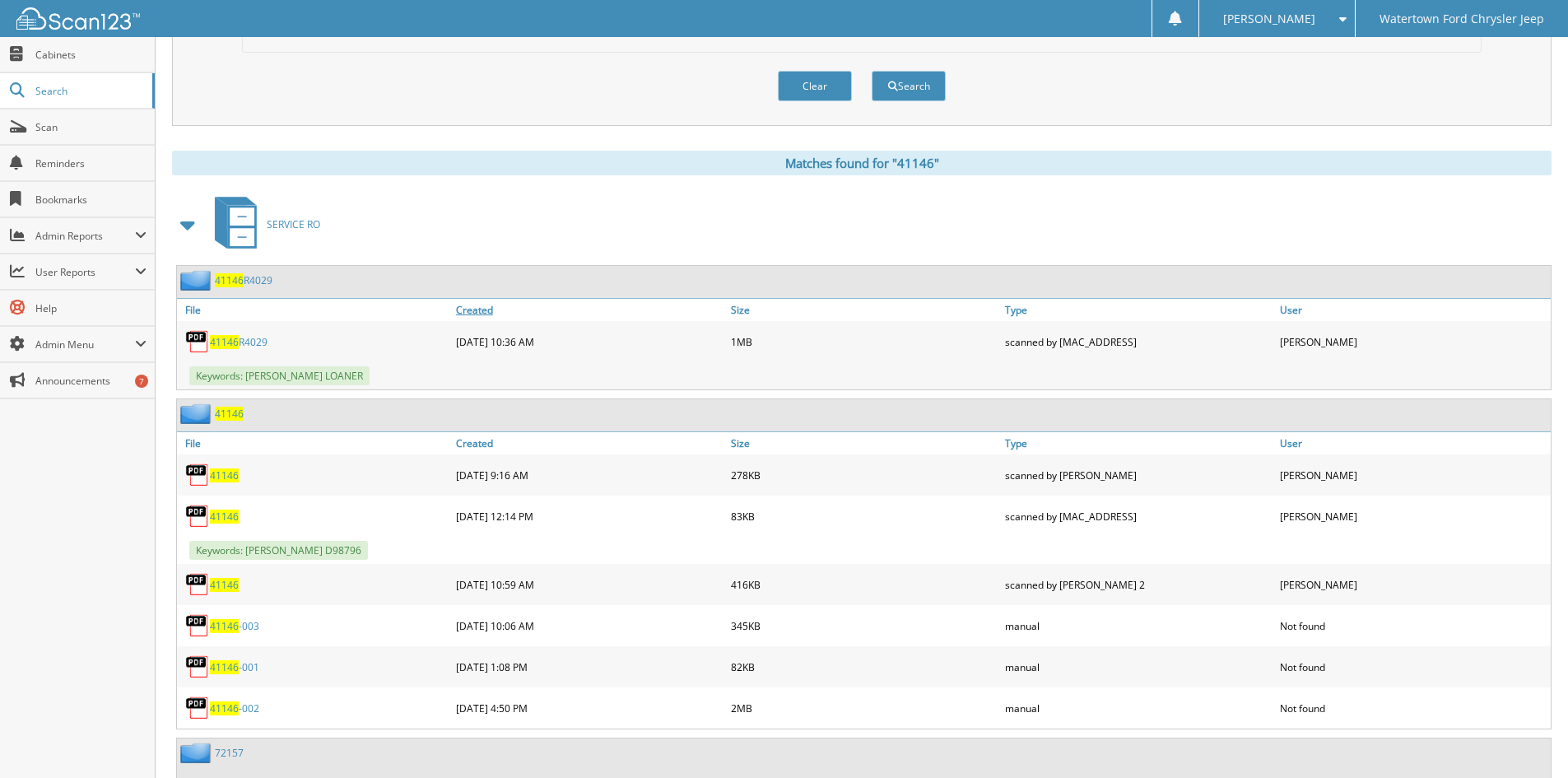
scroll to position [576, 0]
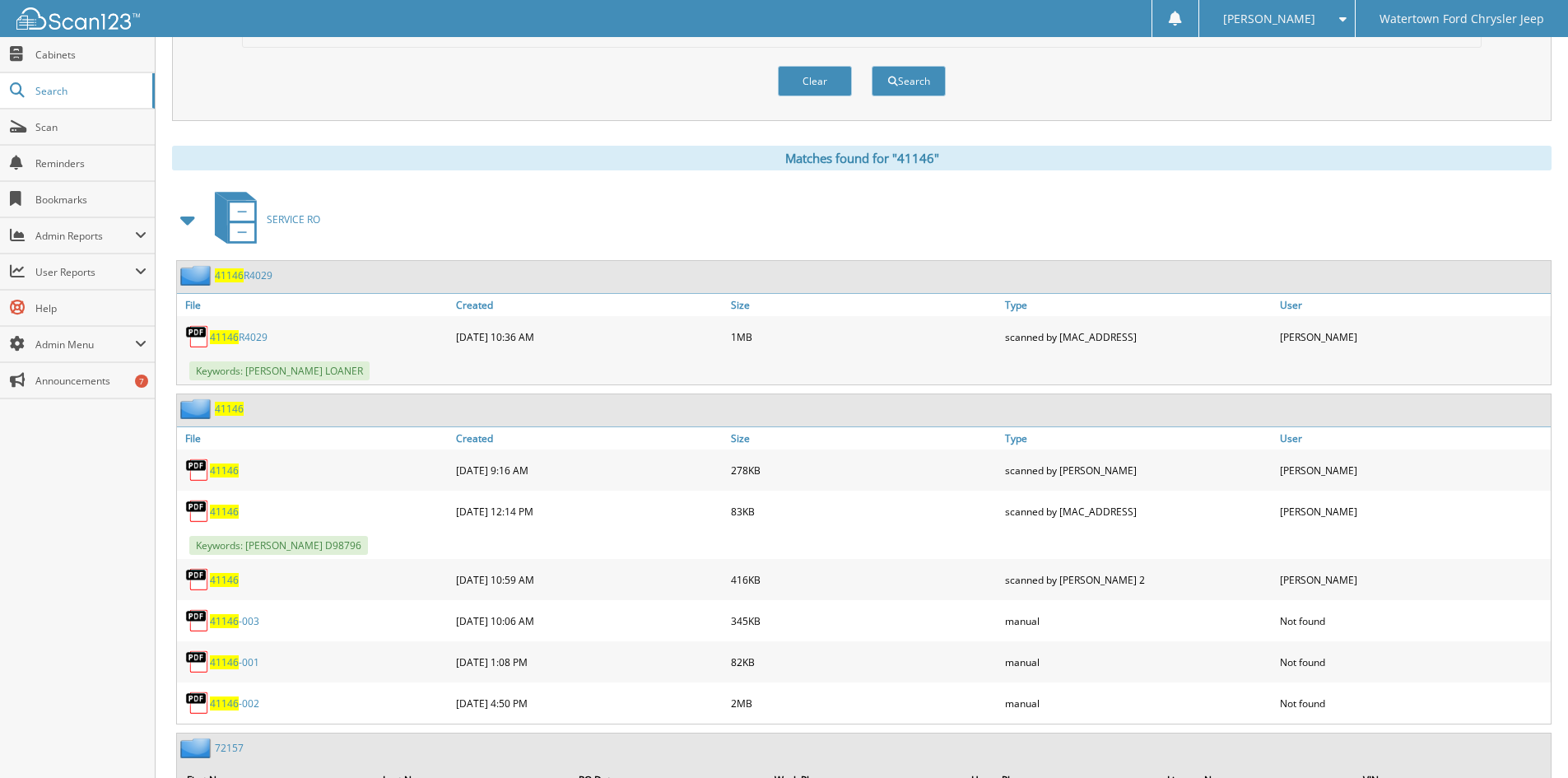
click at [234, 335] on span "41146" at bounding box center [224, 337] width 29 height 14
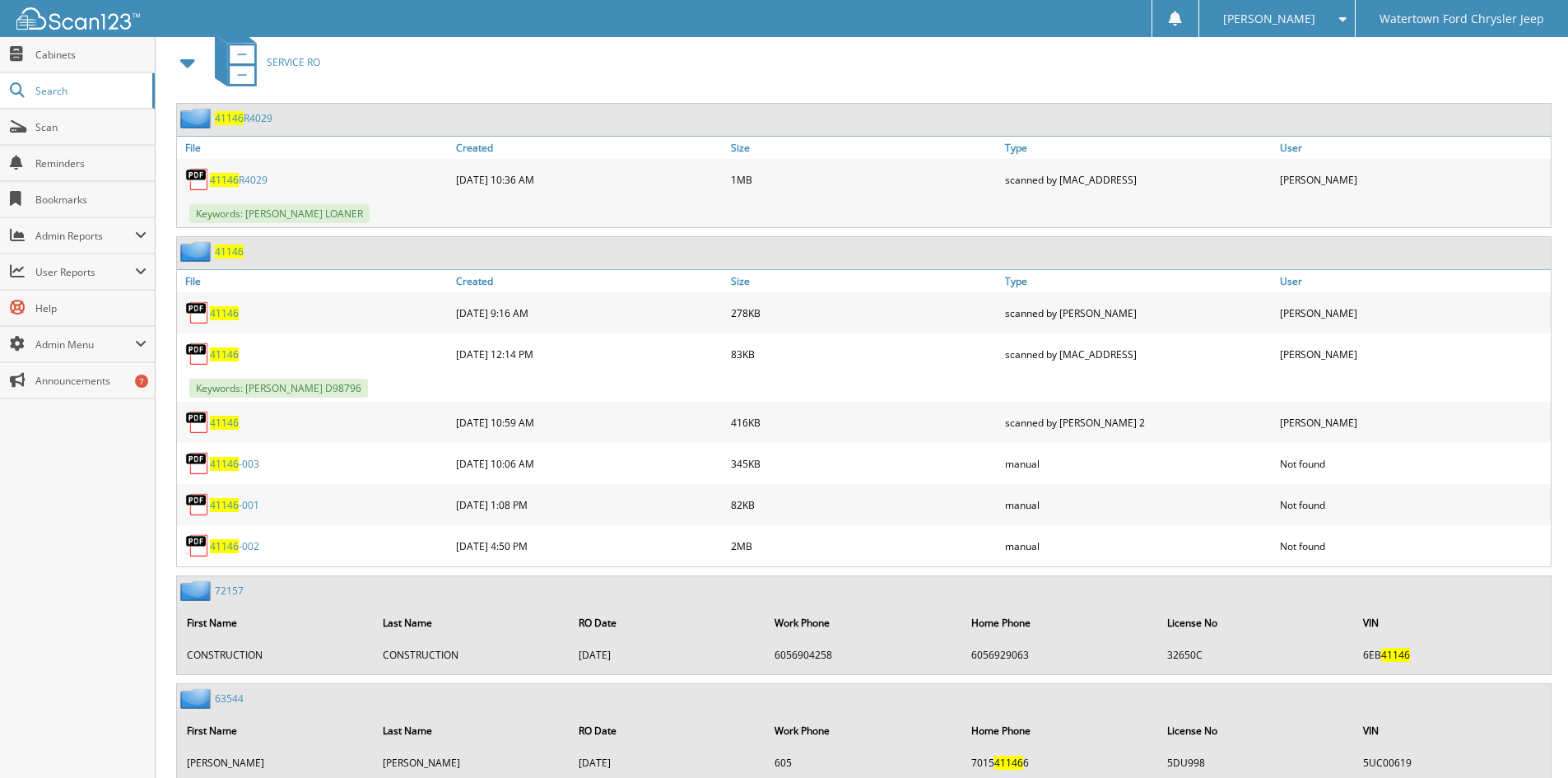
scroll to position [741, 0]
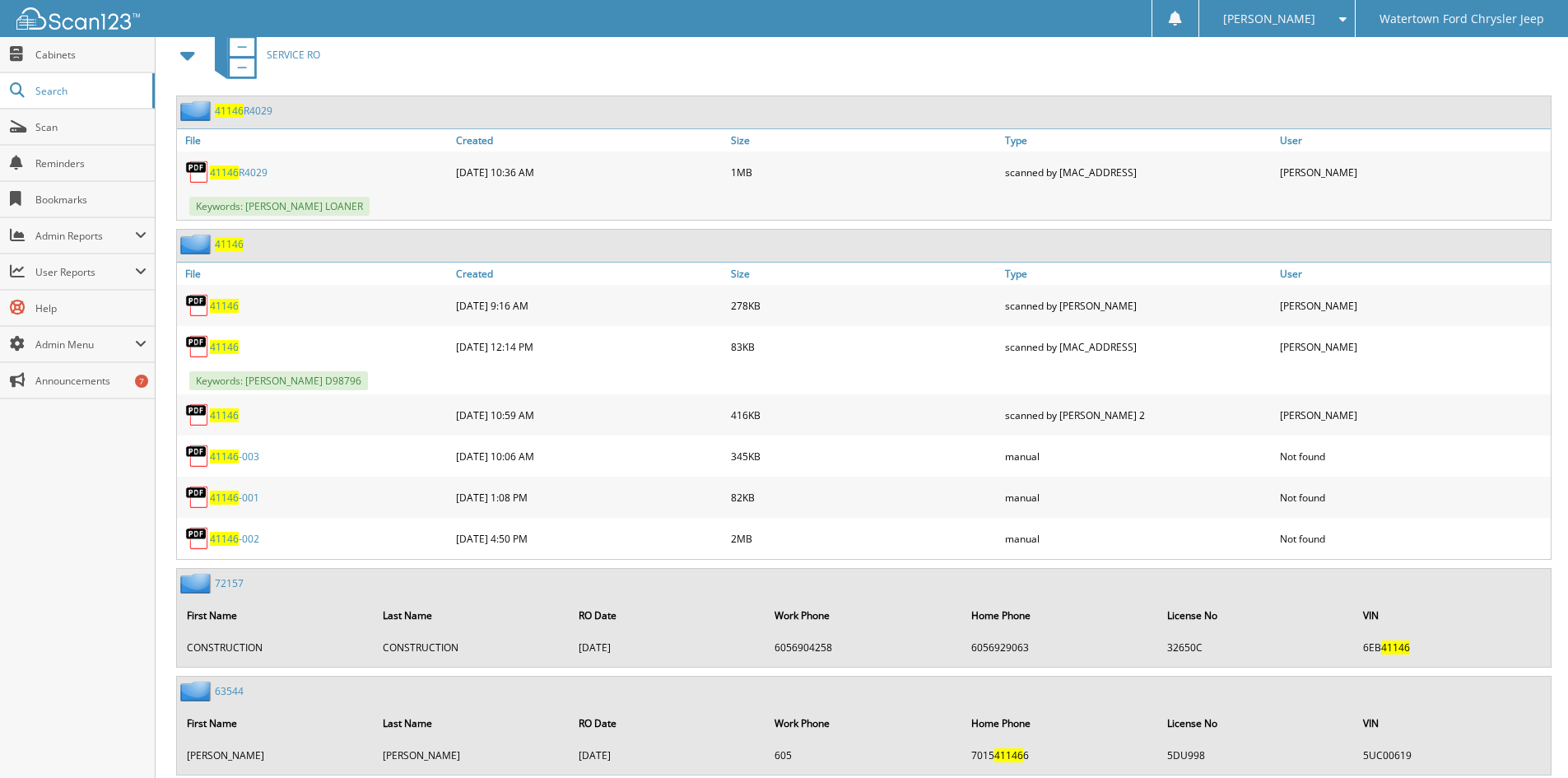
click at [219, 351] on span "41146" at bounding box center [224, 347] width 29 height 14
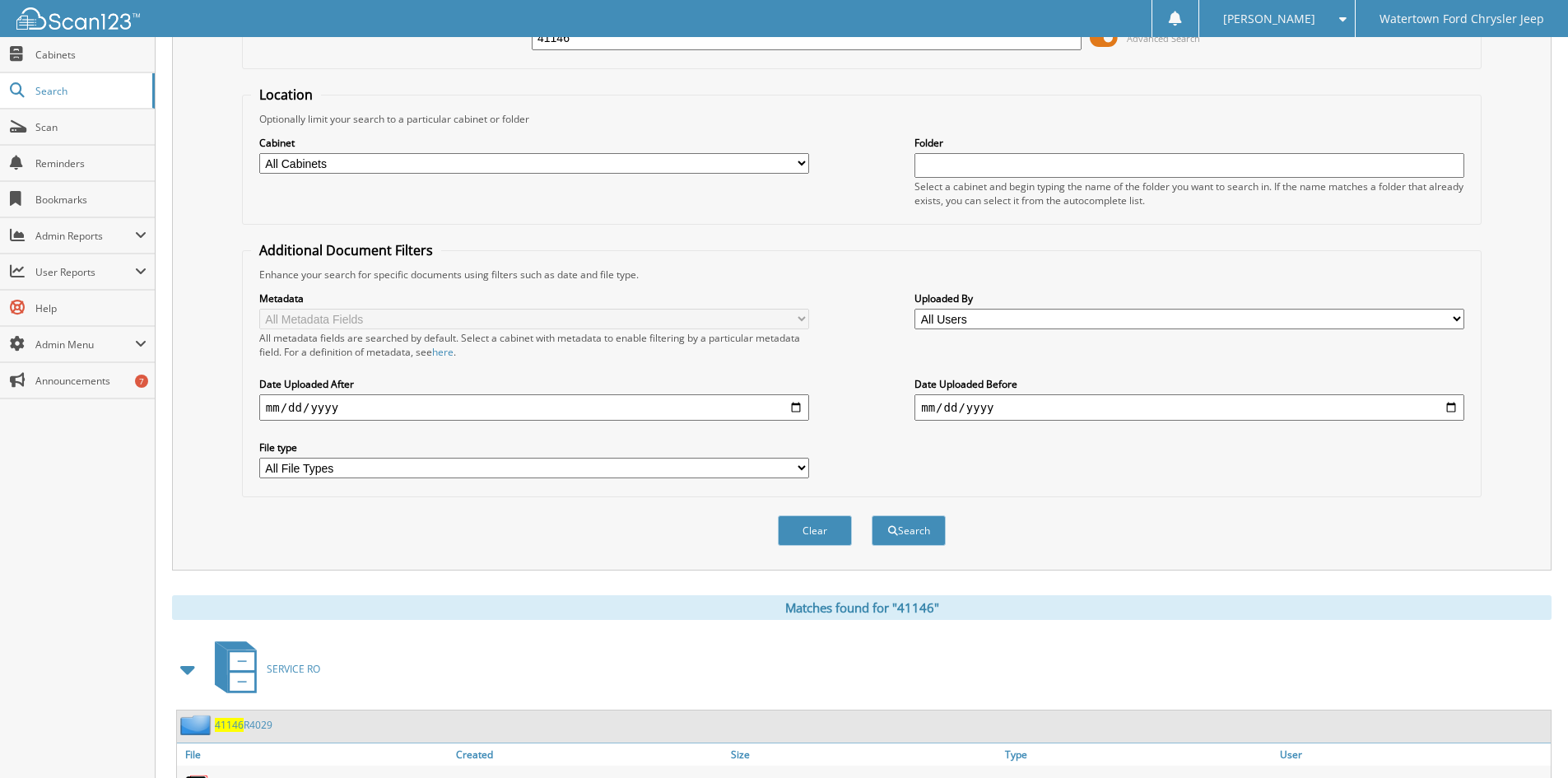
scroll to position [0, 0]
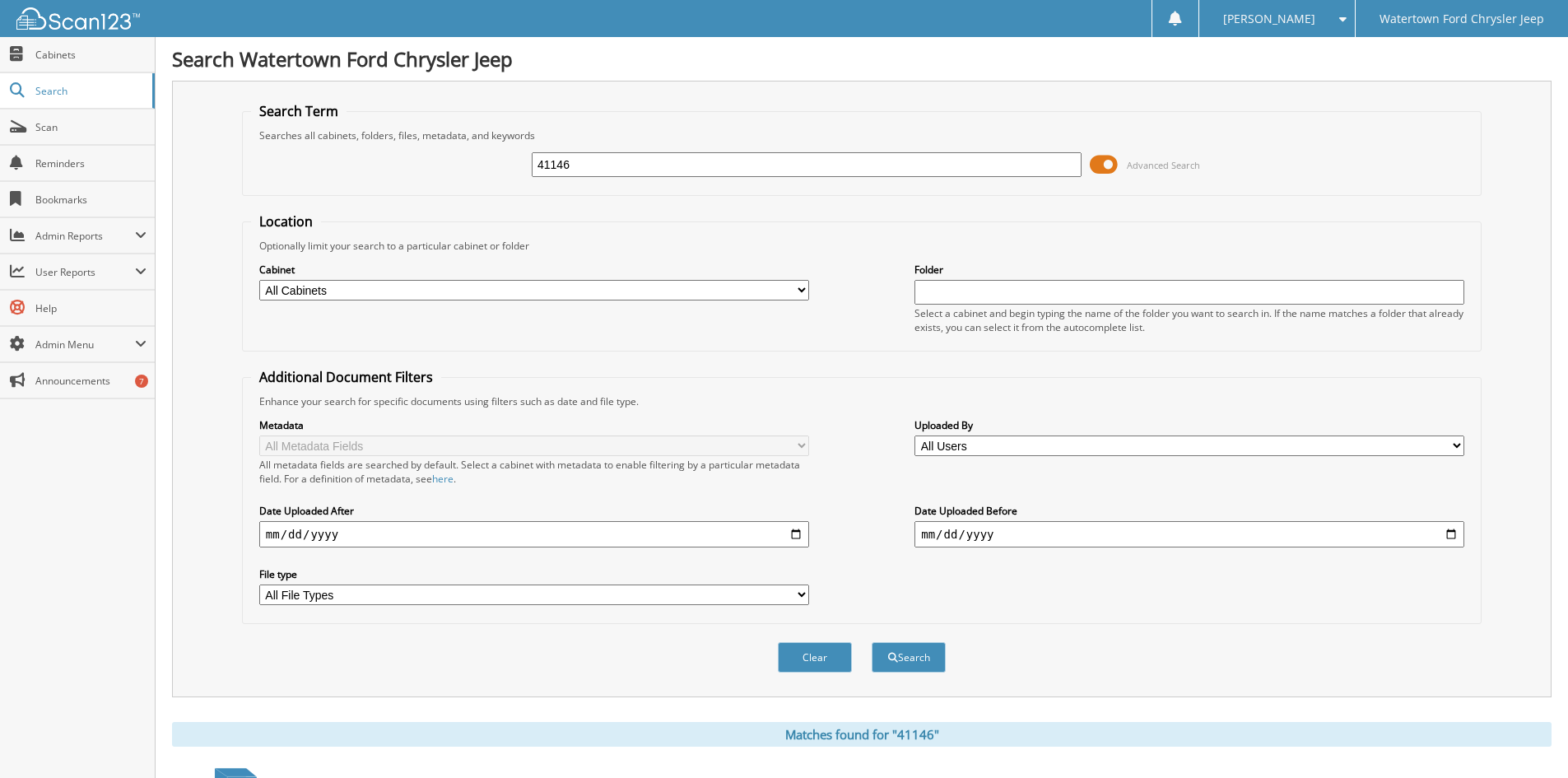
drag, startPoint x: 581, startPoint y: 170, endPoint x: 403, endPoint y: 169, distance: 178.0
click at [404, 169] on div "41146 Advanced Search" at bounding box center [862, 165] width 1222 height 44
type input "36667"
click at [872, 642] on button "Search" at bounding box center [909, 657] width 74 height 31
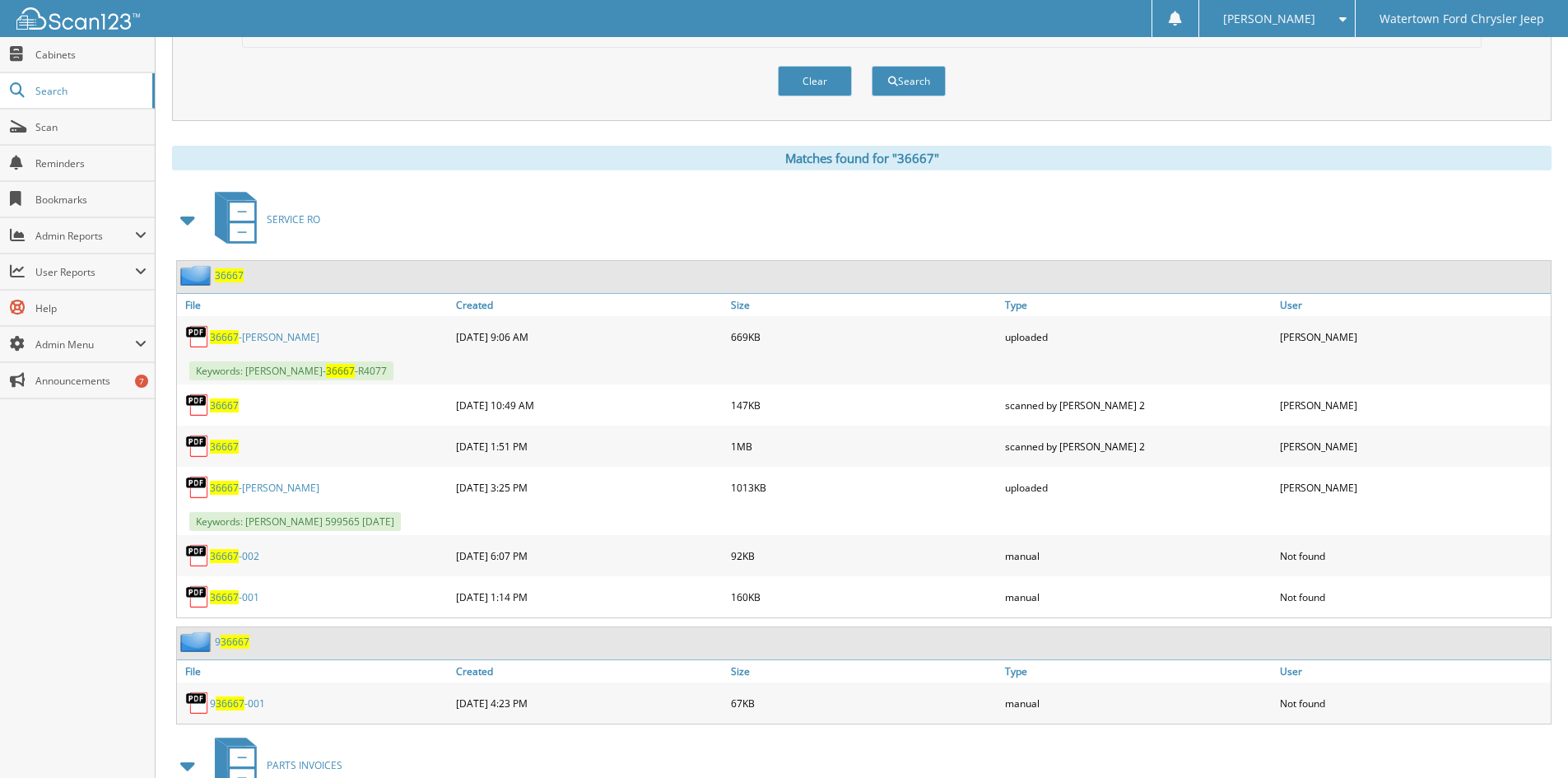
scroll to position [658, 0]
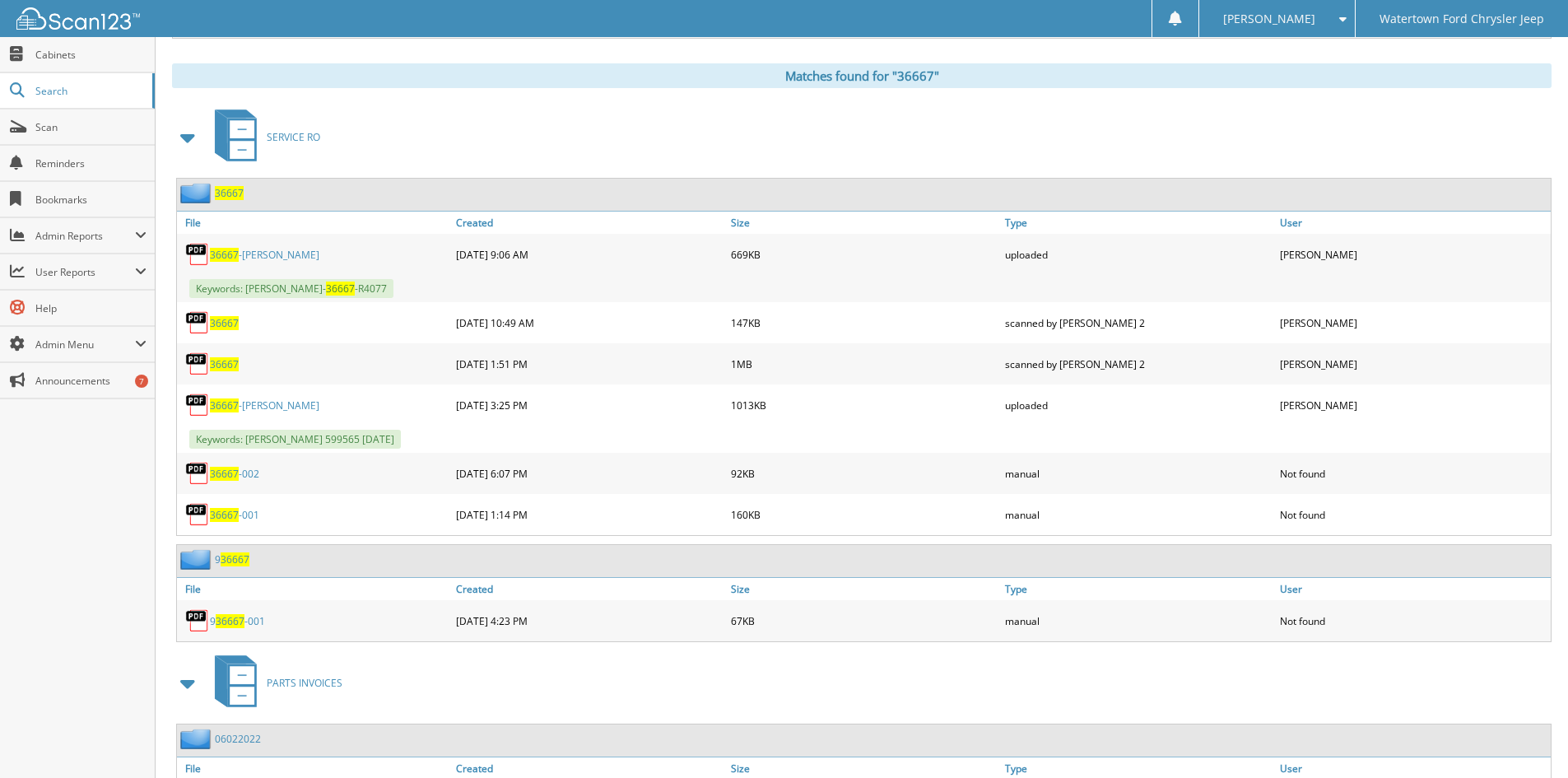
click at [251, 257] on link "36667 -[PERSON_NAME]" at bounding box center [264, 255] width 109 height 14
click at [244, 402] on link "36667 -HERBERT" at bounding box center [264, 405] width 109 height 14
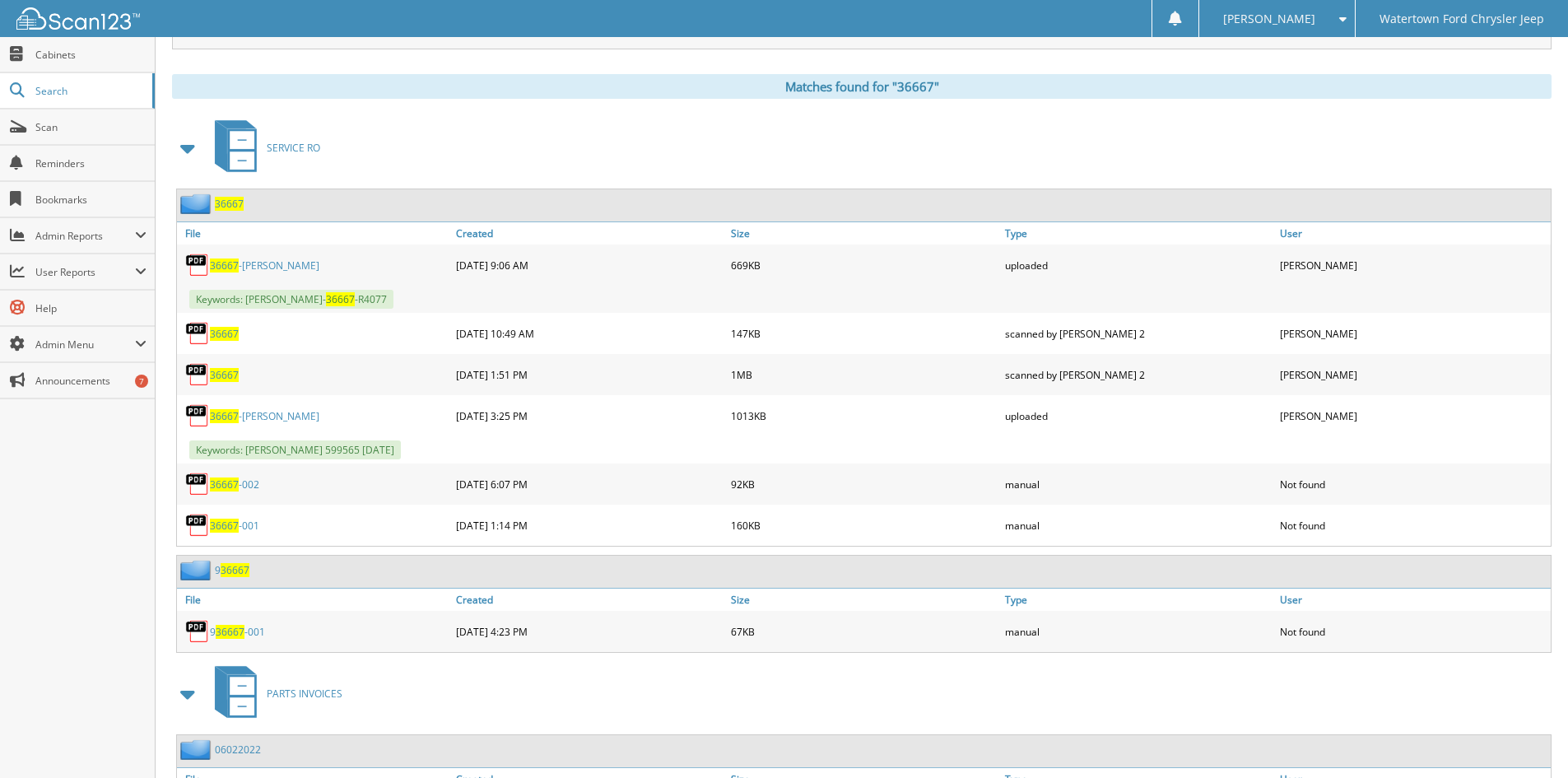
scroll to position [627, 0]
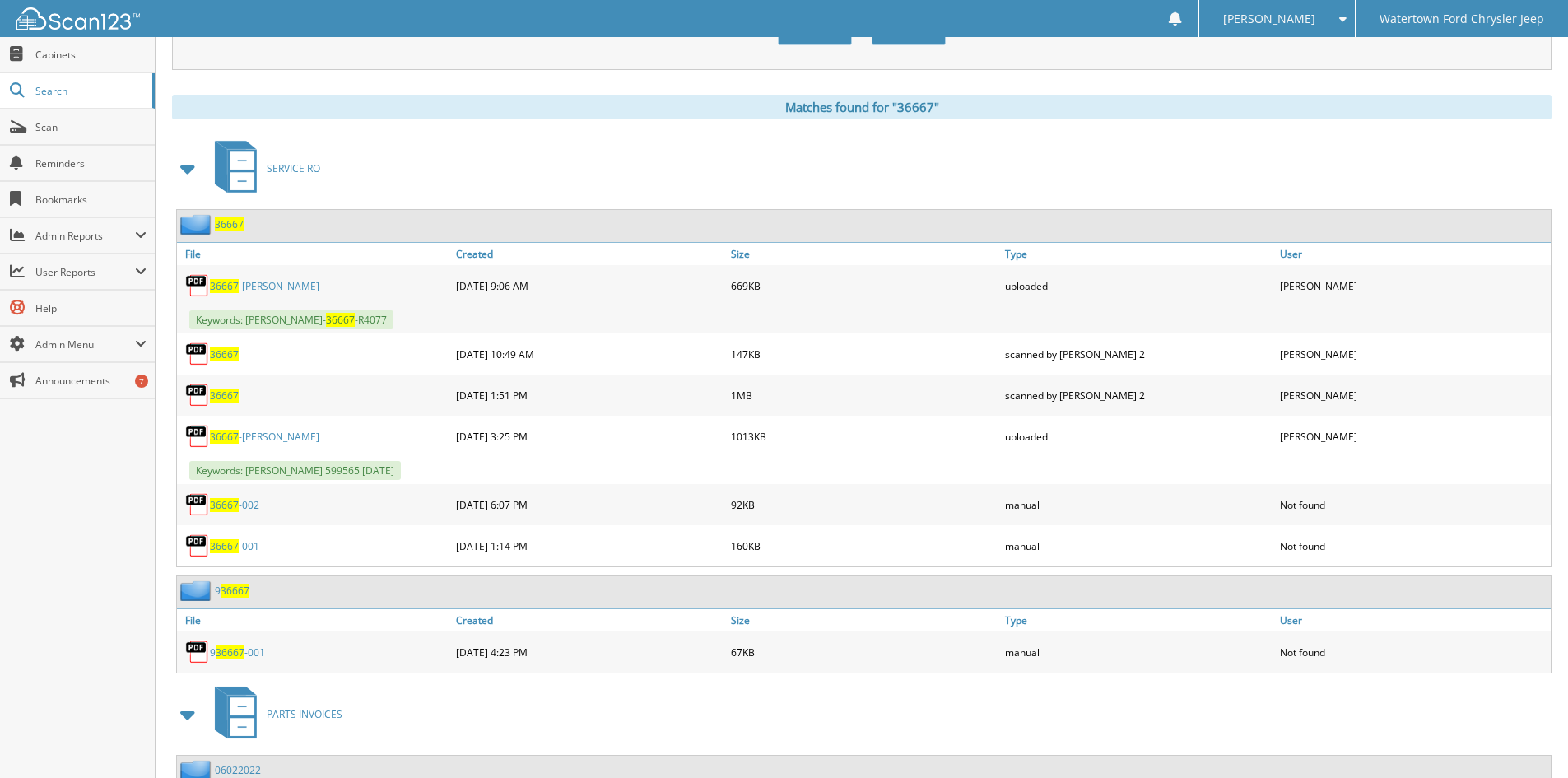
click at [246, 290] on link "36667 -HERBERT" at bounding box center [264, 286] width 109 height 14
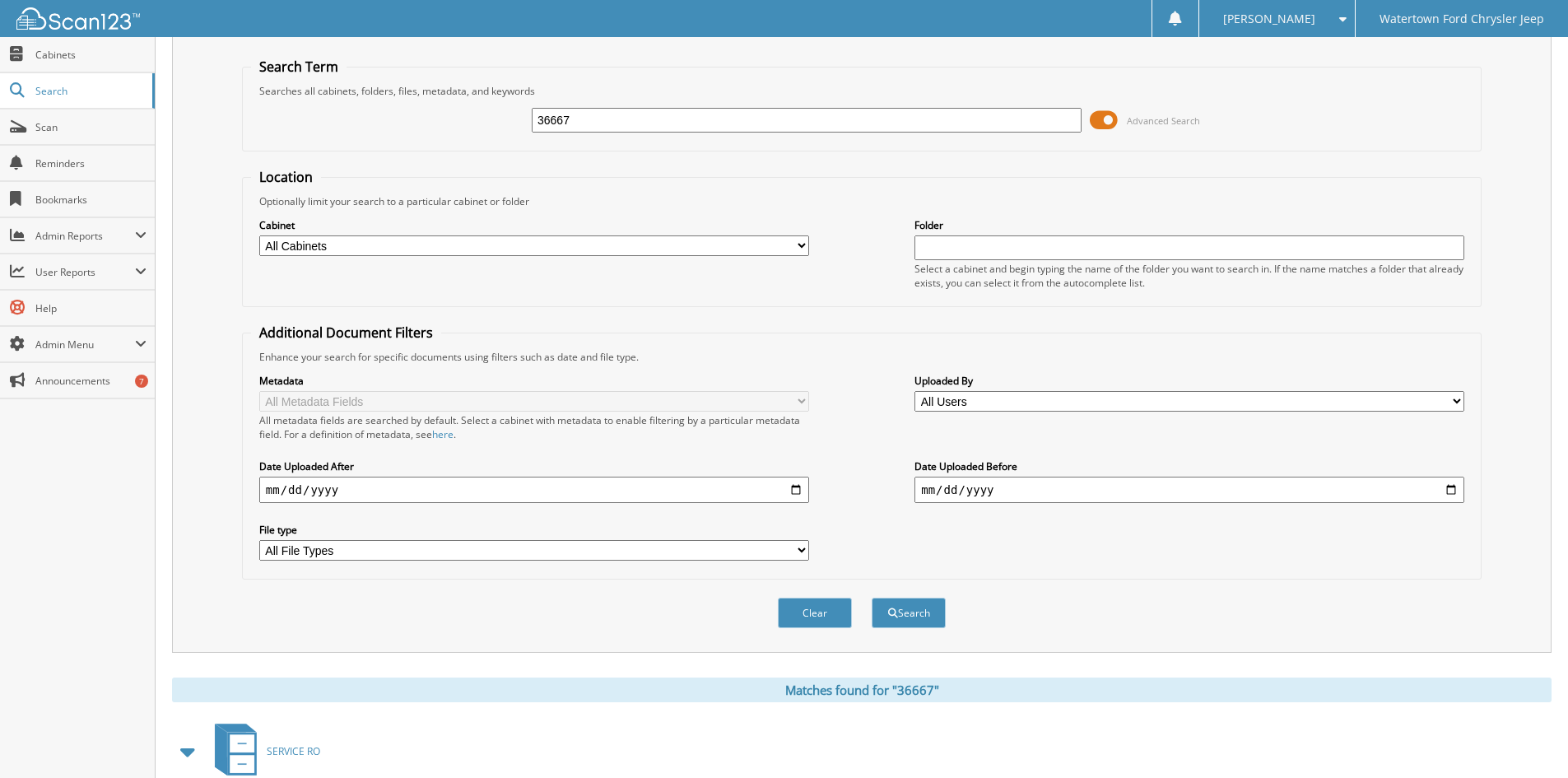
scroll to position [0, 0]
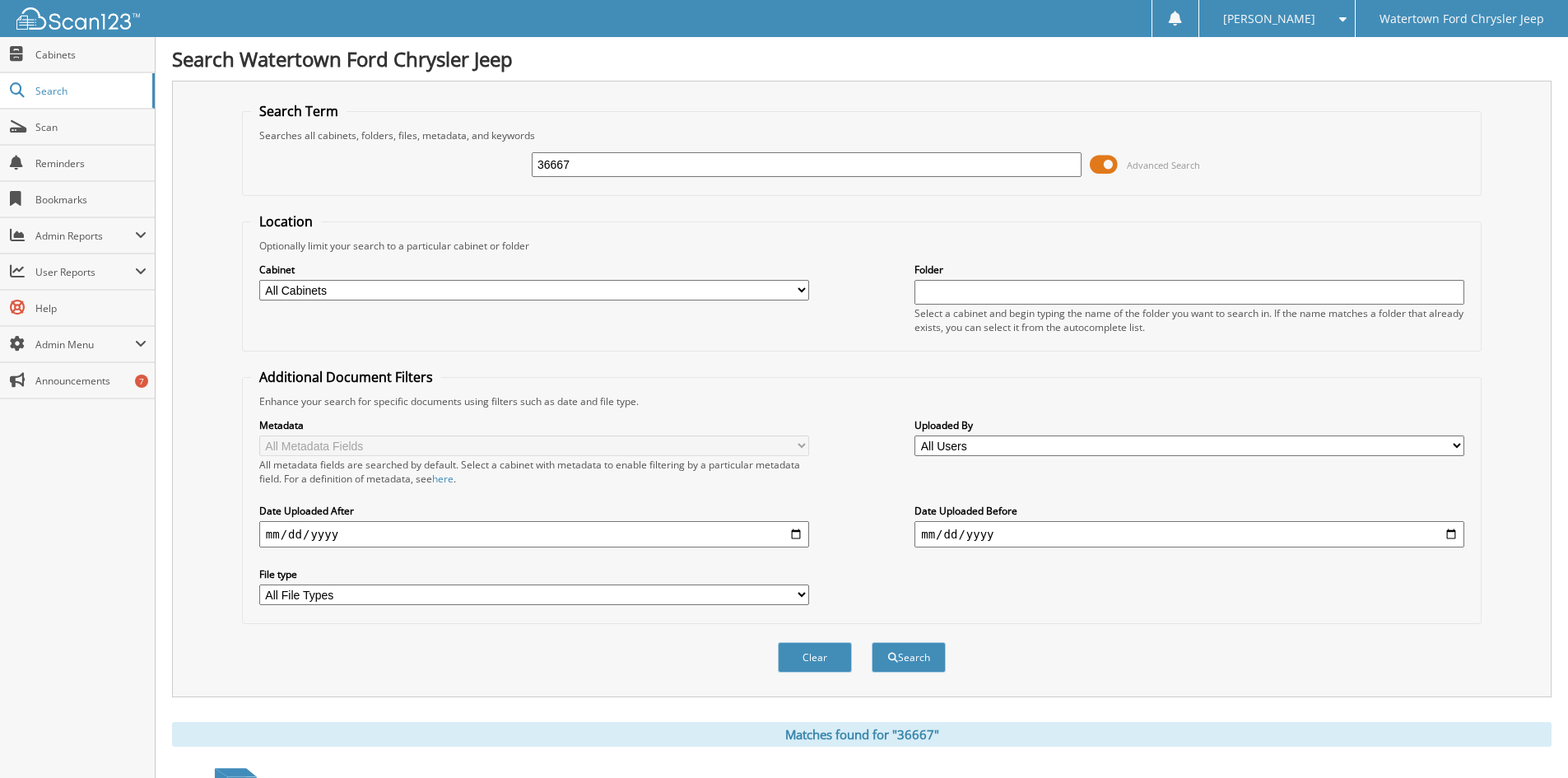
drag, startPoint x: 575, startPoint y: 172, endPoint x: 372, endPoint y: 171, distance: 203.0
click at [390, 182] on div "36667 Advanced Search" at bounding box center [862, 165] width 1222 height 44
type input "19779"
click at [872, 642] on button "Search" at bounding box center [909, 657] width 74 height 31
drag, startPoint x: 604, startPoint y: 165, endPoint x: 543, endPoint y: 164, distance: 61.0
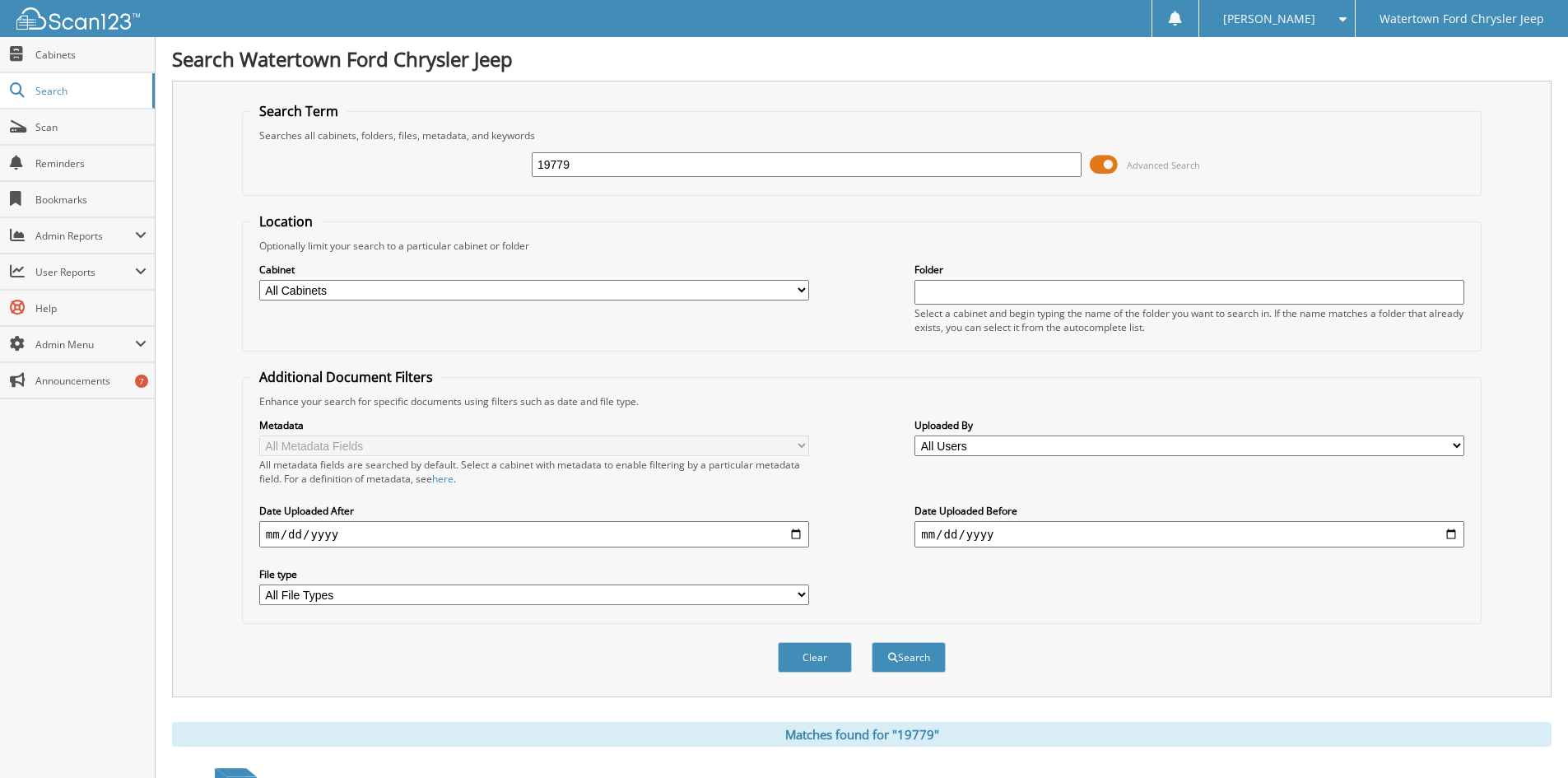
click at [543, 164] on input "19779" at bounding box center [806, 165] width 550 height 25
type input "1"
click at [872, 642] on button "Search" at bounding box center [909, 657] width 74 height 31
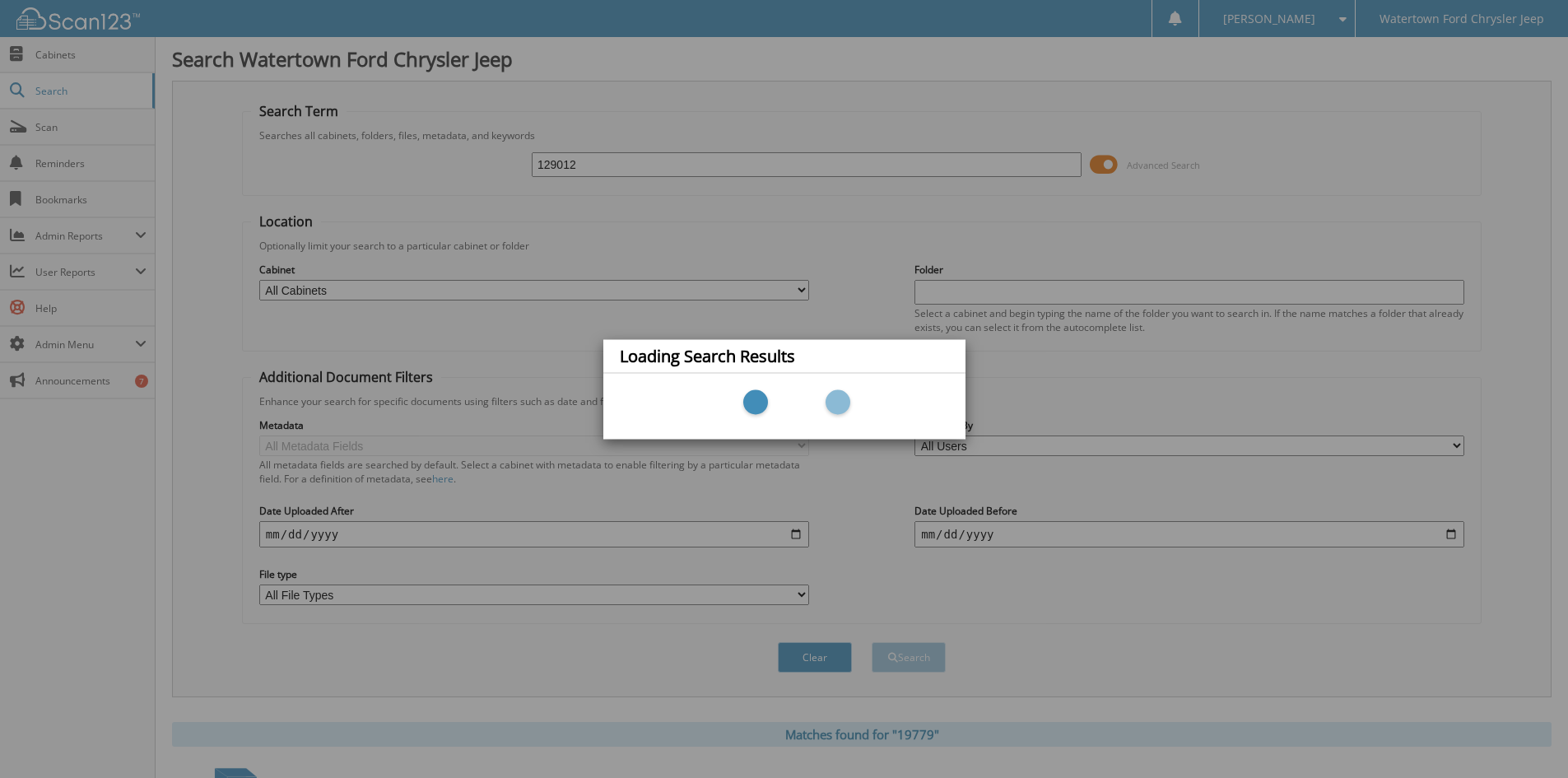
type input "12901"
click at [585, 166] on div "Loading Search Results" at bounding box center [784, 389] width 1568 height 778
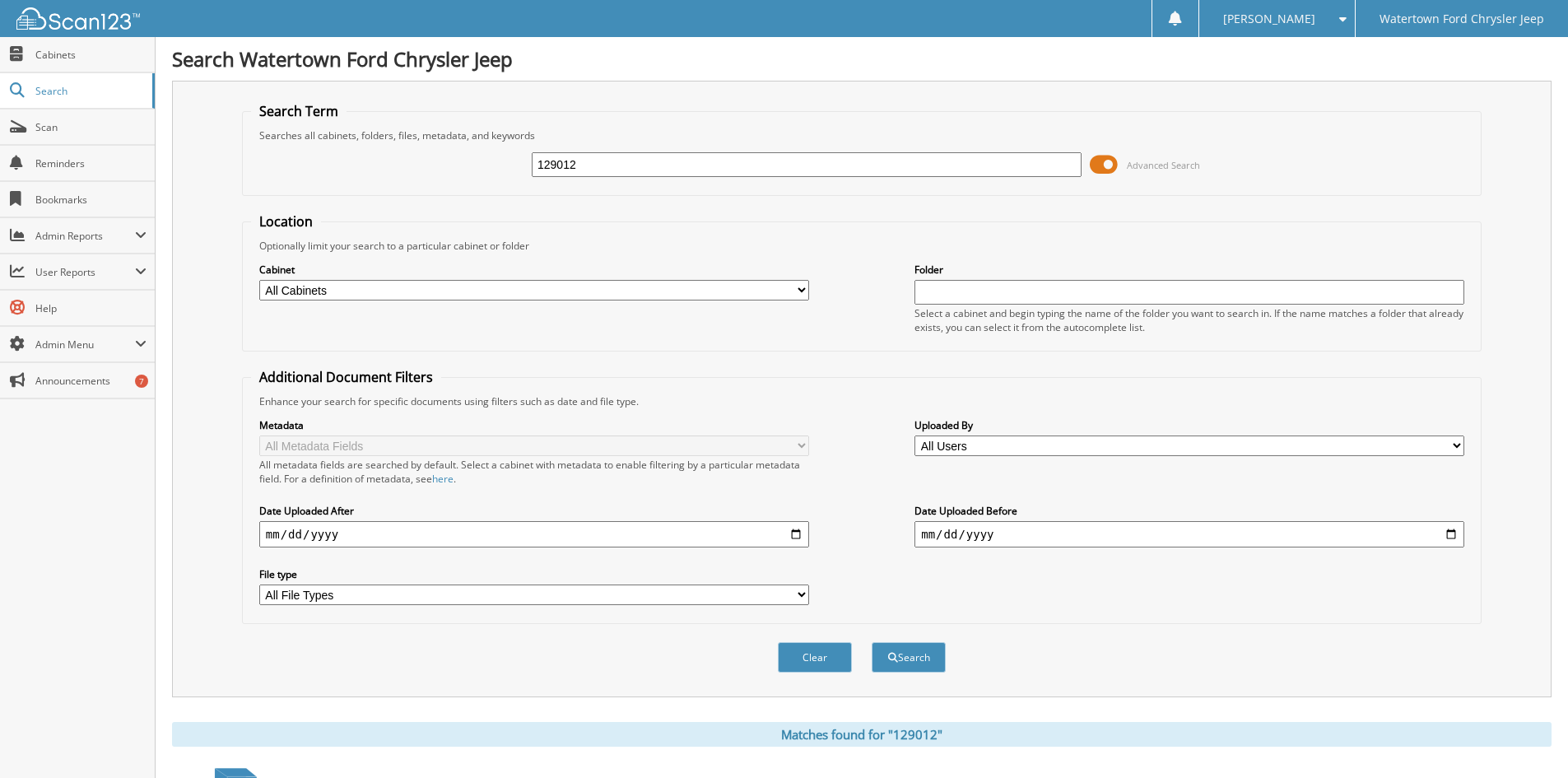
click at [585, 166] on input "129012" at bounding box center [806, 165] width 550 height 25
type input "12901"
click at [872, 642] on button "Search" at bounding box center [909, 657] width 74 height 31
drag, startPoint x: 588, startPoint y: 168, endPoint x: 473, endPoint y: 174, distance: 115.2
click at [496, 174] on div "12901 Advanced Search" at bounding box center [862, 165] width 1222 height 44
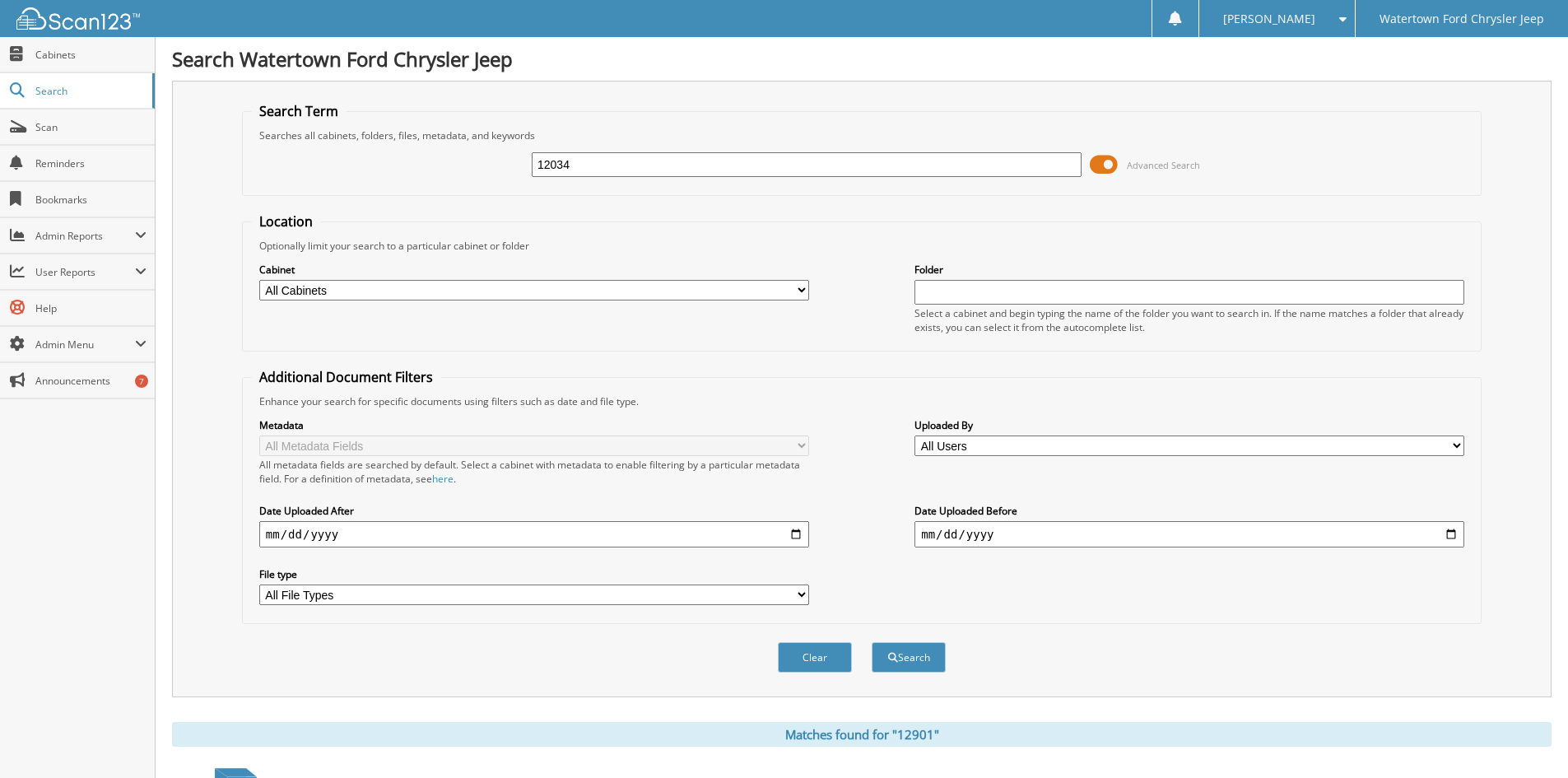
type input "12034"
click at [872, 642] on button "Search" at bounding box center [909, 657] width 74 height 31
click at [575, 165] on input "12034" at bounding box center [806, 165] width 550 height 25
type input "12034d"
click at [872, 642] on button "Search" at bounding box center [909, 657] width 74 height 31
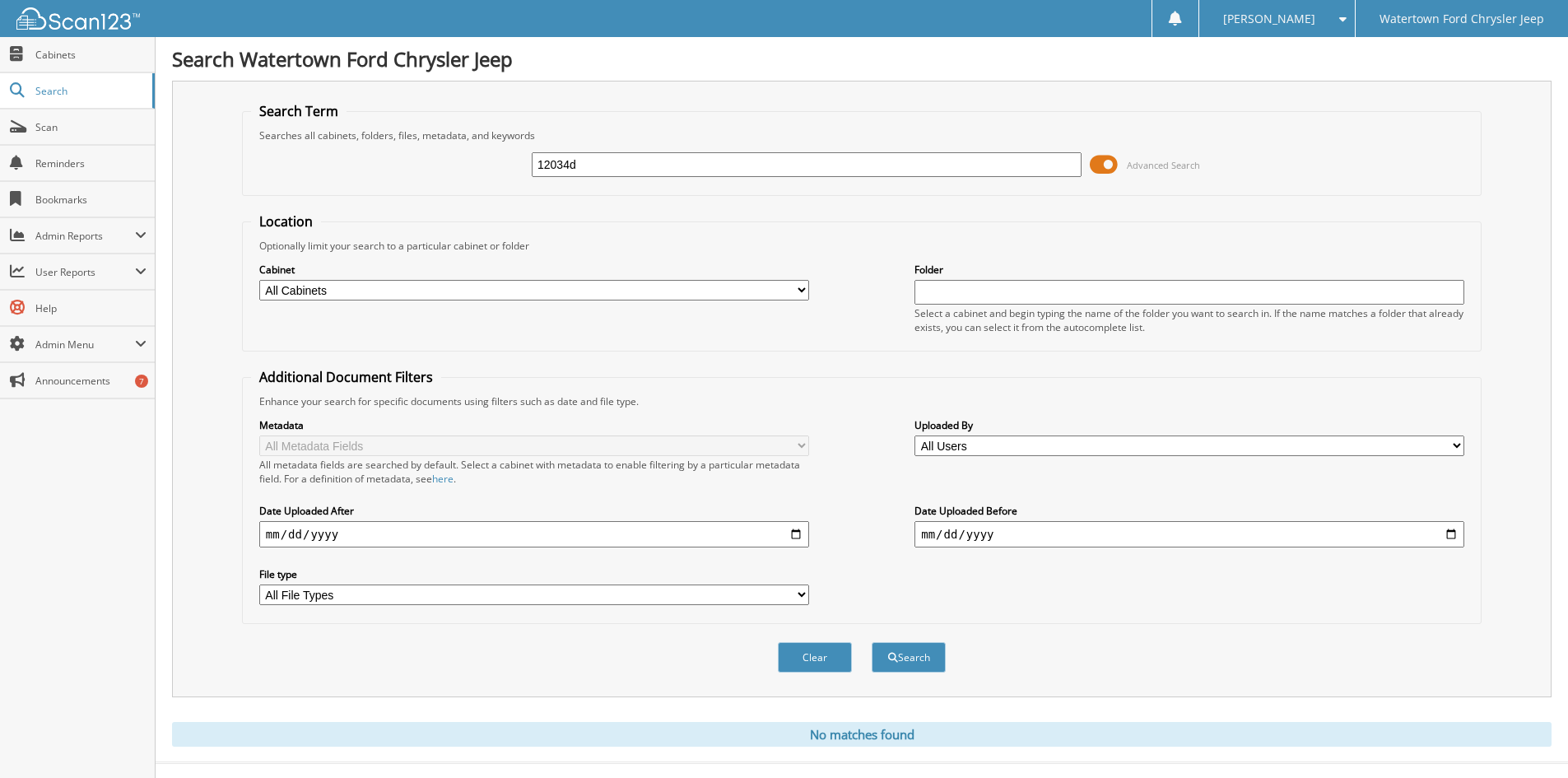
click at [618, 168] on input "12034d" at bounding box center [806, 165] width 550 height 25
type input "12034C"
click at [872, 642] on button "Search" at bounding box center [909, 657] width 74 height 31
drag, startPoint x: 583, startPoint y: 161, endPoint x: 443, endPoint y: 184, distance: 141.9
click at [467, 182] on div "12034C Advanced Search" at bounding box center [862, 165] width 1222 height 44
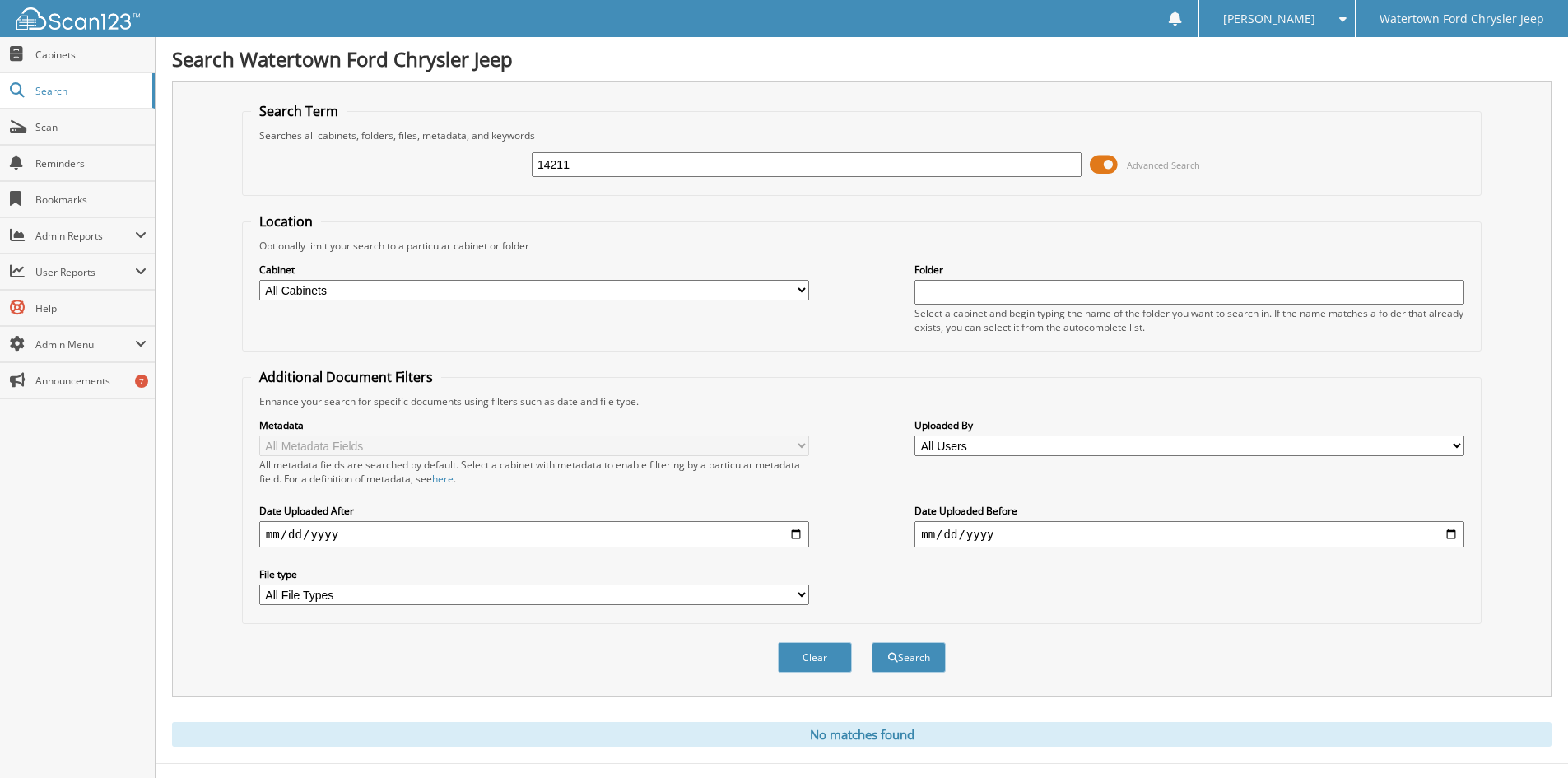
type input "14211"
click at [872, 642] on button "Search" at bounding box center [909, 657] width 74 height 31
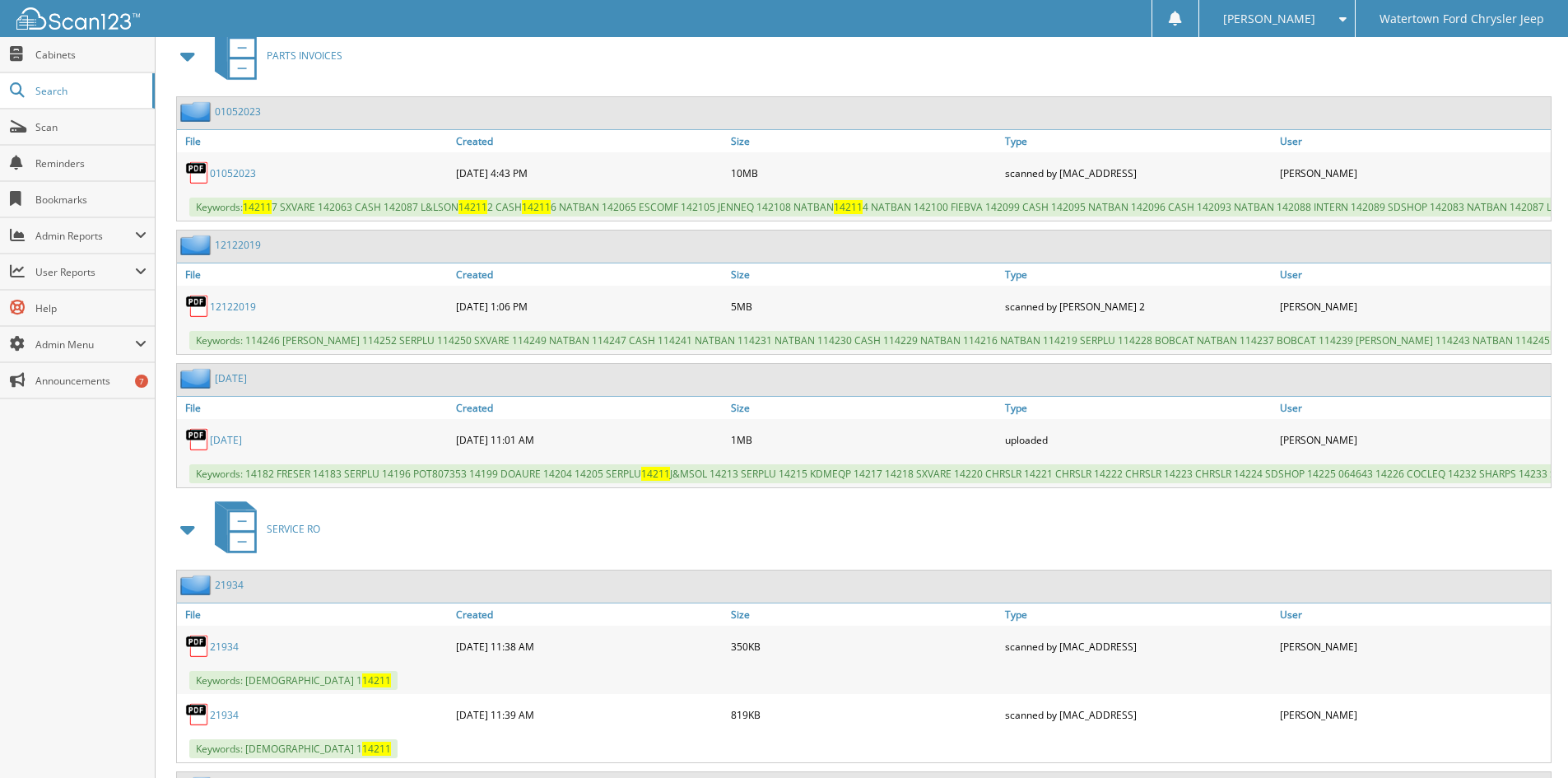
scroll to position [741, 0]
click at [242, 446] on link "[DATE]" at bounding box center [226, 439] width 32 height 14
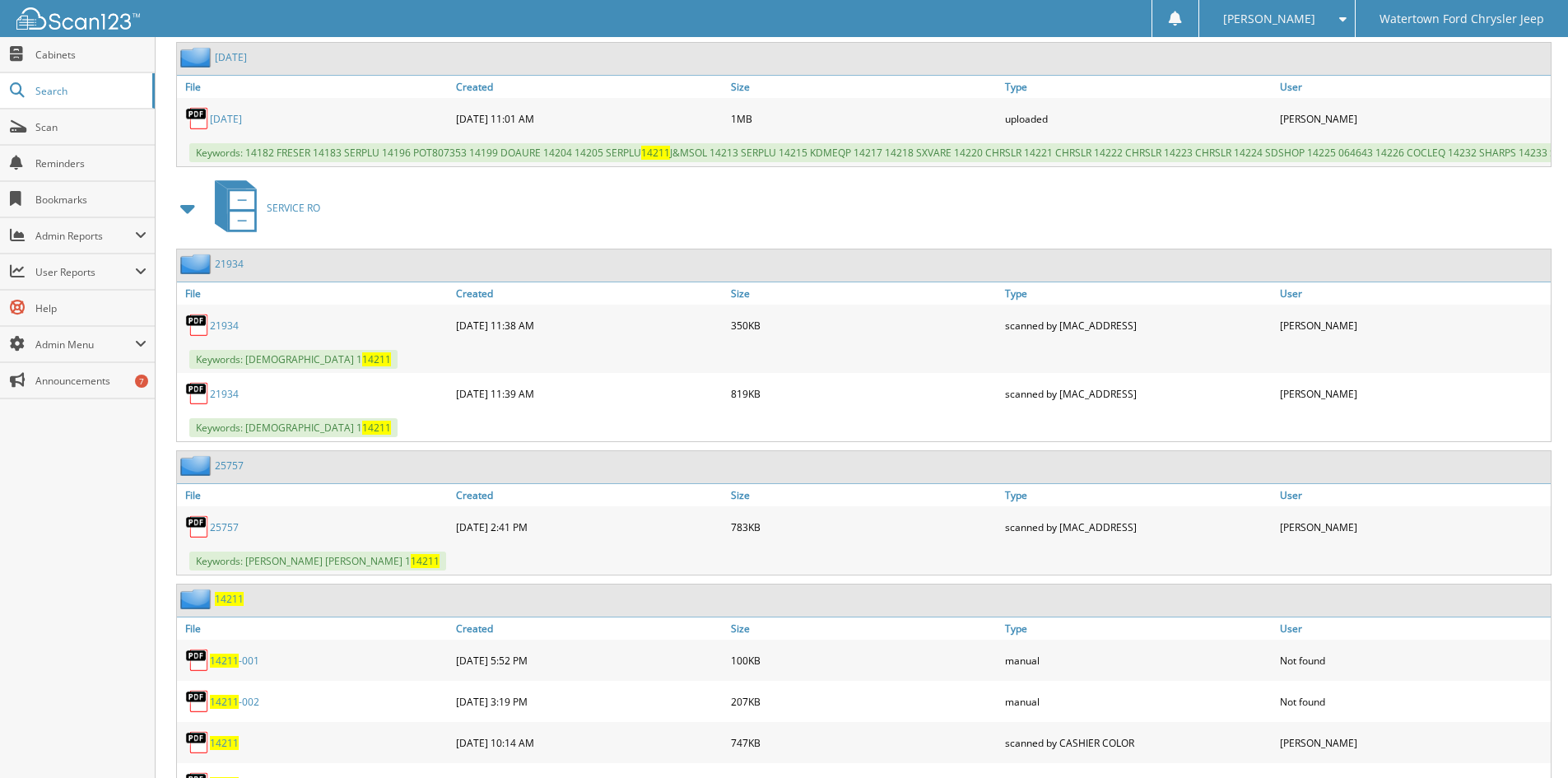
scroll to position [1070, 0]
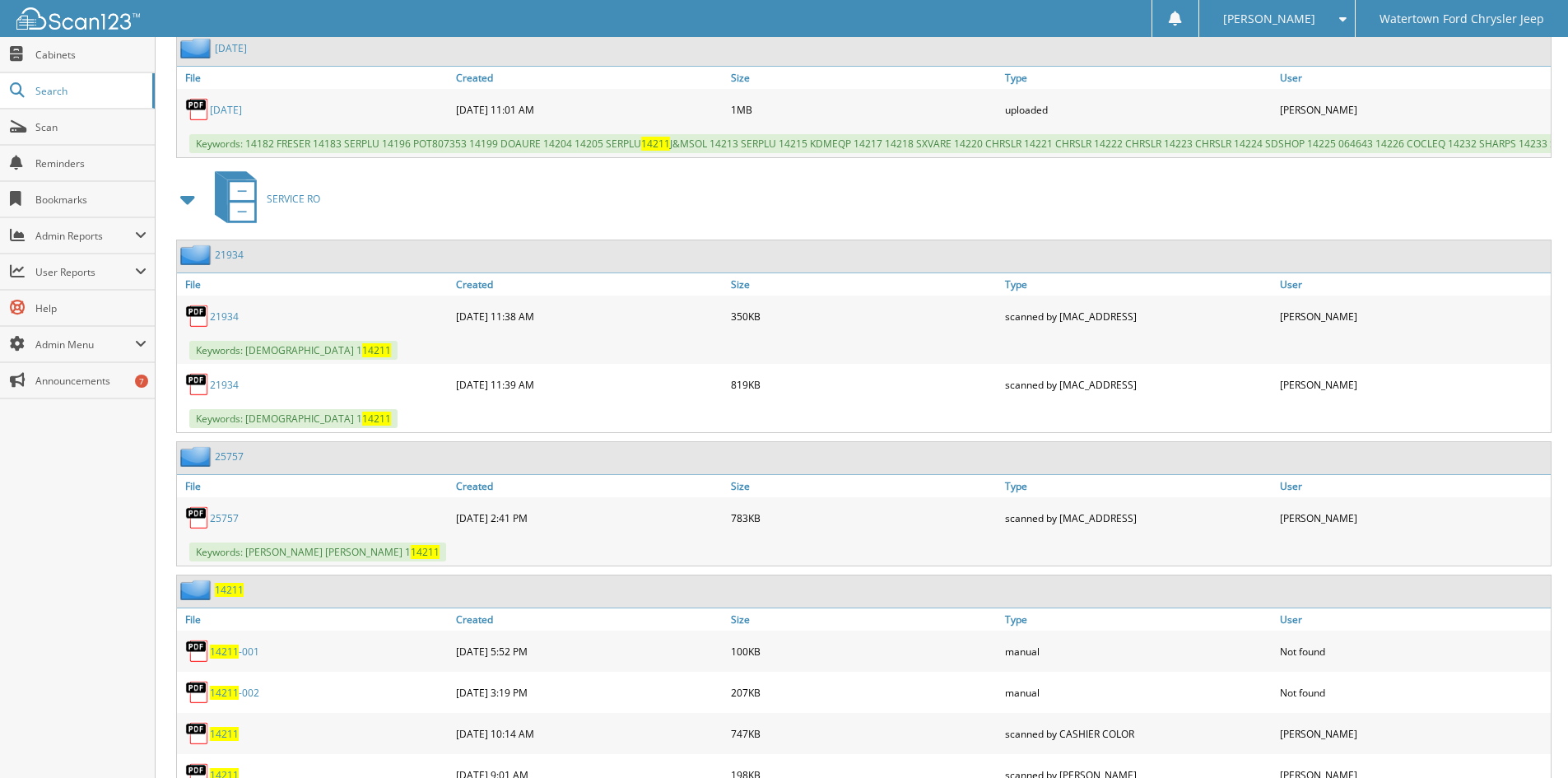
click at [221, 323] on link "21934" at bounding box center [224, 316] width 29 height 14
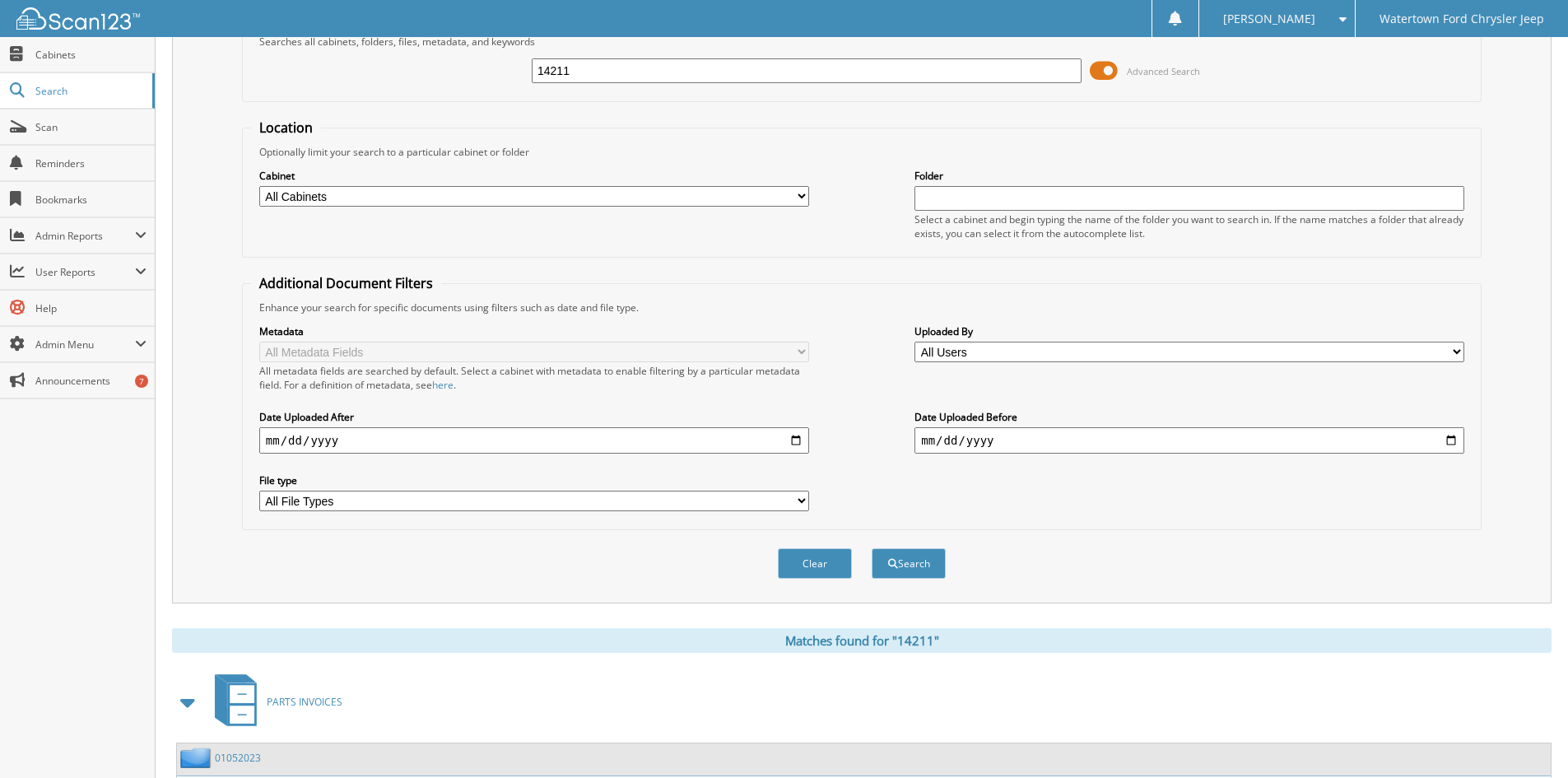
scroll to position [0, 0]
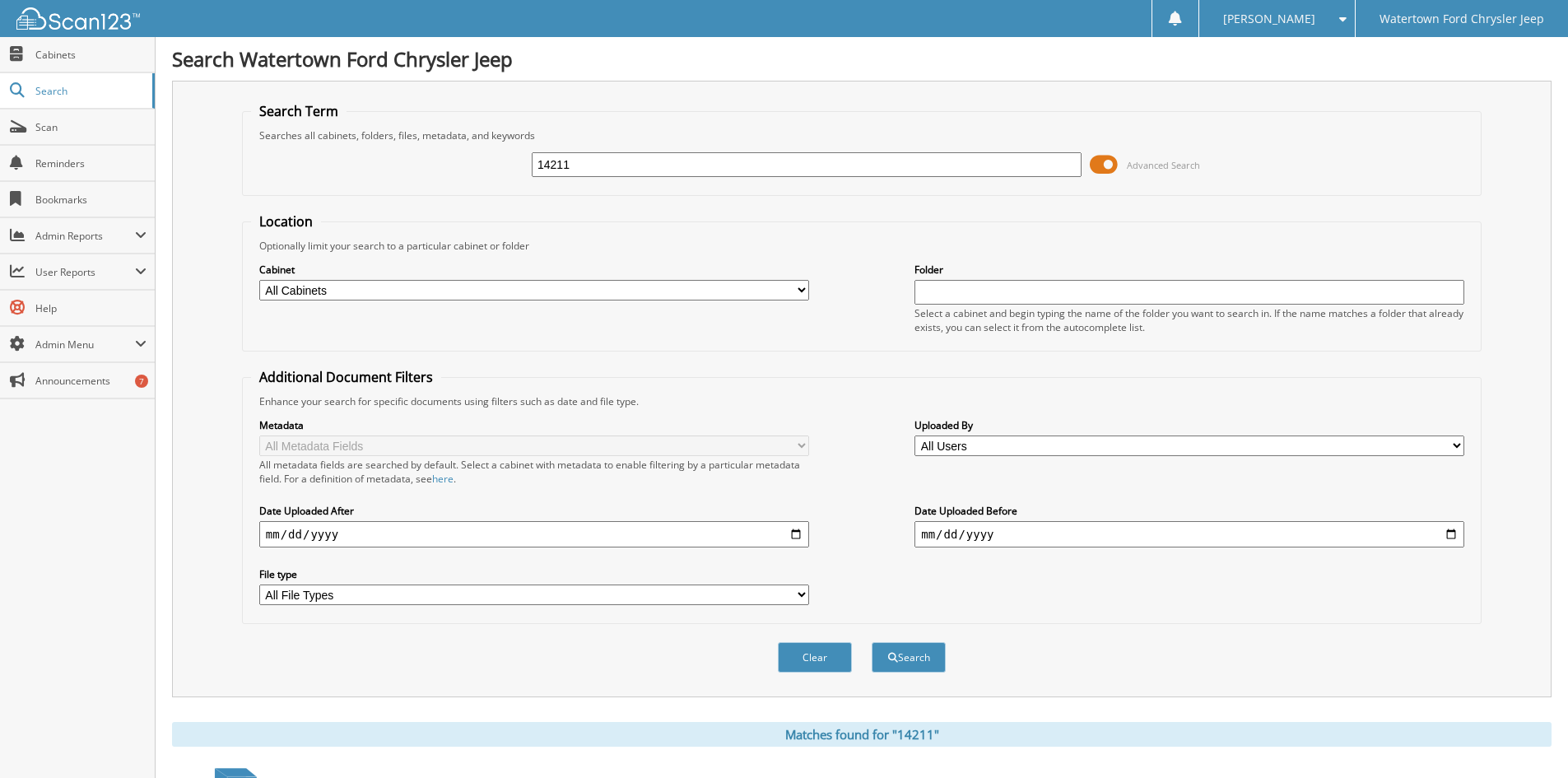
drag, startPoint x: 581, startPoint y: 156, endPoint x: 283, endPoint y: 214, distance: 303.6
click at [283, 214] on form "Search Term Searches all cabinets, folders, files, metadata, and keywords 14211…" at bounding box center [862, 396] width 1240 height 589
type input "13846"
click at [872, 642] on button "Search" at bounding box center [909, 657] width 74 height 31
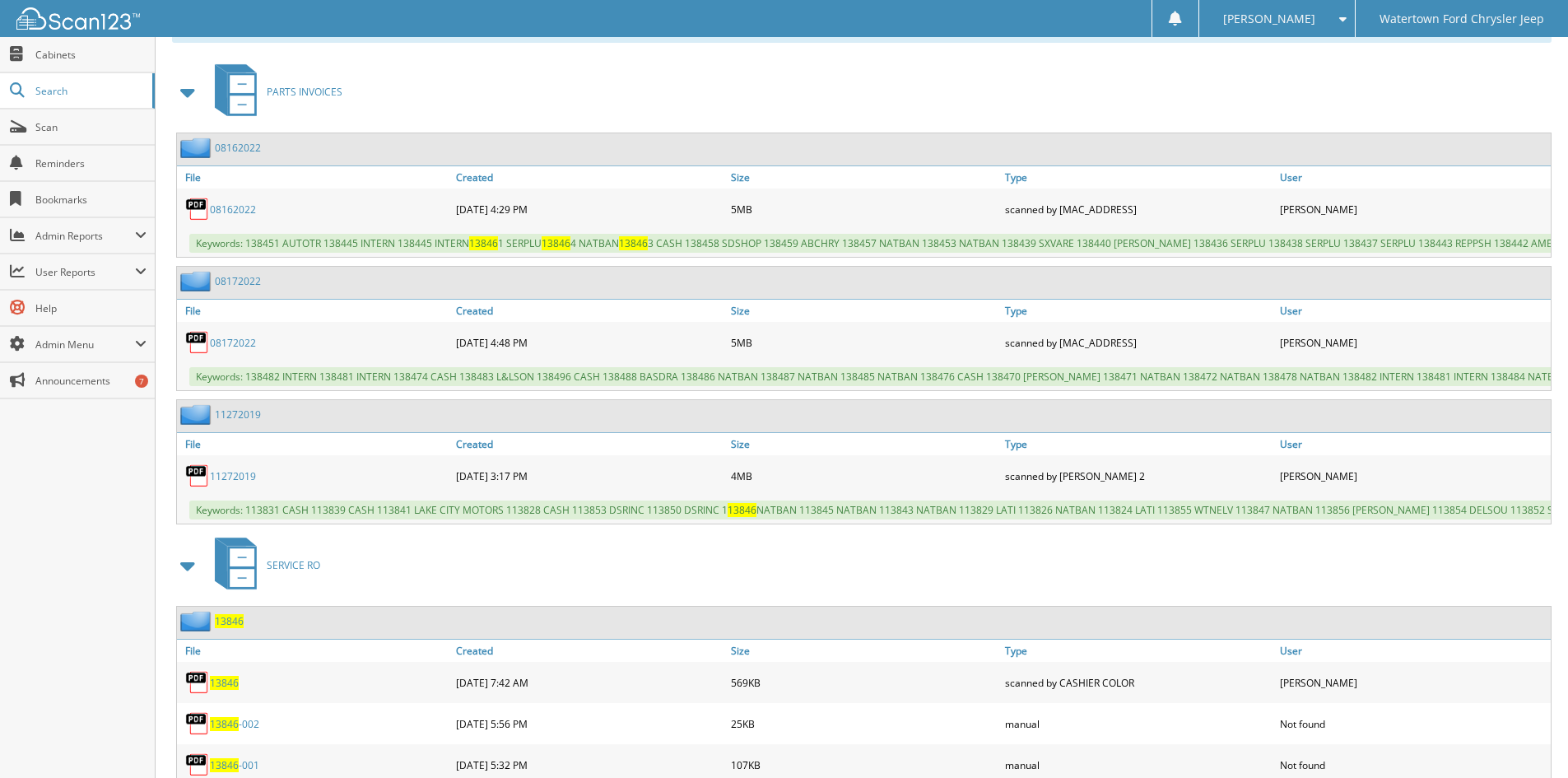
scroll to position [741, 0]
